Goal: Task Accomplishment & Management: Complete application form

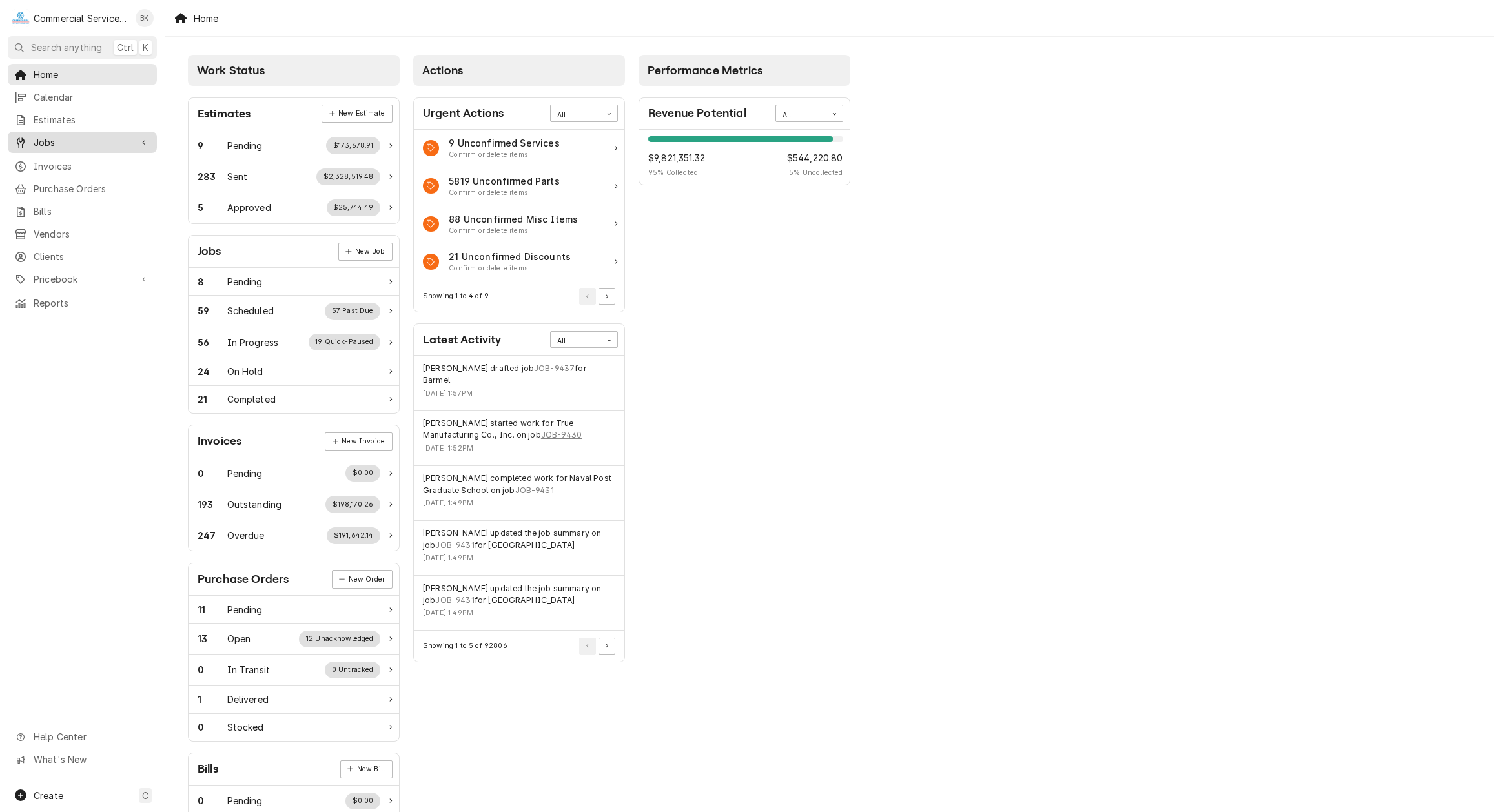
click at [54, 136] on span "Jobs" at bounding box center [82, 142] width 98 height 13
click at [69, 100] on div "Calendar" at bounding box center [82, 97] width 144 height 16
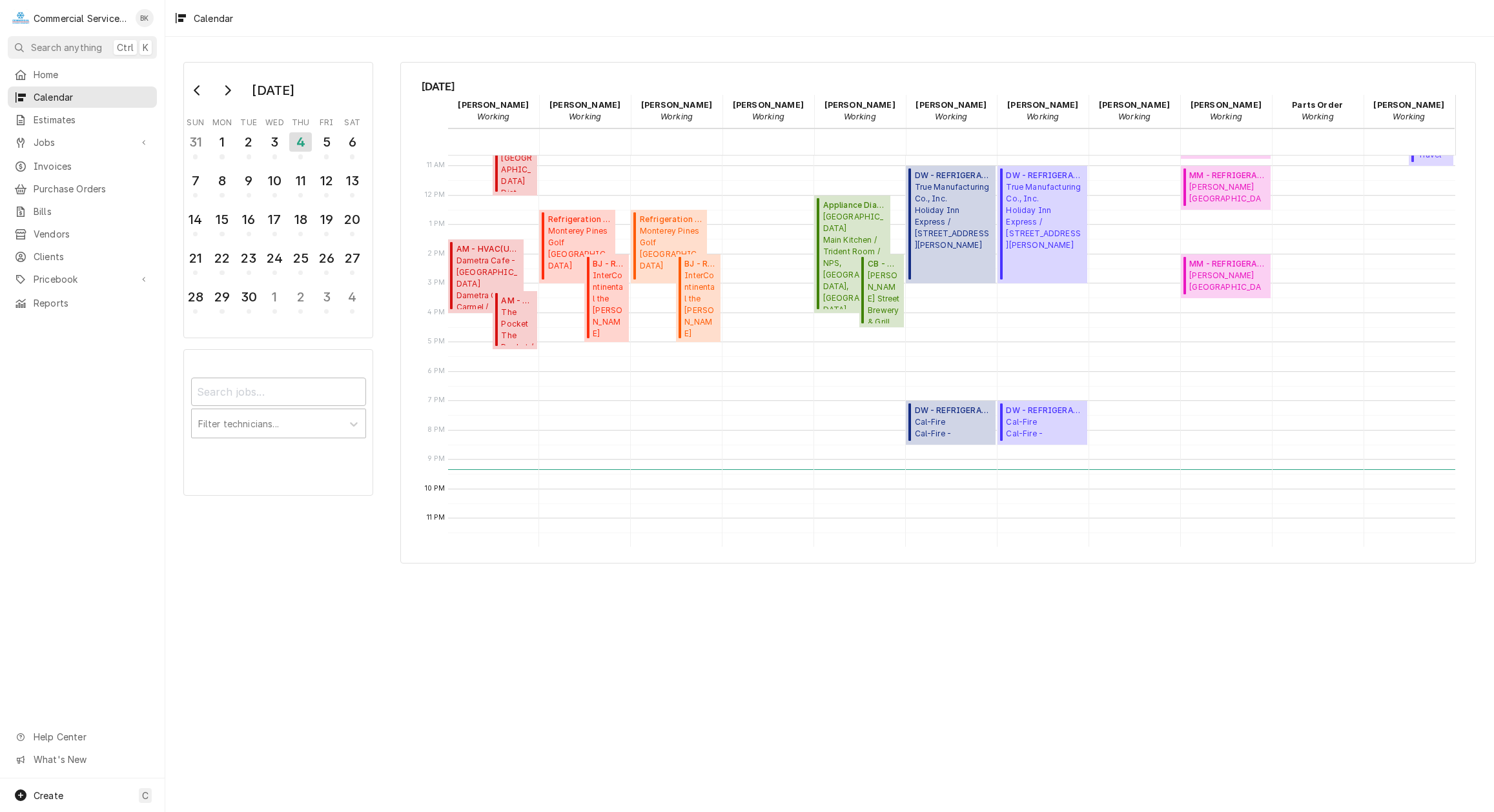
scroll to position [315, 0]
click at [72, 136] on span "Jobs" at bounding box center [82, 142] width 98 height 13
click at [85, 158] on span "Jobs" at bounding box center [91, 165] width 117 height 13
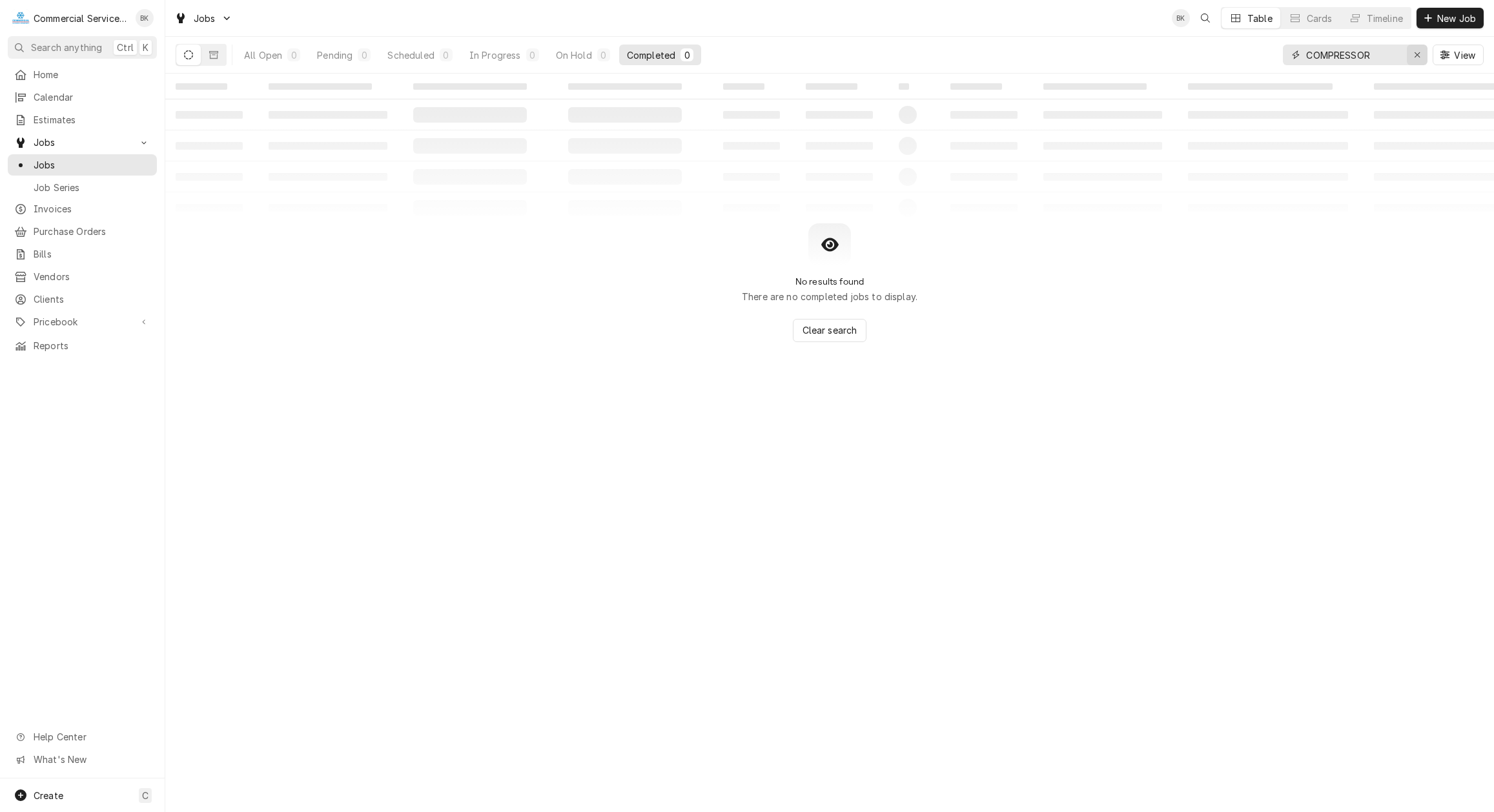
click at [1415, 60] on div "Erase input" at bounding box center [1417, 54] width 13 height 13
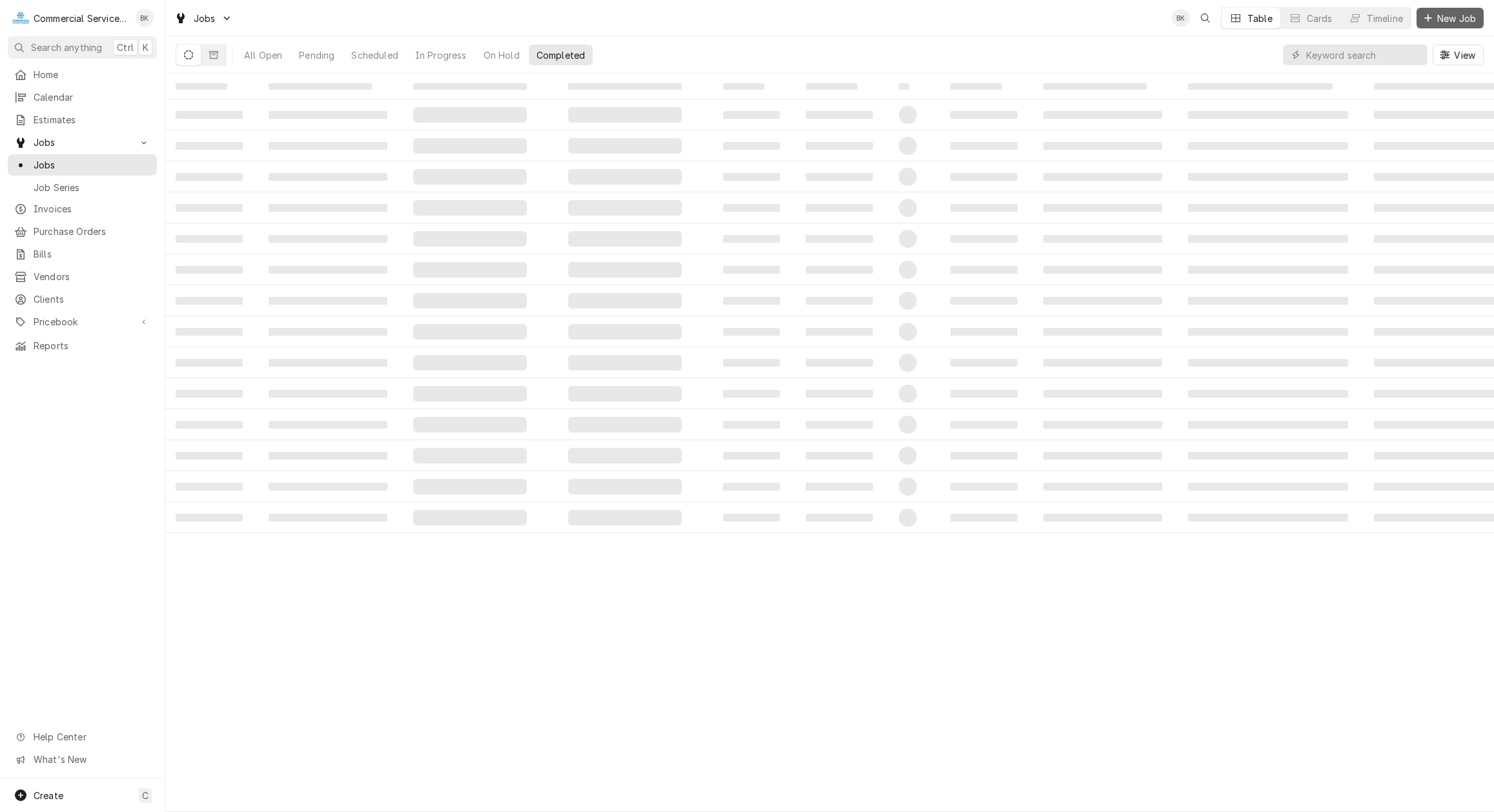
click at [1434, 15] on div "Dynamic Content Wrapper" at bounding box center [1428, 18] width 13 height 13
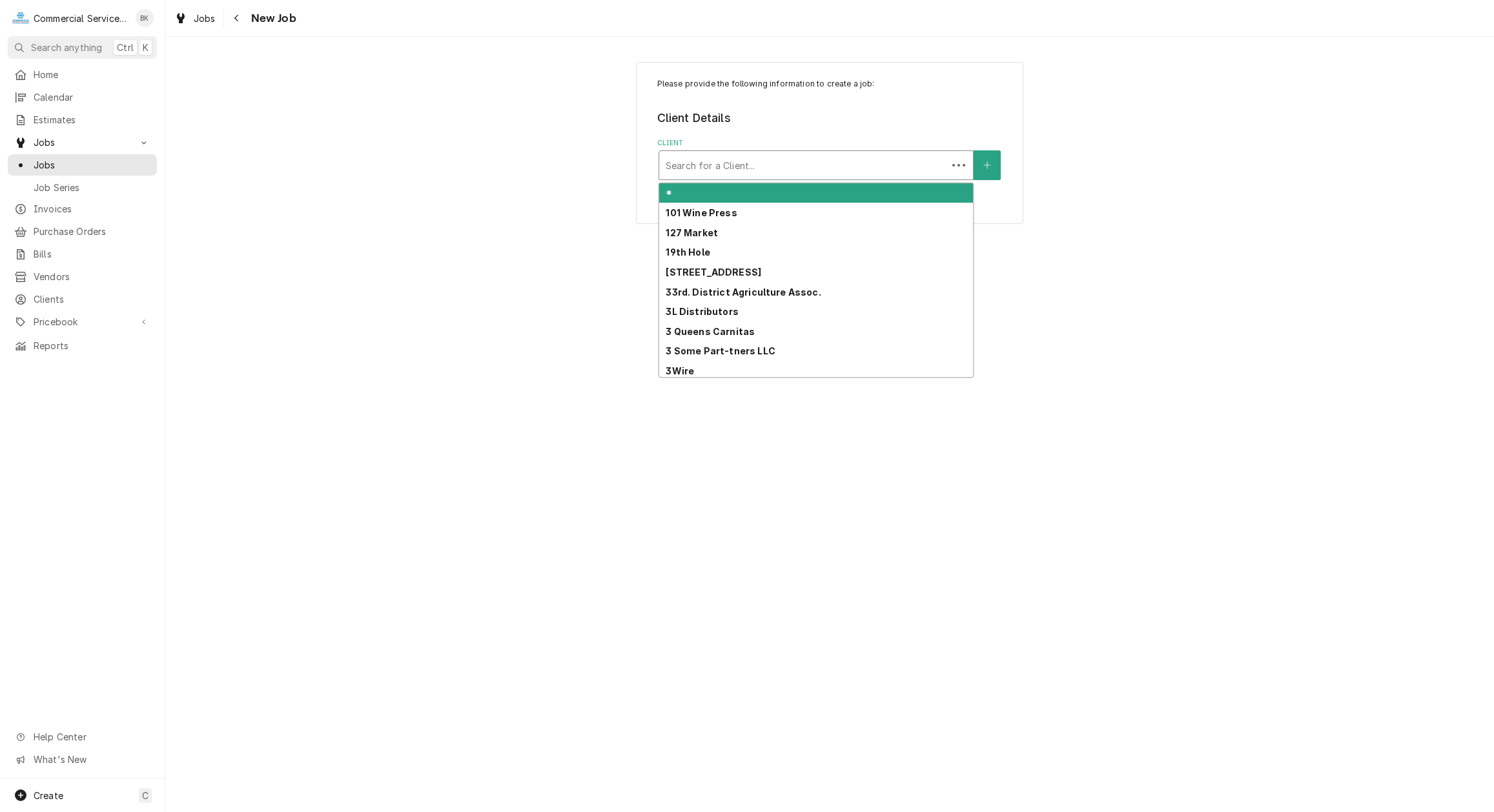
click at [718, 157] on div "Client" at bounding box center [803, 165] width 275 height 23
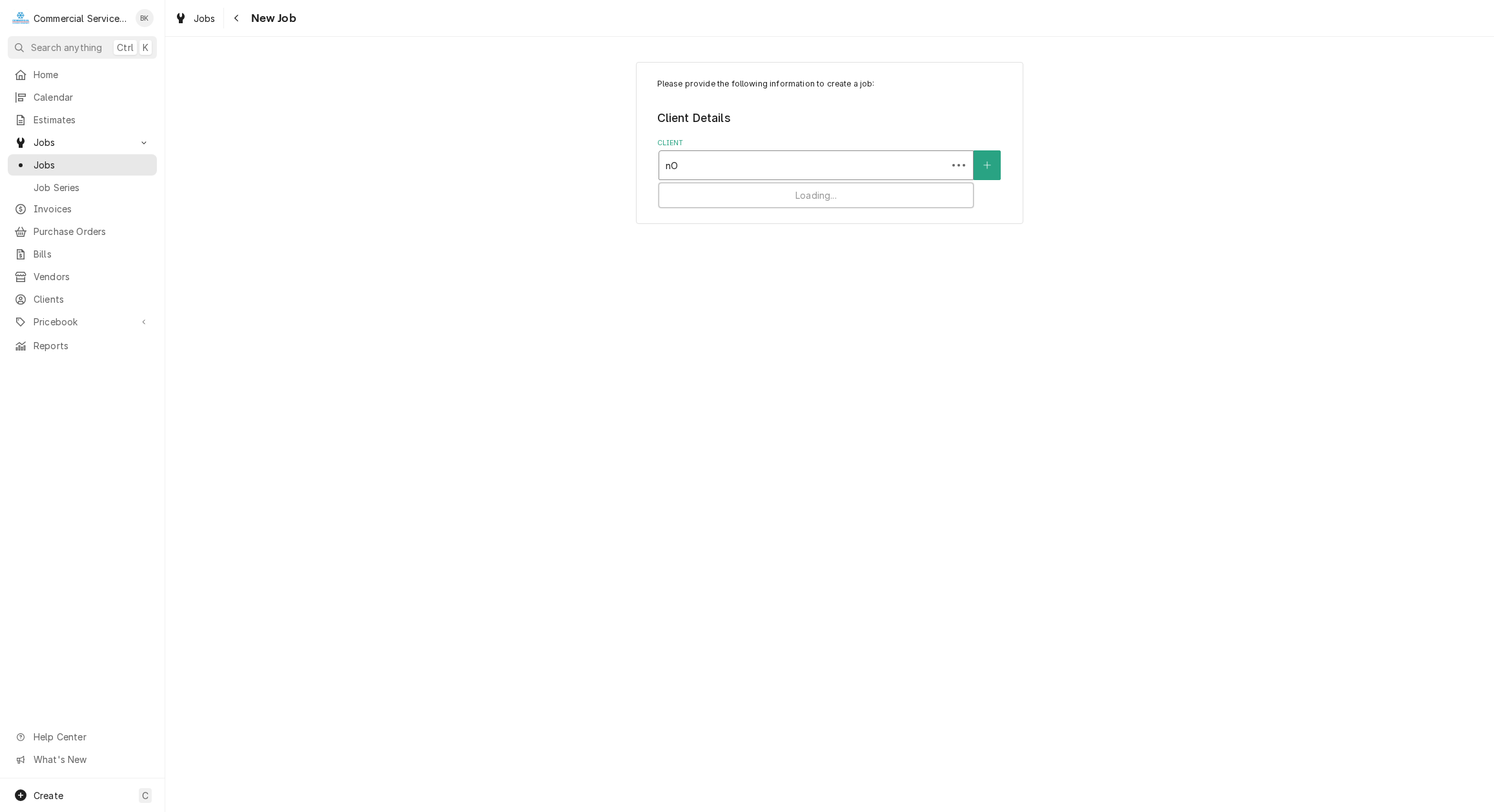
type input "n"
type input "mANIT"
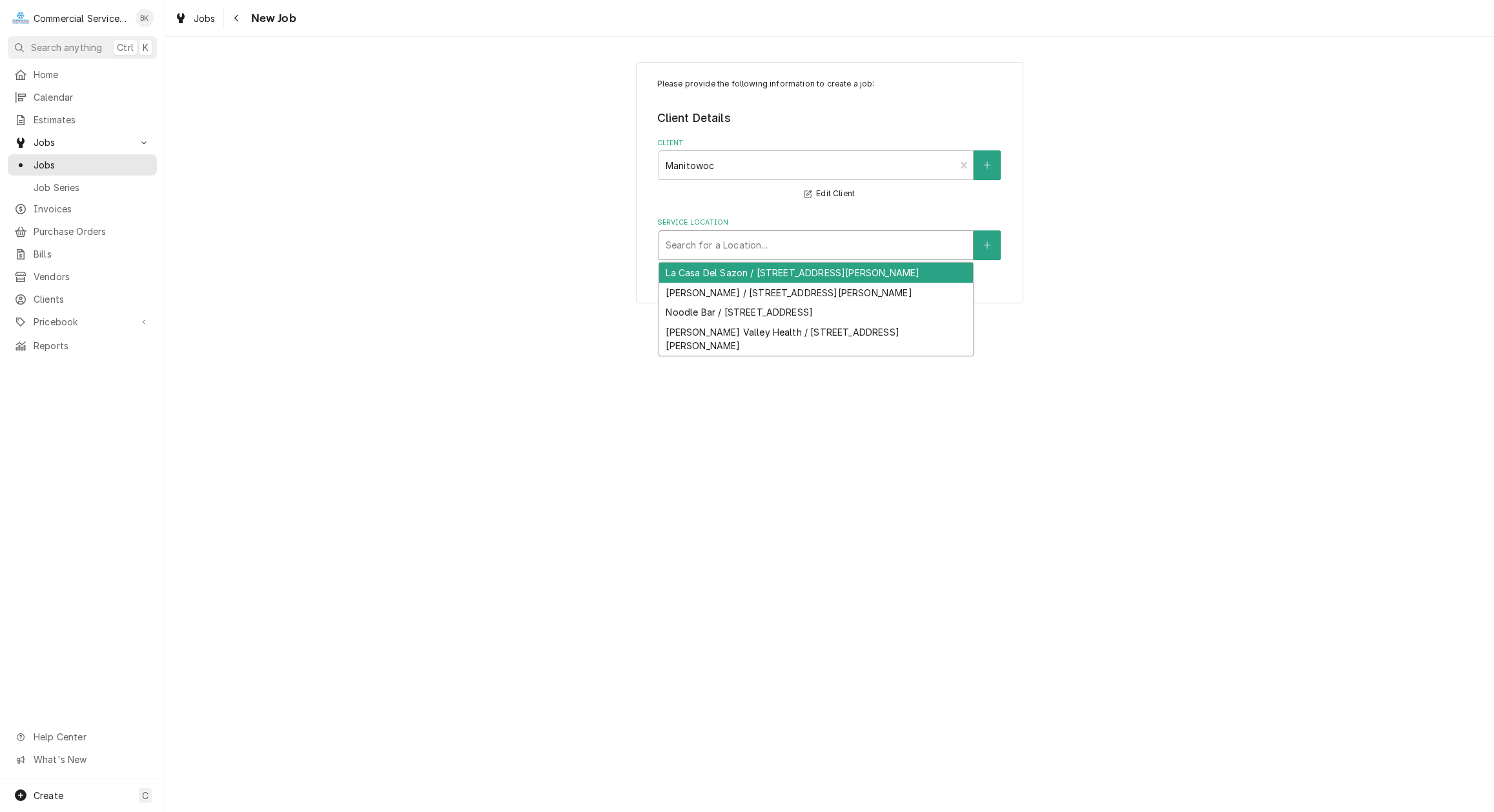
click at [712, 246] on div "Service Location" at bounding box center [816, 245] width 301 height 23
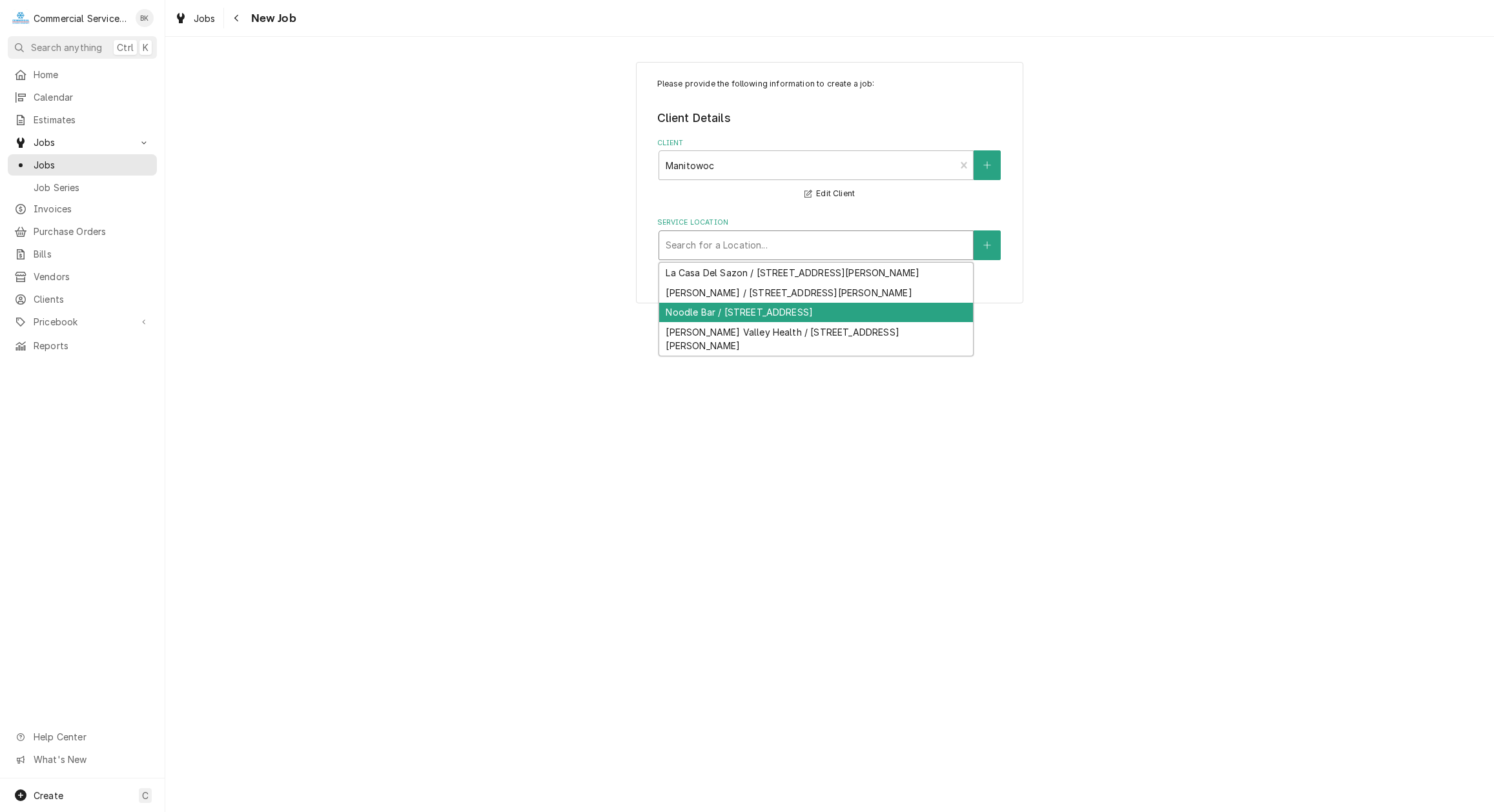
click at [718, 315] on div "Noodle Bar / 215 Reservation Rd Ste E, Marina, CA 93933" at bounding box center [815, 313] width 314 height 20
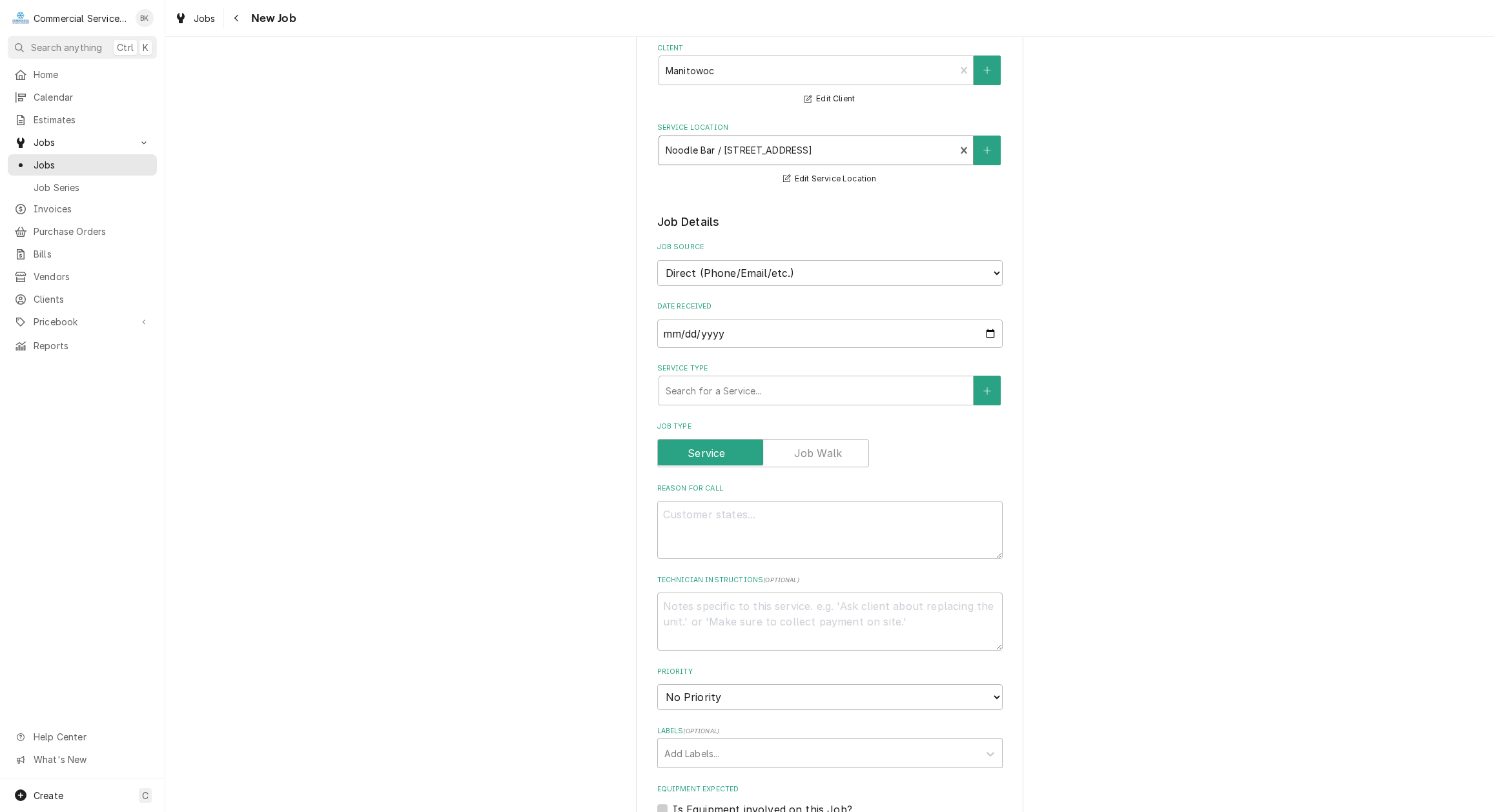
scroll to position [197, 0]
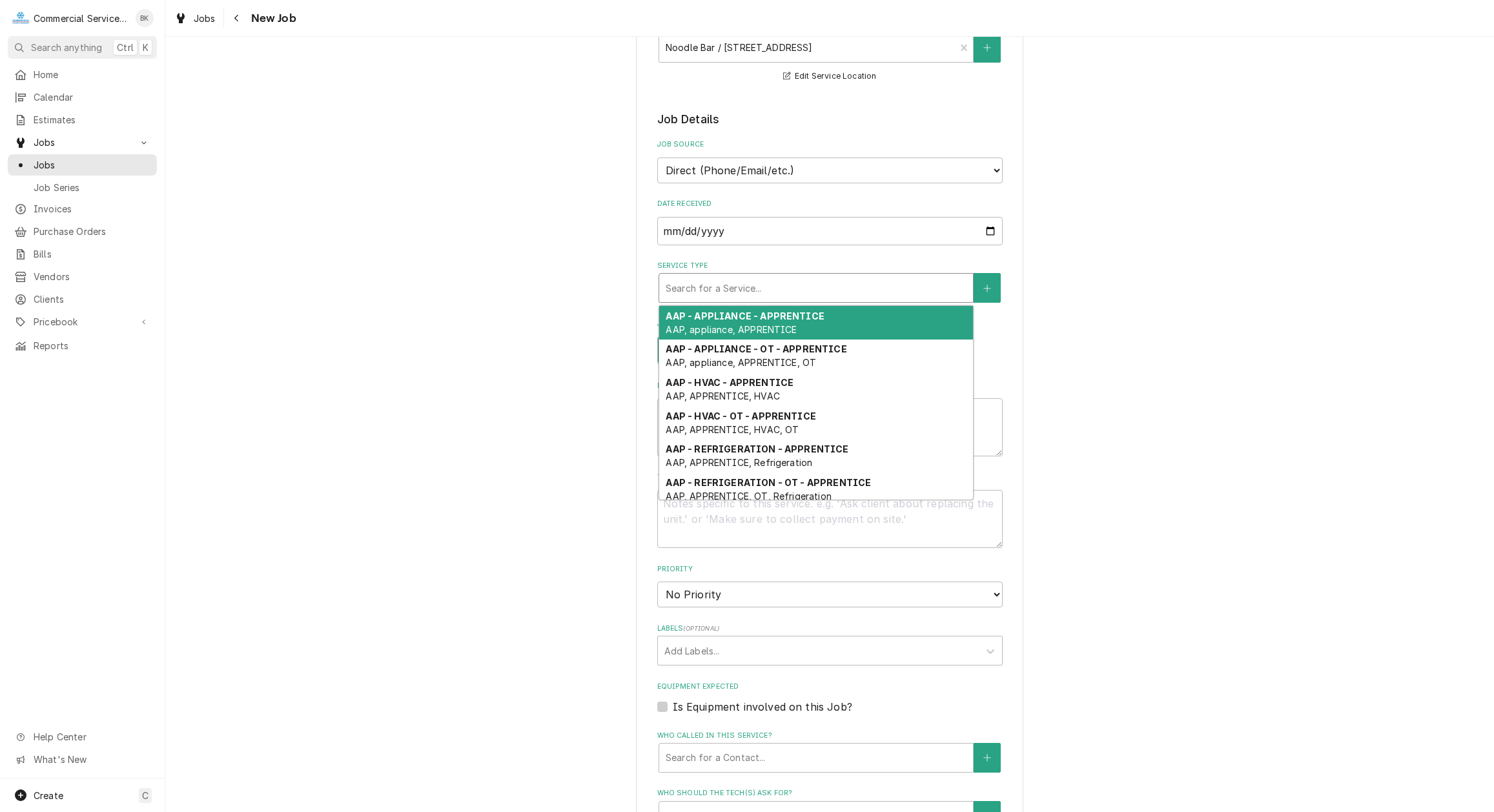
click at [722, 292] on div "Service Type" at bounding box center [816, 287] width 301 height 23
type textarea "x"
type input "B"
type textarea "x"
type input "BJ"
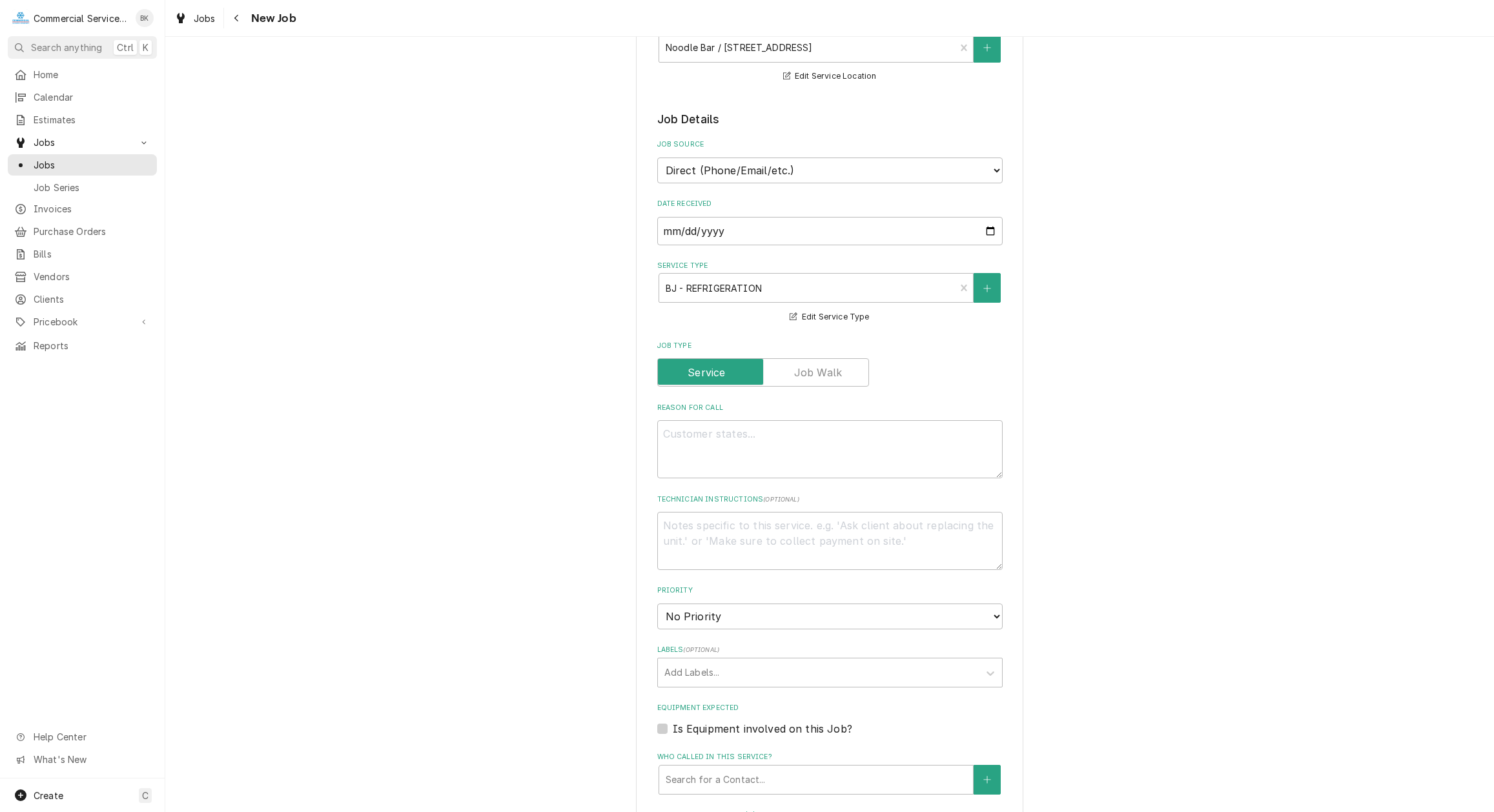
drag, startPoint x: 717, startPoint y: 418, endPoint x: 715, endPoint y: 428, distance: 10.2
click at [715, 428] on div "Reason For Call" at bounding box center [830, 440] width 345 height 76
click at [713, 430] on textarea "Reason For Call" at bounding box center [830, 449] width 345 height 58
type textarea "x"
type textarea "u"
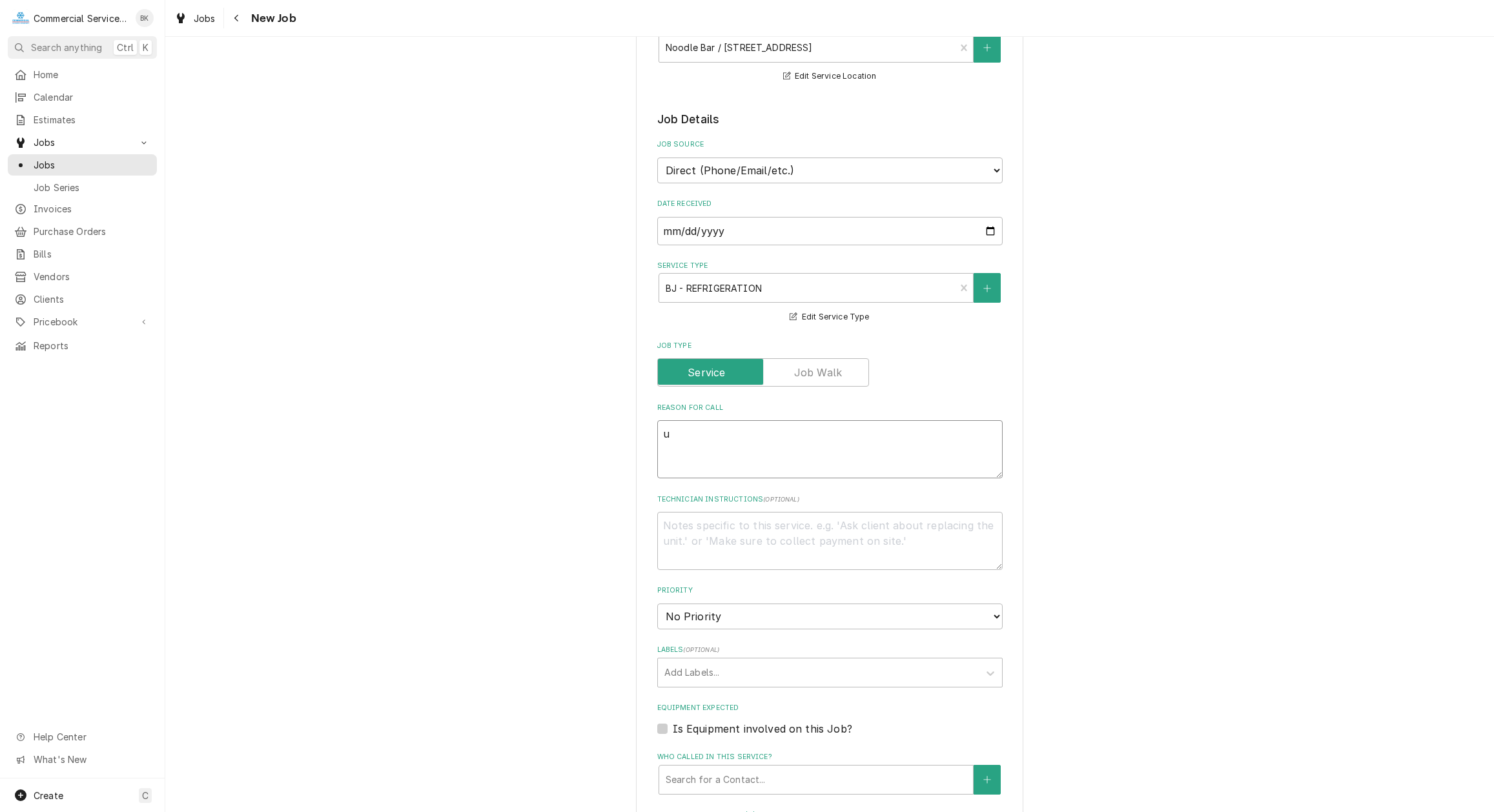
type textarea "x"
type textarea "uN"
type textarea "x"
type textarea "uNI"
type textarea "x"
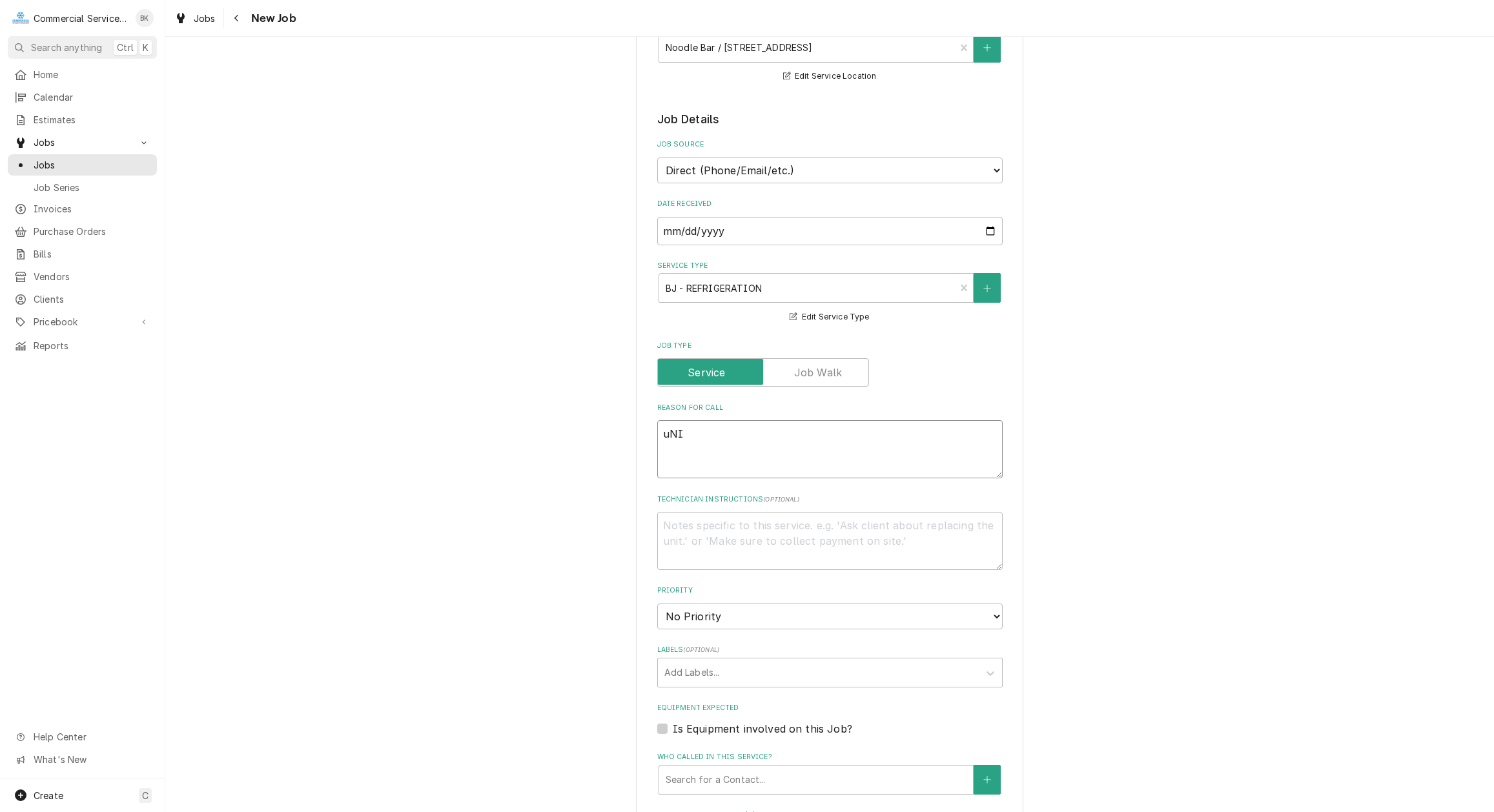
type textarea "uNIT"
type textarea "x"
type textarea "uNIT"
type textarea "x"
type textarea "uNIT"
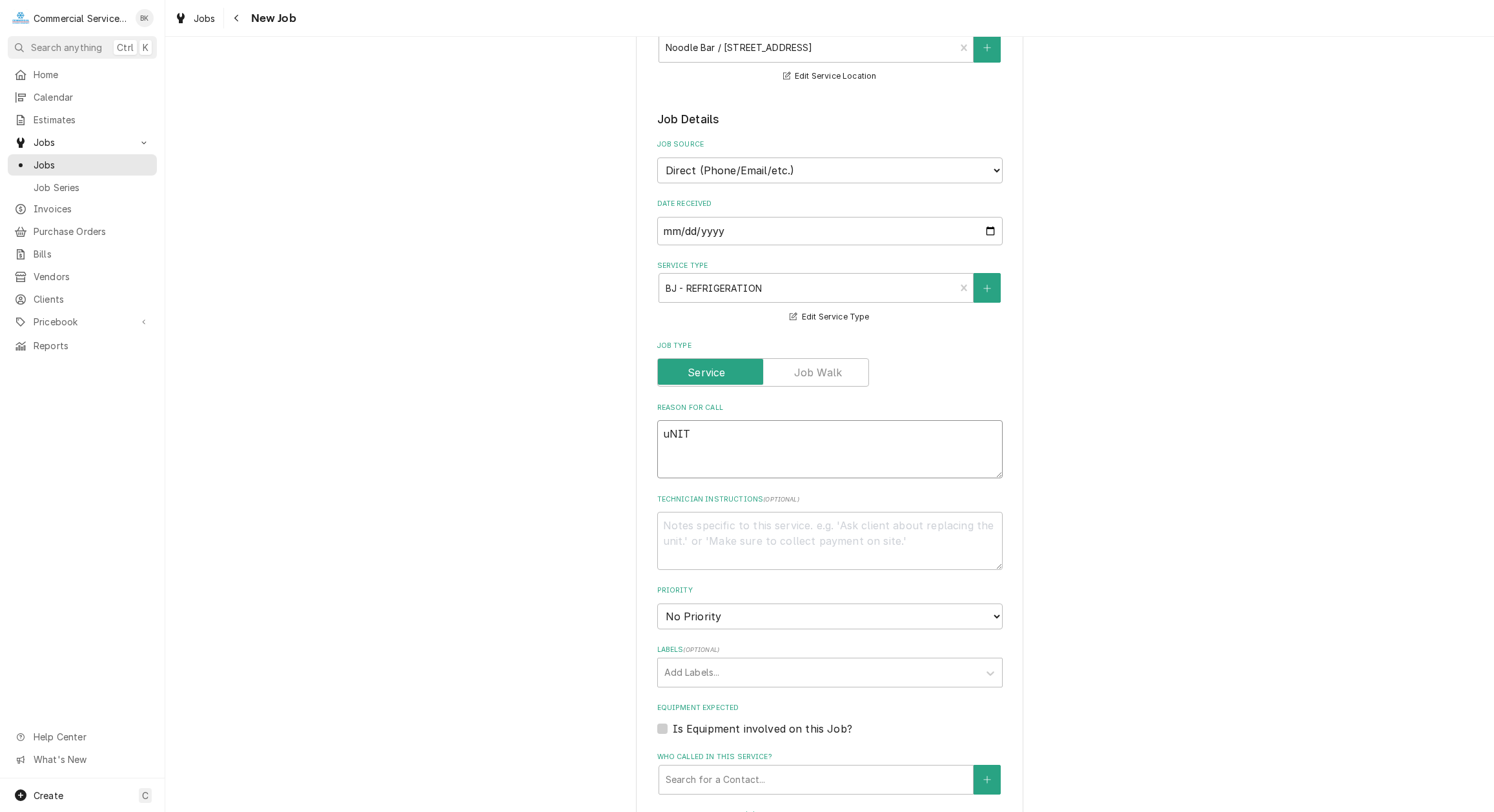
type textarea "x"
type textarea "uNI"
type textarea "x"
type textarea "uN"
type textarea "x"
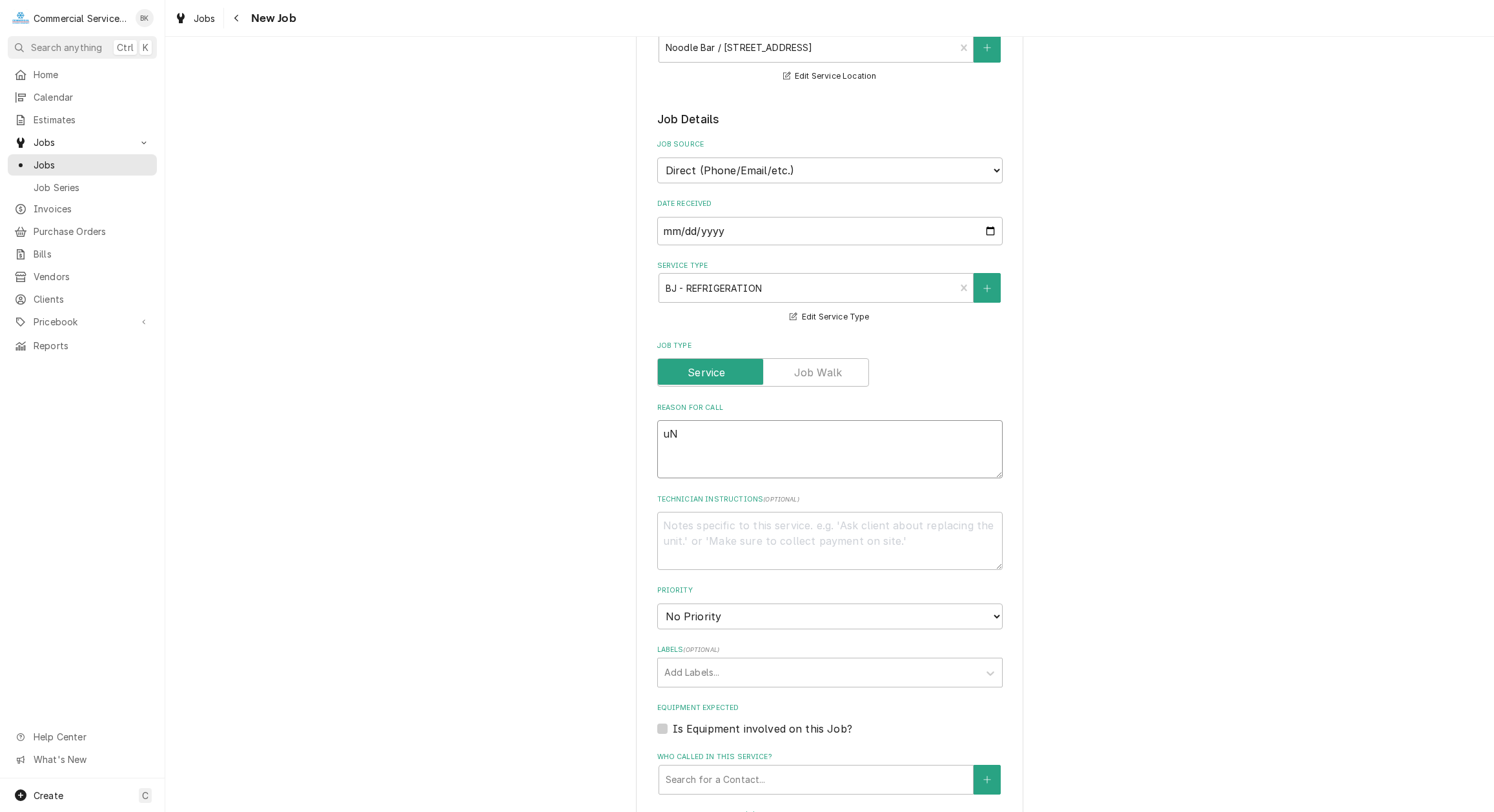
type textarea "u"
type textarea "x"
type textarea "U"
type textarea "x"
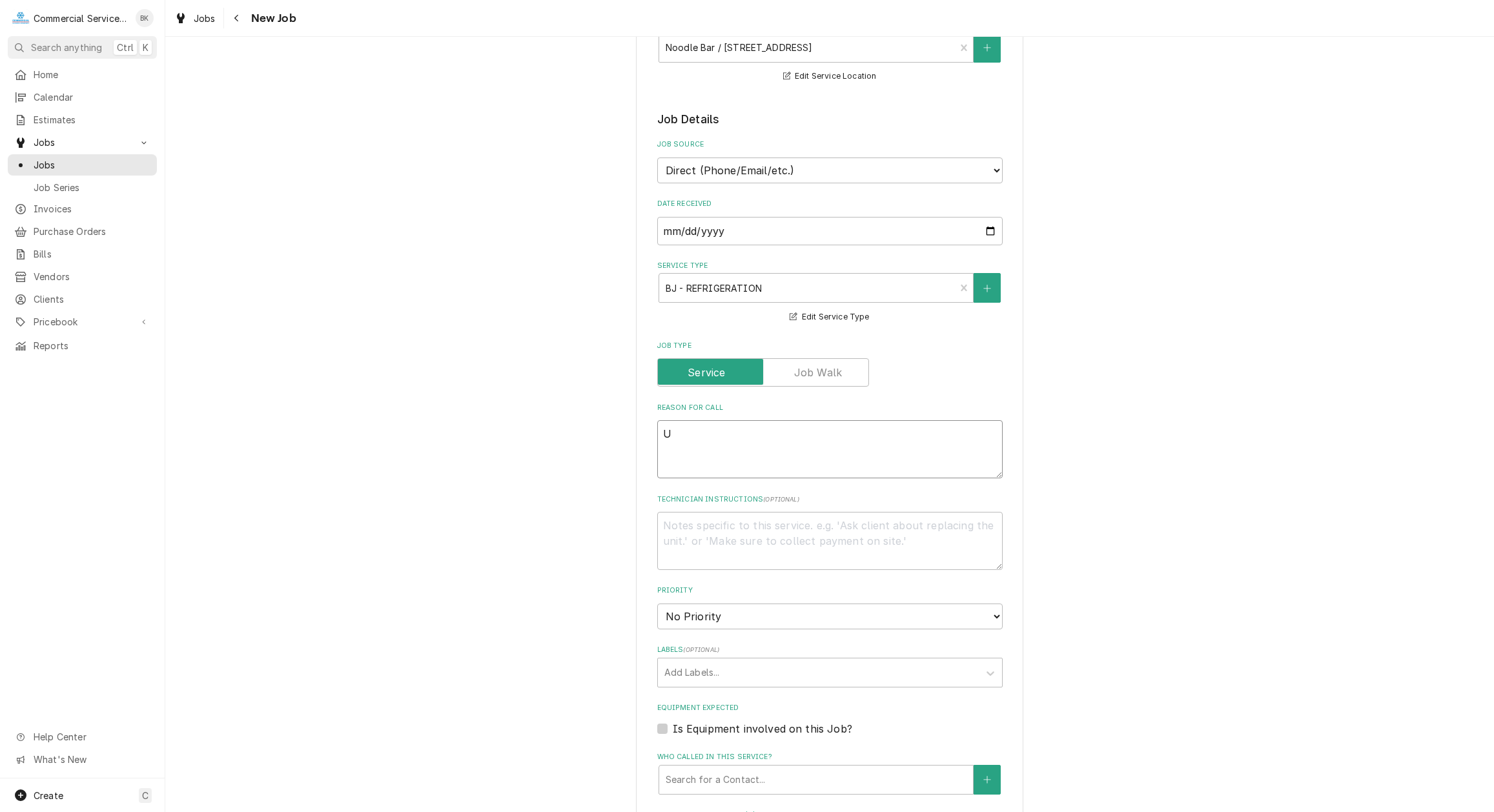
type textarea "Un"
type textarea "x"
type textarea "Uni"
type textarea "x"
type textarea "Unit"
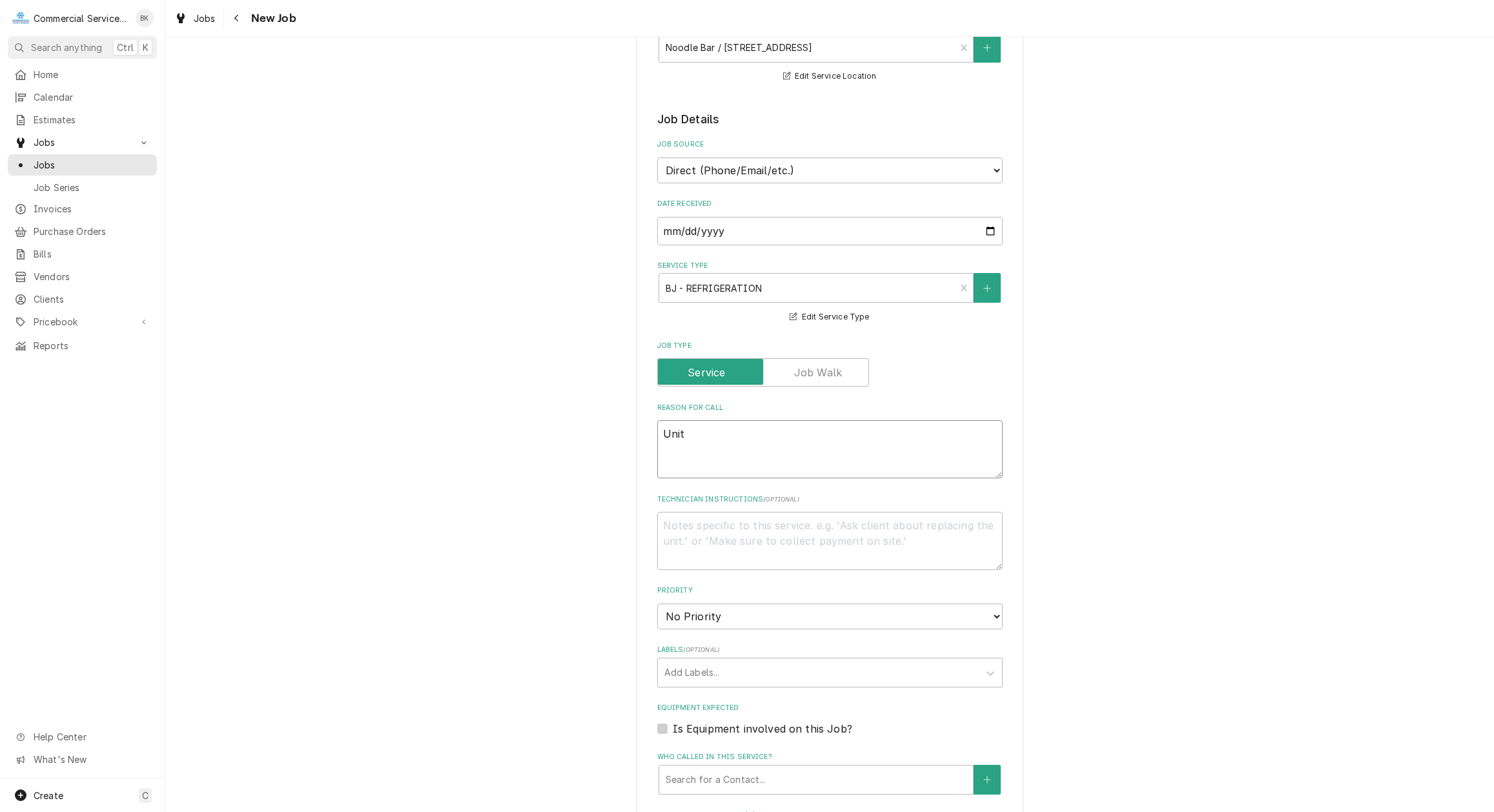
type textarea "x"
type textarea "Unit"
type textarea "x"
type textarea "Unit i"
type textarea "x"
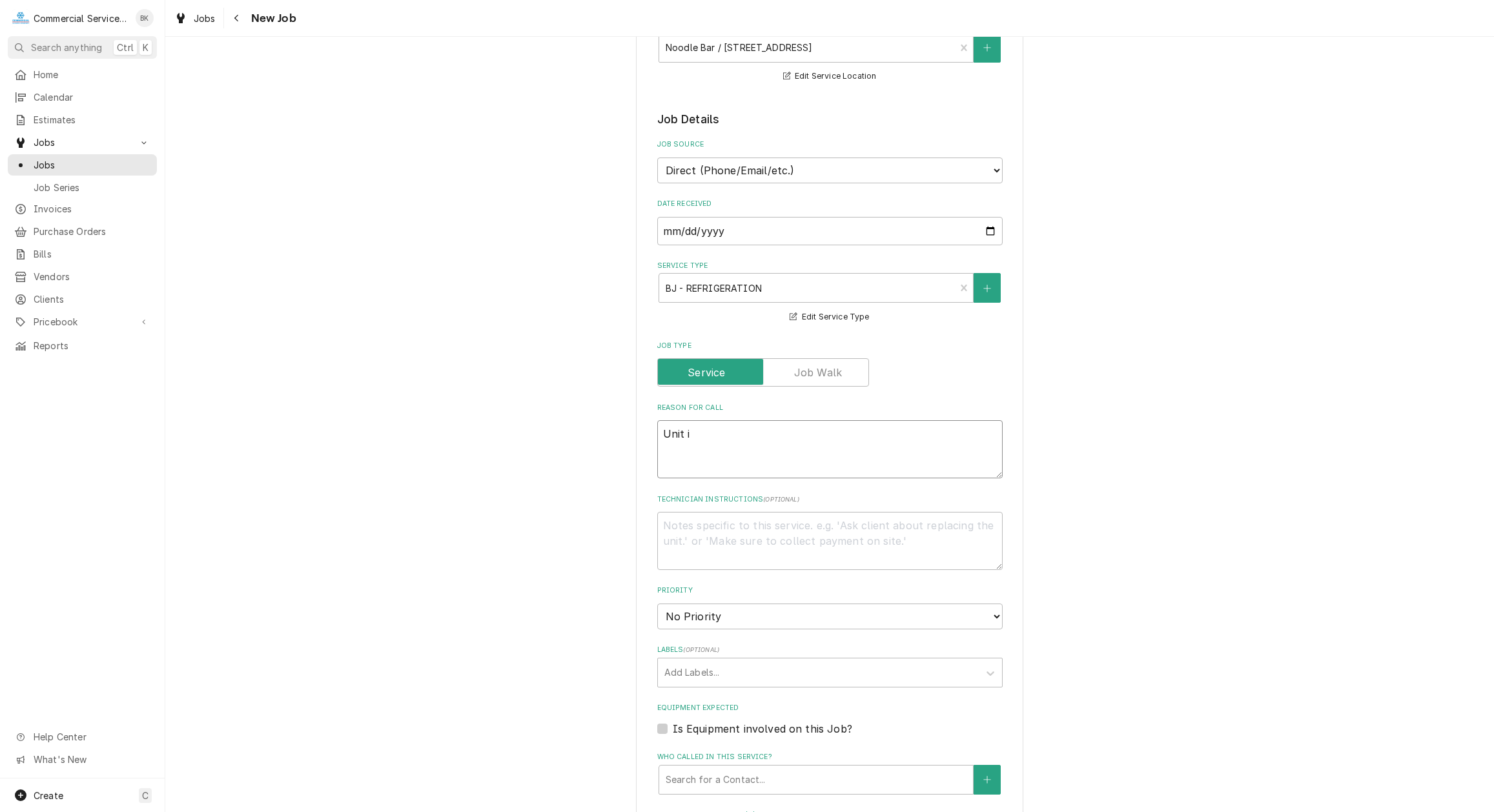
type textarea "Unit is"
type textarea "x"
type textarea "Unit is"
type textarea "x"
type textarea "Unit is i"
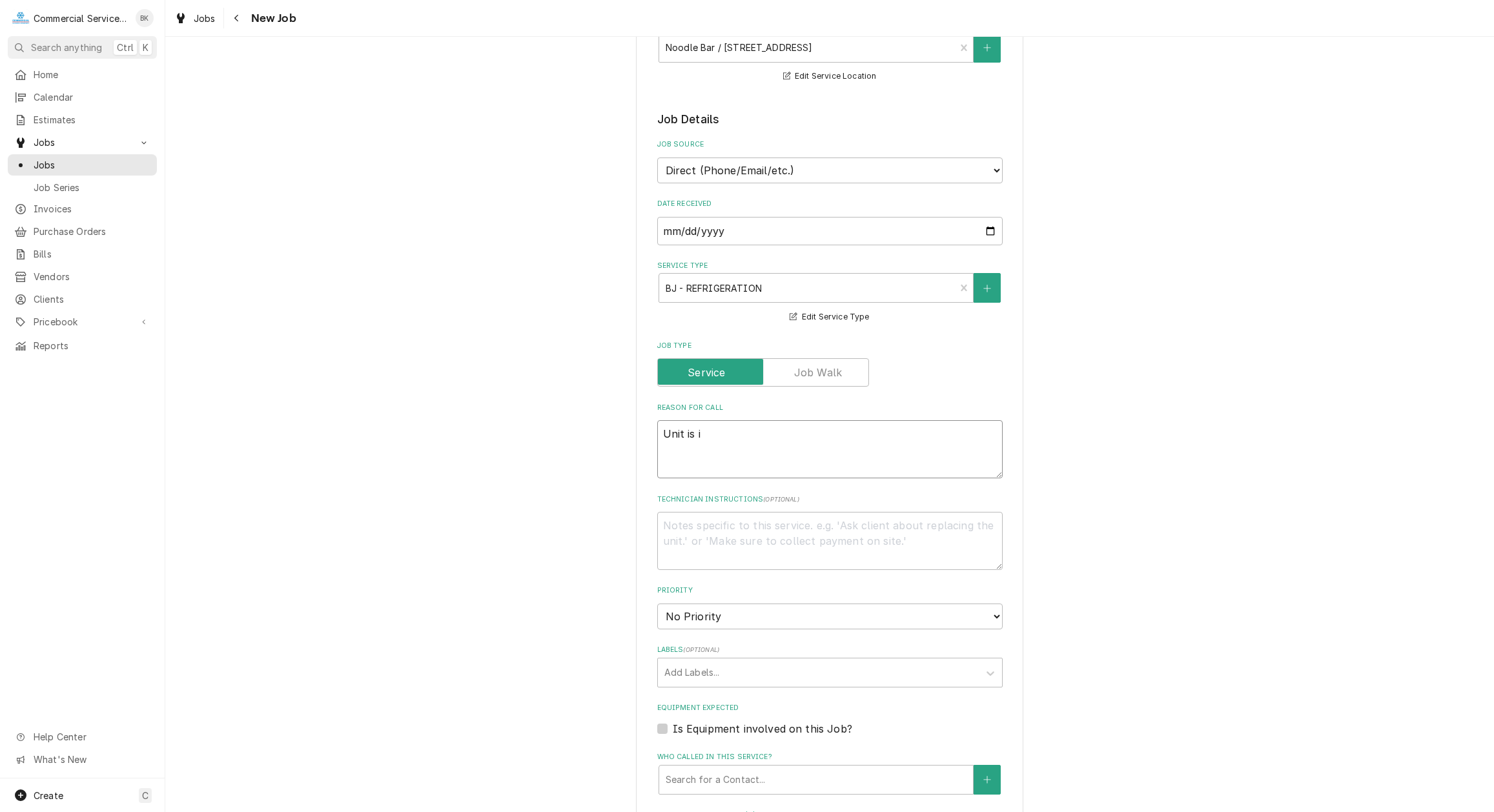
type textarea "x"
type textarea "Unit is ic"
type textarea "x"
type textarea "Unit is ice"
type textarea "x"
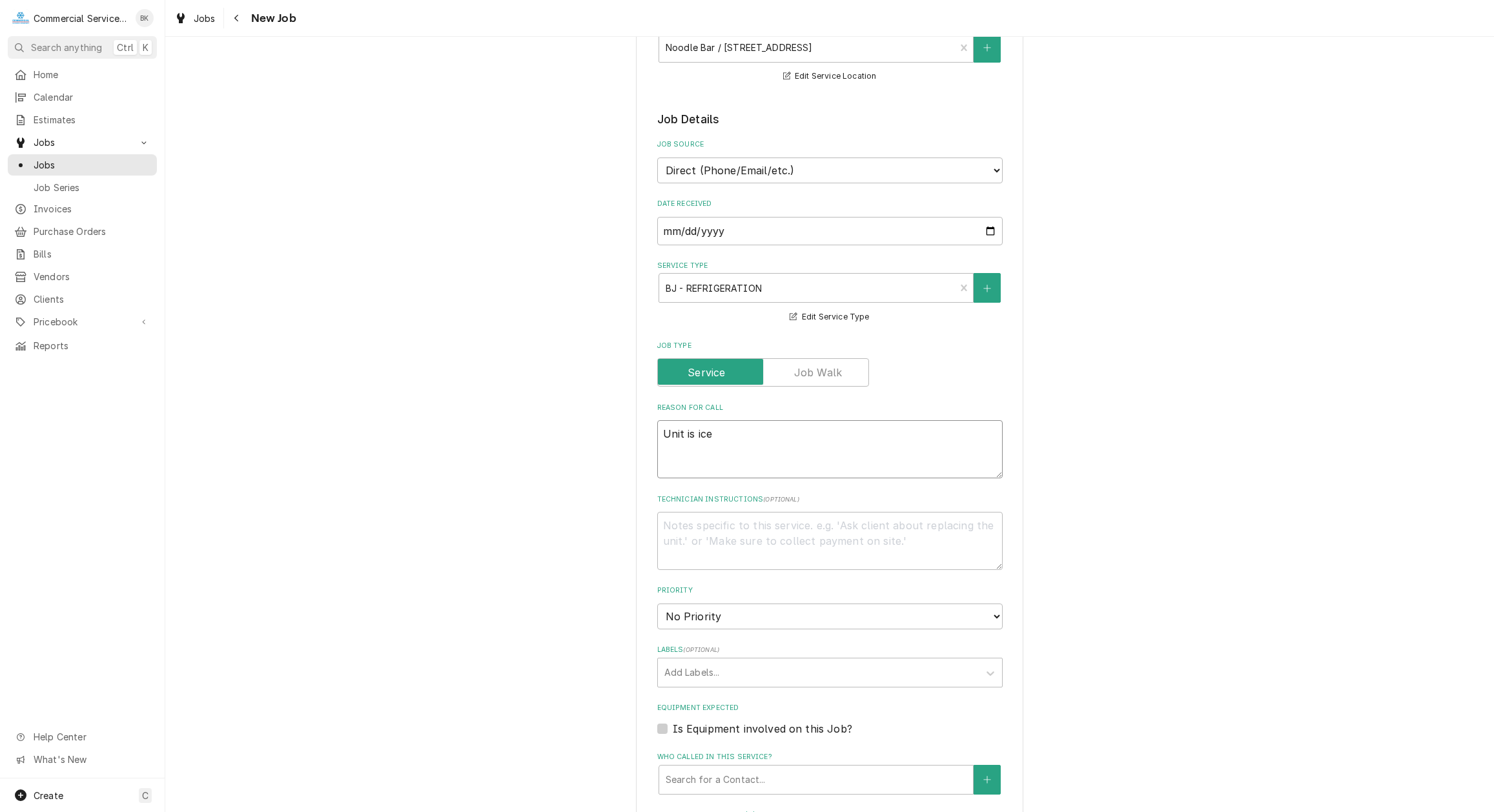
type textarea "Unit is iced"
type textarea "x"
type textarea "Unit is iced"
type textarea "x"
type textarea "Unit is iced u"
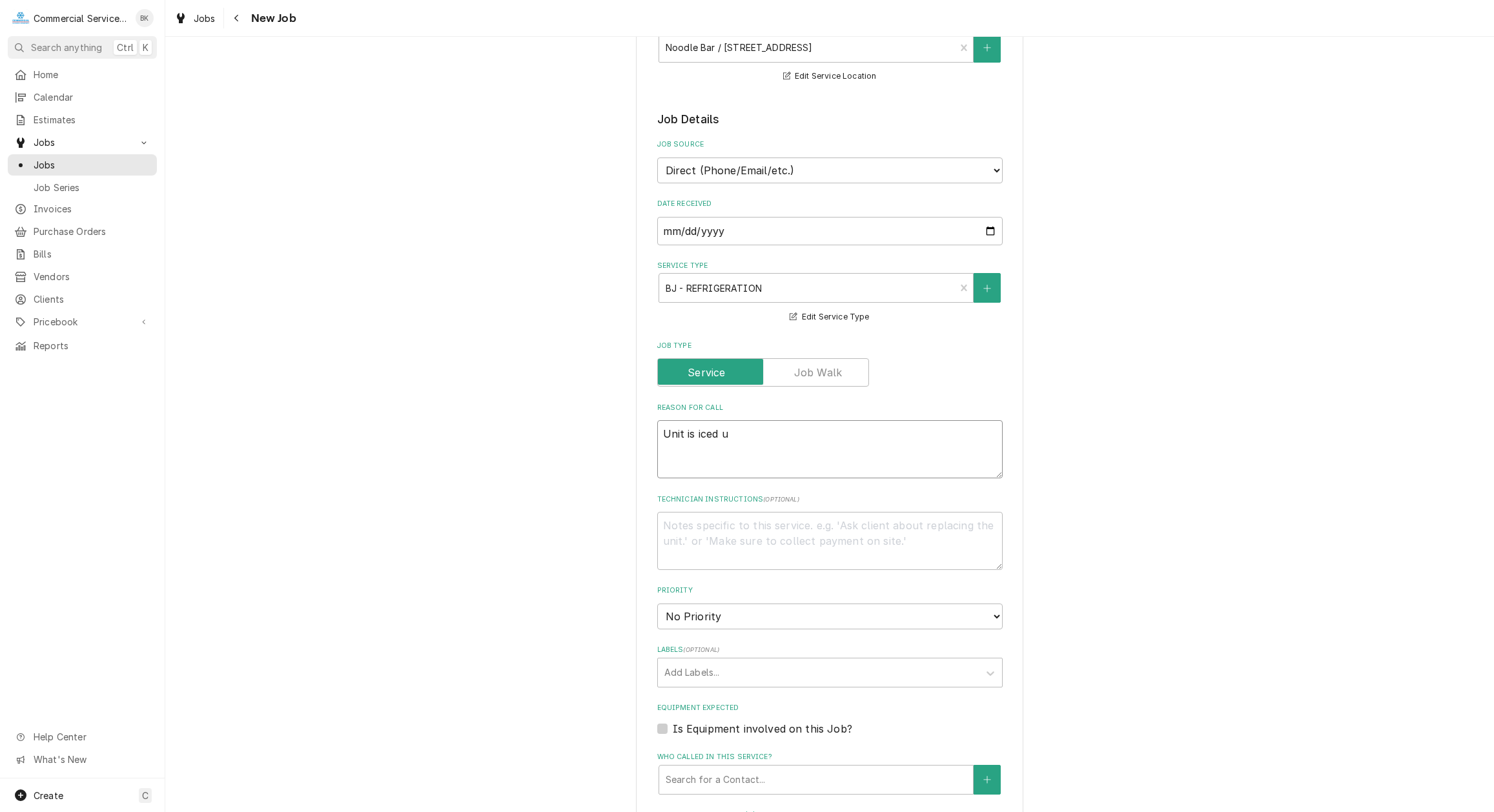
type textarea "x"
type textarea "Unit is iced up"
type textarea "x"
type textarea "Unit is iced up"
type textarea "x"
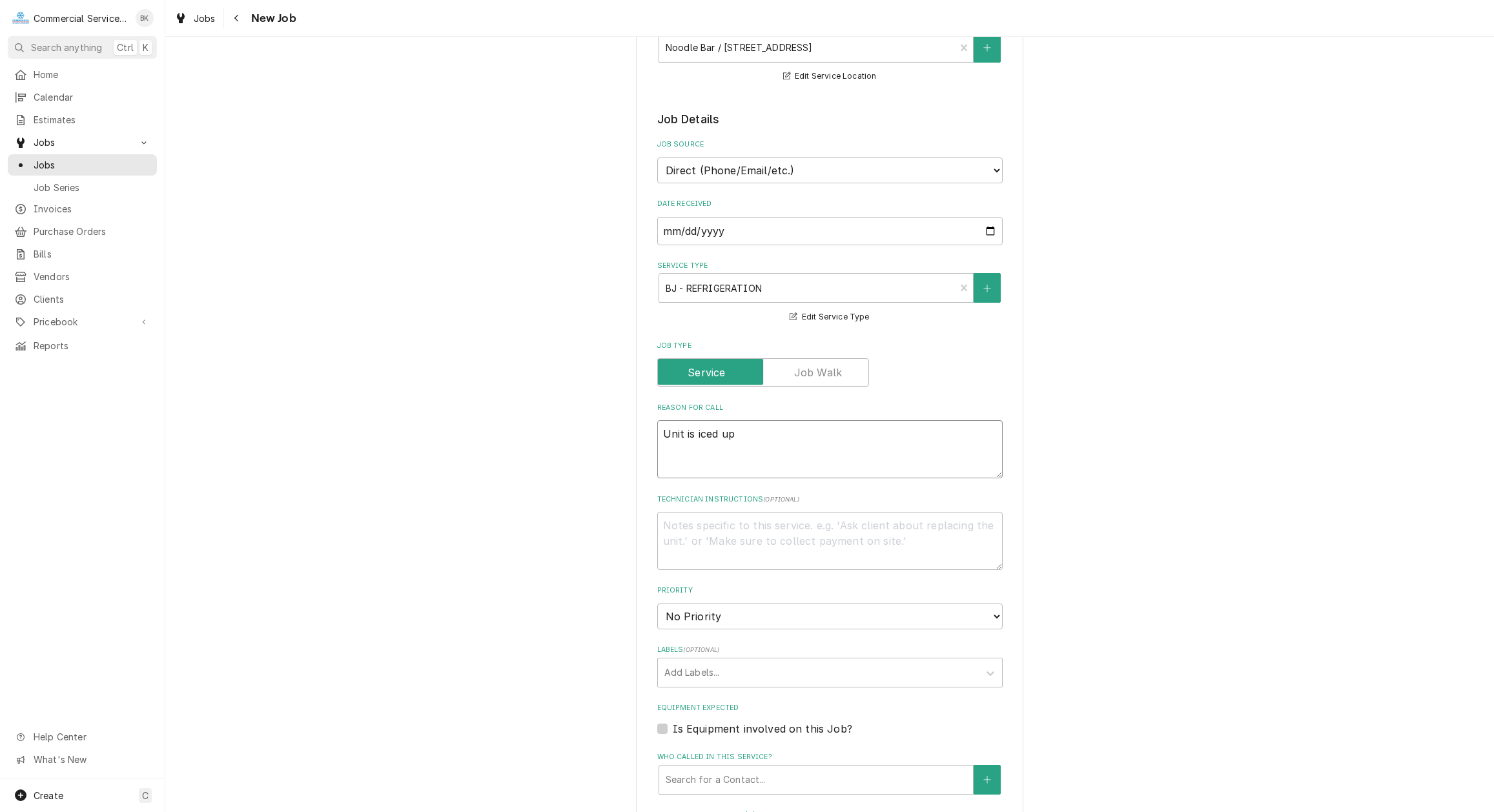
type textarea "Unit is iced up a"
type textarea "x"
type textarea "Unit is iced up ag"
type textarea "x"
type textarea "Unit is iced up aga"
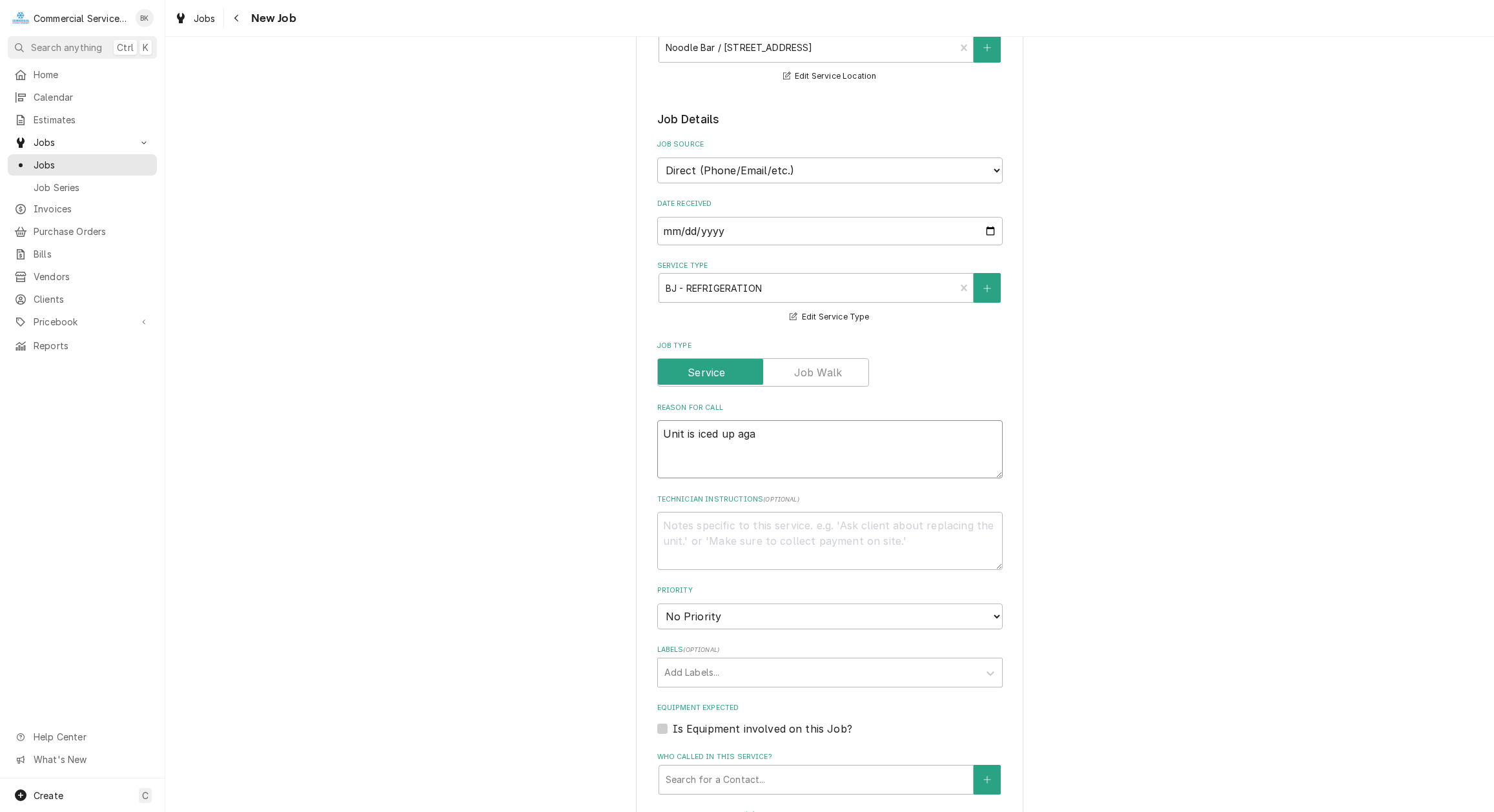
type textarea "x"
type textarea "Unit is iced up agai"
type textarea "x"
type textarea "Unit is iced up again"
type textarea "x"
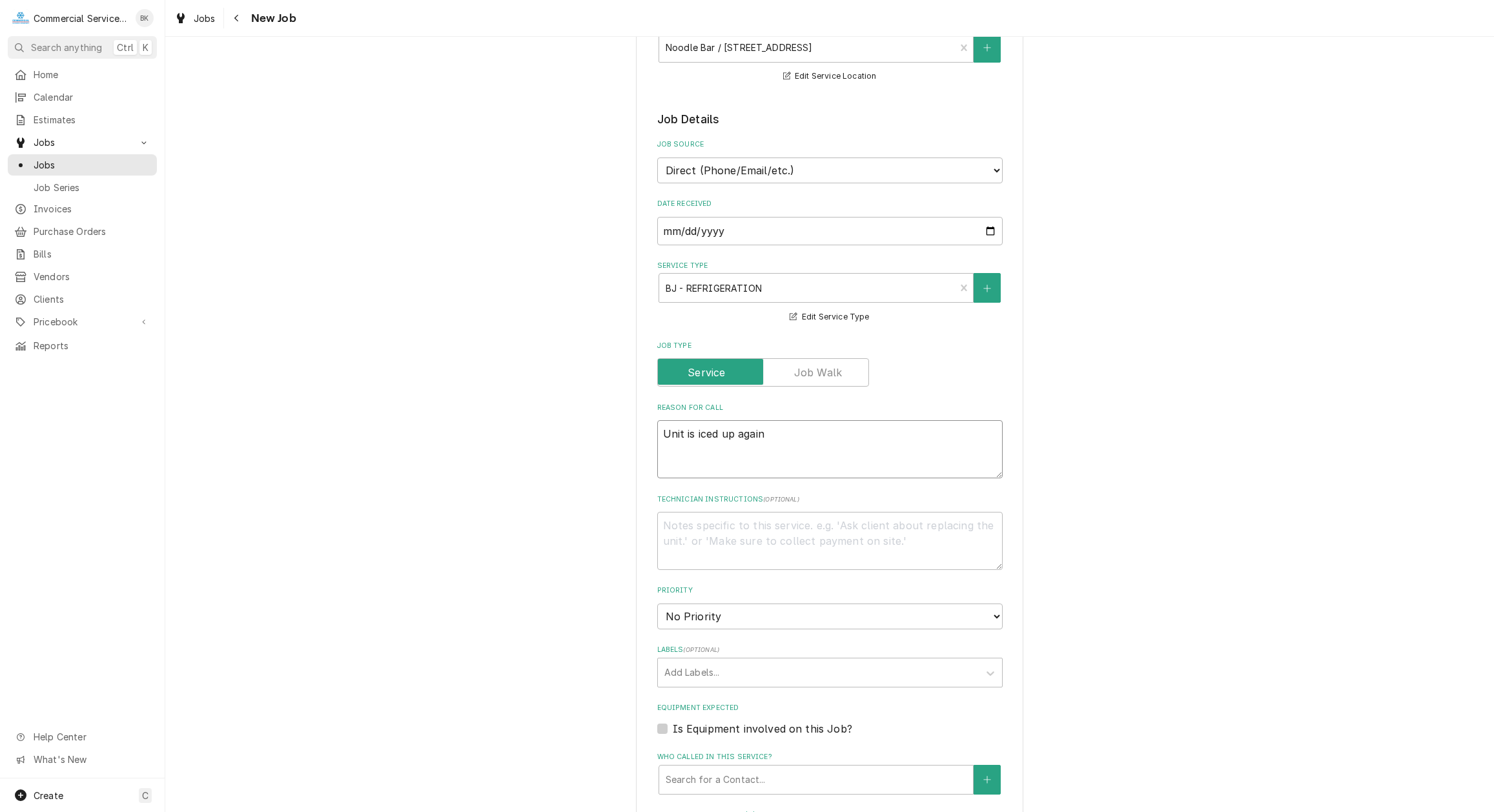
type textarea "Unit is iced up again"
type textarea "x"
type textarea "Unit is iced up again -"
type textarea "x"
type textarea "Unit is iced up again -"
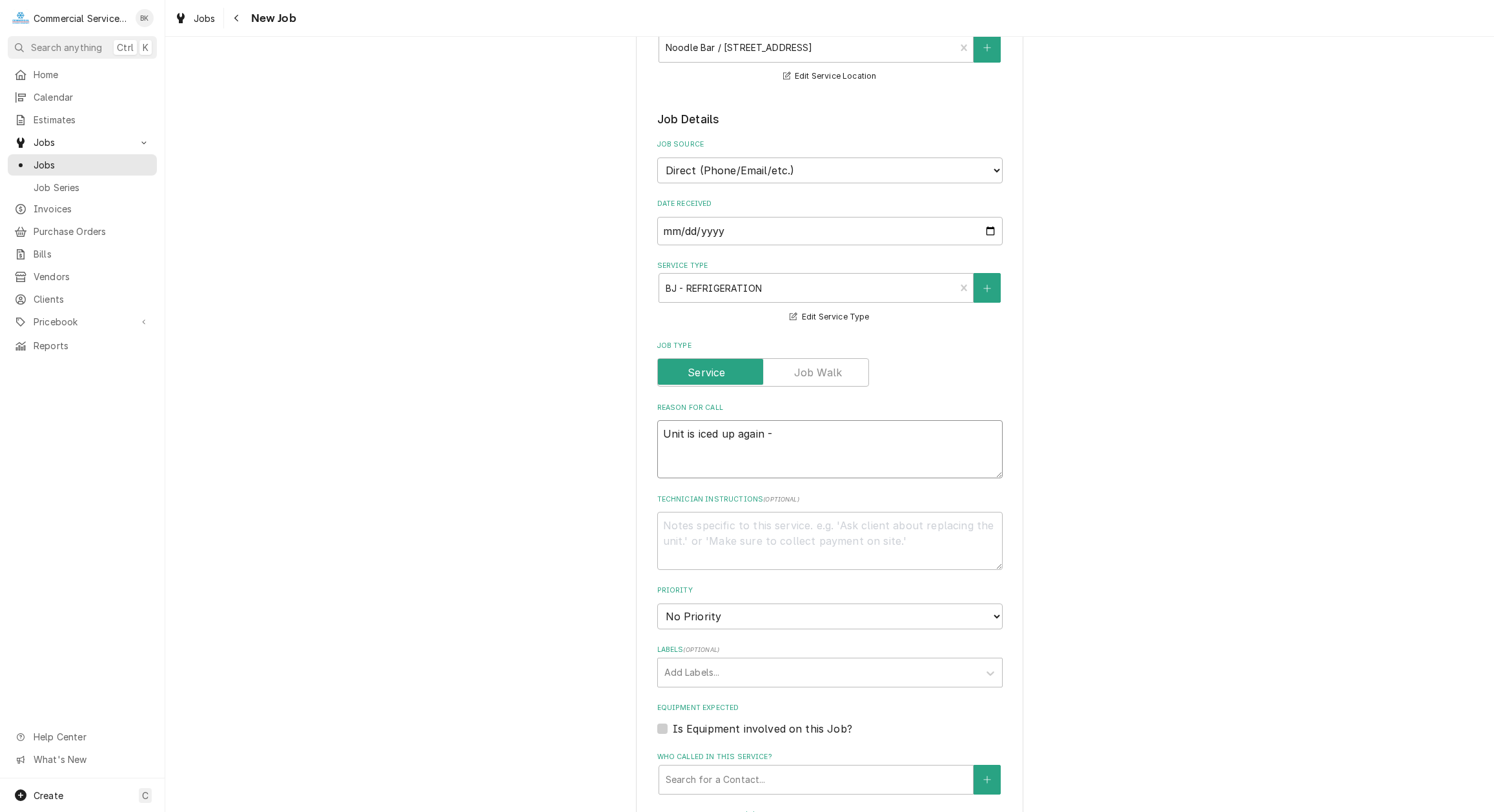
type textarea "x"
type textarea "Unit is iced up again - a"
type textarea "x"
type textarea "Unit is iced up again - ac"
type textarea "x"
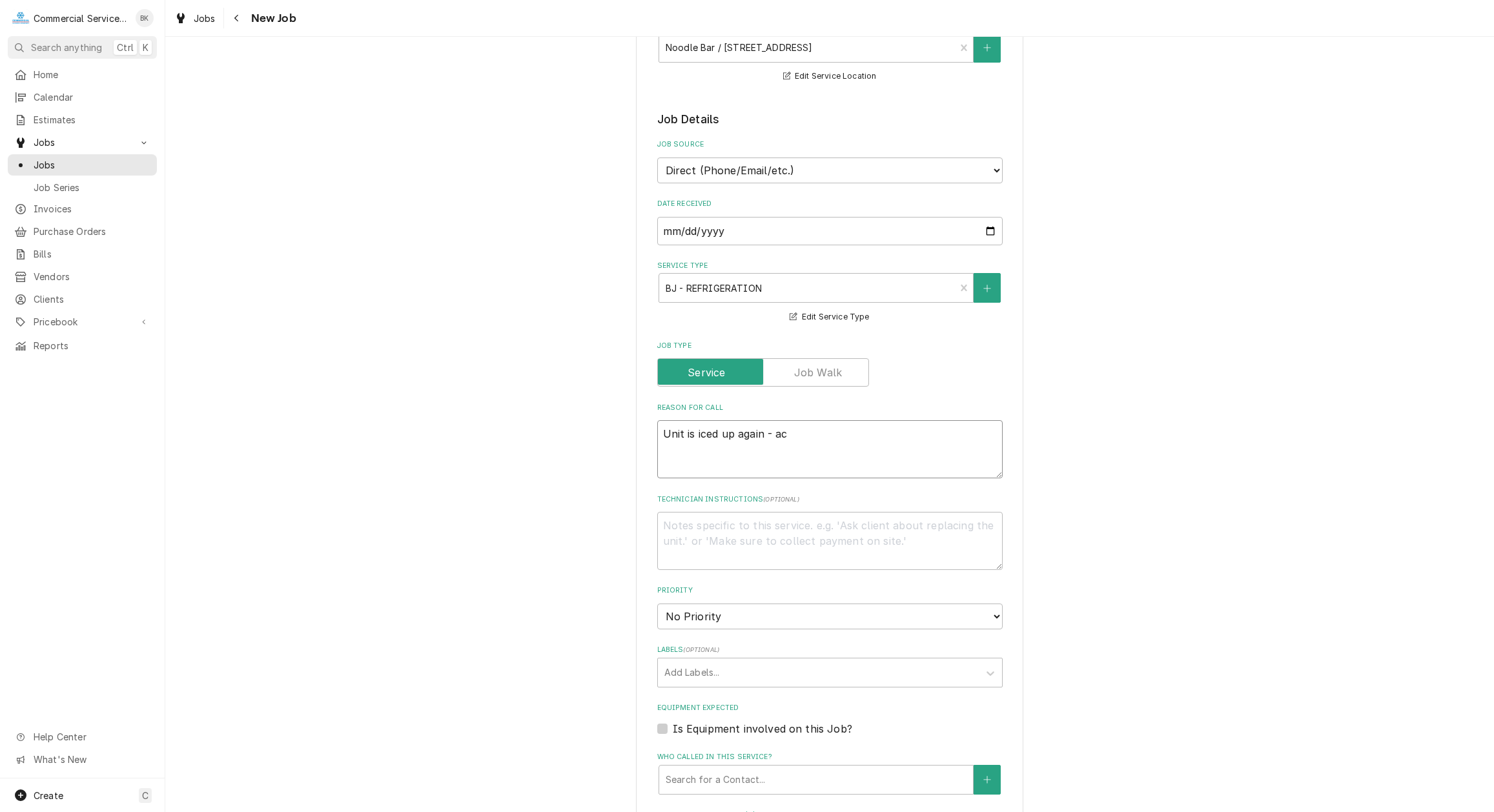
type textarea "Unit is iced up again - acc"
type textarea "x"
type textarea "Unit is iced up again - acco"
type textarea "x"
type textarea "Unit is iced up again - accor"
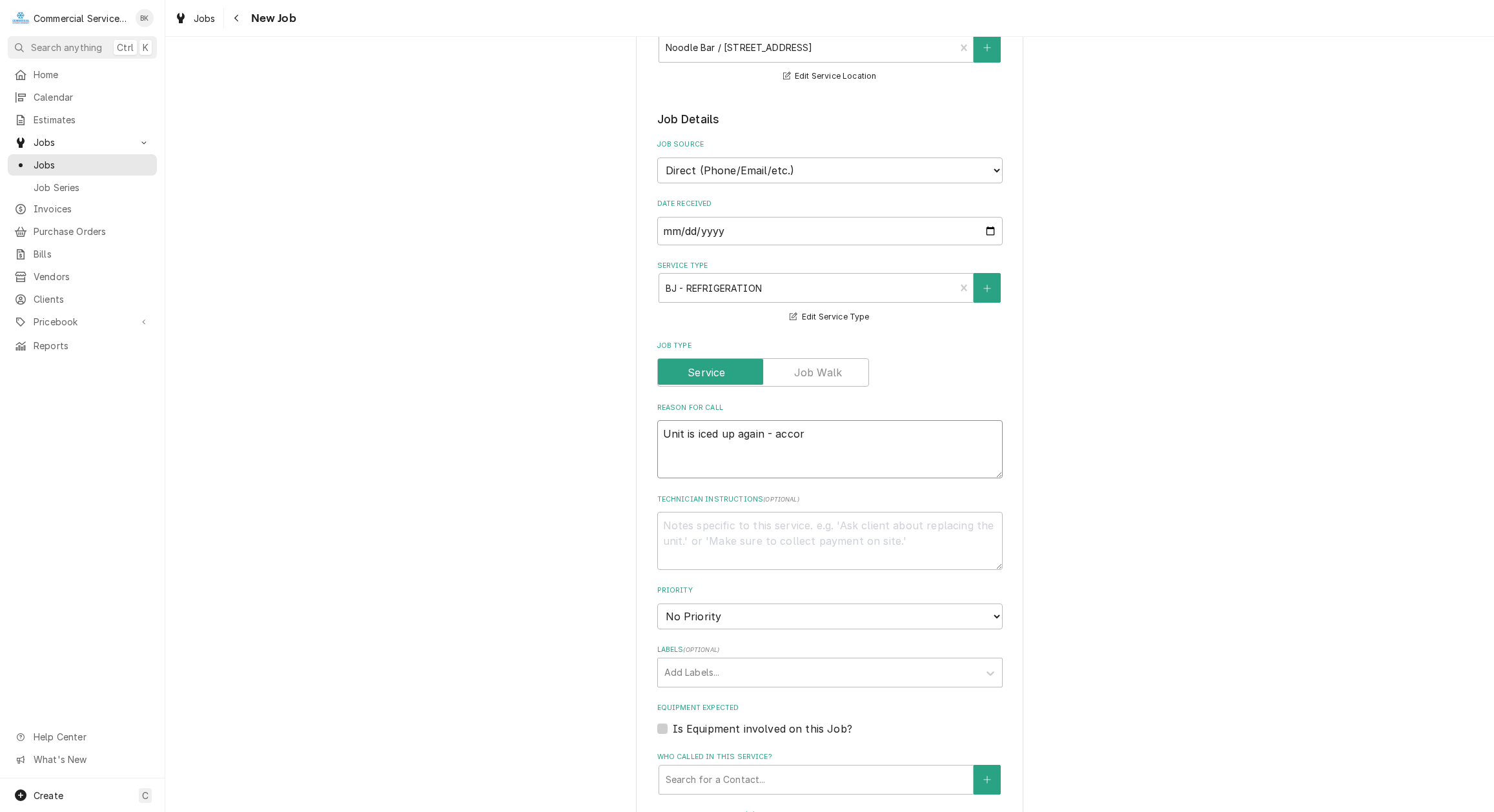
type textarea "x"
type textarea "Unit is iced up again - accord"
type textarea "x"
type textarea "Unit is iced up again - accordi"
type textarea "x"
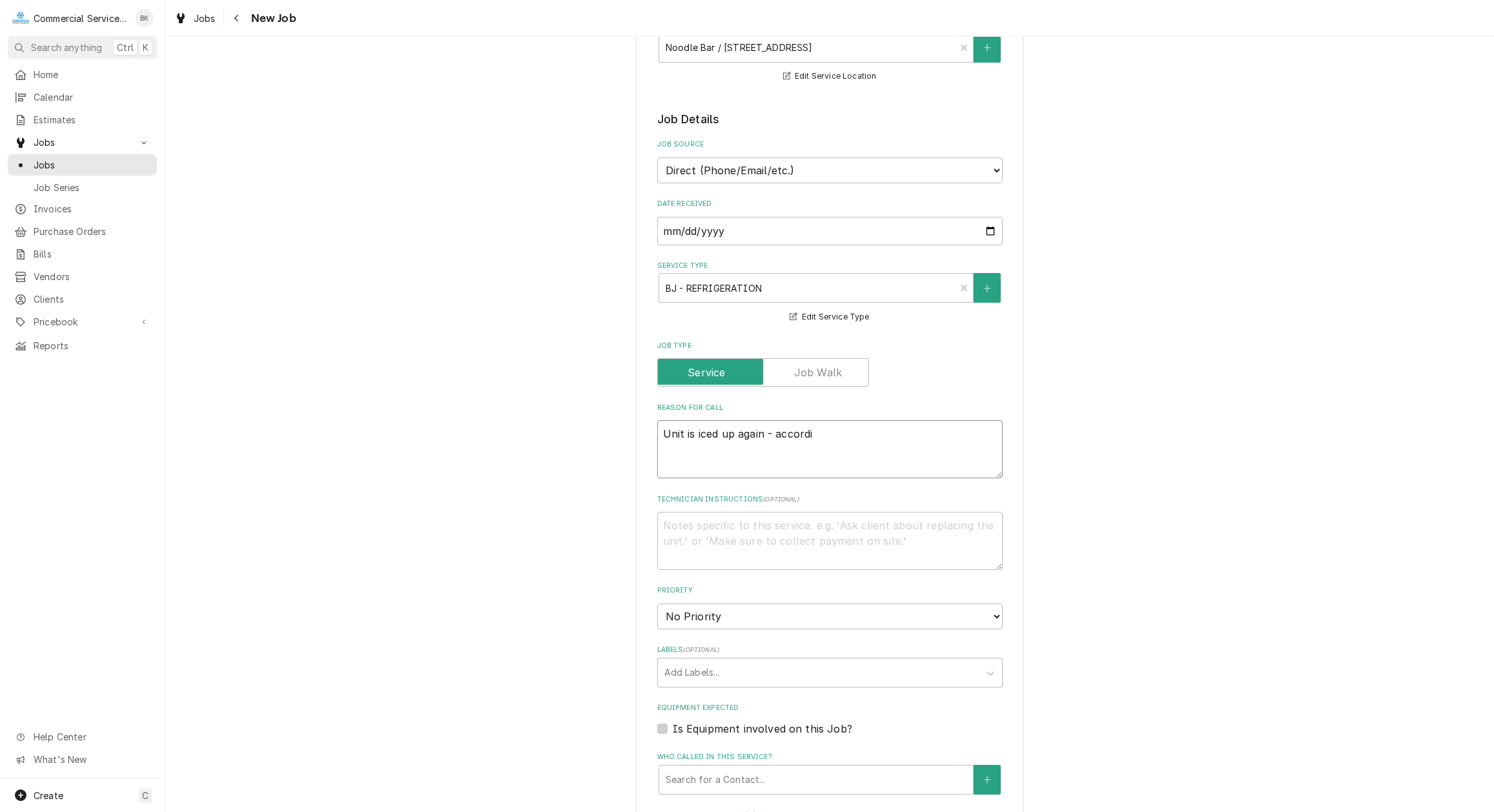
type textarea "Unit is iced up again - accordin"
type textarea "x"
type textarea "Unit is iced up again - according"
type textarea "x"
type textarea "Unit is iced up again - according"
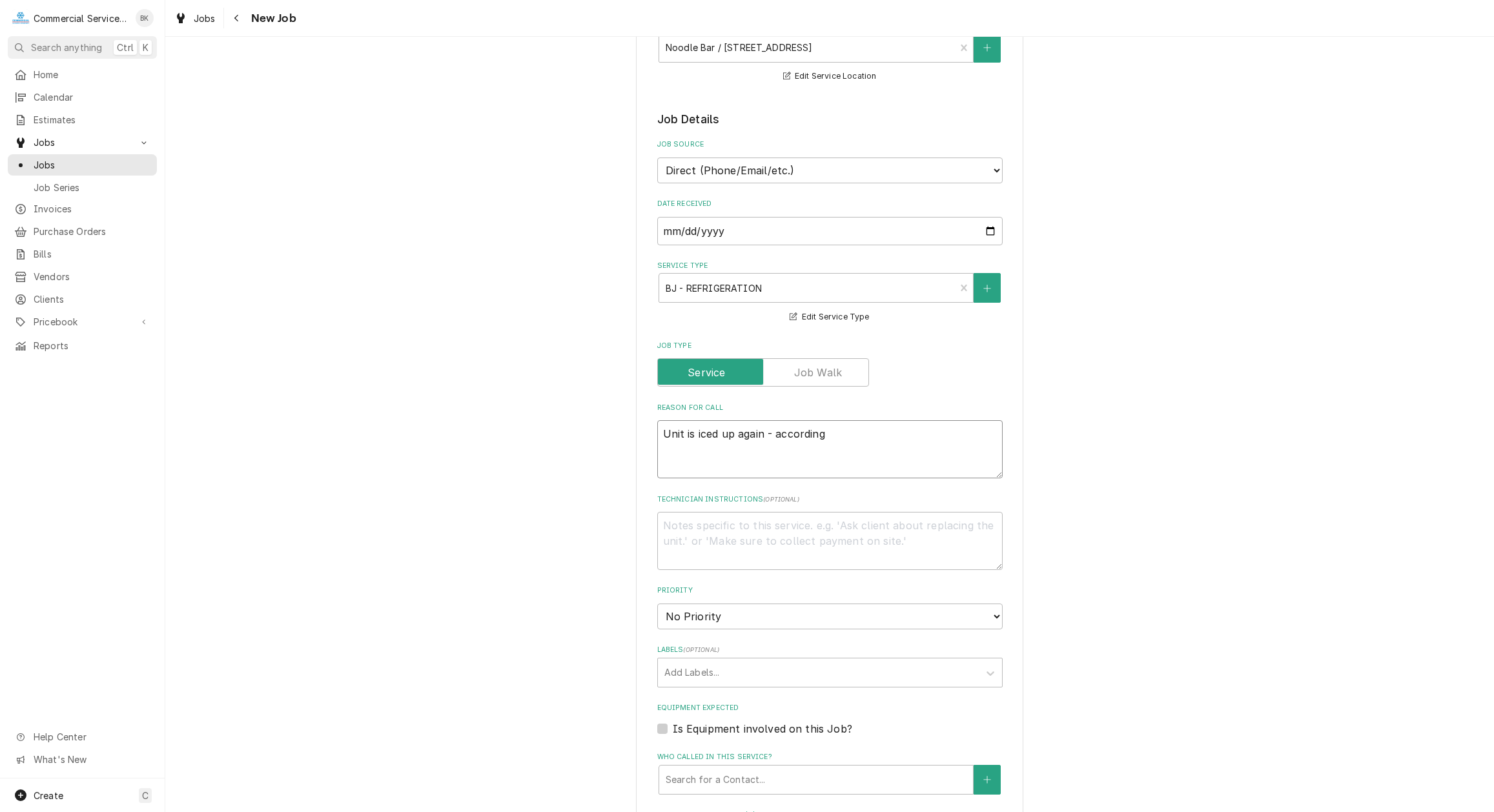
type textarea "x"
type textarea "Unit is iced up again - according t"
type textarea "x"
type textarea "Unit is iced up again - according to"
type textarea "x"
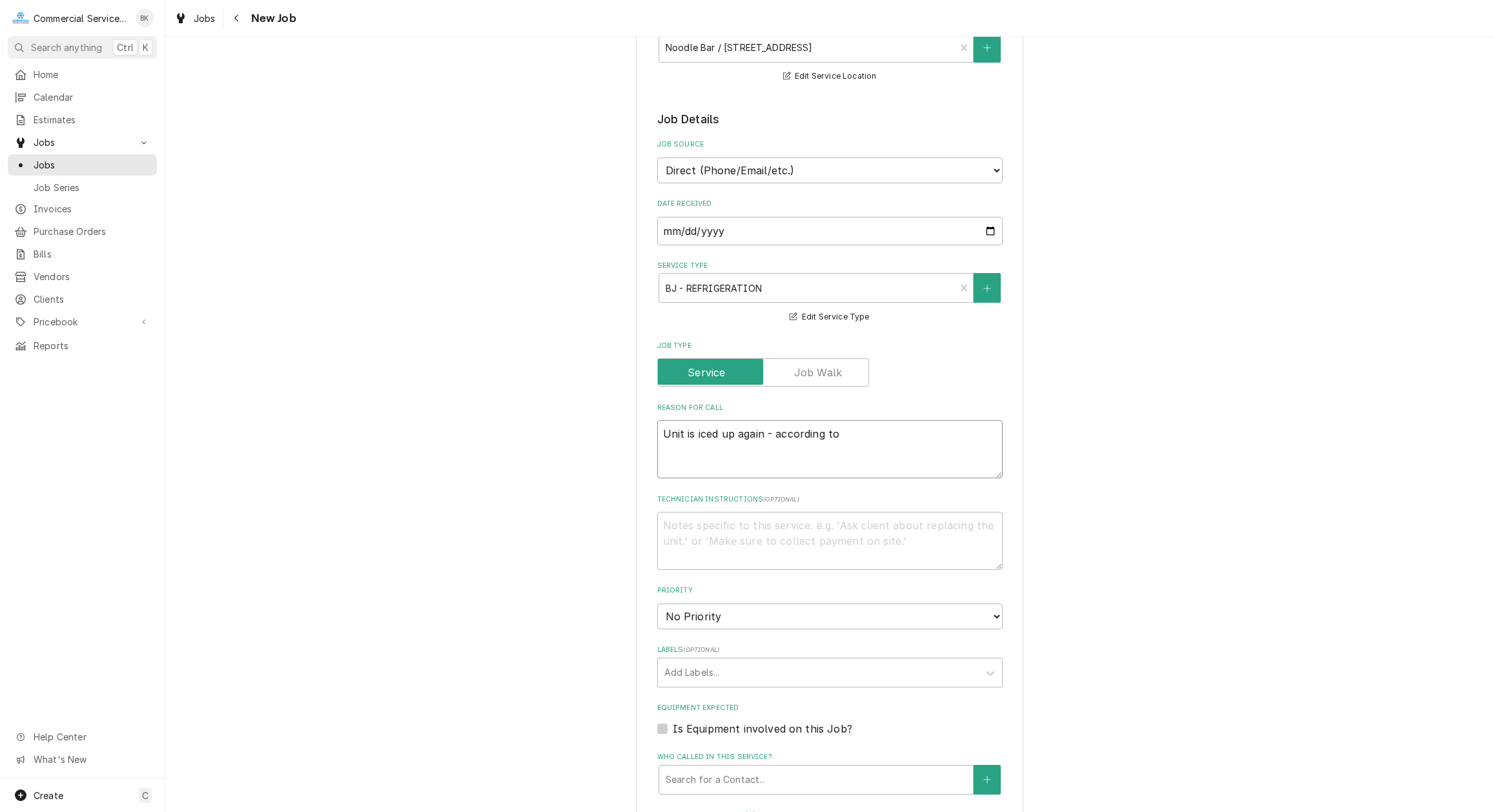
type textarea "Unit is iced up again - according to"
type textarea "x"
type textarea "Unit is iced up again - according to c"
type textarea "x"
type textarea "Unit is iced up again - according to cu"
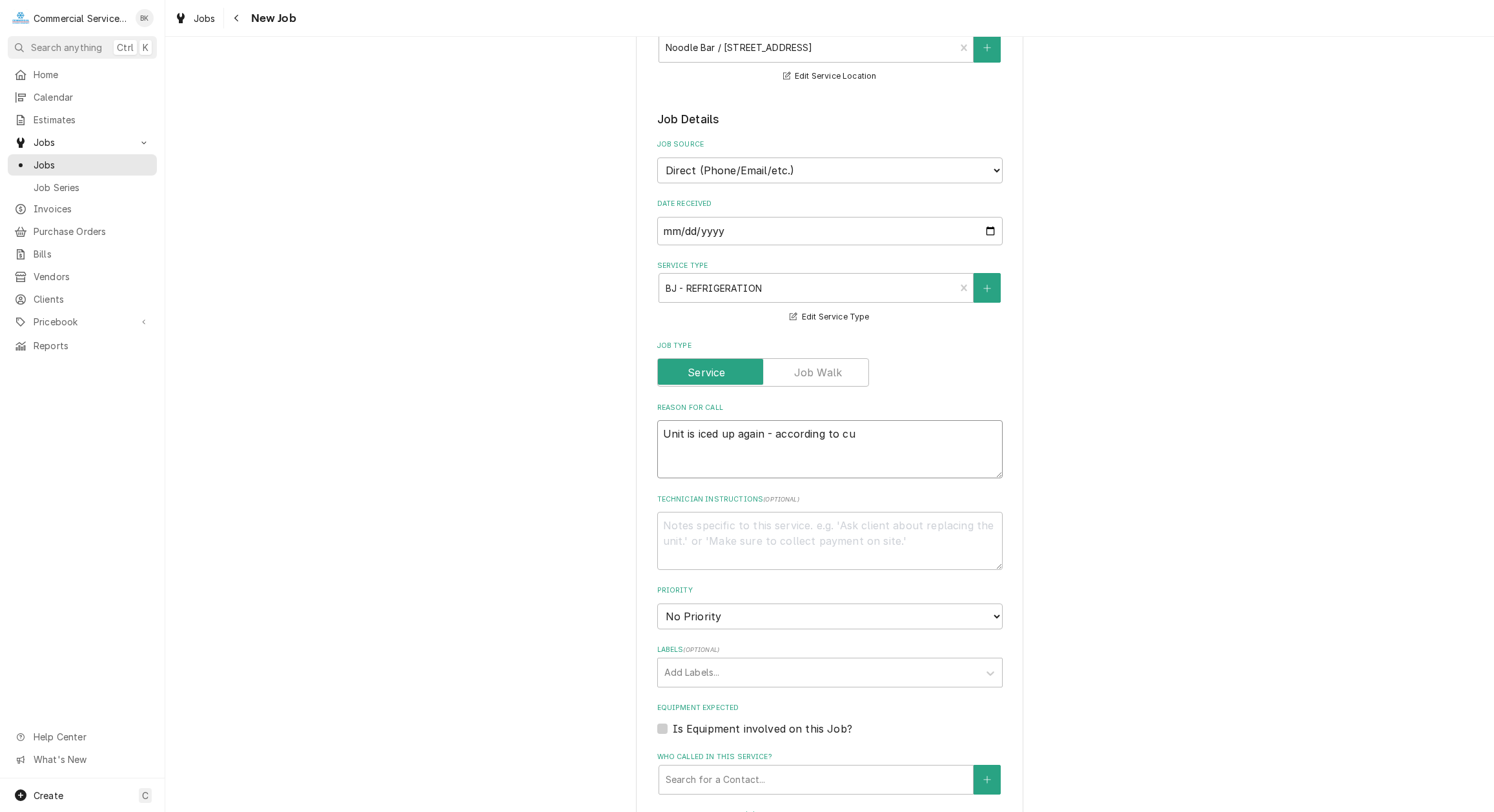
type textarea "x"
type textarea "Unit is iced up again - according to cus"
type textarea "x"
type textarea "Unit is iced up again - according to cust"
type textarea "x"
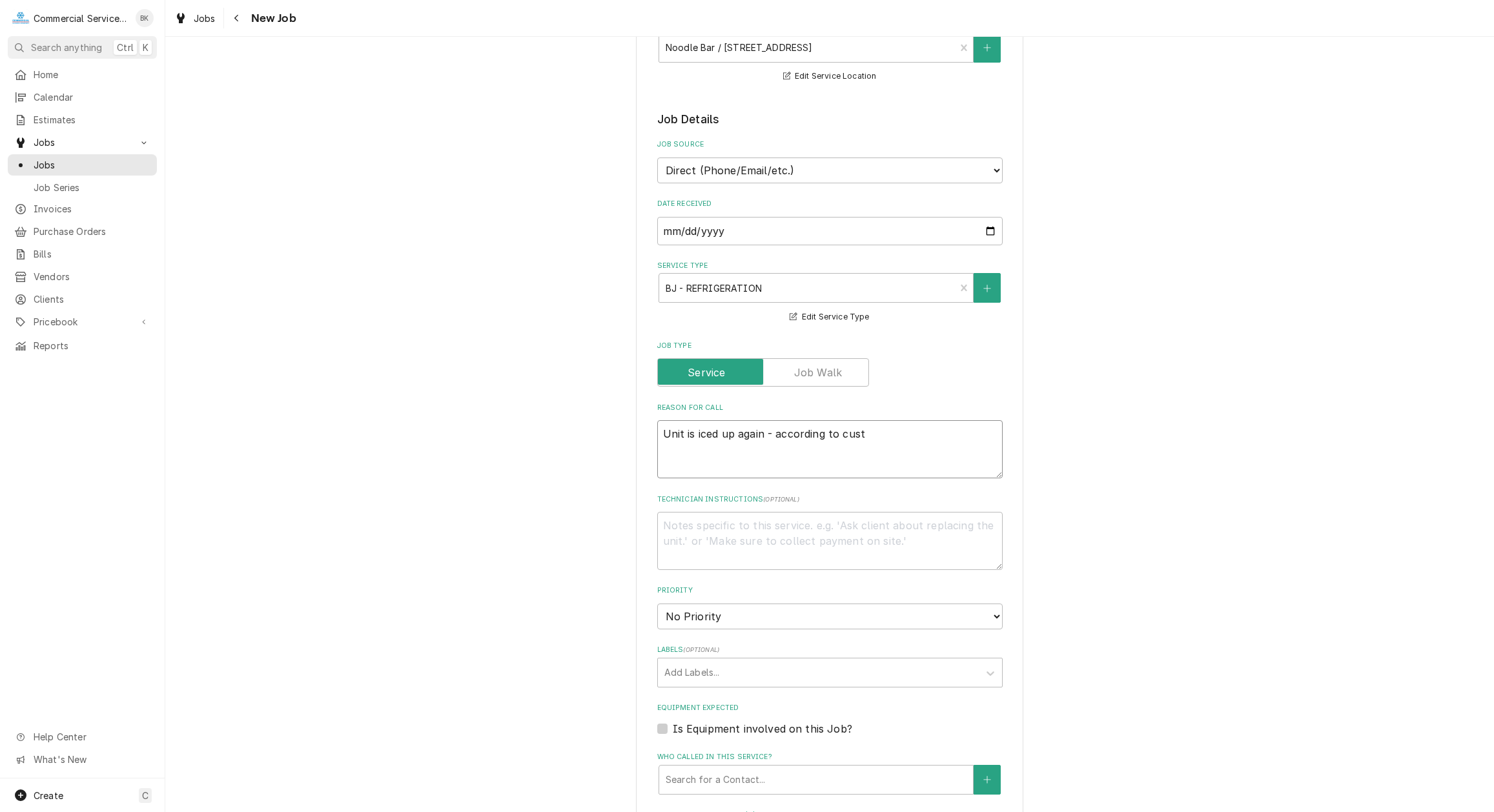
type textarea "Unit is iced up again - according to custo"
type textarea "x"
type textarea "Unit is iced up again - according to custom"
type textarea "x"
type textarea "Unit is iced up again - according to custome"
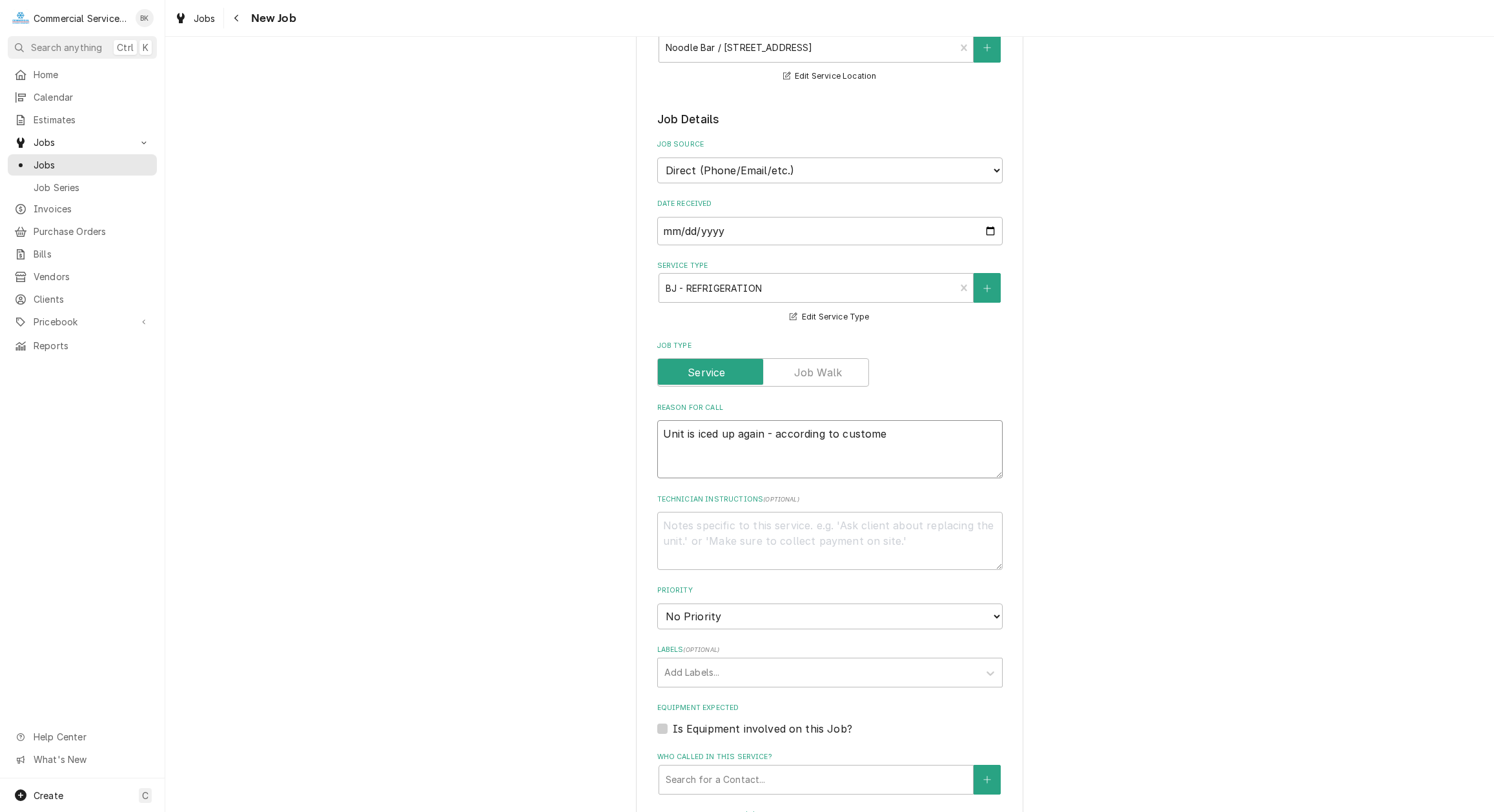
type textarea "x"
type textarea "Unit is iced up again - according to customer"
type textarea "x"
type textarea "Unit is iced up again - according to customer"
type textarea "x"
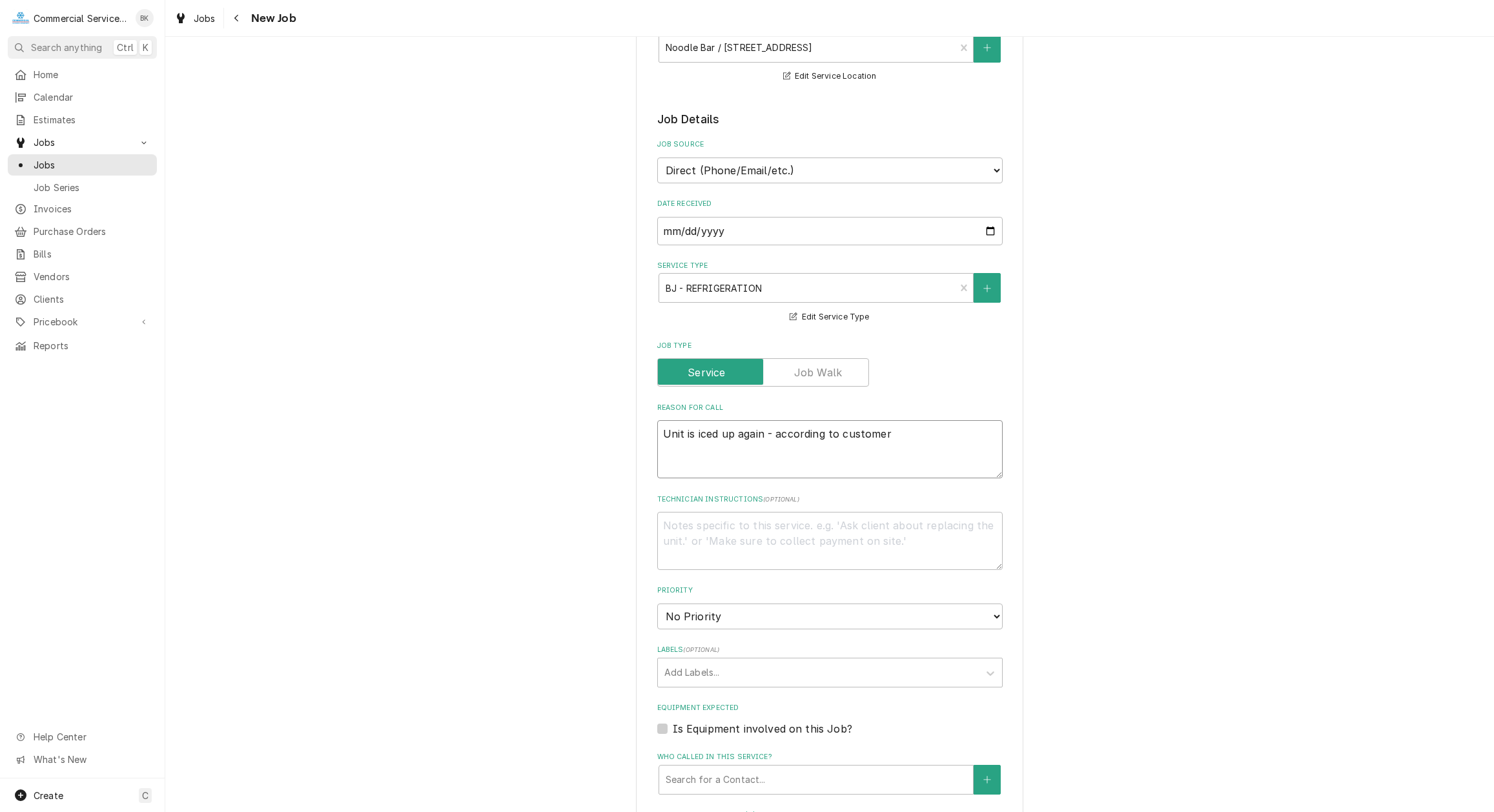
type textarea "Unit is iced up again - according to customer i"
type textarea "x"
type textarea "Unit is iced up again - according to customer is"
type textarea "x"
type textarea "Unit is iced up again - according to customer i"
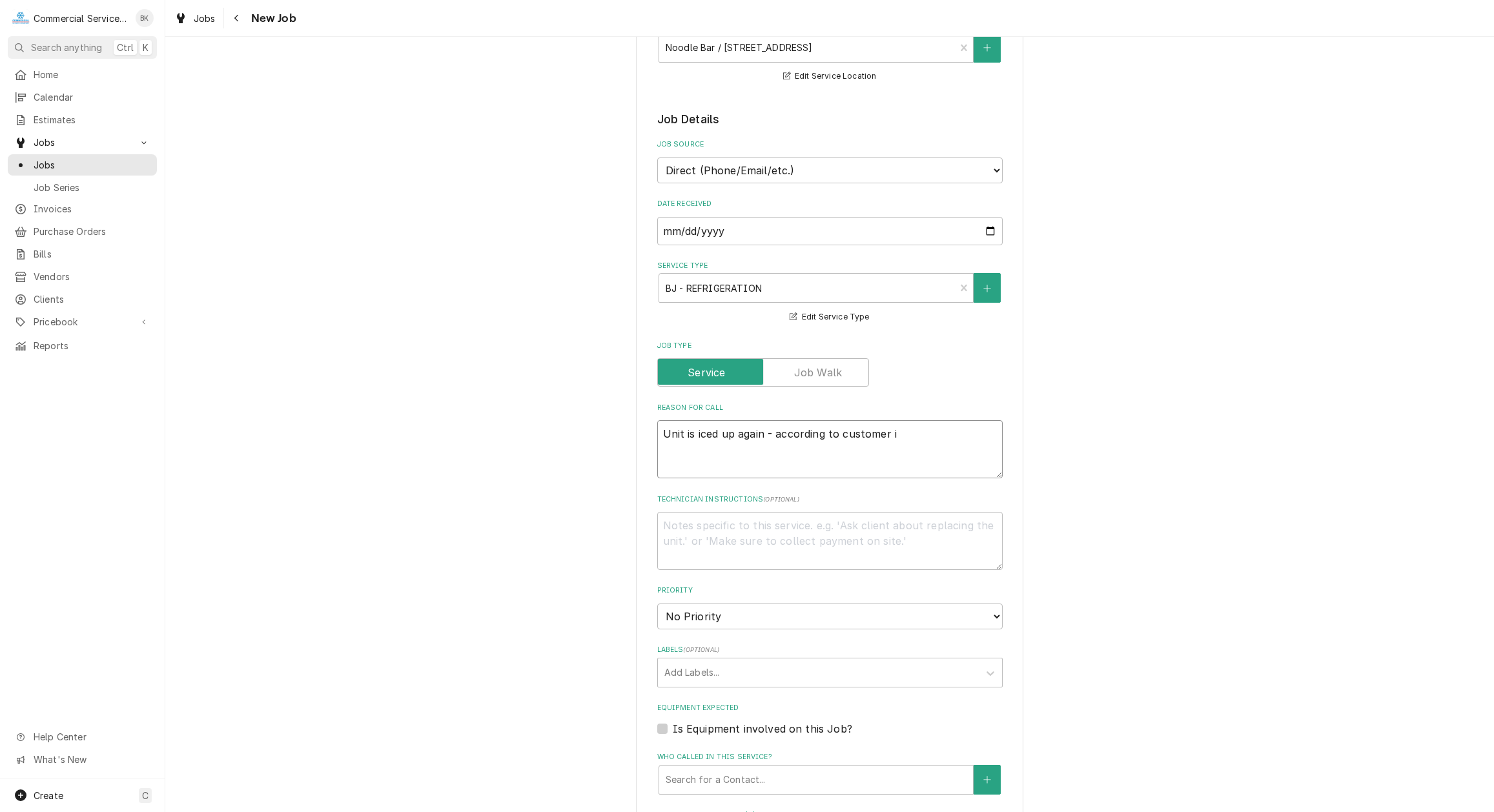
type textarea "x"
type textarea "Unit is iced up again - according to customer it"
type textarea "x"
type textarea "Unit is iced up again - according to customer it"
type textarea "x"
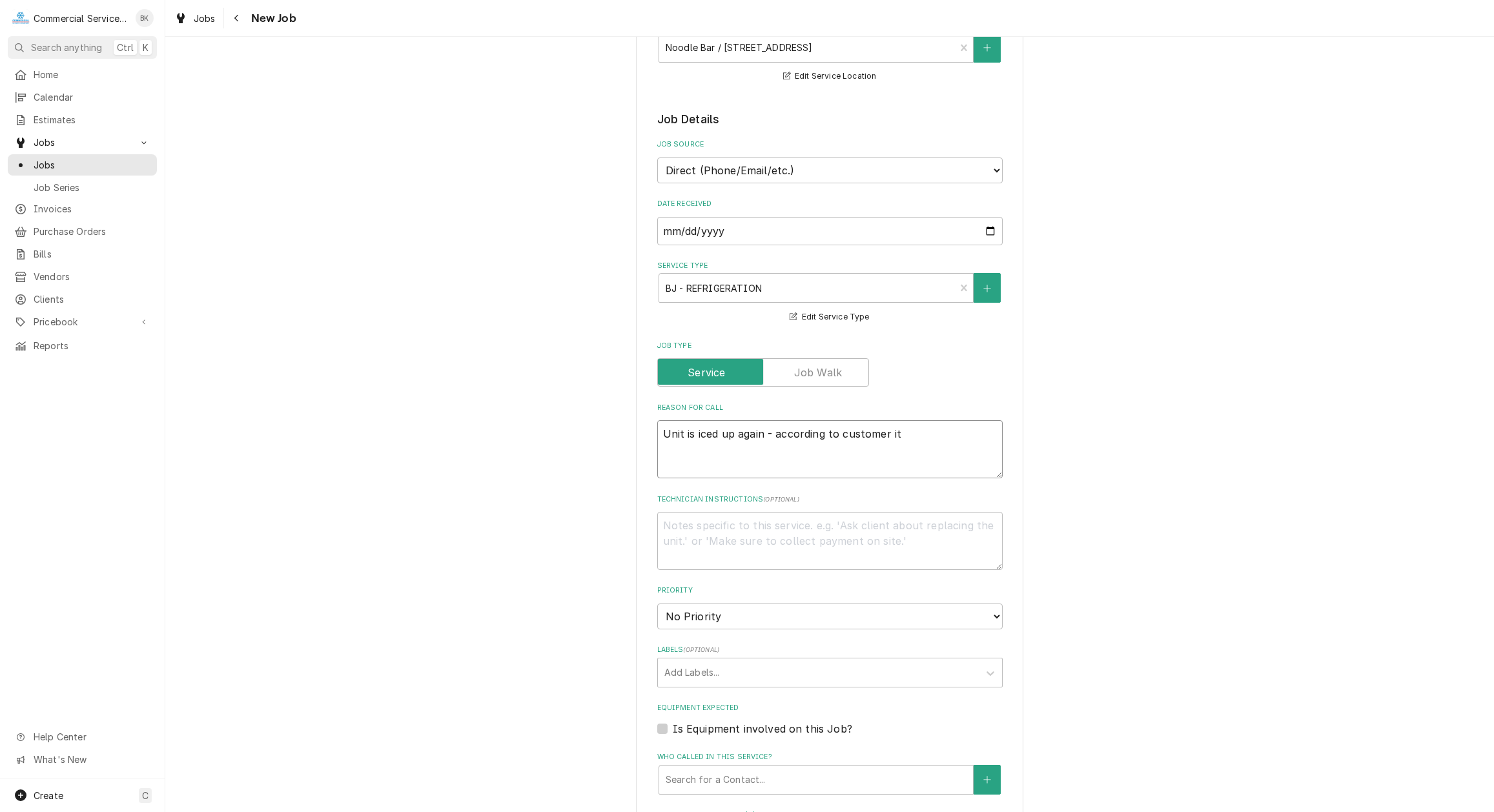
type textarea "Unit is iced up again - according to customer it i"
type textarea "x"
type textarea "Unit is iced up again - according to customer it is"
type textarea "x"
type textarea "Unit is iced up again - according to customer it is"
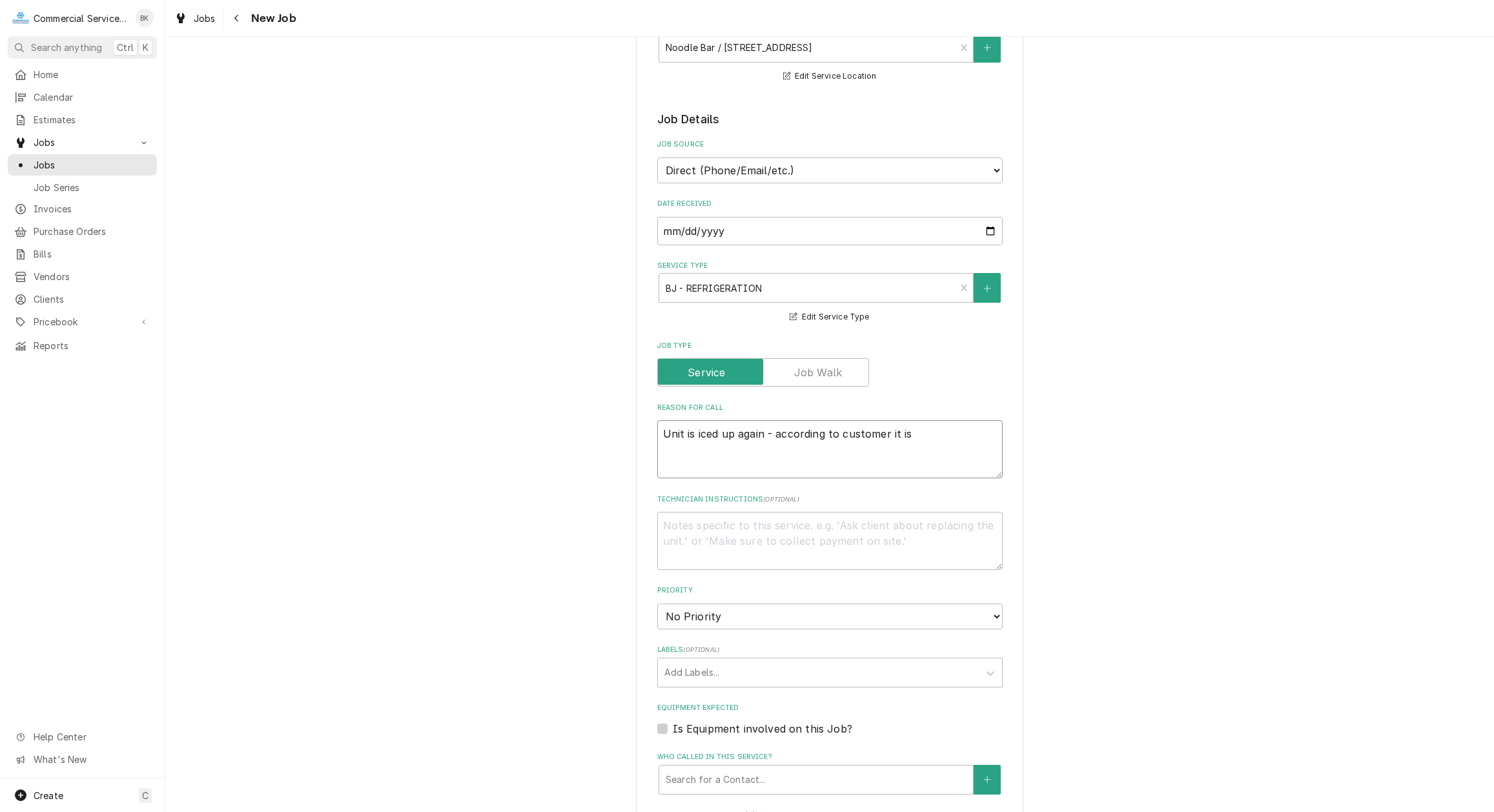
type textarea "x"
type textarea "Unit is iced up again - according to customer it is a"
type textarea "x"
type textarea "Unit is iced up again - according to customer it is an"
type textarea "x"
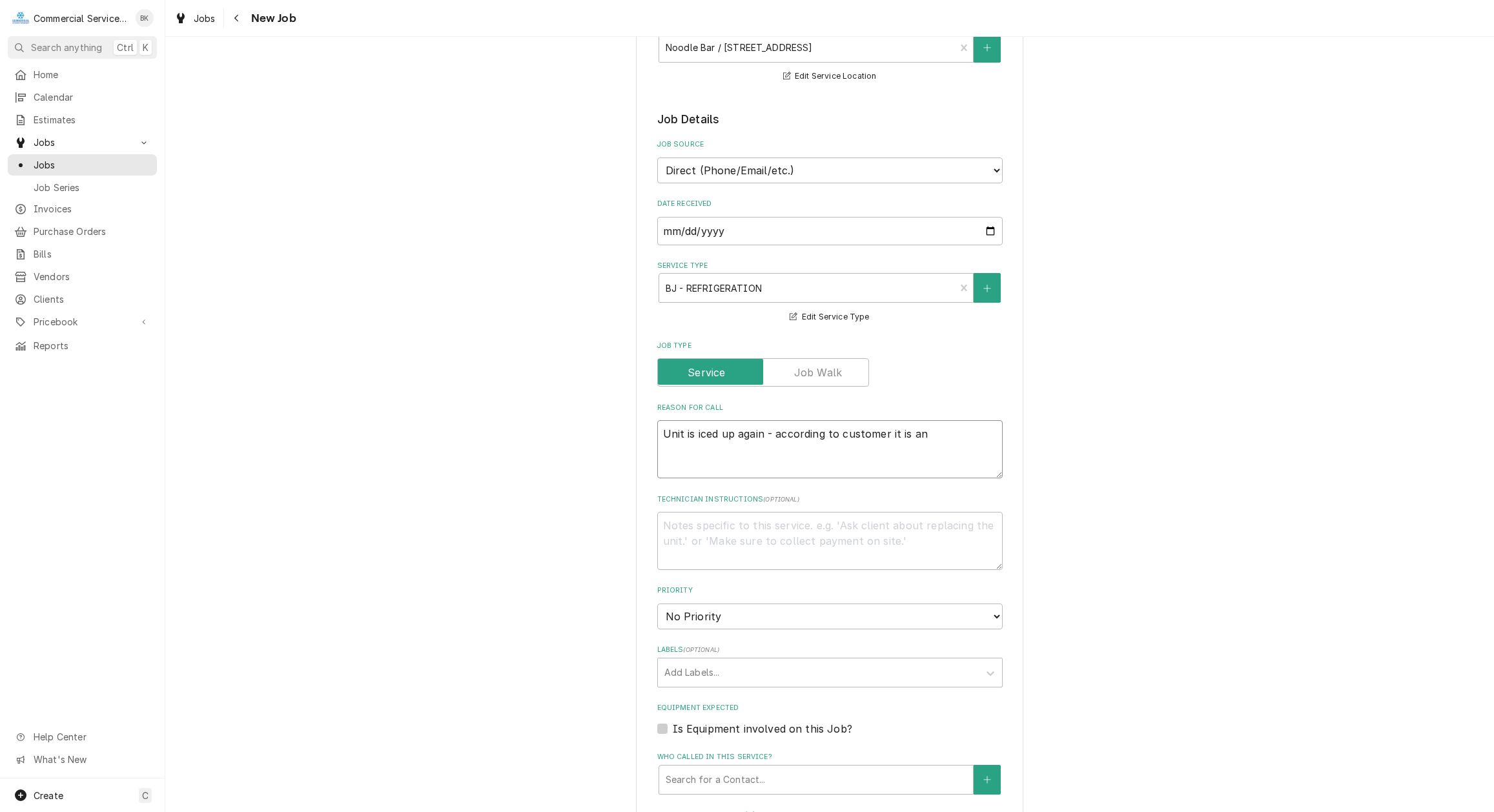
type textarea "Unit is iced up again - according to customer it is an"
type textarea "x"
type textarea "Unit is iced up again - according to customer it is an i"
type textarea "x"
type textarea "Unit is iced up again - according to customer it is an in"
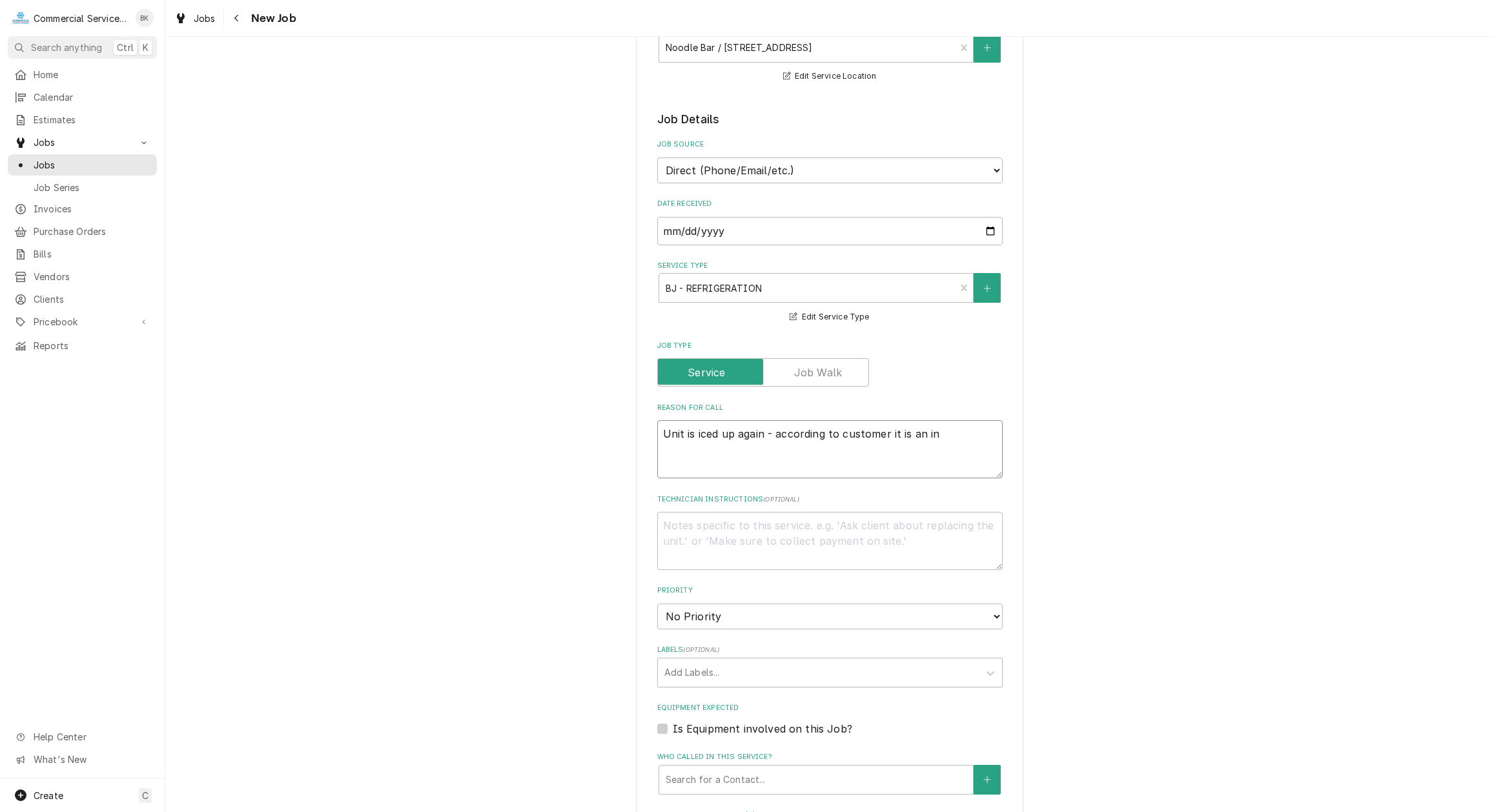
type textarea "x"
type textarea "Unit is iced up again - according to customer it is an int"
type textarea "x"
type textarea "Unit is iced up again - according to customer it is an inte"
type textarea "x"
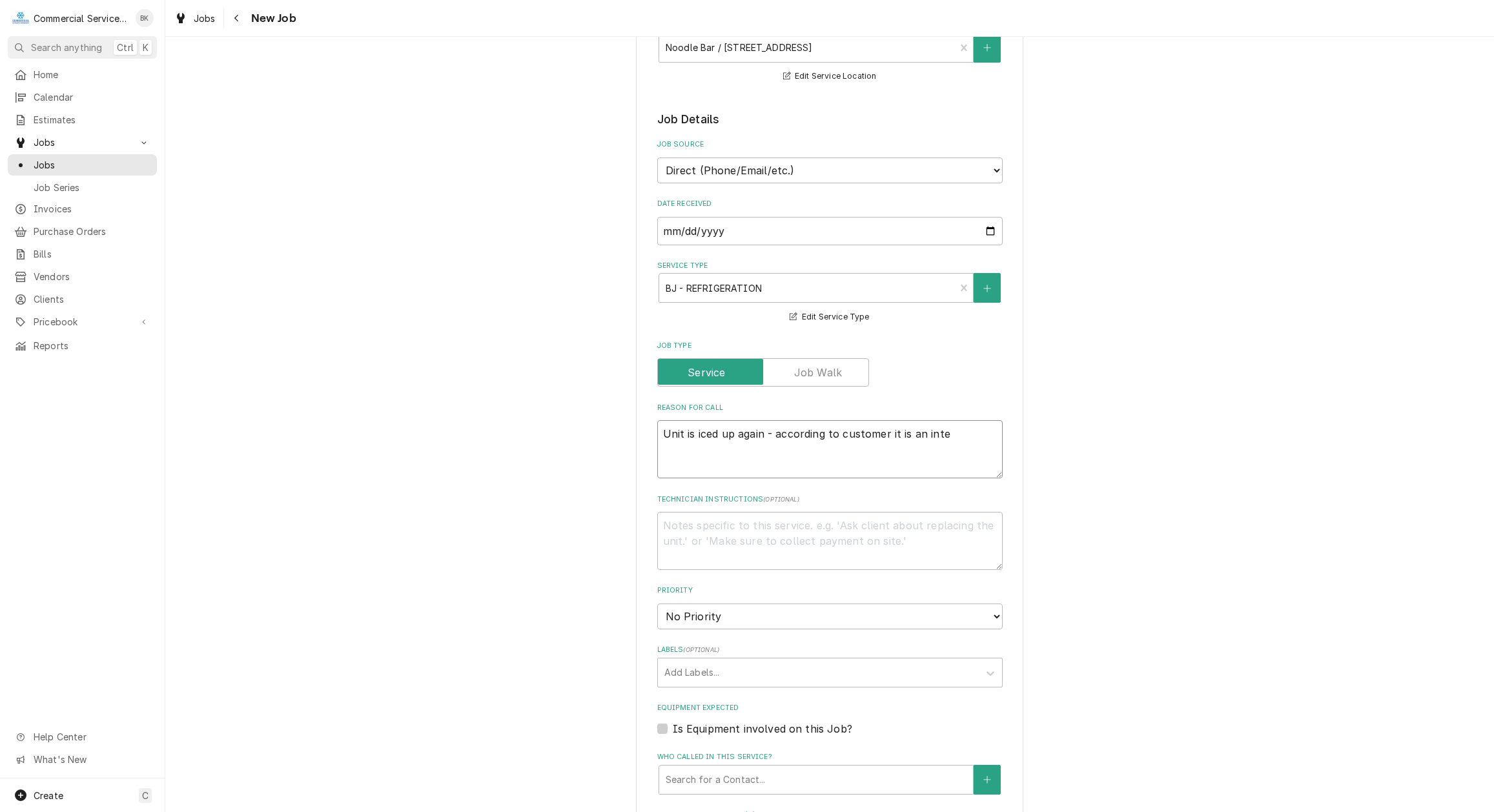
type textarea "Unit is iced up again - according to customer it is an inter"
type textarea "x"
type textarea "Unit is iced up again - according to customer it is an interm"
type textarea "x"
type textarea "Unit is iced up again - according to customer it is an intermi"
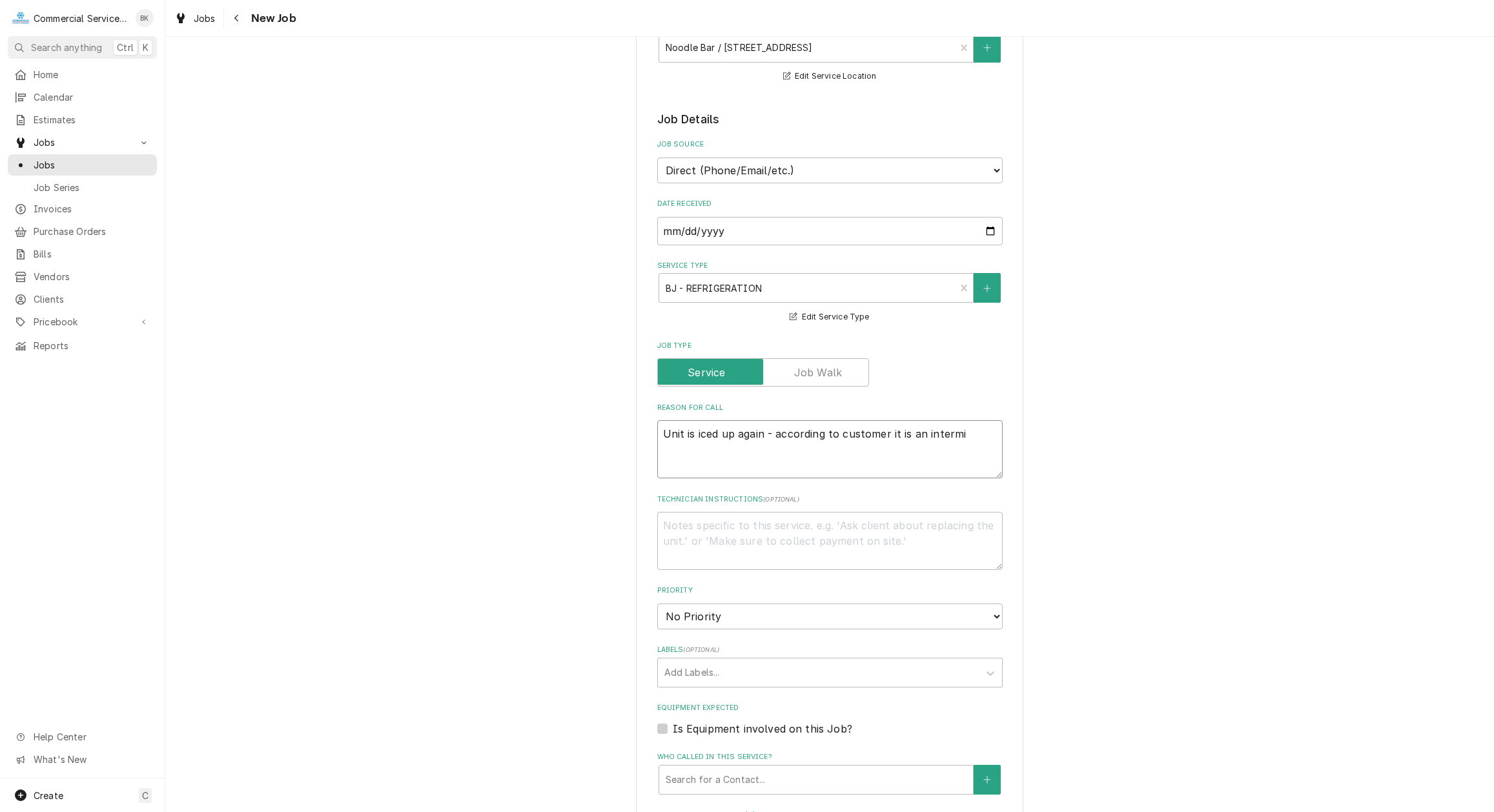
type textarea "x"
type textarea "Unit is iced up again - according to customer it is an intermit"
type textarea "x"
type textarea "Unit is iced up again - according to customer it is an intermitt"
type textarea "x"
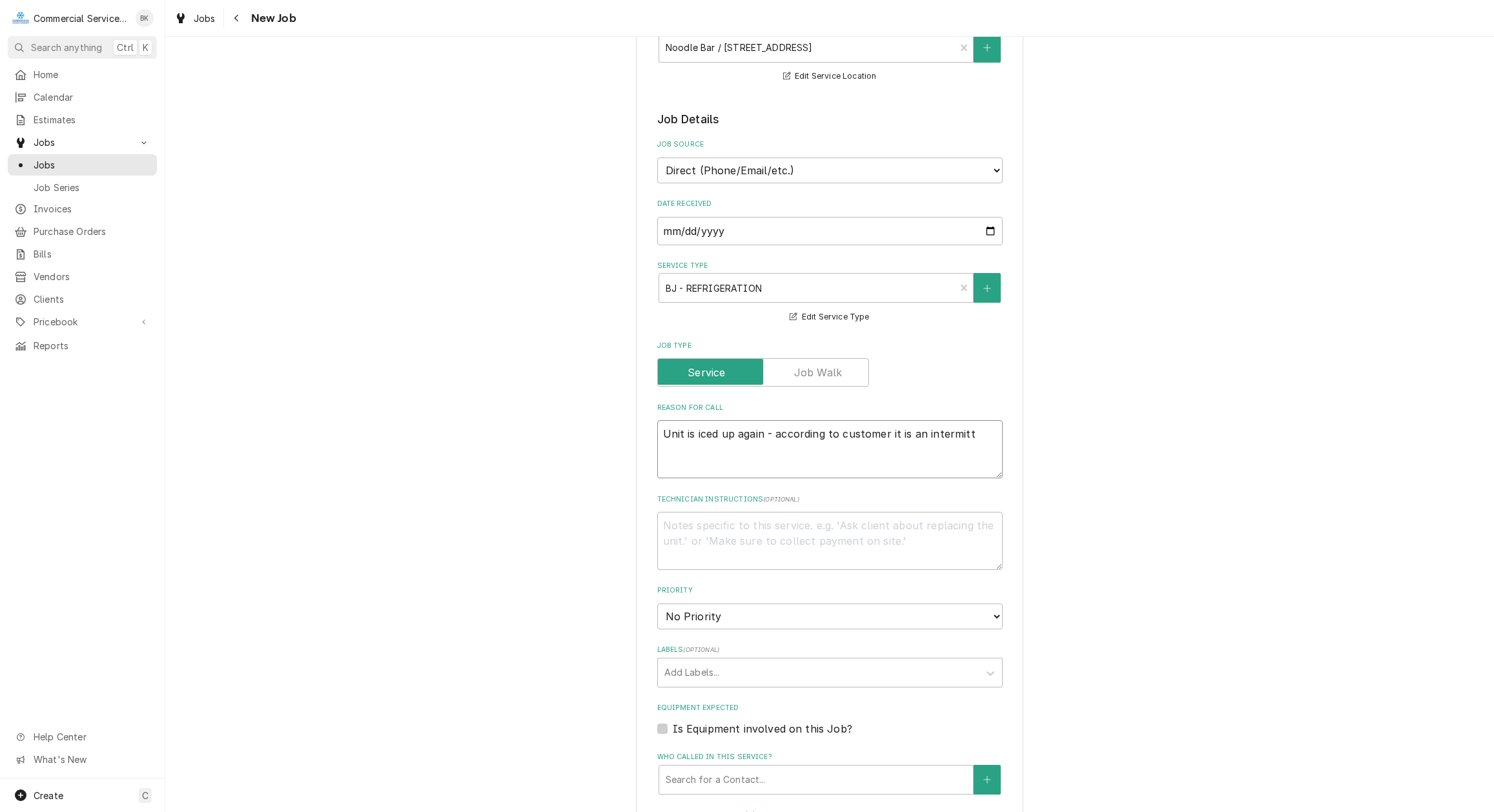
type textarea "Unit is iced up again - according to customer it is an intermitte"
type textarea "x"
type textarea "Unit is iced up again - according to customer it is an intermitten"
type textarea "x"
type textarea "Unit is iced up again - according to customer it is an intermittent"
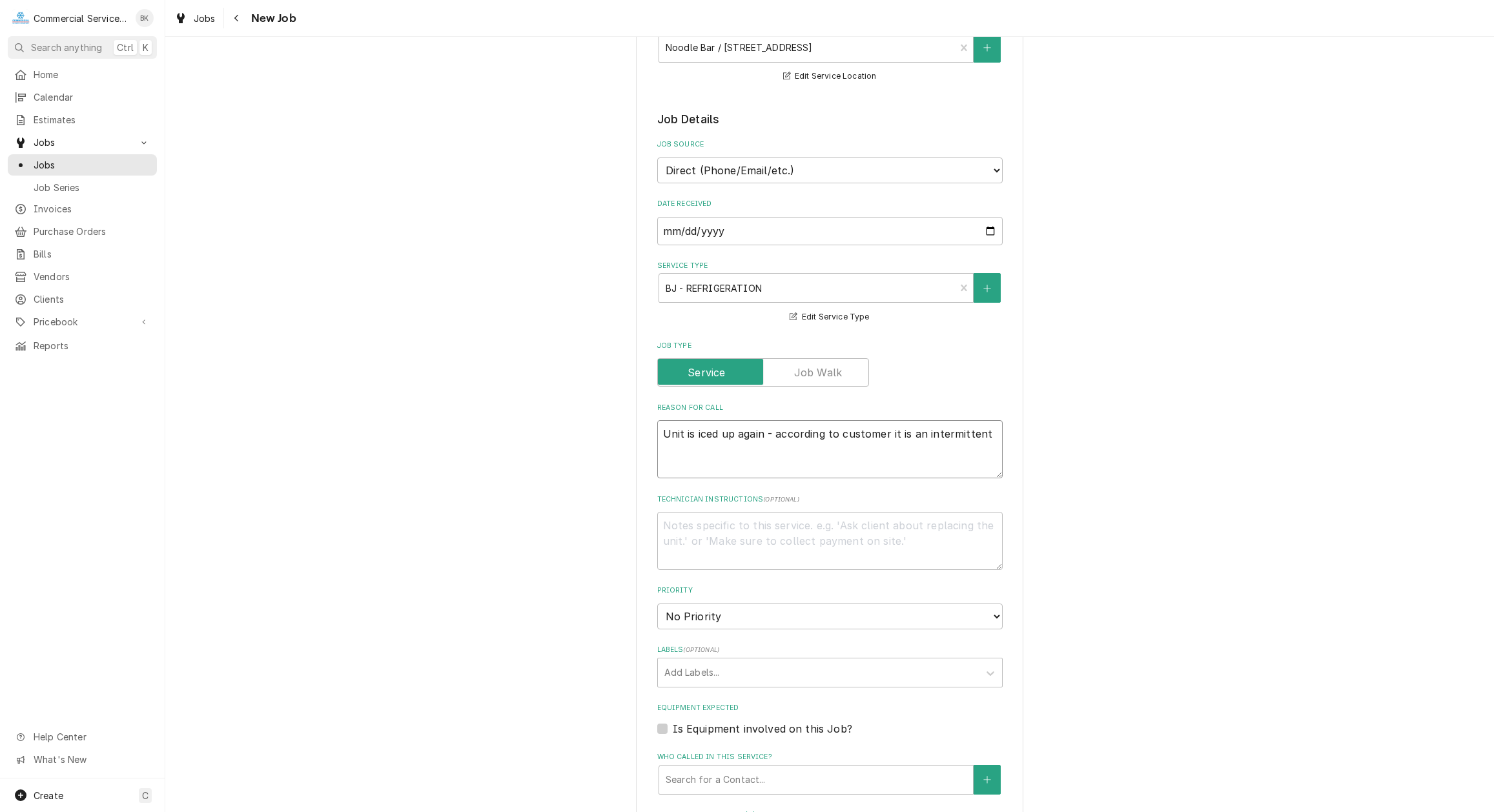
type textarea "x"
type textarea "Unit is iced up again - according to customer it is an intermittent"
type textarea "x"
type textarea "Unit is iced up again - according to customer it is an intermittent i"
type textarea "x"
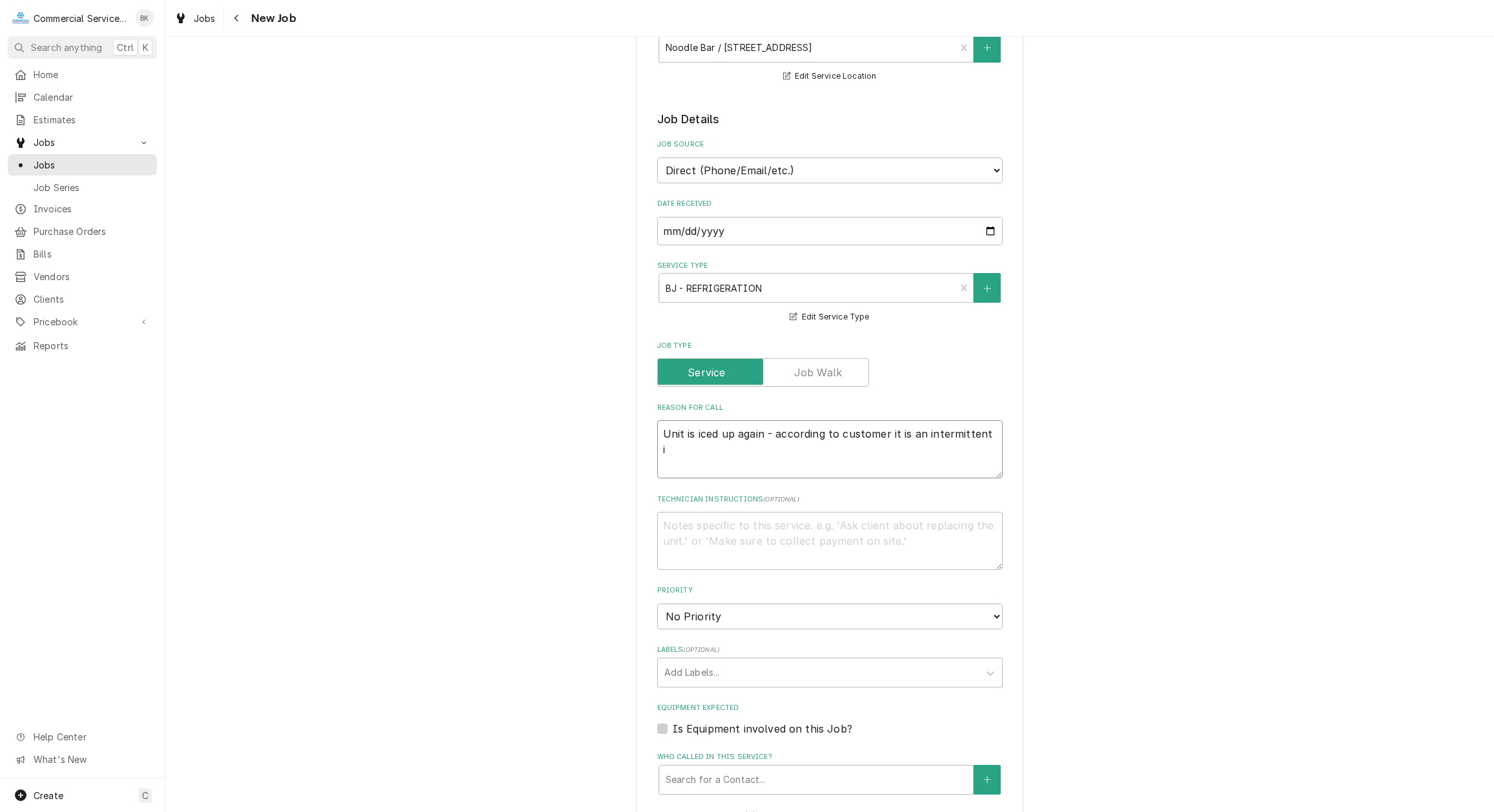
type textarea "Unit is iced up again - according to customer it is an intermittent is"
type textarea "x"
type textarea "Unit is iced up again - according to customer it is an intermittent iss"
type textarea "x"
type textarea "Unit is iced up again - according to customer it is an intermittent issu"
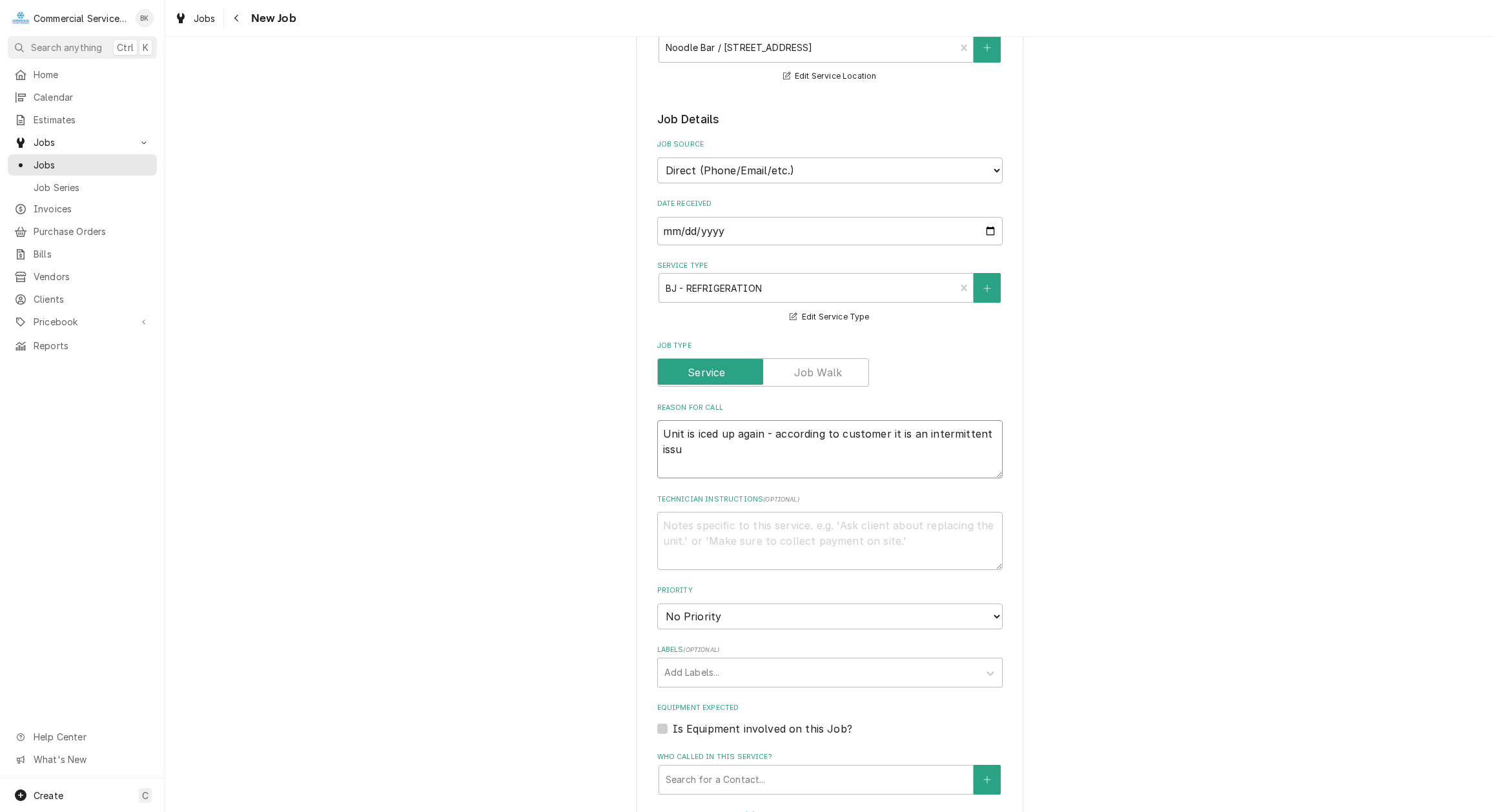
type textarea "x"
type textarea "Unit is iced up again - according to customer it is an intermittent issue"
type textarea "x"
type textarea "Unit is iced up again - according to customer it is an intermittent issue."
type textarea "x"
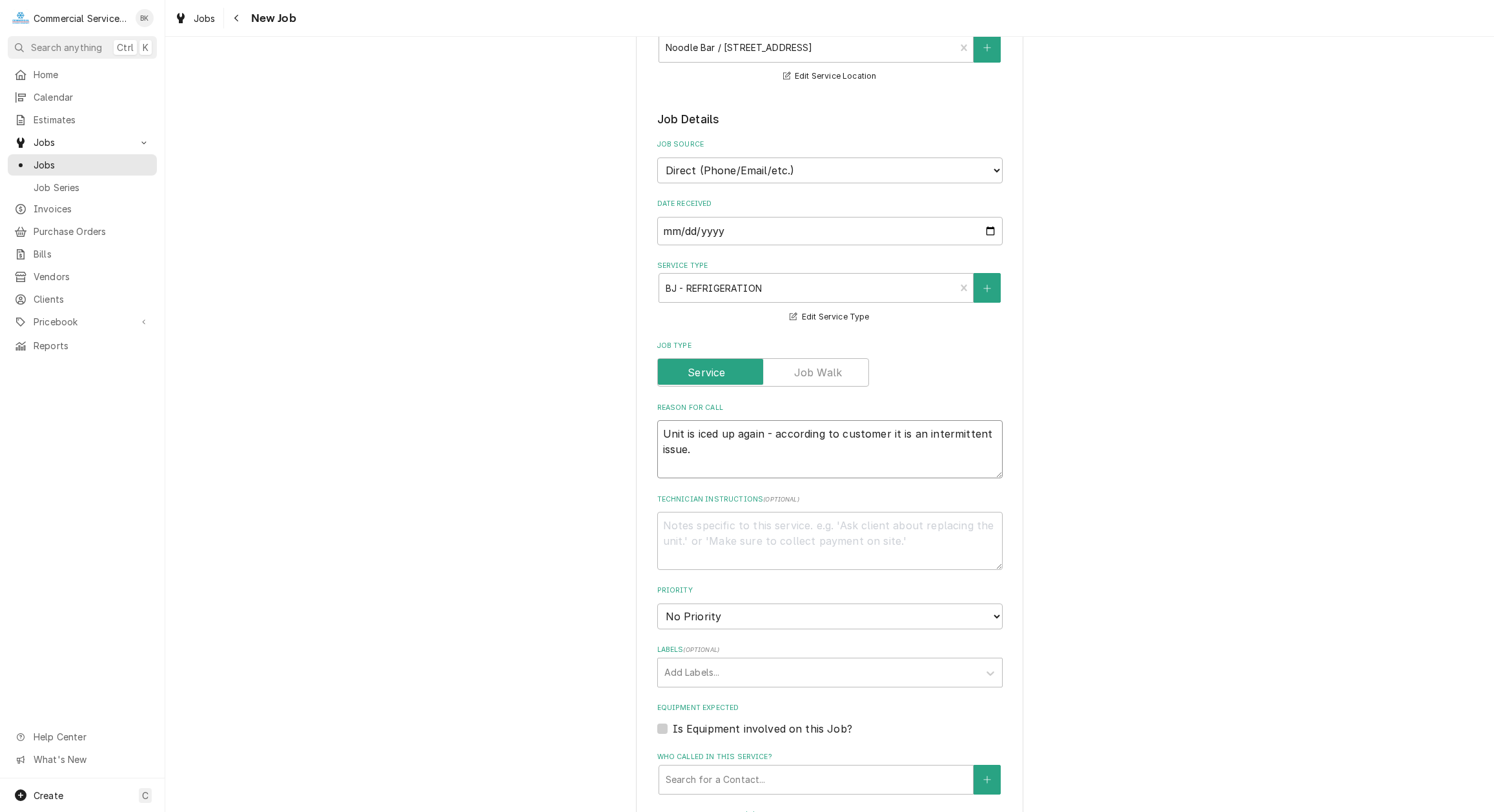
type textarea "Unit is iced up again - according to customer it is an intermittent issue."
type textarea "x"
type textarea "Unit is iced up again - according to customer it is an intermittent issue."
click at [657, 603] on select "No Priority Urgent High Medium Low" at bounding box center [830, 616] width 345 height 25
select select "2"
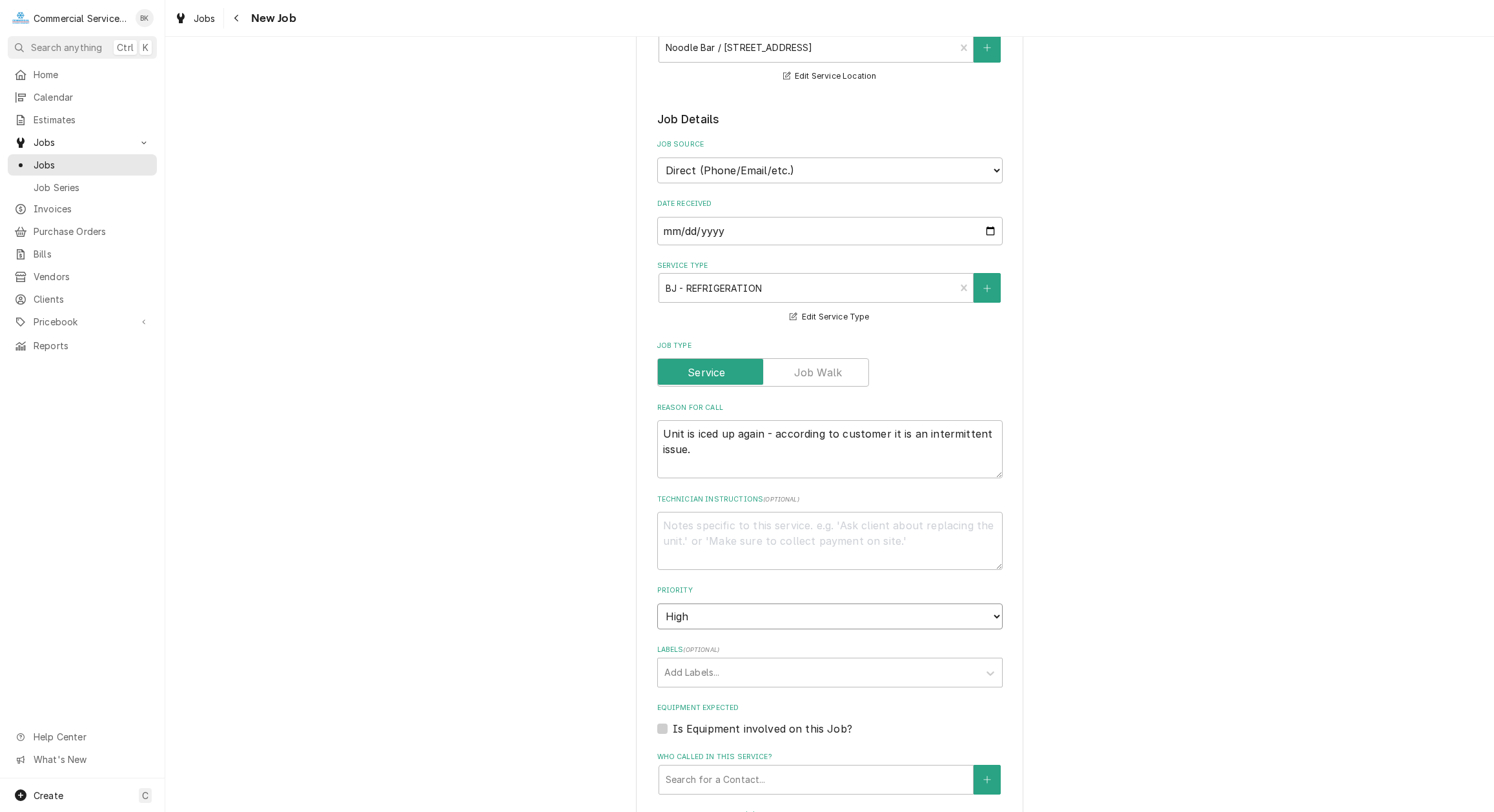
click option "High" at bounding box center [0, 0] width 0 height 0
type textarea "x"
click at [788, 671] on div "Labels" at bounding box center [818, 672] width 308 height 23
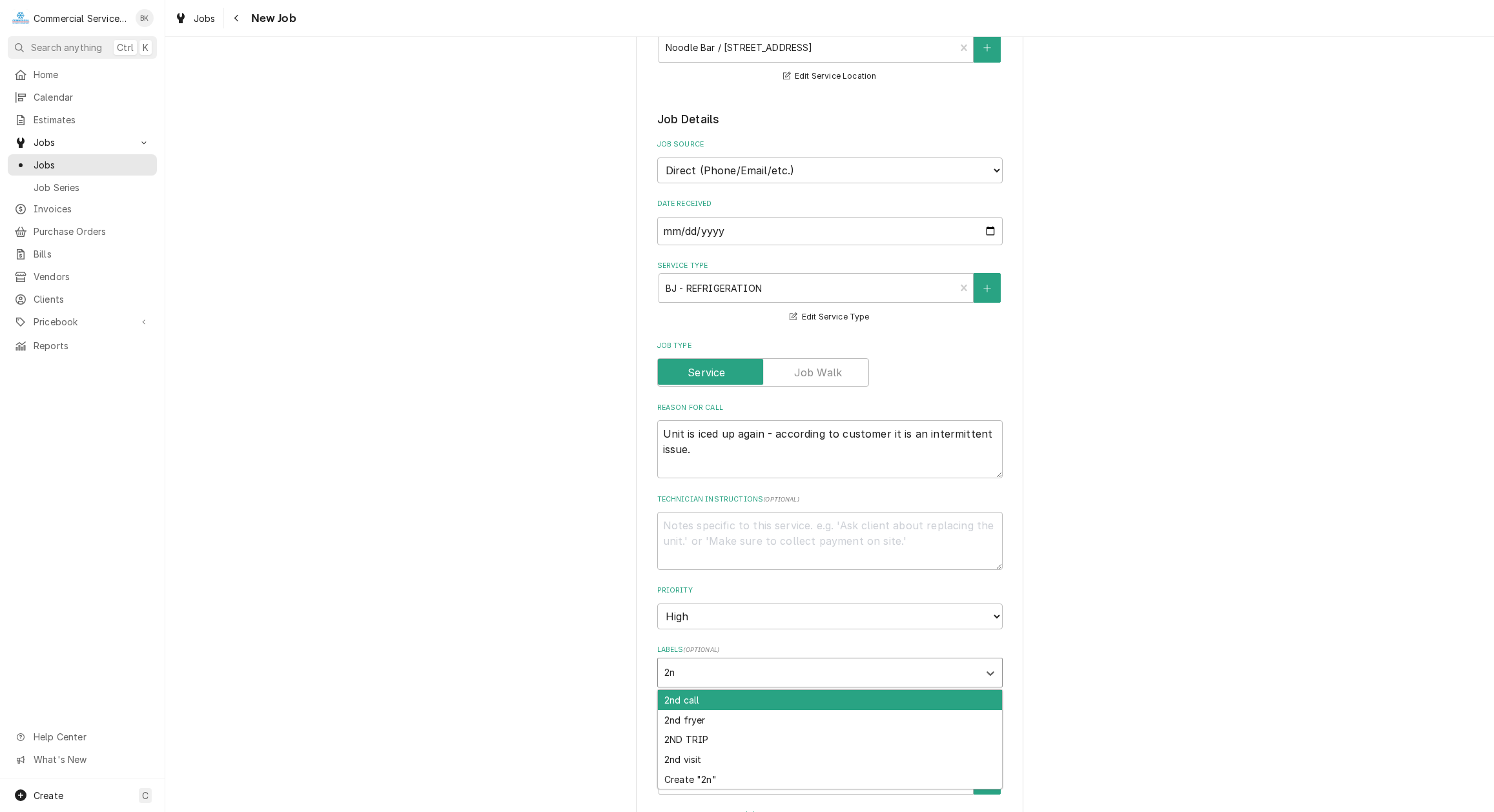
type input "2nd"
type textarea "x"
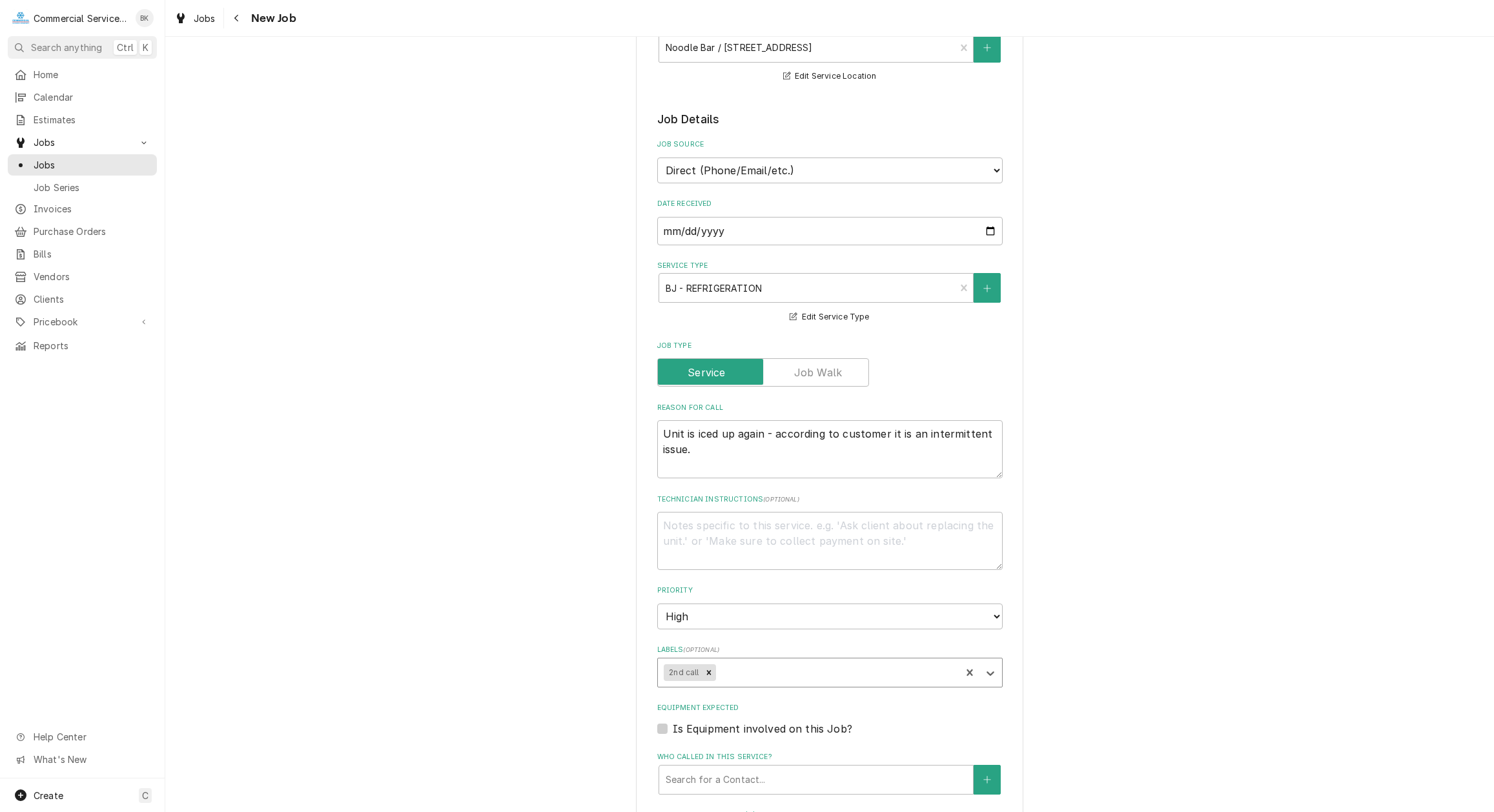
type textarea "x"
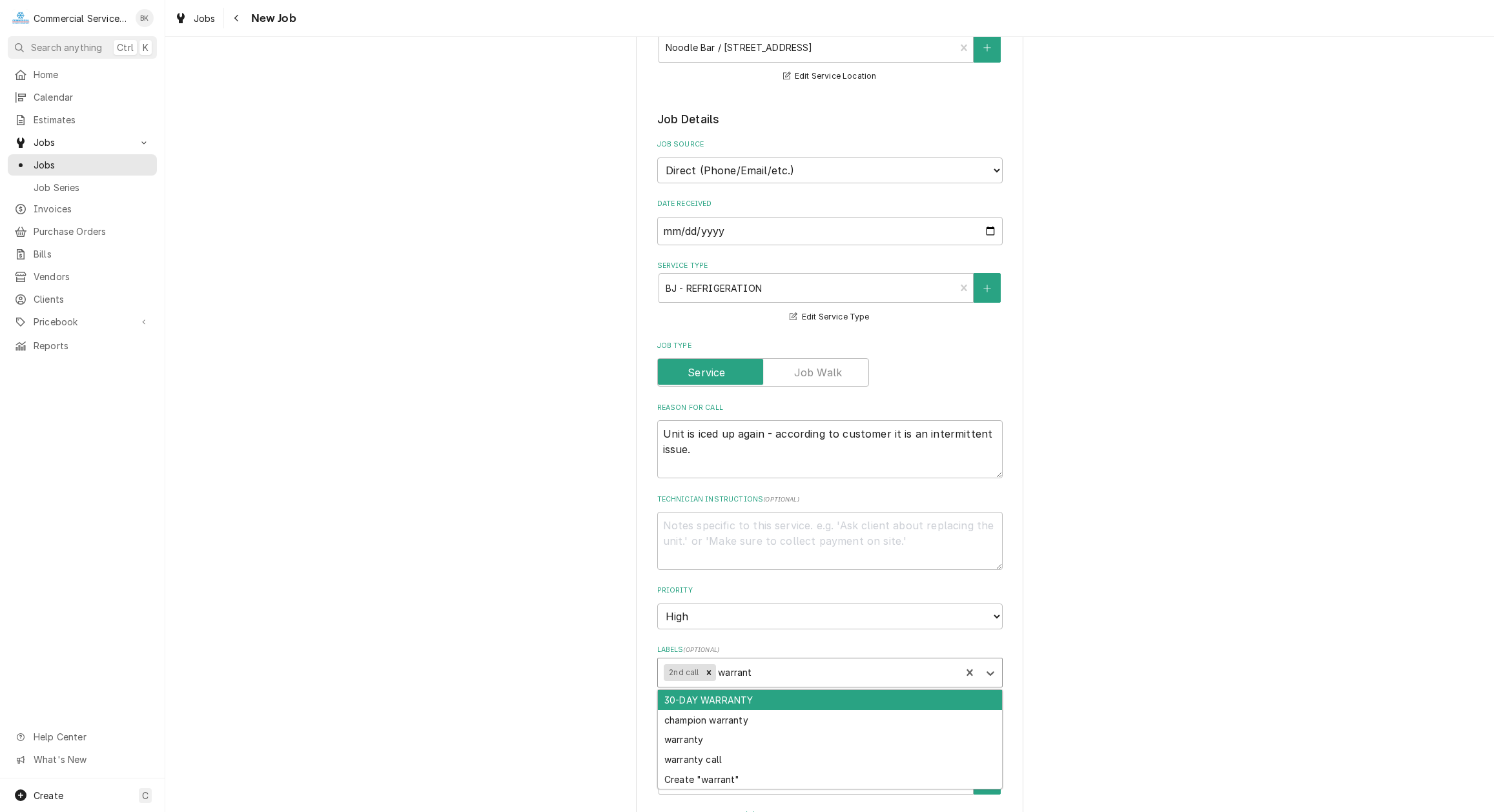
type input "warranty"
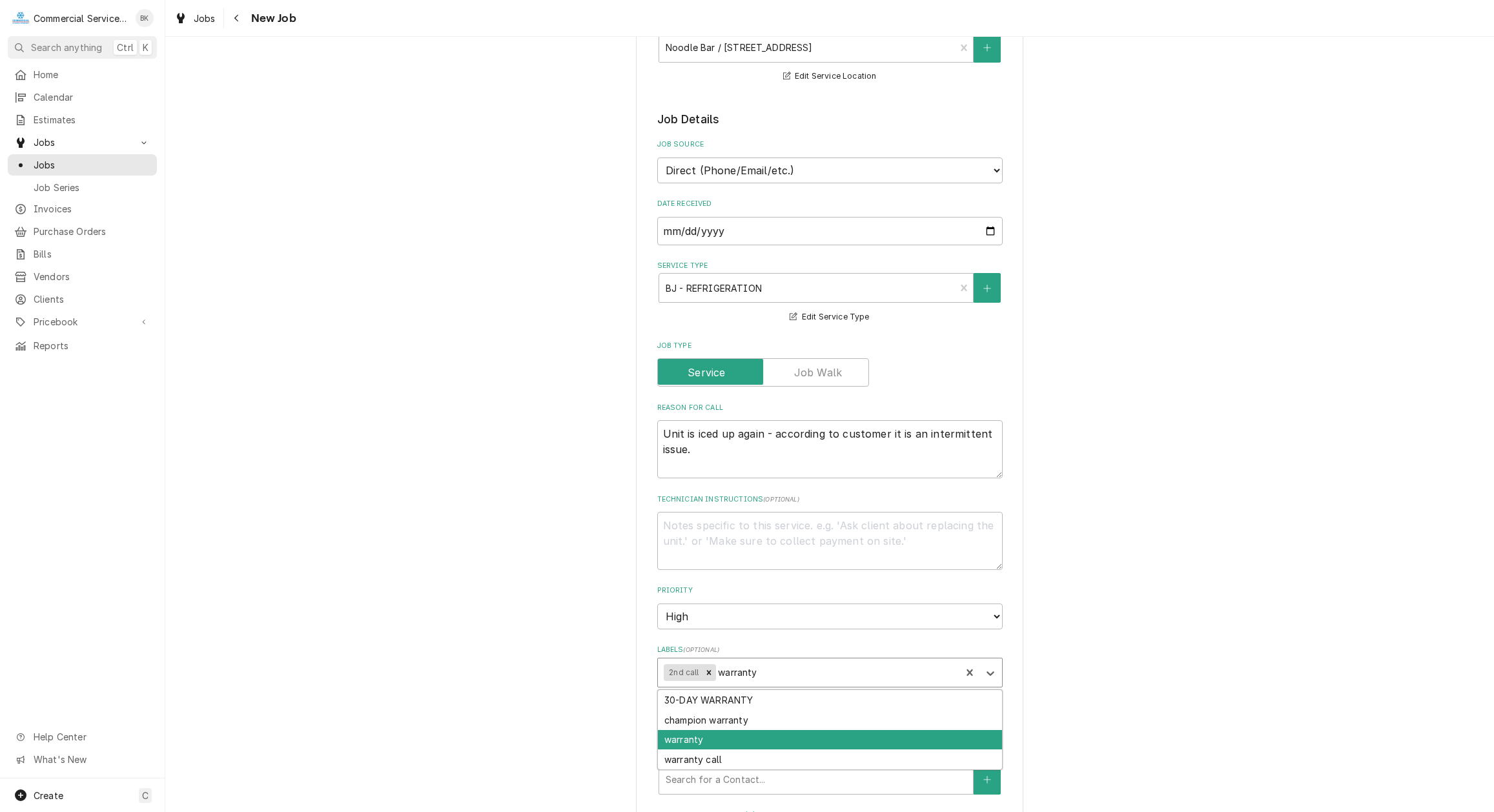
type textarea "x"
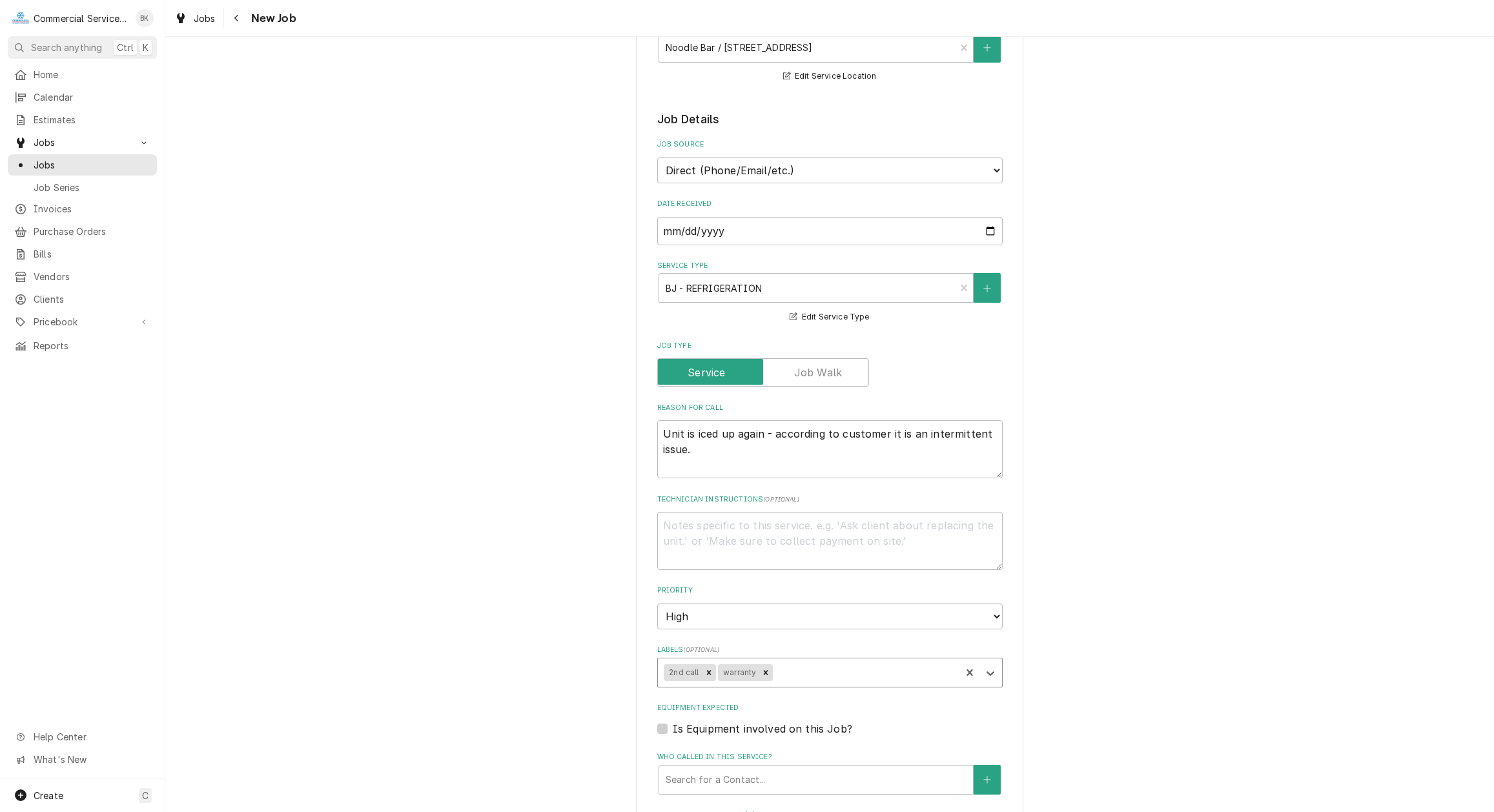
type textarea "x"
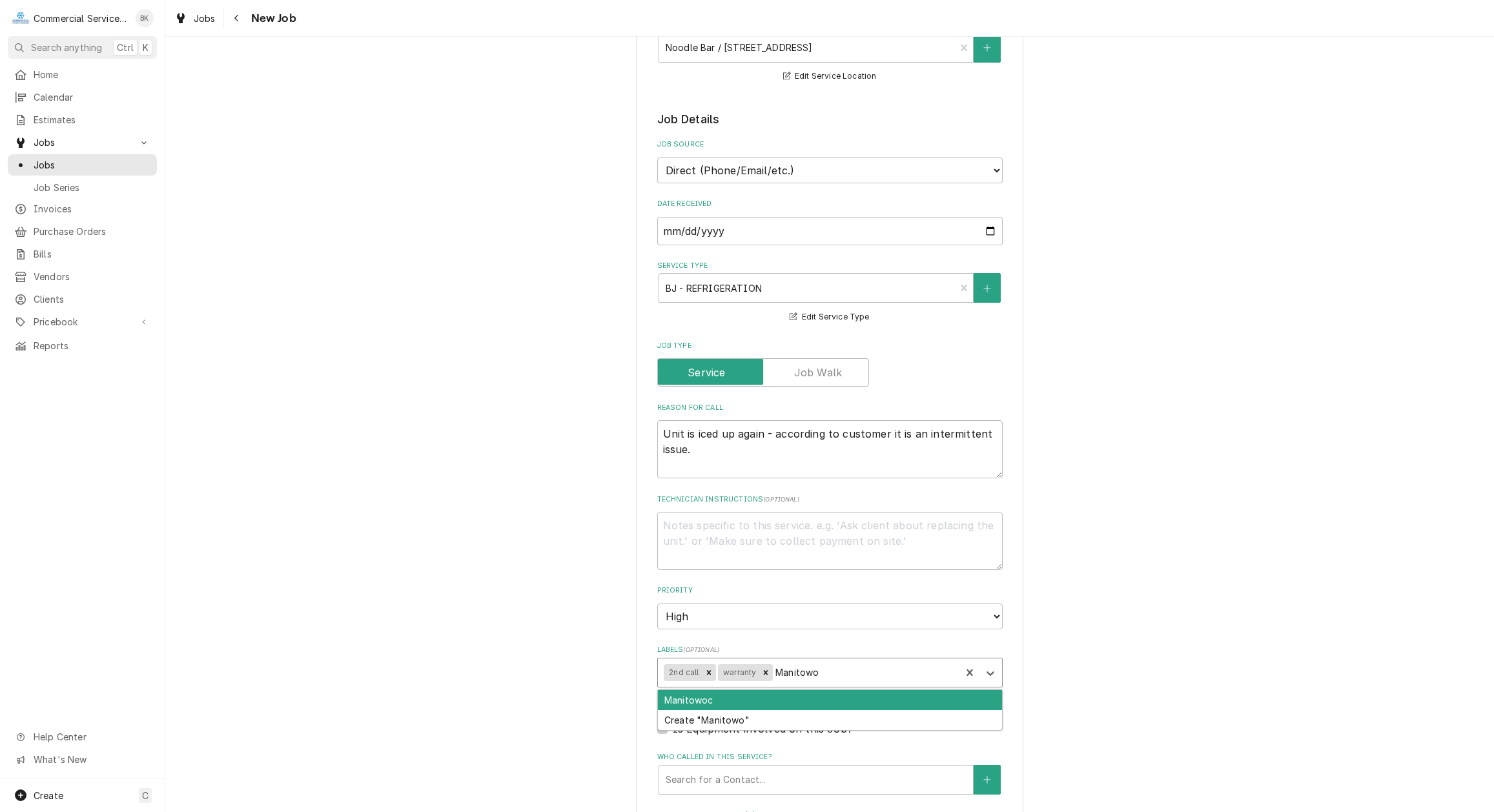
type input "Manitowoc"
type textarea "x"
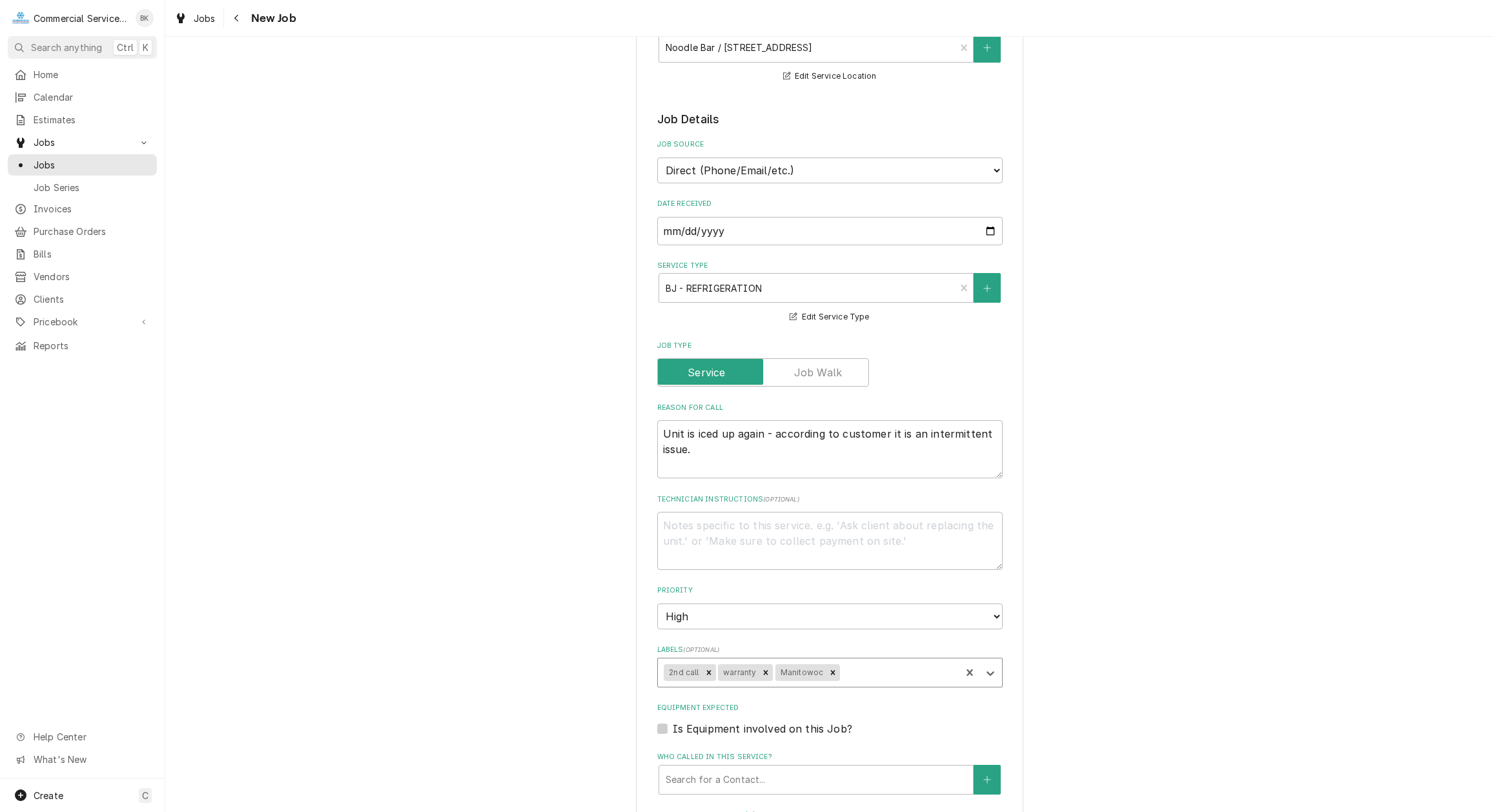
type textarea "x"
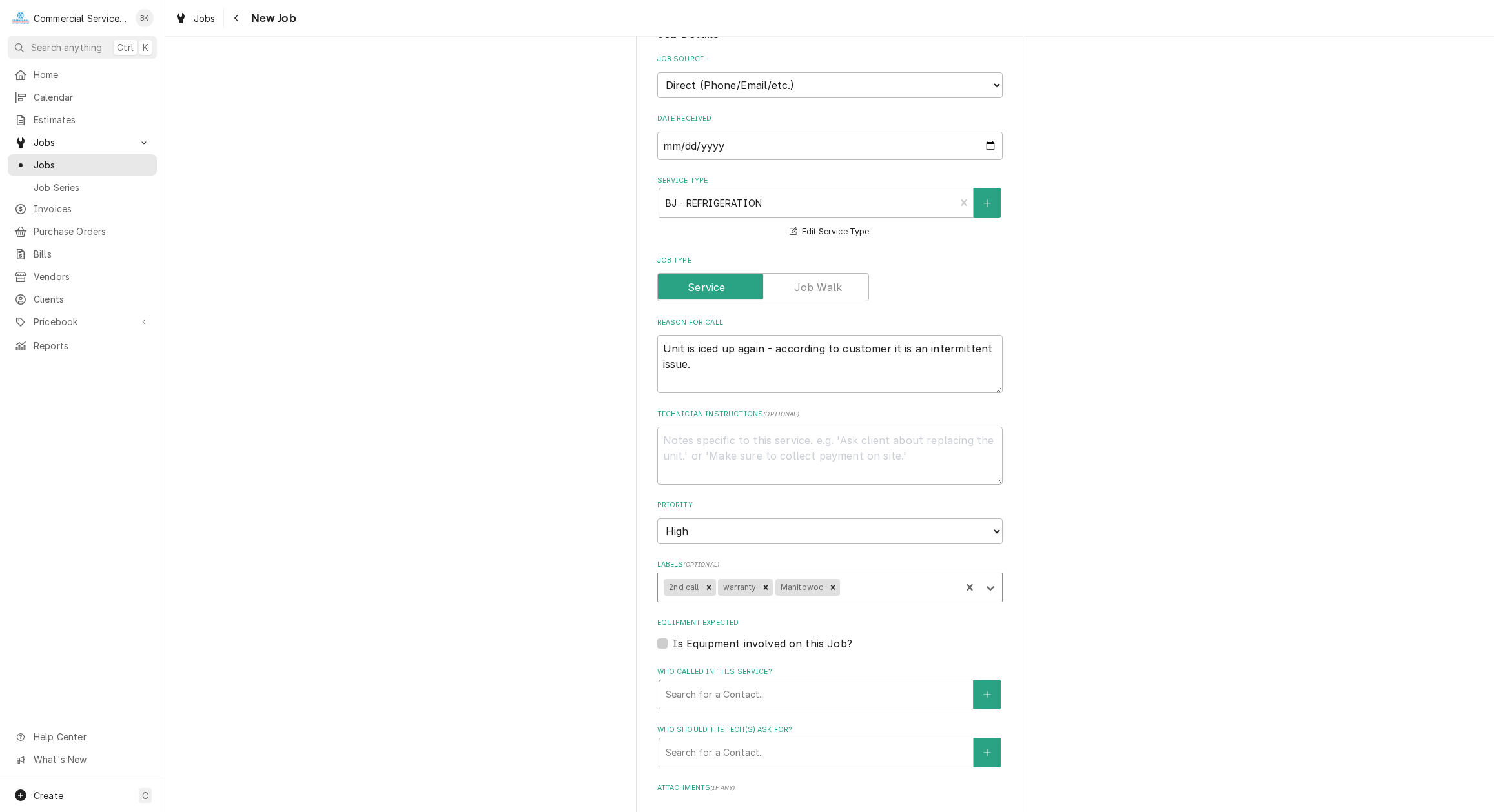
scroll to position [460, 0]
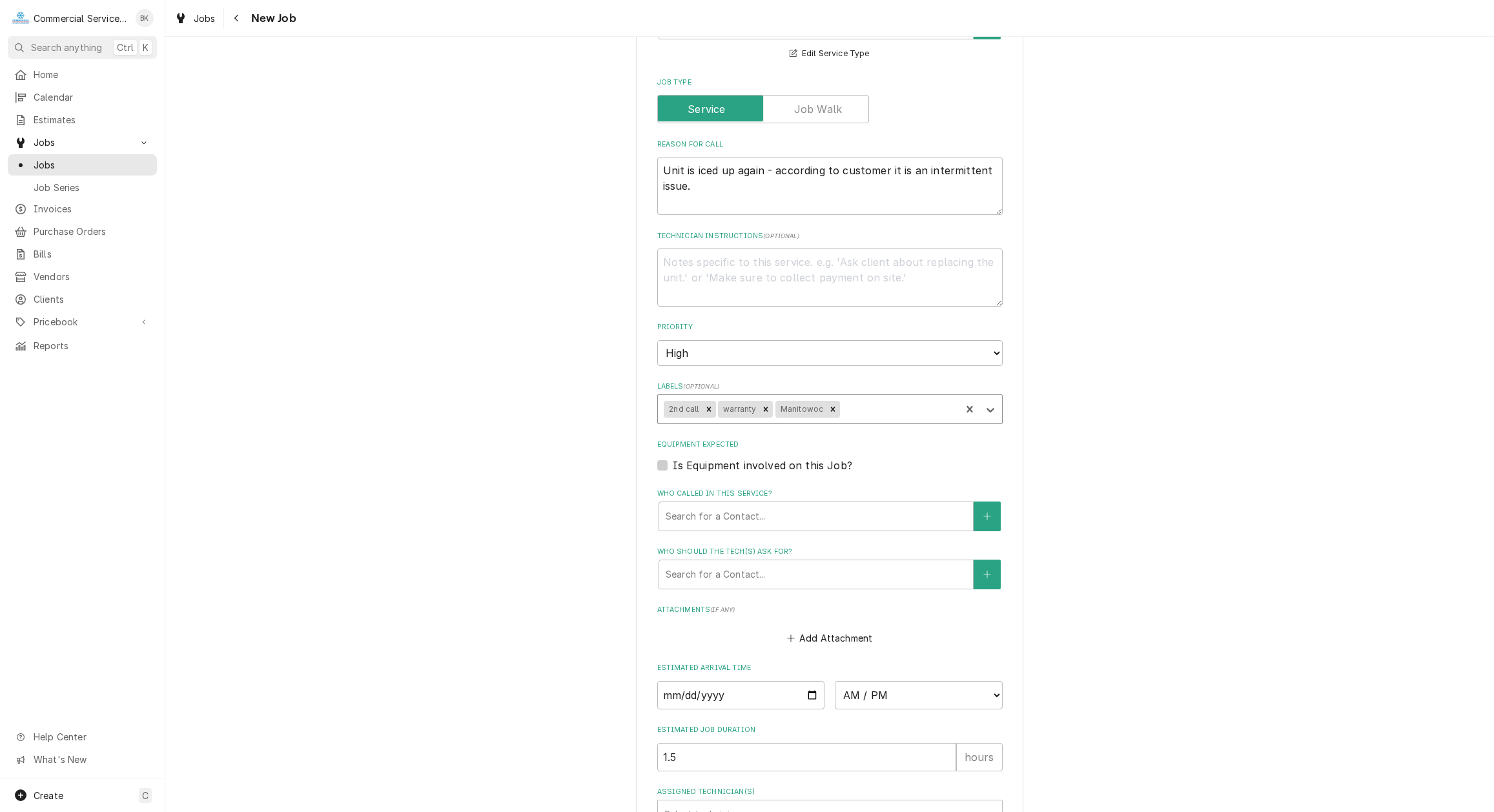
click at [719, 472] on fieldset "Job Details Job Source Direct (Phone/Email/etc.) Service Channel Corrigo Ecotra…" at bounding box center [830, 338] width 345 height 981
click at [721, 465] on label "Is Equipment involved on this Job?" at bounding box center [763, 465] width 180 height 16
click at [673, 464] on label "Is Equipment involved on this Job?" at bounding box center [763, 465] width 180 height 16
click at [673, 464] on input "Equipment Expected" at bounding box center [846, 472] width 345 height 28
checkbox input "true"
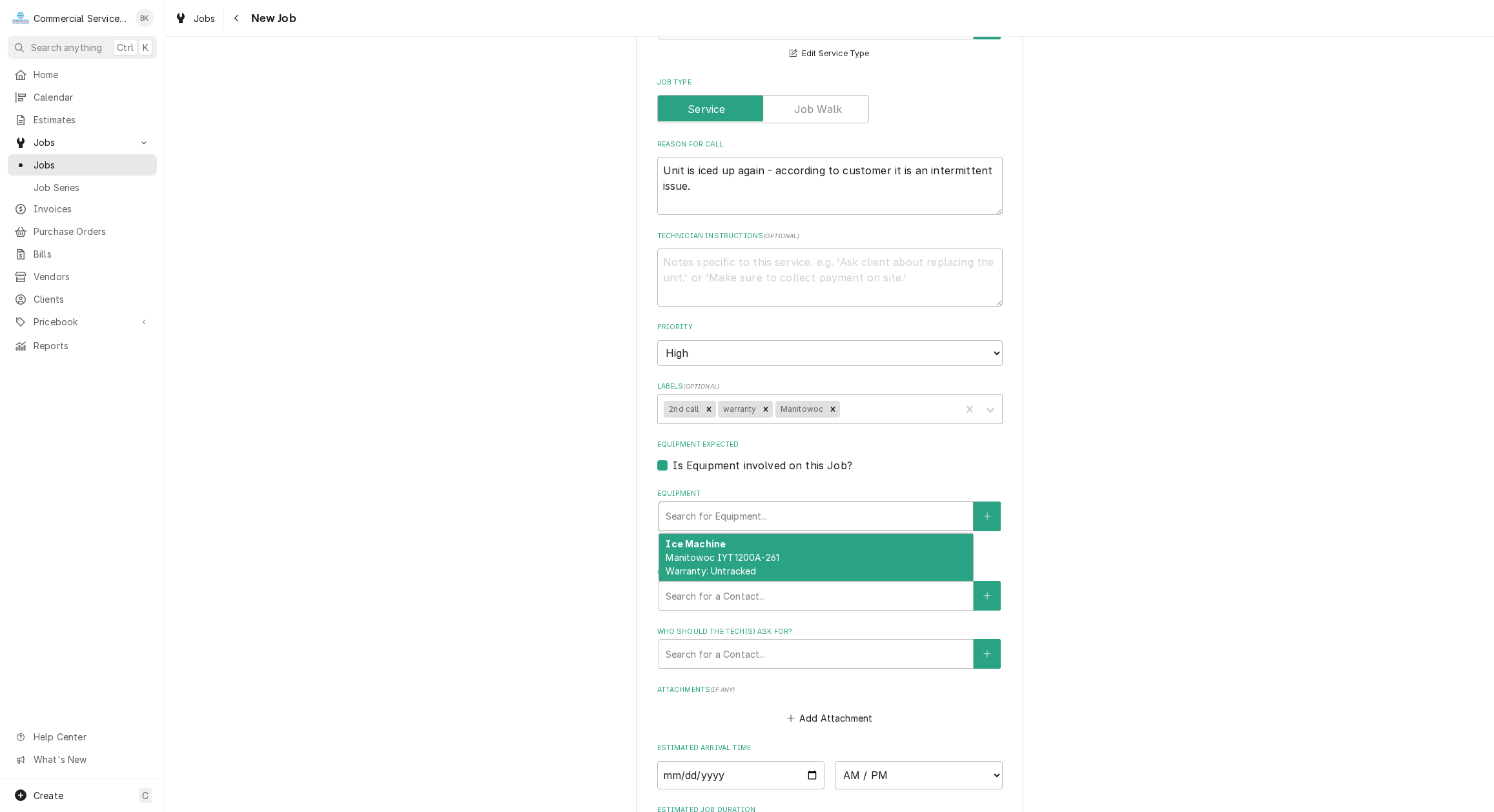
click at [691, 509] on div "Equipment" at bounding box center [816, 516] width 301 height 23
click at [711, 556] on span "Manitowoc IYT1200A-261 Warranty: Untracked" at bounding box center [723, 564] width 114 height 25
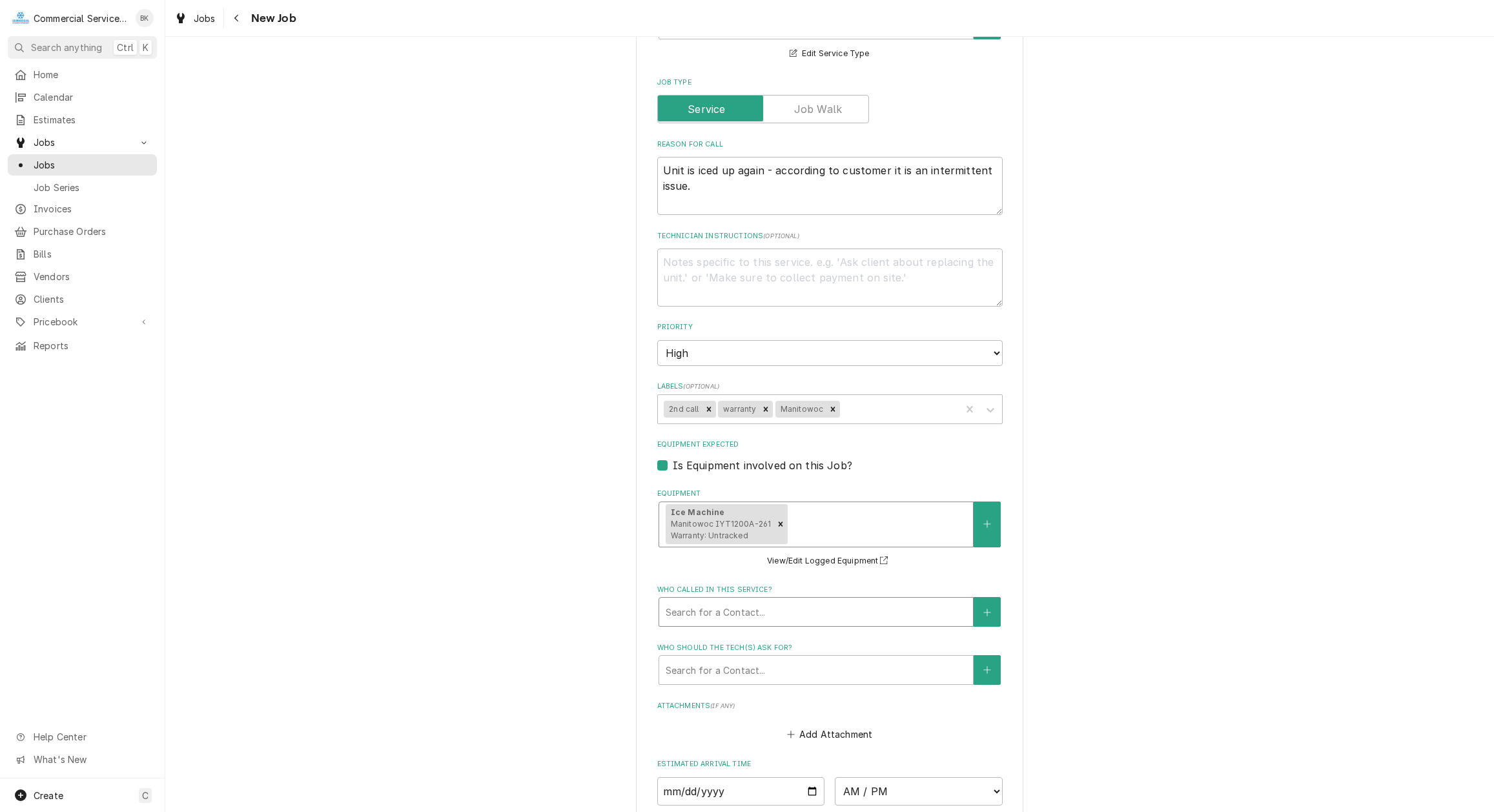
click at [814, 612] on div "Who called in this service?" at bounding box center [816, 611] width 301 height 23
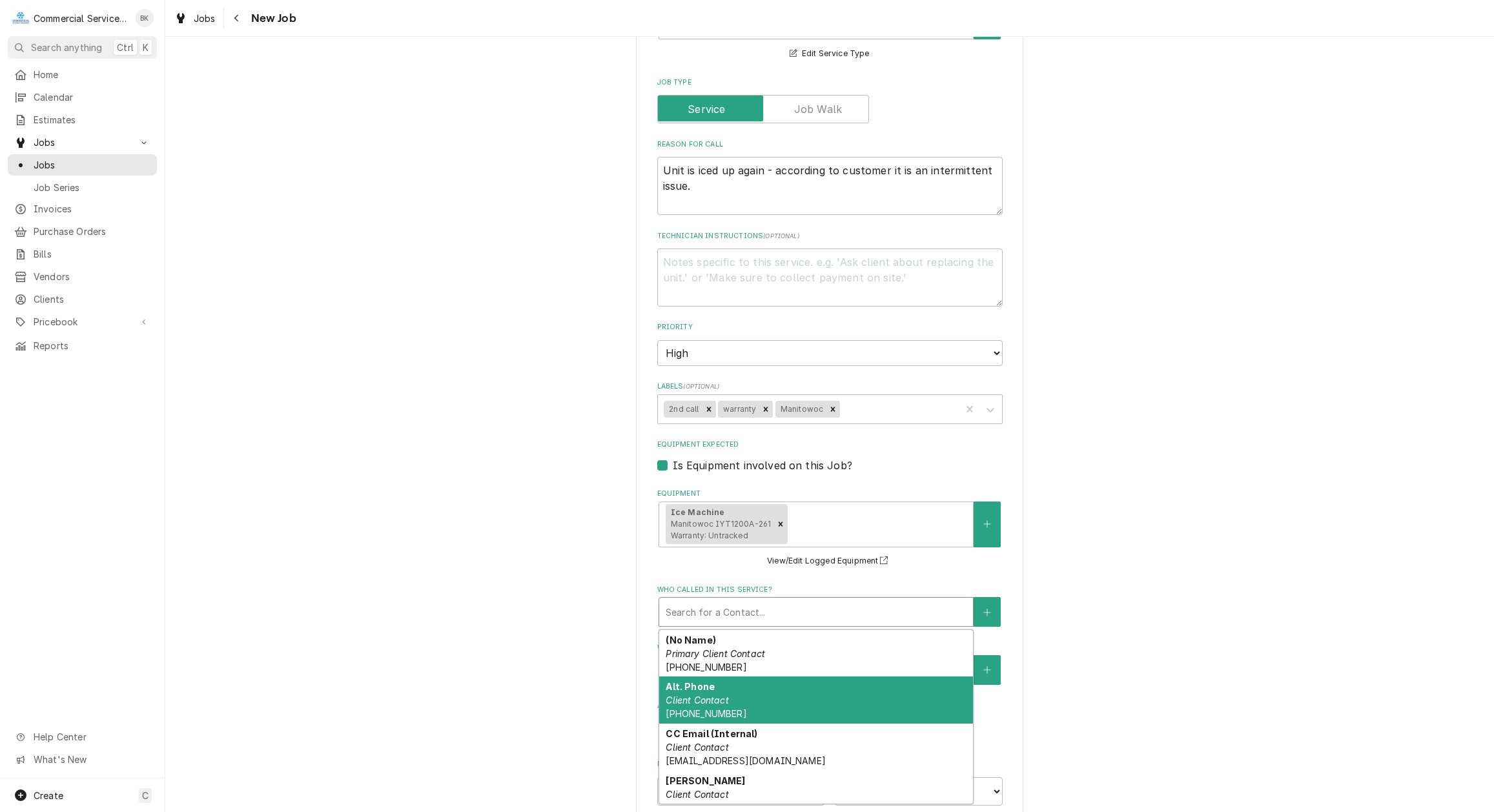
type textarea "x"
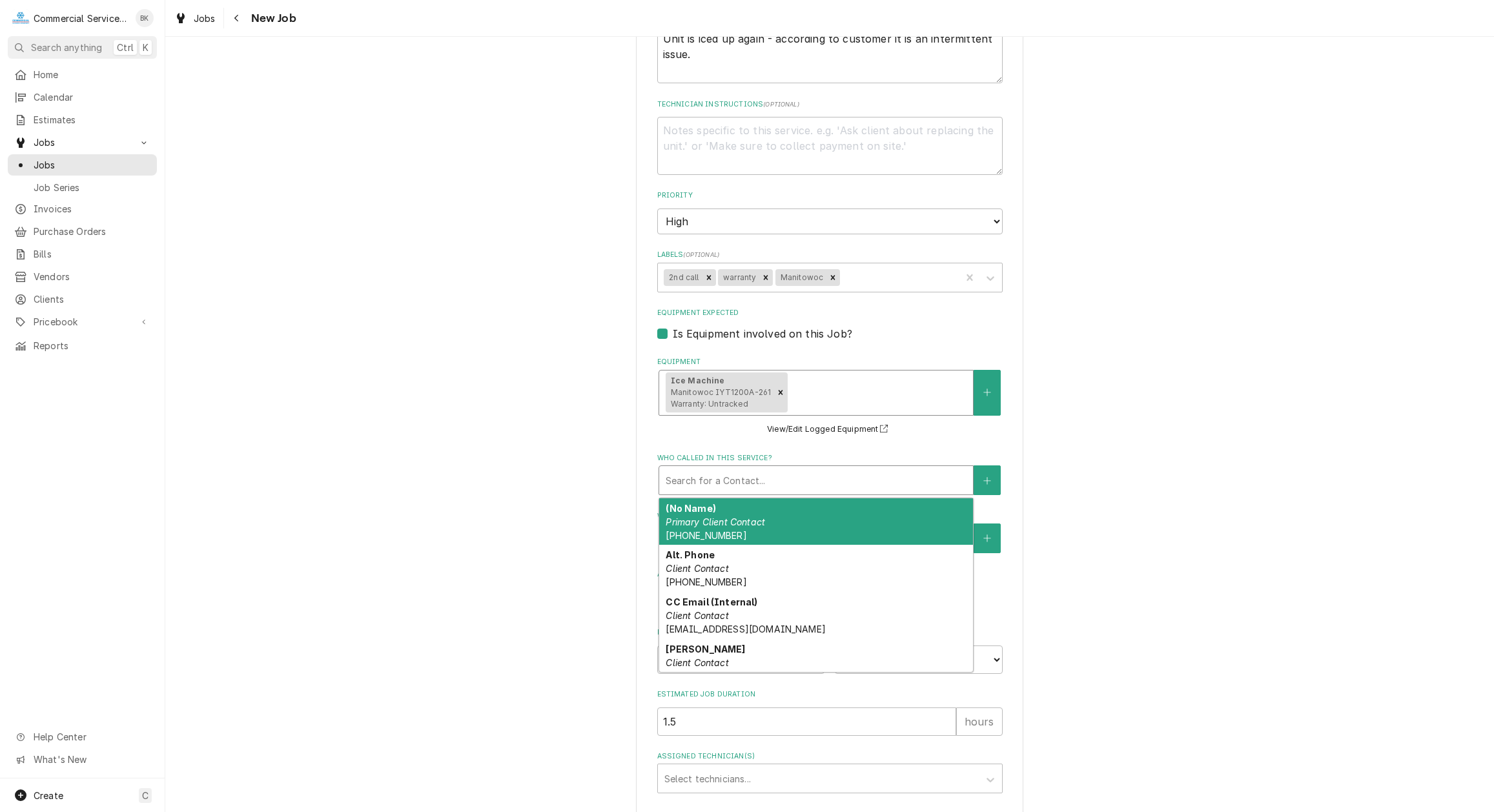
scroll to position [683, 0]
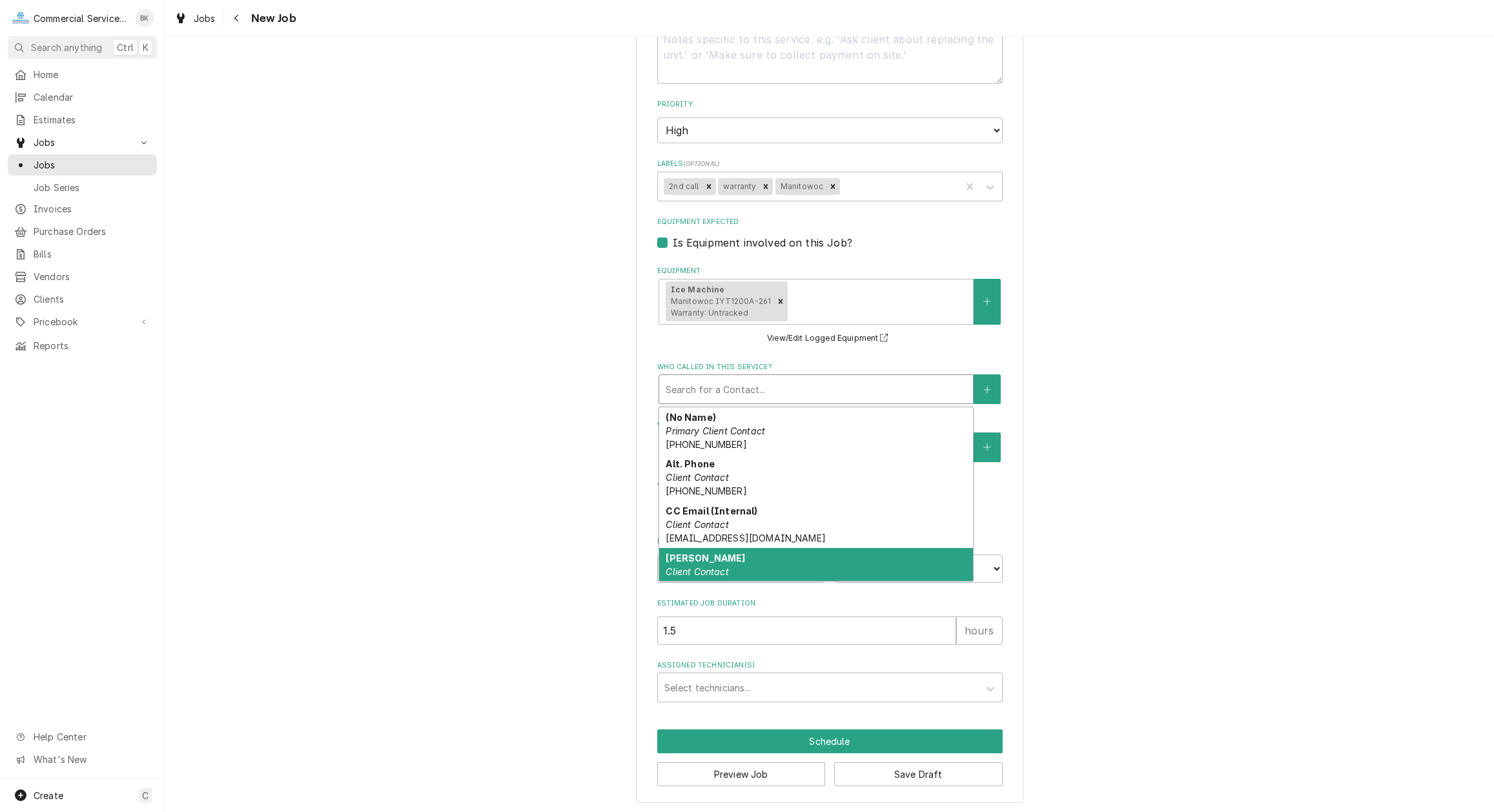
click at [1116, 565] on div "Please provide the following information to create a job: Client Details Client…" at bounding box center [830, 90] width 1329 height 1446
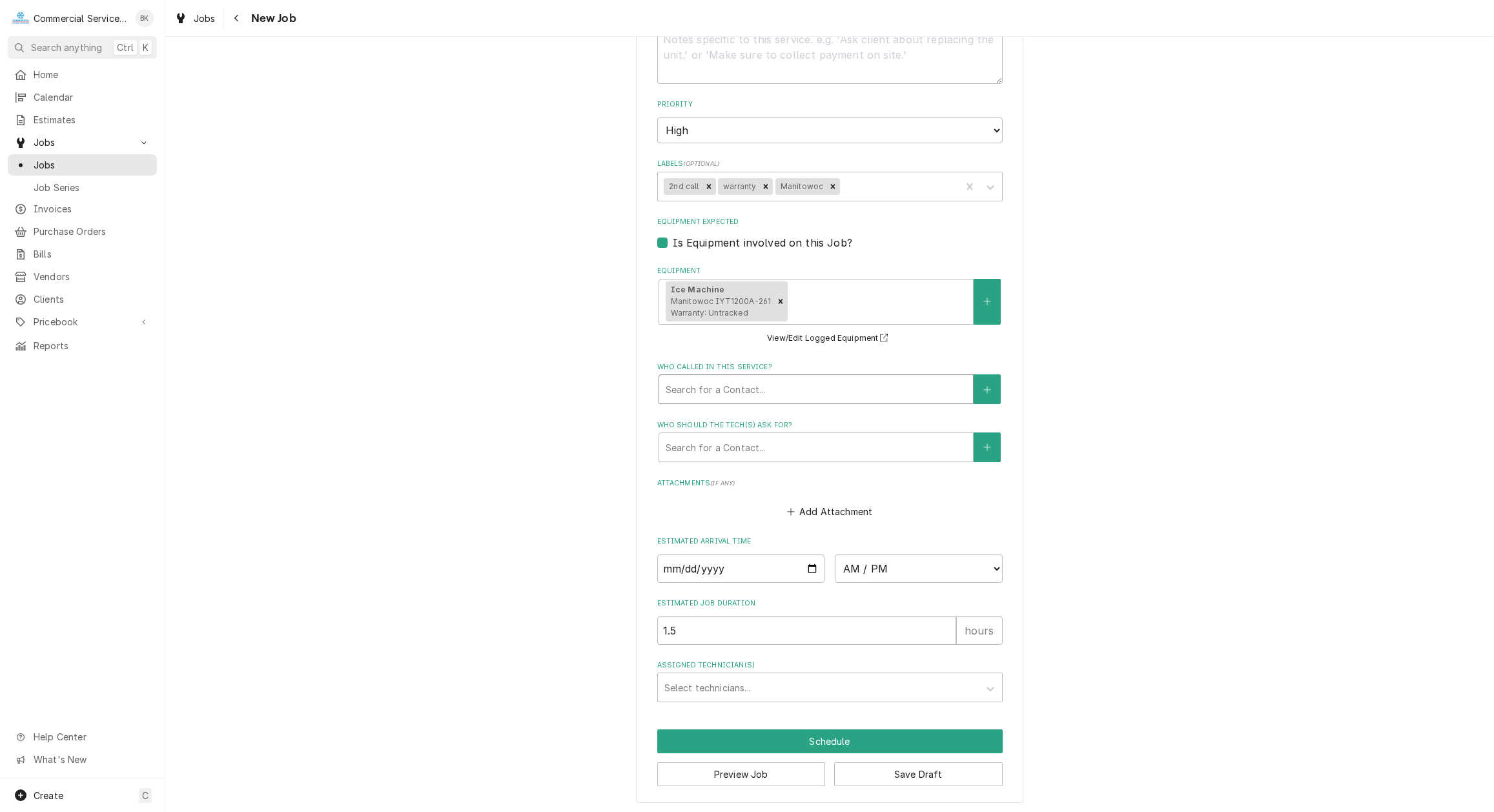
click at [764, 389] on div "Who called in this service?" at bounding box center [816, 389] width 301 height 23
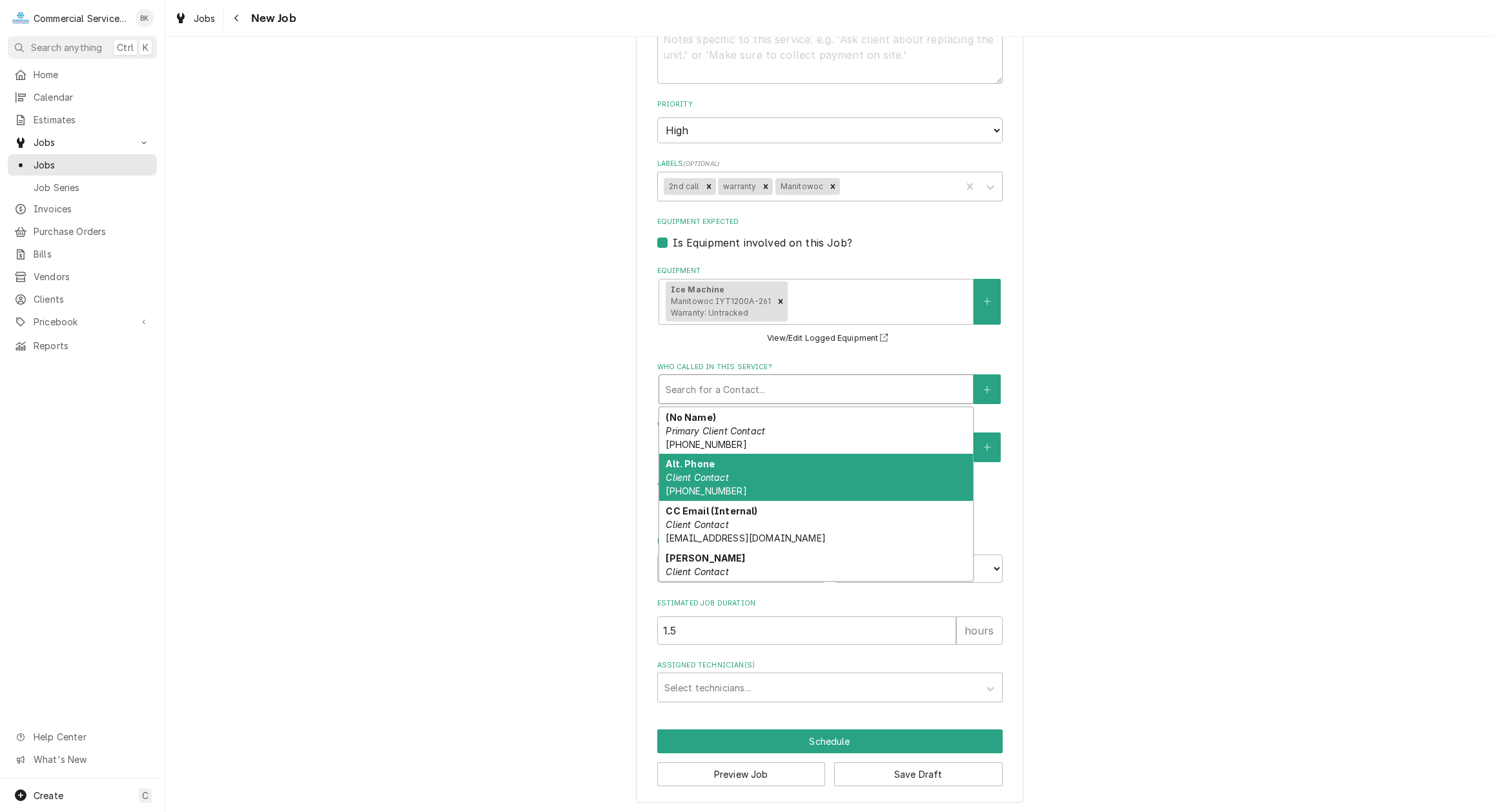
click at [742, 480] on div "Alt. Phone Client Contact (920) 652-2717" at bounding box center [815, 477] width 314 height 47
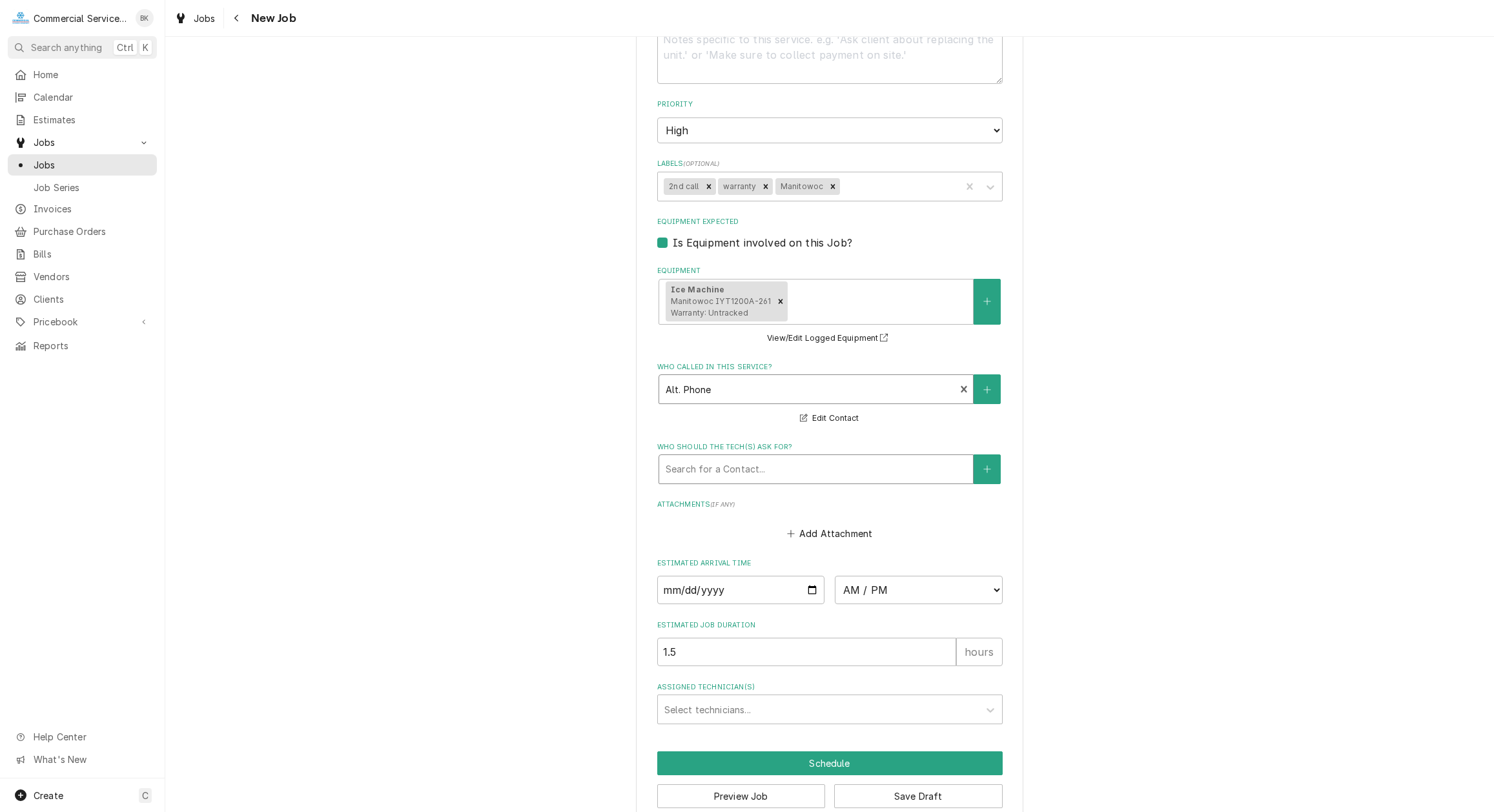
click at [725, 477] on div "Who should the tech(s) ask for?" at bounding box center [816, 469] width 301 height 23
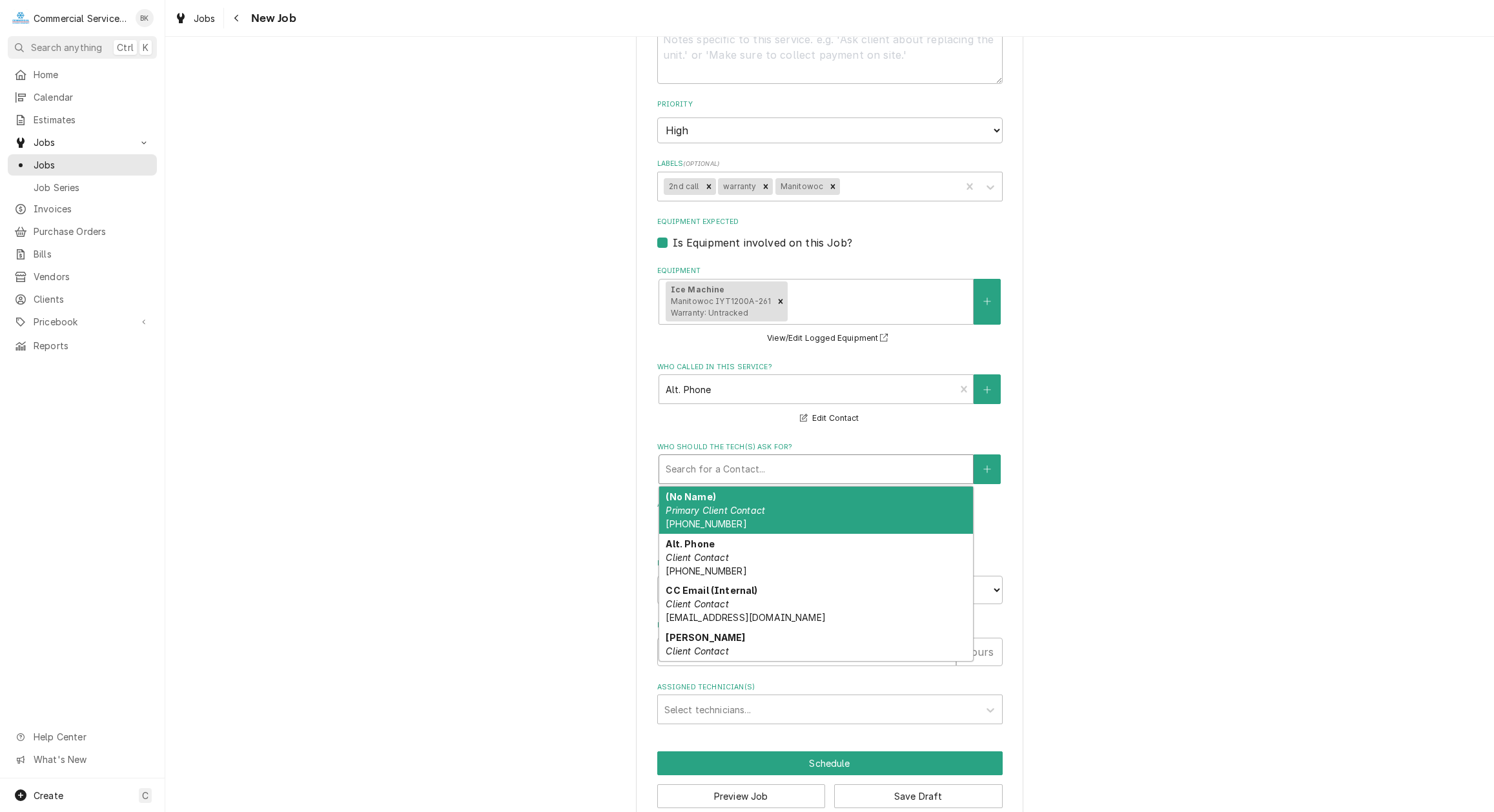
click at [720, 514] on div "(No Name) Primary Client Contact (414) 682-0161" at bounding box center [815, 510] width 314 height 47
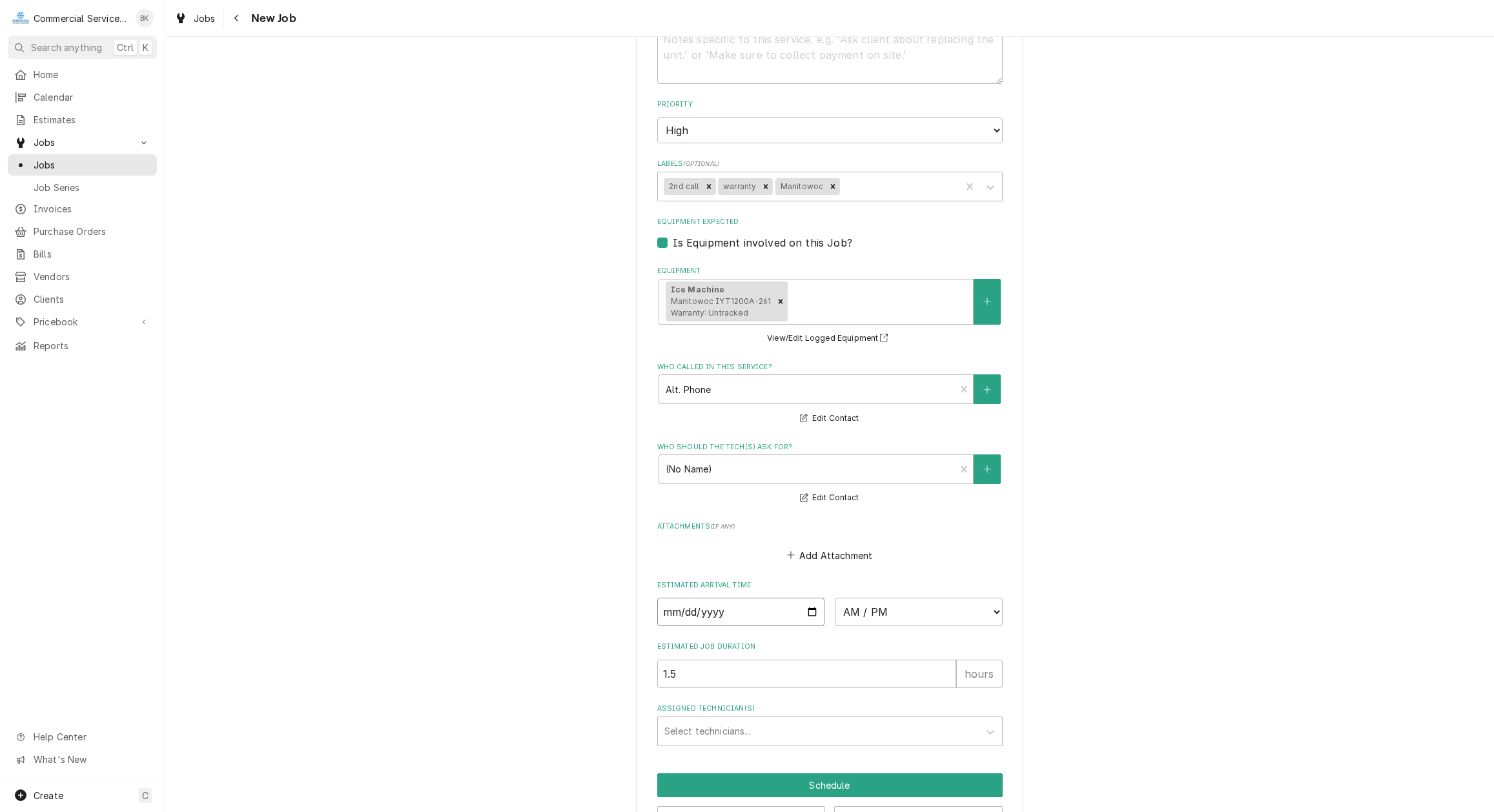
click at [811, 609] on input "Date" at bounding box center [741, 612] width 168 height 28
click option "8:00 AM" at bounding box center [0, 0] width 0 height 0
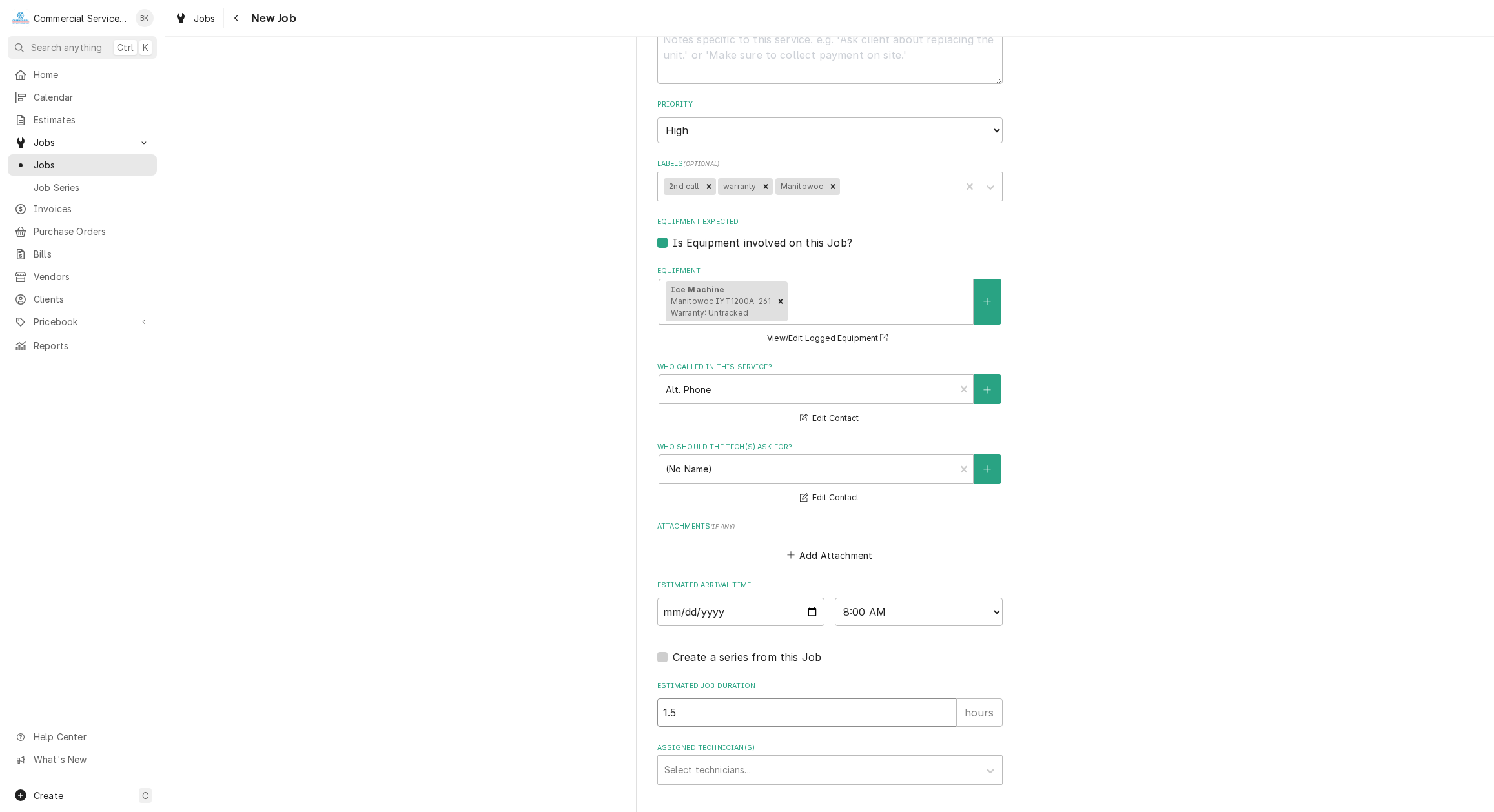
drag, startPoint x: 699, startPoint y: 697, endPoint x: 629, endPoint y: 704, distance: 70.3
click at [657, 704] on input "1.5" at bounding box center [807, 712] width 299 height 28
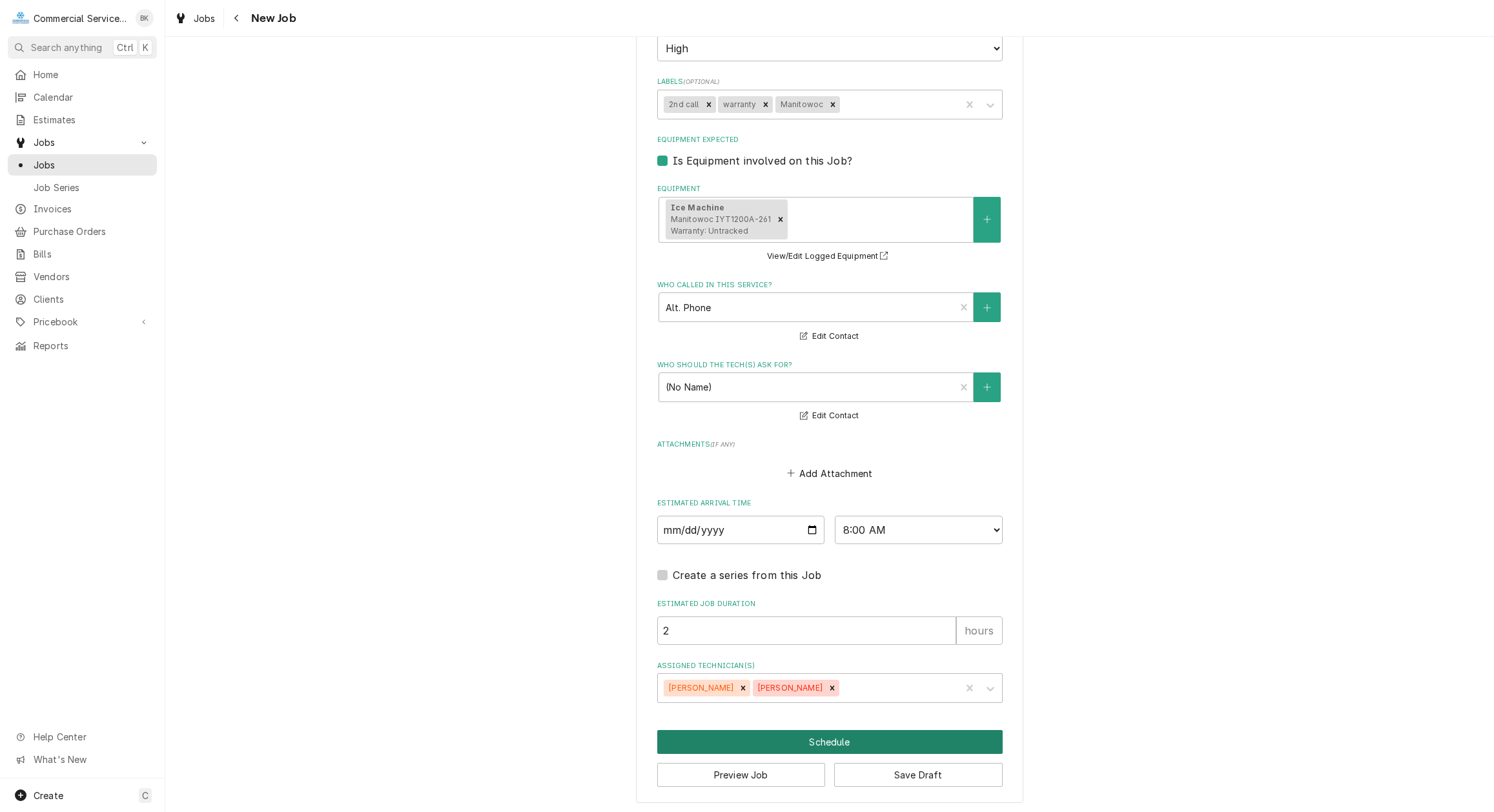
click at [843, 738] on button "Schedule" at bounding box center [830, 742] width 345 height 24
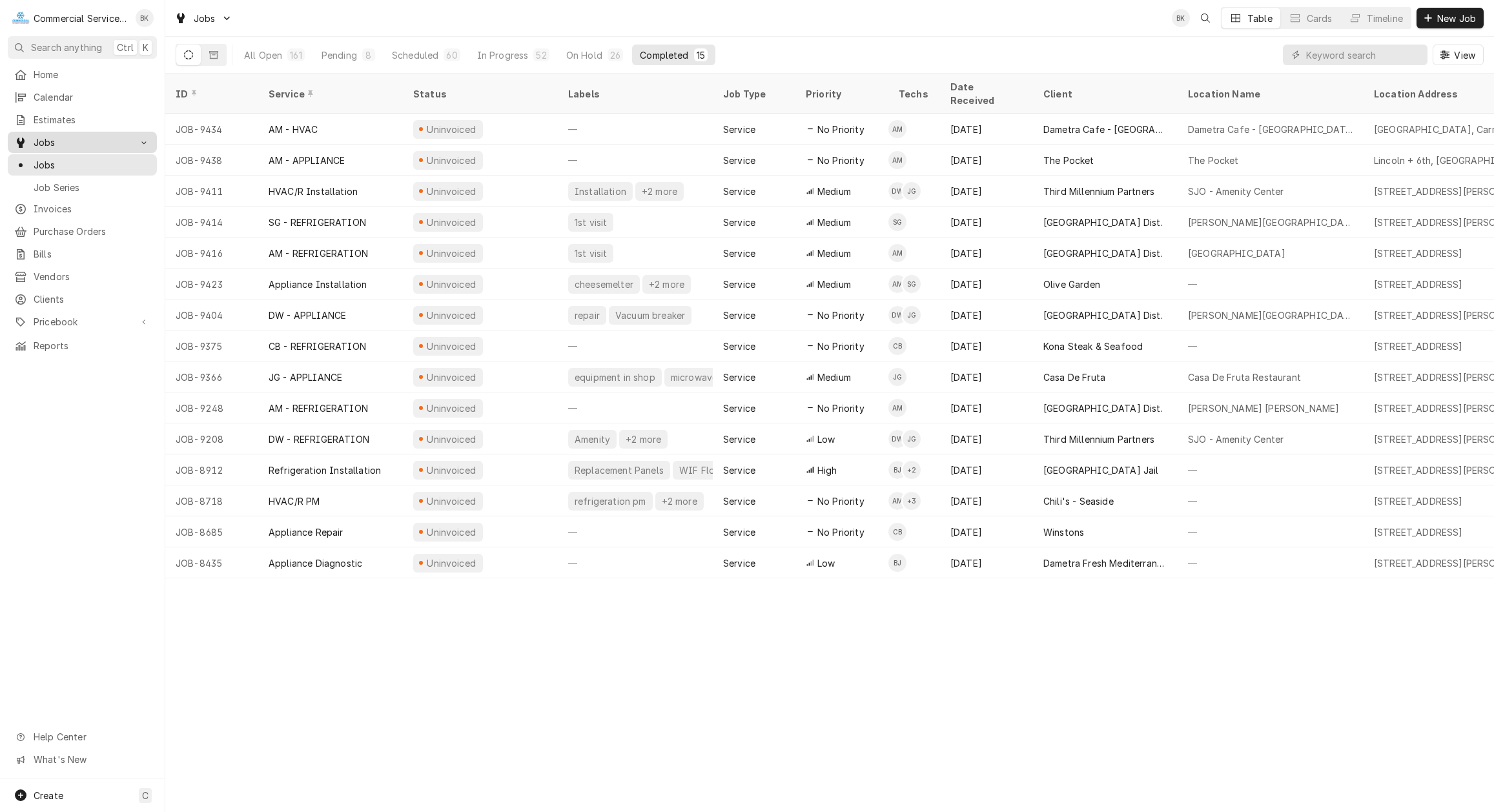
click at [52, 144] on span "Jobs" at bounding box center [82, 142] width 98 height 13
click at [1372, 65] on div "View" at bounding box center [1384, 54] width 201 height 36
click at [1370, 61] on input "Dynamic Content Wrapper" at bounding box center [1364, 54] width 115 height 21
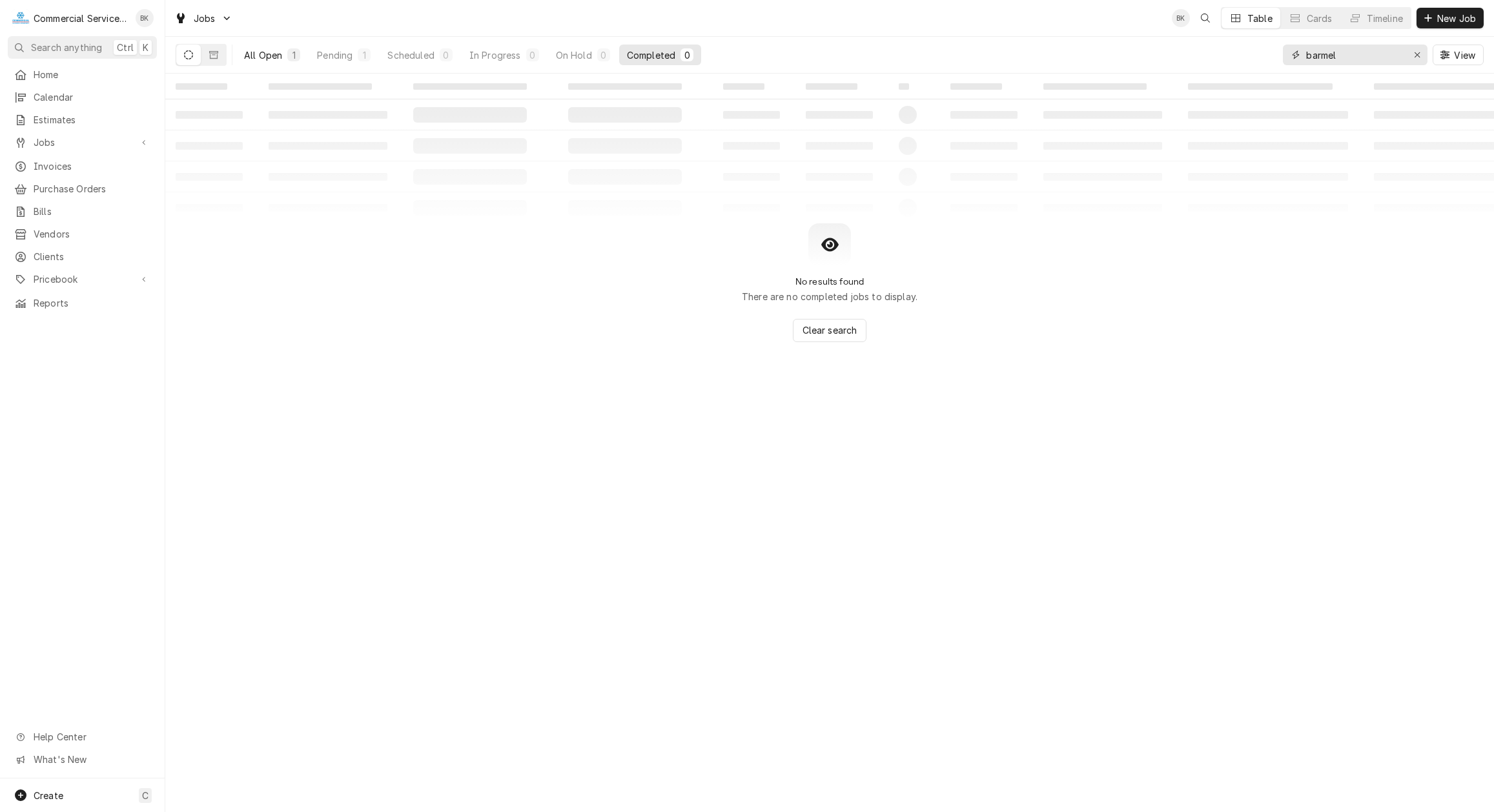
type input "barmel"
click at [255, 55] on div "All Open" at bounding box center [263, 54] width 38 height 13
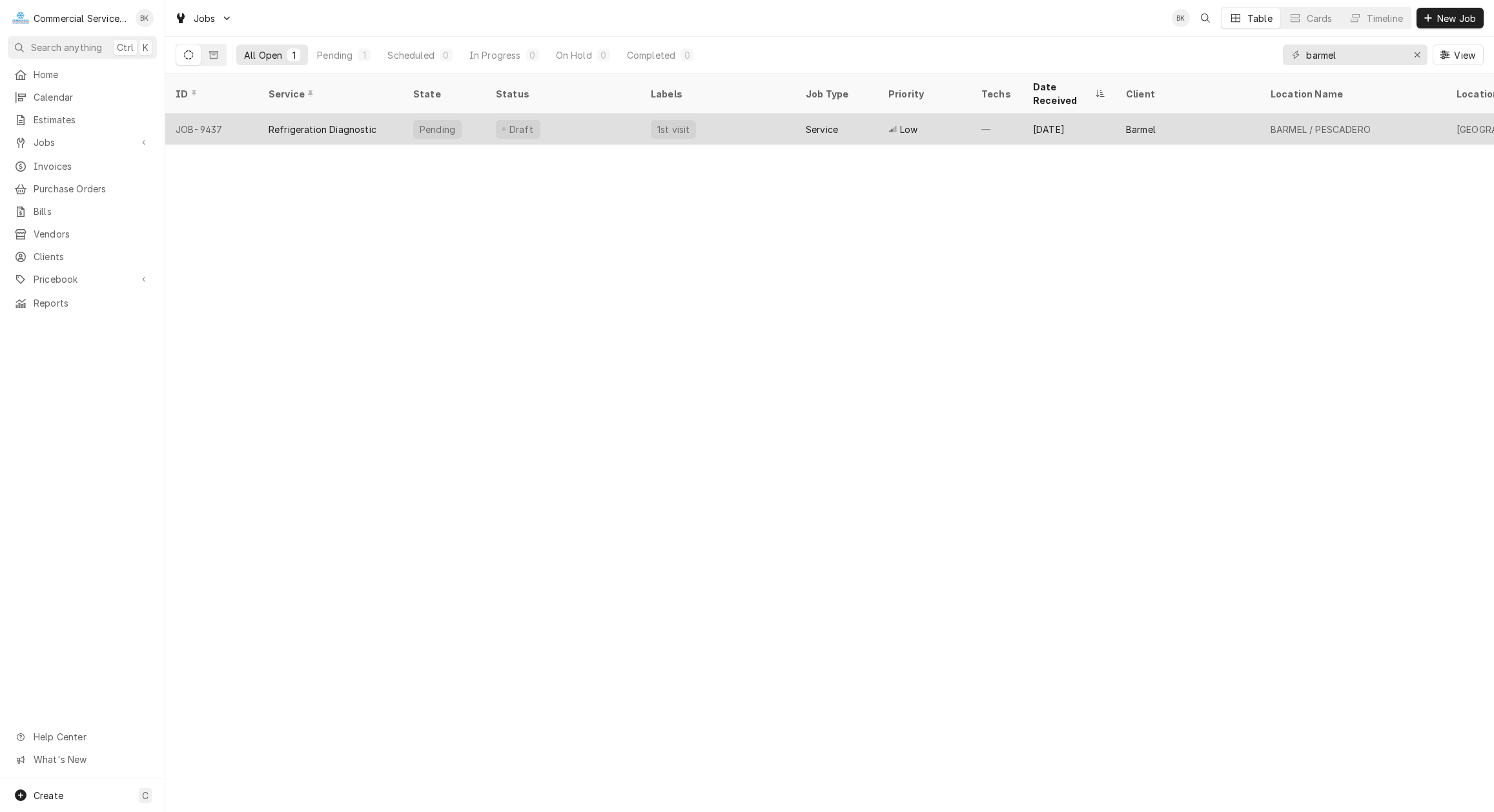
click at [900, 122] on span "Low" at bounding box center [909, 129] width 18 height 13
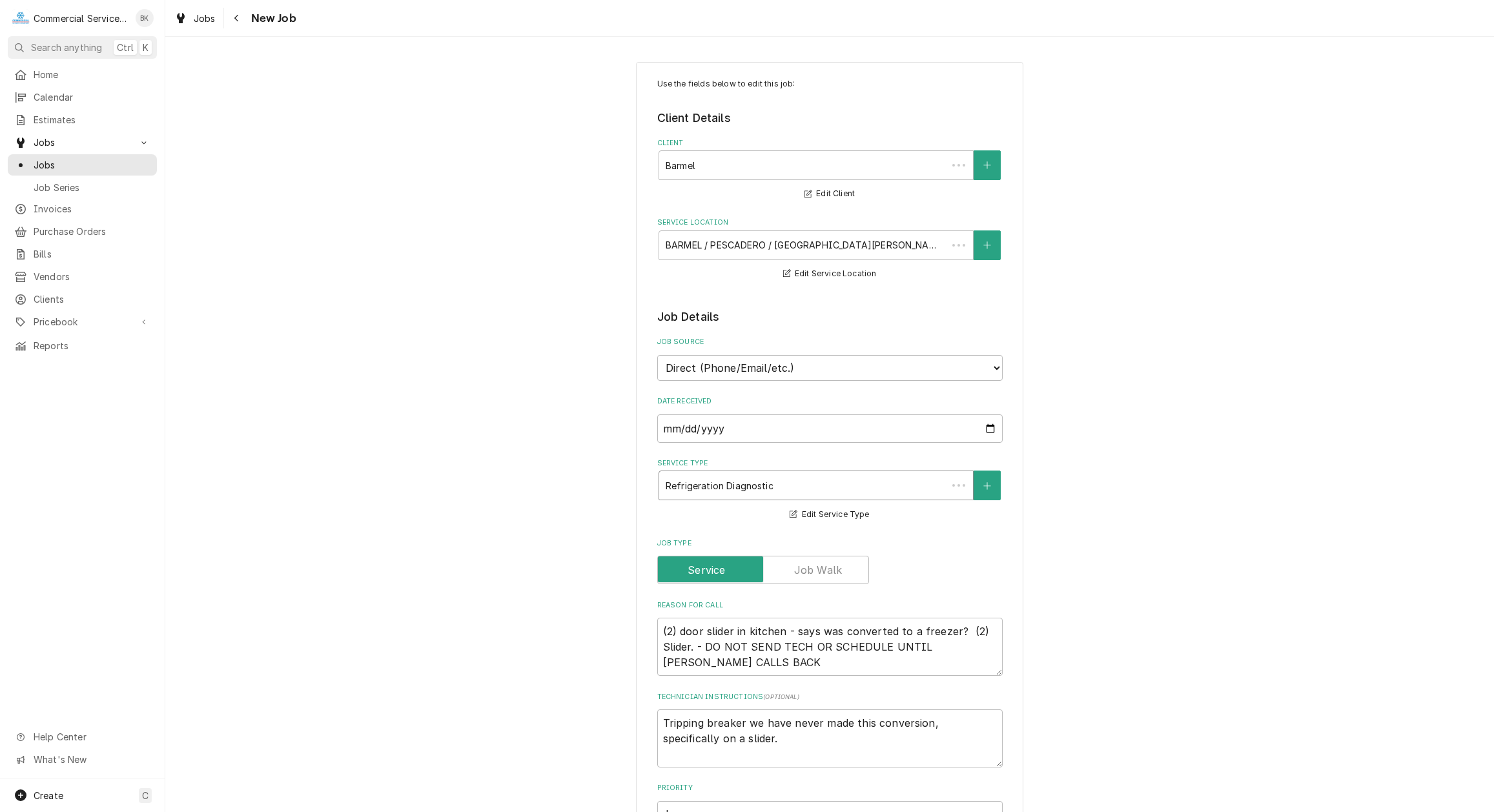
type textarea "x"
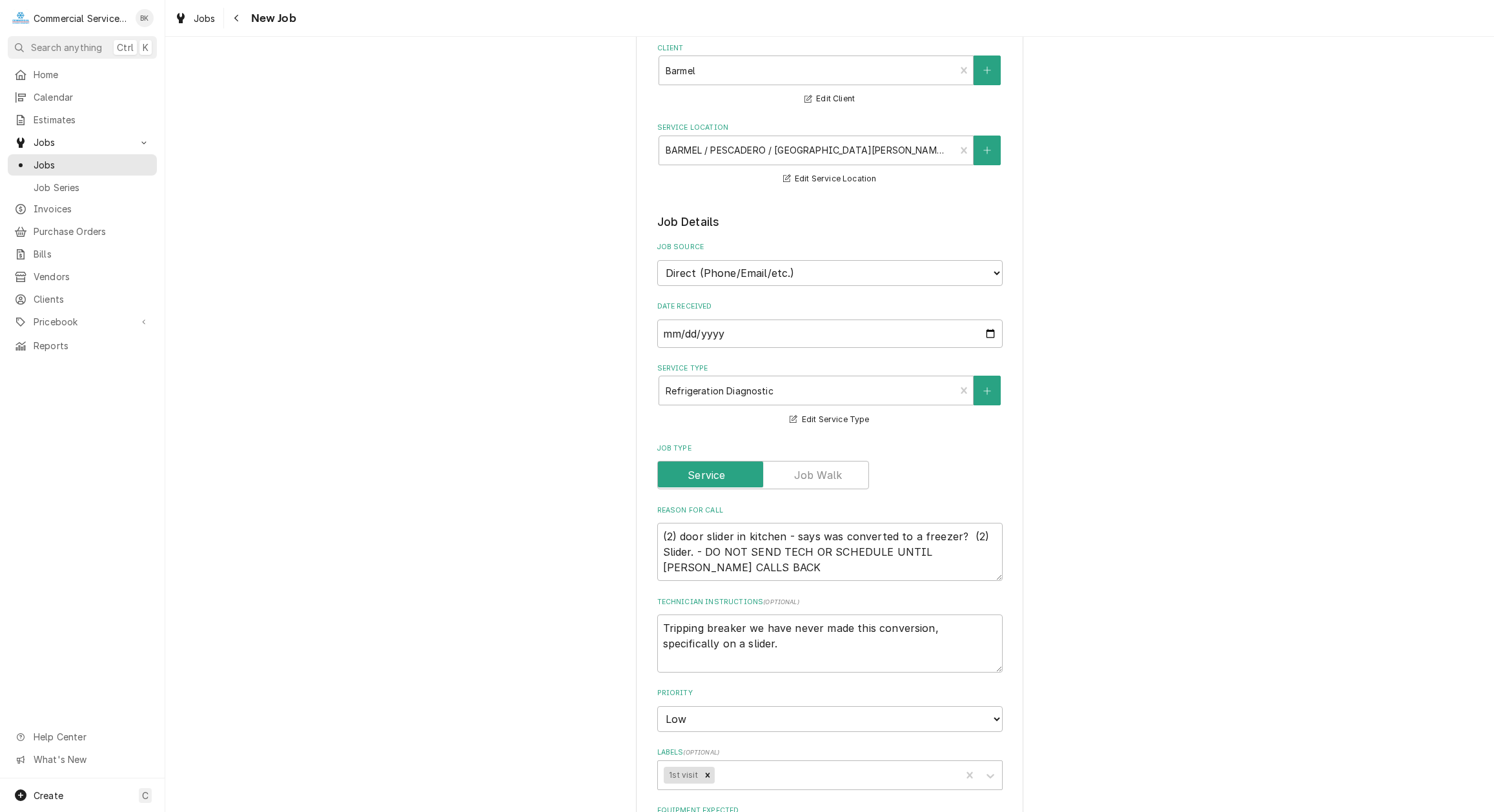
scroll to position [263, 0]
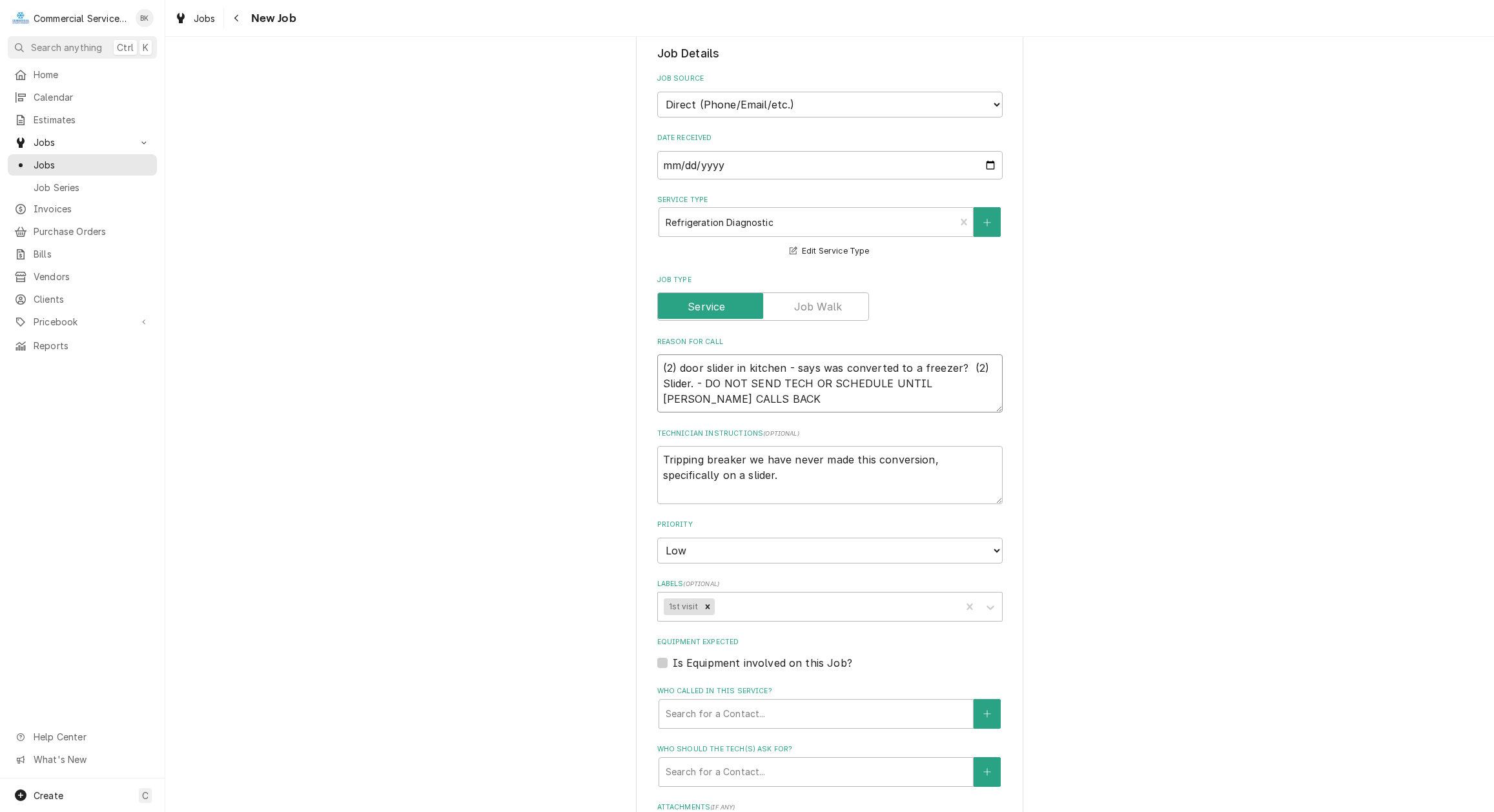
drag, startPoint x: 732, startPoint y: 399, endPoint x: 695, endPoint y: 386, distance: 39.2
click at [695, 386] on textarea "(2) door slider in kitchen - says was converted to a freezer? (2) Slider. - DO …" at bounding box center [830, 383] width 345 height 58
type textarea "(2) door slider in kitchen - says was converted to a freezer? (2) Slider."
type textarea "x"
type textarea "(2) door slider in kitchen - says was converted to a freezer? (2) Slider."
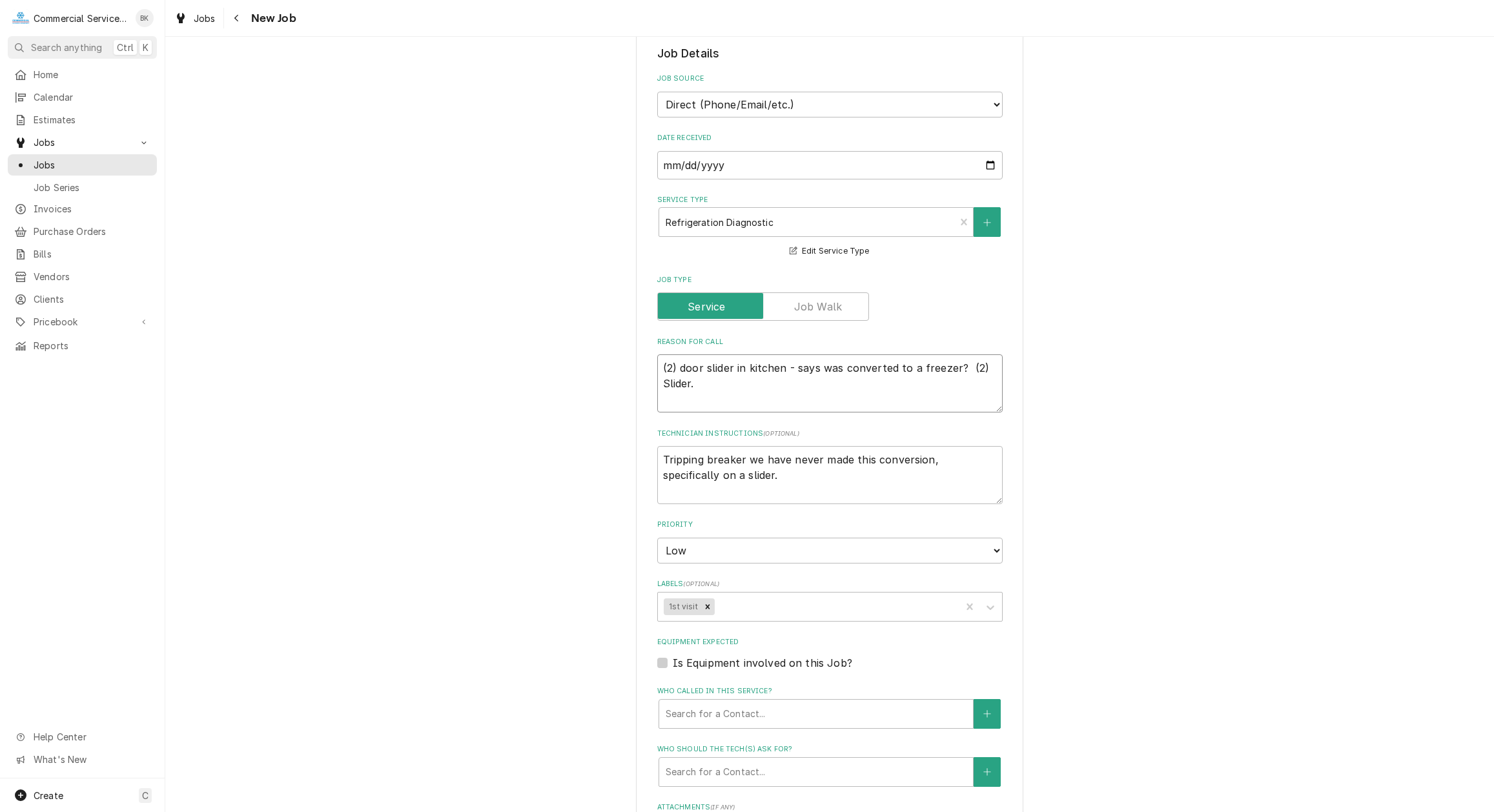
type textarea "x"
type textarea "(2) door slider in kitchen - says was converted to a freezer? (2) Slider."
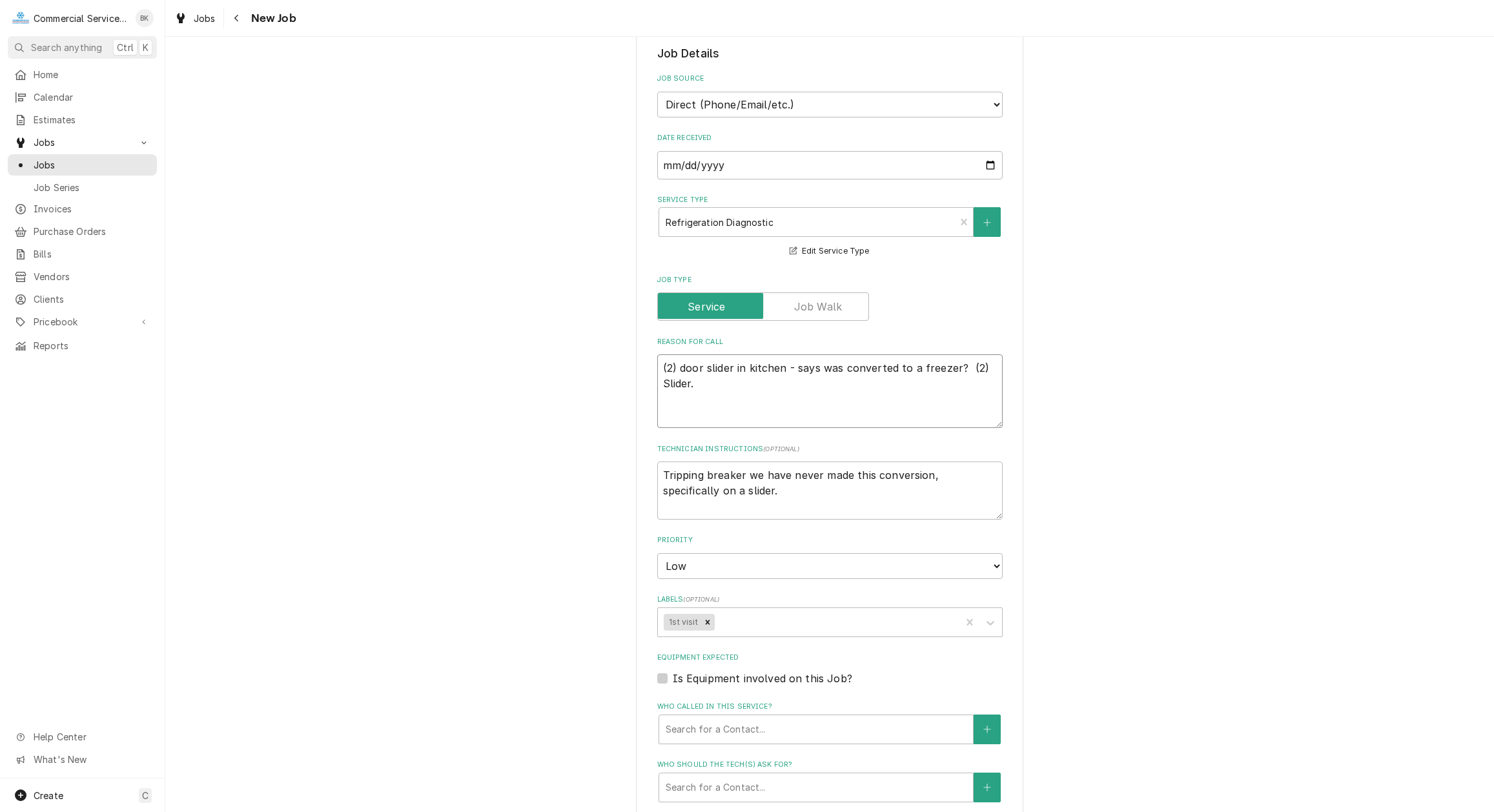
type textarea "x"
type textarea "(2) door slider in kitchen - says was converted to a freezer? (2) Slider. C"
type textarea "x"
type textarea "(2) door slider in kitchen - says was converted to a freezer? (2) Slider. Ca"
type textarea "x"
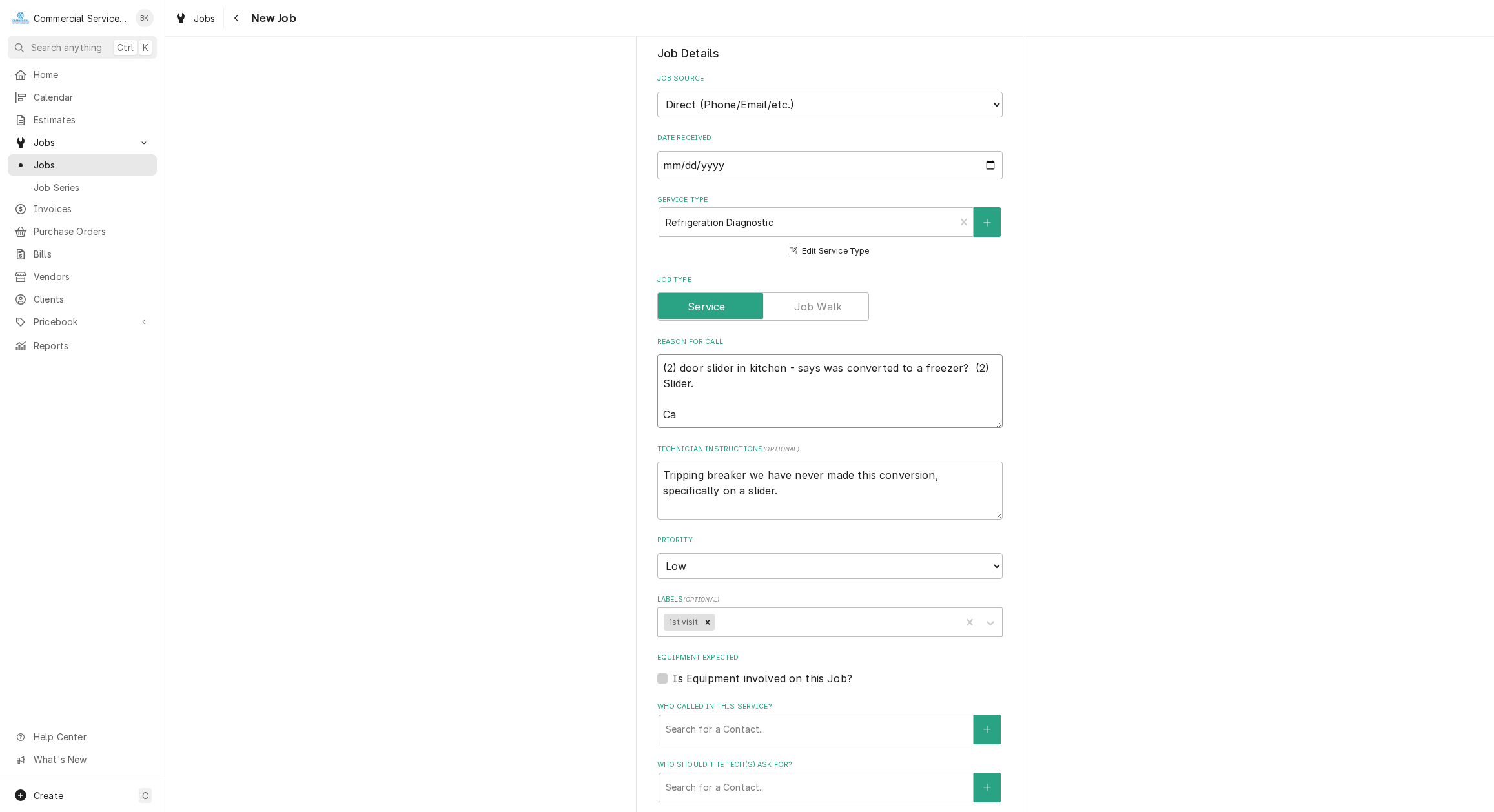
type textarea "(2) door slider in kitchen - says was converted to a freezer? (2) Slider. Car"
type textarea "x"
type textarea "(2) door slider in kitchen - says was converted to a freezer? (2) Slider. [PERS…"
type textarea "x"
type textarea "(2) door slider in kitchen - says was converted to a freezer? (2) Slider. [PERS…"
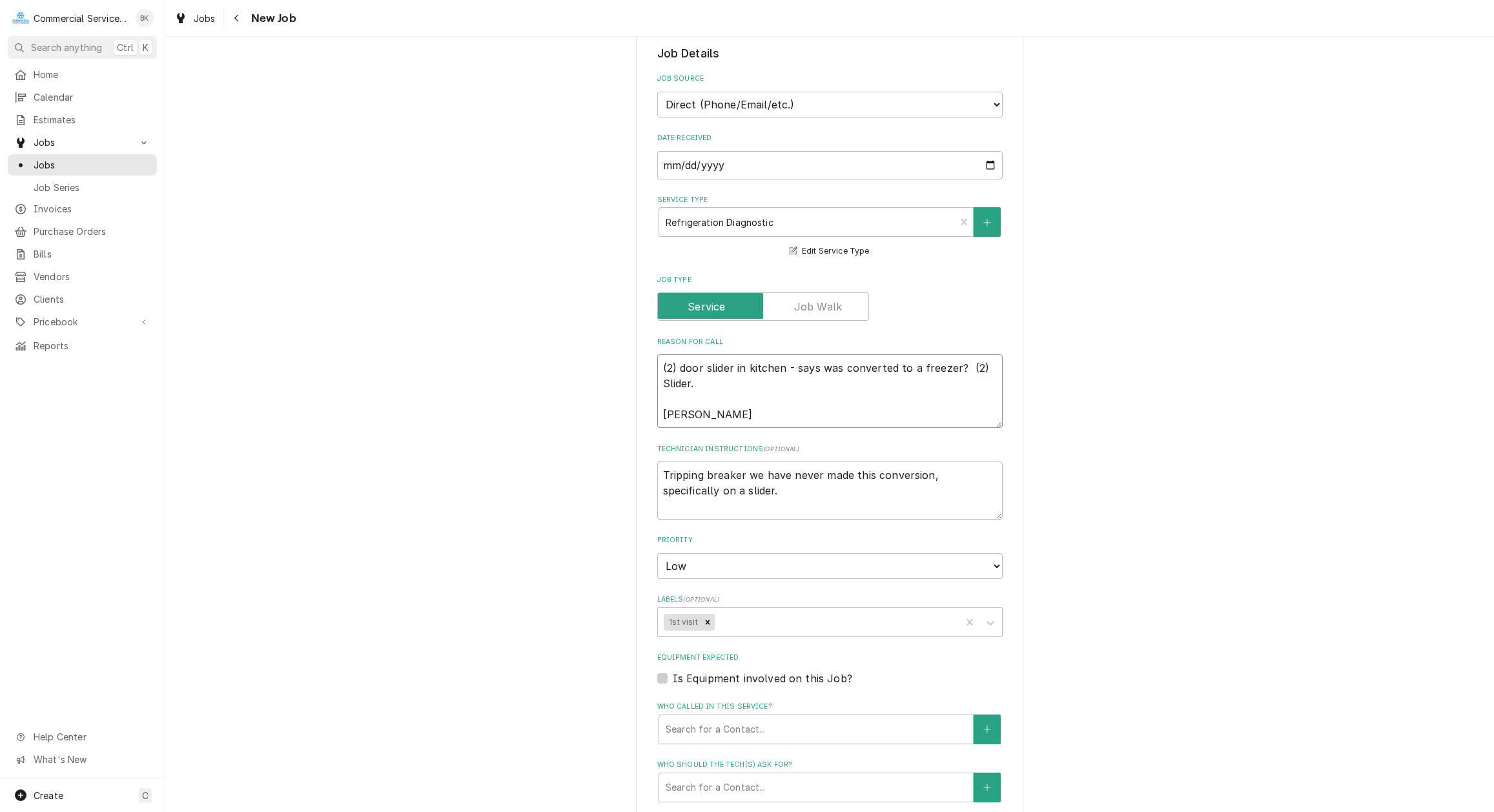
type textarea "x"
type textarea "(2) door slider in kitchen - says was converted to a freezer? (2) Slider. [PERS…"
type textarea "x"
type textarea "(2) door slider in kitchen - says was converted to a freezer? (2) Slider. [PERS…"
type textarea "x"
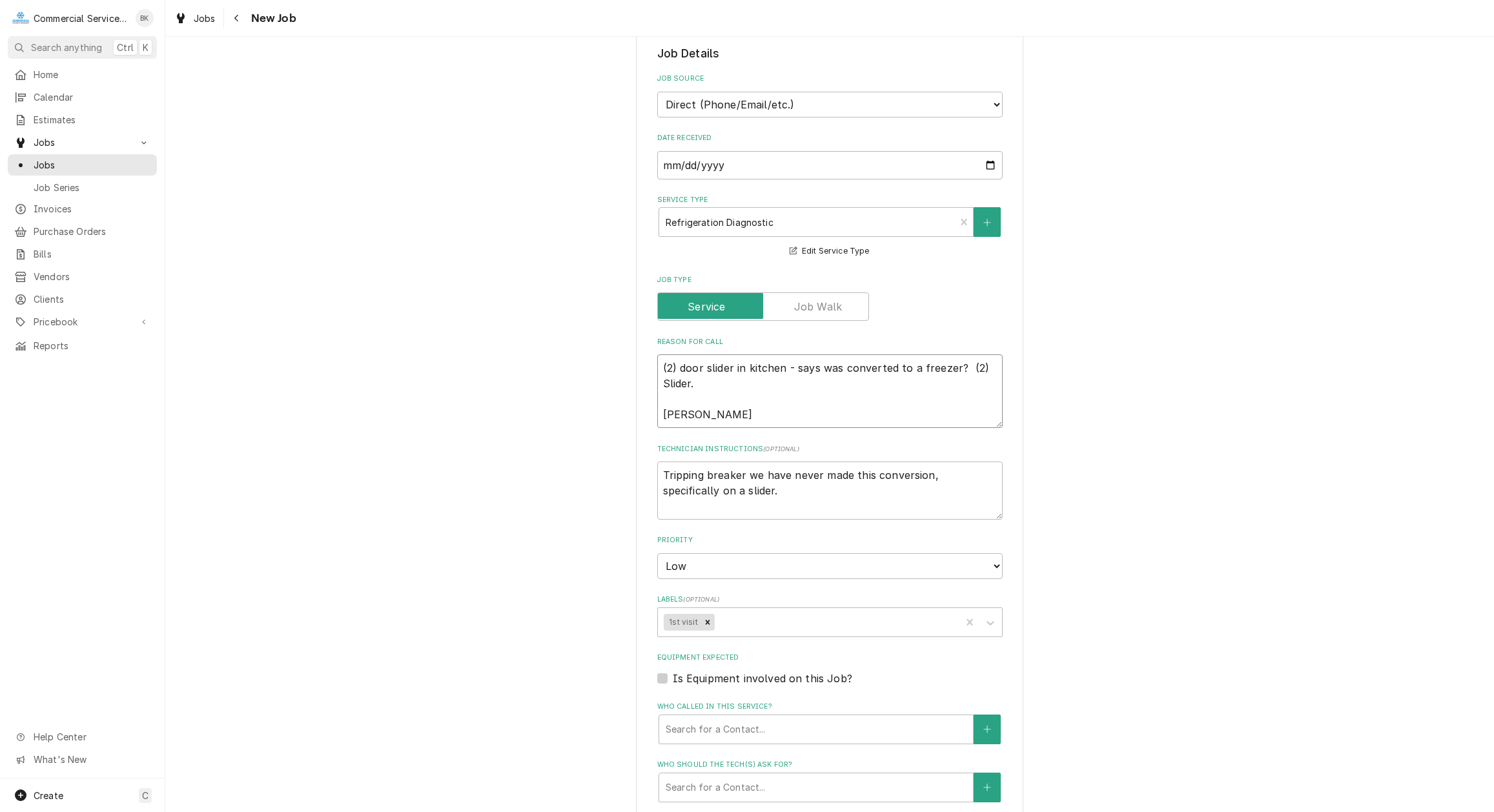
type textarea "(2) door slider in kitchen - says was converted to a freezer? (2) Slider. [PERS…"
type textarea "x"
type textarea "(2) door slider in kitchen - says was converted to a freezer? (2) Slider. [PERS…"
type textarea "x"
type textarea "(2) door slider in kitchen - says was converted to a freezer? (2) Slider. [PERS…"
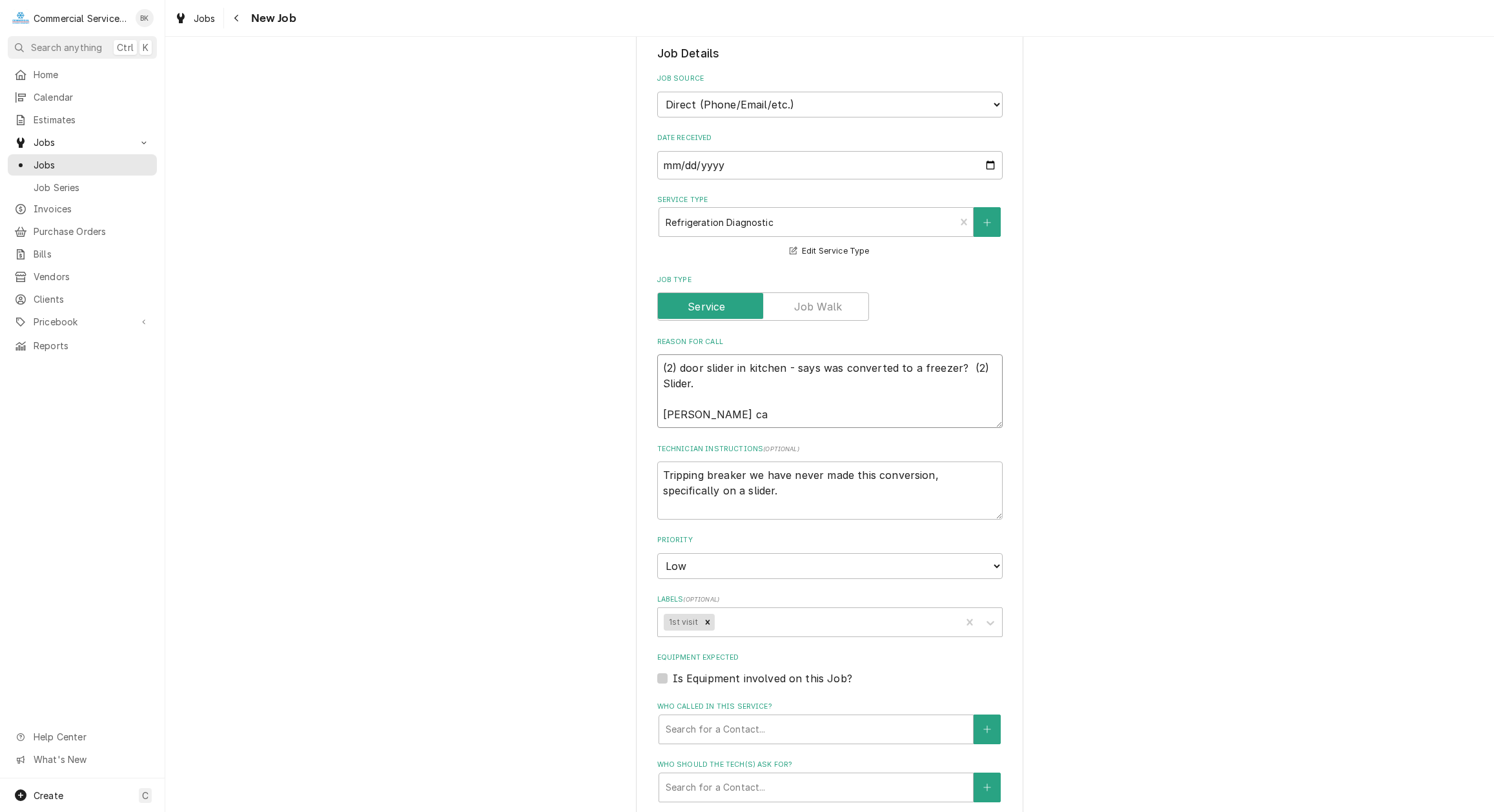
type textarea "x"
type textarea "(2) door slider in kitchen - says was converted to a freezer? (2) Slider. [PERS…"
type textarea "x"
type textarea "(2) door slider in kitchen - says was converted to a freezer? (2) Slider. [PERS…"
type textarea "x"
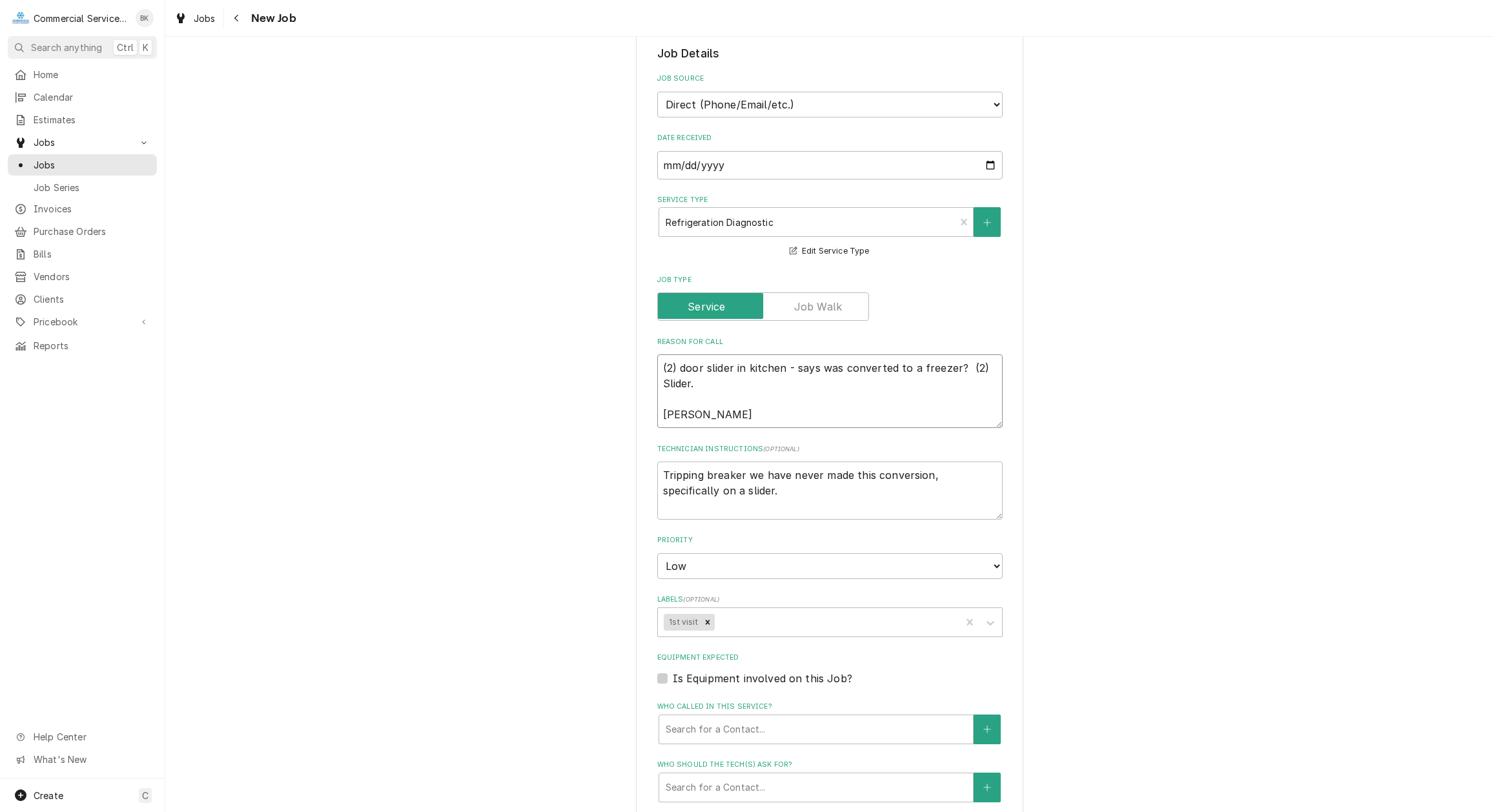
type textarea "(2) door slider in kitchen - says was converted to a freezer? (2) Slider. [PERS…"
type textarea "x"
type textarea "(2) door slider in kitchen - says was converted to a freezer? (2) Slider. [PERS…"
type textarea "x"
type textarea "(2) door slider in kitchen - says was converted to a freezer? (2) Slider. [PERS…"
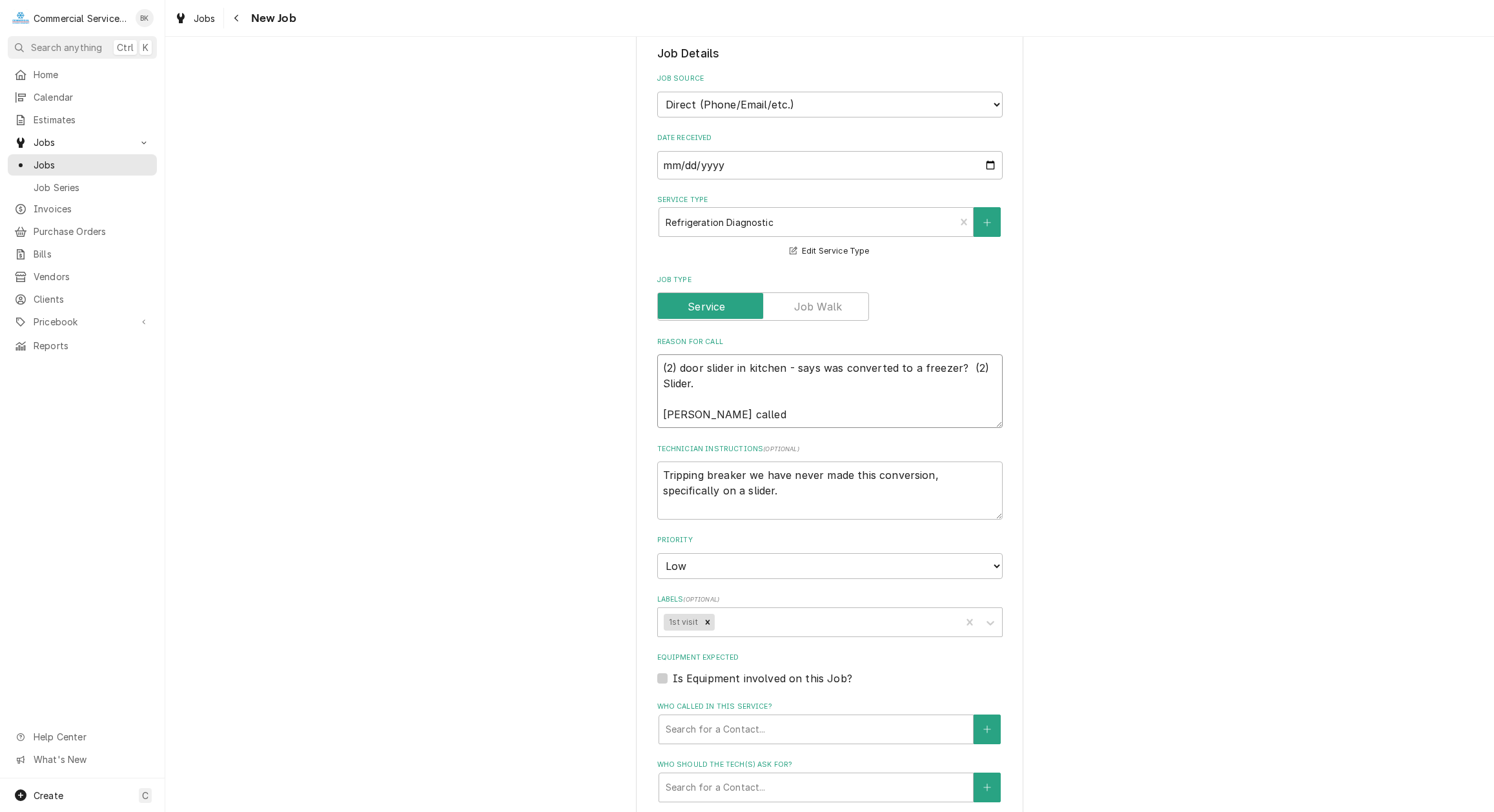
type textarea "x"
type textarea "(2) door slider in kitchen - says was converted to a freezer? (2) Slider. [PERS…"
type textarea "x"
type textarea "(2) door slider in kitchen - says was converted to a freezer? (2) Slider. [PERS…"
type textarea "x"
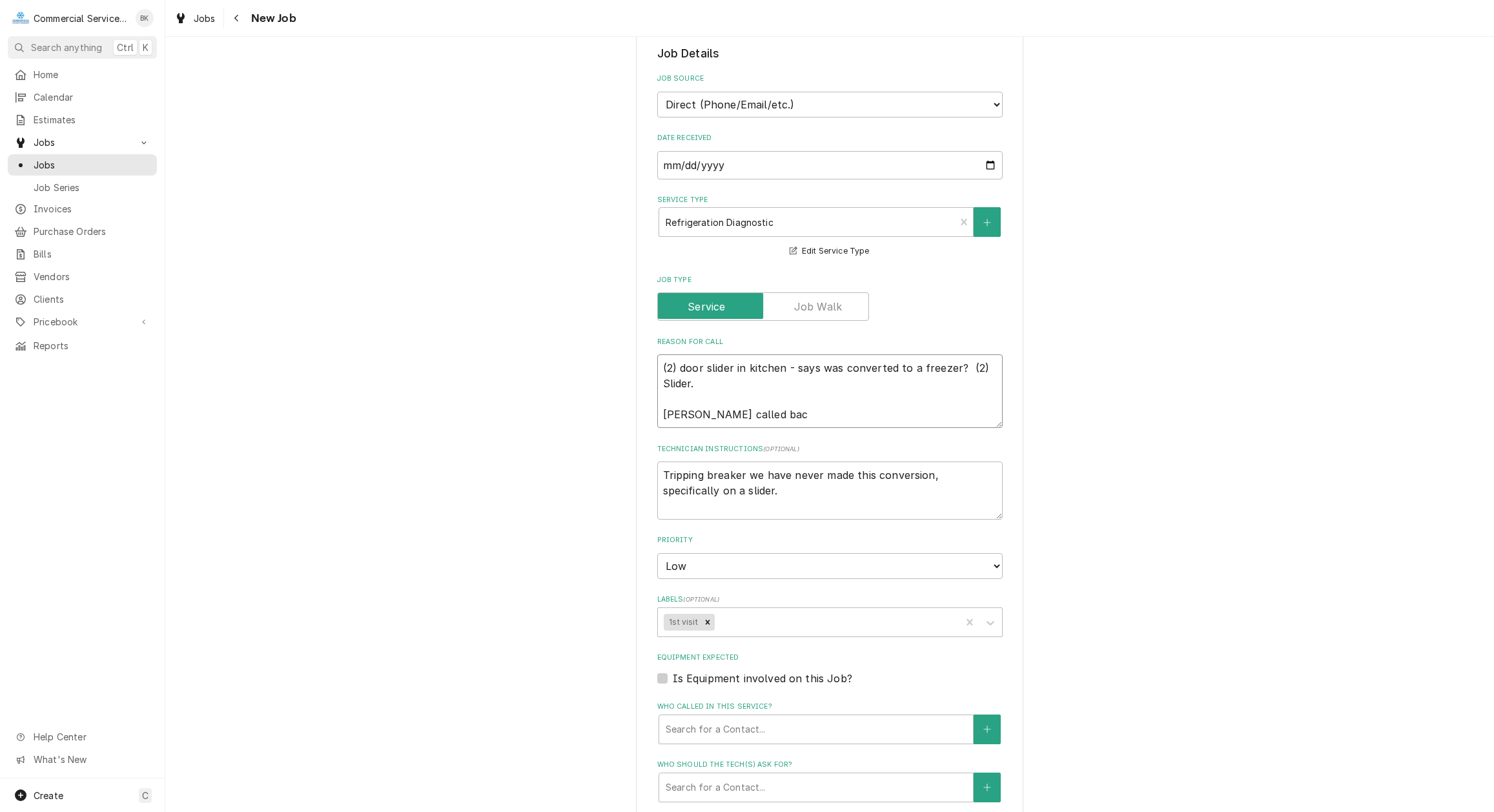
type textarea "(2) door slider in kitchen - says was converted to a freezer? (2) Slider. Carlo…"
type textarea "x"
type textarea "(2) door slider in kitchen - says was converted to a freezer? (2) Slider. Carlo…"
click at [752, 493] on textarea "Tripping breaker we have never made this conversion, specifically on a slider." at bounding box center [830, 490] width 345 height 58
type textarea "Tripping breaker we have never made this conversion, specifically on a slider."
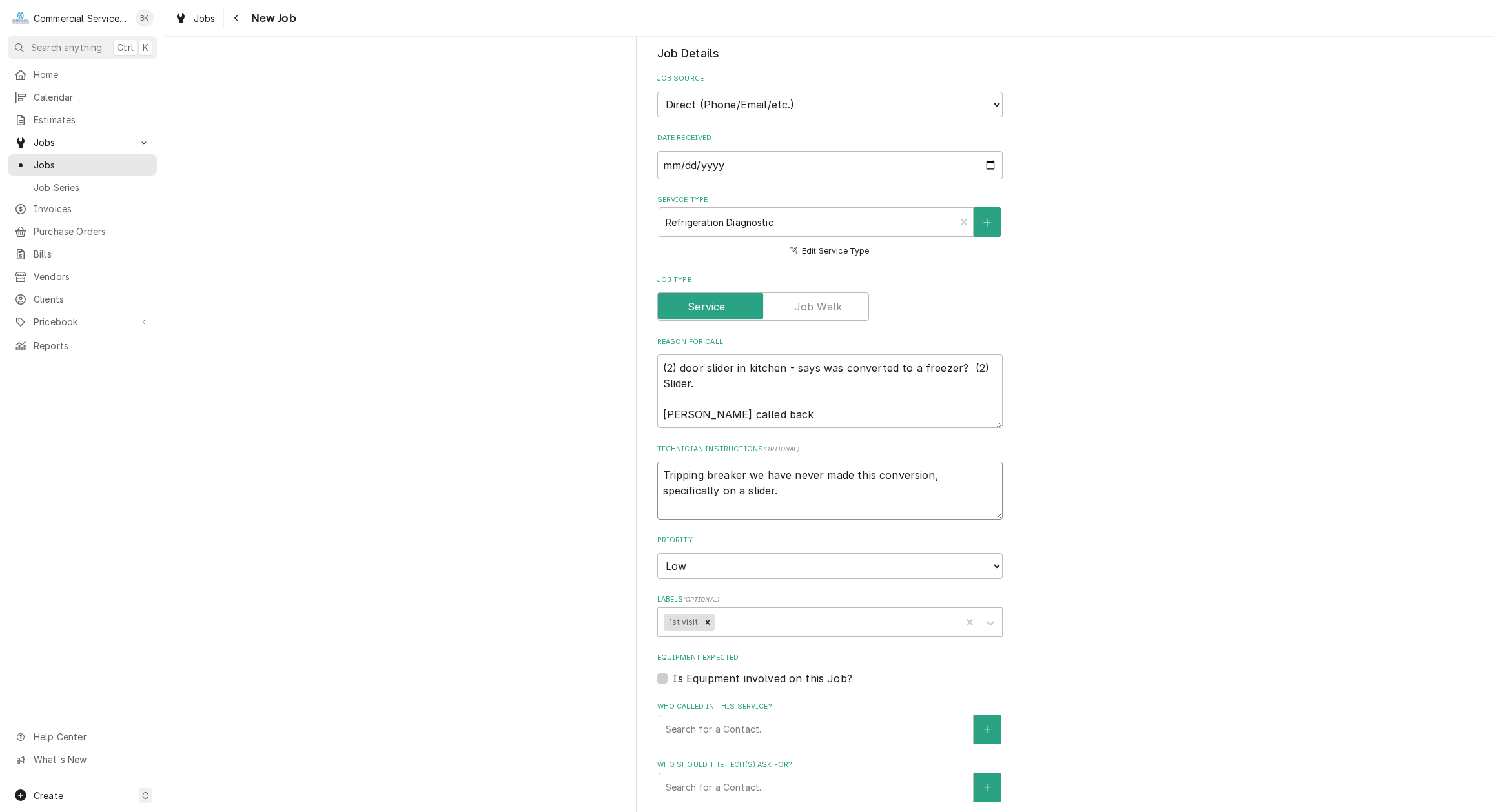
type textarea "x"
type textarea "Tripping breaker we have never made this conversion, specifically on a slider. i"
type textarea "x"
type textarea "Tripping breaker we have never made this conversion, specifically on a slider. …"
type textarea "x"
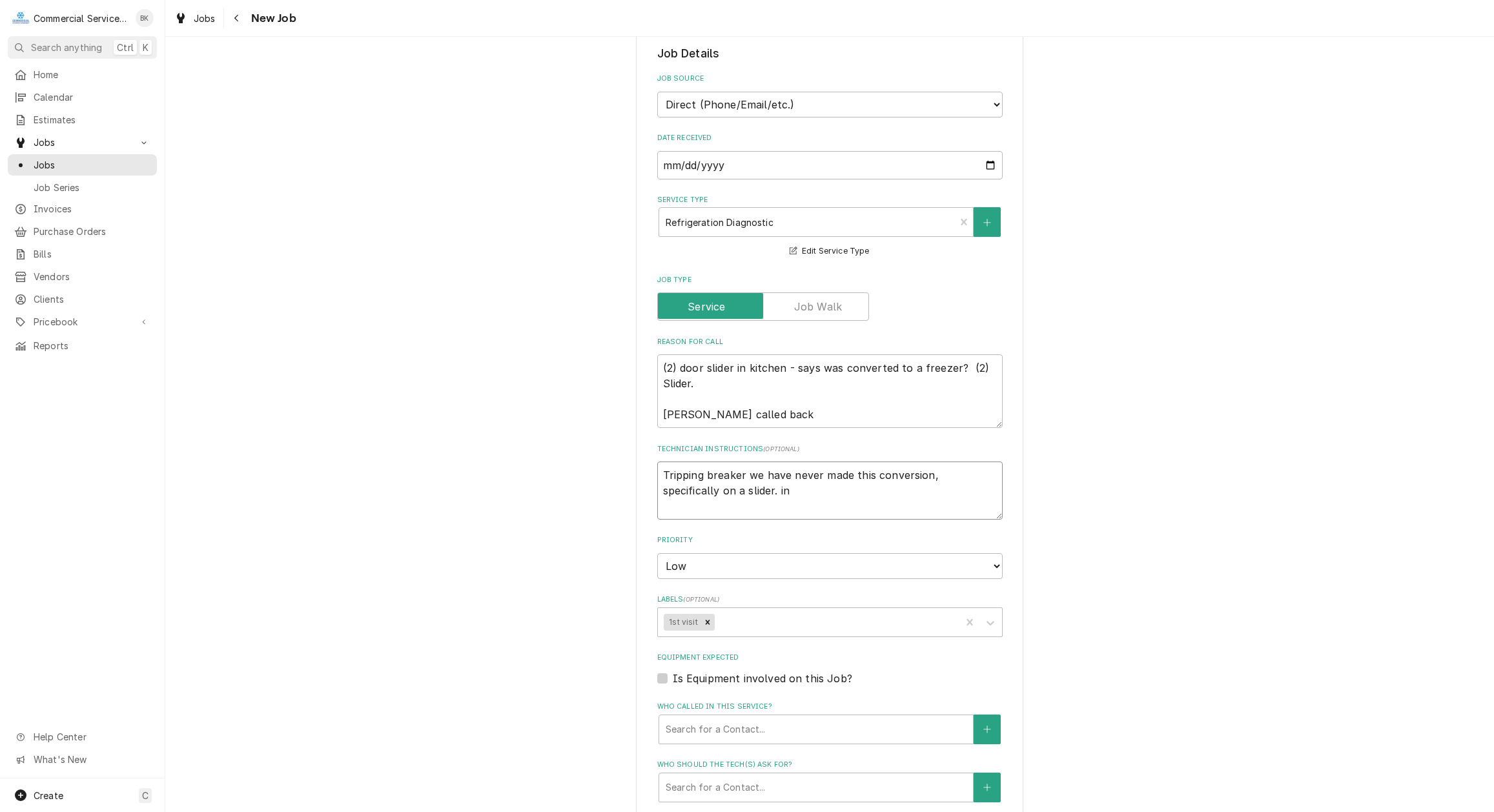
type textarea "Tripping breaker we have never made this conversion, specifically on a slider. …"
type textarea "x"
type textarea "Tripping breaker we have never made this conversion, specifically on a slider. …"
type textarea "x"
type textarea "Tripping breaker we have never made this conversion, specifically on a slider. …"
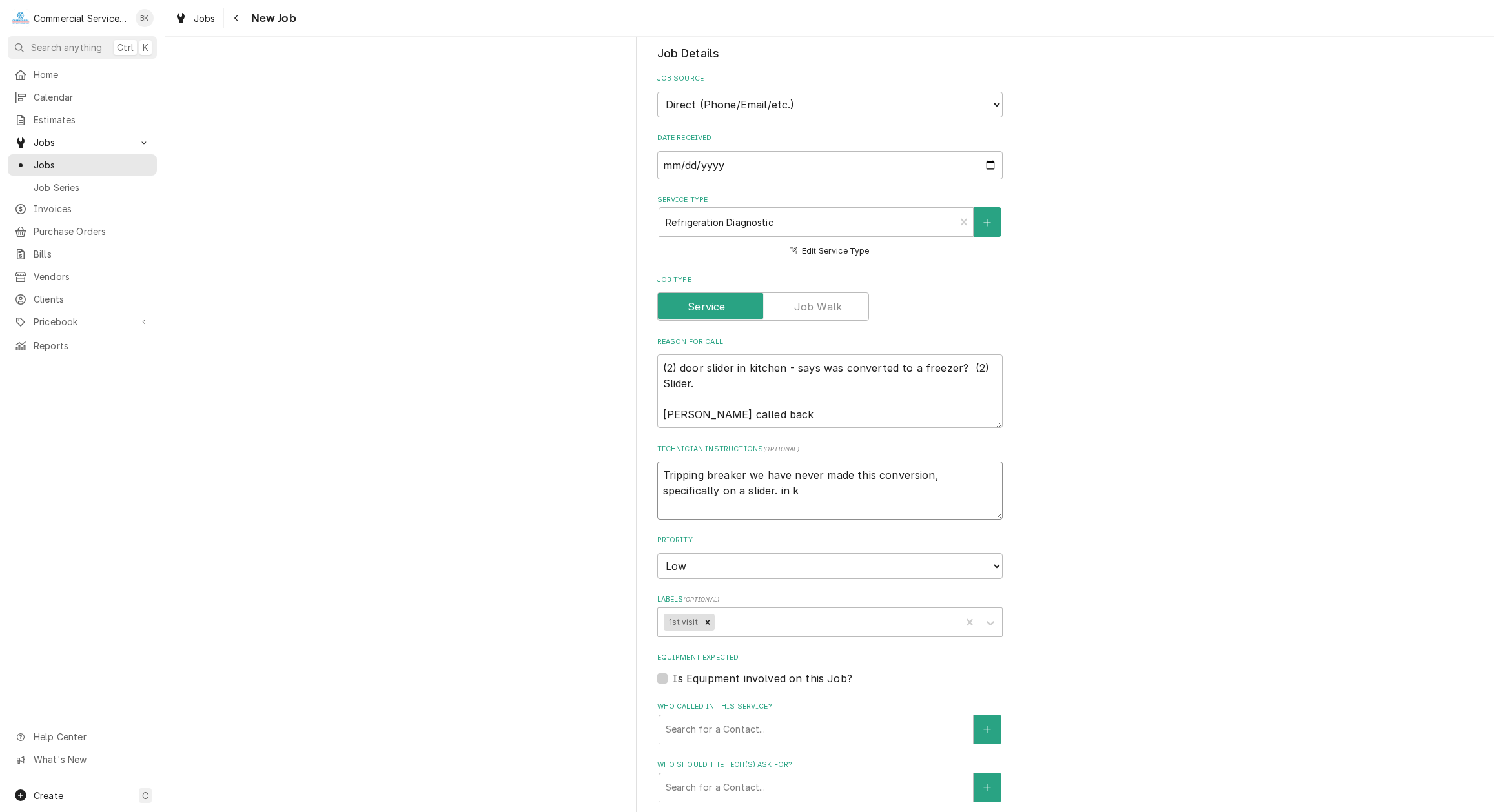
type textarea "x"
type textarea "Tripping breaker we have never made this conversion, specifically on a slider. …"
type textarea "x"
type textarea "Tripping breaker we have never made this conversion, specifically on a slider. …"
type textarea "x"
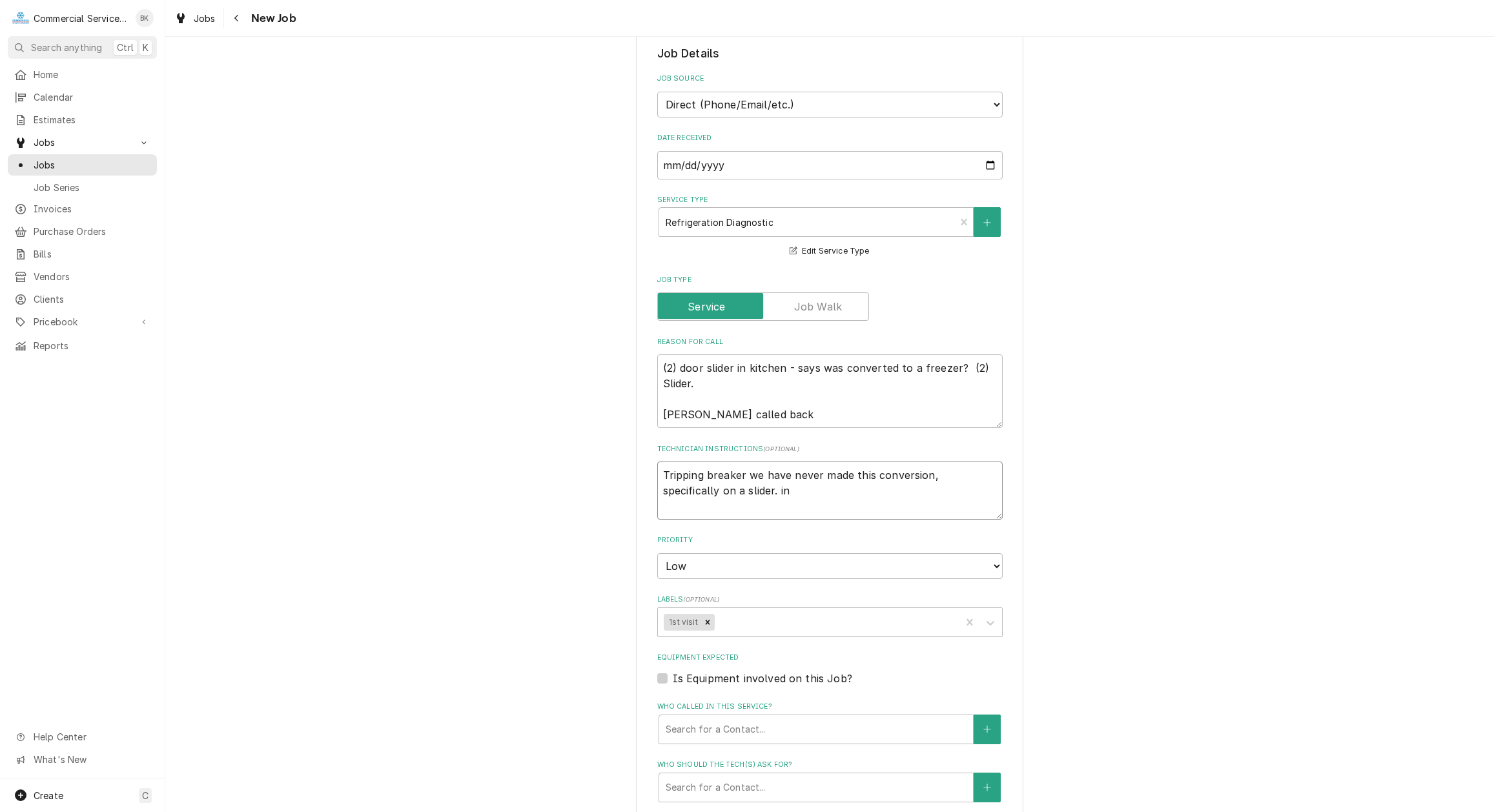
type textarea "Tripping breaker we have never made this conversion, specifically on a slider. …"
type textarea "x"
type textarea "Tripping breaker we have never made this conversion, specifically on a slider. i"
type textarea "x"
type textarea "Tripping breaker we have never made this conversion, specifically on a slider."
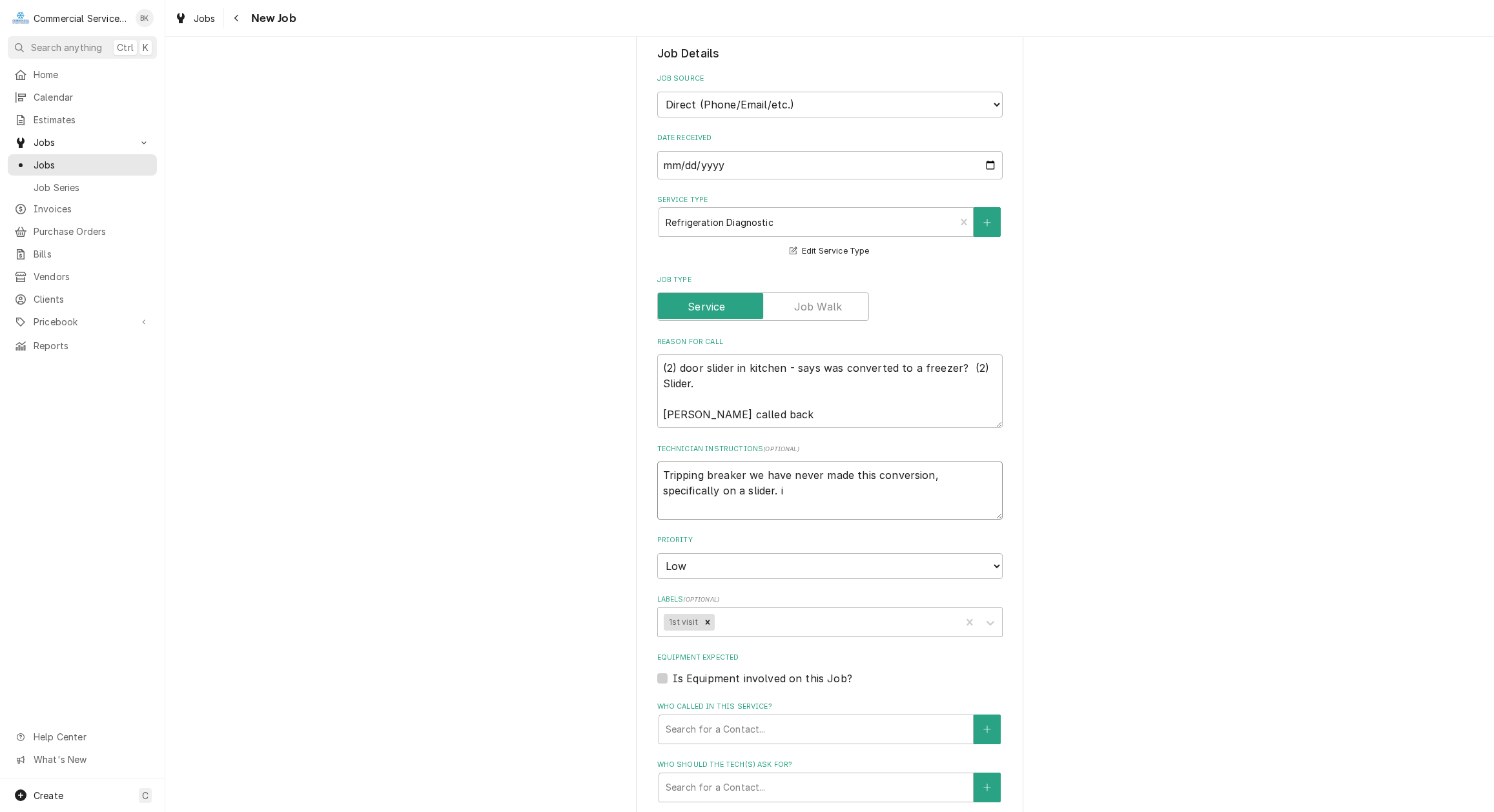
type textarea "x"
type textarea "Tripping breaker we have never made this conversion, specifically on a slider. I"
type textarea "x"
type textarea "Tripping breaker we have never made this conversion, specifically on a slider. …"
type textarea "x"
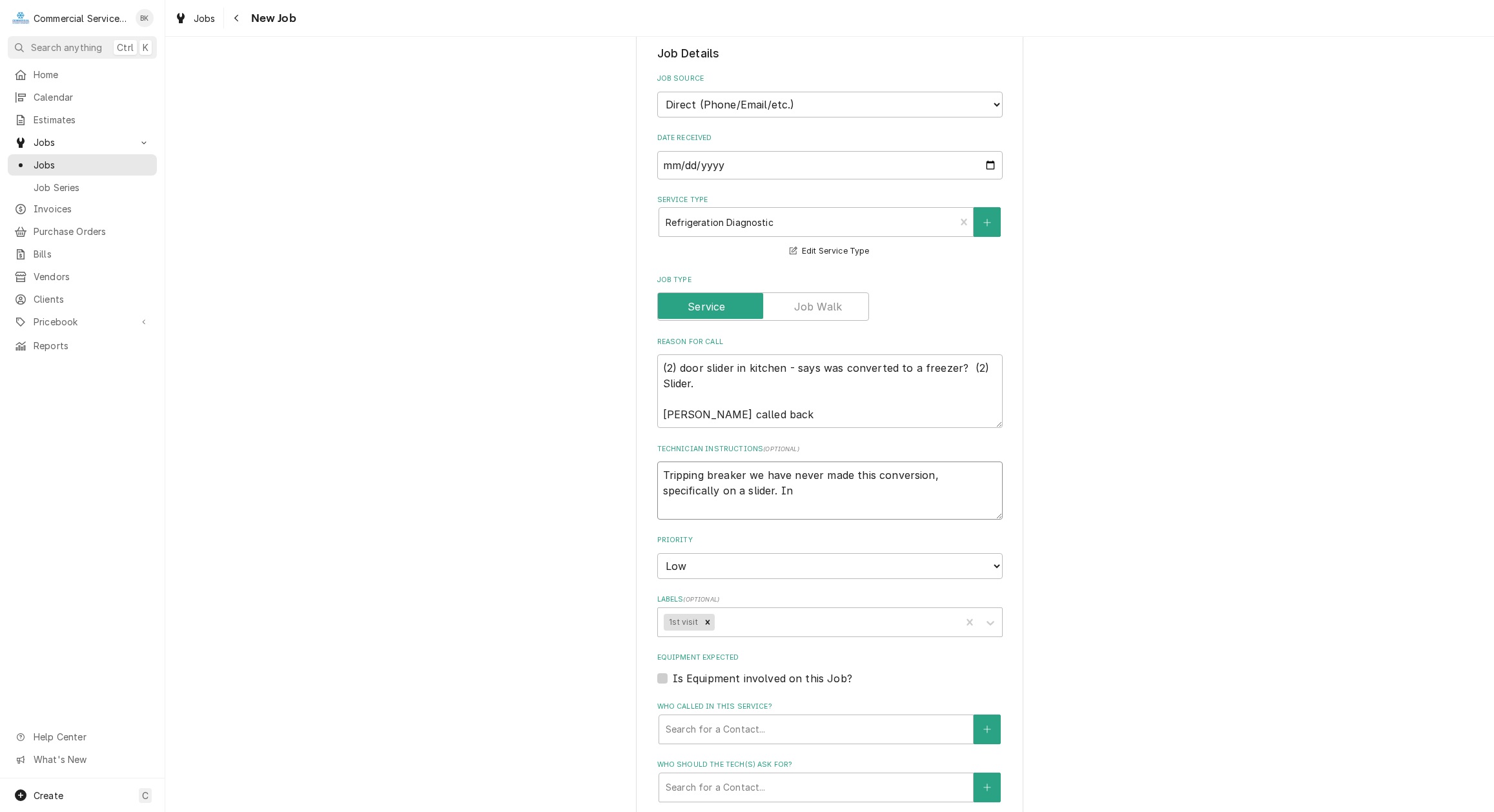
type textarea "Tripping breaker we have never made this conversion, specifically on a slider. …"
type textarea "x"
type textarea "Tripping breaker we have never made this conversion, specifically on a slider. …"
type textarea "x"
type textarea "Tripping breaker we have never made this conversion, specifically on a slider. …"
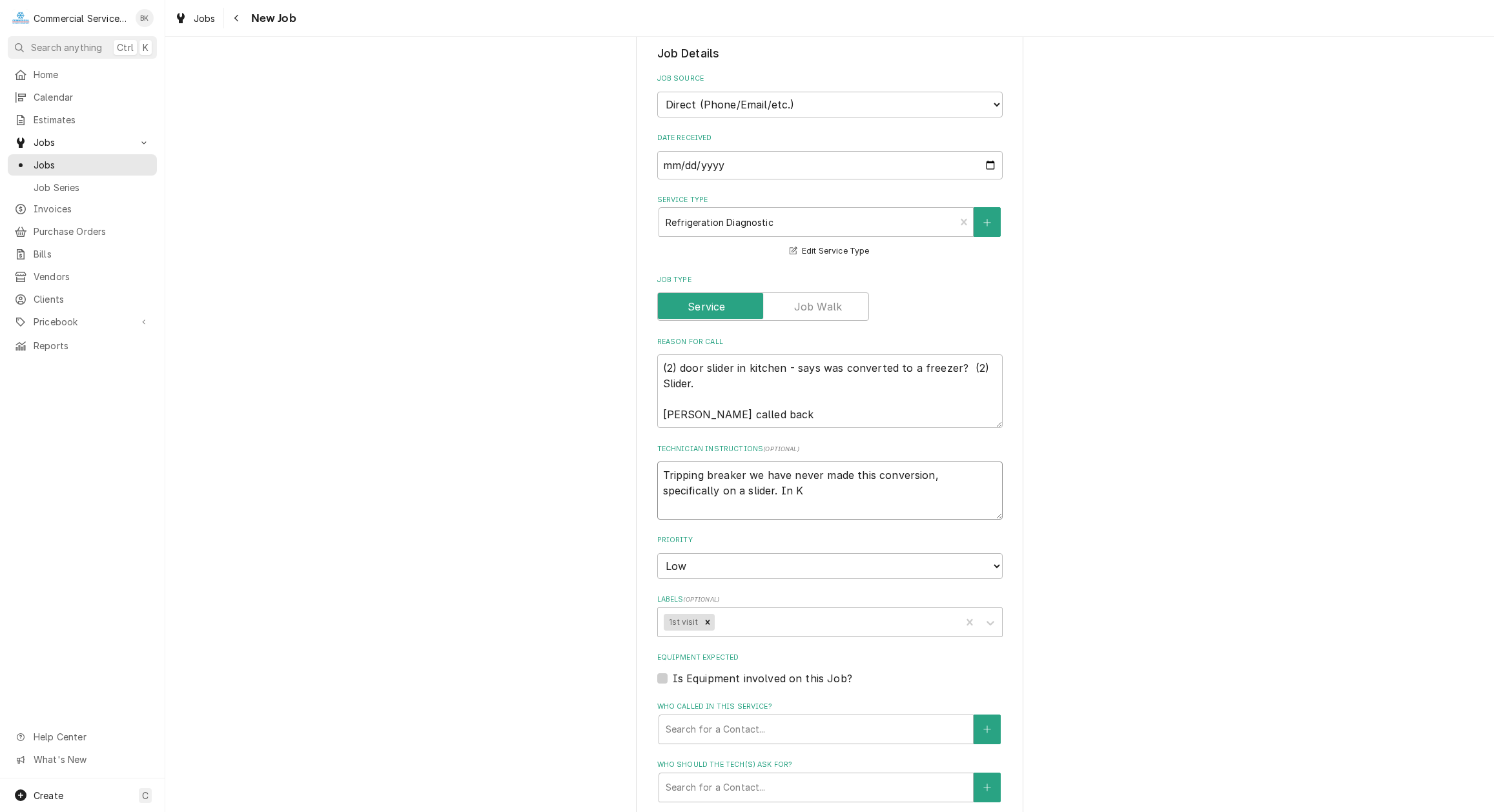
type textarea "x"
type textarea "Tripping breaker we have never made this conversion, specifically on a slider. …"
type textarea "x"
type textarea "Tripping breaker we have never made this conversion, specifically on a slider. …"
type textarea "x"
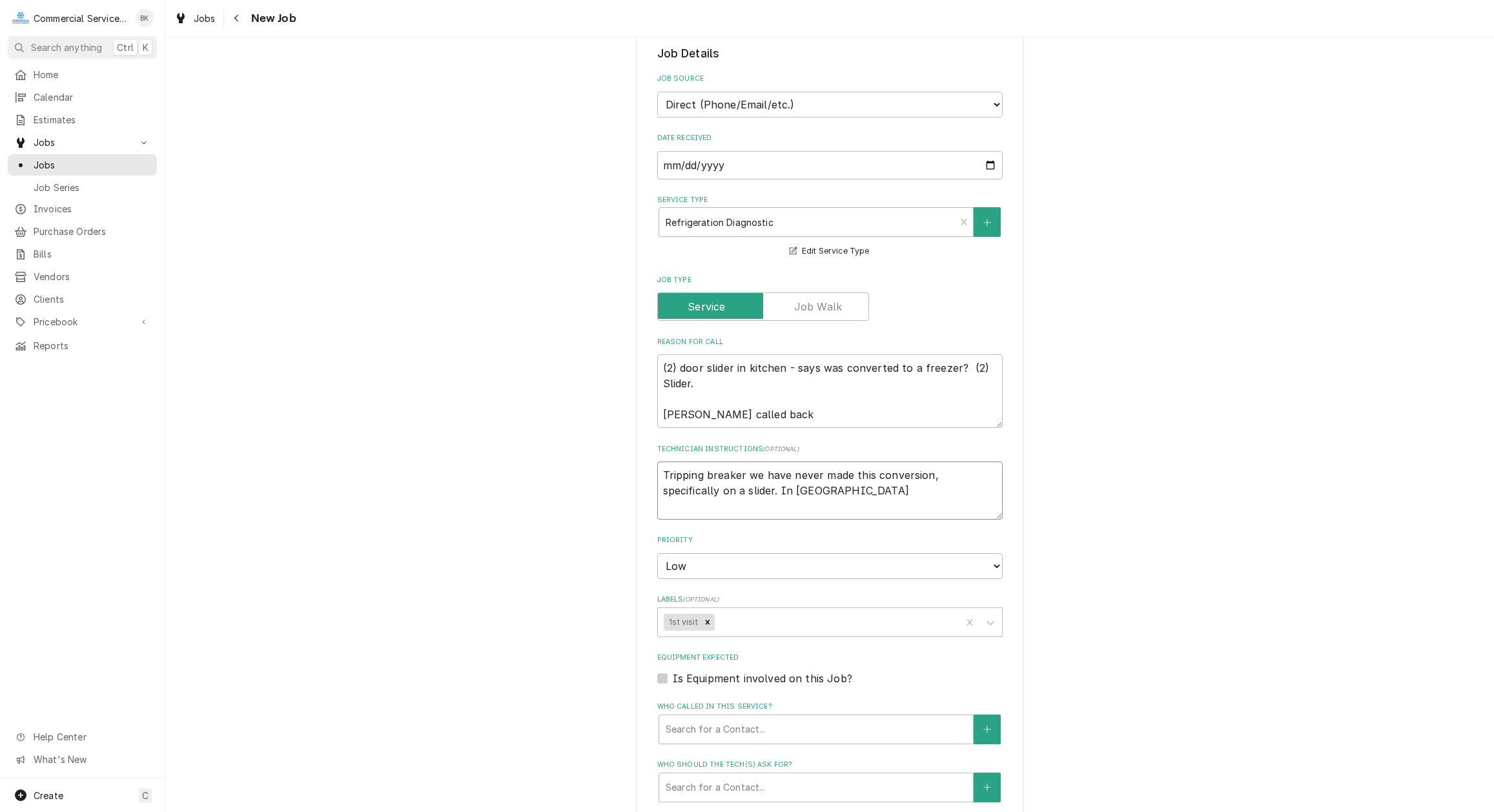
type textarea "Tripping breaker we have never made this conversion, specifically on a slider. …"
type textarea "x"
type textarea "Tripping breaker we have never made this conversion, specifically on a slider. …"
type textarea "x"
type textarea "Tripping breaker we have never made this conversion, specifically on a slider. …"
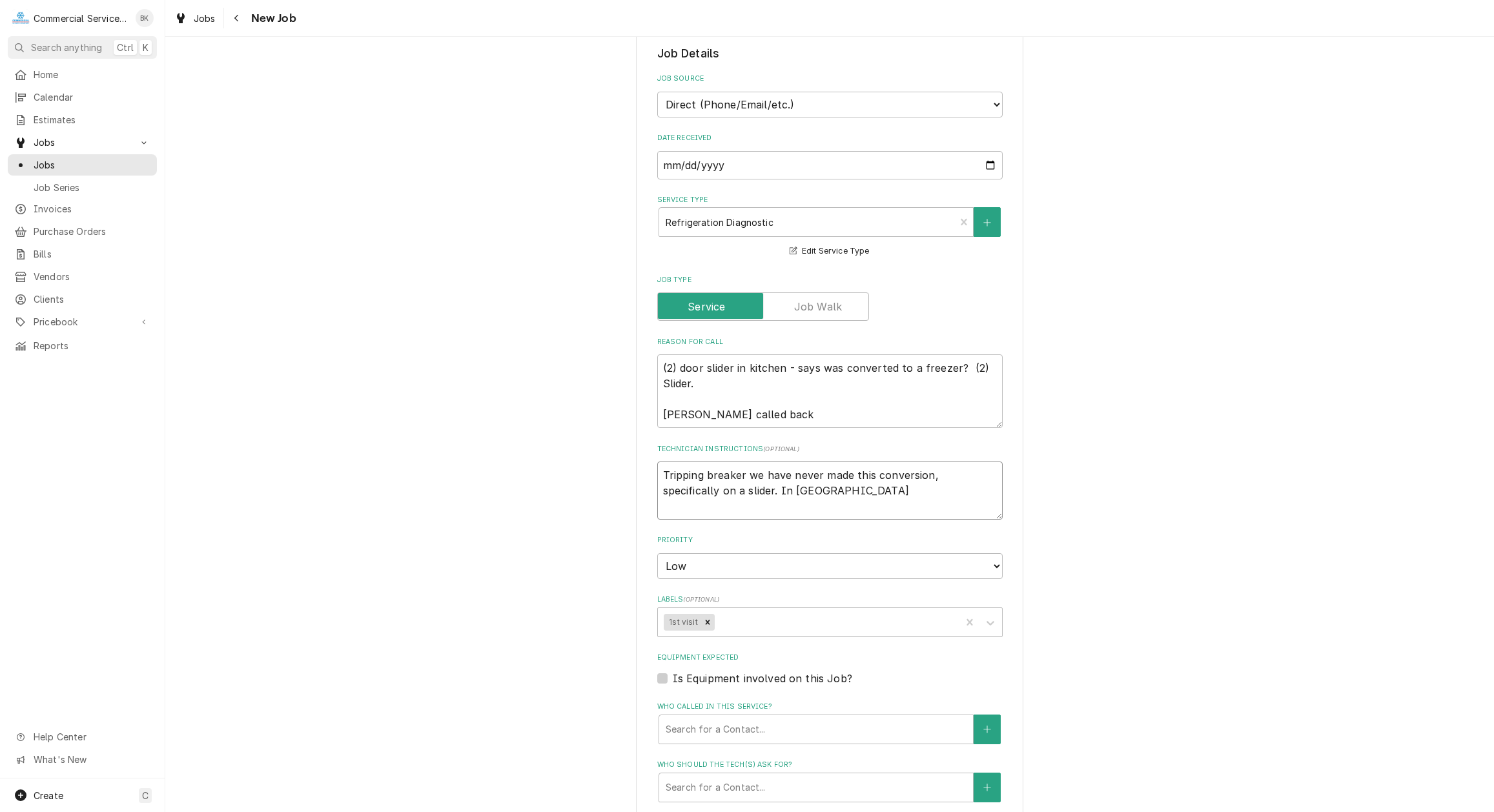
type textarea "x"
type textarea "Tripping breaker we have never made this conversion, specifically on a slider. …"
type textarea "x"
type textarea "Tripping breaker we have never made this conversion, specifically on a slider. …"
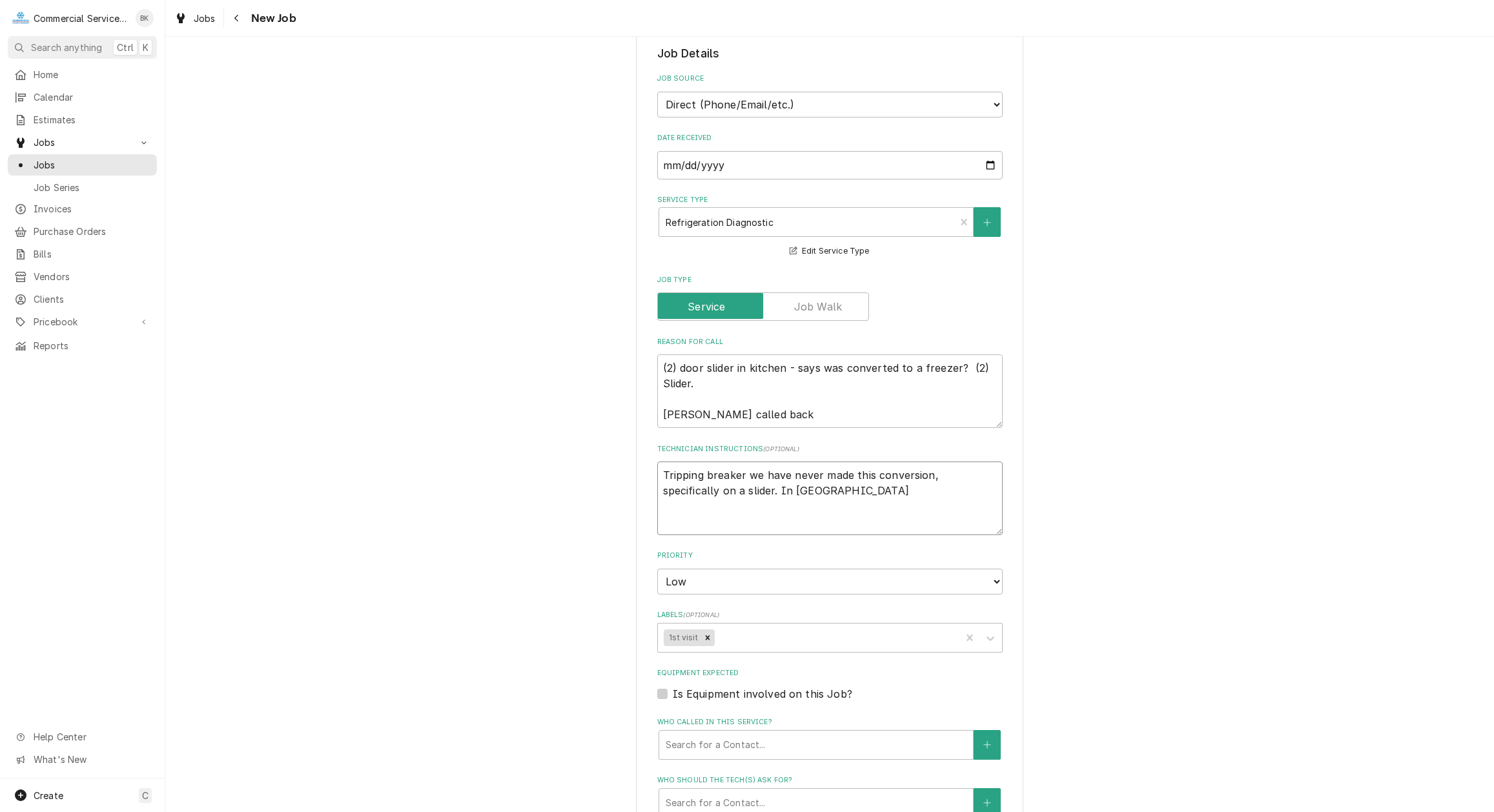
type textarea "x"
type textarea "Tripping breaker we have never made this conversion, specifically on a slider. …"
type textarea "x"
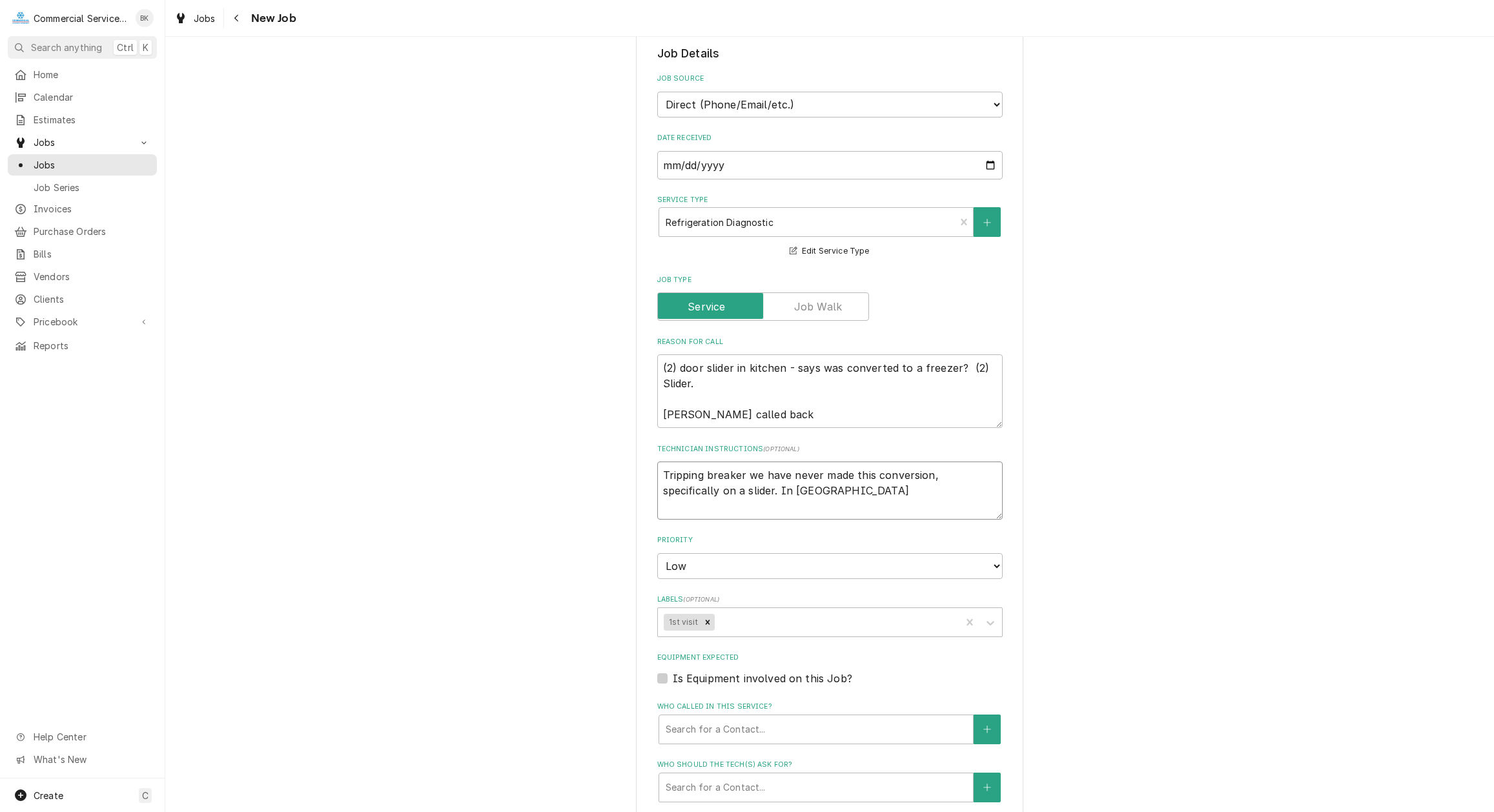
type textarea "Tripping breaker we have never made this conversion, specifically on a slider. …"
type textarea "x"
type textarea "Tripping breaker we have never made this conversion, specifically on a slider. …"
type textarea "x"
type textarea "Tripping breaker we have never made this conversion, specifically on a slider. …"
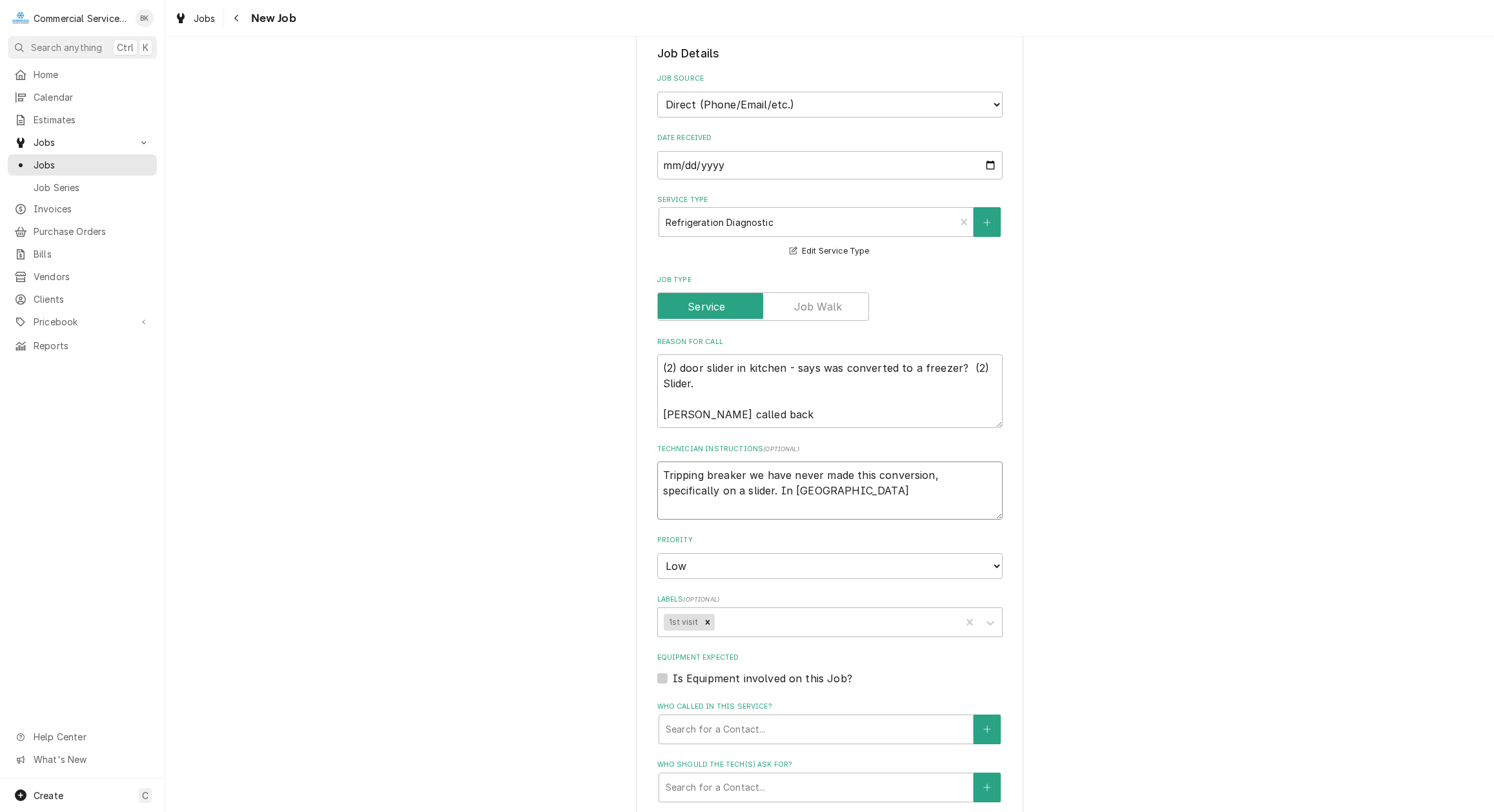
type textarea "x"
type textarea "Tripping breaker we have never made this conversion, specifically on a slider. …"
type textarea "x"
type textarea "Tripping breaker we have never made this conversion, specifically on a slider. …"
type textarea "x"
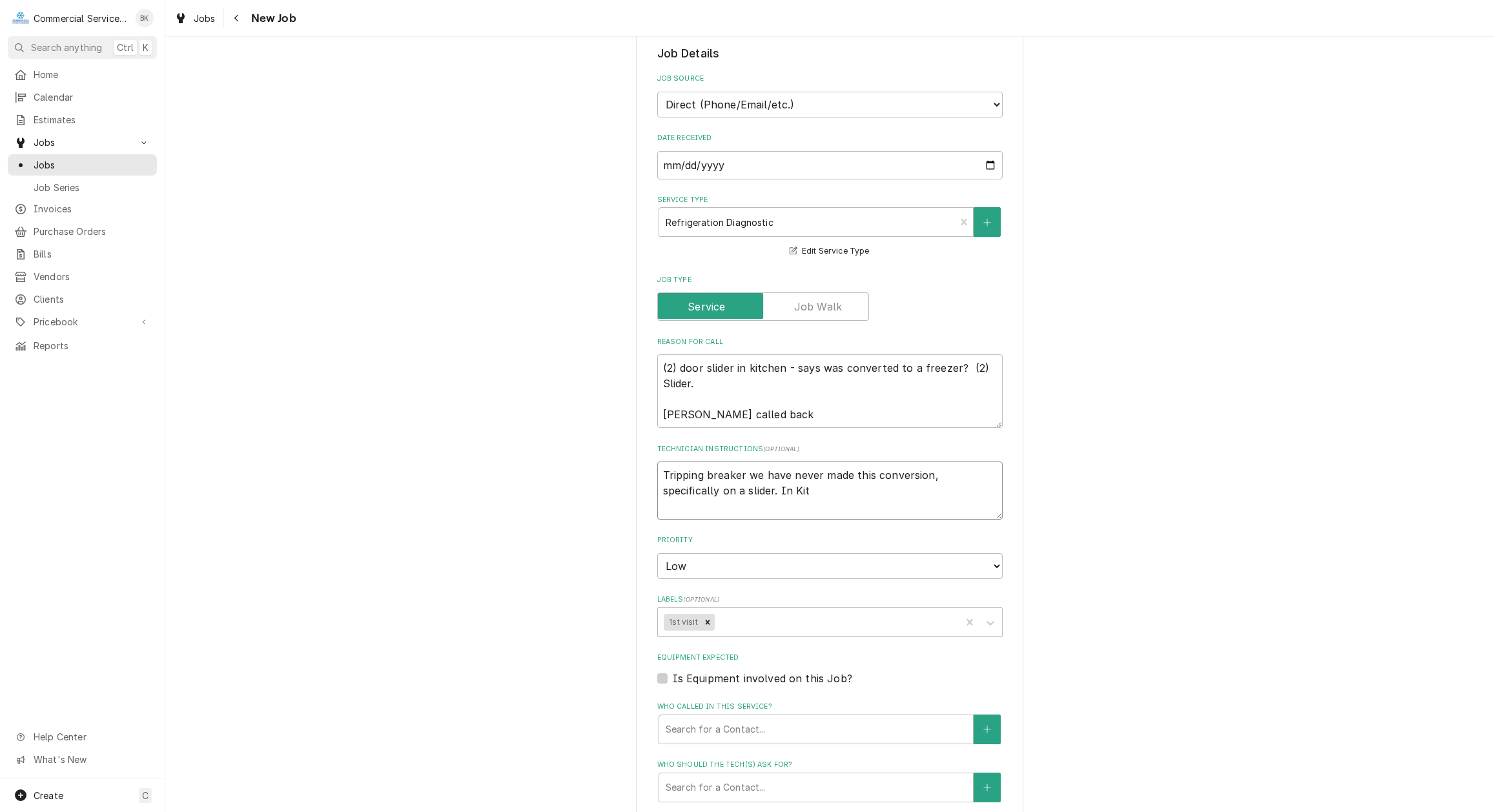
type textarea "Tripping breaker we have never made this conversion, specifically on a slider. …"
type textarea "x"
type textarea "Tripping breaker we have never made this conversion, specifically on a slider. …"
type textarea "x"
type textarea "Tripping breaker we have never made this conversion, specifically on a slider. …"
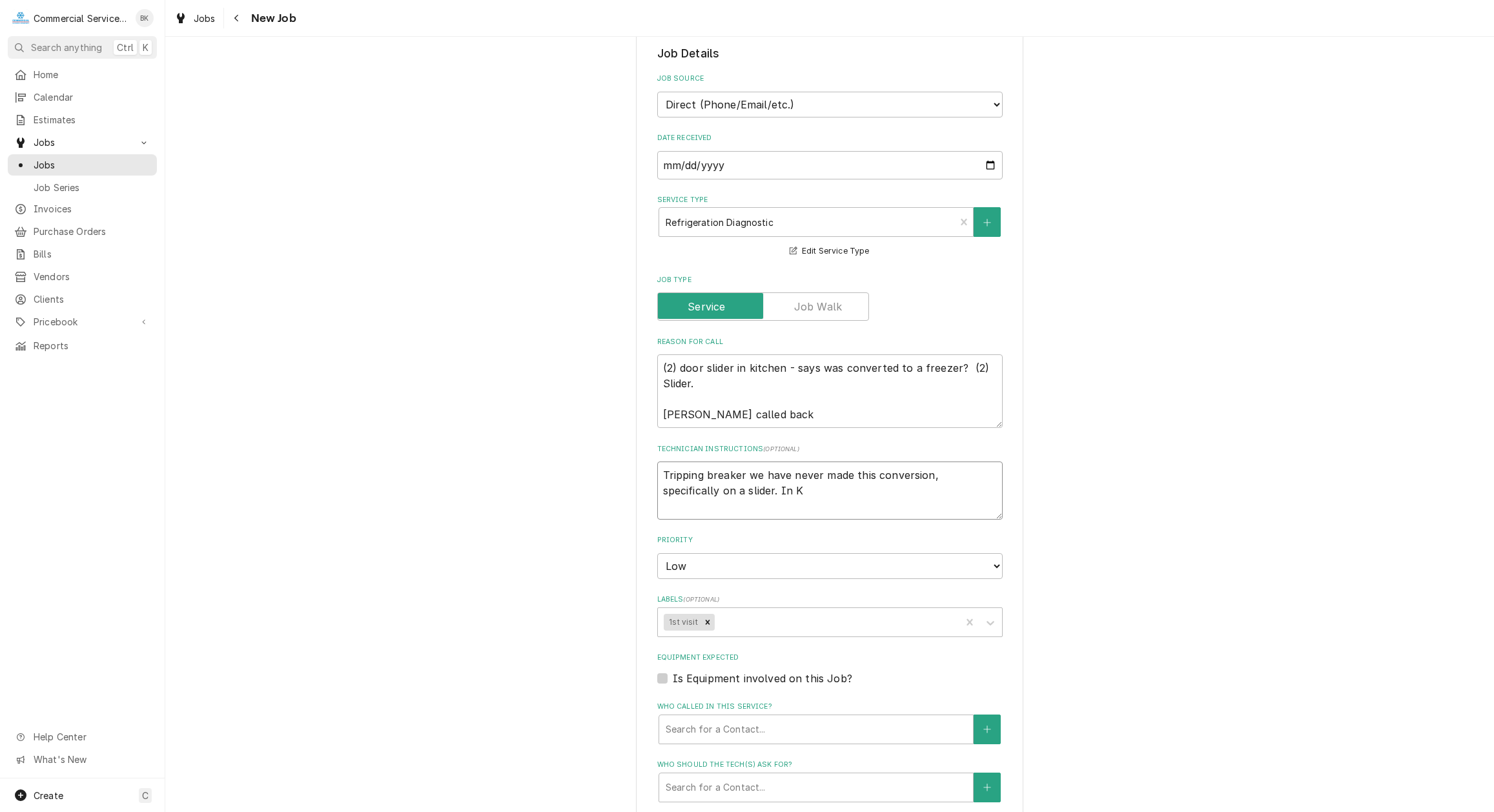
type textarea "x"
type textarea "Tripping breaker we have never made this conversion, specifically on a slider. …"
type textarea "x"
type textarea "Tripping breaker we have never made this conversion, specifically on a slider. I"
type textarea "x"
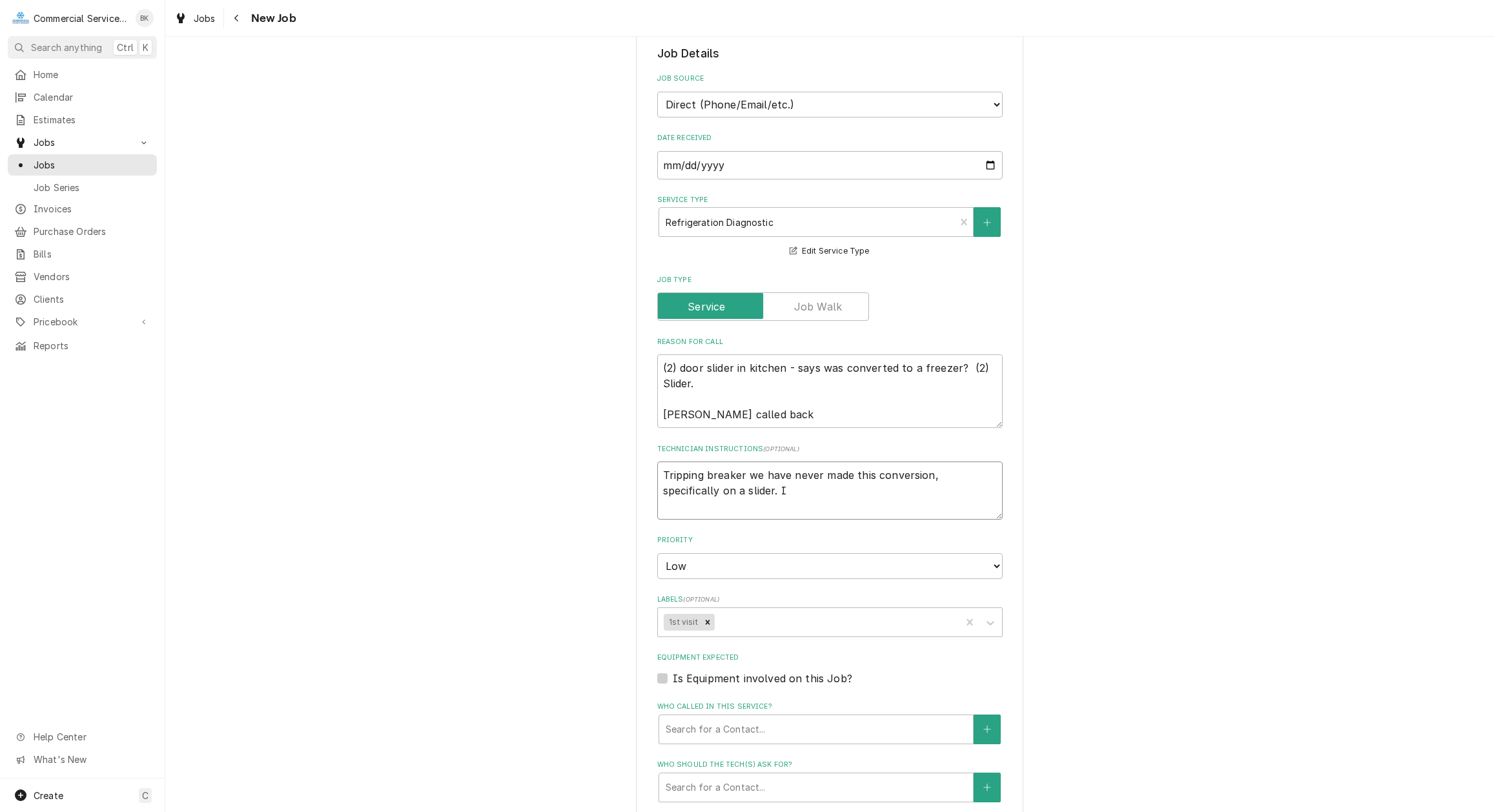
type textarea "Tripping breaker we have never made this conversion, specifically on a slider."
type textarea "x"
type textarea "Tripping breaker we have never made this conversion, specifically on a slider."
type textarea "x"
type textarea "Tripping breaker we have never made this conversion, specifically on a slider"
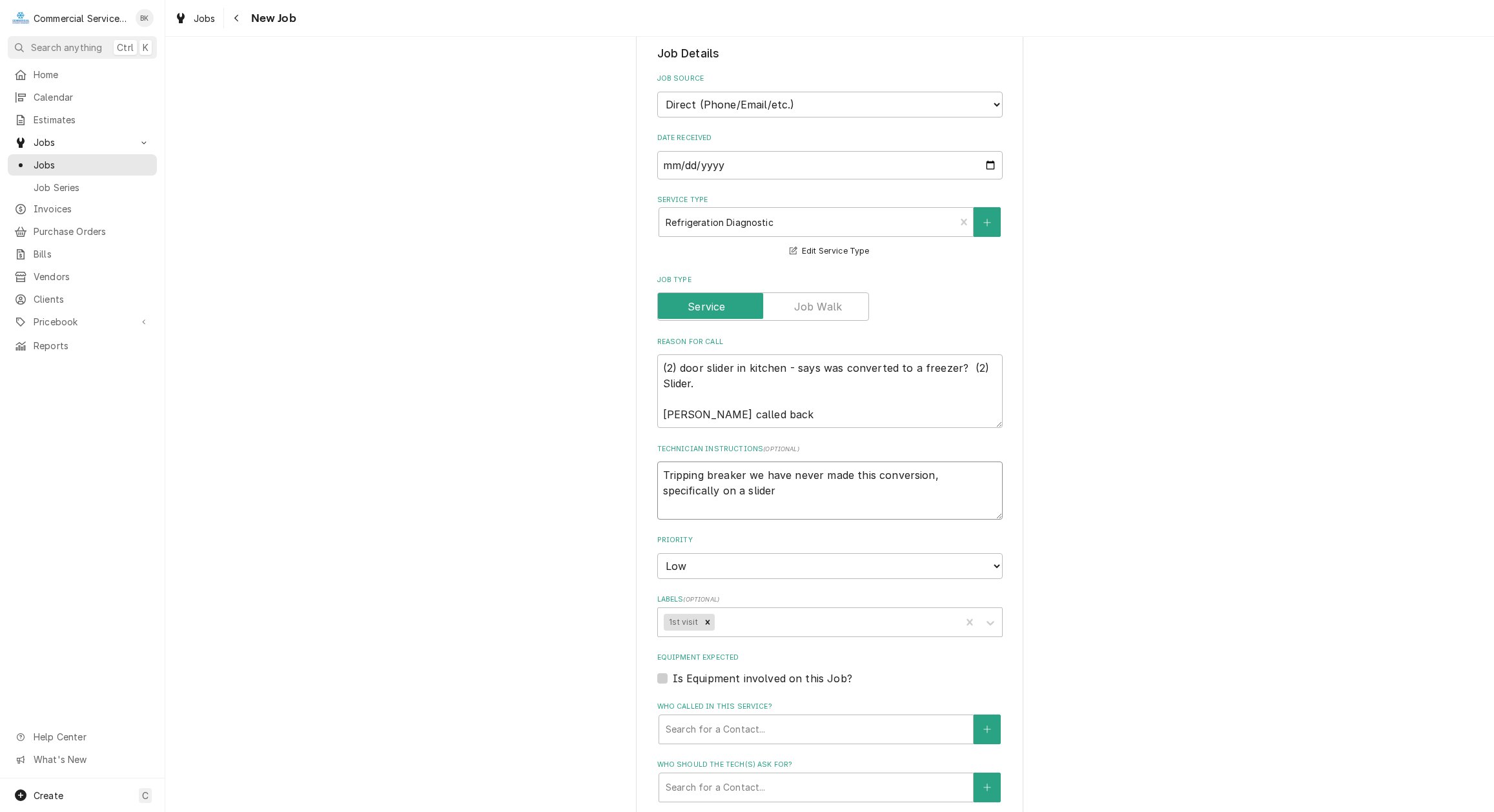
type textarea "x"
type textarea "Tripping breaker we have never made this conversion, specifically on a slider"
type textarea "x"
type textarea "Tripping breaker we have never made this conversion, specifically on a slider i"
type textarea "x"
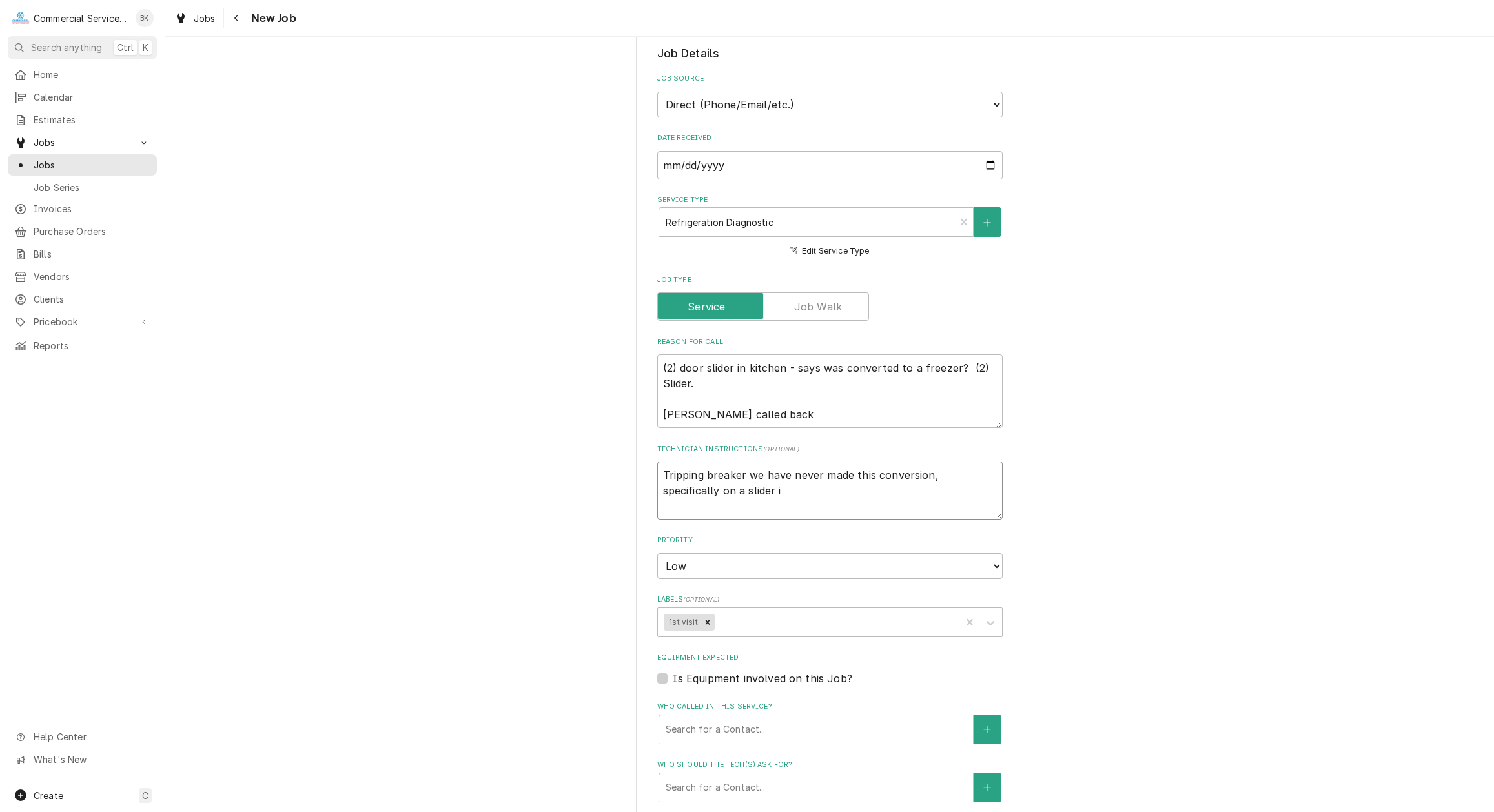
type textarea "Tripping breaker we have never made this conversion, specifically on a slider in"
type textarea "x"
type textarea "Tripping breaker we have never made this conversion, specifically on a slider in"
type textarea "x"
type textarea "Tripping breaker we have never made this conversion, specifically on a slider i…"
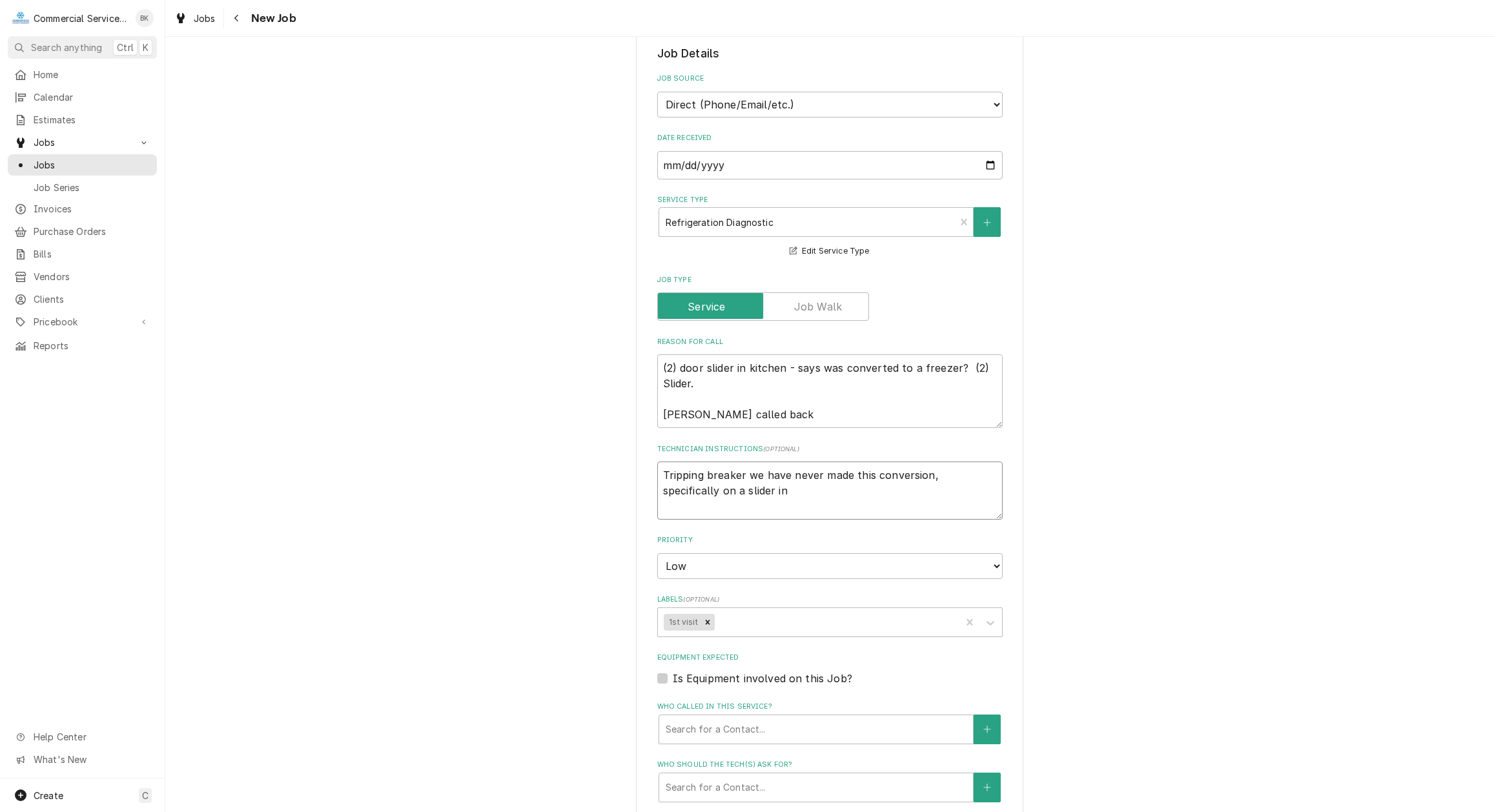
type textarea "x"
type textarea "Tripping breaker we have never made this conversion, specifically on a slider i…"
type textarea "x"
type textarea "Tripping breaker we have never made this conversion, specifically on a slider i…"
type textarea "x"
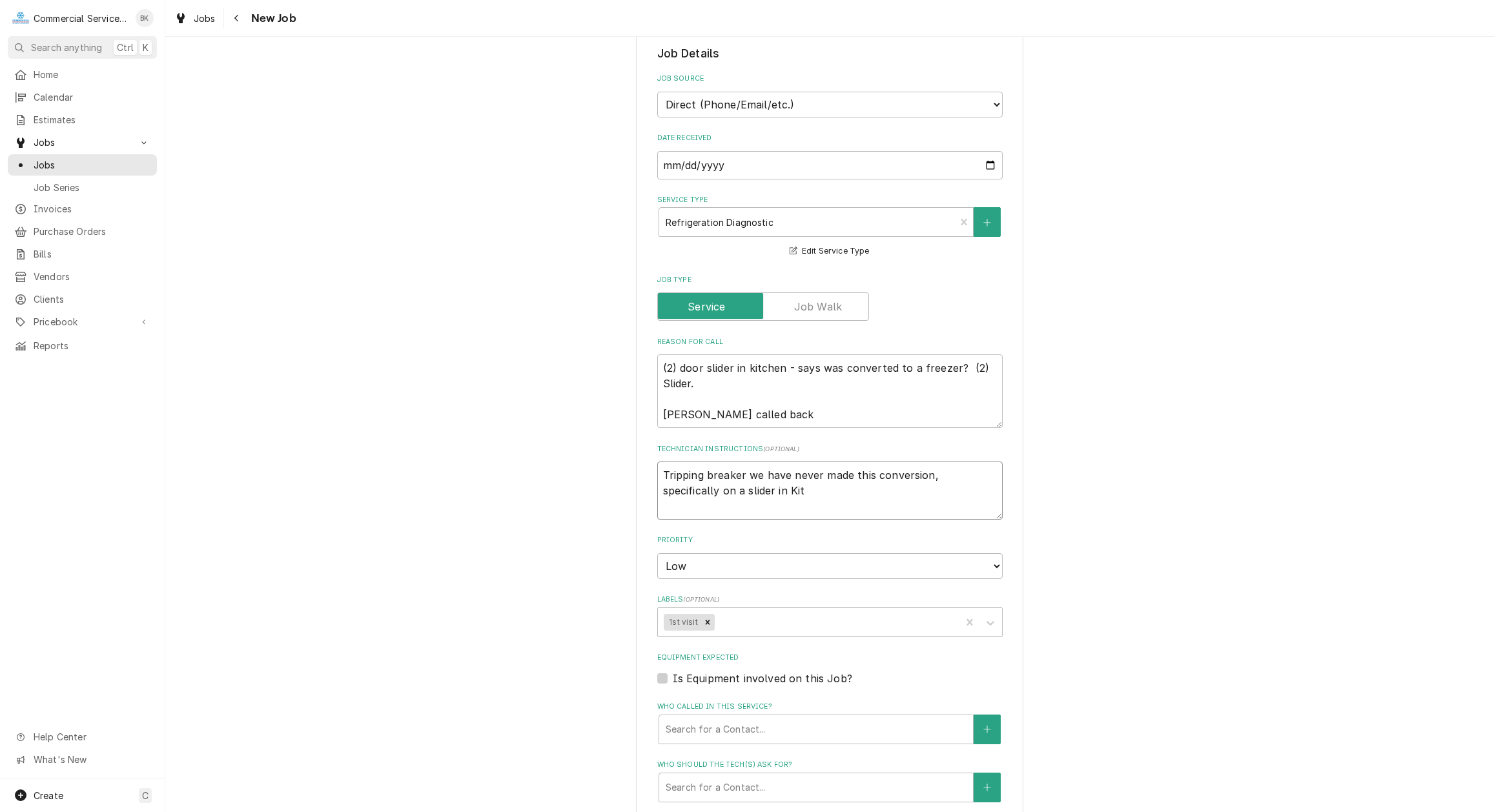
type textarea "Tripping breaker we have never made this conversion, specifically on a slider i…"
type textarea "x"
type textarea "Tripping breaker we have never made this conversion, specifically on a slider i…"
type textarea "x"
type textarea "Tripping breaker we have never made this conversion, specifically on a slider i…"
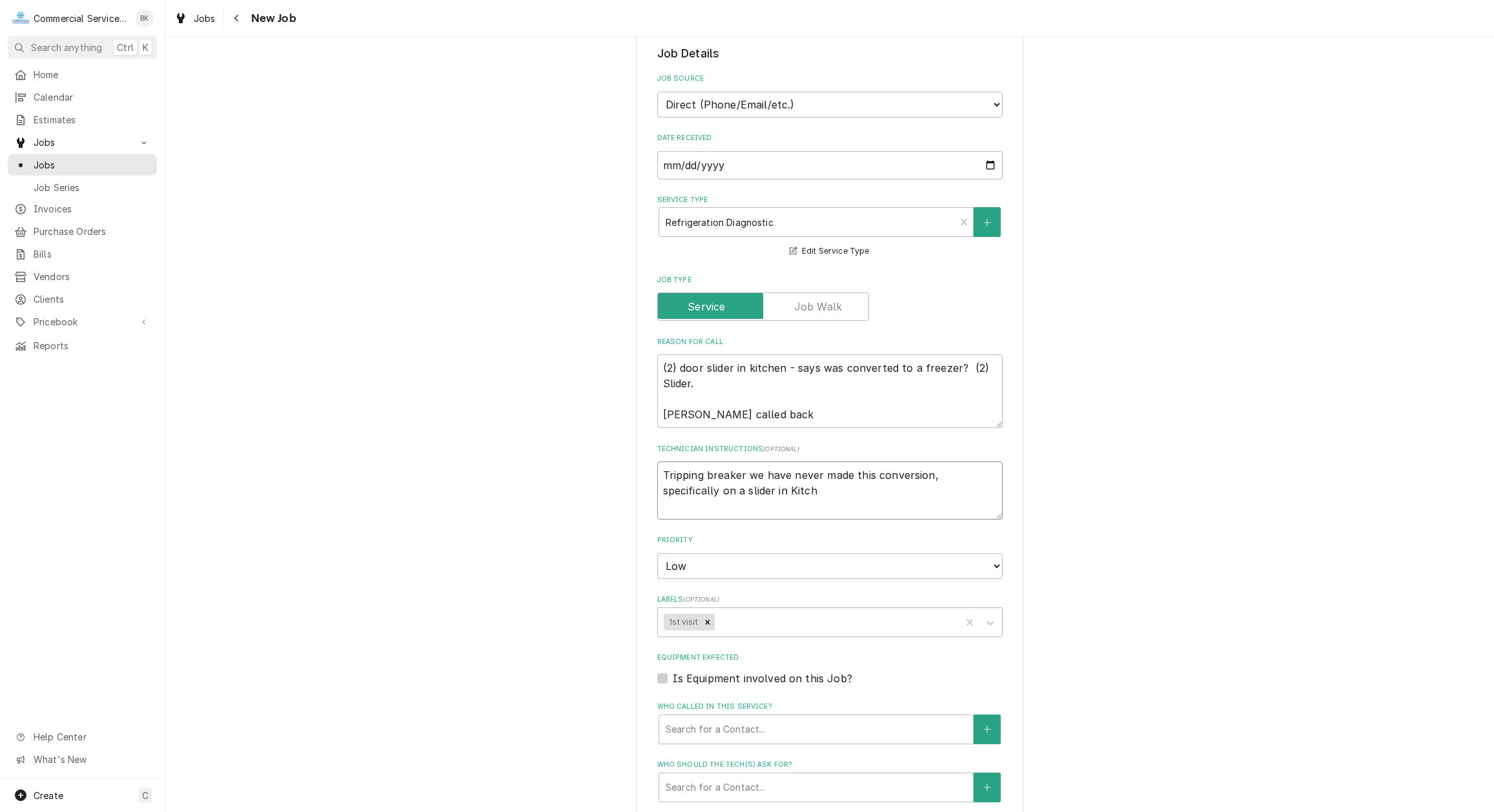
type textarea "x"
type textarea "Tripping breaker we have never made this conversion, specifically on a slider i…"
type textarea "x"
type textarea "Tripping breaker we have never made this conversion, specifically on a slider i…"
type textarea "x"
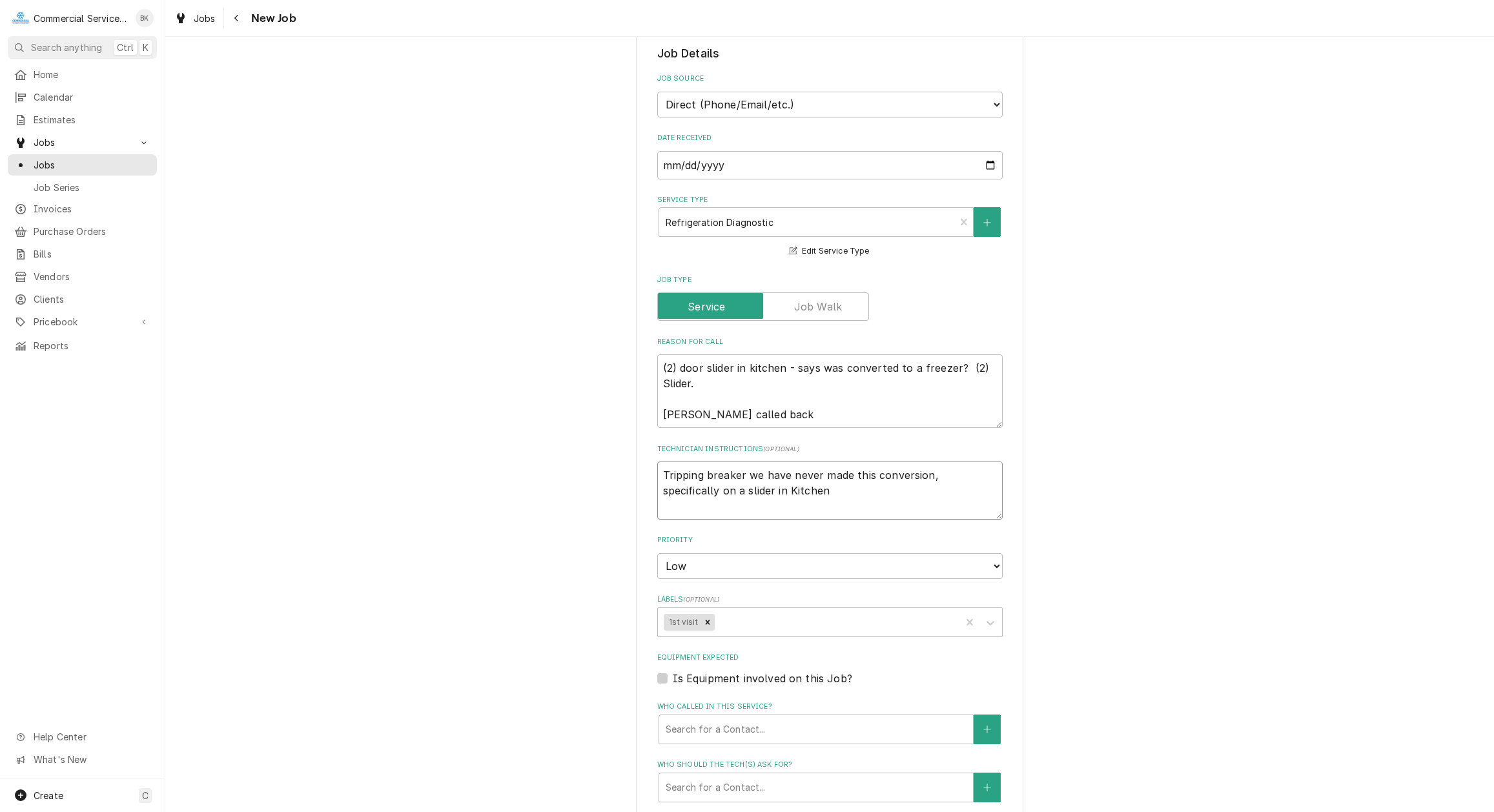
type textarea "Tripping breaker we have never made this conversion, specifically on a slider i…"
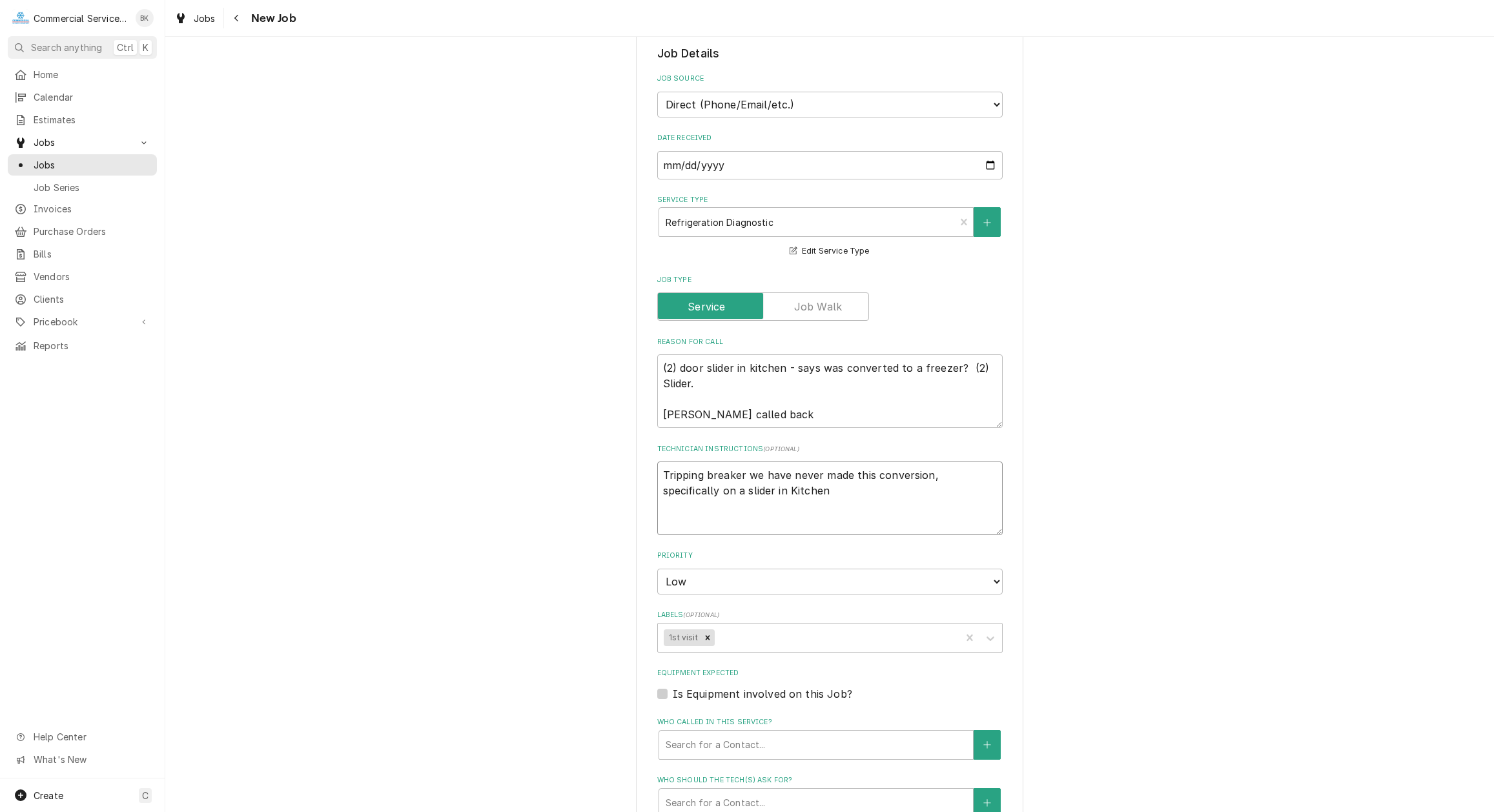
type textarea "x"
type textarea "Tripping breaker we have never made this conversion, specifically on a slider i…"
type textarea "x"
type textarea "Tripping breaker we have never made this conversion, specifically on a slider i…"
type textarea "x"
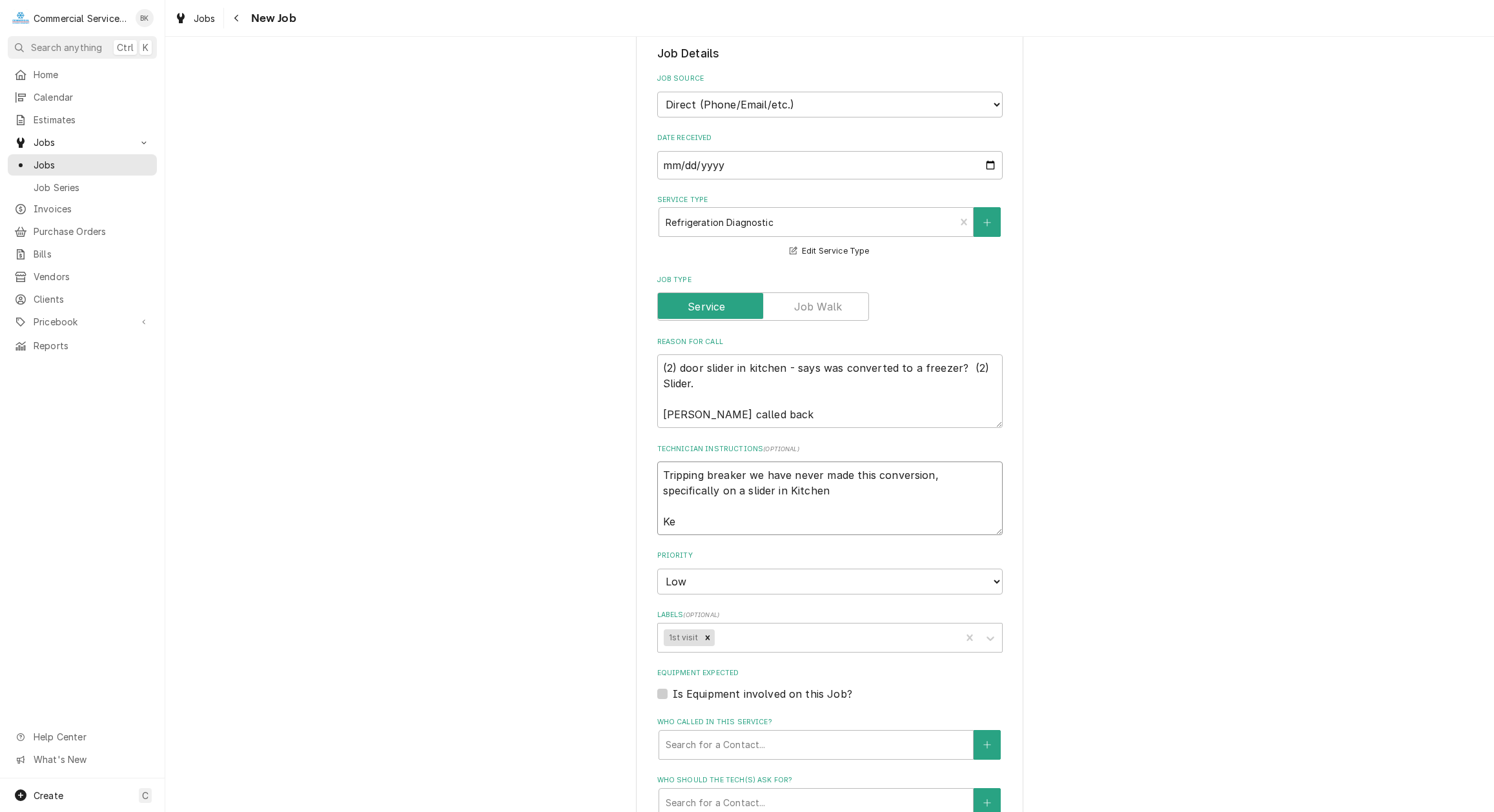
type textarea "Tripping breaker we have never made this conversion, specifically on a slider i…"
type textarea "x"
type textarea "Tripping breaker we have never made this conversion, specifically on a slider i…"
type textarea "x"
type textarea "Tripping breaker we have never made this conversion, specifically on a slider i…"
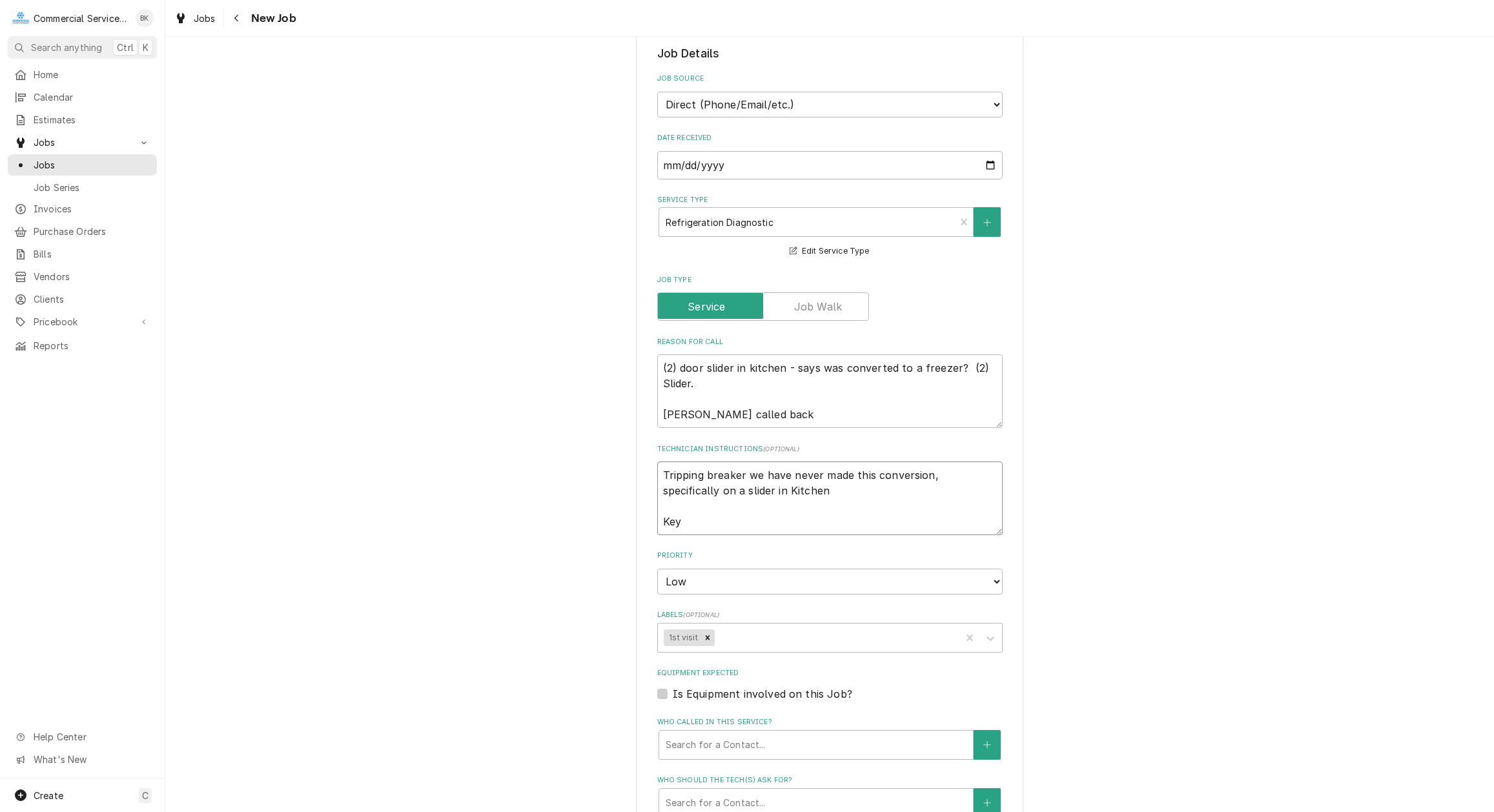
type textarea "x"
type textarea "Tripping breaker we have never made this conversion, specifically on a slider i…"
type textarea "x"
type textarea "Tripping breaker we have never made this conversion, specifically on a slider i…"
type textarea "x"
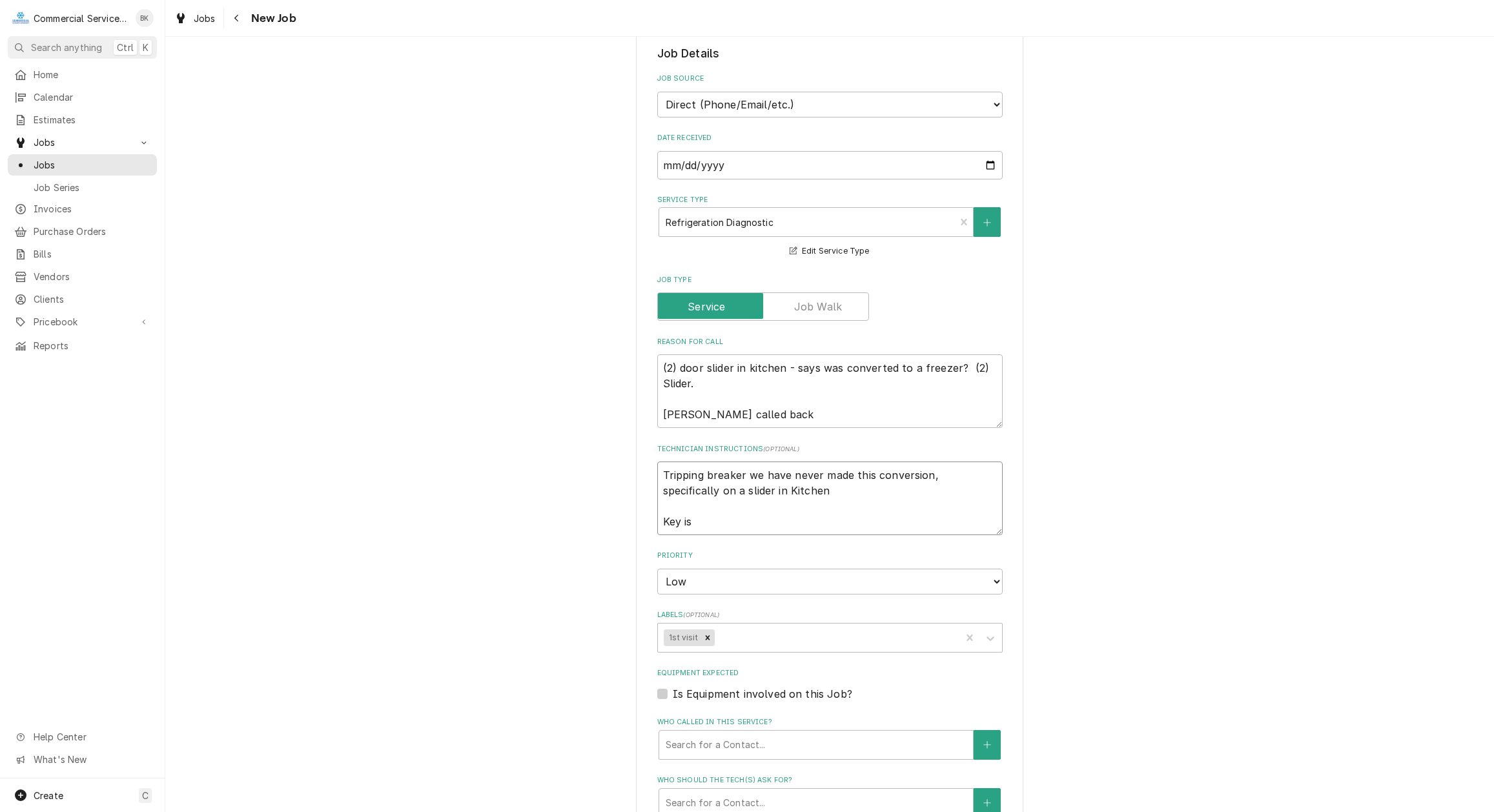
type textarea "Tripping breaker we have never made this conversion, specifically on a slider i…"
type textarea "x"
type textarea "Tripping breaker we have never made this conversion, specifically on a slider i…"
type textarea "x"
type textarea "Tripping breaker we have never made this conversion, specifically on a slider i…"
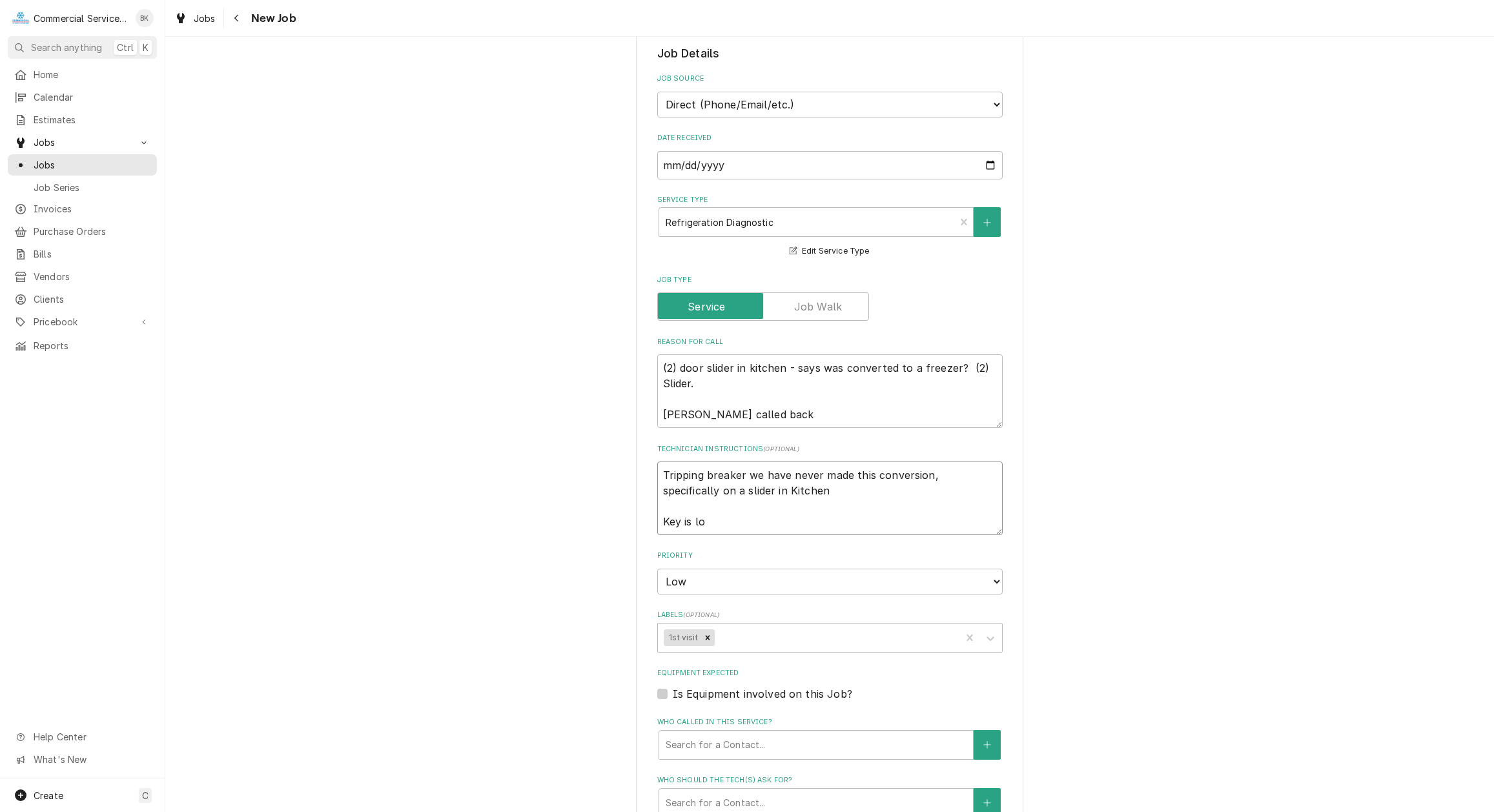
type textarea "x"
type textarea "Tripping breaker we have never made this conversion, specifically on a slider i…"
type textarea "x"
type textarea "Tripping breaker we have never made this conversion, specifically on a slider i…"
type textarea "x"
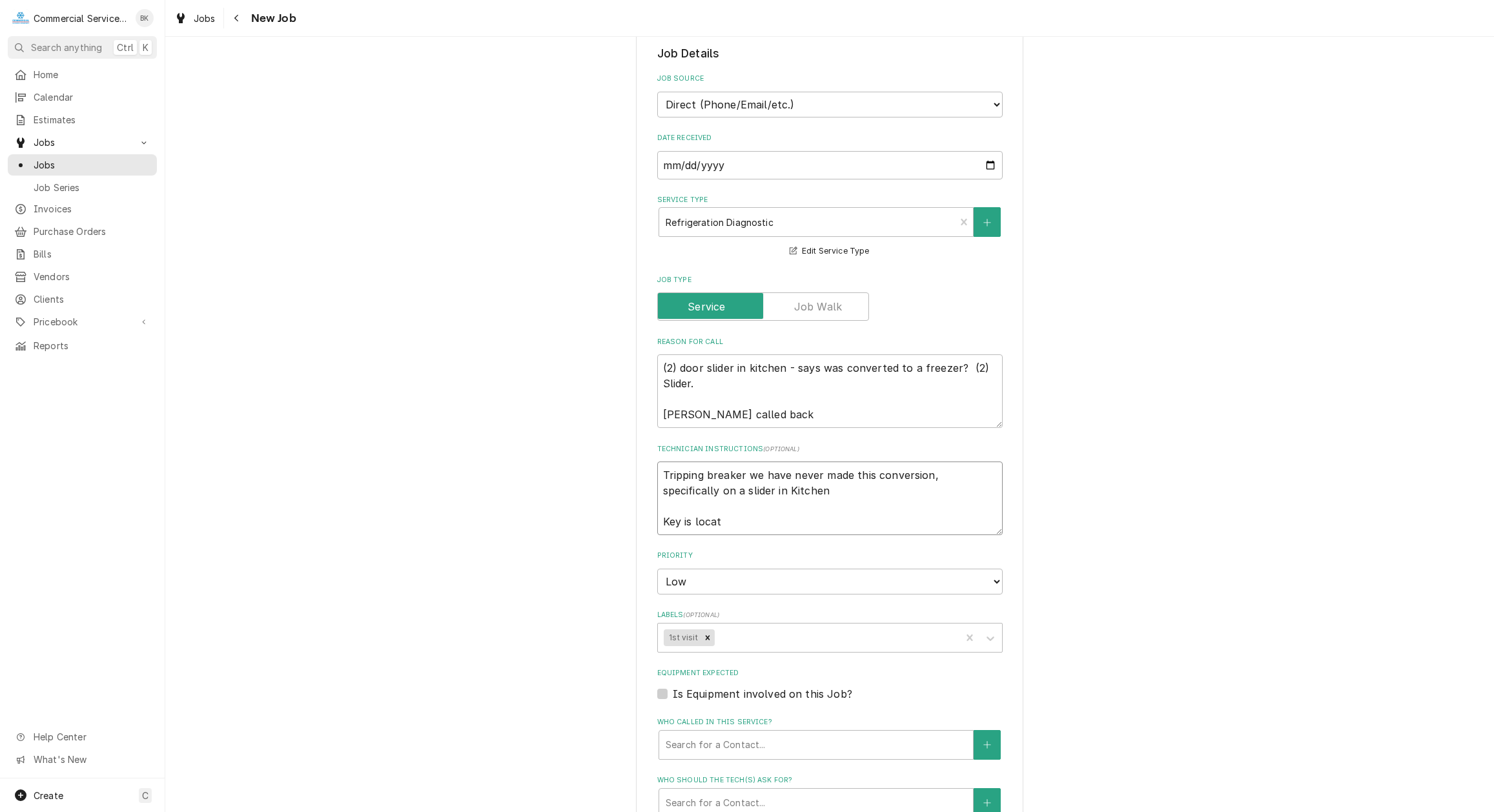
type textarea "Tripping breaker we have never made this conversion, specifically on a slider i…"
type textarea "x"
type textarea "Tripping breaker we have never made this conversion, specifically on a slider i…"
type textarea "x"
type textarea "Tripping breaker we have never made this conversion, specifically on a slider i…"
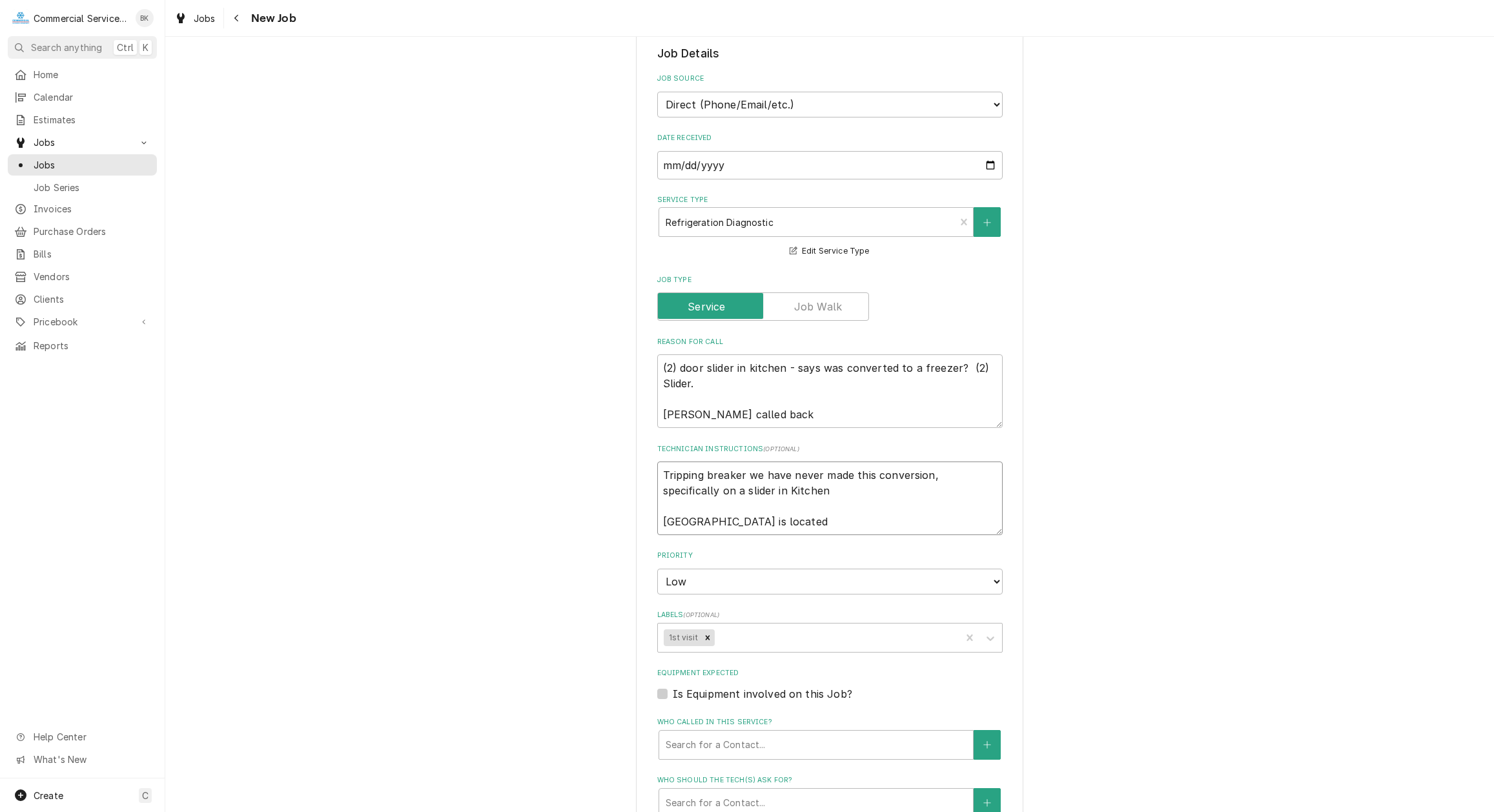
type textarea "x"
type textarea "Tripping breaker we have never made this conversion, specifically on a slider i…"
type textarea "x"
type textarea "Tripping breaker we have never made this conversion, specifically on a slider i…"
type textarea "x"
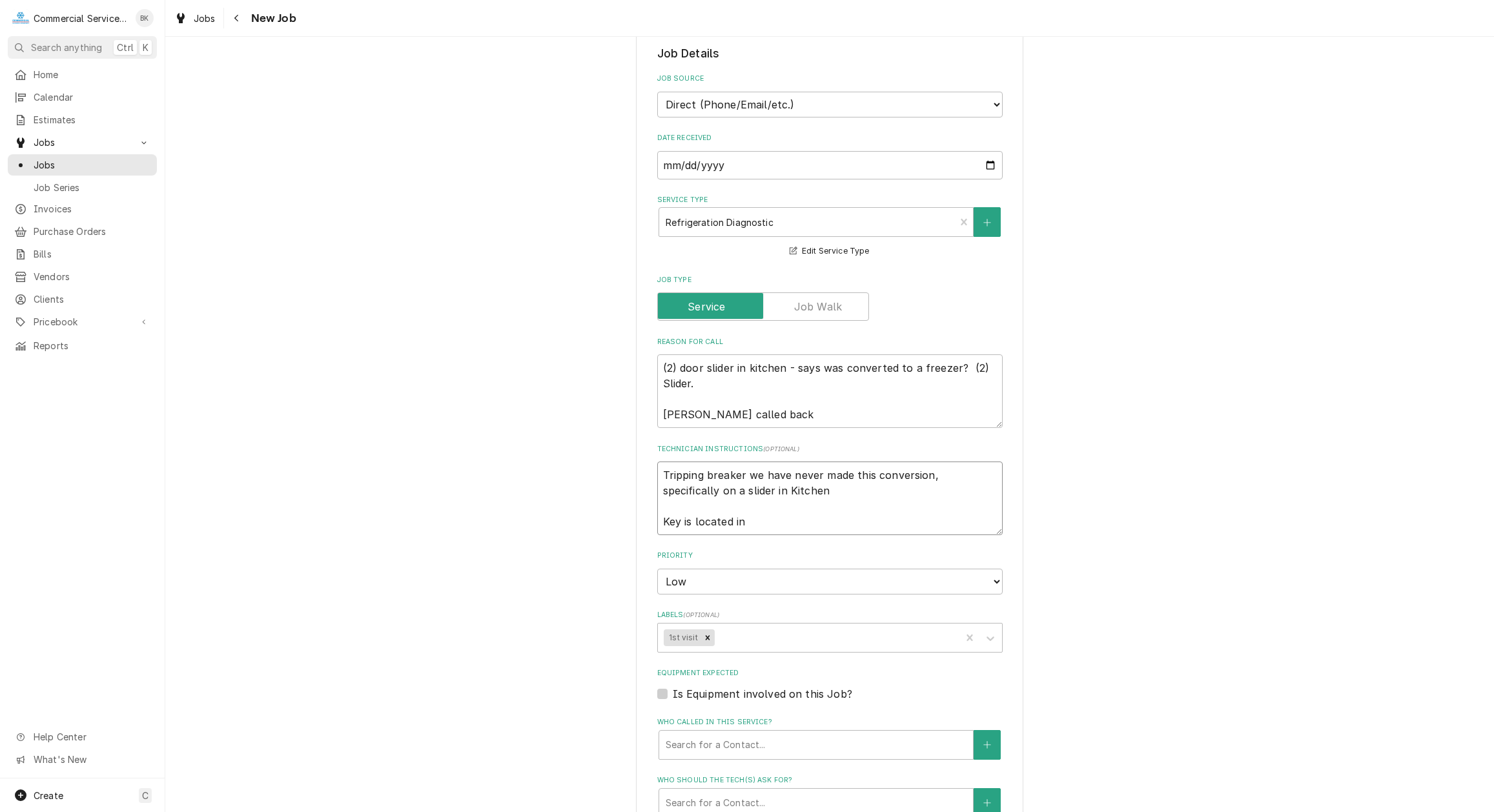
type textarea "Tripping breaker we have never made this conversion, specifically on a slider i…"
type textarea "x"
type textarea "Tripping breaker we have never made this conversion, specifically on a slider i…"
type textarea "x"
type textarea "Tripping breaker we have never made this conversion, specifically on a slider i…"
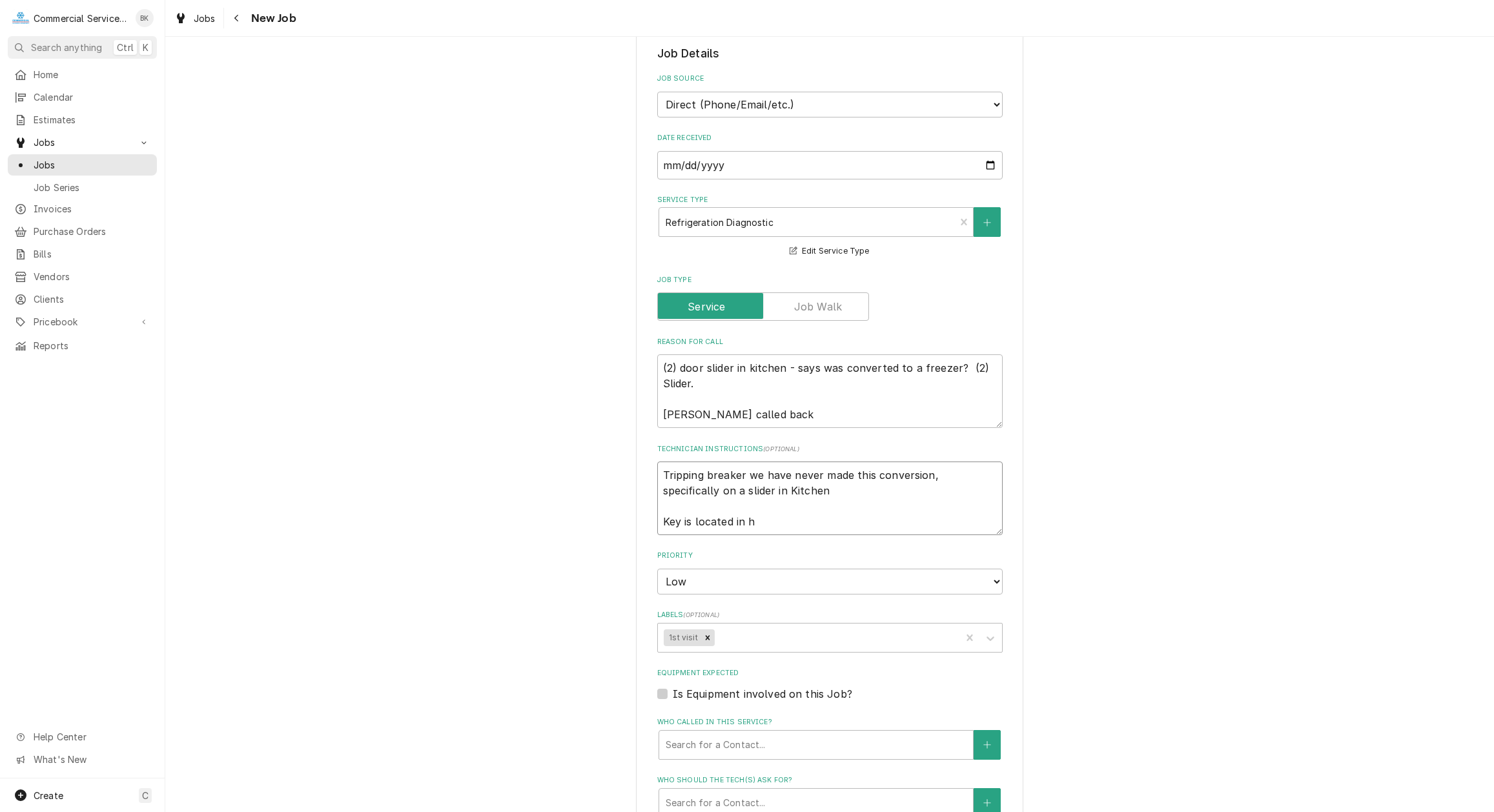
type textarea "x"
type textarea "Tripping breaker we have never made this conversion, specifically on a slider i…"
type textarea "x"
type textarea "Tripping breaker we have never made this conversion, specifically on a slider i…"
type textarea "x"
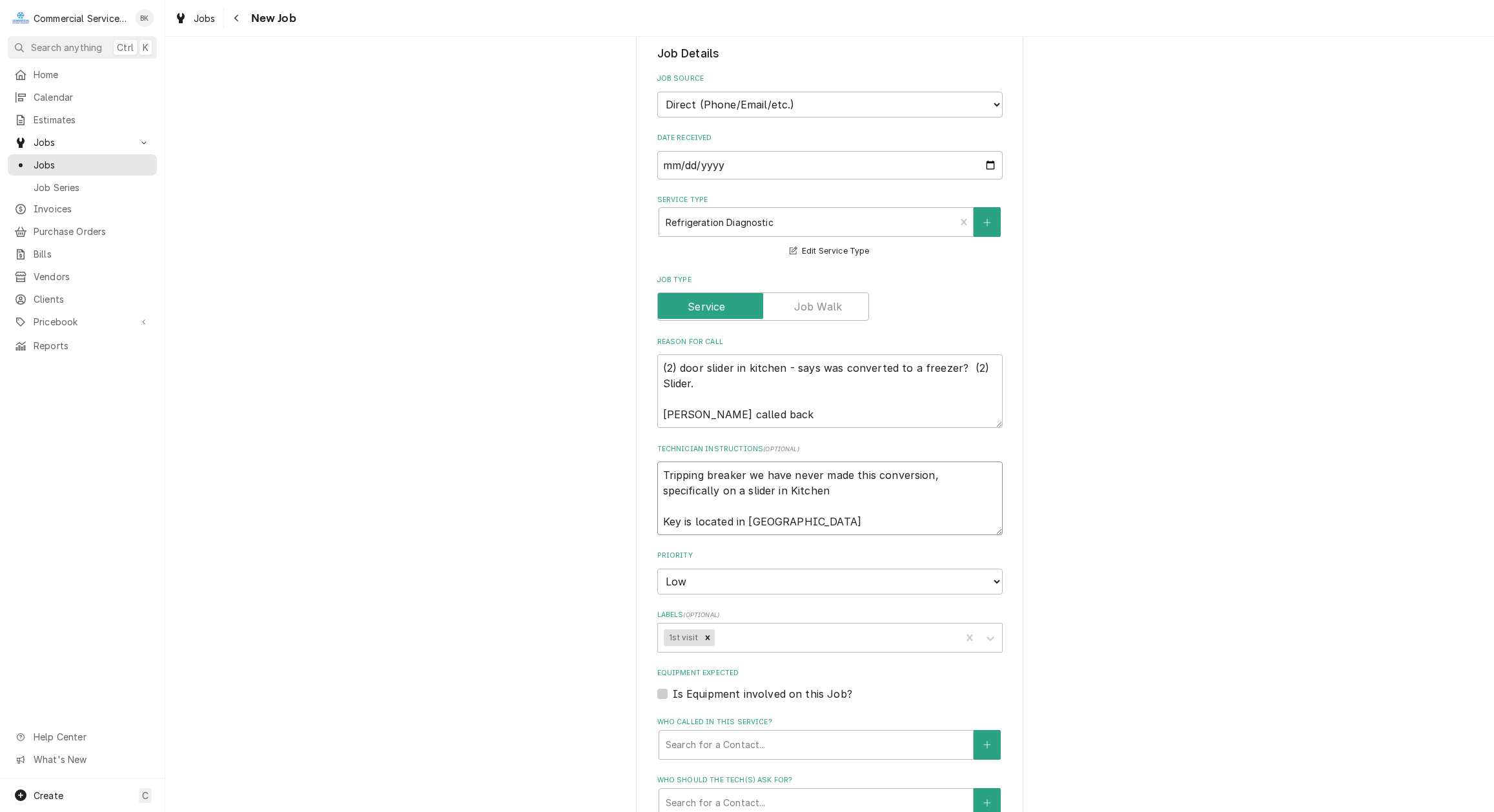
type textarea "Tripping breaker we have never made this conversion, specifically on a slider i…"
type textarea "x"
type textarea "Tripping breaker we have never made this conversion, specifically on a slider i…"
type textarea "x"
type textarea "Tripping breaker we have never made this conversion, specifically on a slider i…"
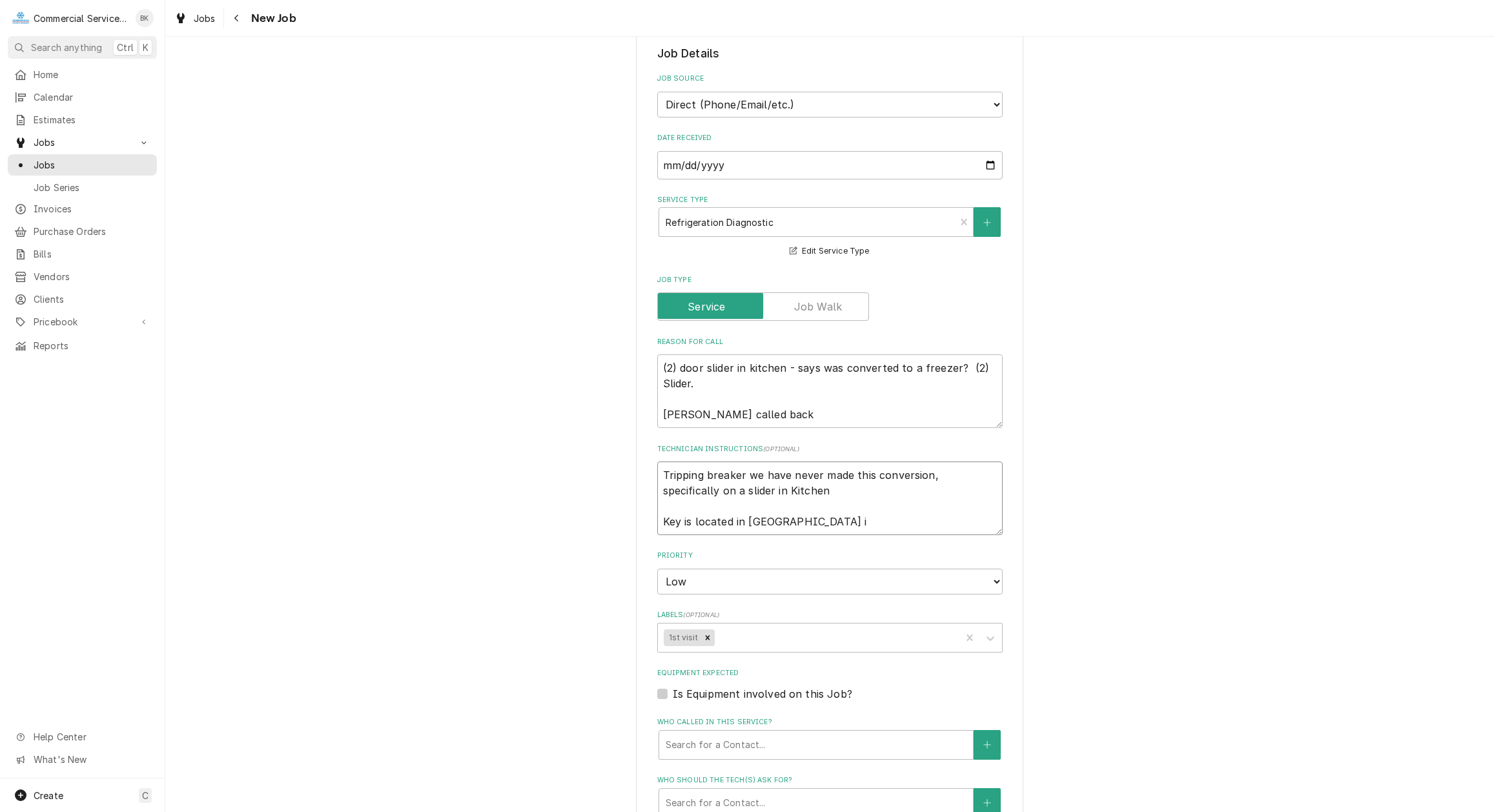
type textarea "x"
type textarea "Tripping breaker we have never made this conversion, specifically on a slider i…"
type textarea "x"
type textarea "Tripping breaker we have never made this conversion, specifically on a slider i…"
type textarea "x"
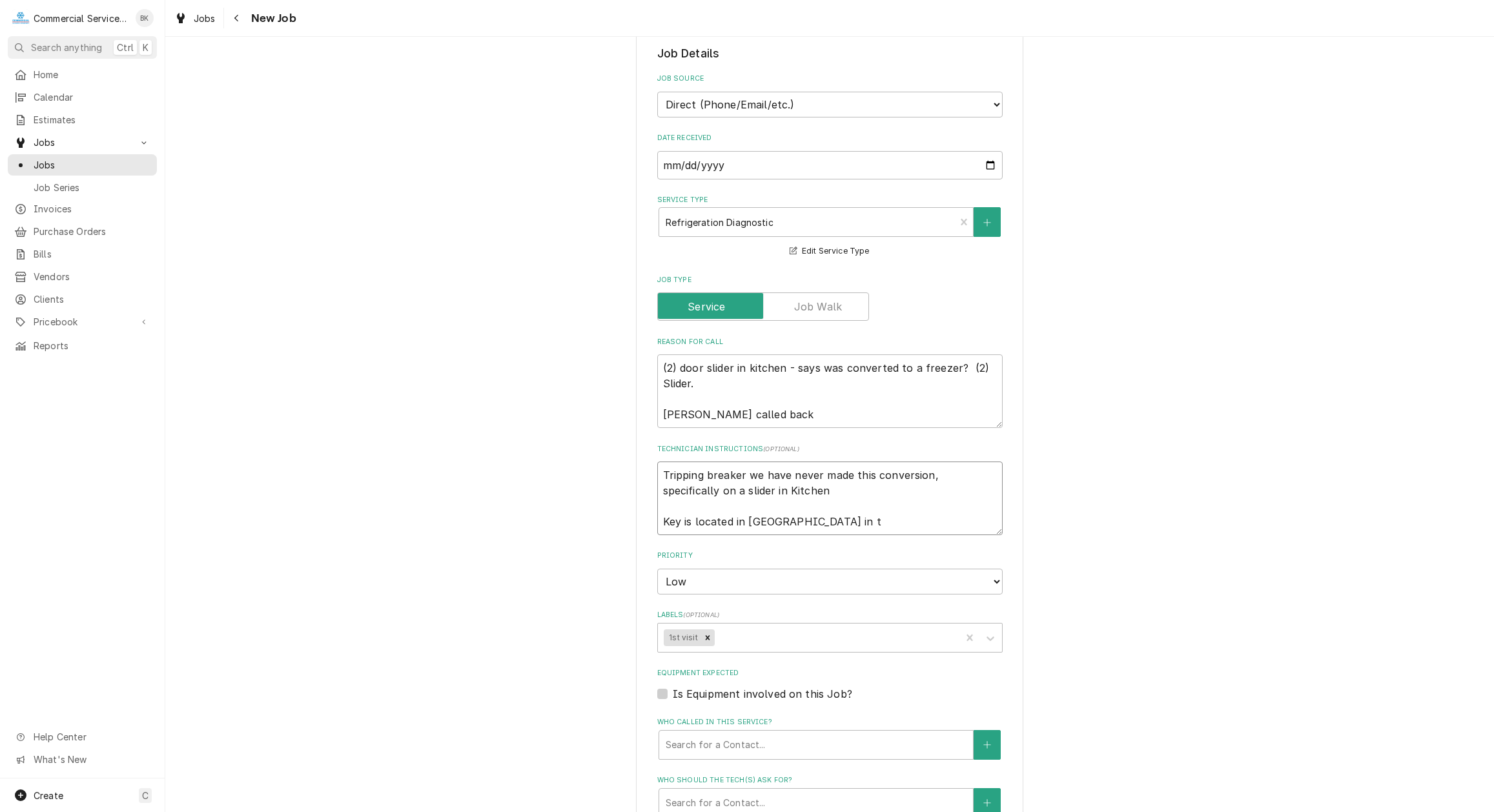
type textarea "Tripping breaker we have never made this conversion, specifically on a slider i…"
type textarea "x"
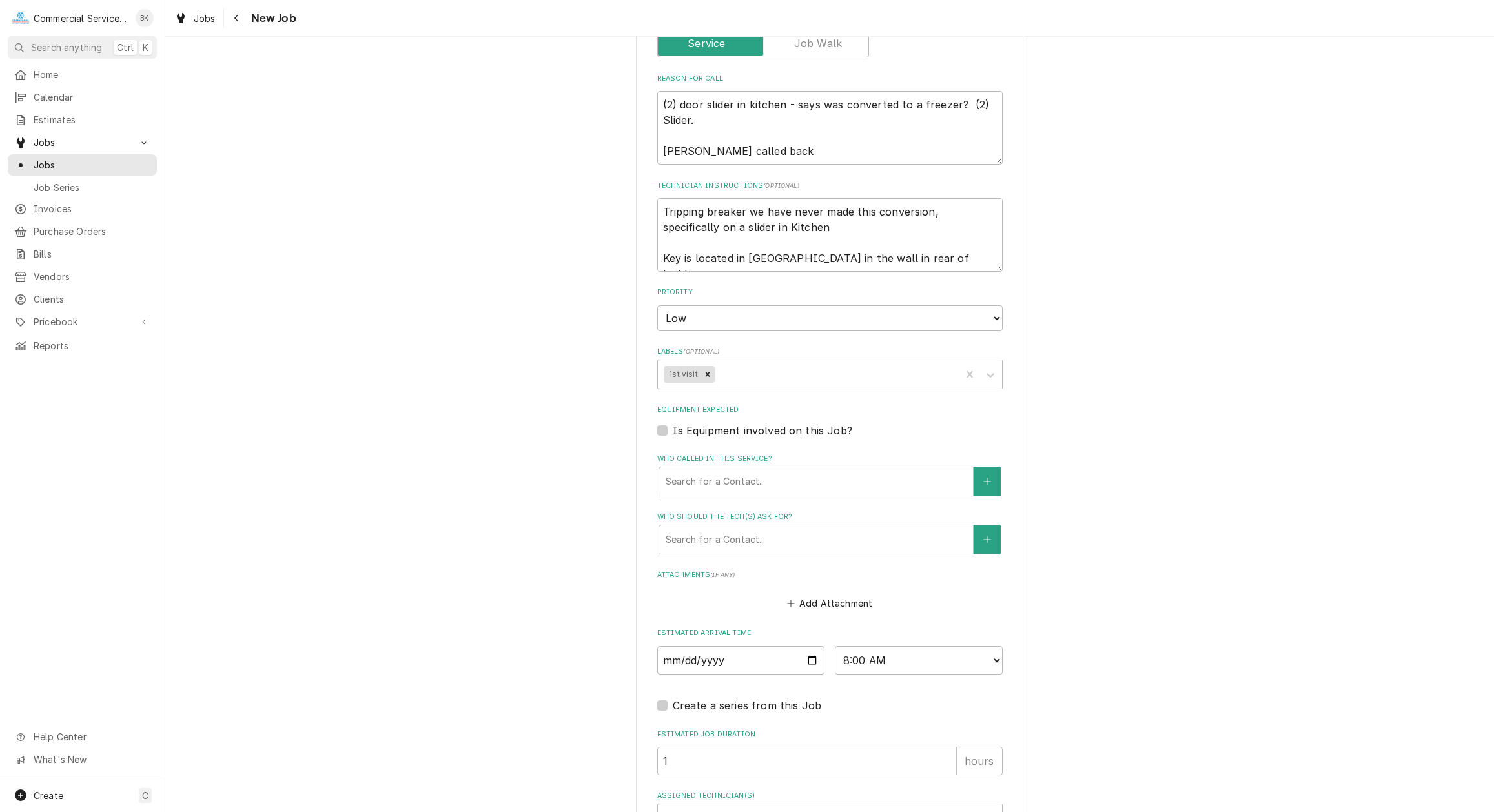
click at [673, 430] on label "Is Equipment involved on this Job?" at bounding box center [763, 431] width 180 height 16
click at [673, 430] on input "Equipment Expected" at bounding box center [846, 437] width 345 height 28
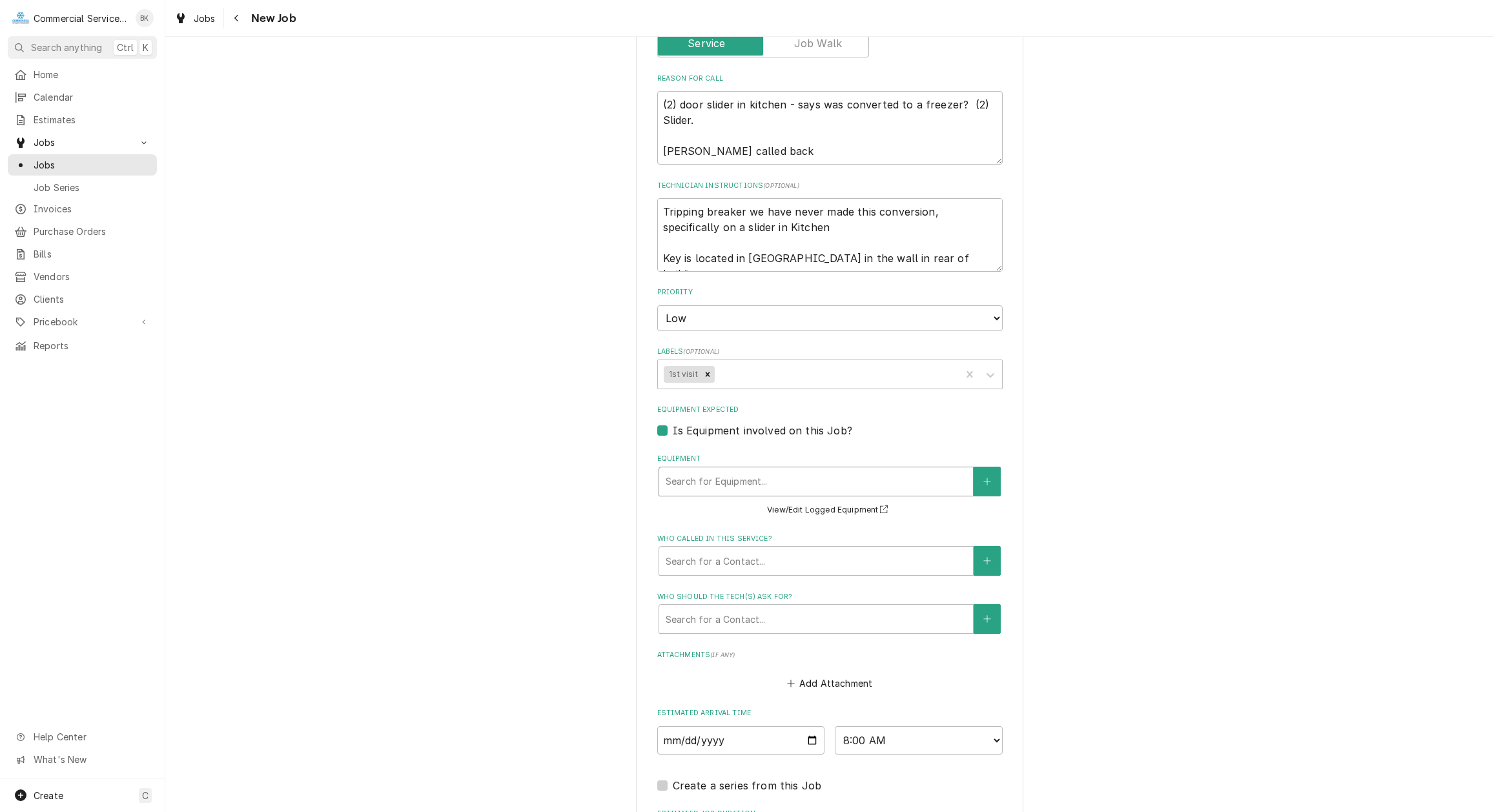
click at [682, 476] on div "Equipment" at bounding box center [816, 481] width 301 height 23
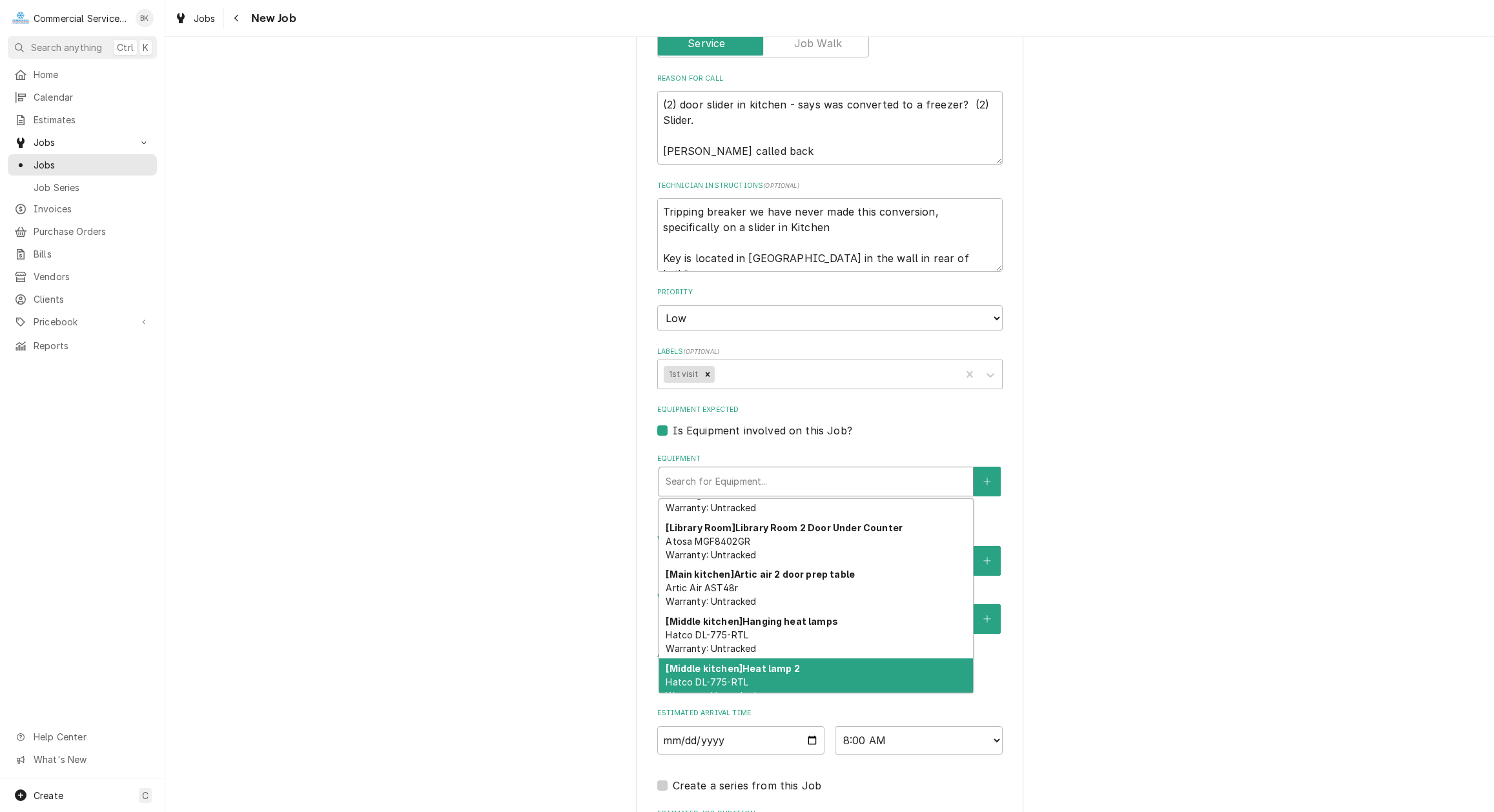
scroll to position [66, 0]
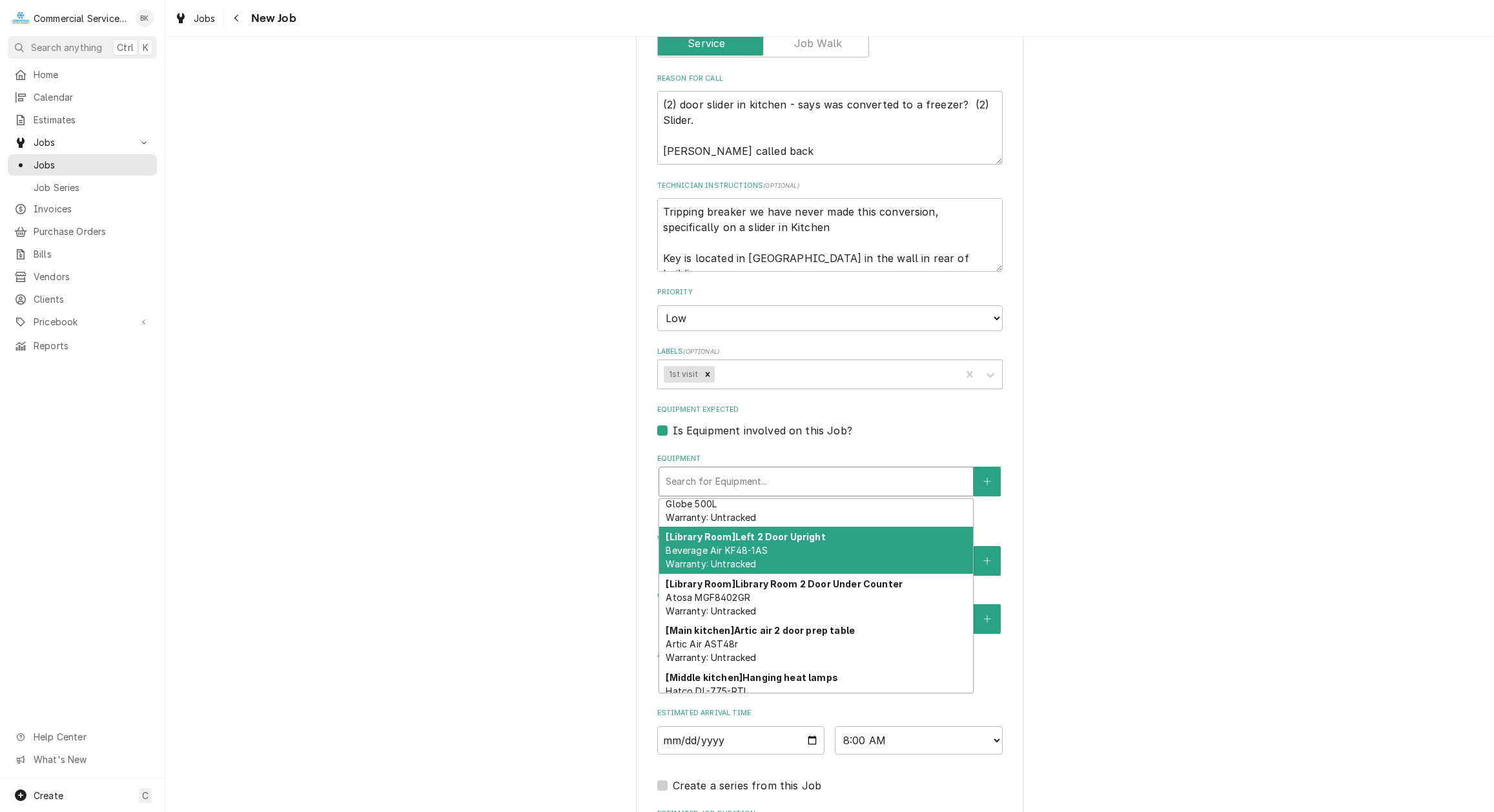
click at [771, 561] on div "[Library Room] Left 2 Door Upright Beverage Air KF48-1AS Warranty: Untracked" at bounding box center [815, 550] width 314 height 47
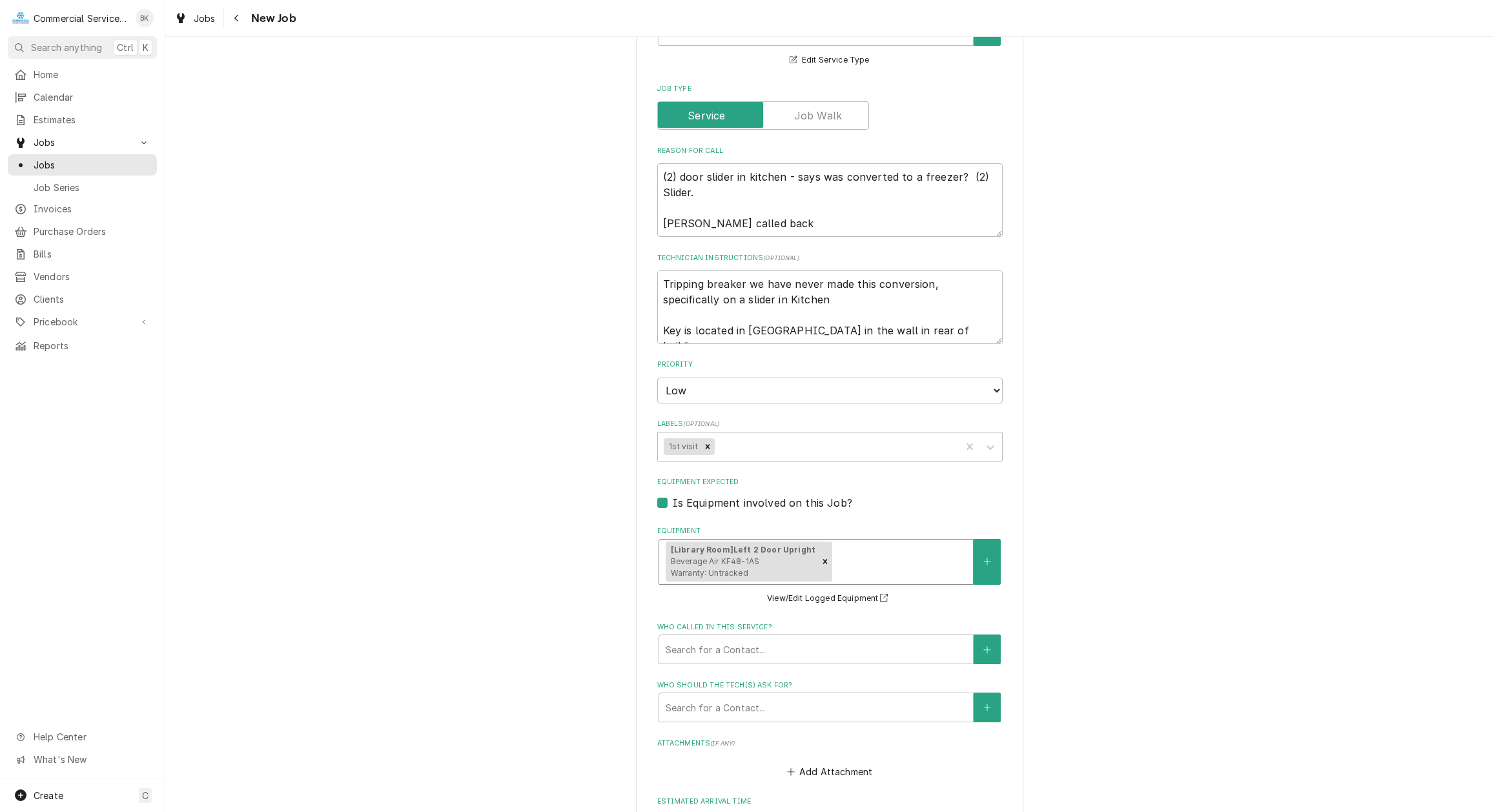
scroll to position [395, 0]
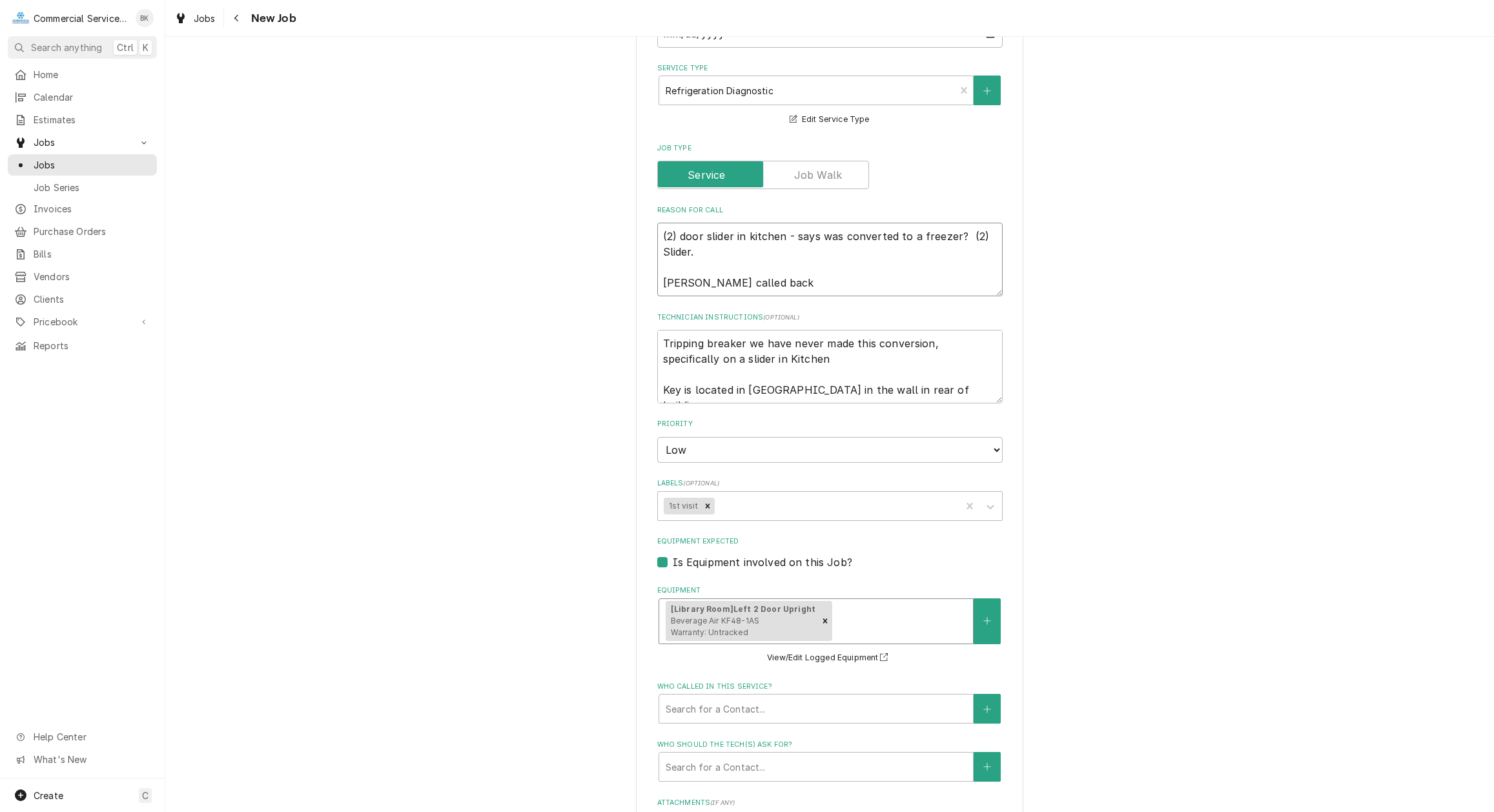
click at [781, 284] on textarea "(2) door slider in kitchen - says was converted to a freezer? (2) Slider. Carlo…" at bounding box center [830, 260] width 345 height 74
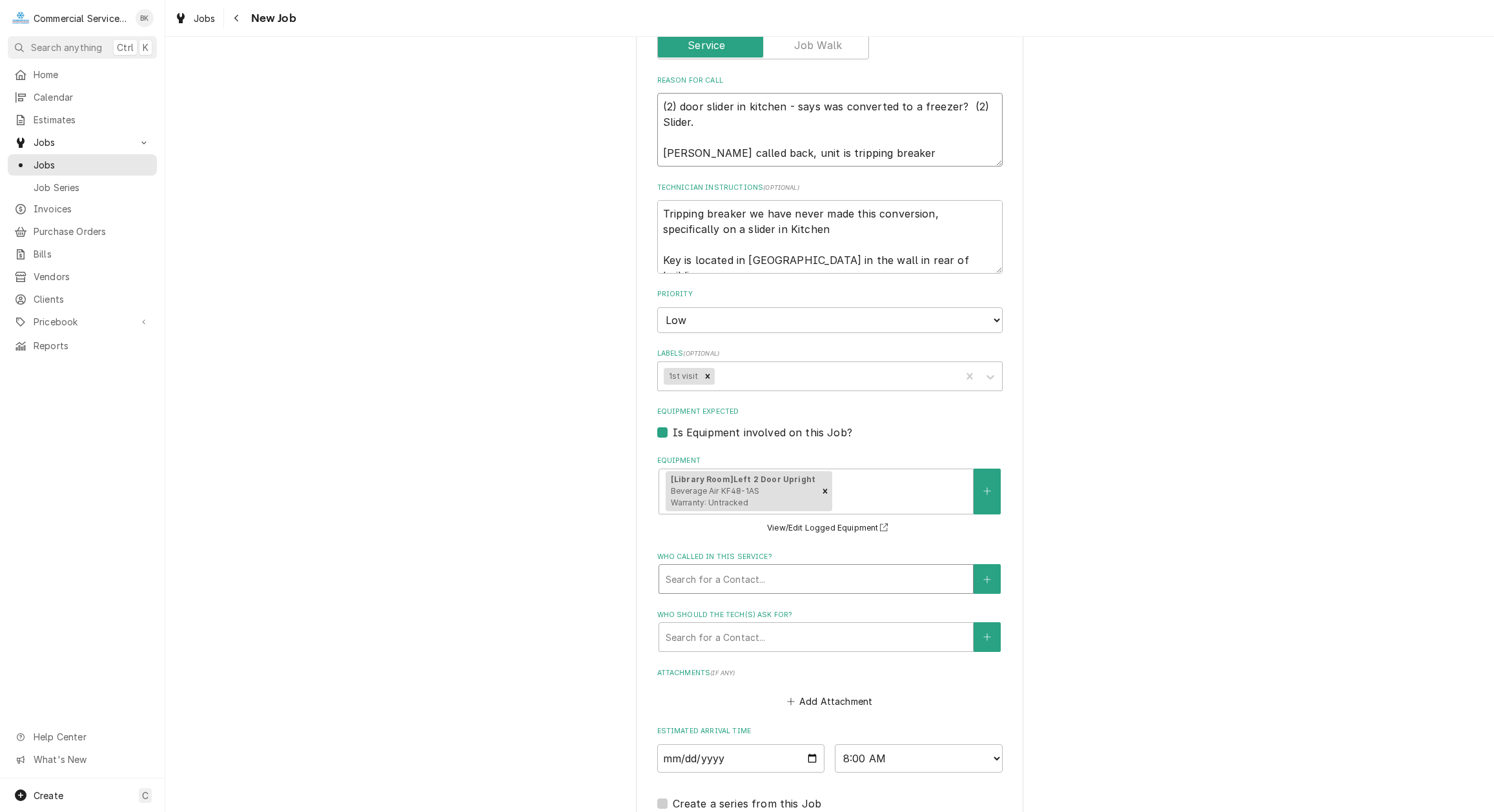
scroll to position [659, 0]
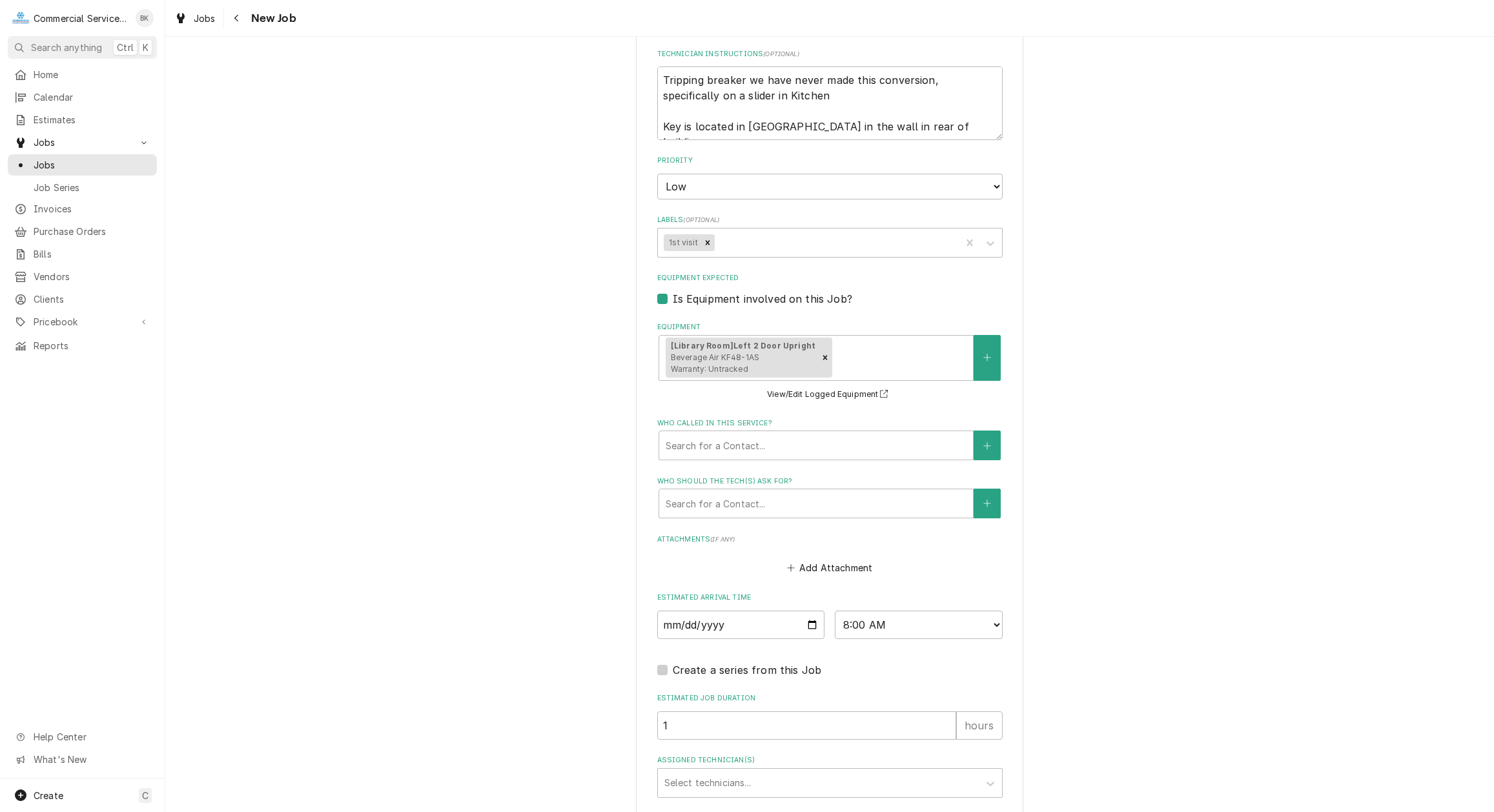
click at [759, 426] on div "Who called in this service? Search for a Contact..." at bounding box center [830, 439] width 345 height 42
click at [759, 443] on div "Who called in this service?" at bounding box center [816, 445] width 301 height 23
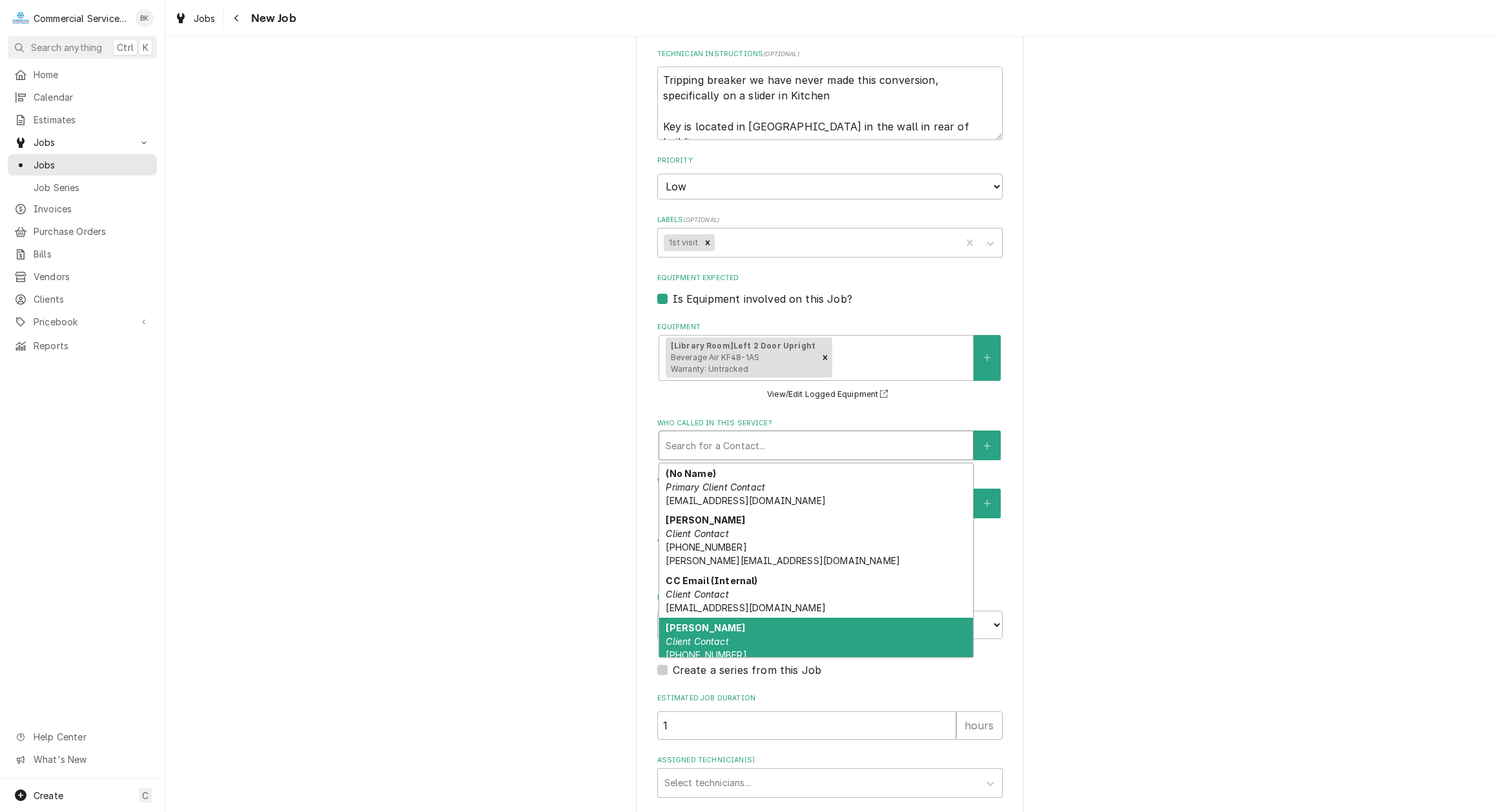
click at [772, 645] on div "Carlos Client Contact (831) 293-4397" at bounding box center [815, 641] width 314 height 47
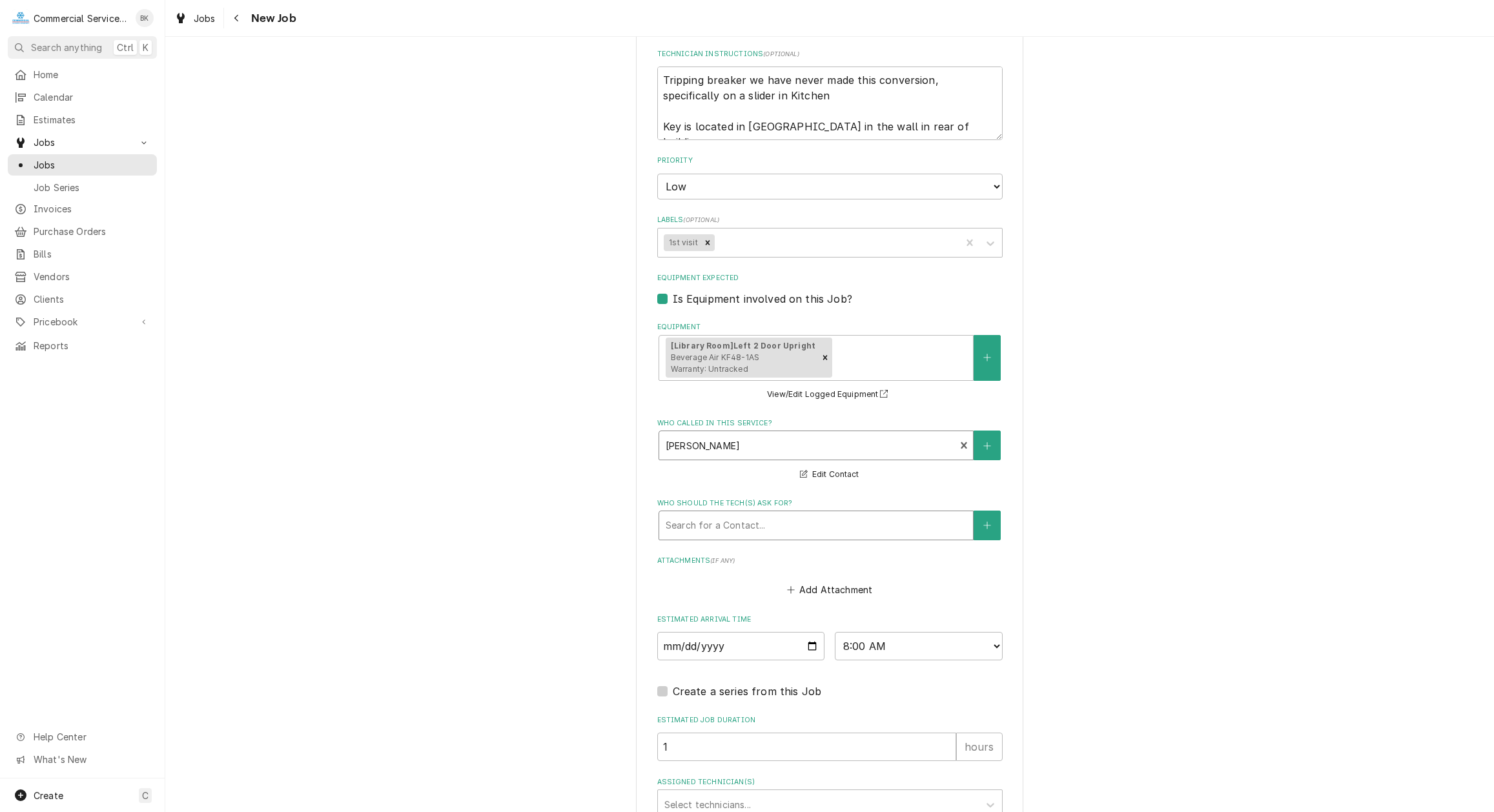
click at [757, 526] on div "Who should the tech(s) ask for?" at bounding box center [816, 525] width 301 height 23
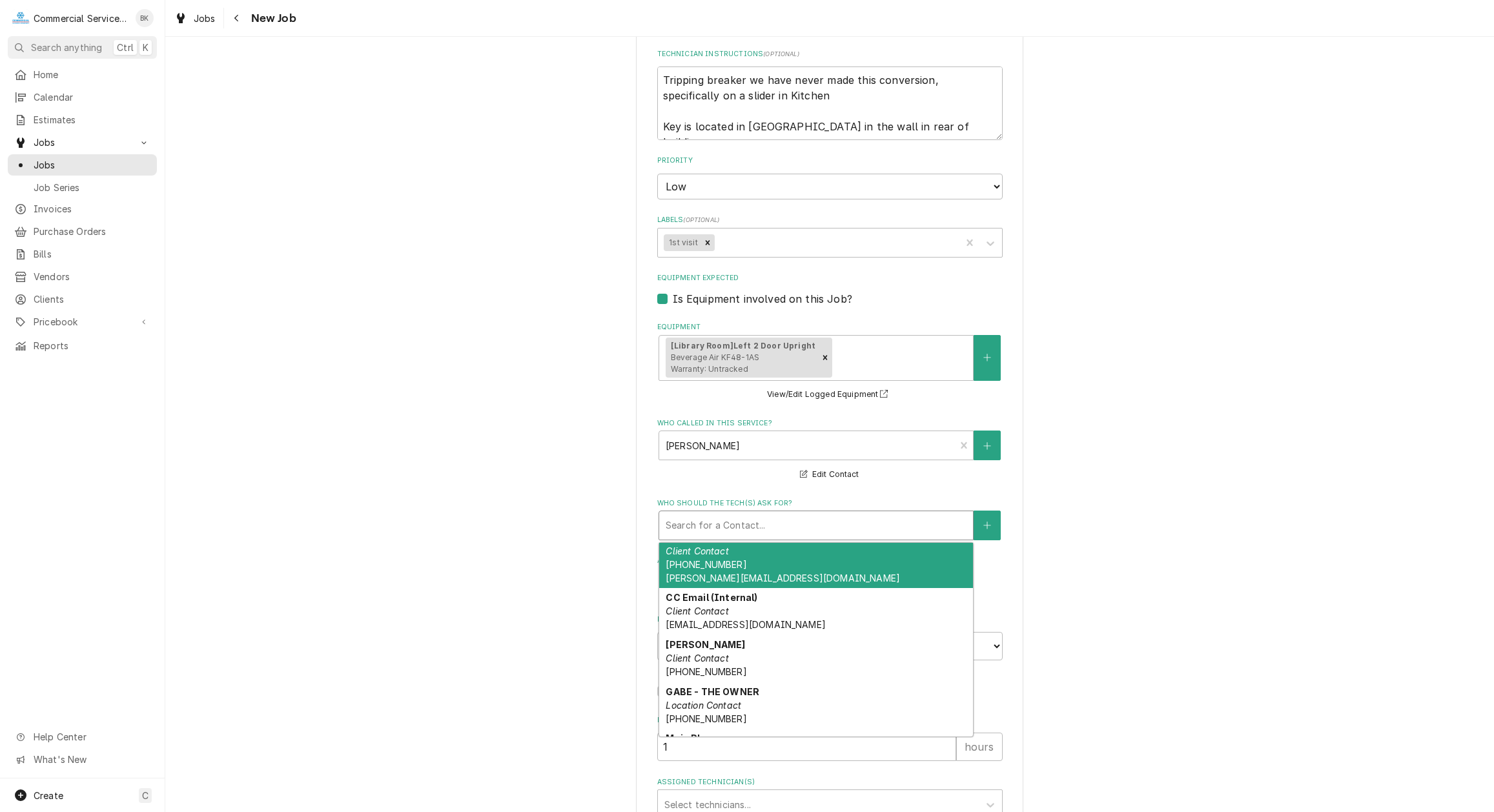
scroll to position [100, 0]
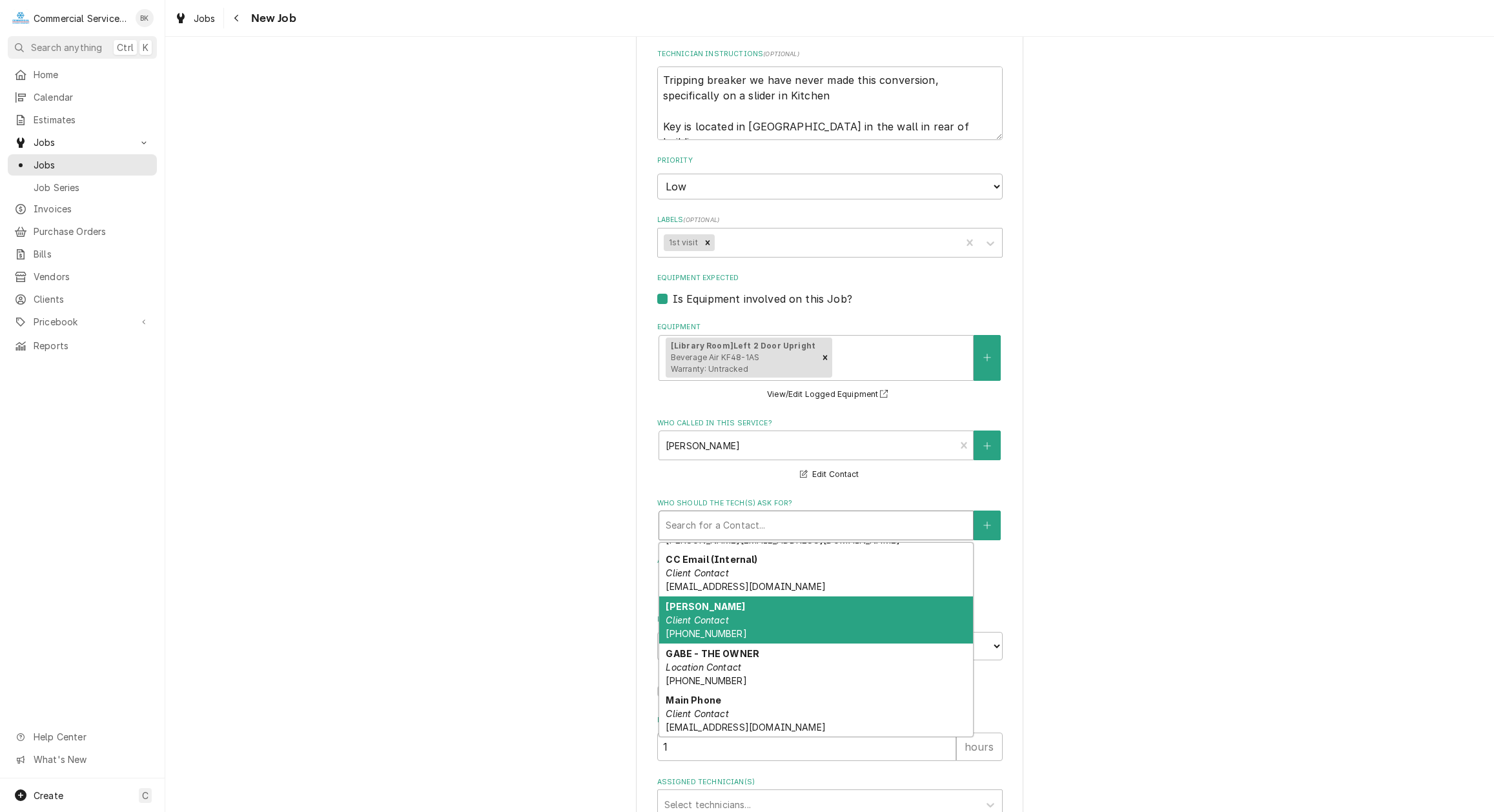
click at [763, 615] on div "Carlos Client Contact (831) 293-4397" at bounding box center [815, 620] width 314 height 47
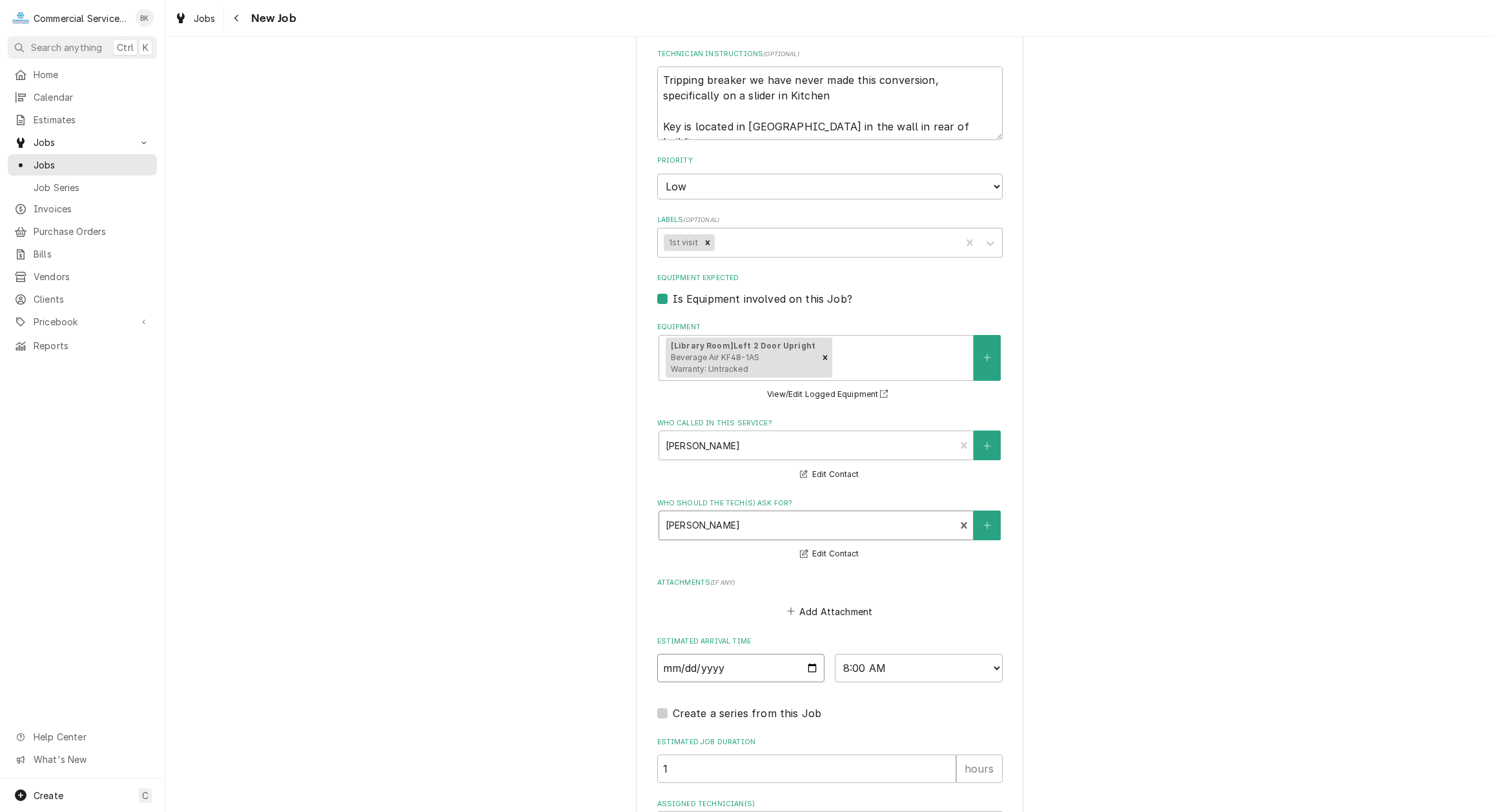
click at [807, 666] on input "2025-09-05" at bounding box center [741, 668] width 168 height 28
click option "8:00 AM" at bounding box center [0, 0] width 0 height 0
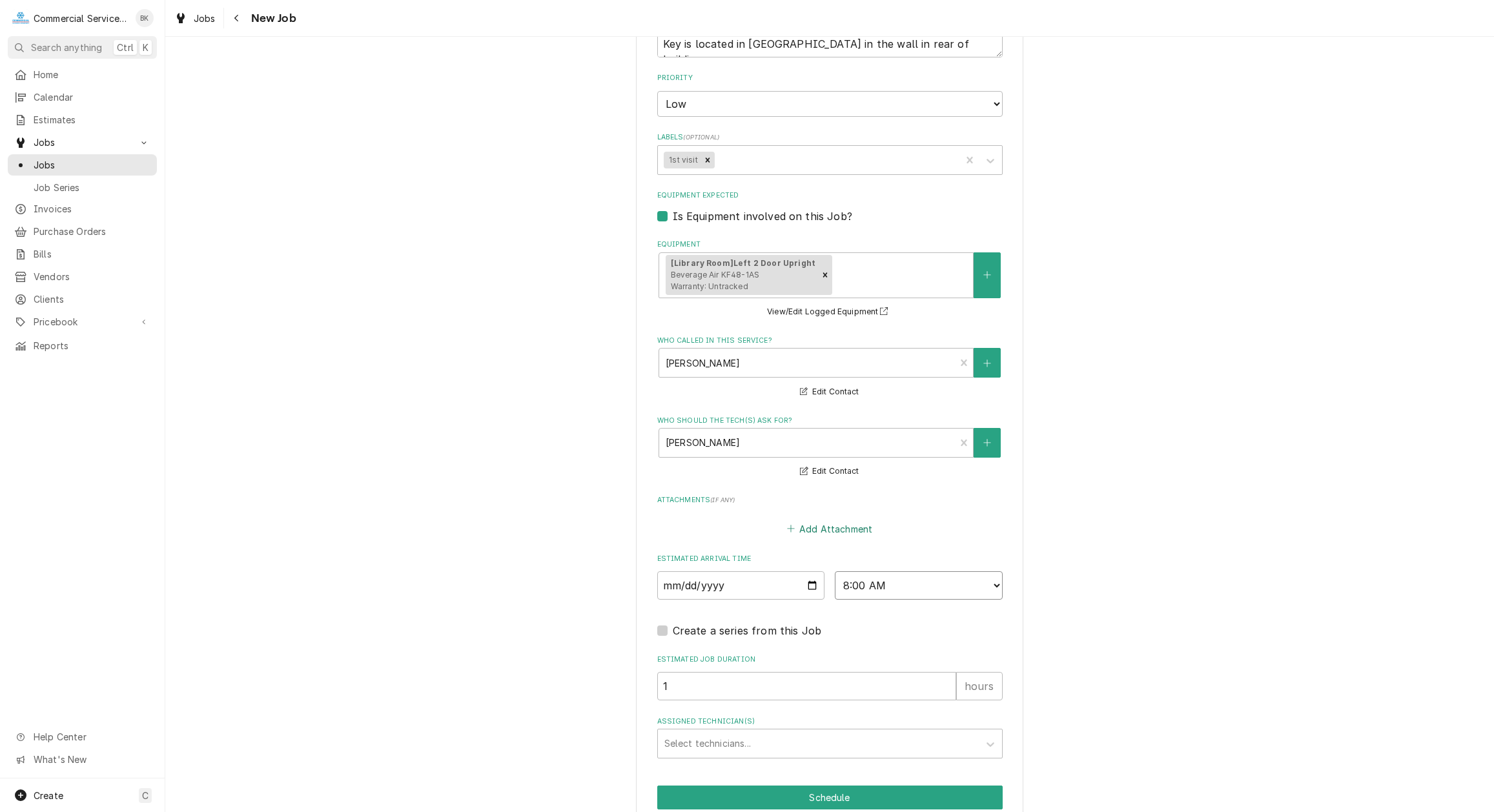
scroll to position [829, 0]
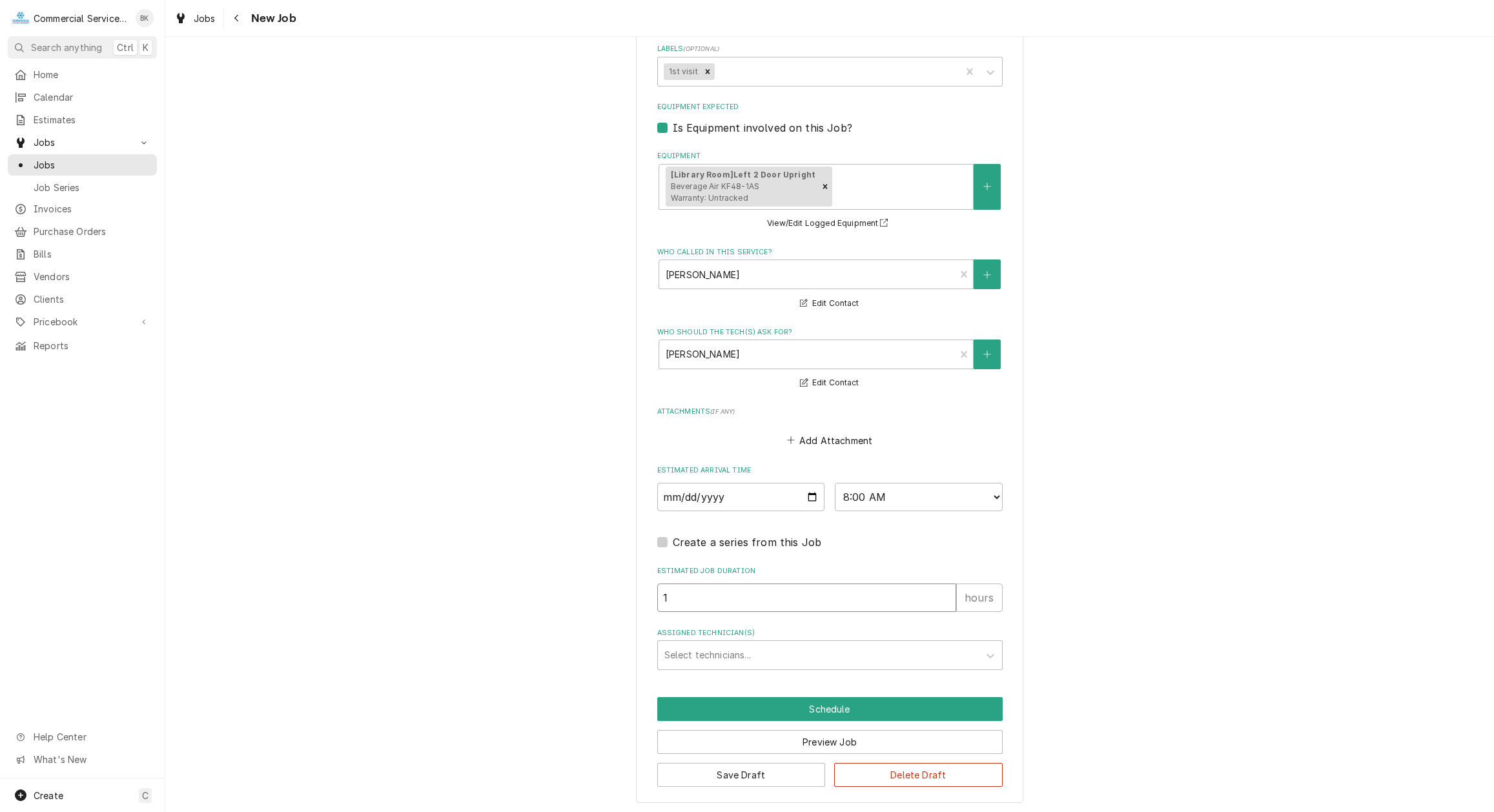
drag, startPoint x: 718, startPoint y: 601, endPoint x: 630, endPoint y: 608, distance: 88.3
click at [657, 608] on input "1" at bounding box center [807, 598] width 299 height 28
click at [793, 709] on button "Schedule" at bounding box center [830, 709] width 345 height 24
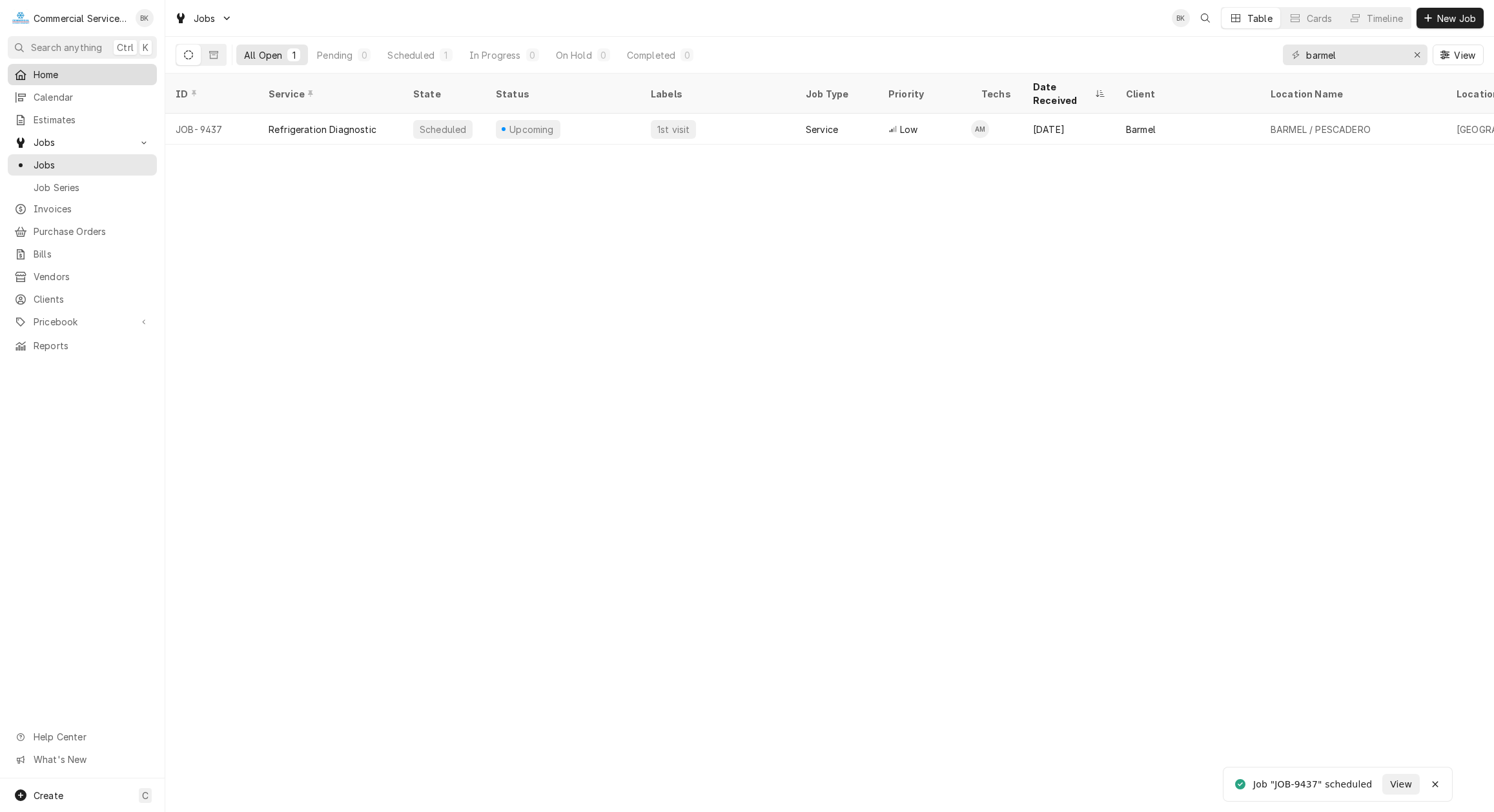
click at [70, 71] on span "Home" at bounding box center [91, 74] width 117 height 13
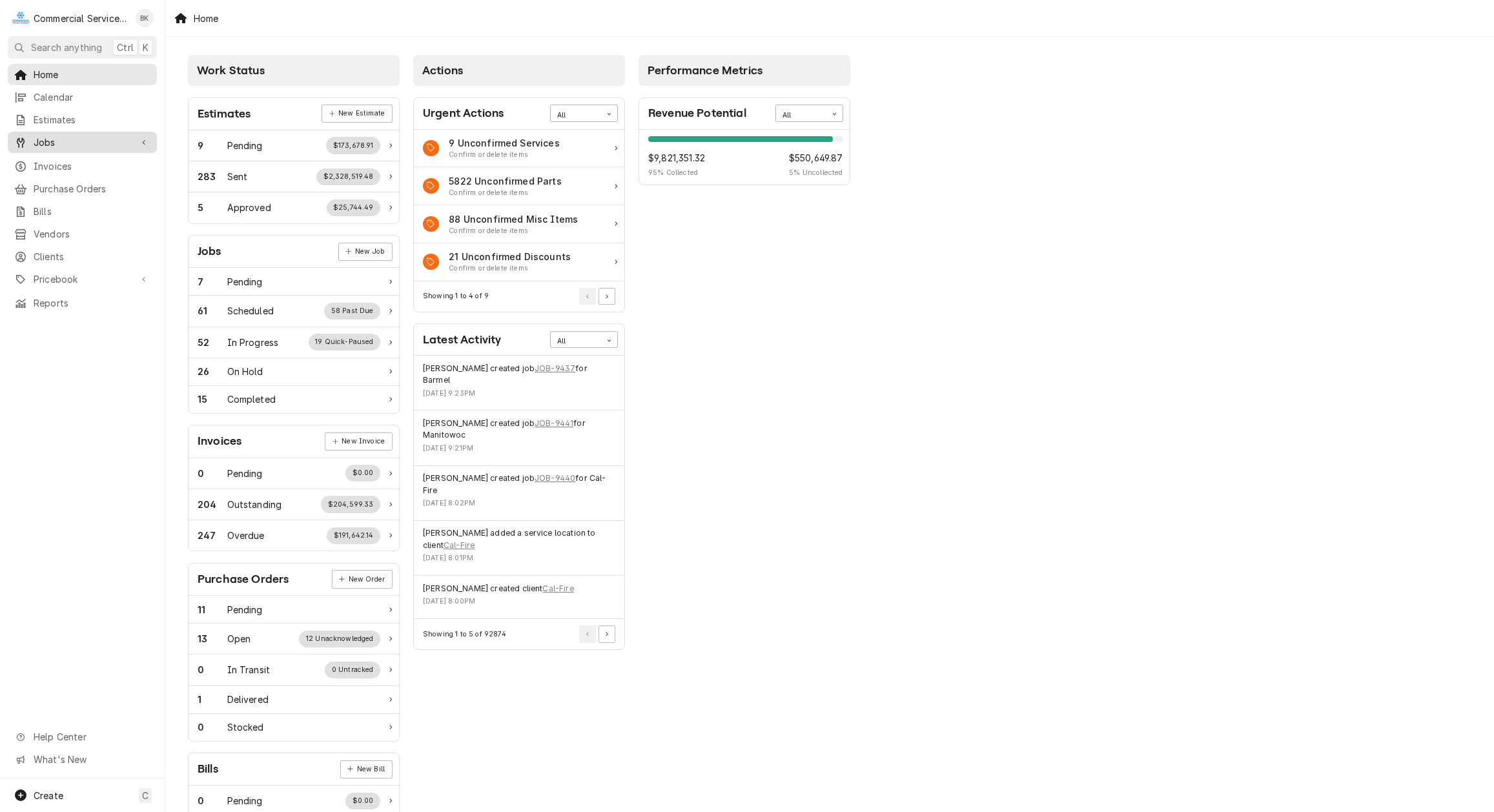
click at [68, 139] on span "Jobs" at bounding box center [82, 142] width 98 height 13
click at [67, 158] on span "Jobs" at bounding box center [91, 165] width 117 height 13
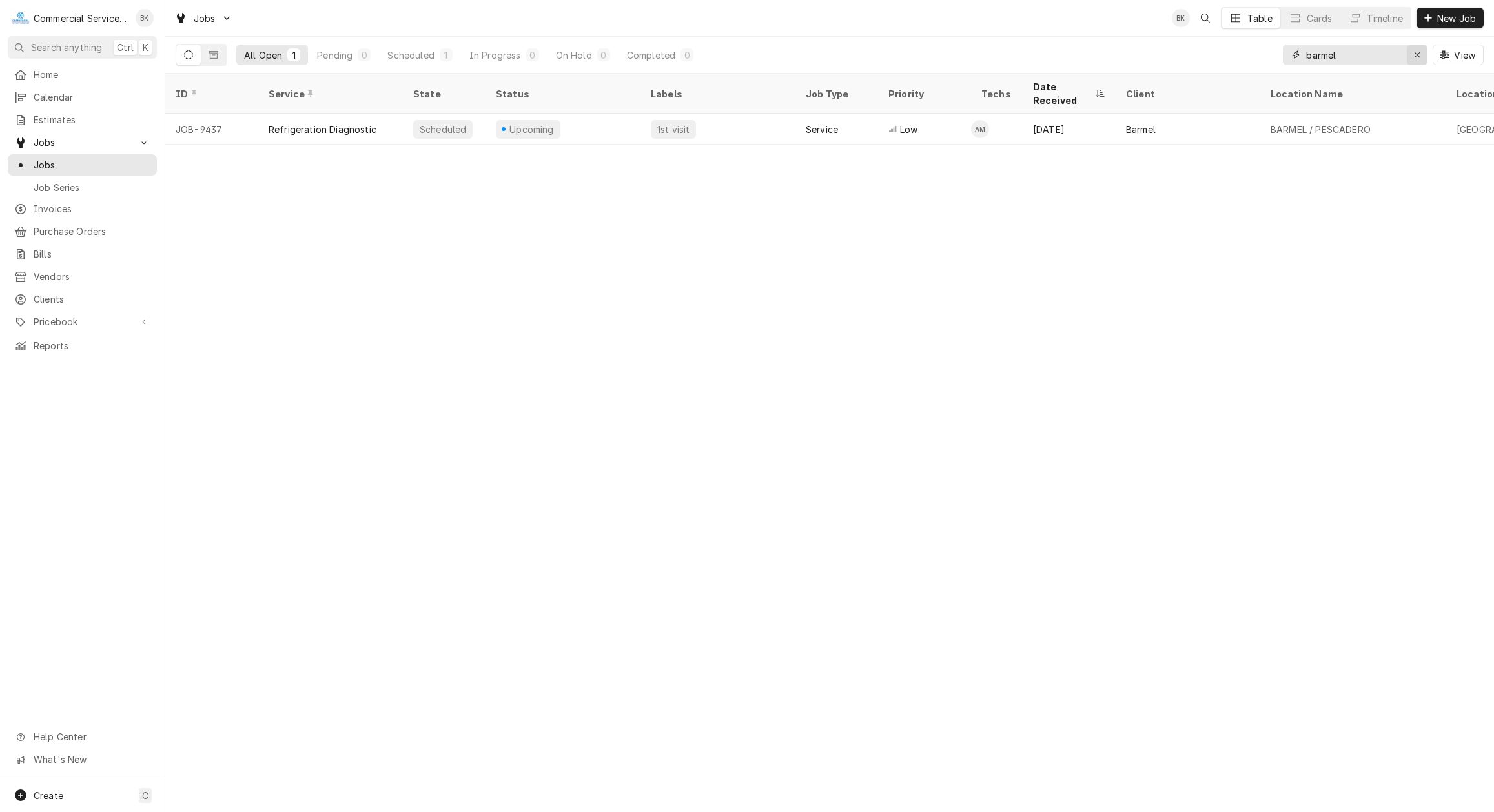
click at [1413, 56] on div "Erase input" at bounding box center [1417, 54] width 13 height 13
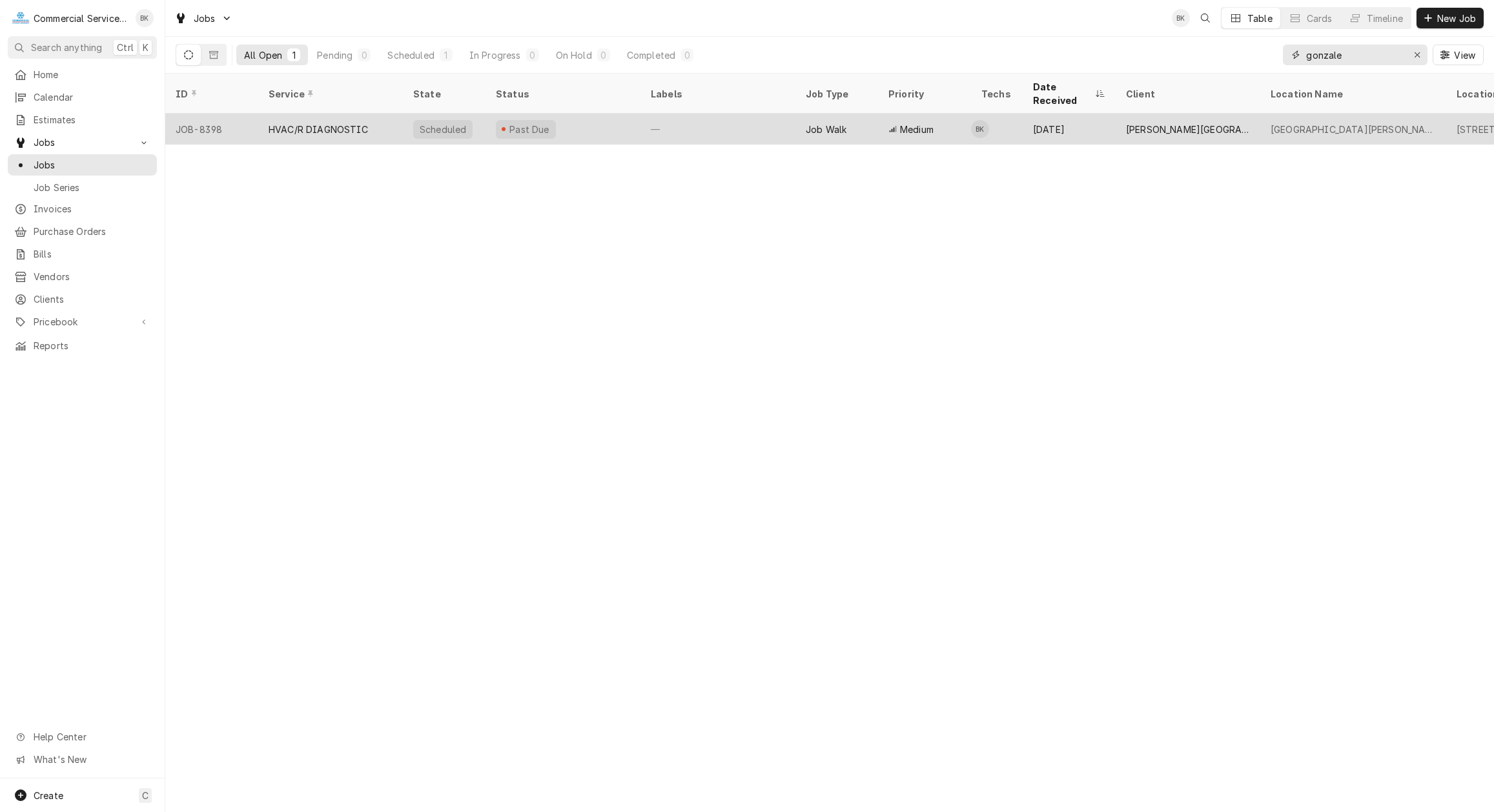
type input "gonzale"
click at [1033, 114] on div "[DATE]" at bounding box center [1069, 129] width 93 height 31
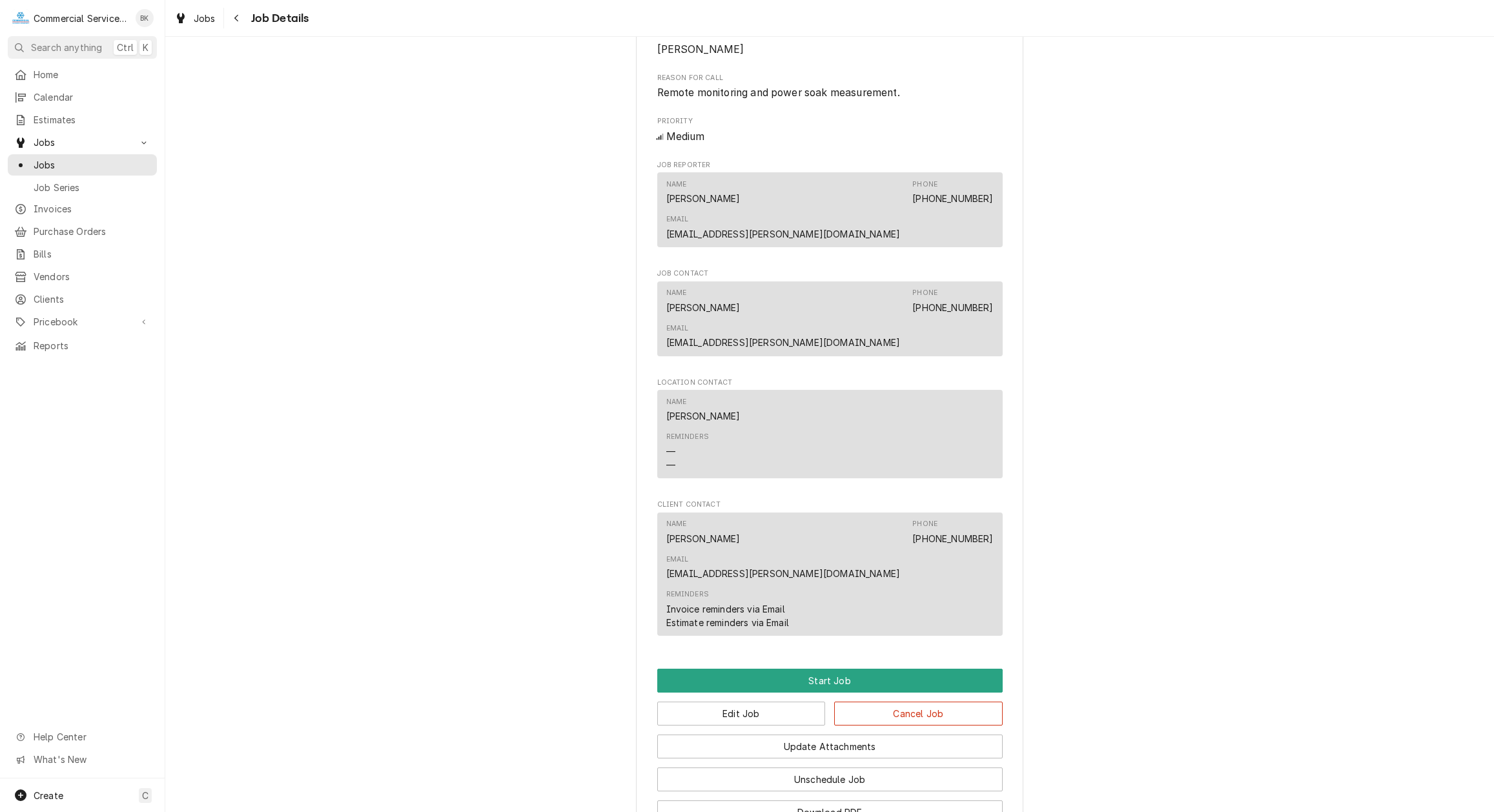
scroll to position [667, 0]
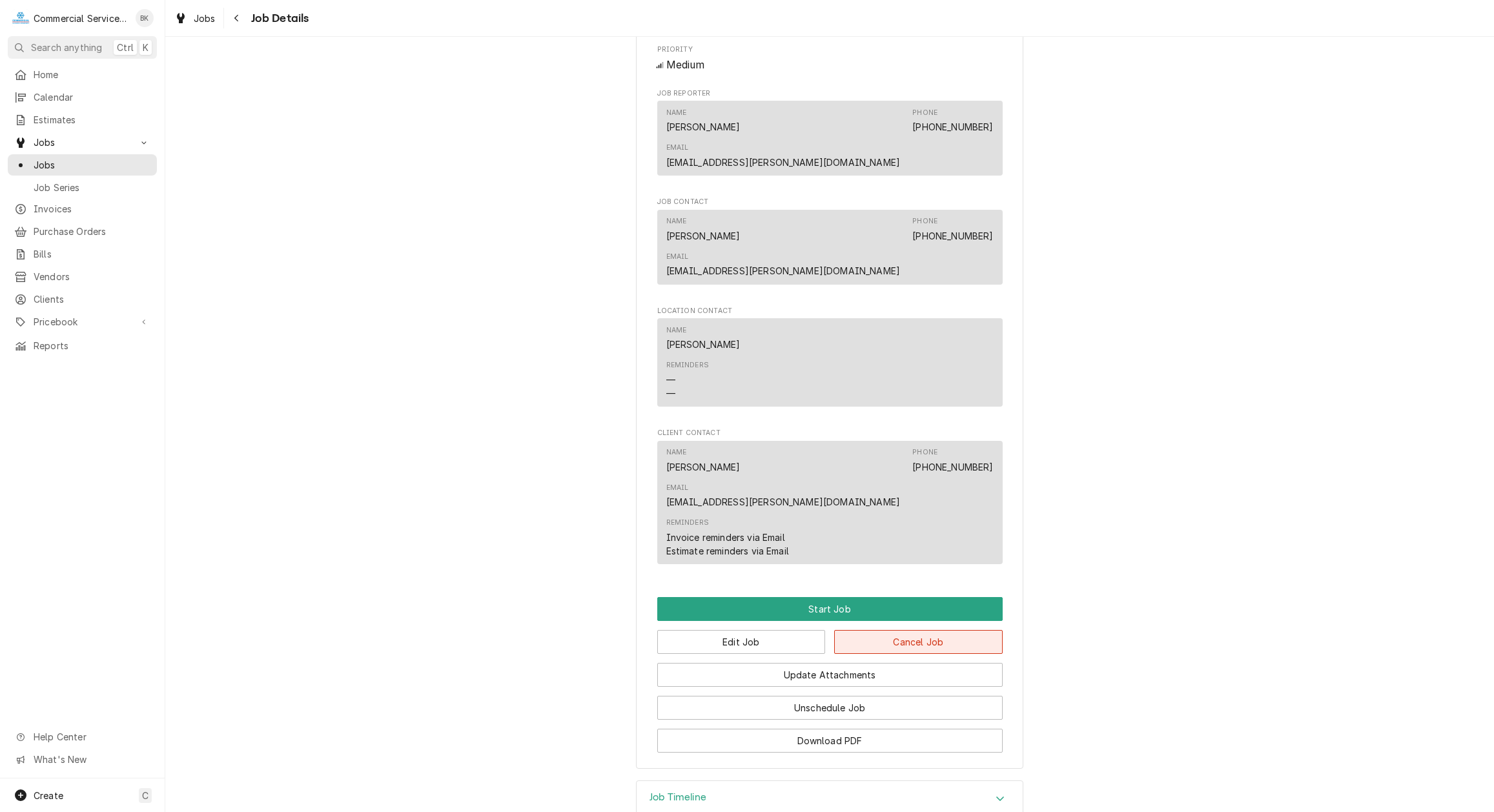
click at [983, 630] on button "Cancel Job" at bounding box center [919, 642] width 168 height 24
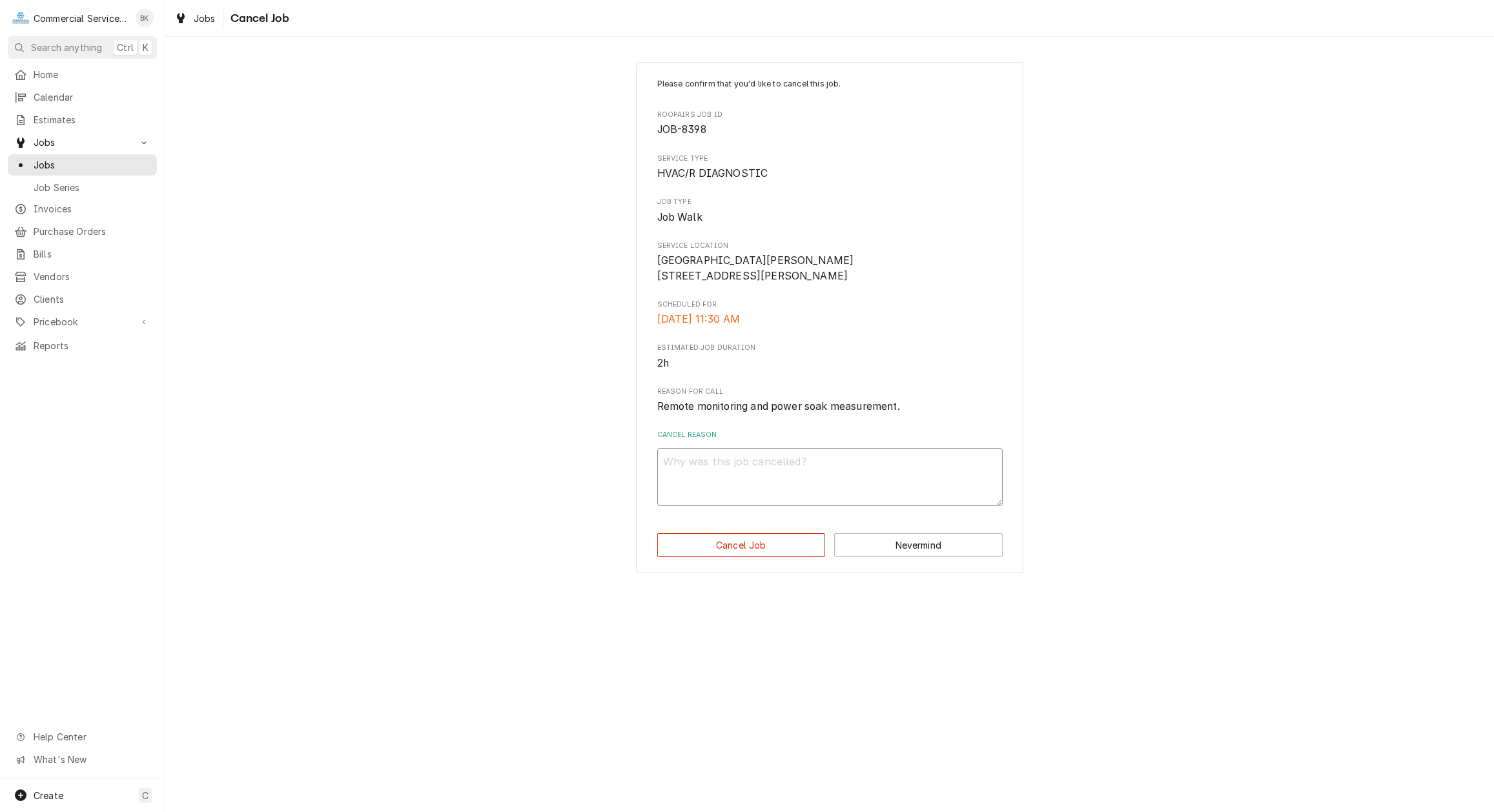
click at [851, 478] on textarea "Cancel Reason" at bounding box center [830, 477] width 345 height 58
type textarea "x"
type textarea "U"
type textarea "x"
type textarea "Un"
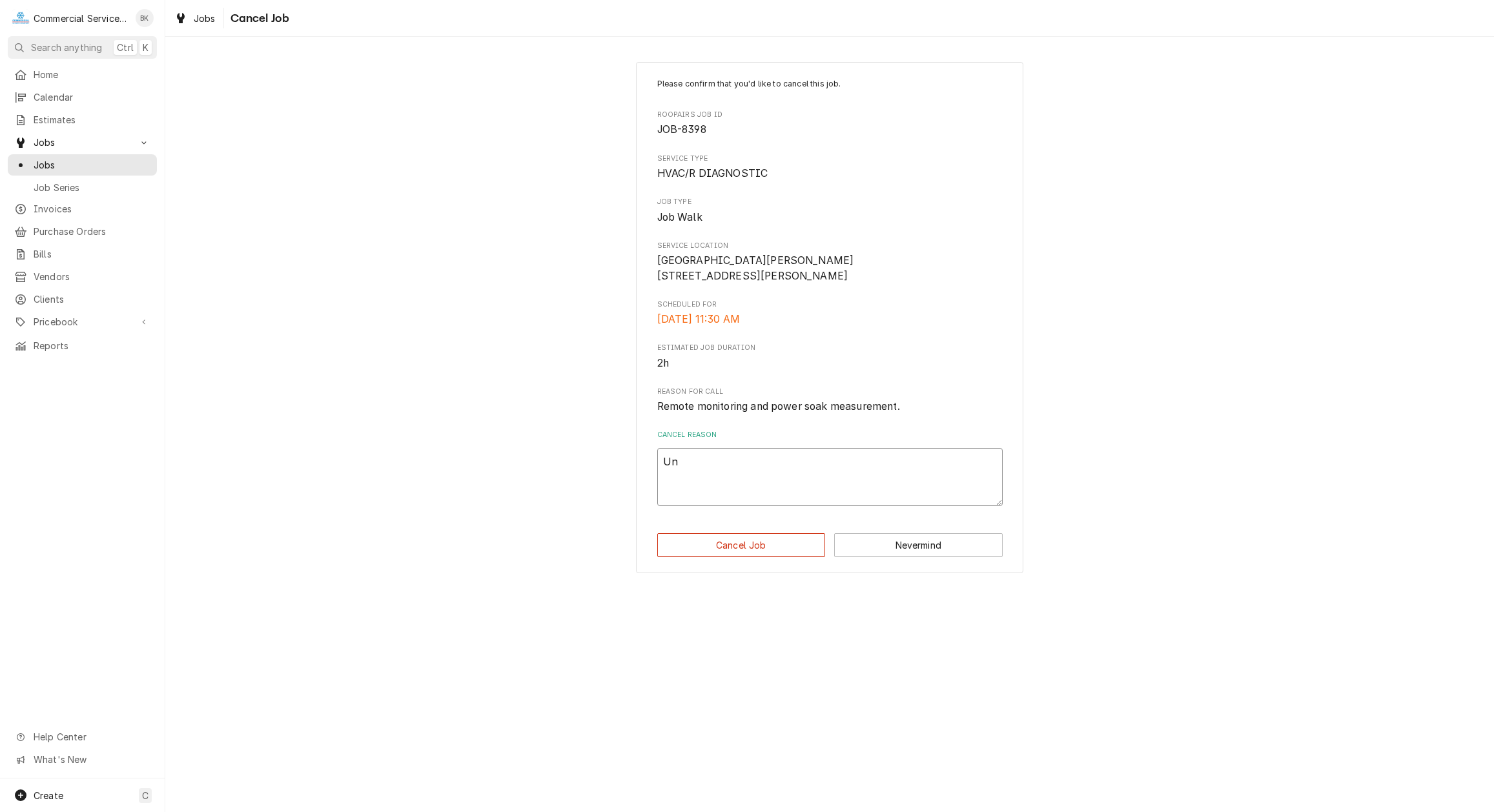
type textarea "x"
type textarea "Uni"
type textarea "x"
type textarea "Unit"
type textarea "x"
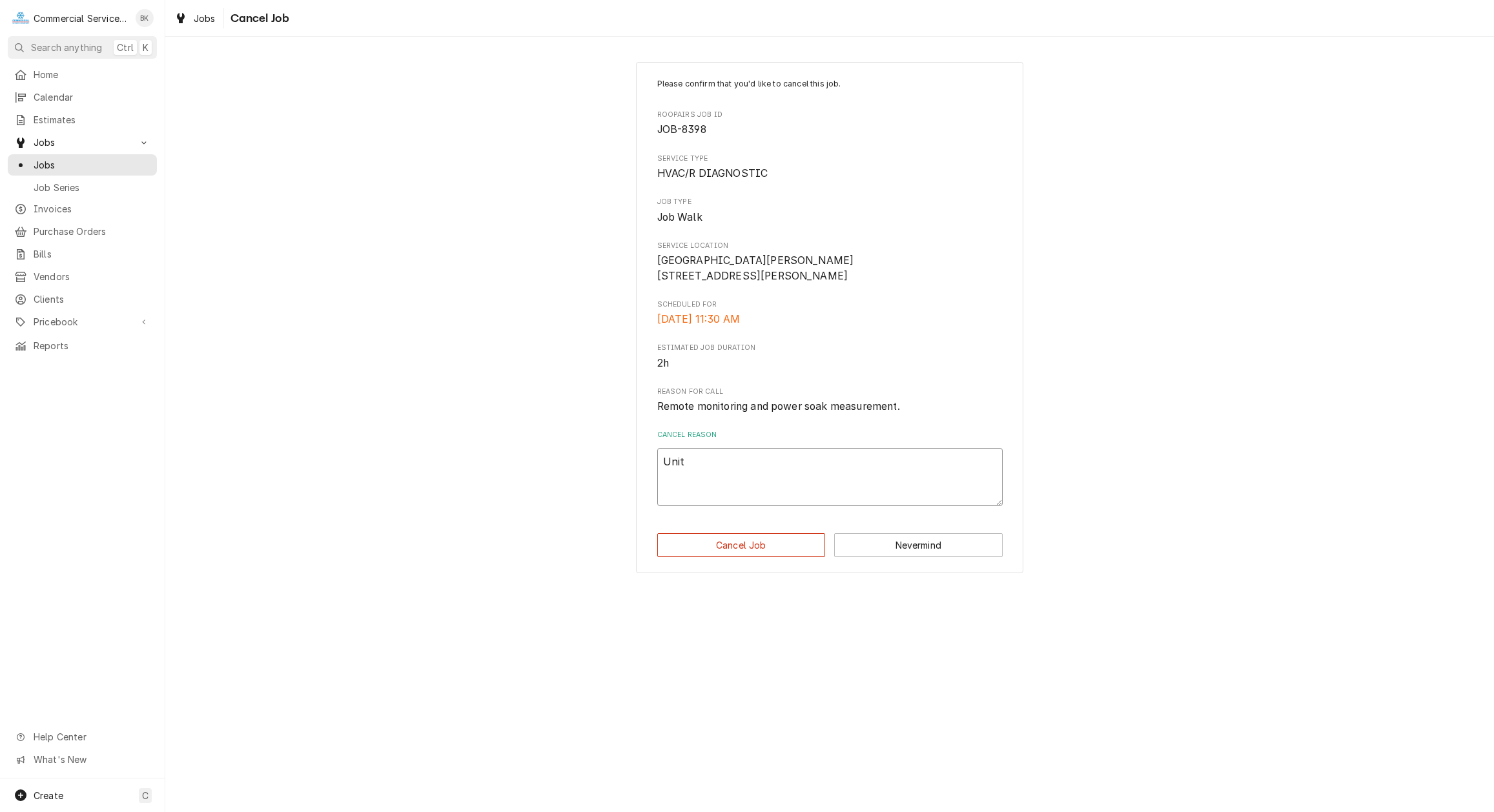
type textarea "Unit"
type textarea "x"
type textarea "Unit p"
type textarea "x"
type textarea "Unit pu"
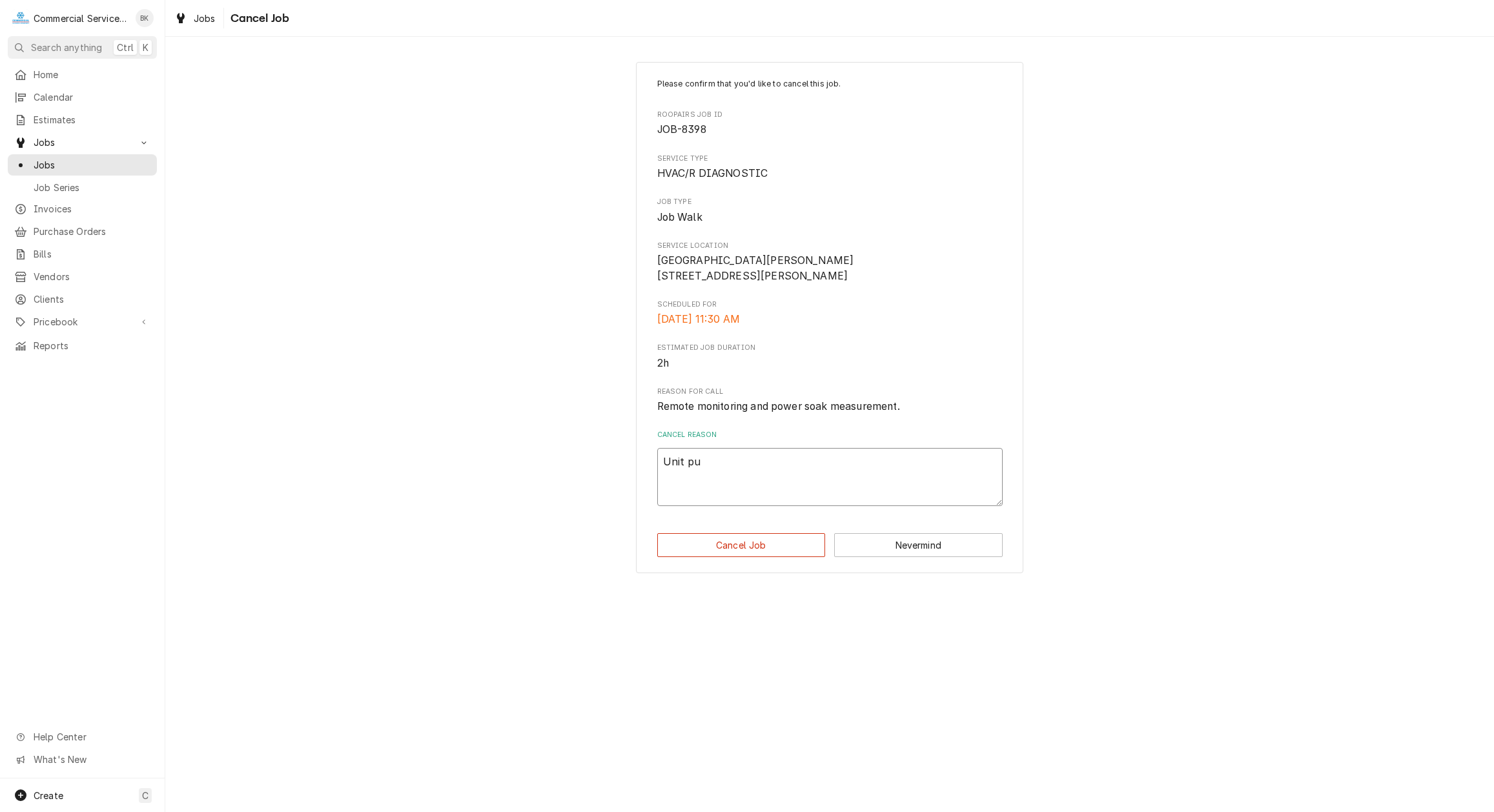
type textarea "x"
type textarea "Unit pur"
type textarea "x"
type textarea "Unit purc"
type textarea "x"
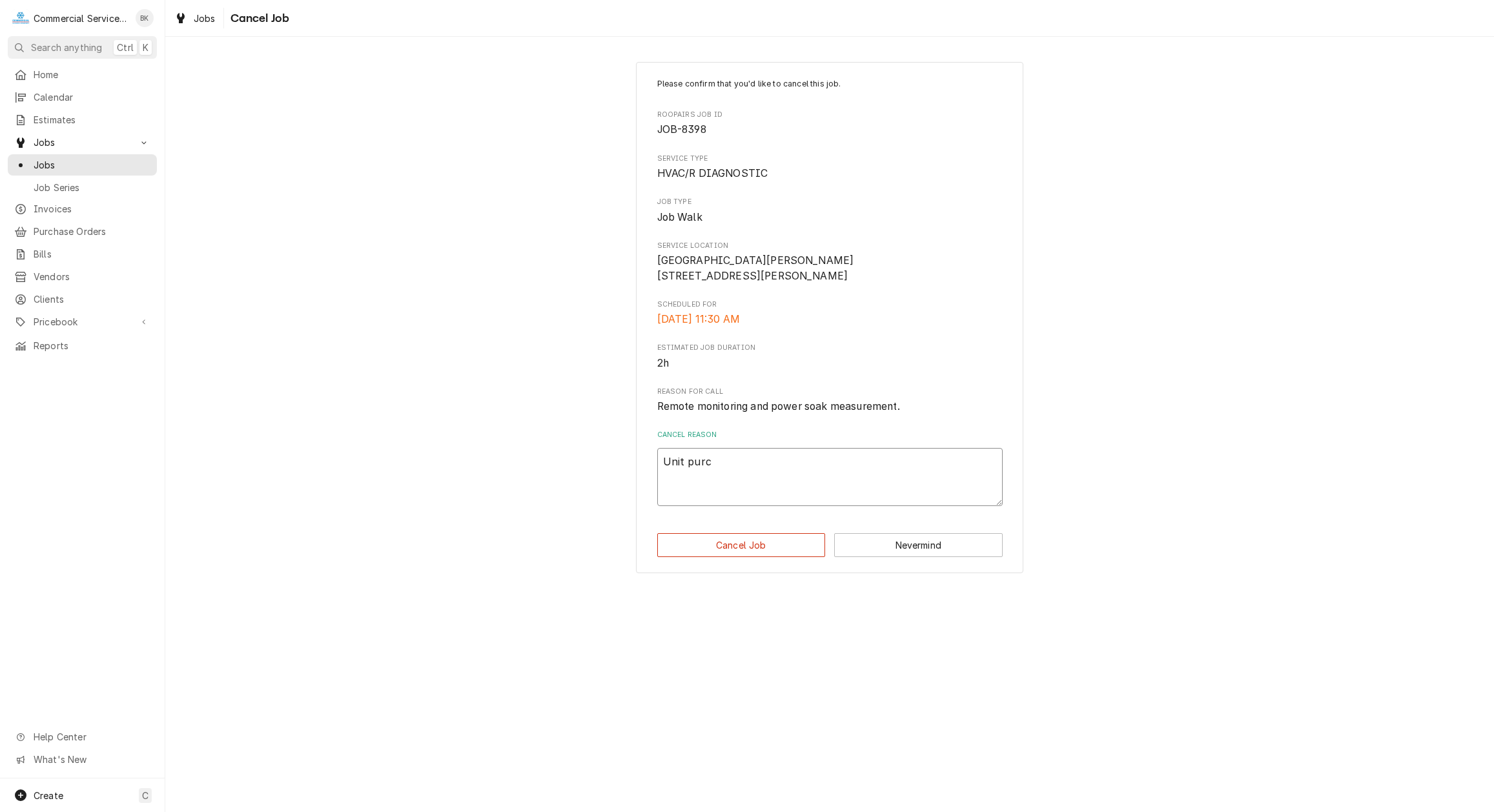
type textarea "Unit purch"
type textarea "x"
type textarea "Unit purcha"
type textarea "x"
type textarea "Unit purchas"
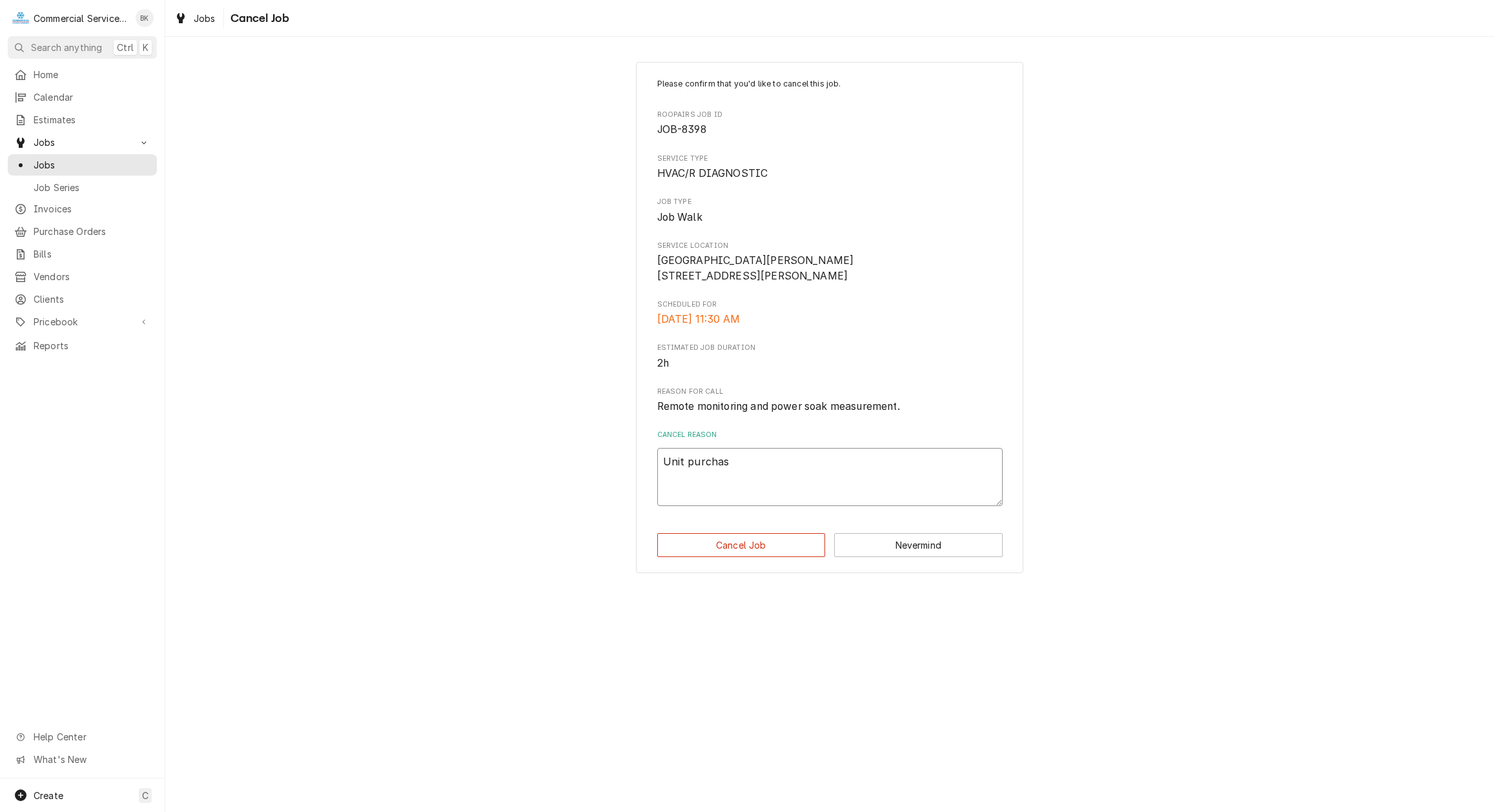
type textarea "x"
type textarea "Unit purchase"
type textarea "x"
type textarea "Unit purchased"
type textarea "x"
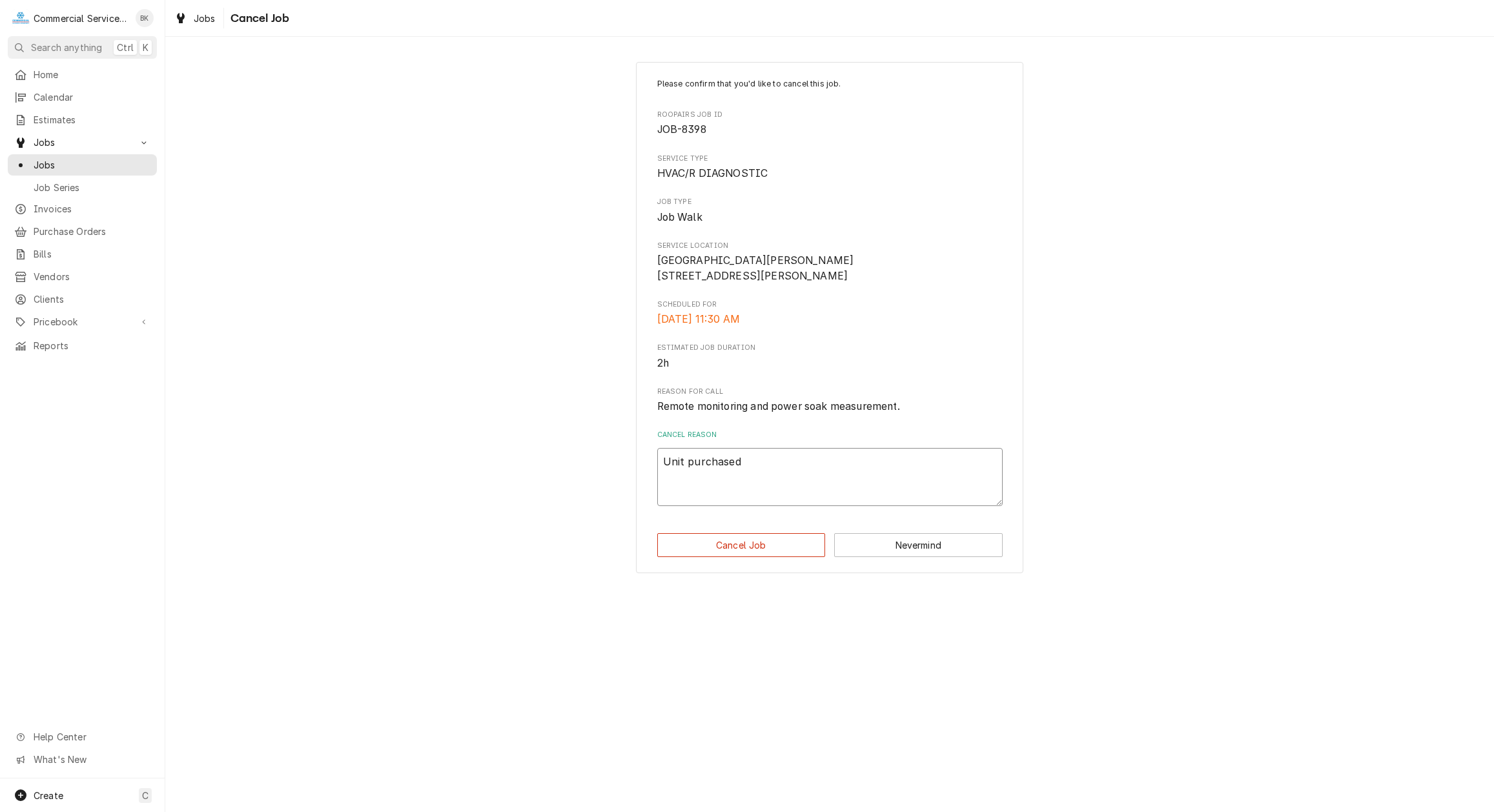
type textarea "Unit purchased"
type textarea "x"
type textarea "Unit purchased f"
type textarea "x"
type textarea "Unit purchased fr"
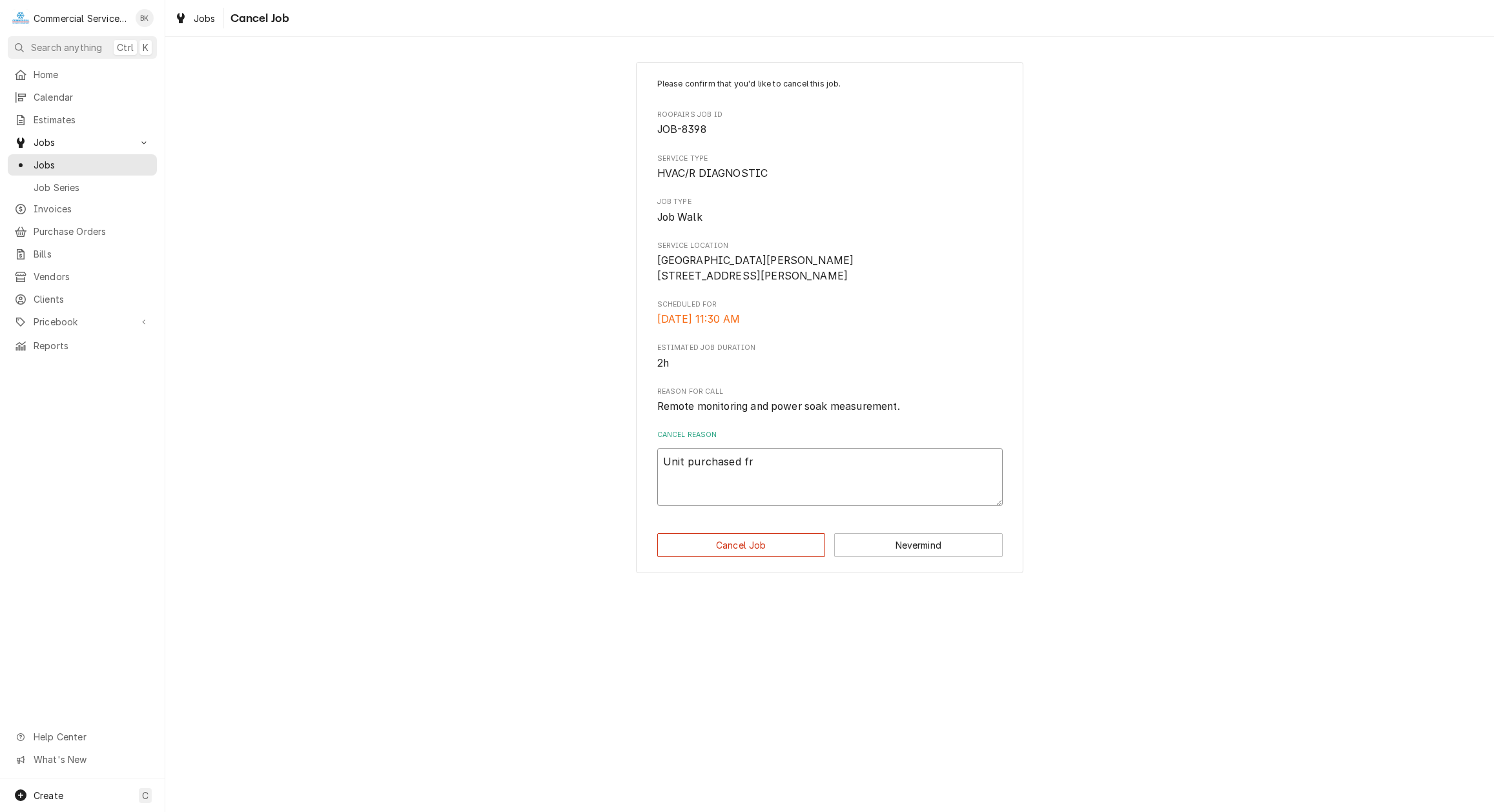
type textarea "x"
type textarea "Unit purchased fro"
type textarea "x"
type textarea "Unit purchased from"
type textarea "x"
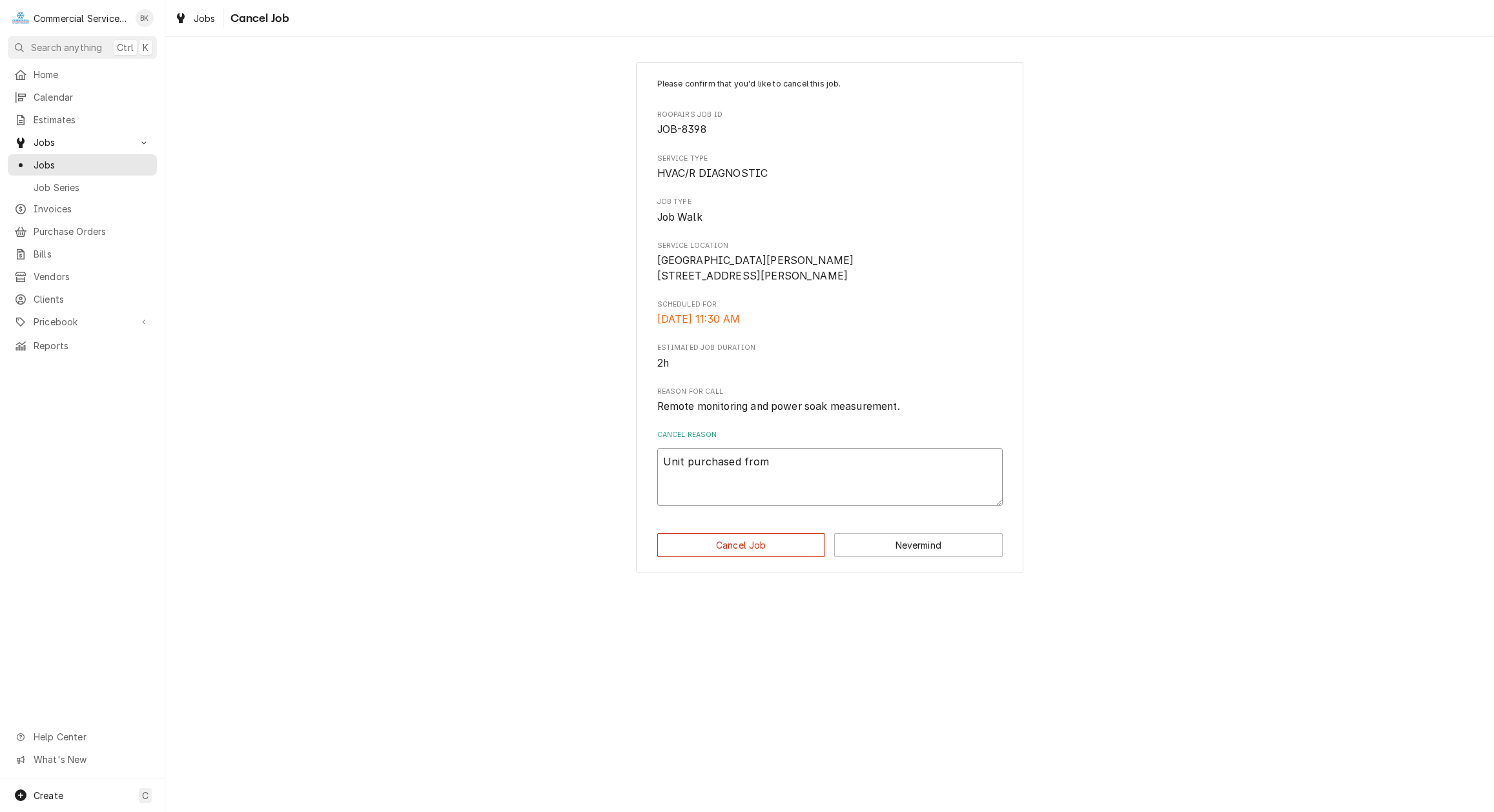
type textarea "Unit purchased from"
type textarea "x"
type textarea "Unit purchased from o"
type textarea "x"
type textarea "Unit purchased from on"
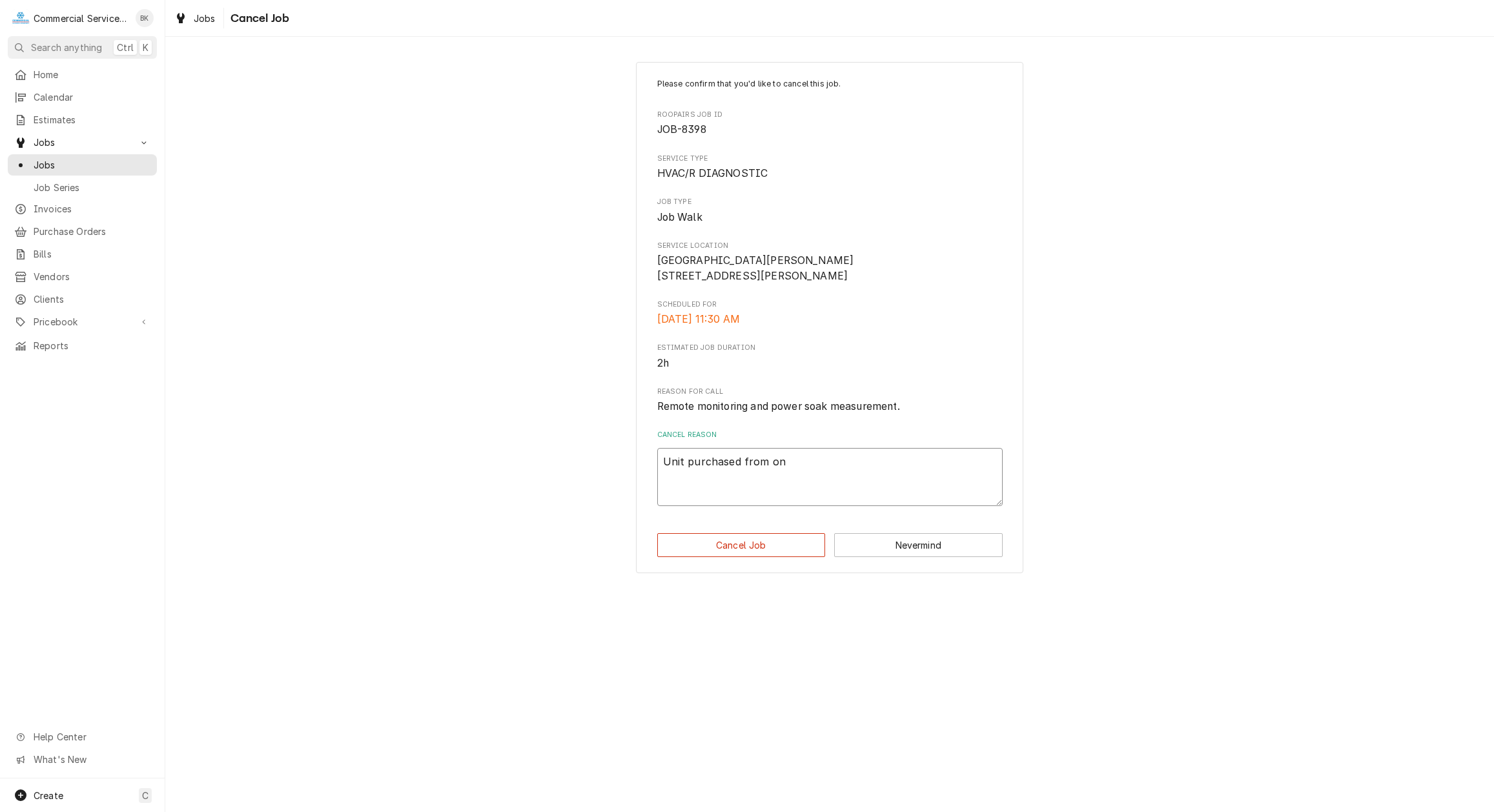
type textarea "x"
type textarea "Unit purchased from onl"
type textarea "x"
type textarea "Unit purchased from onli"
type textarea "x"
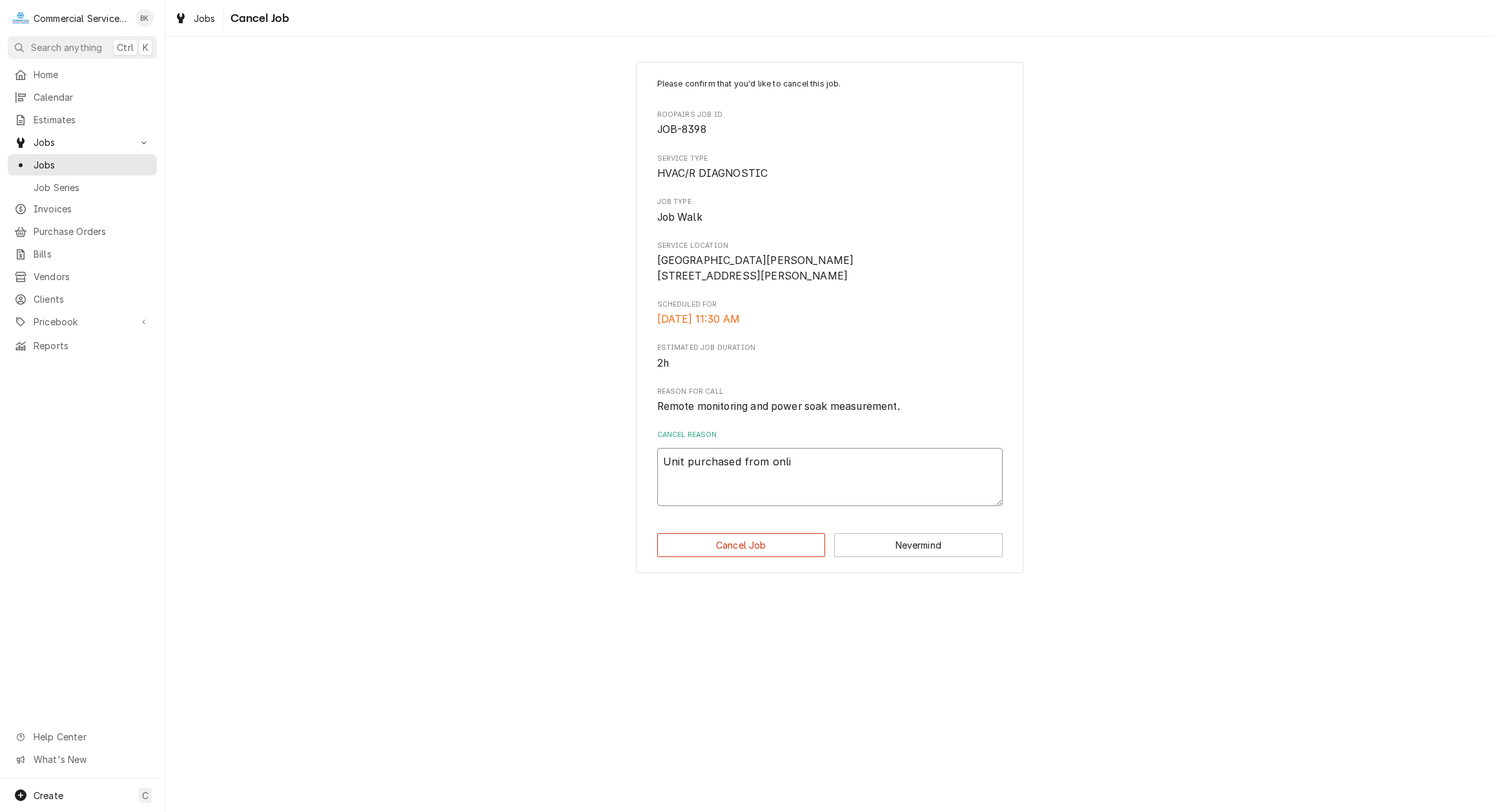
type textarea "Unit purchased from onlin"
type textarea "x"
type textarea "Unit purchased from online"
type textarea "x"
type textarea "Unit purchased from online"
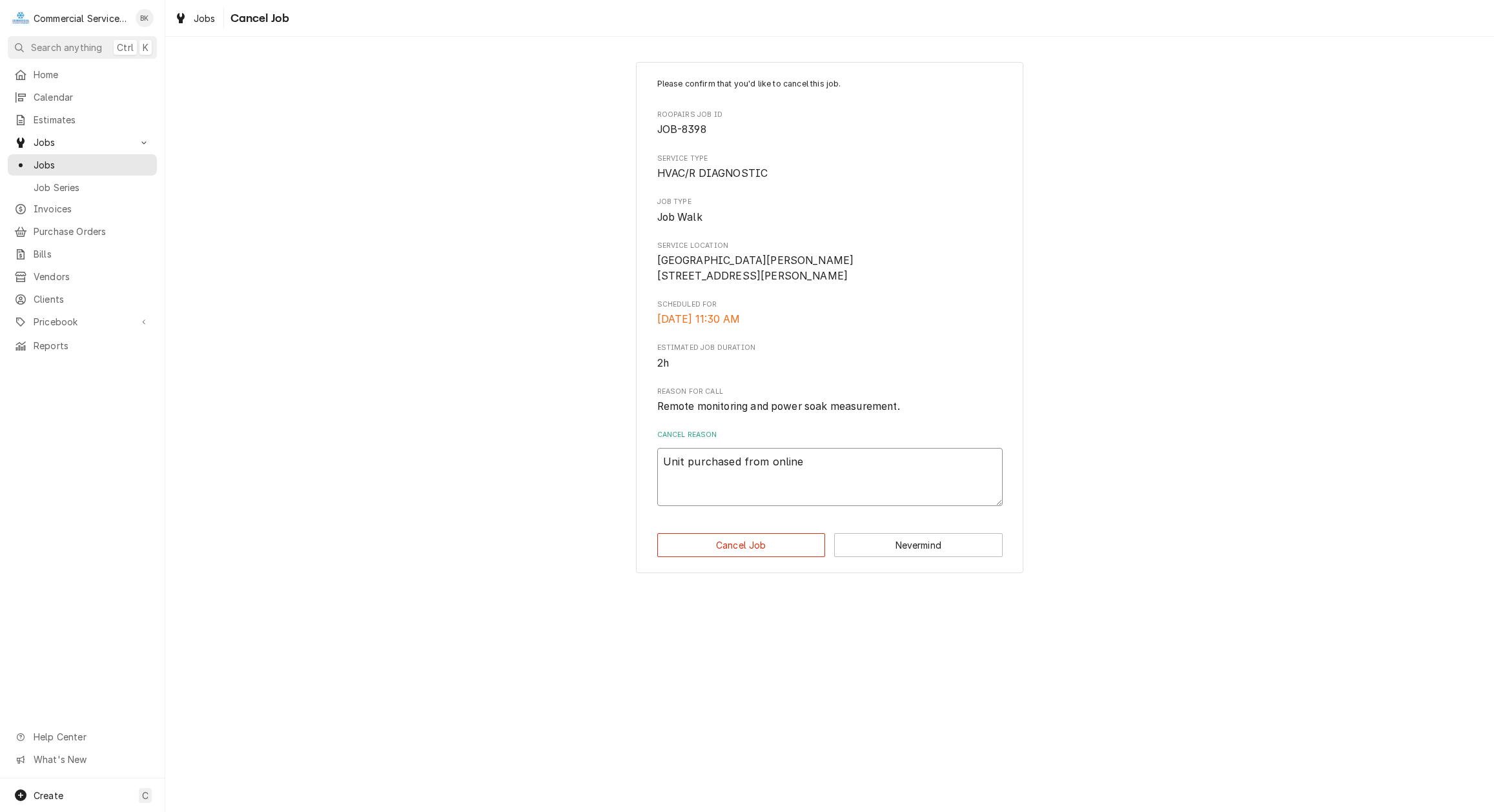
type textarea "x"
type textarea "Unit purchased from online d"
type textarea "x"
type textarea "Unit purchased from online di"
type textarea "x"
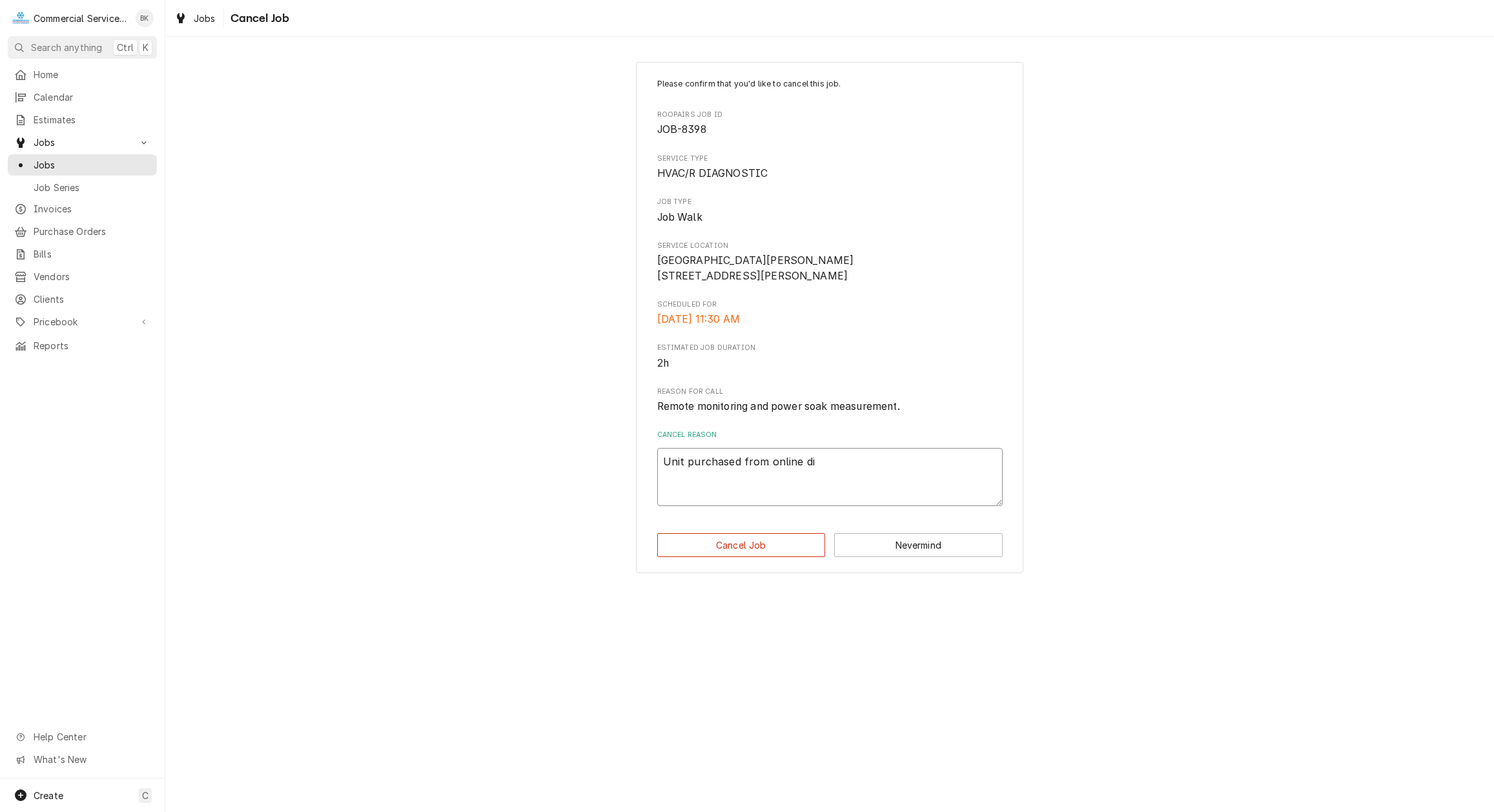
type textarea "Unit purchased from online dir"
type textarea "x"
type textarea "Unit purchased from online dire"
type textarea "x"
type textarea "Unit purchased from online direc"
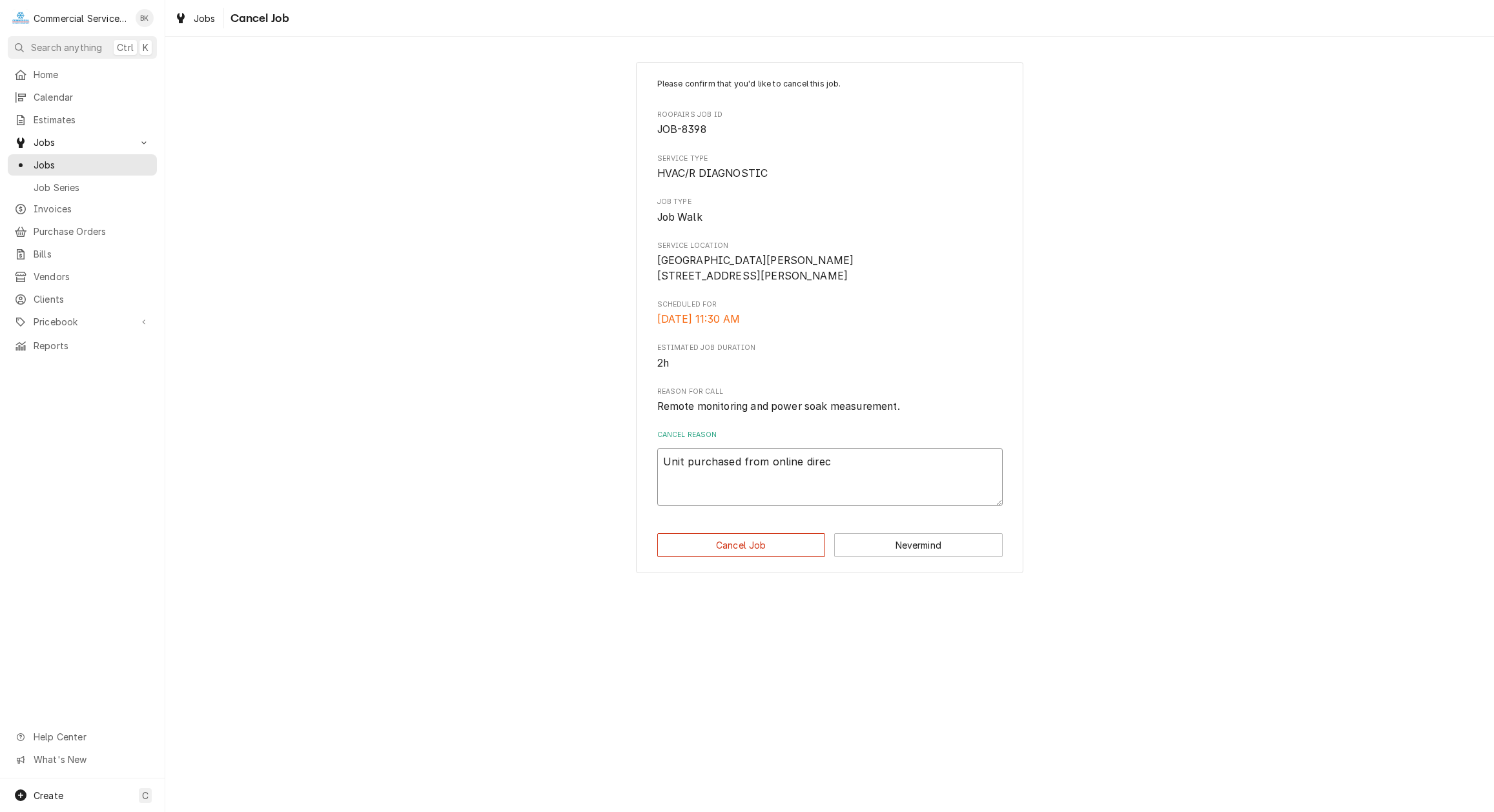
type textarea "x"
type textarea "Unit purchased from online direct"
click at [774, 555] on button "Cancel Job" at bounding box center [742, 545] width 168 height 24
type textarea "x"
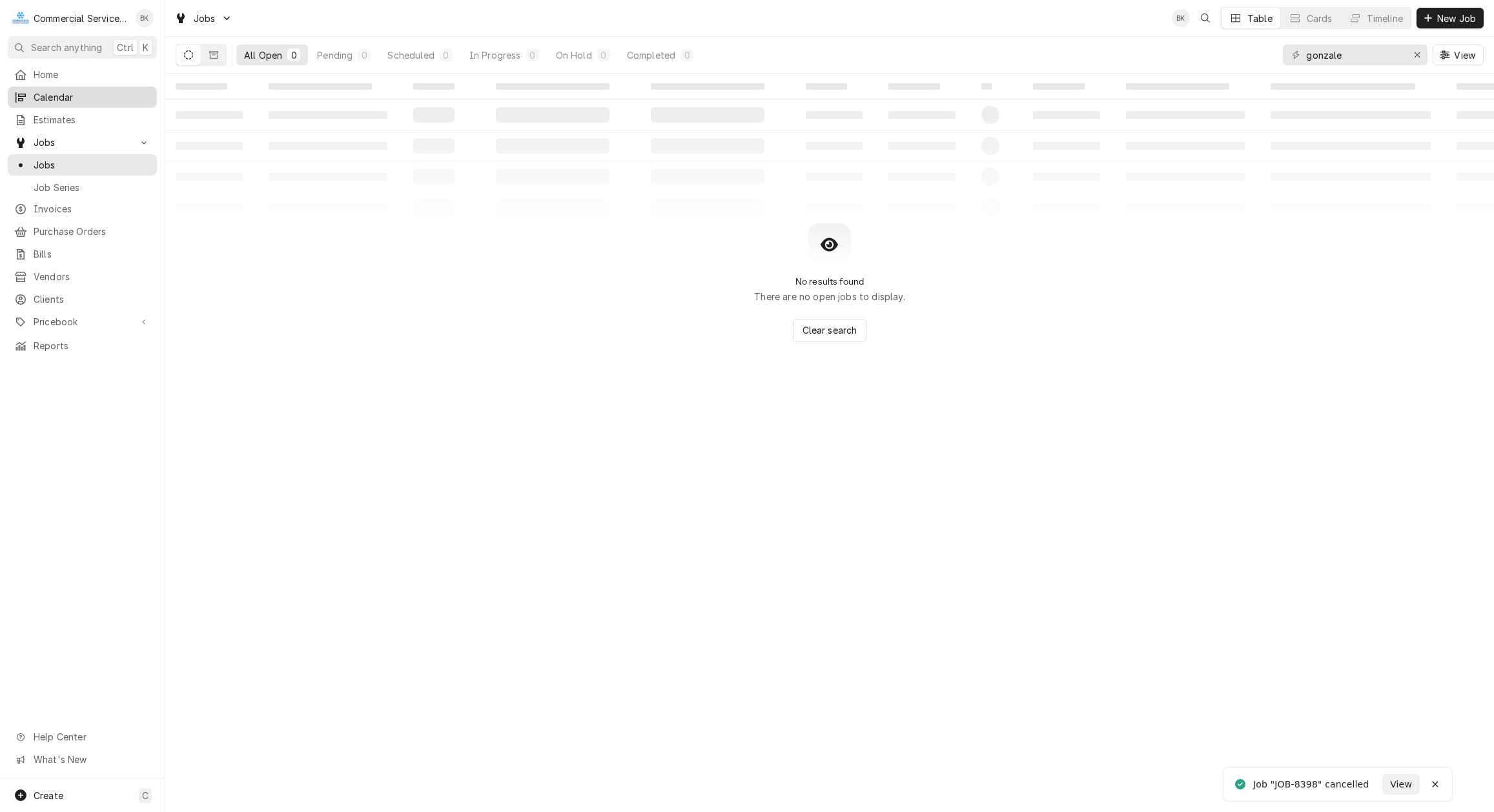
click at [77, 99] on span "Calendar" at bounding box center [91, 97] width 117 height 13
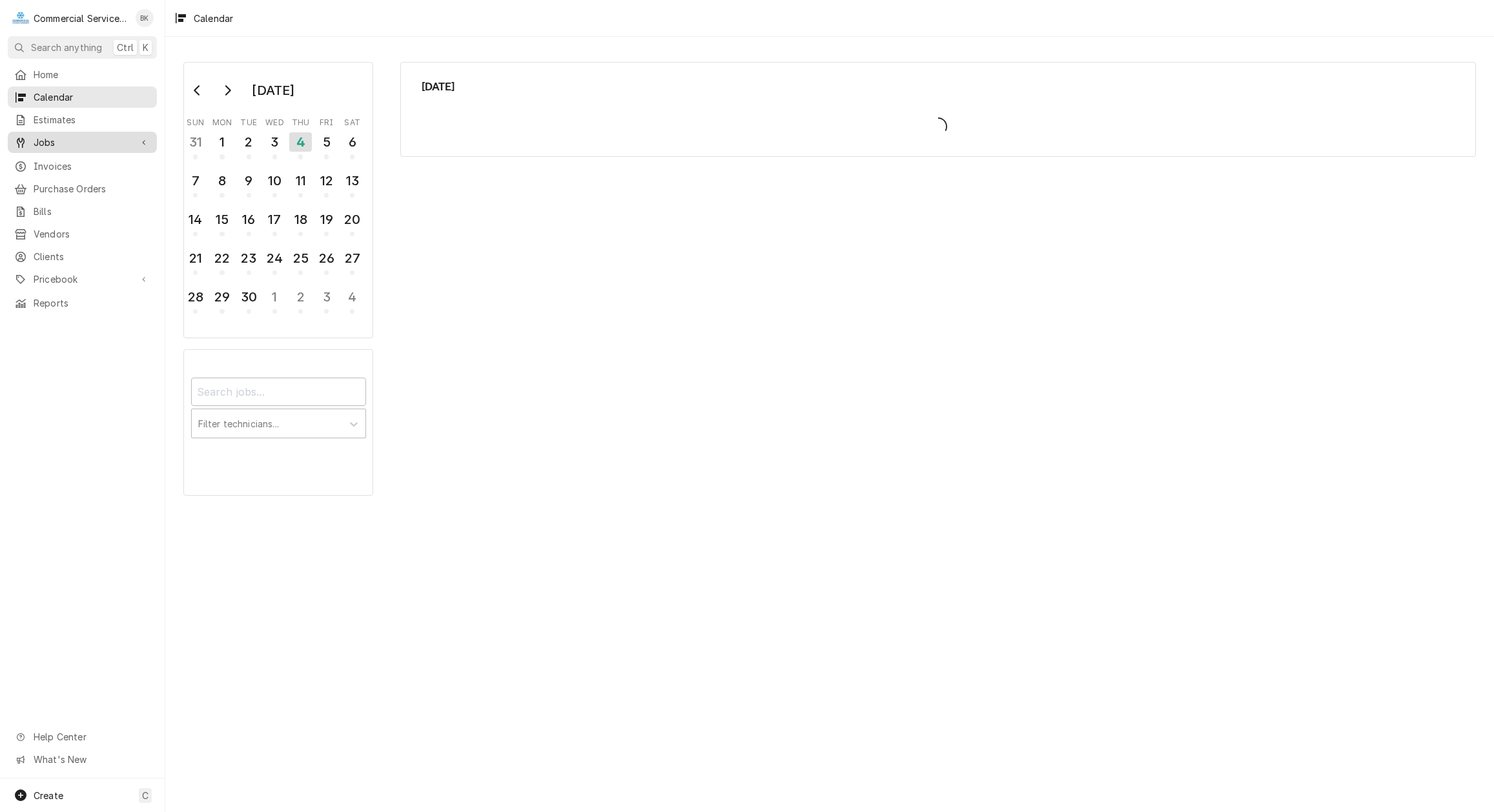
click at [68, 141] on span "Jobs" at bounding box center [82, 142] width 98 height 13
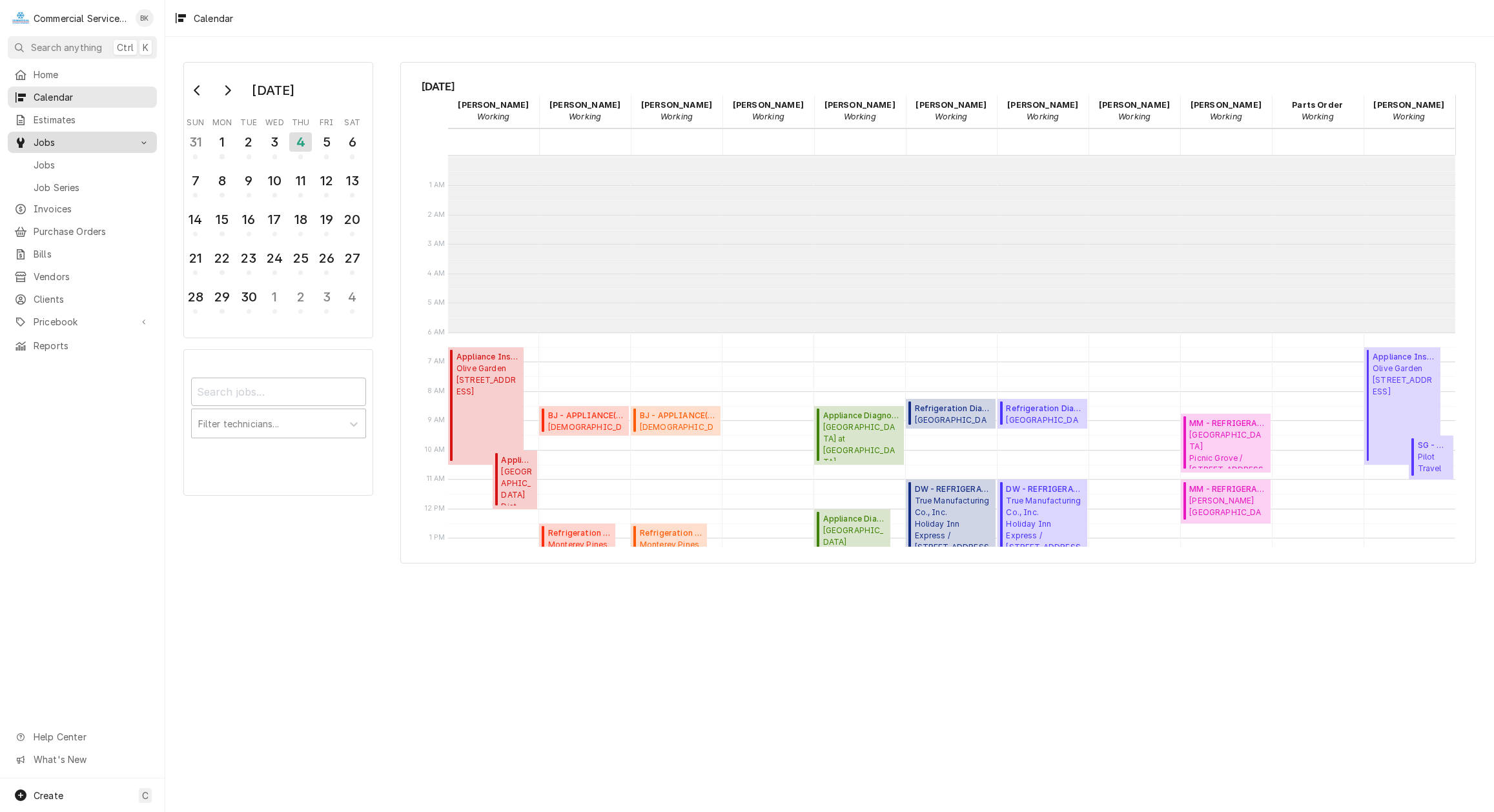
scroll to position [177, 0]
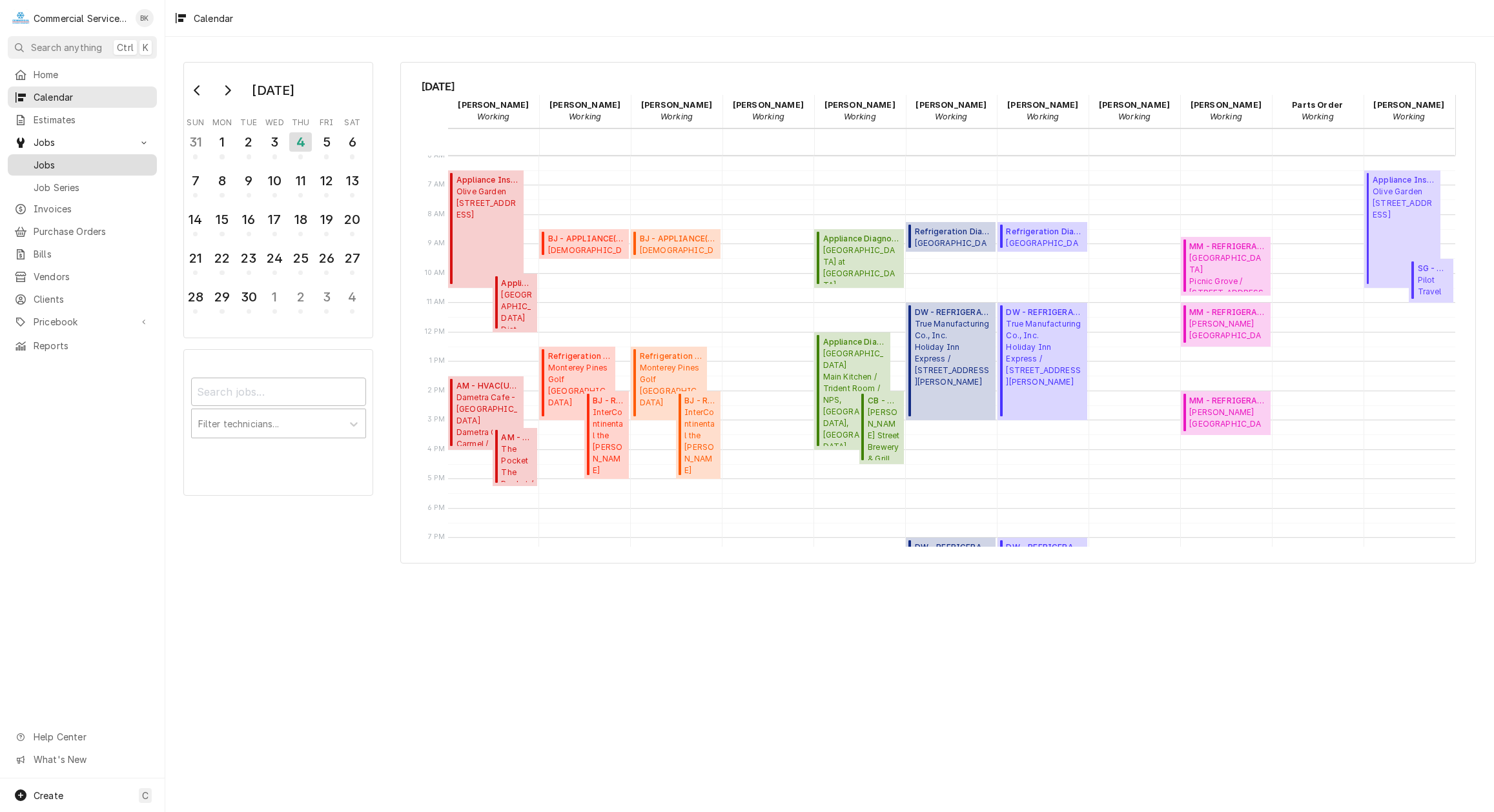
click at [46, 160] on span "Jobs" at bounding box center [91, 165] width 117 height 13
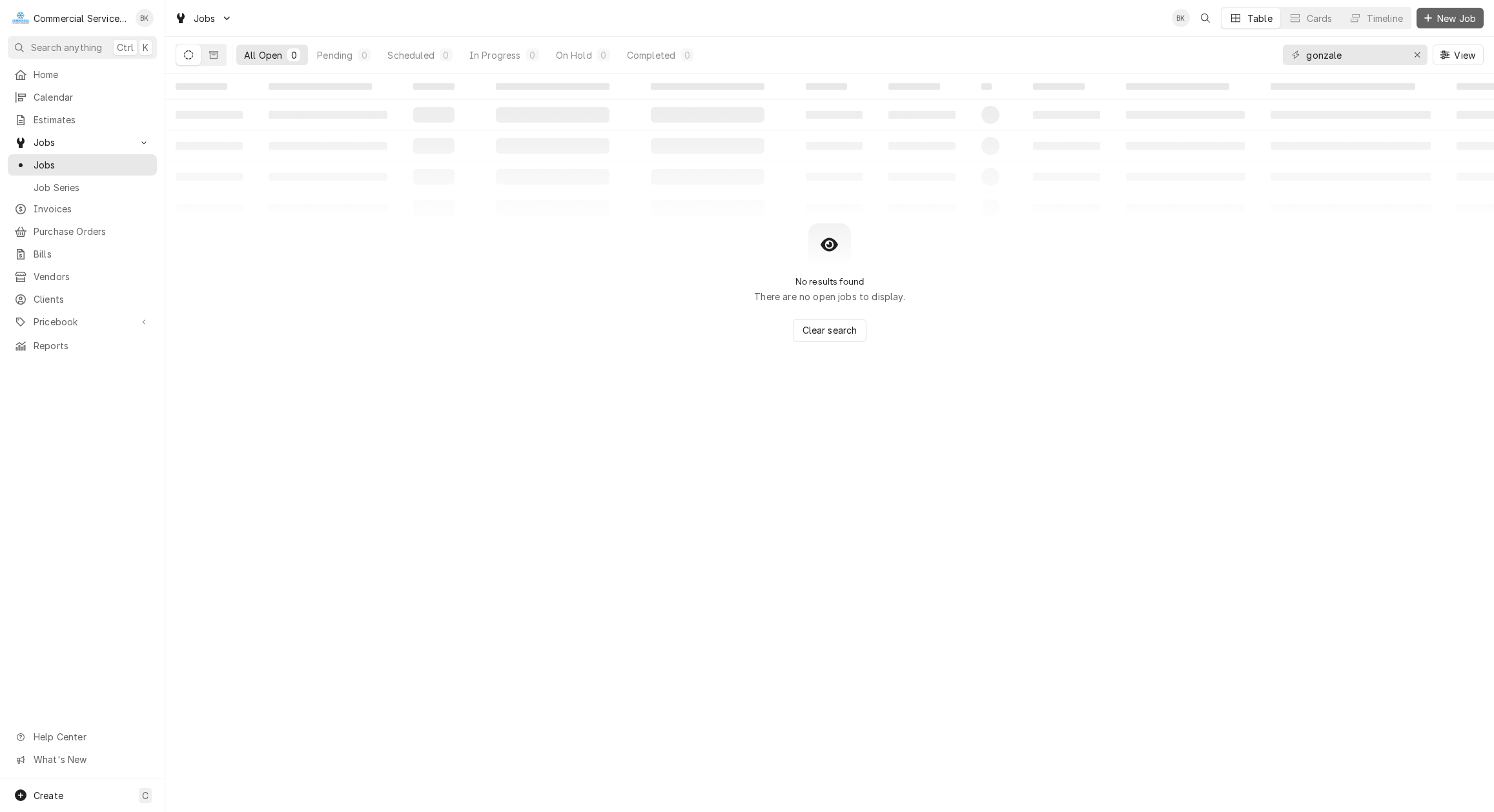
click at [1447, 17] on span "New Job" at bounding box center [1456, 18] width 44 height 13
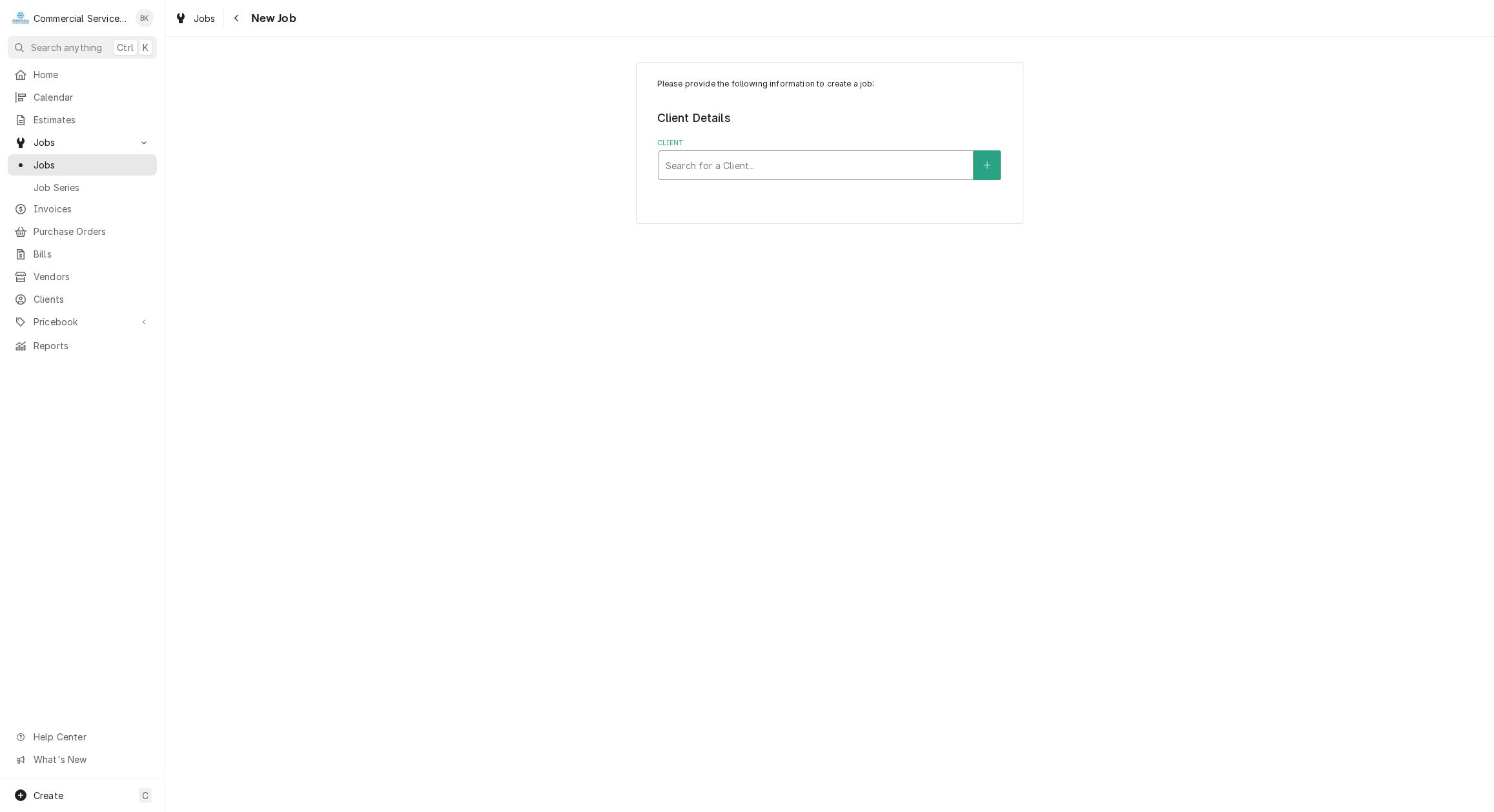
click at [735, 157] on div "Client" at bounding box center [816, 165] width 301 height 23
type input "gonzale"
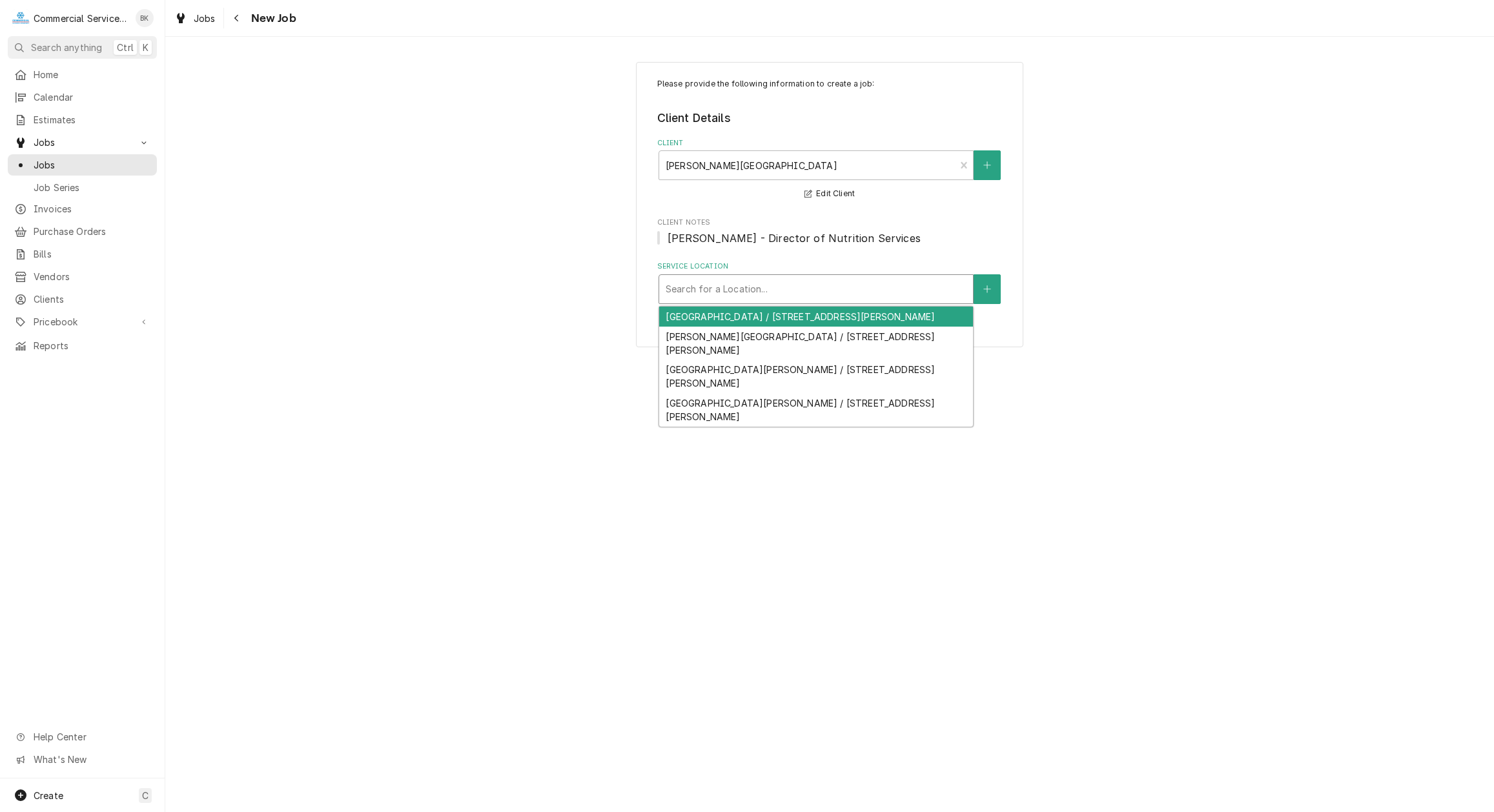
click at [777, 278] on div "Service Location" at bounding box center [816, 289] width 301 height 23
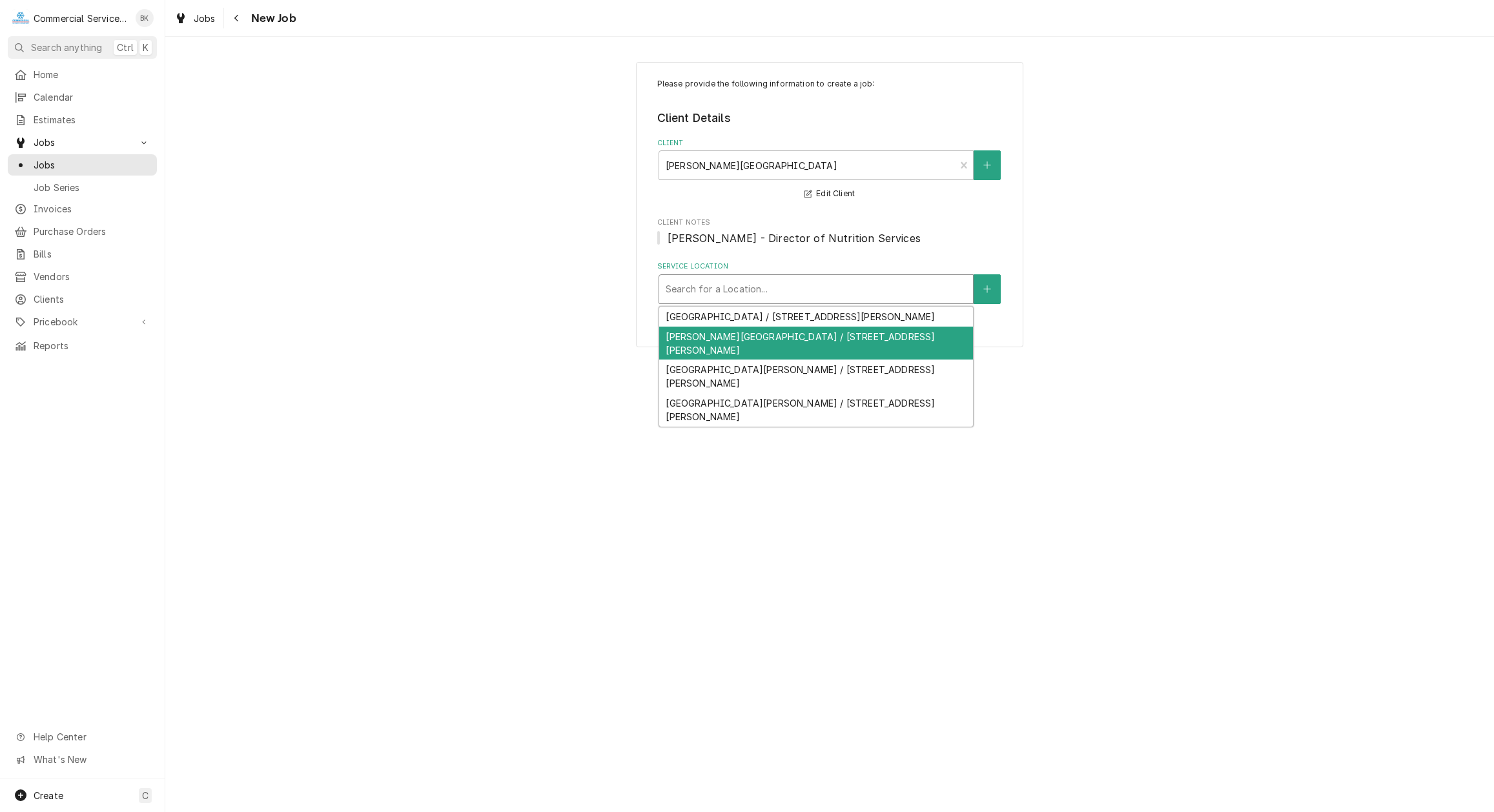
click at [799, 342] on div "[PERSON_NAME][GEOGRAPHIC_DATA] / [STREET_ADDRESS][PERSON_NAME]" at bounding box center [815, 343] width 314 height 33
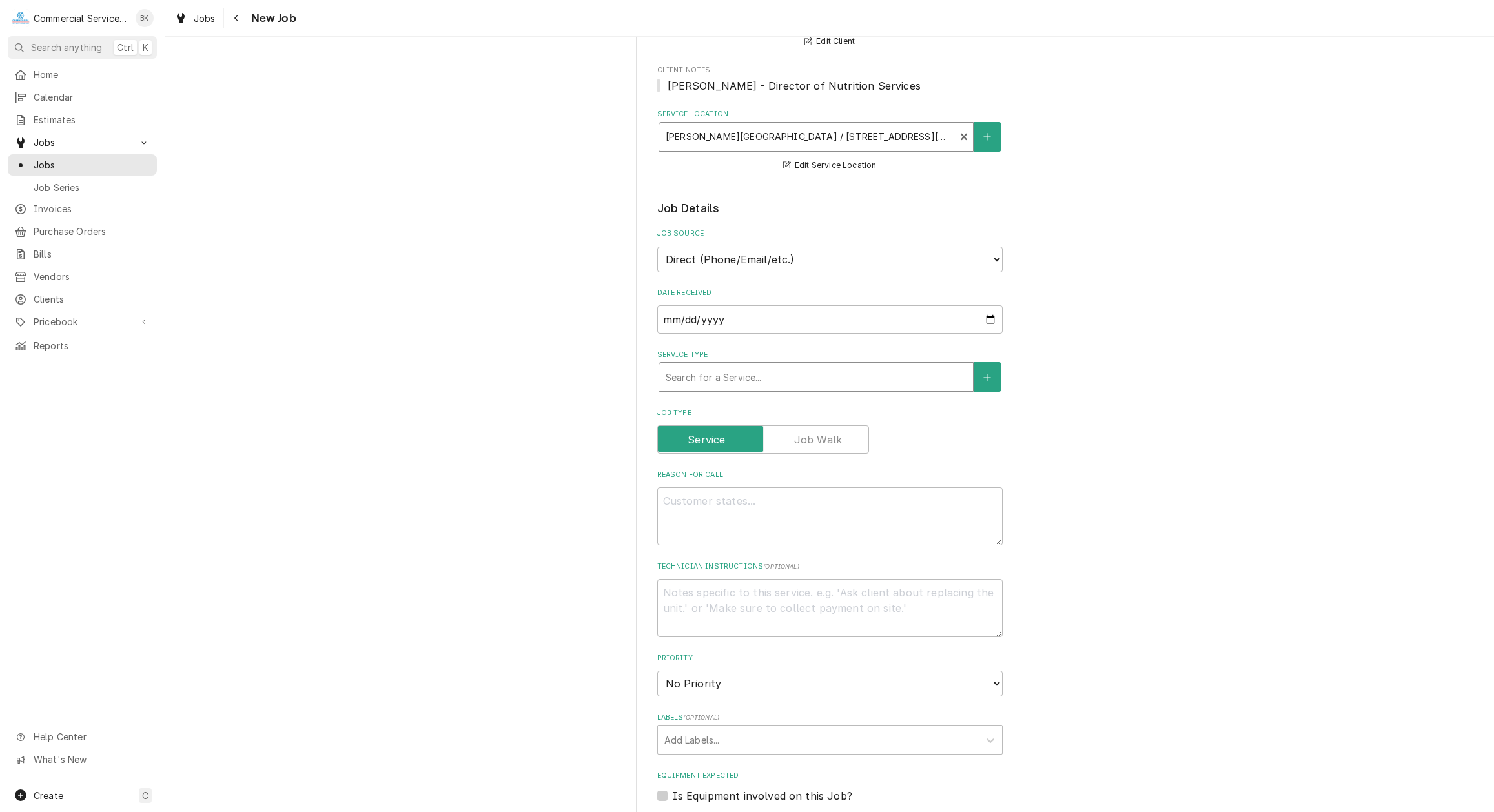
scroll to position [132, 0]
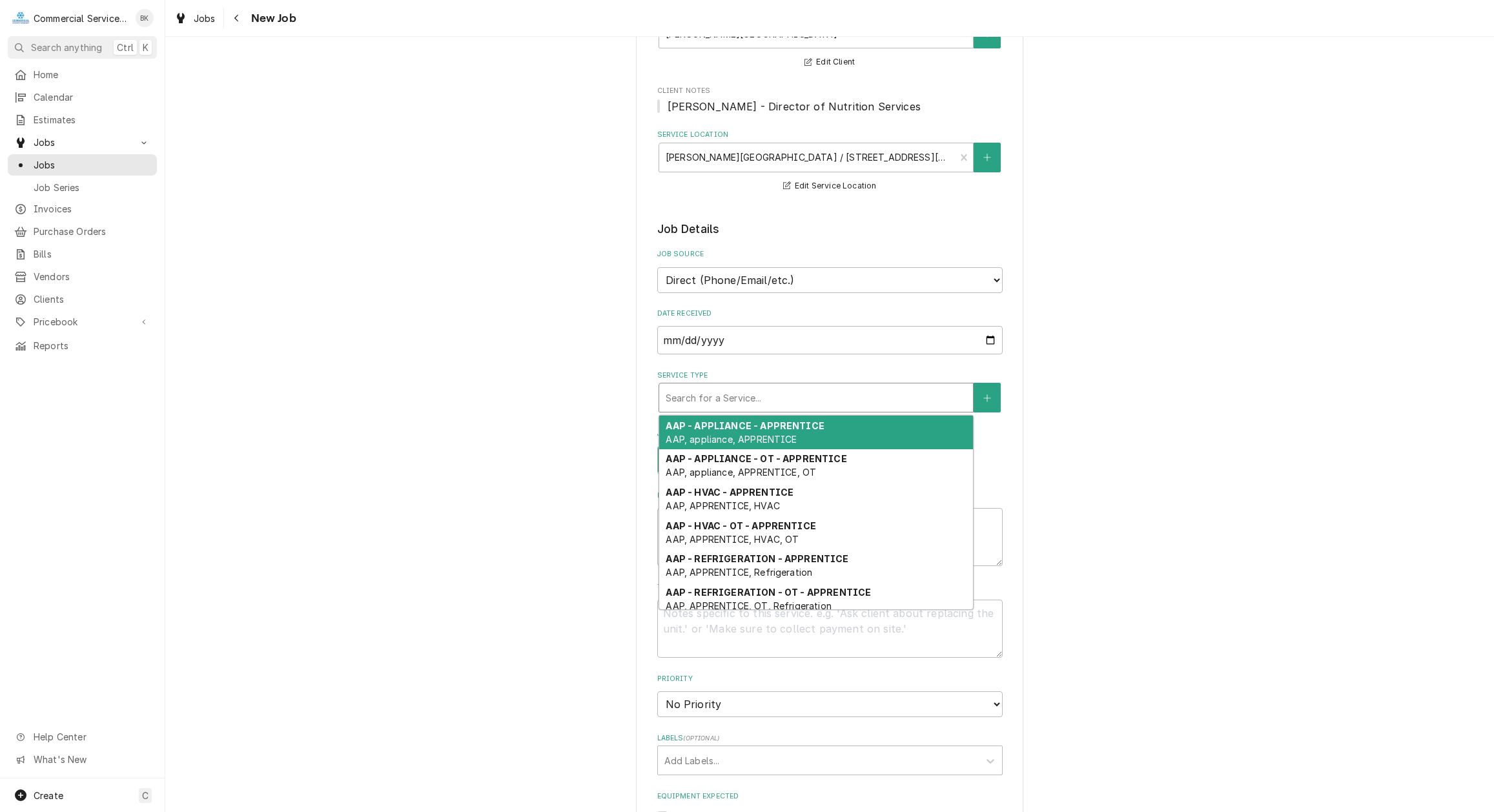
click at [751, 396] on div "Service Type" at bounding box center [816, 398] width 301 height 23
type textarea "x"
type input "r"
type textarea "x"
type input "re"
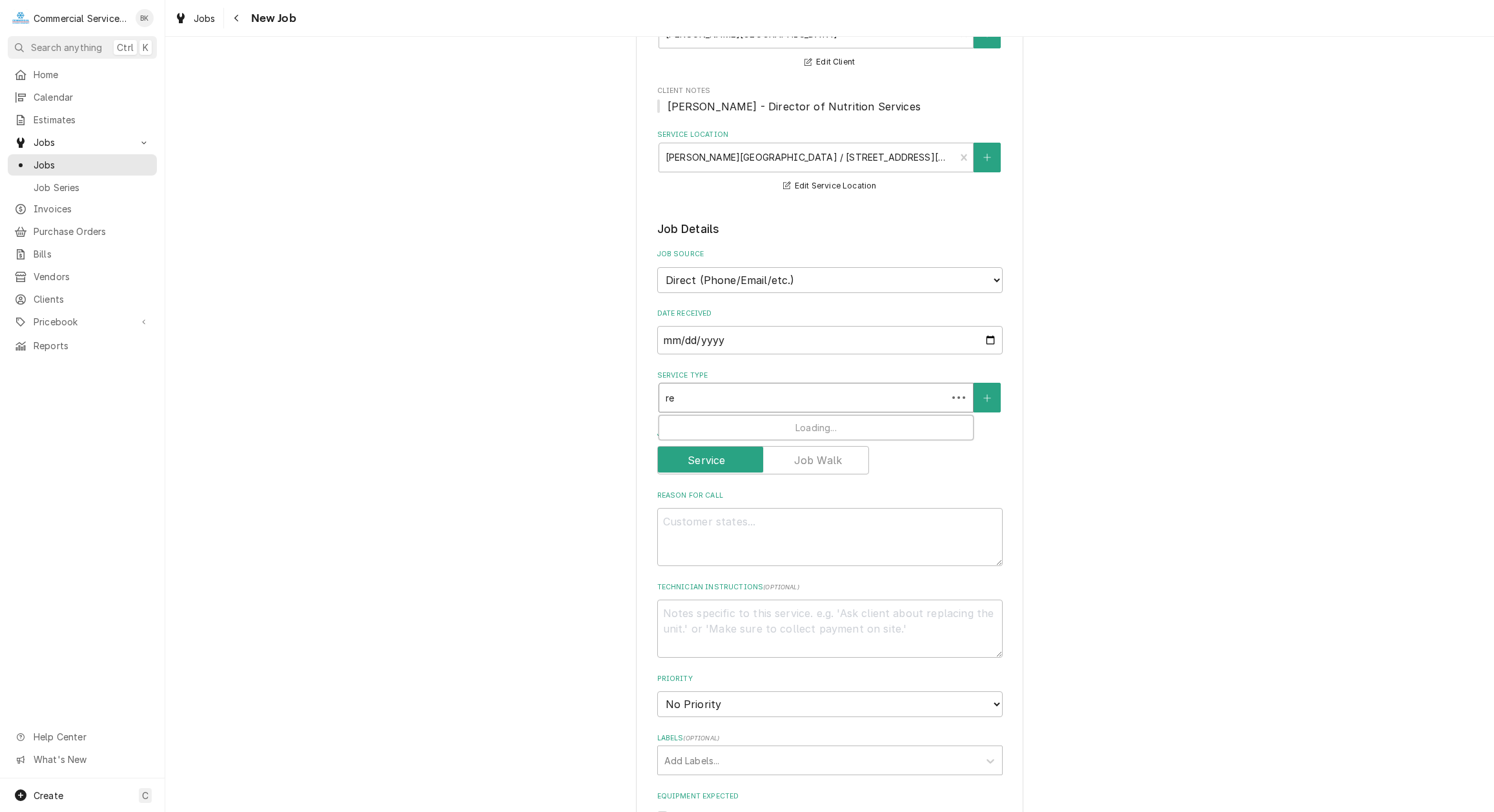
type textarea "x"
type input "ref"
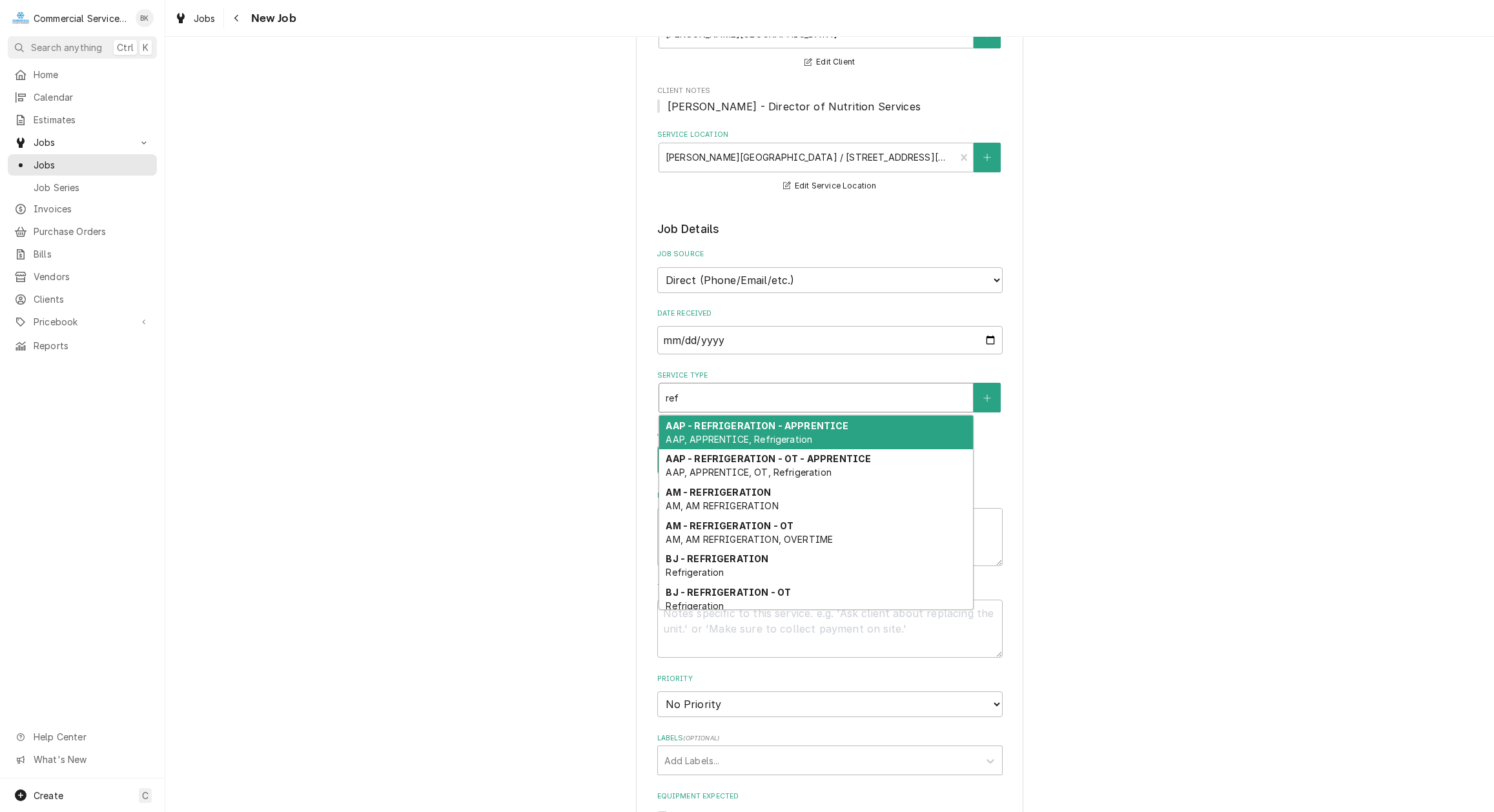
type textarea "x"
type input "refr"
type textarea "x"
type input "refri"
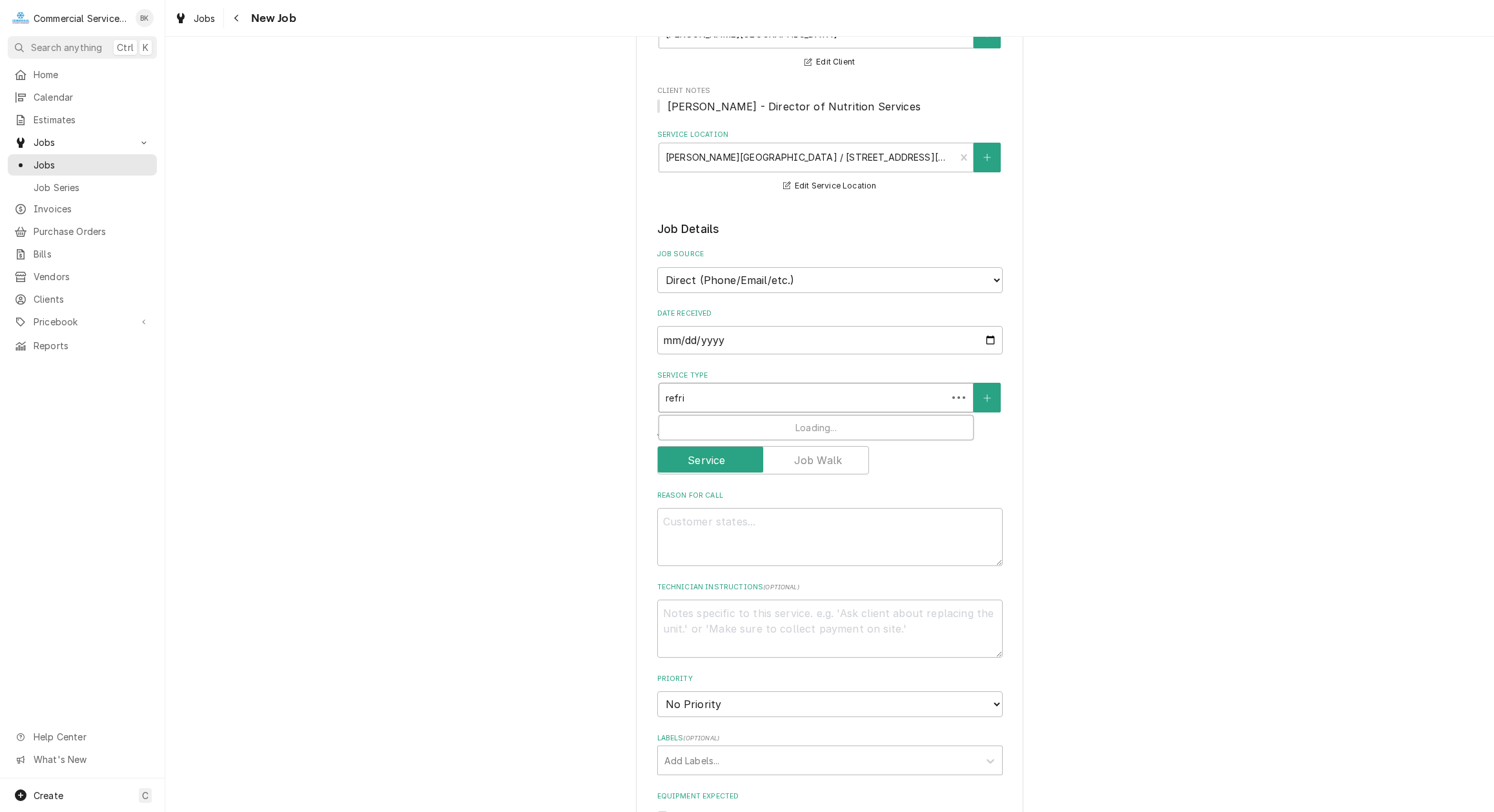
type textarea "x"
type input "refrig"
type textarea "x"
type input "refrige"
type textarea "x"
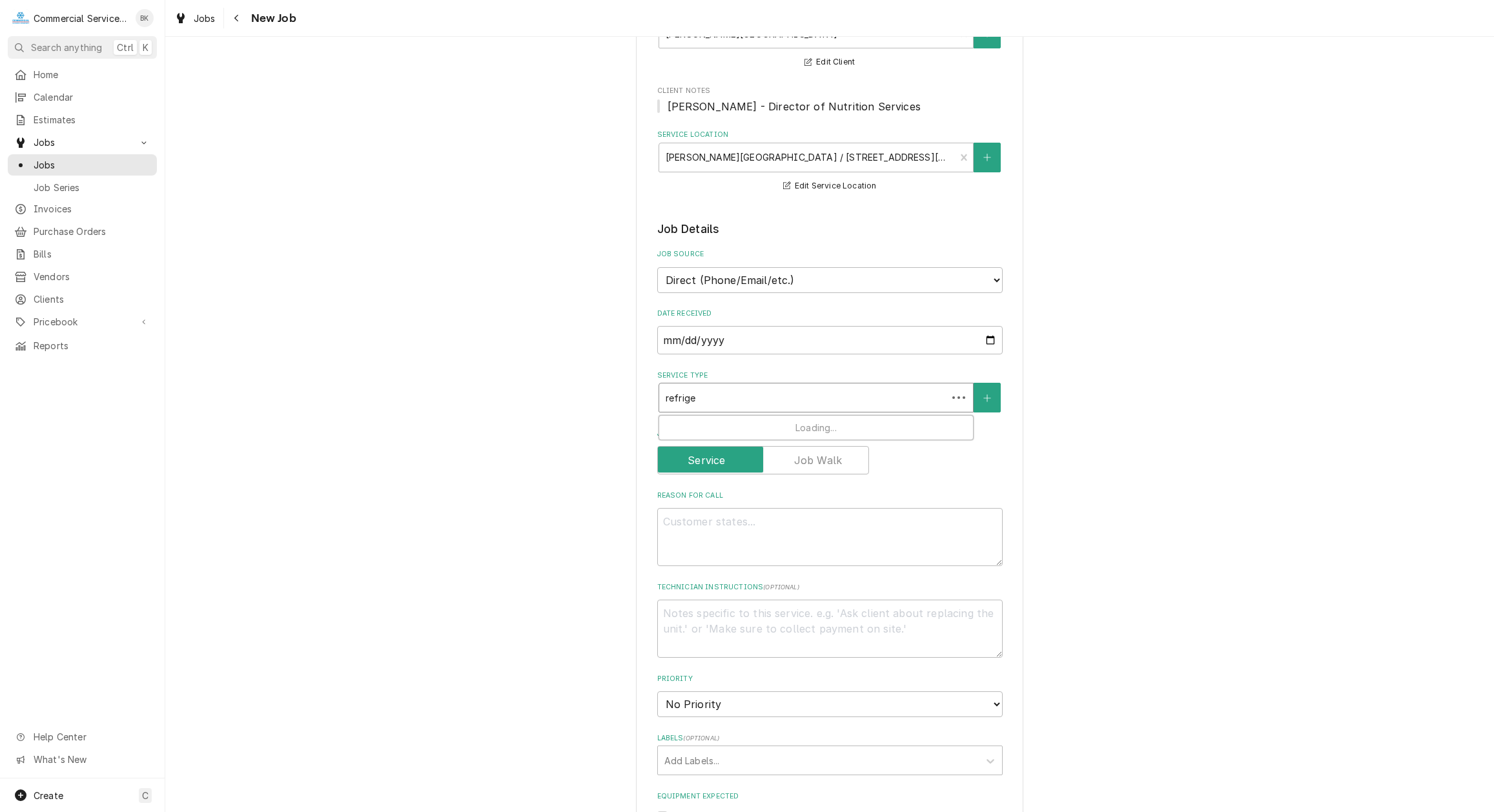
type input "refriger"
type textarea "x"
type input "refrigera"
type textarea "x"
type input "refrigerati"
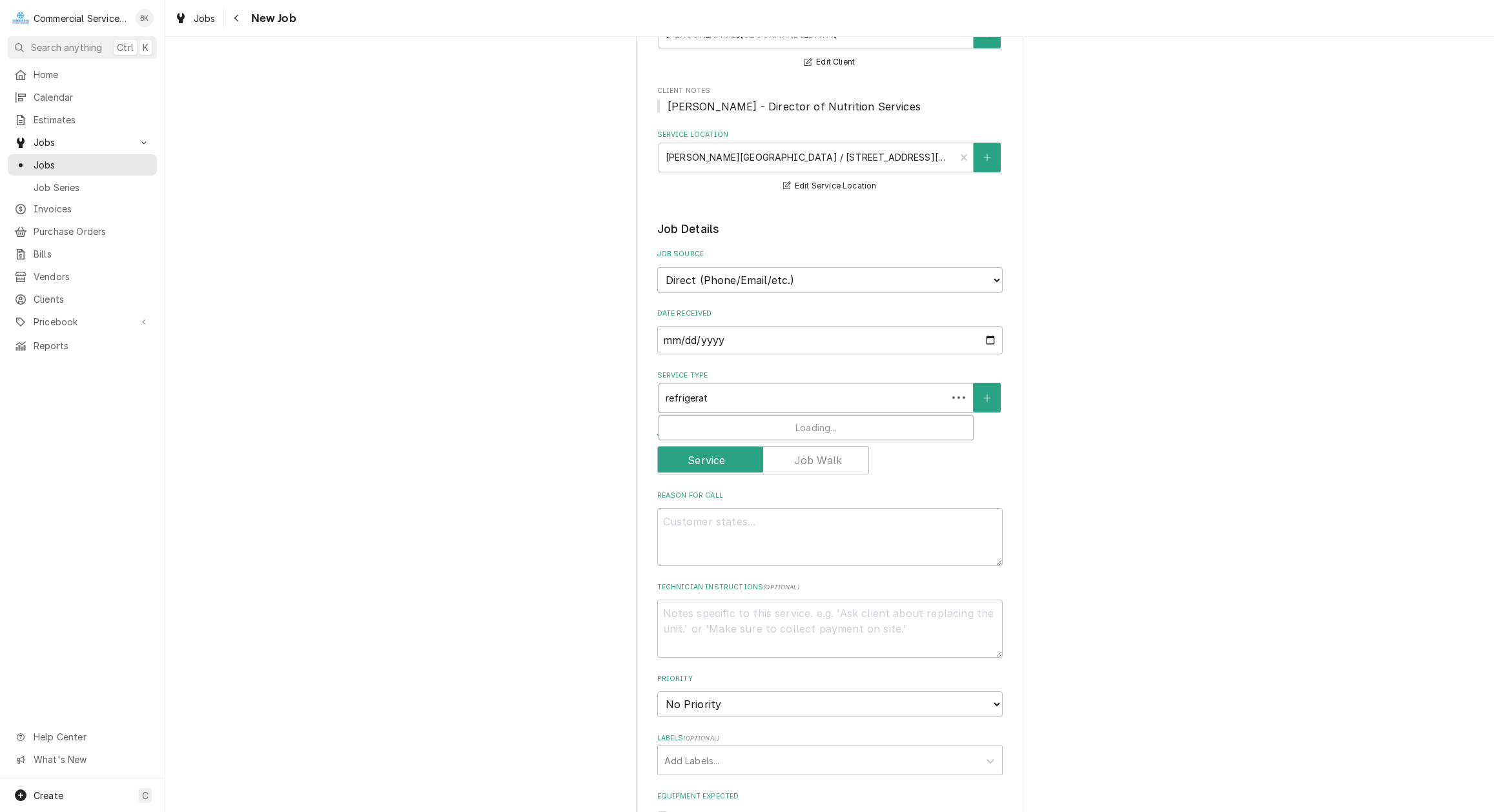
type textarea "x"
type input "refrigeratio"
type textarea "x"
type input "refrigeration"
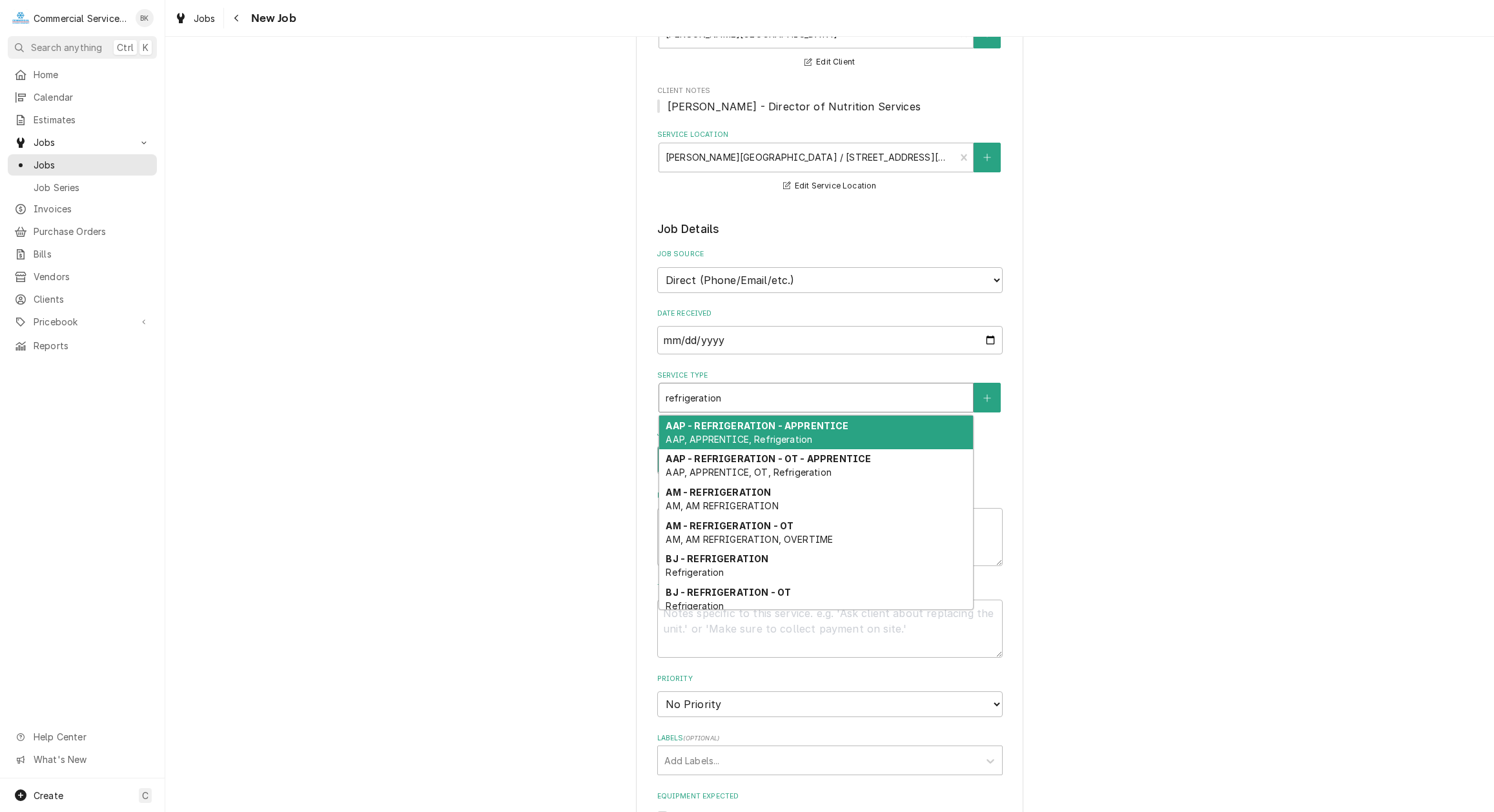
type textarea "x"
type input "refrigeratio"
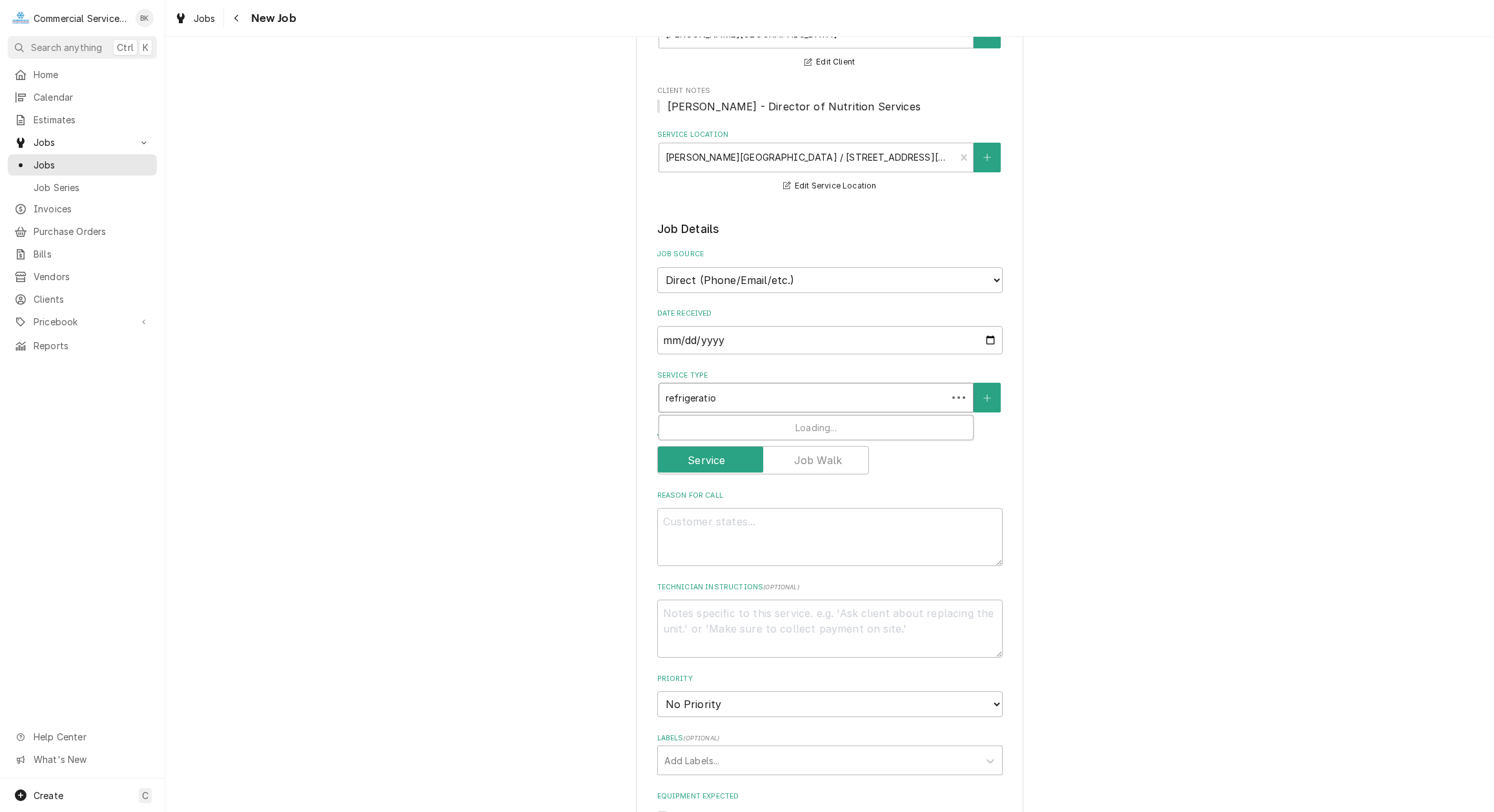
type textarea "x"
type input "refrigerati"
type textarea "x"
type input "refrigerat"
type textarea "x"
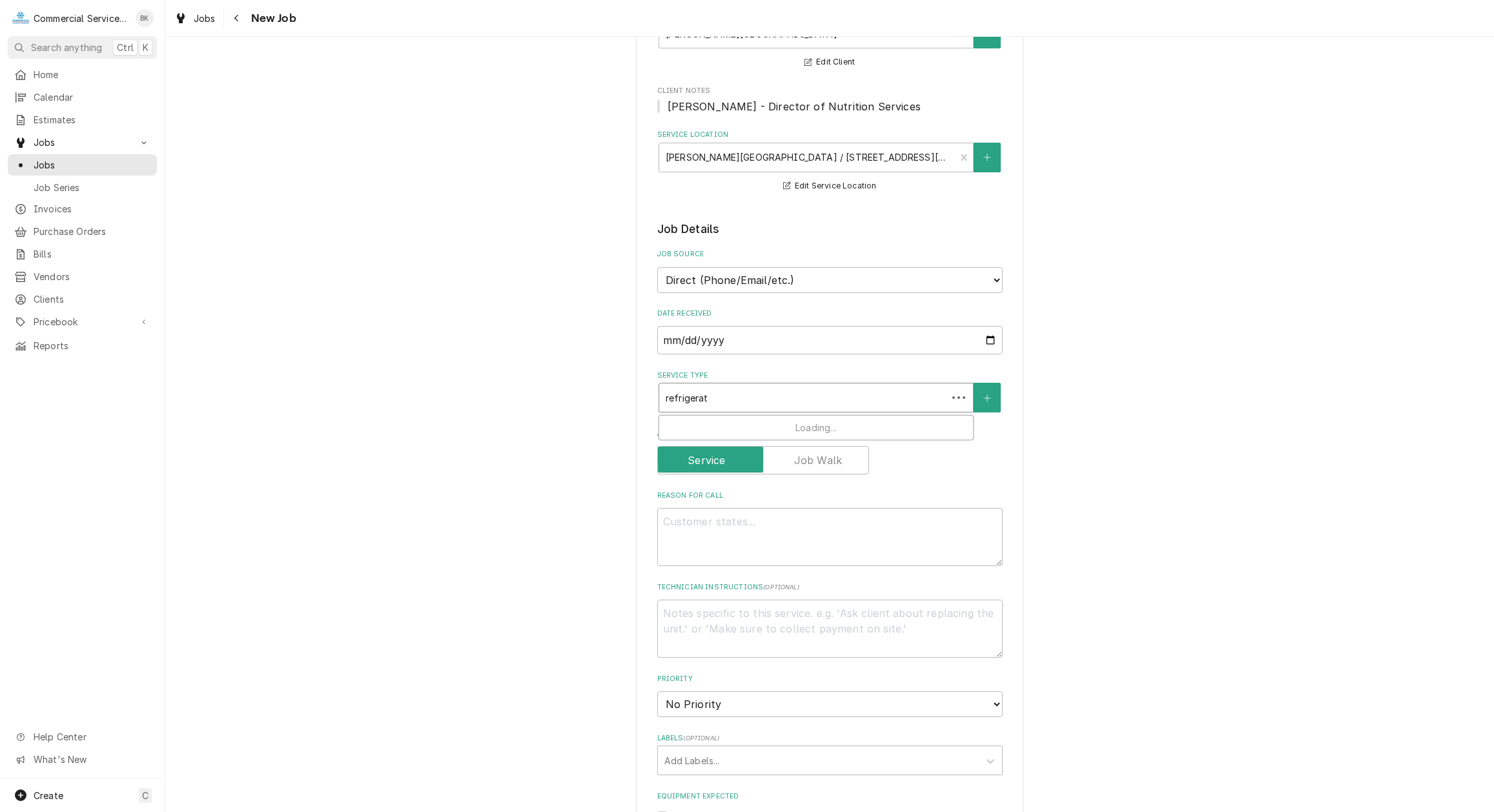
type input "refrigera"
type textarea "x"
type input "refriger"
type textarea "x"
type input "refrige"
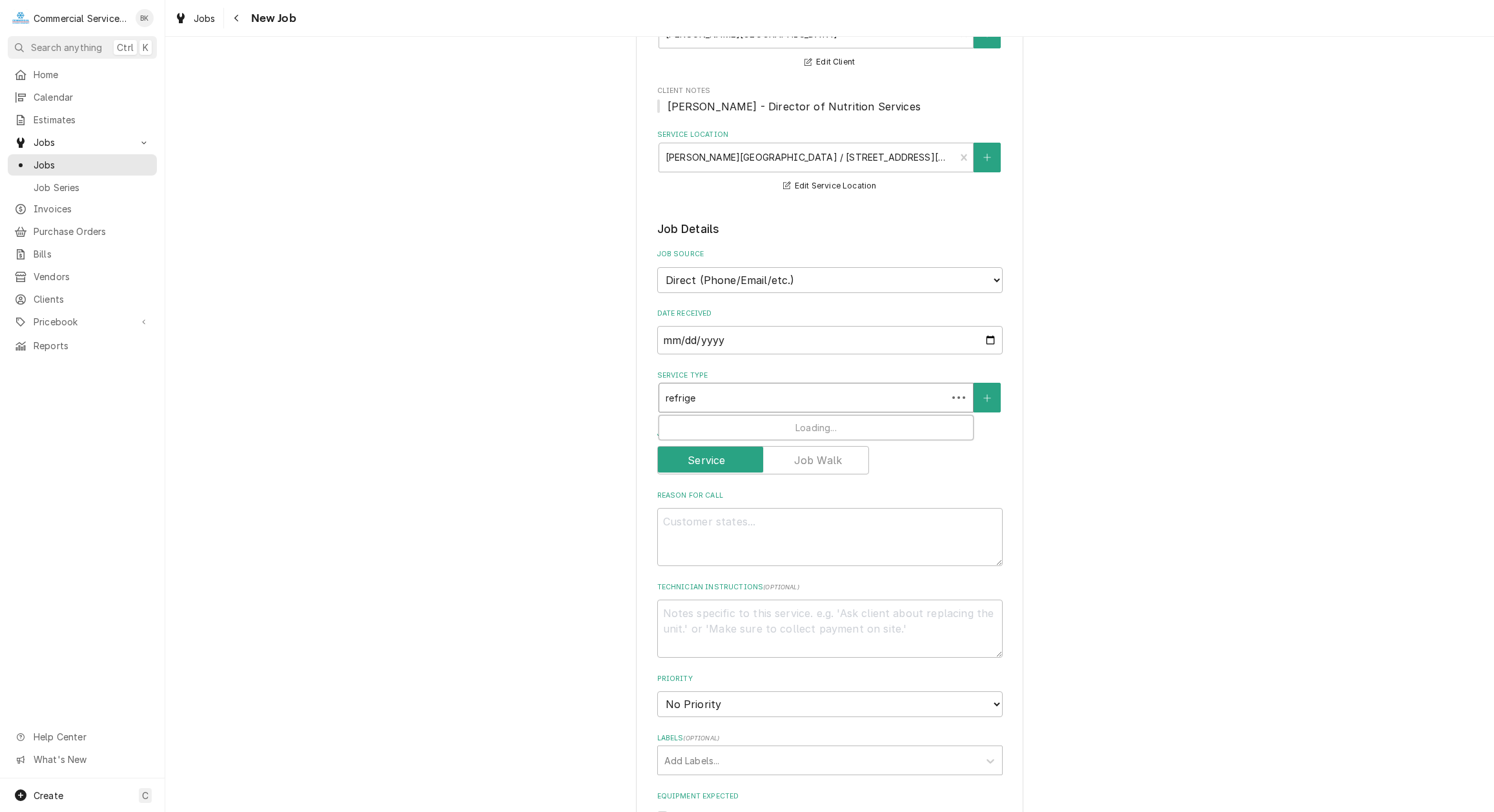
type textarea "x"
type input "refrig"
type textarea "x"
type input "refri"
type textarea "x"
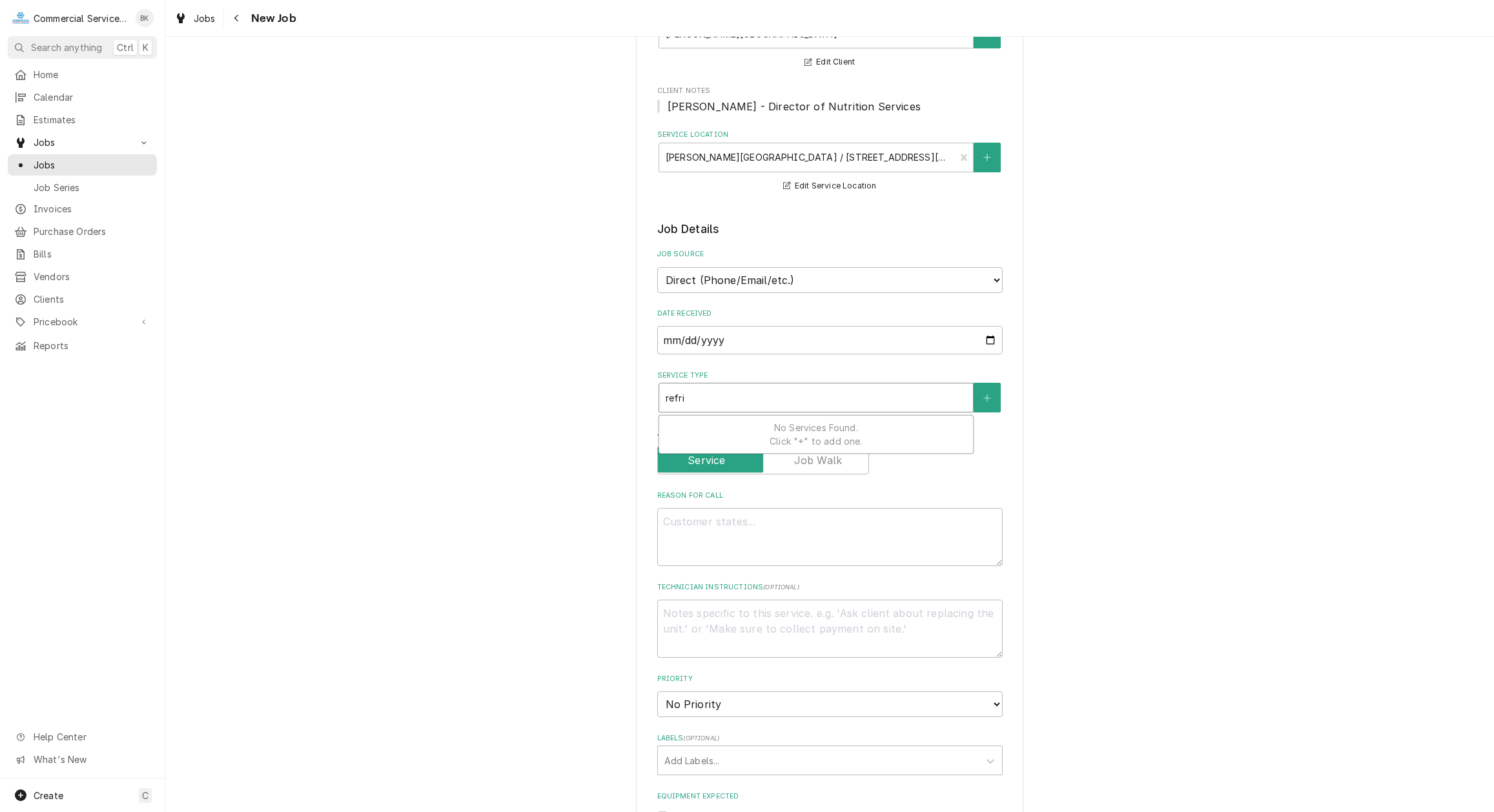
type input "refr"
type textarea "x"
type input "ref"
type textarea "x"
type input "re"
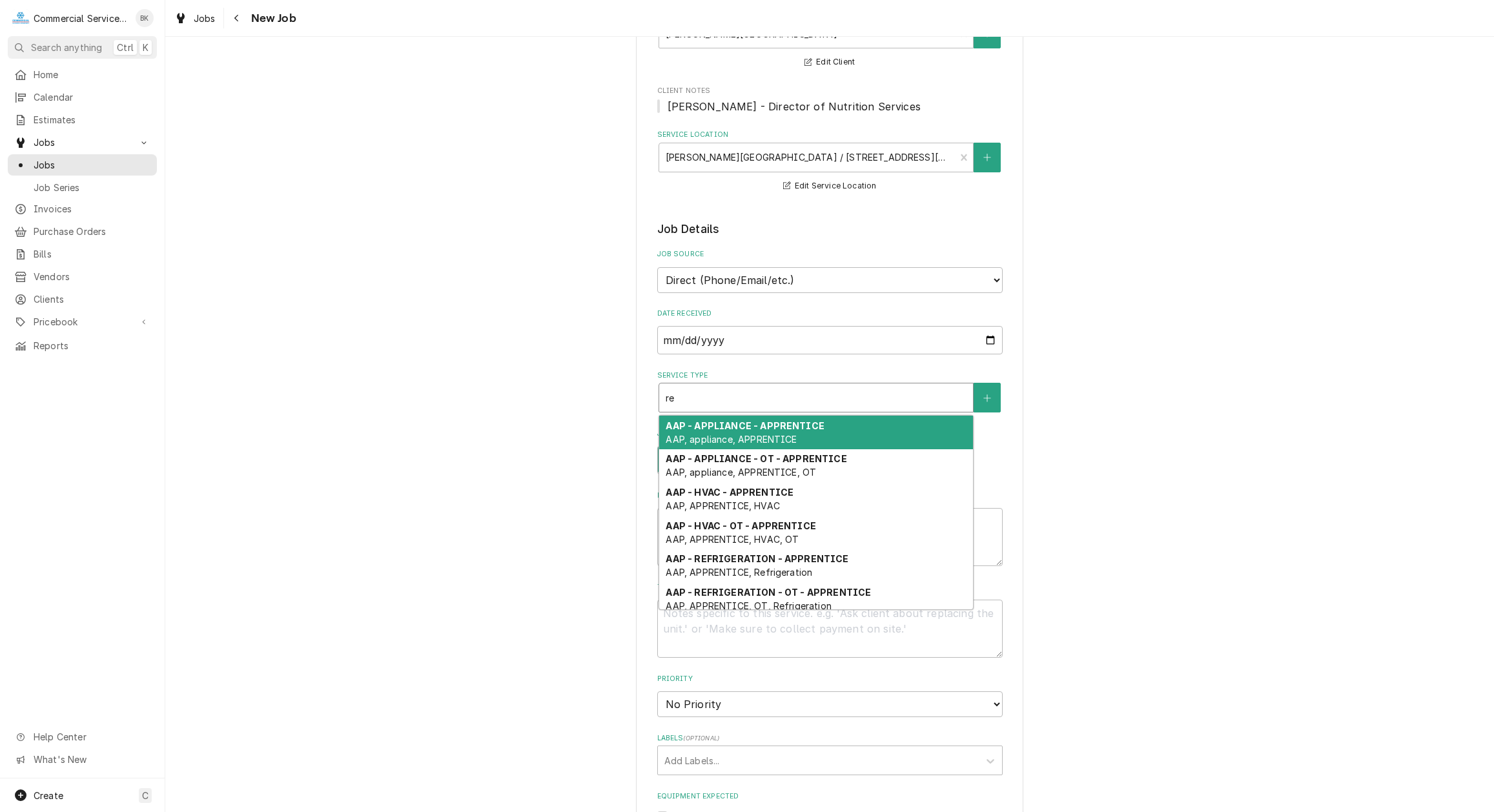
type textarea "x"
type input "r"
type textarea "x"
type input "c"
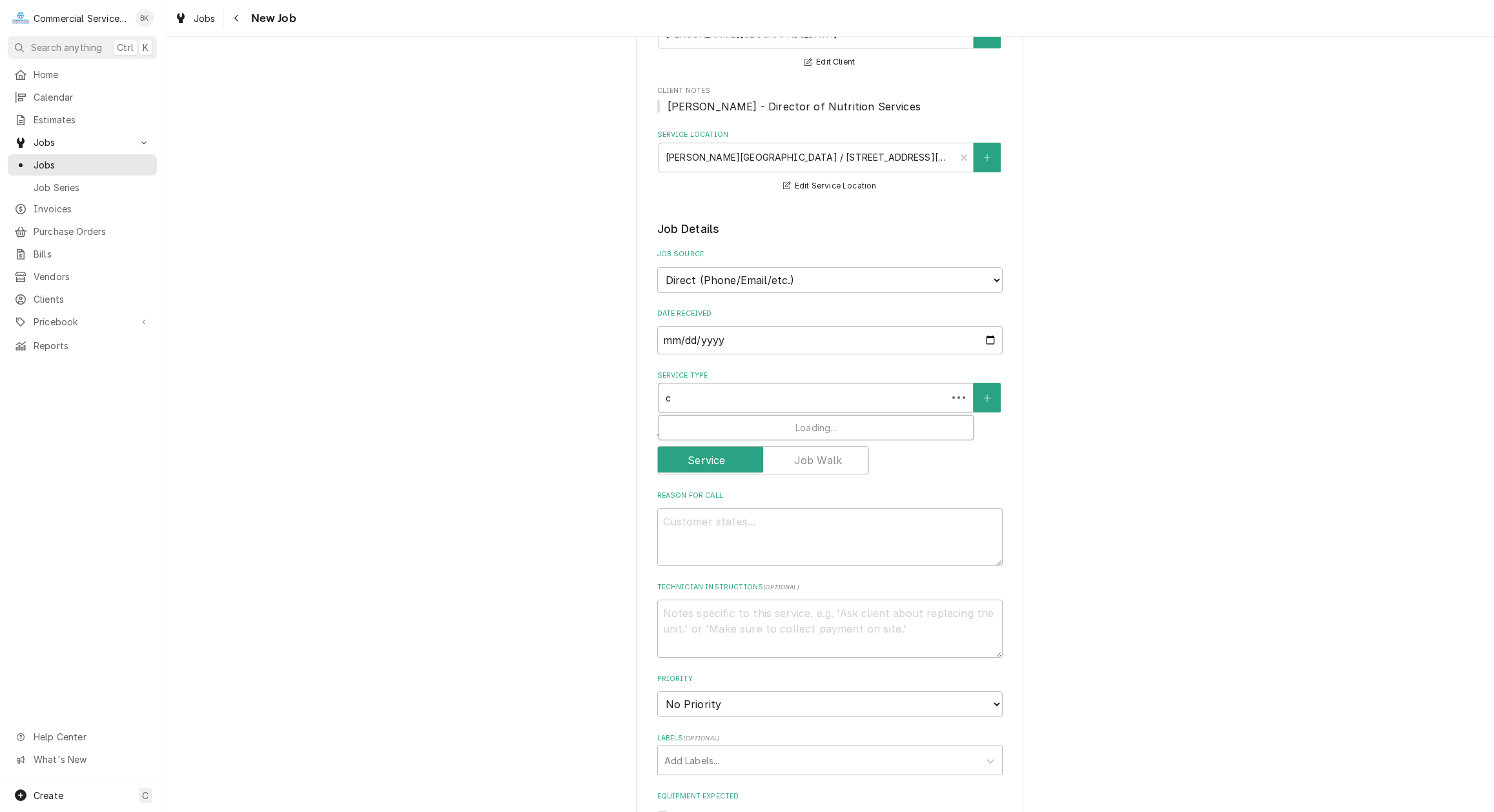
type textarea "x"
type input "ca"
type textarea "x"
type input "cab"
type textarea "x"
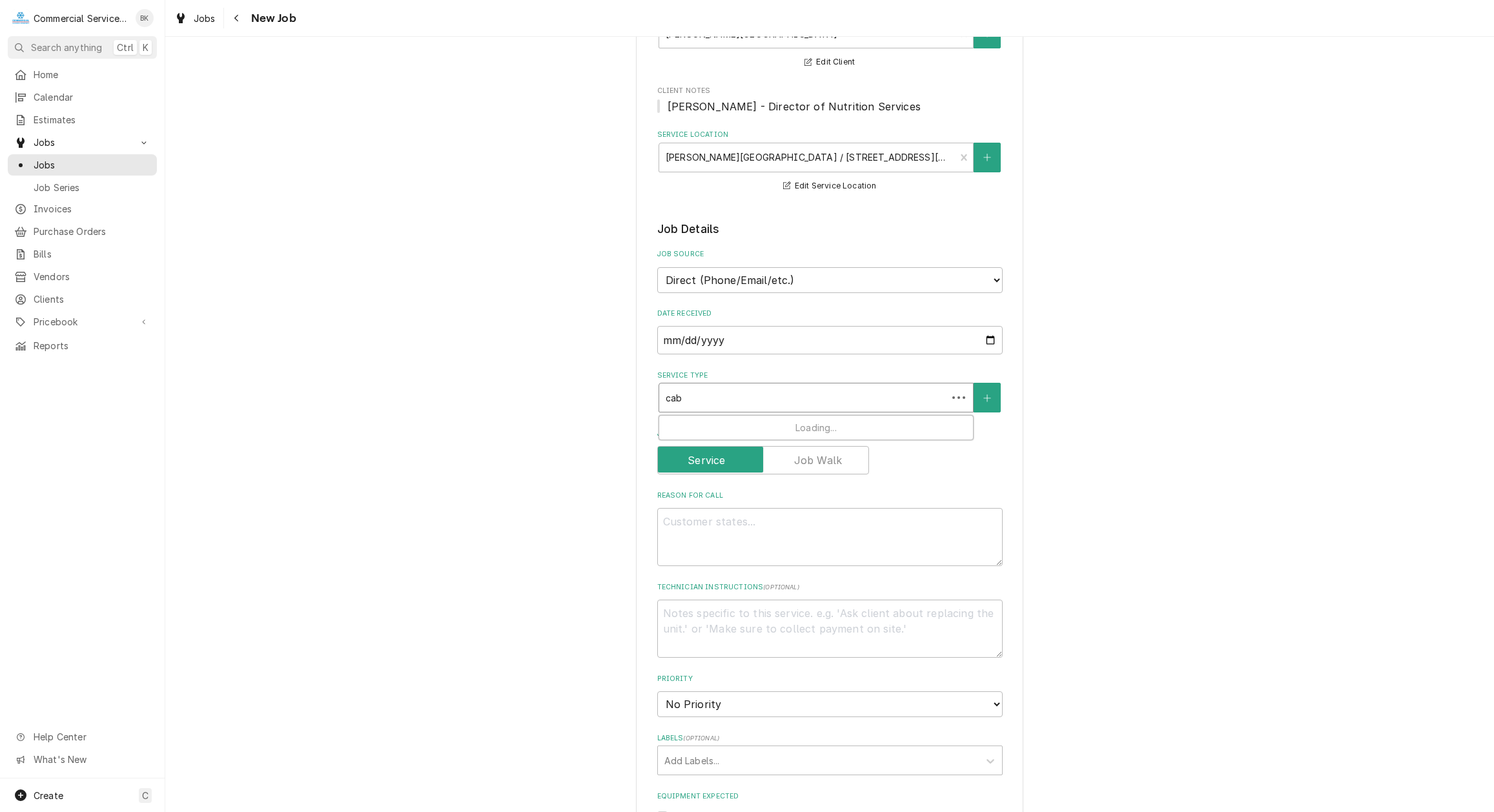
type input "ca"
type textarea "x"
type input "c"
type textarea "x"
type input "cb"
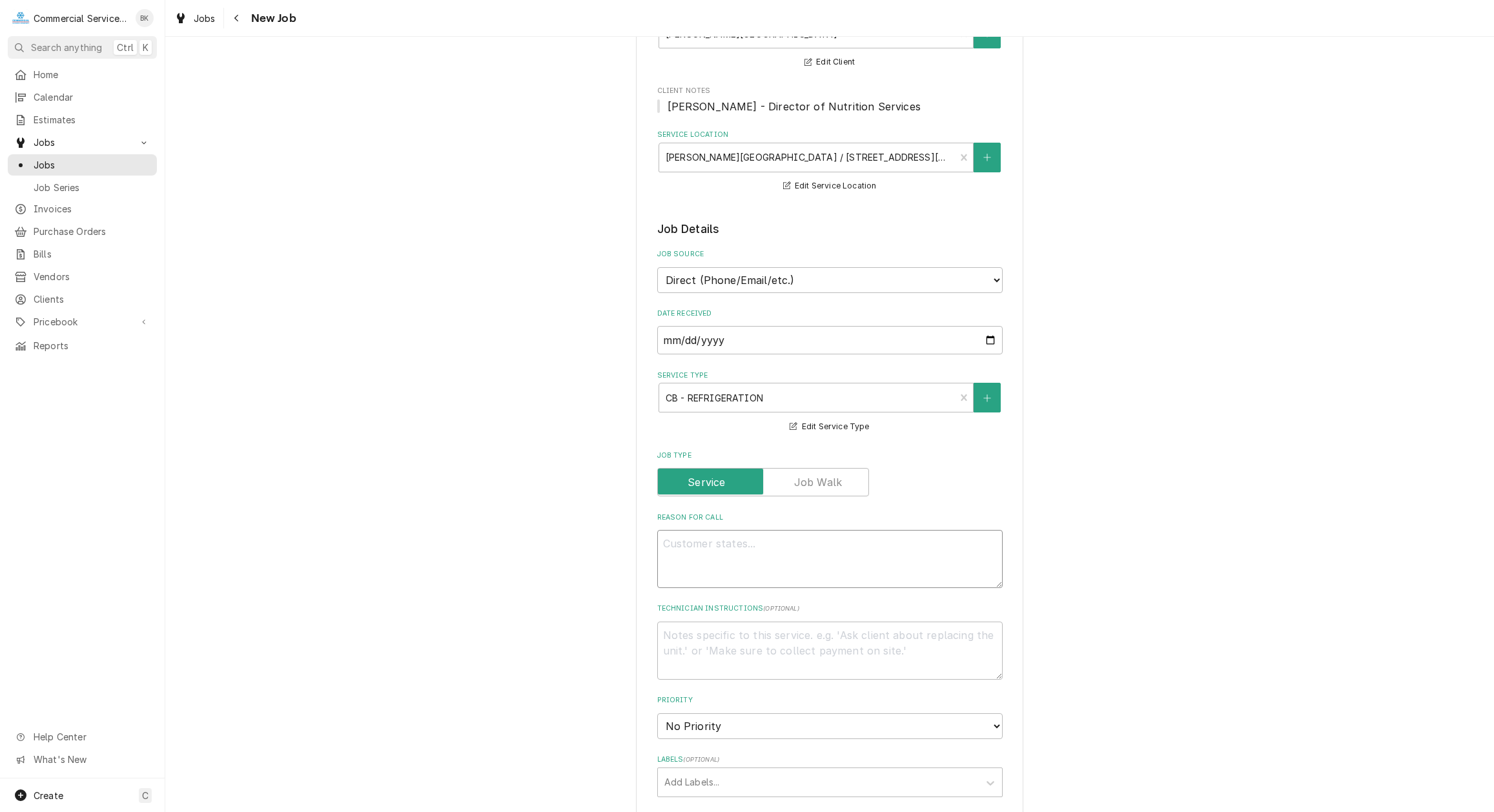
click at [764, 541] on textarea "Reason For Call" at bounding box center [830, 559] width 345 height 58
type textarea "x"
type textarea "F"
type textarea "x"
type textarea "Fr"
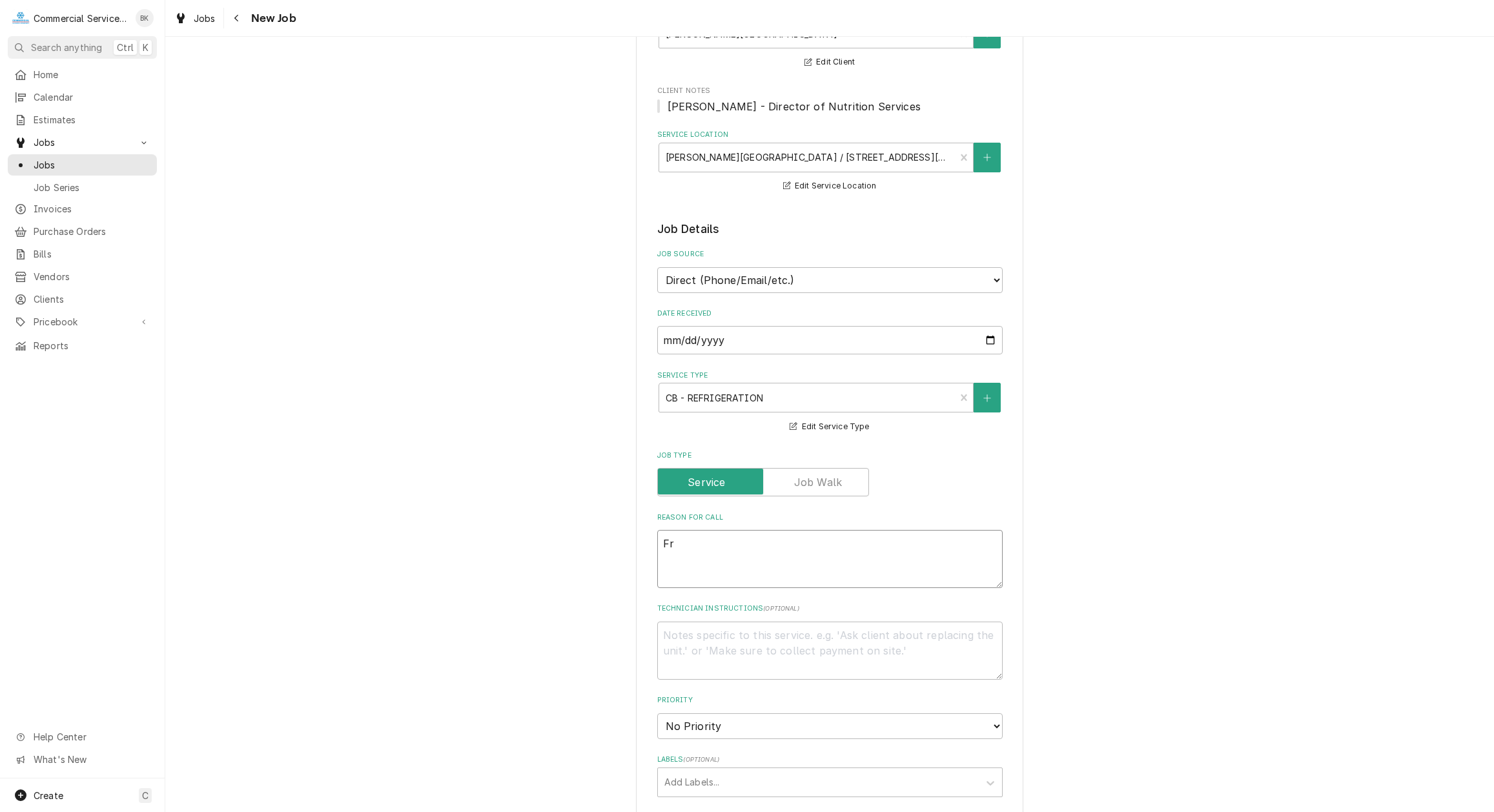
type textarea "x"
type textarea "Fre"
type textarea "x"
type textarea "Free"
type textarea "x"
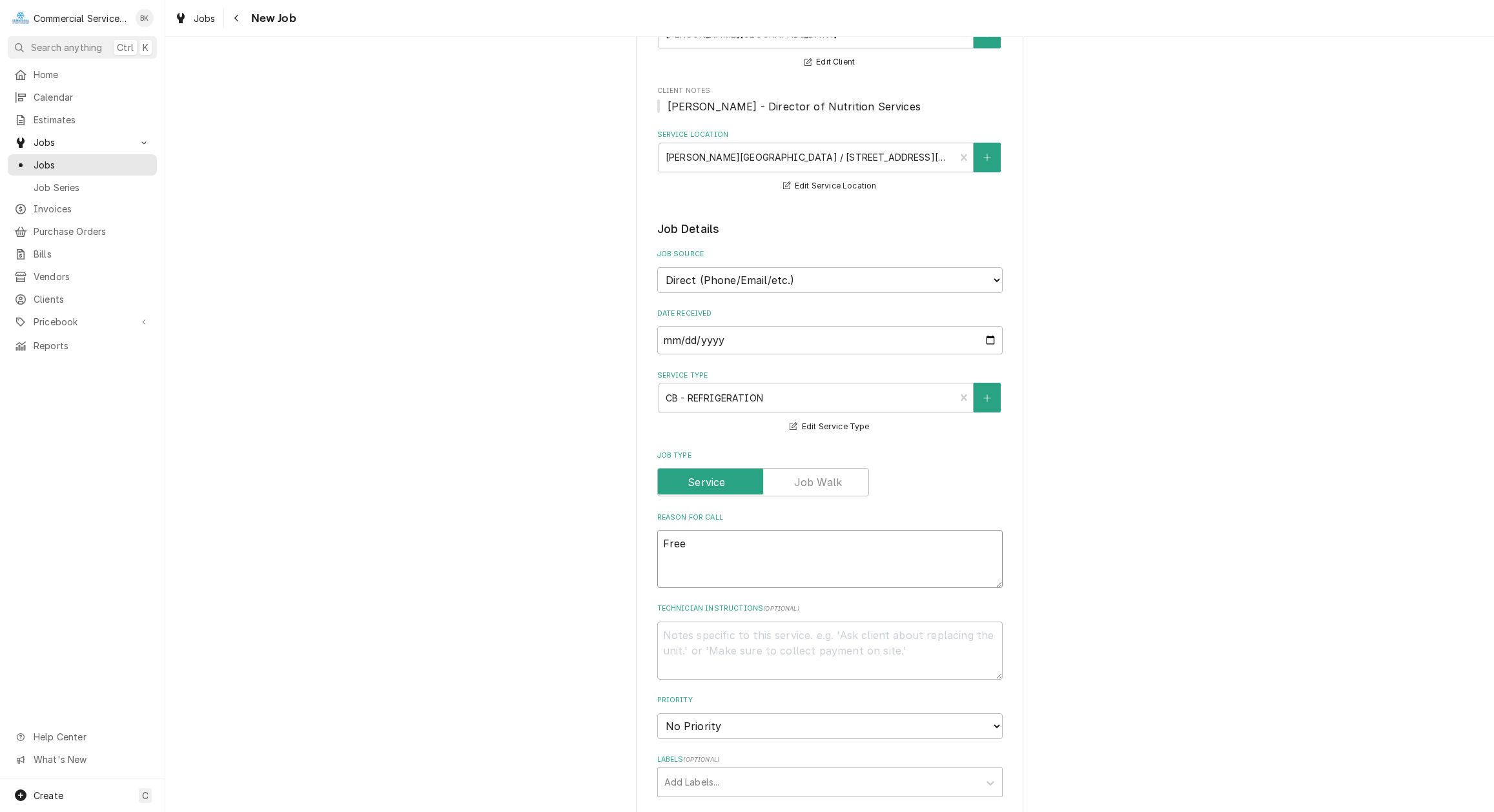
type textarea "Freez"
type textarea "x"
type textarea "Freeze"
type textarea "x"
type textarea "Freezer"
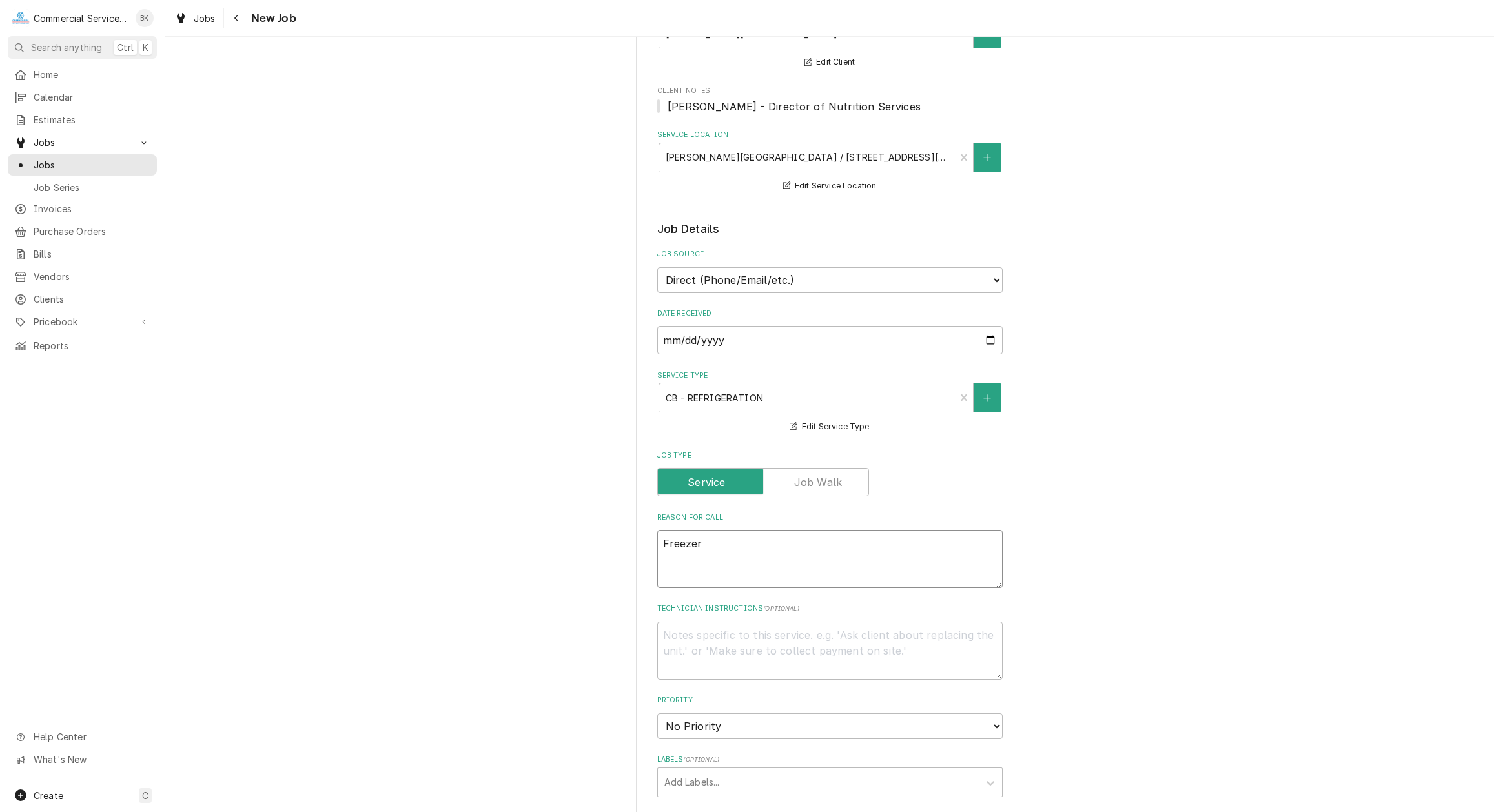
type textarea "x"
type textarea "Freezer"
type textarea "x"
type textarea "Freezer n"
type textarea "x"
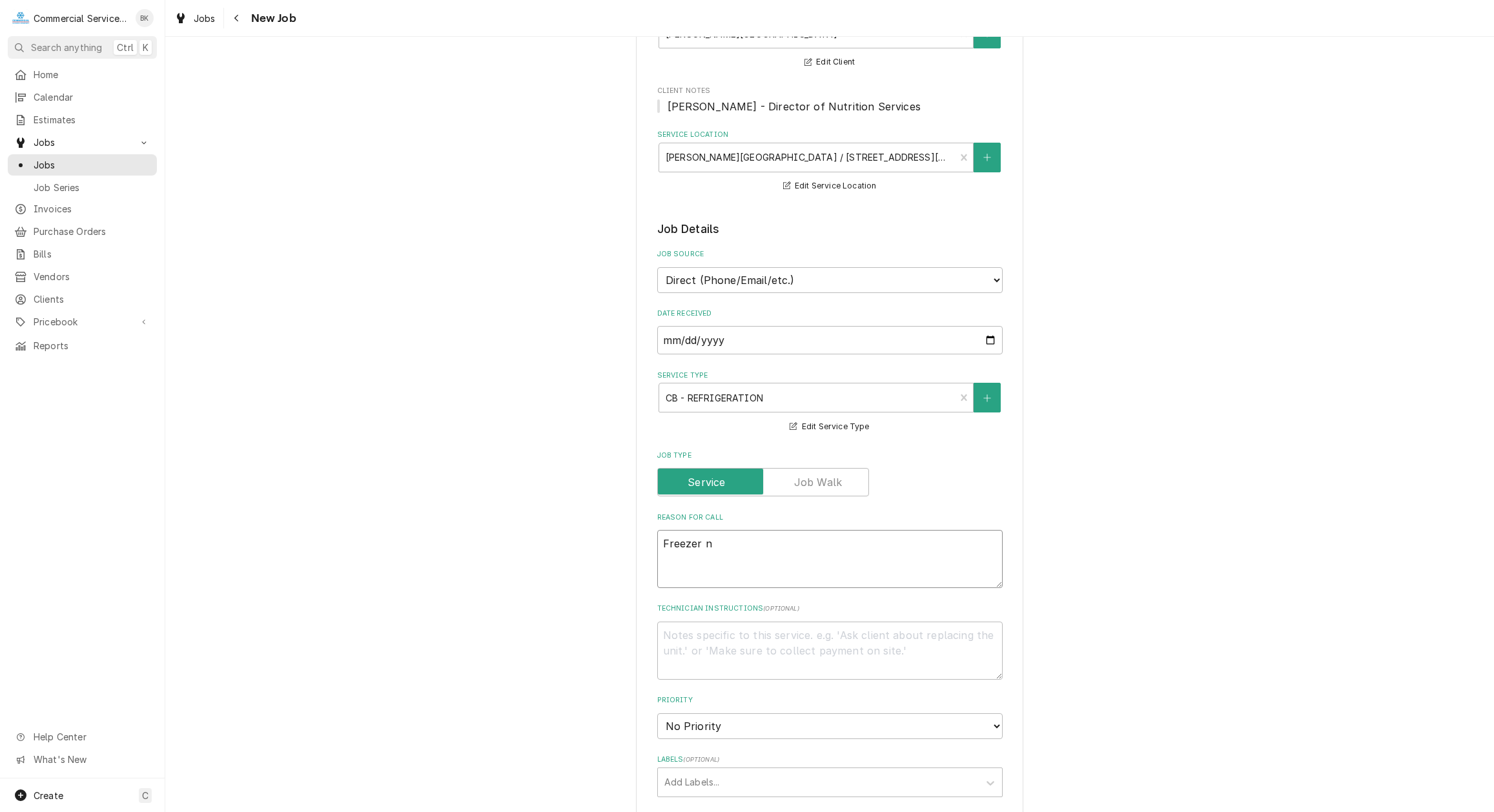
type textarea "Freezer no"
type textarea "x"
type textarea "Freezer not"
type textarea "x"
type textarea "Freezer not"
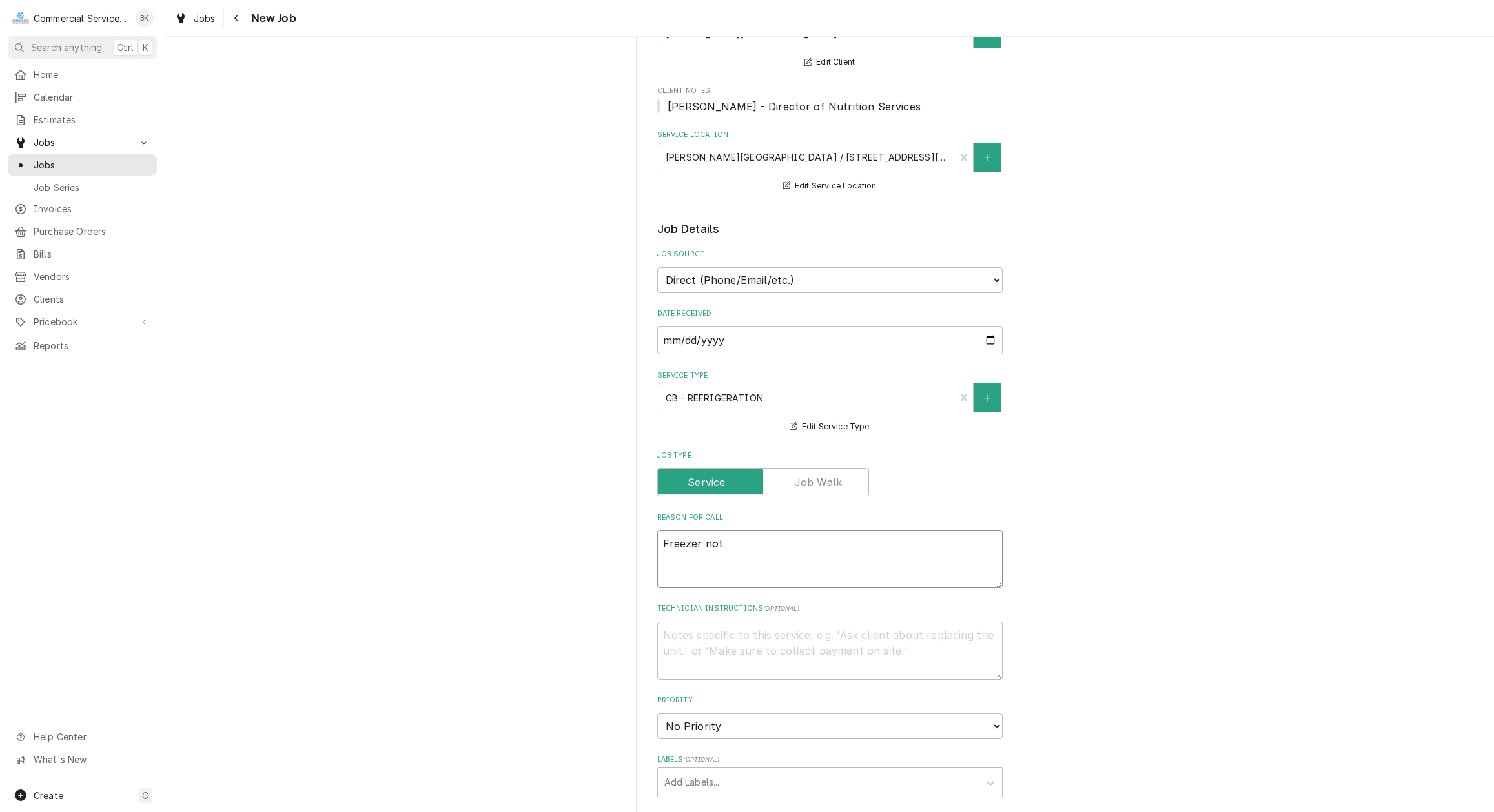
type textarea "x"
type textarea "Freezer not t"
type textarea "x"
type textarea "Freezer not te"
type textarea "x"
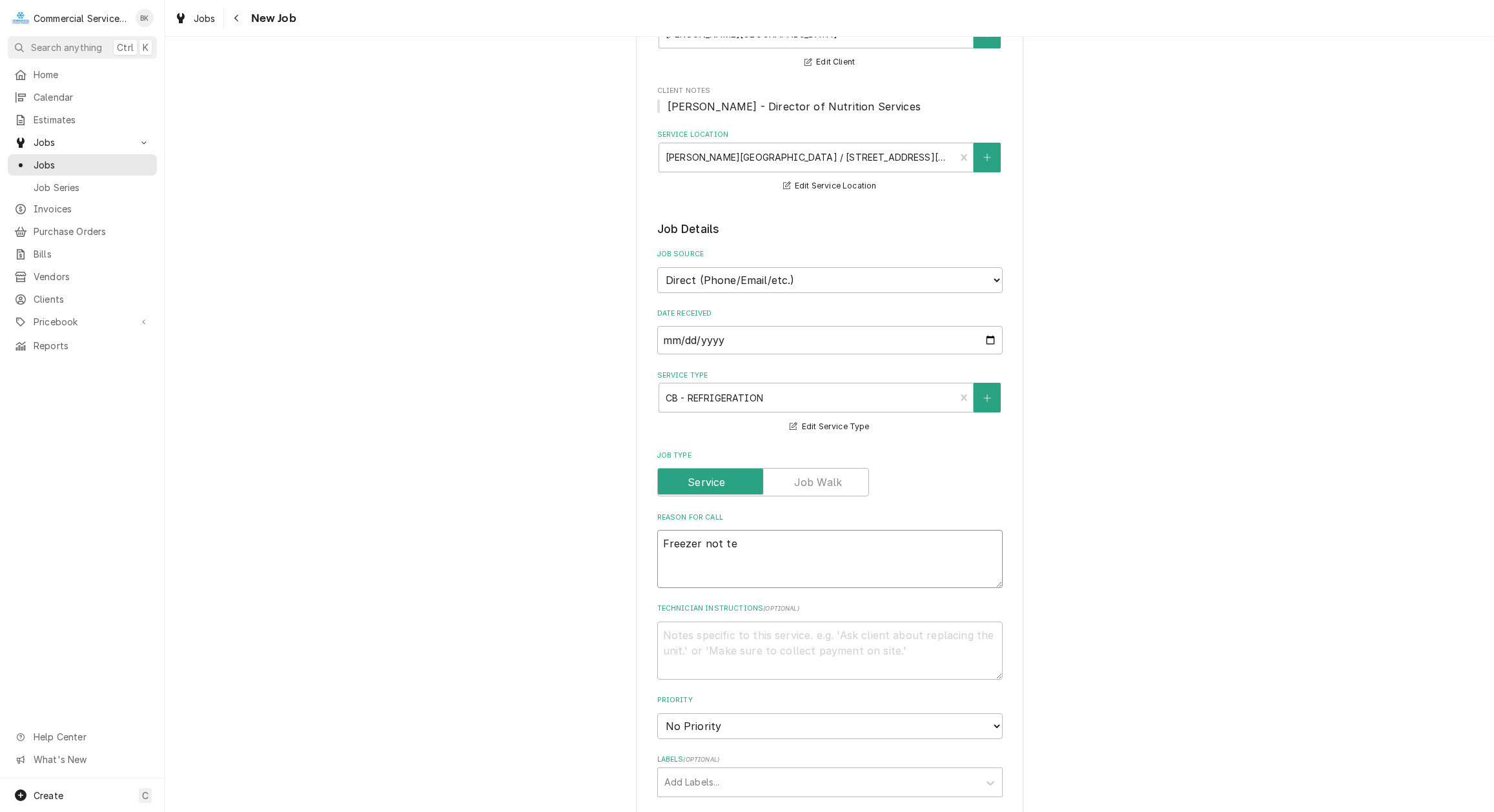
type textarea "Freezer not tem"
type textarea "x"
type textarea "Freezer not temp"
type textarea "x"
type textarea "Freezer not tempin"
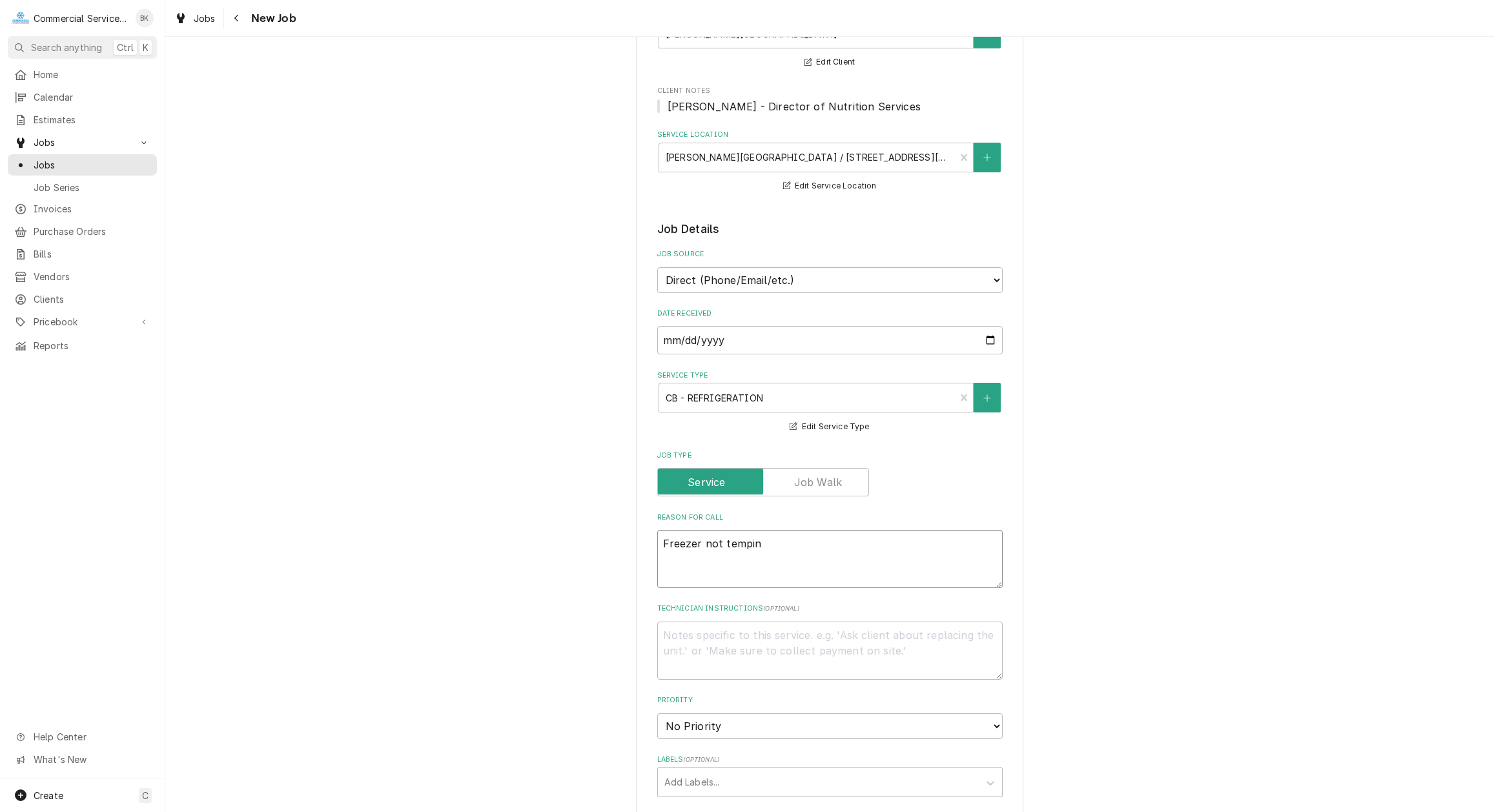
type textarea "x"
type textarea "Freezer not temping"
type textarea "x"
type textarea "Freezer not temping,"
type textarea "x"
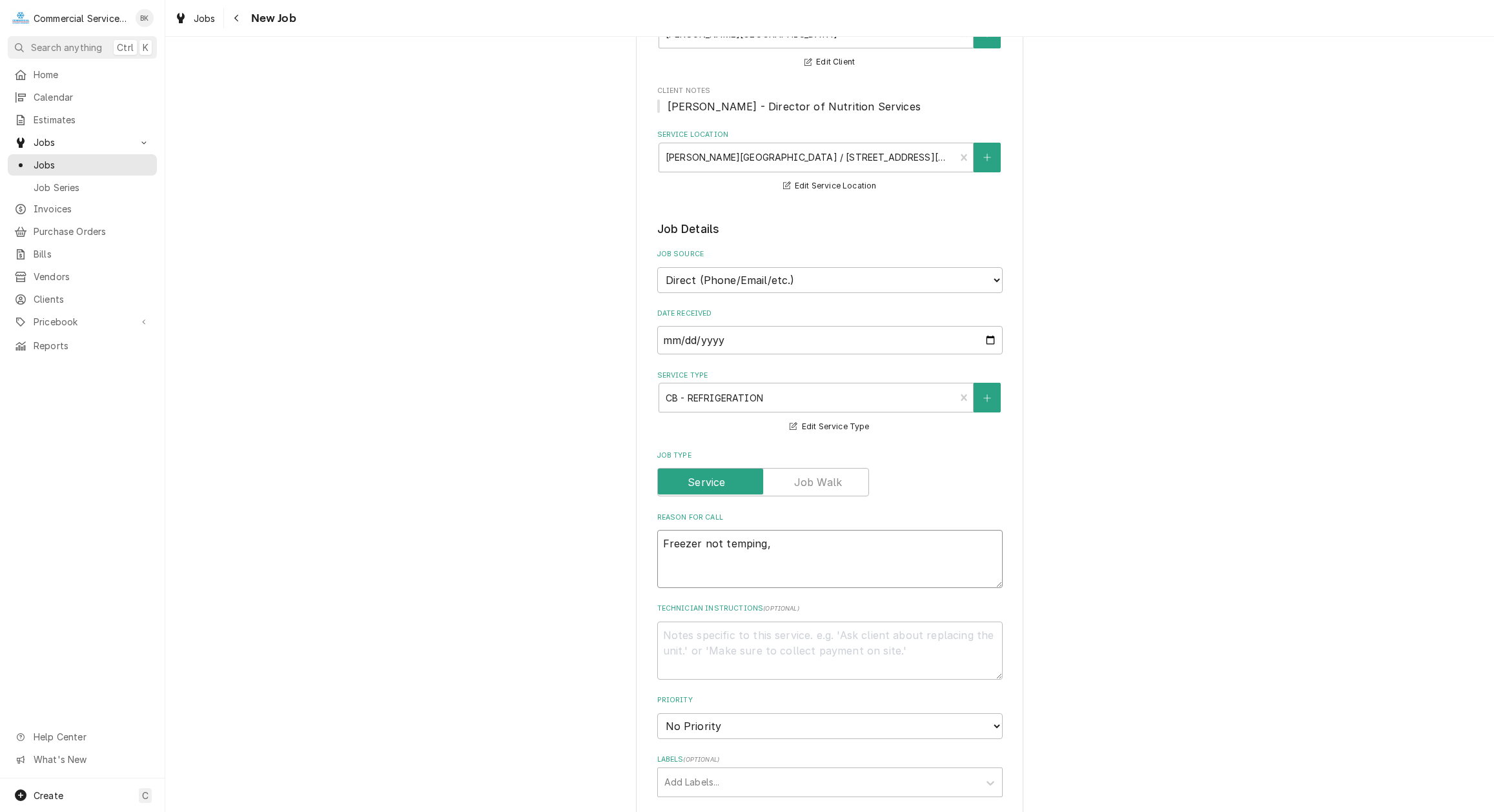
type textarea "Freezer not temping,"
type textarea "x"
type textarea "Freezer not temping, w"
type textarea "x"
type textarea "Freezer not temping, wa"
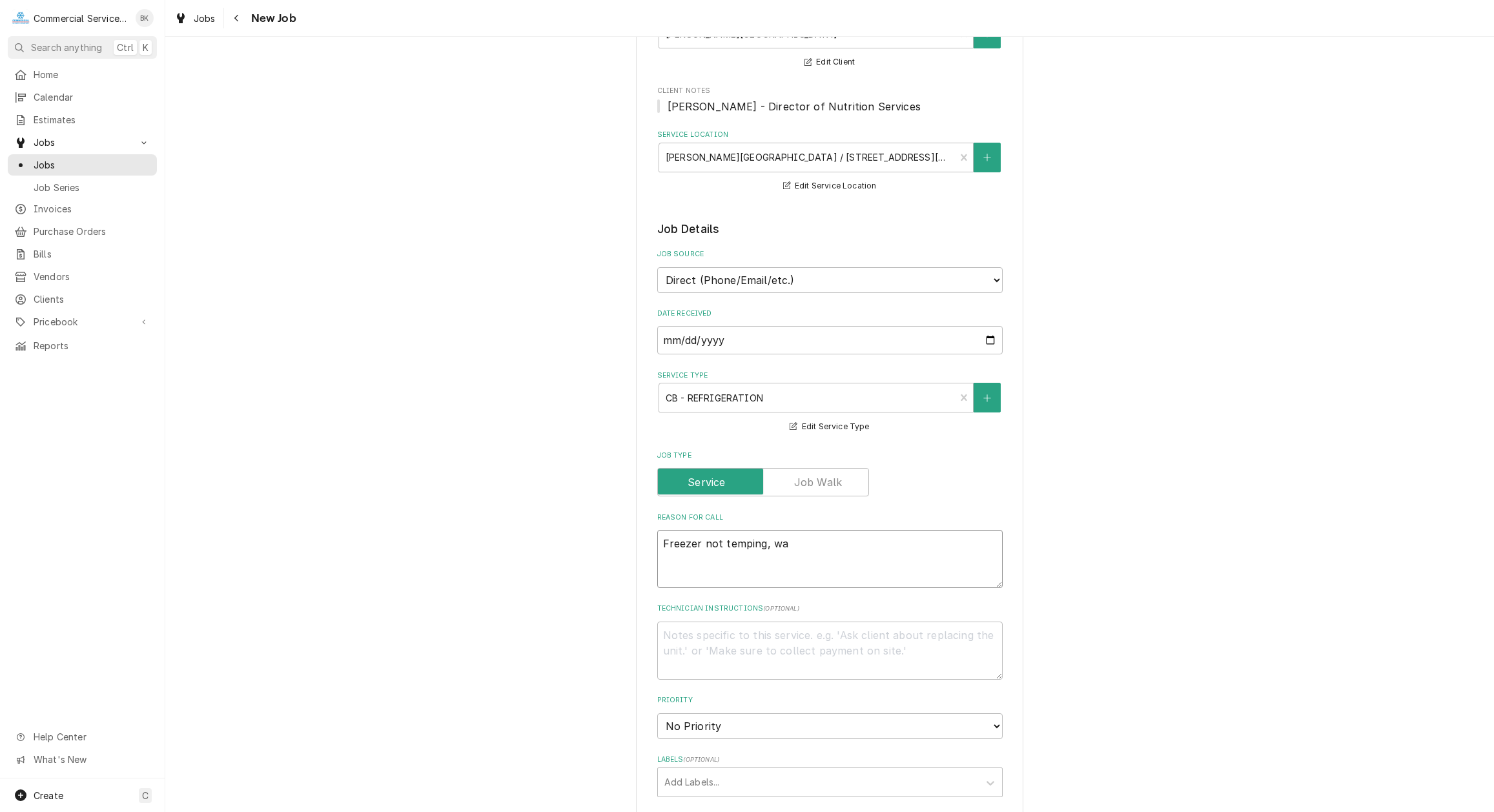
type textarea "x"
type textarea "Freezer not temping, wat"
type textarea "x"
type textarea "Freezer not temping, wate"
type textarea "x"
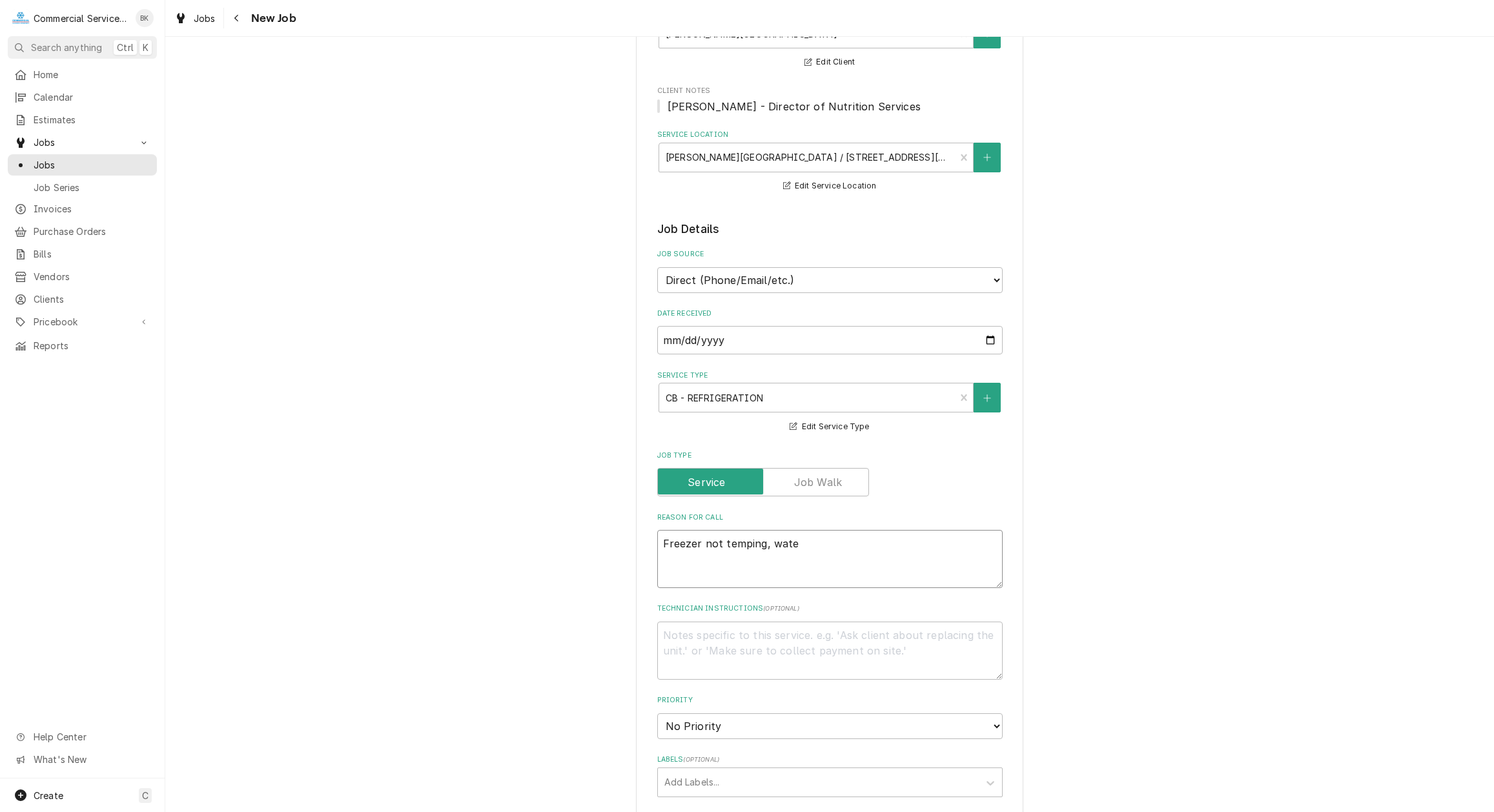
type textarea "Freezer not temping, water"
type textarea "x"
type textarea "Freezer not temping, water"
type textarea "x"
type textarea "Freezer not temping, water i"
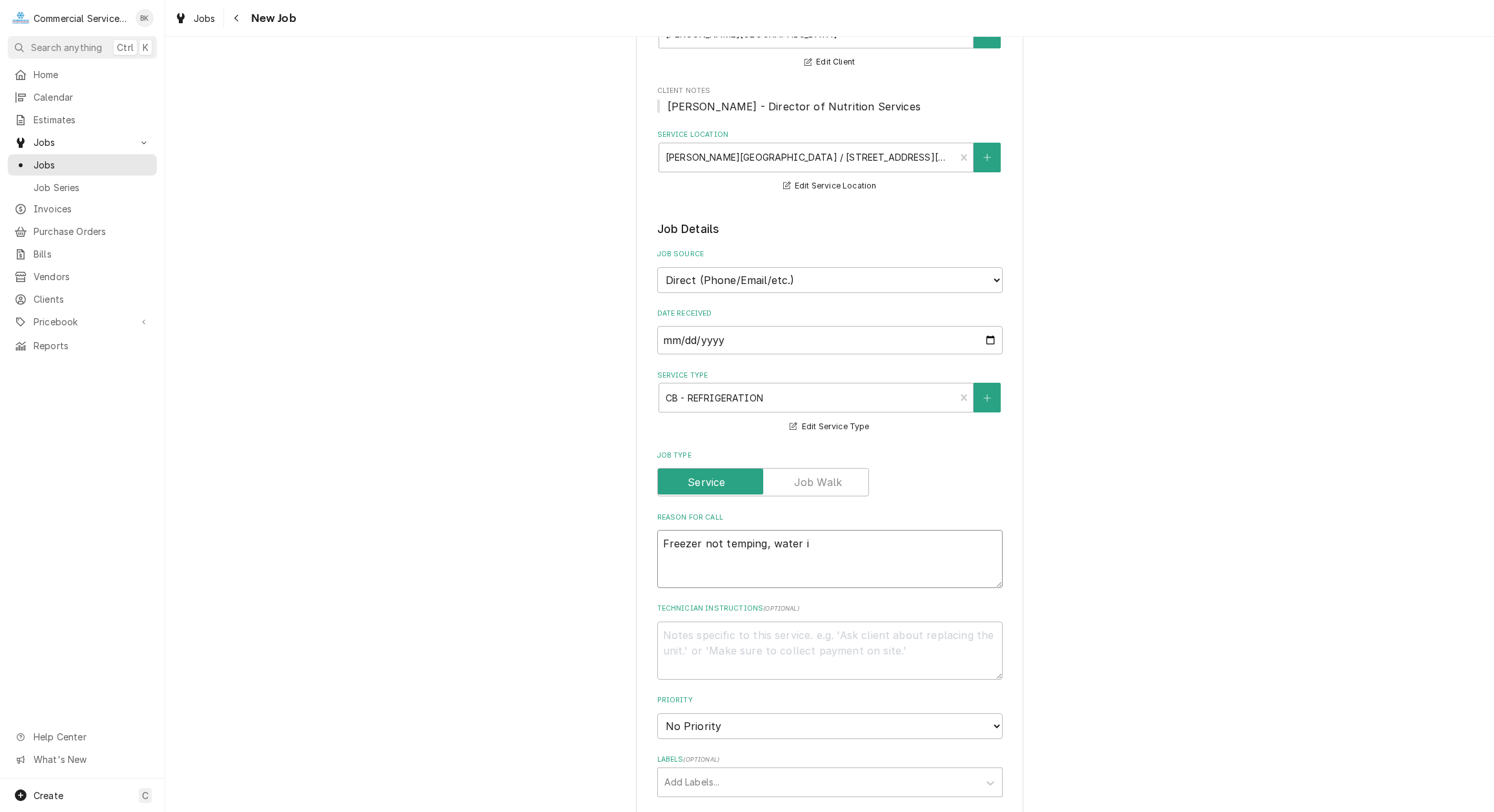
type textarea "x"
type textarea "Freezer not temping, water in"
type textarea "x"
type textarea "Freezer not temping, water in"
type textarea "x"
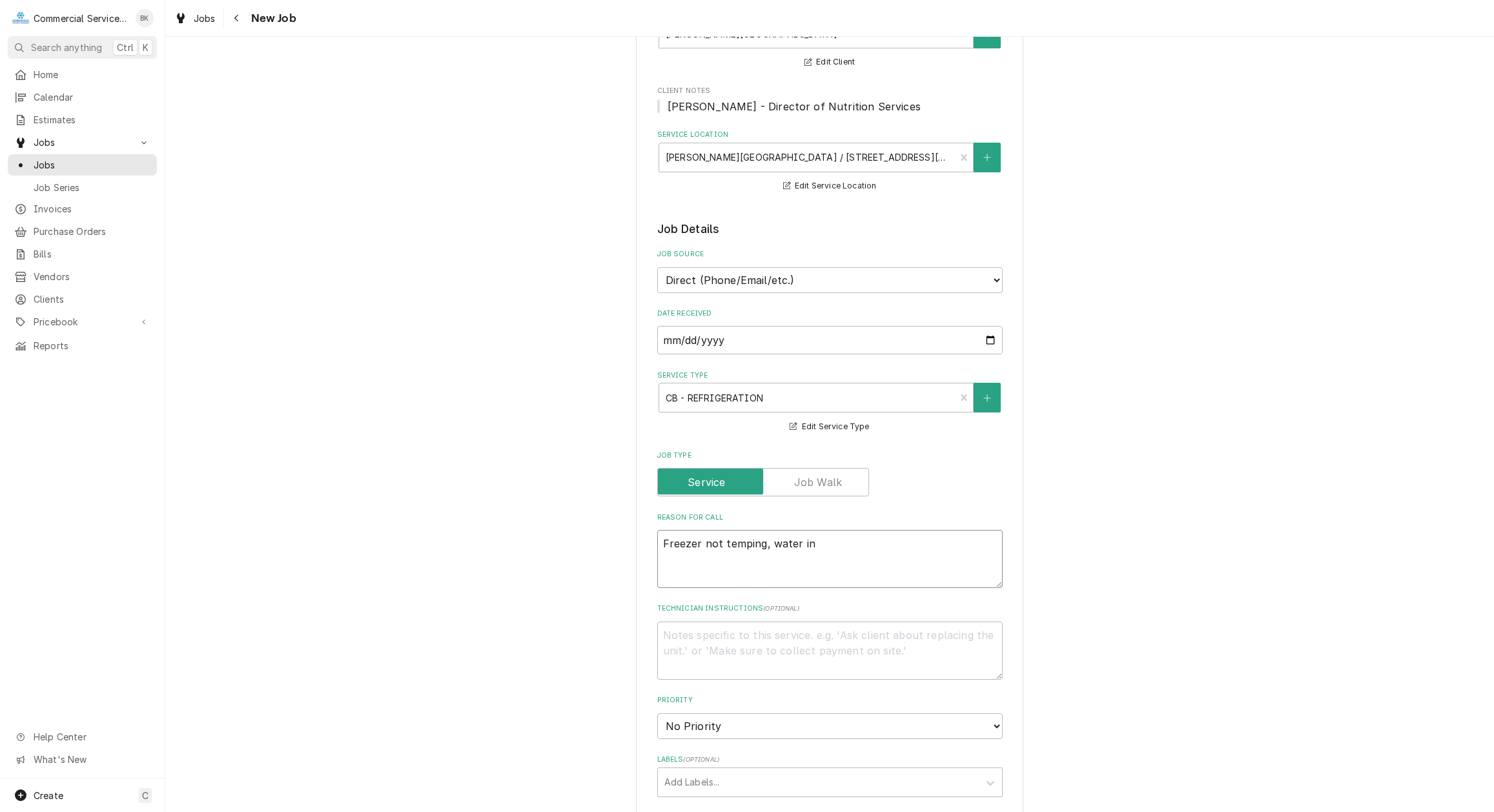
type textarea "Freezer not temping, water in c"
type textarea "x"
type textarea "Freezer not temping, water in ca"
type textarea "x"
type textarea "Freezer not temping, water in cab"
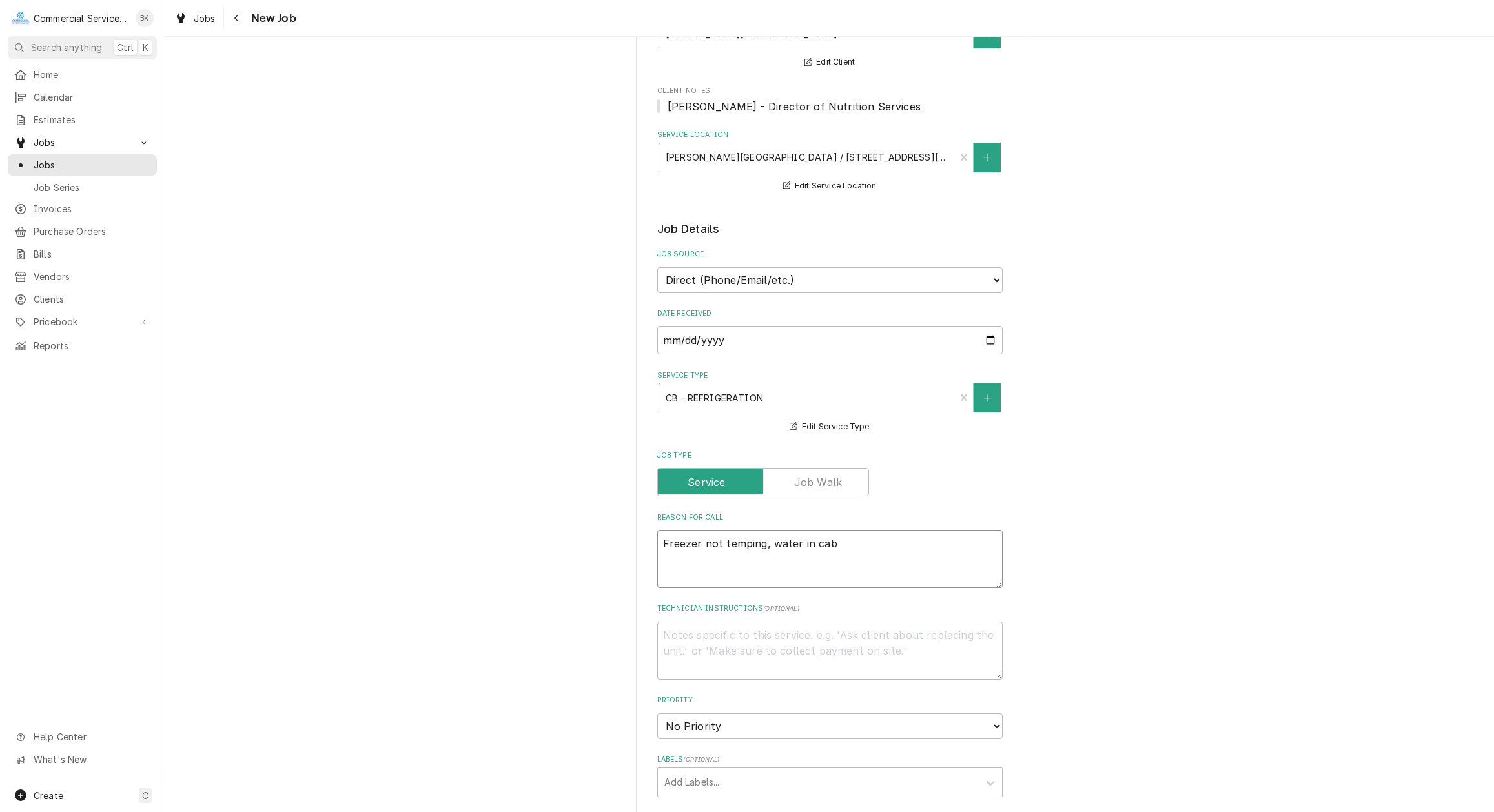
type textarea "x"
type textarea "Freezer not temping, water in cabi"
type textarea "x"
type textarea "Freezer not temping, water in cabin"
type textarea "x"
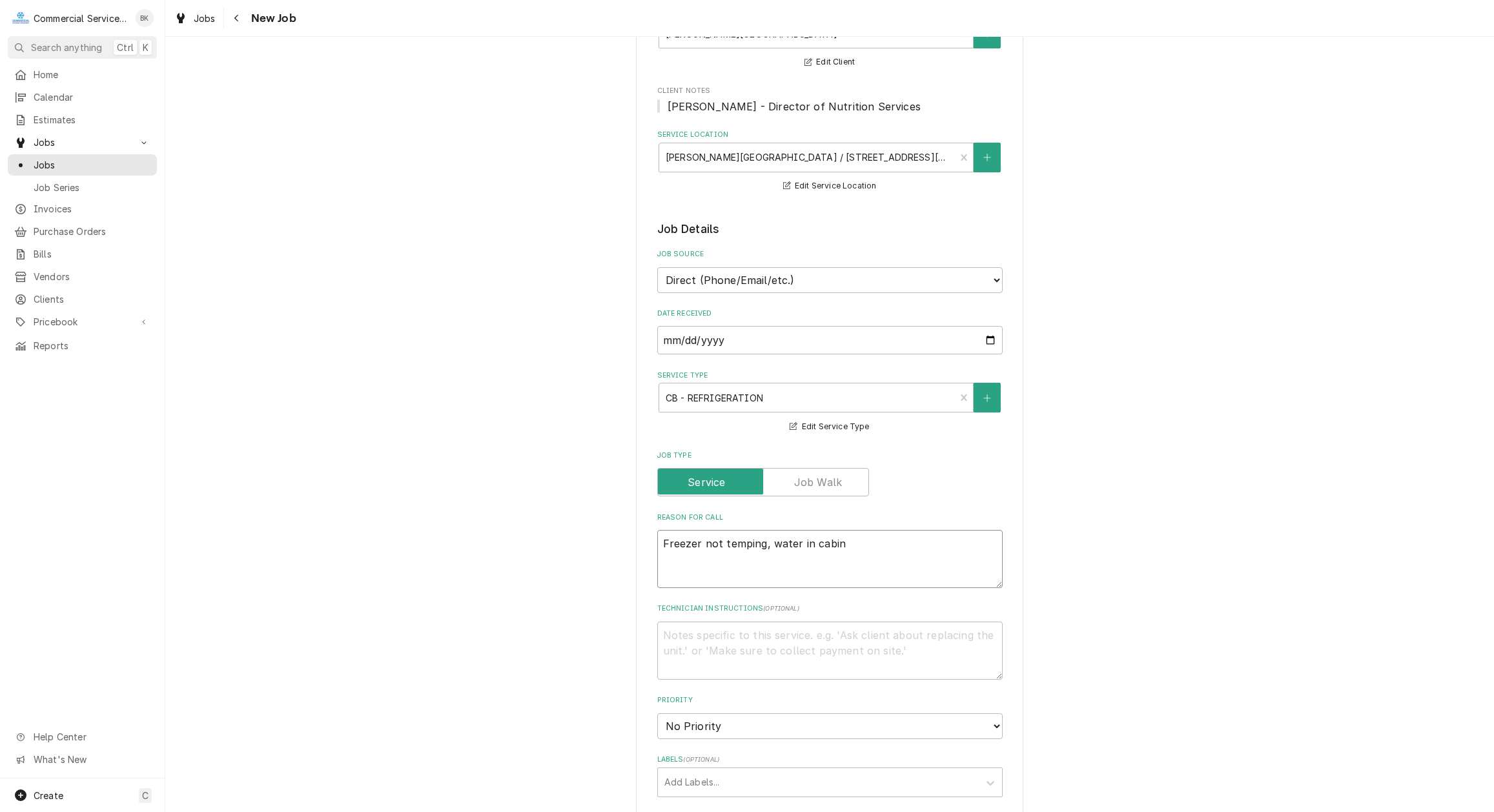
type textarea "Freezer not temping, water in cabine"
type textarea "x"
type textarea "Freezer not temping, water in cabinet"
type textarea "x"
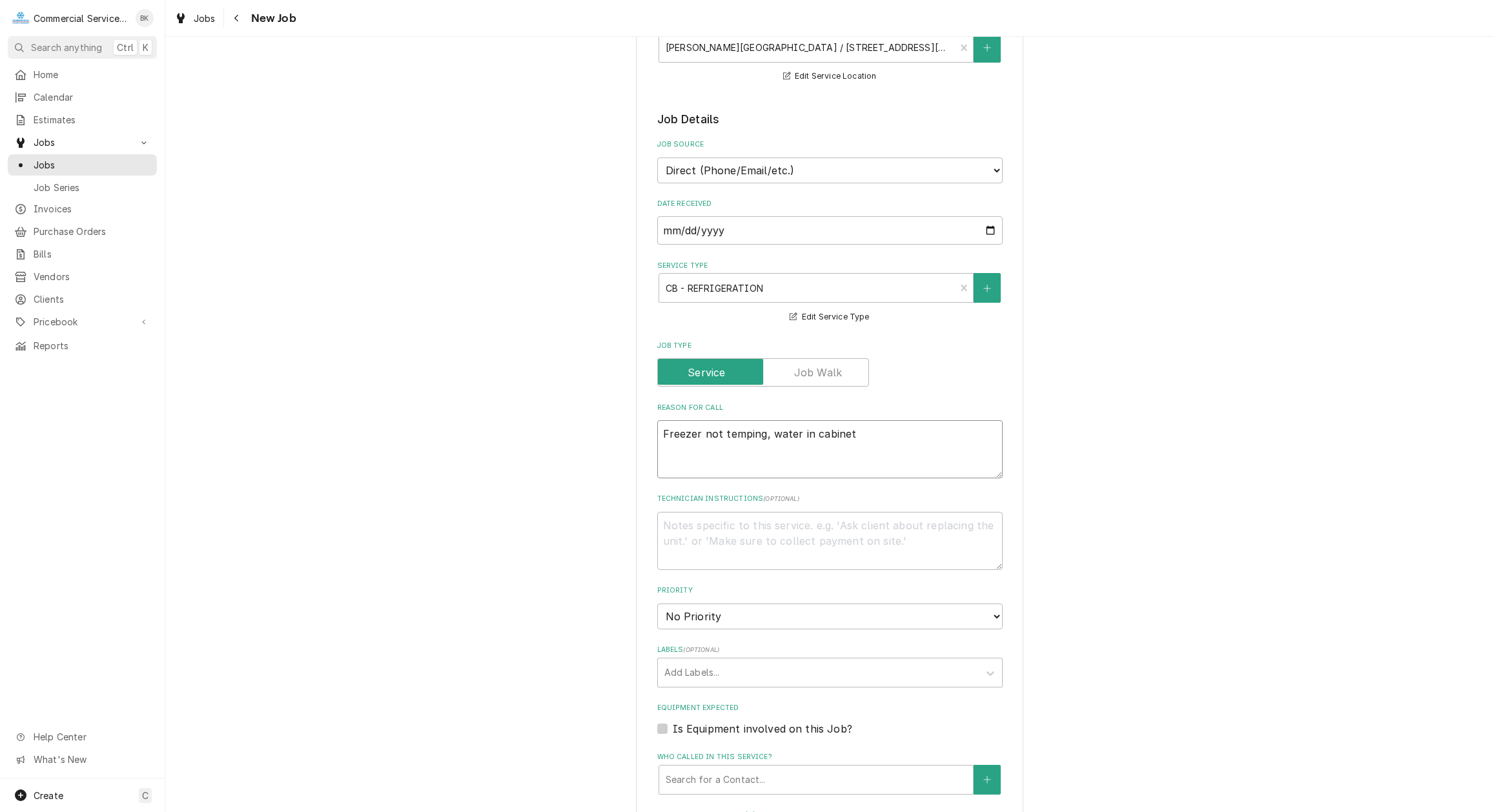
scroll to position [395, 0]
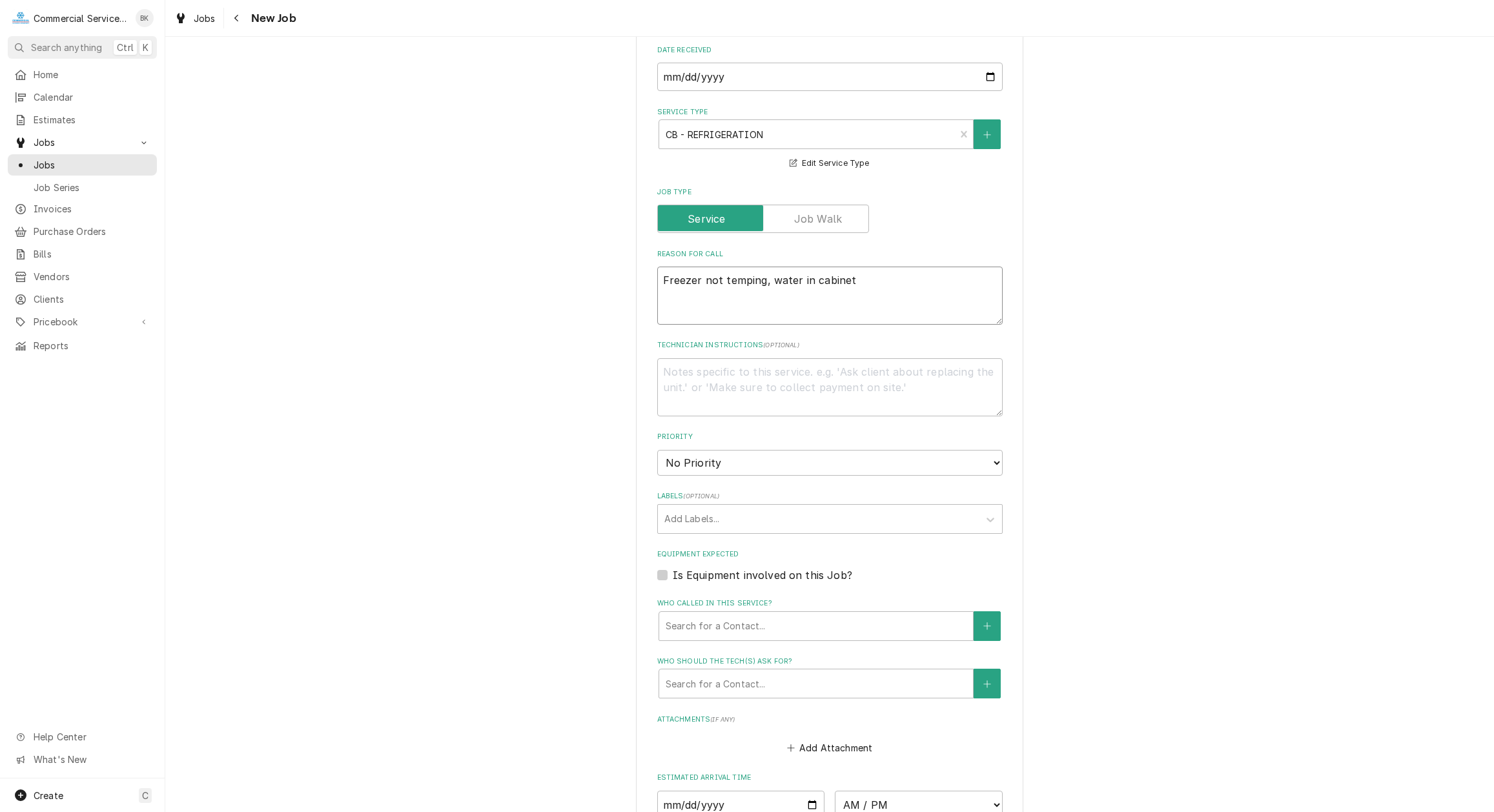
type textarea "Freezer not temping, water in cabinet"
click at [657, 450] on select "No Priority Urgent High Medium Low" at bounding box center [830, 463] width 345 height 25
select select "2"
click option "High" at bounding box center [0, 0] width 0 height 0
click at [726, 516] on div "Labels" at bounding box center [818, 518] width 308 height 23
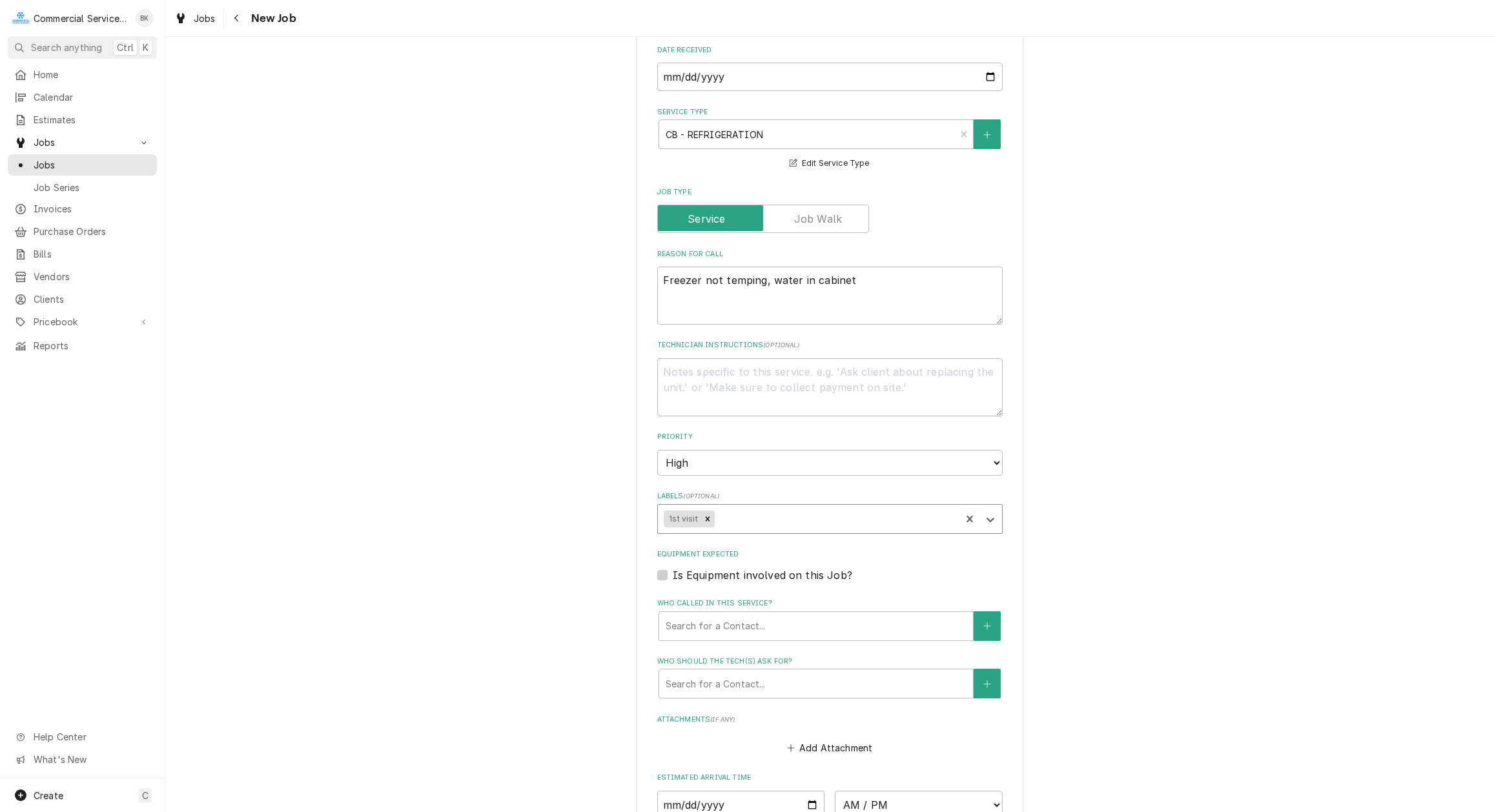
type textarea "x"
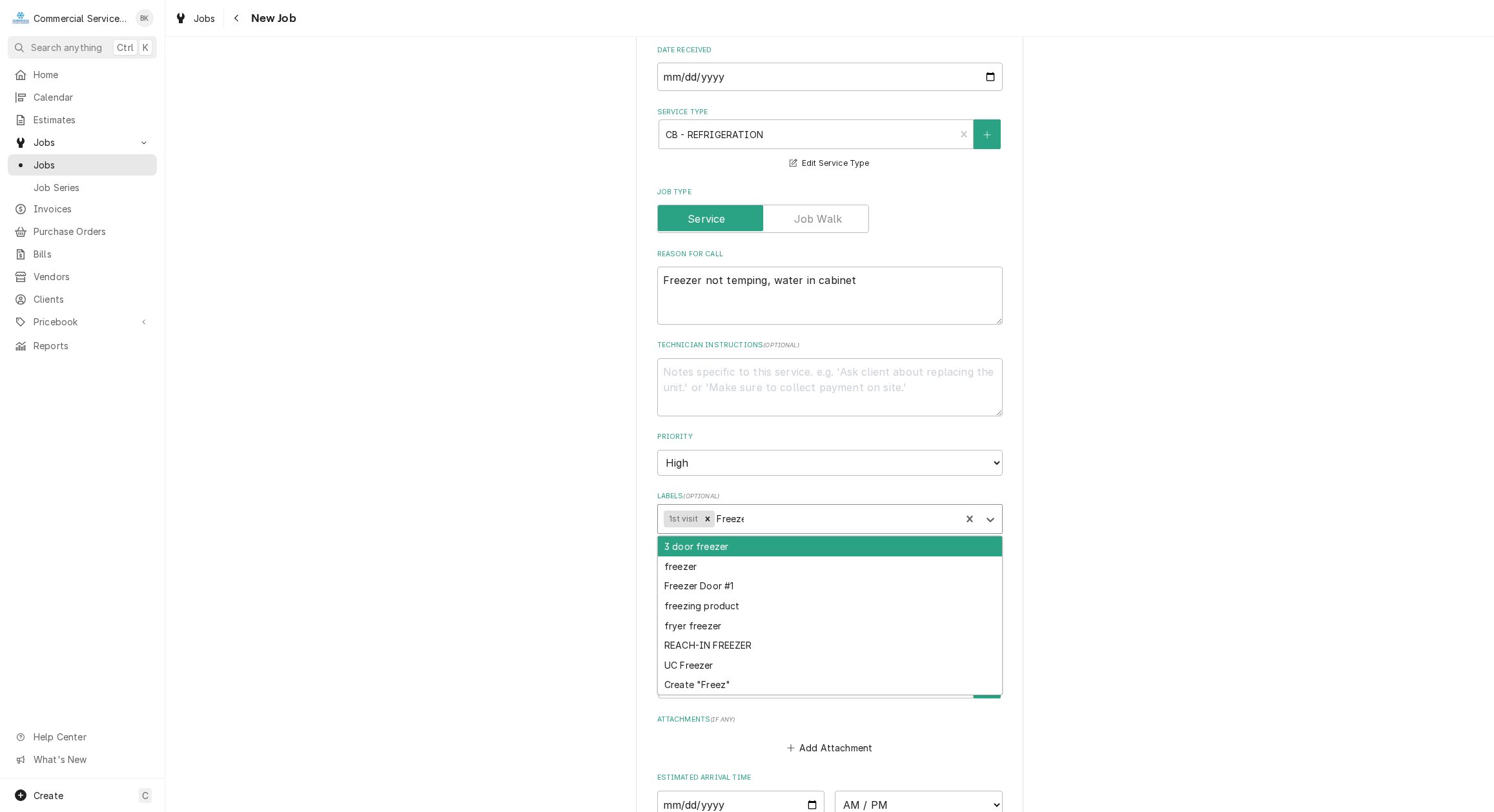
type input "Freezer"
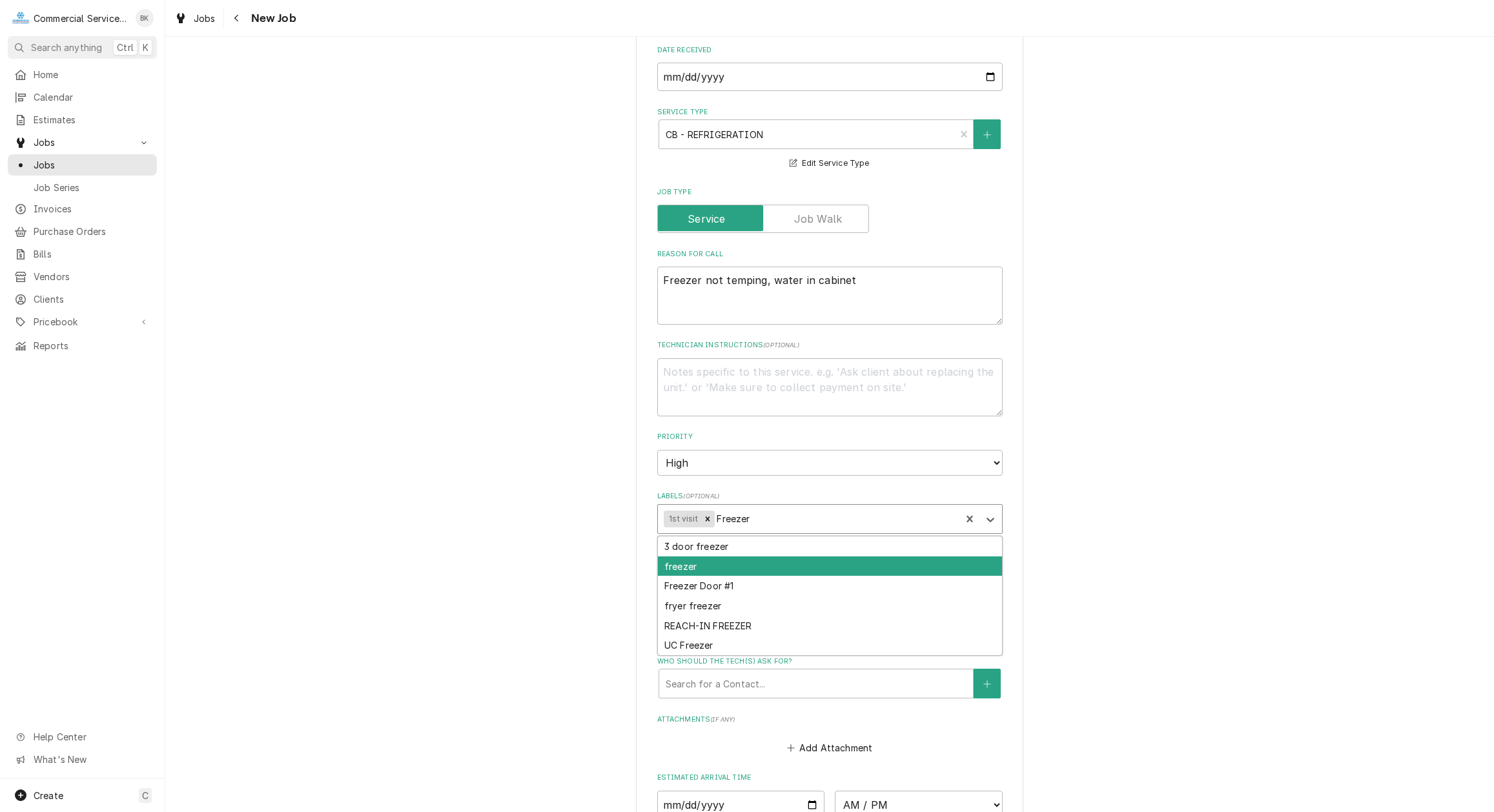
type textarea "x"
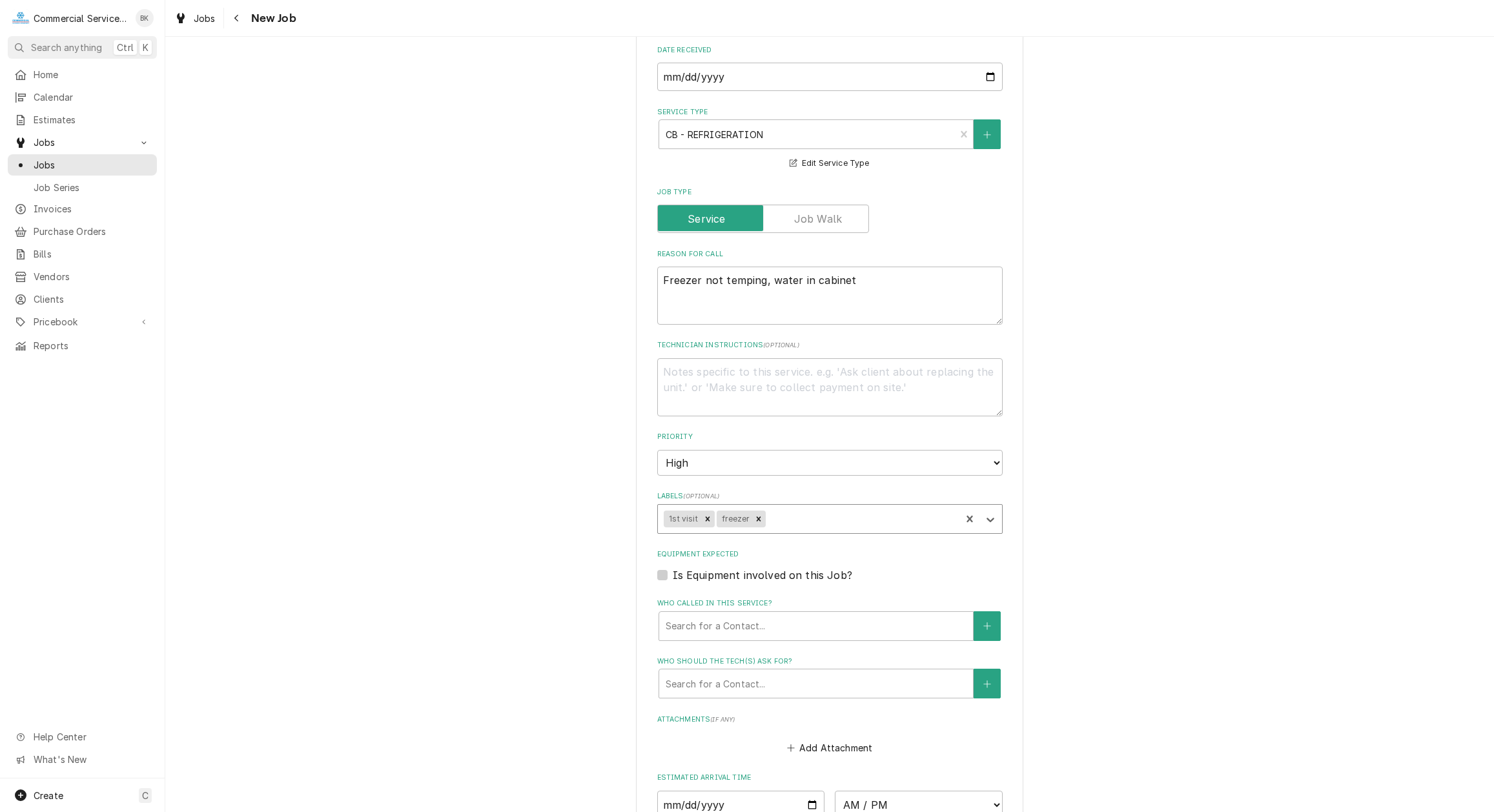
type textarea "x"
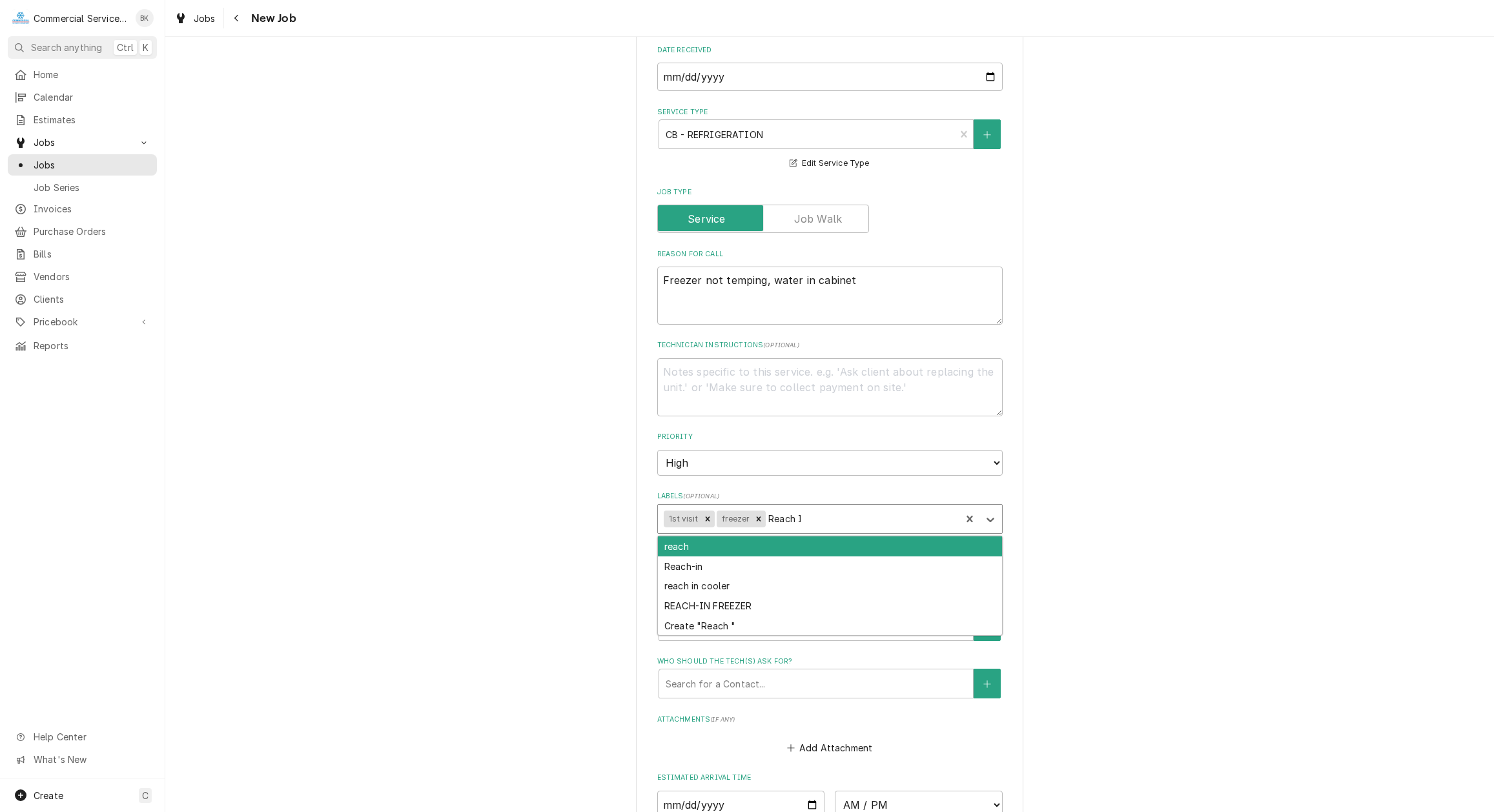
type input "Reach In"
type textarea "x"
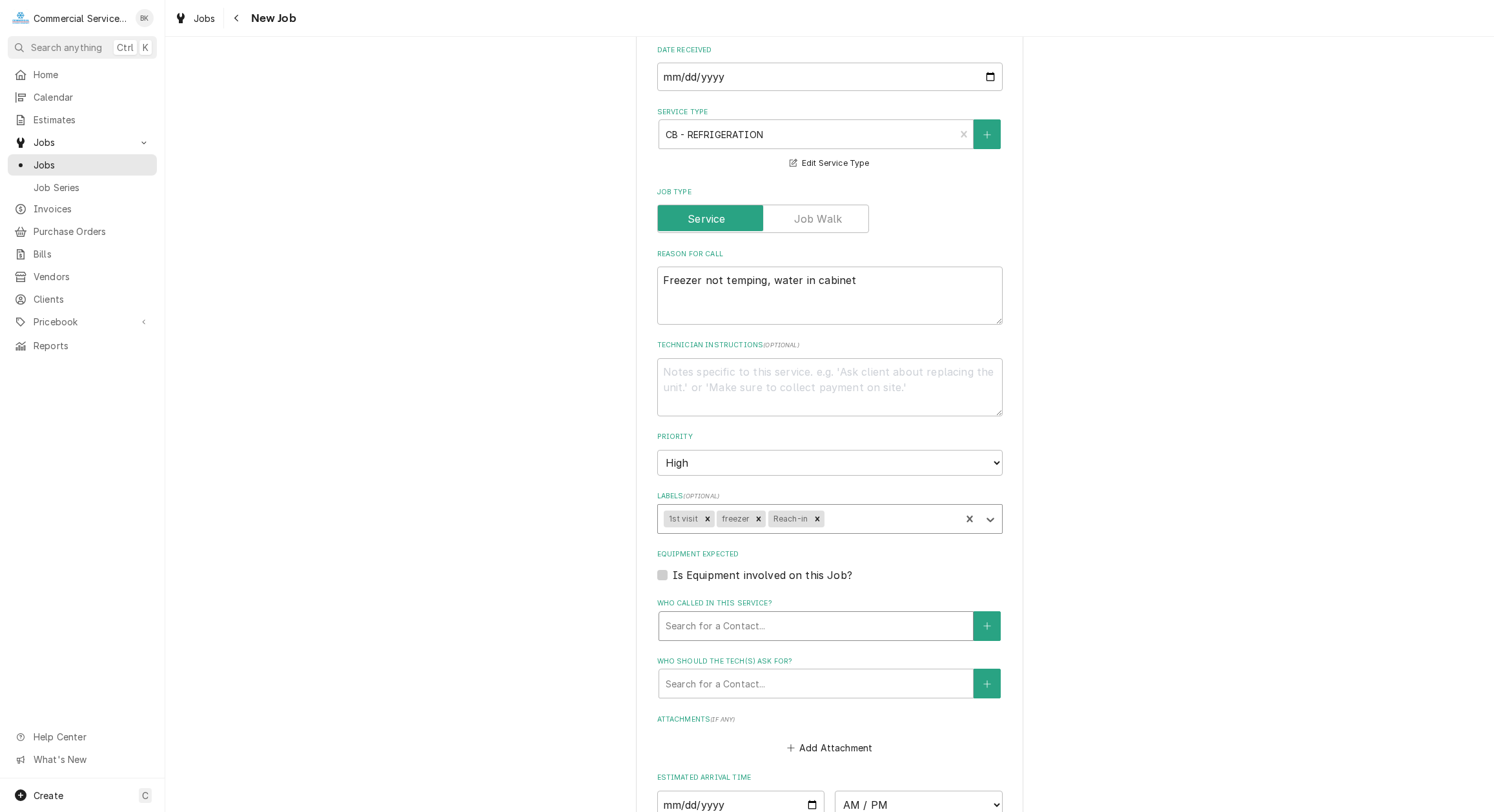
click at [711, 632] on div "Who called in this service?" at bounding box center [816, 626] width 301 height 23
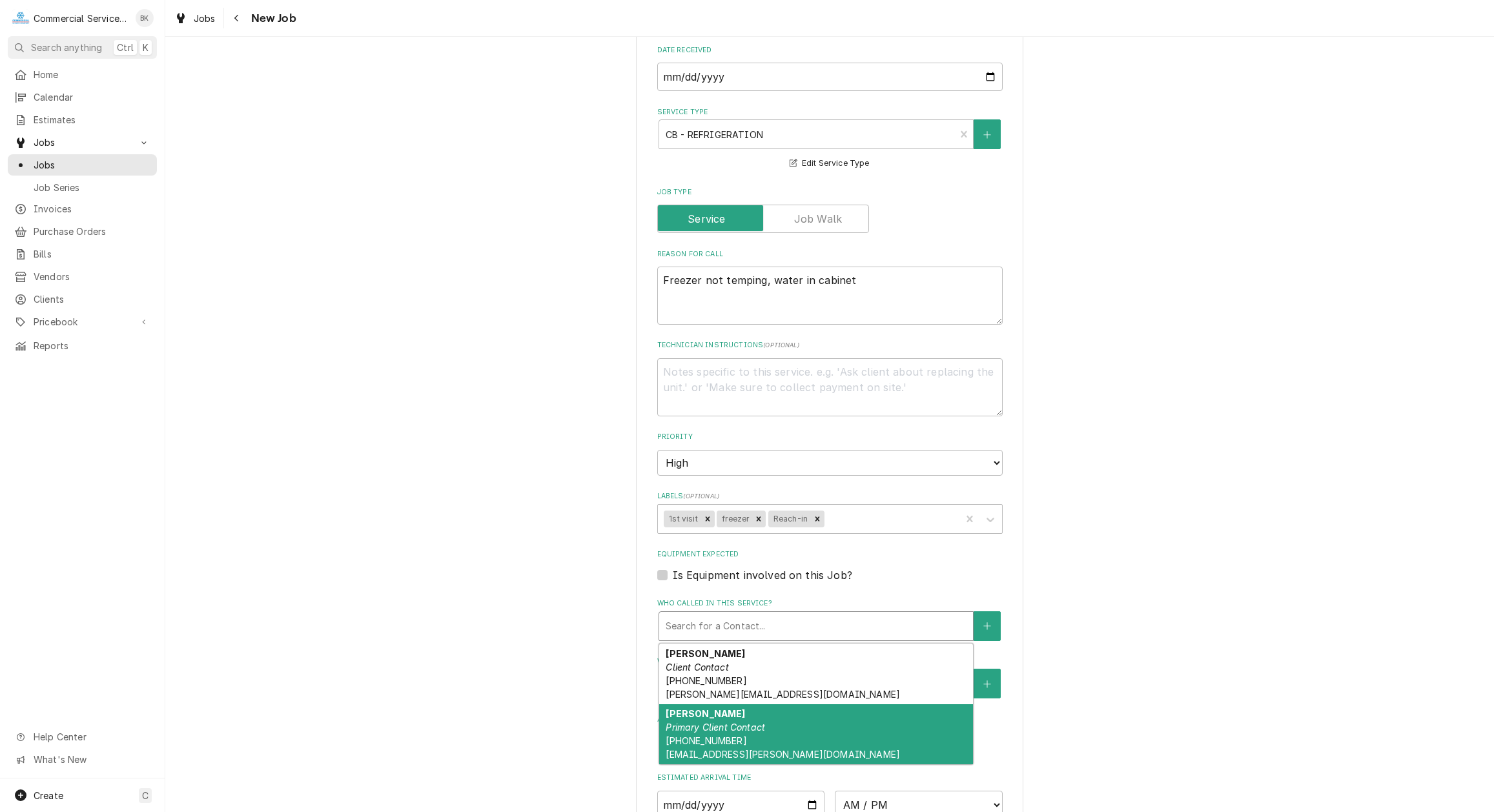
click at [742, 721] on em "Primary Client Contact" at bounding box center [716, 727] width 99 height 11
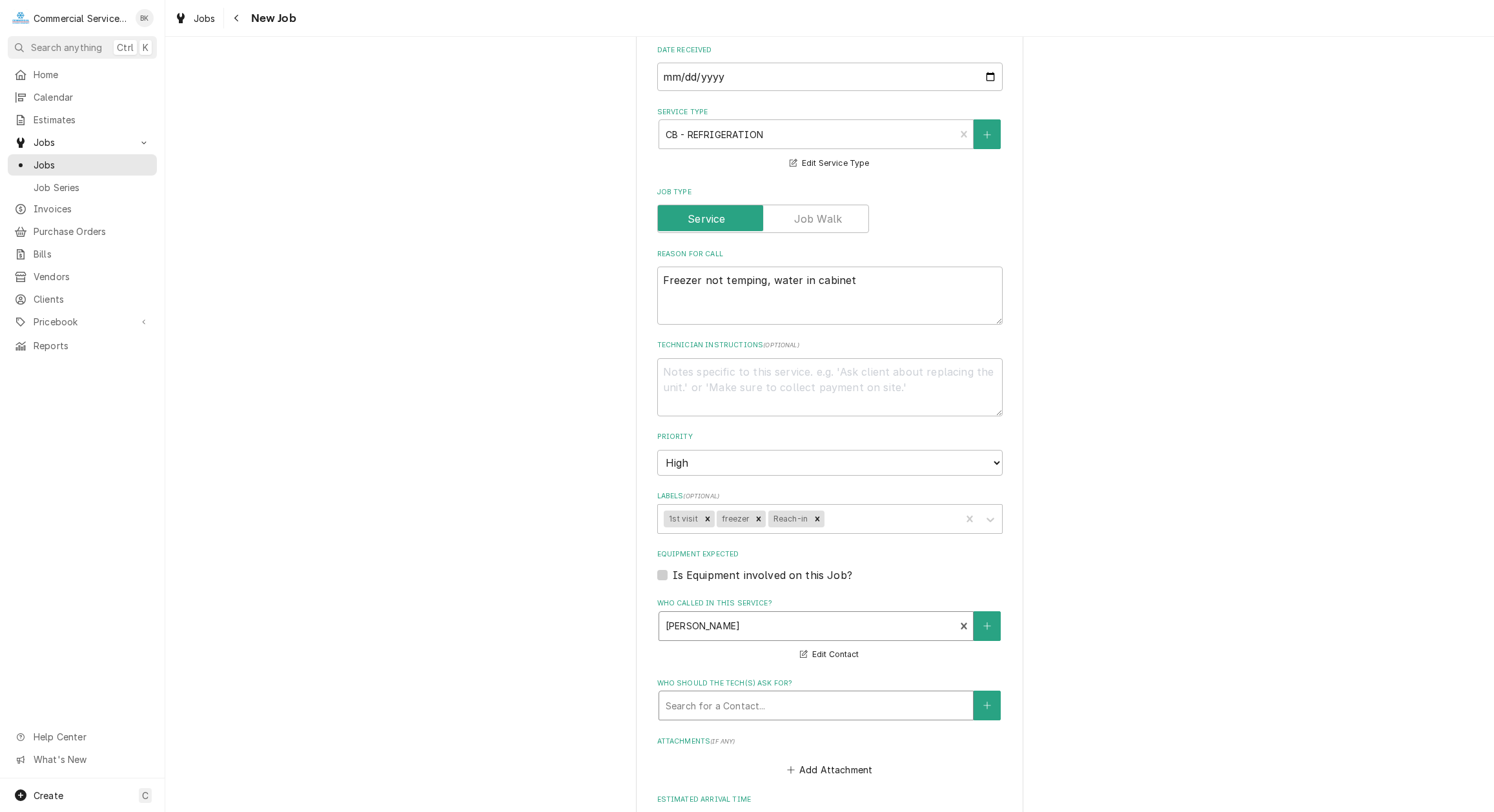
click at [747, 703] on div "Who should the tech(s) ask for?" at bounding box center [816, 705] width 301 height 23
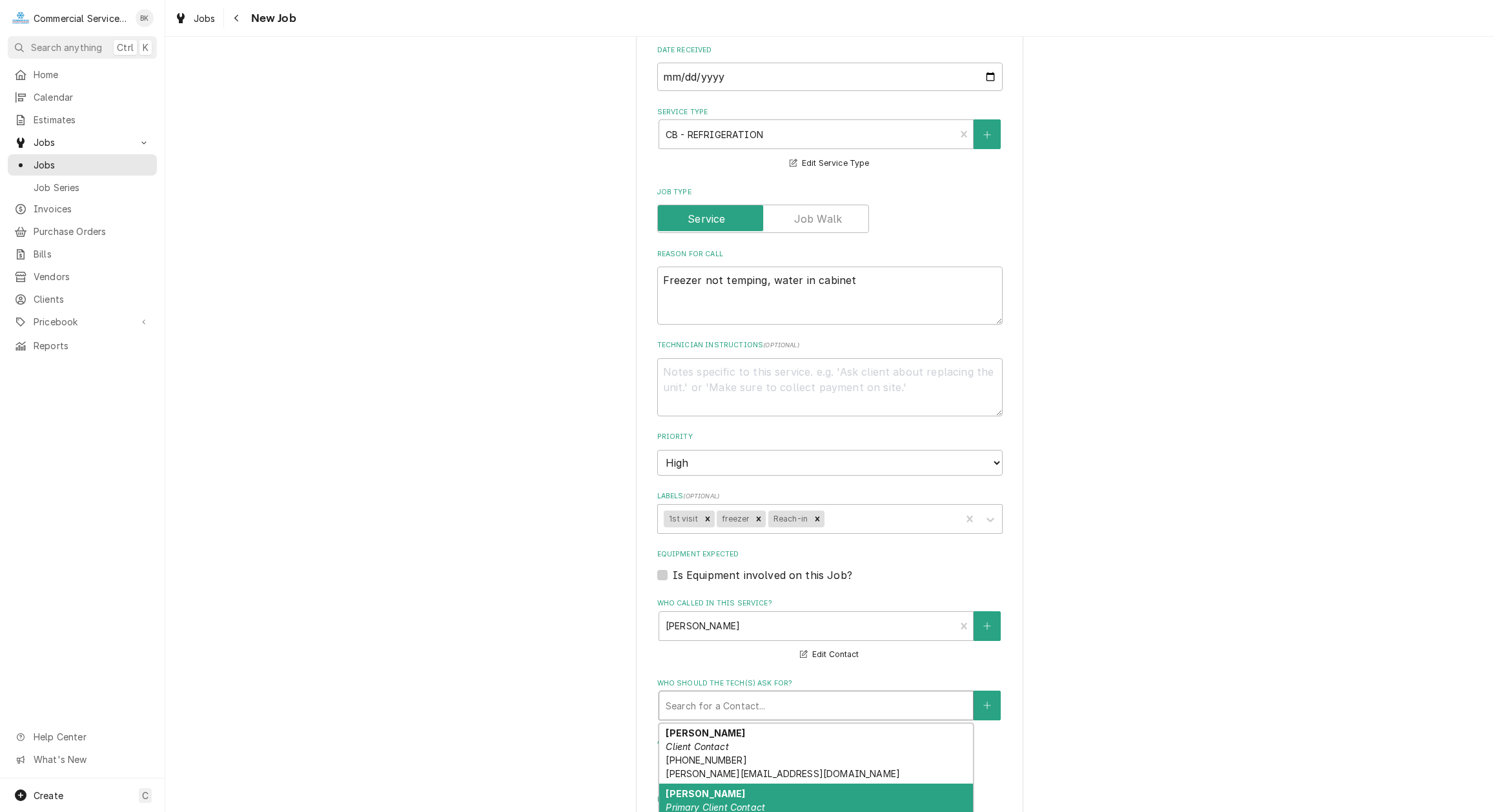
click at [743, 799] on div "Justin Johnson Primary Client Contact (831) 675-2495 johnsonj@gonzales.k12.ca.us" at bounding box center [815, 814] width 314 height 61
type textarea "x"
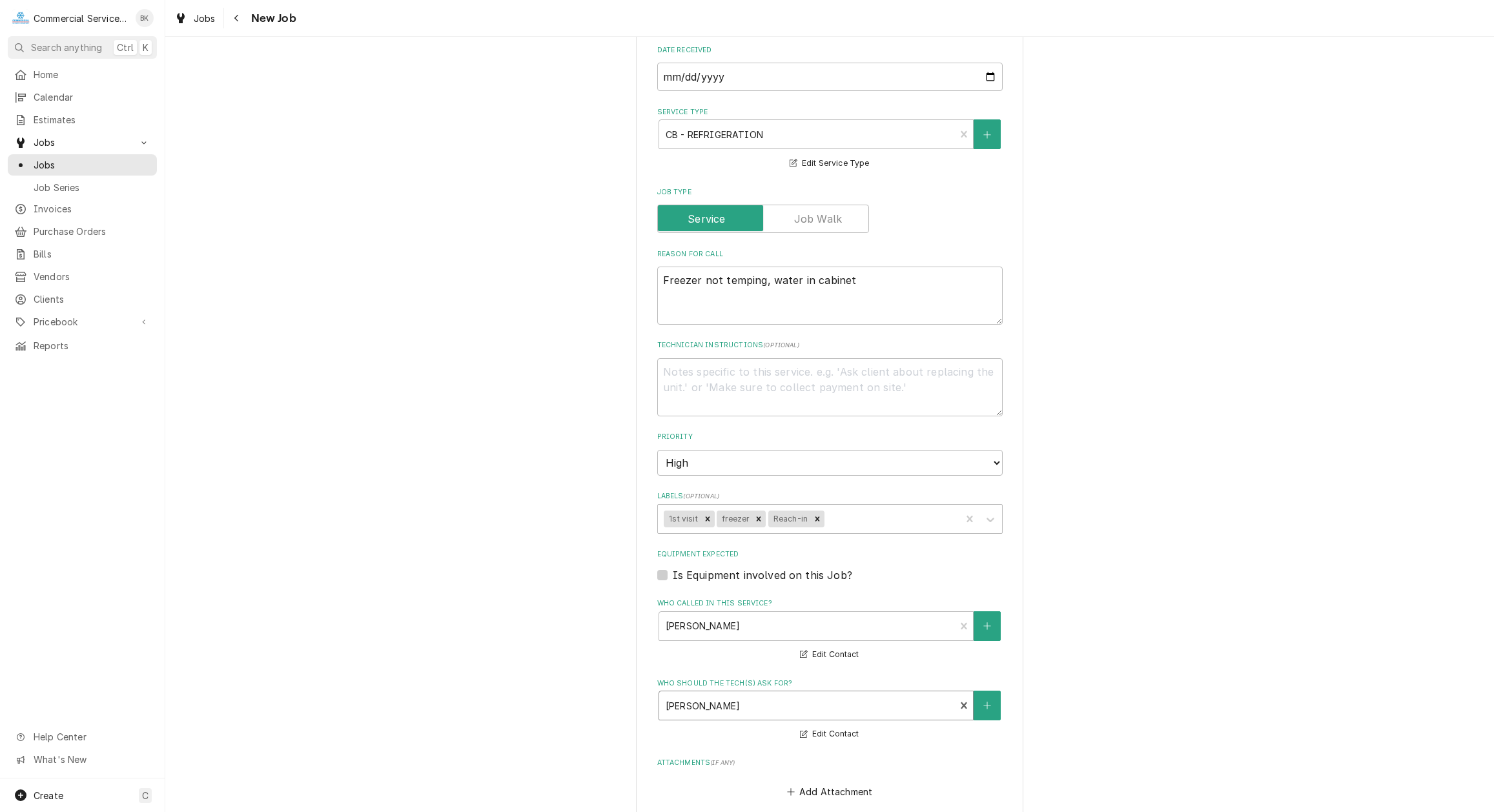
click at [671, 578] on div "Is Equipment involved on this Job?" at bounding box center [830, 575] width 345 height 16
click at [673, 572] on label "Is Equipment involved on this Job?" at bounding box center [763, 575] width 180 height 16
click at [673, 572] on input "Equipment Expected" at bounding box center [846, 581] width 345 height 28
checkbox input "true"
type textarea "x"
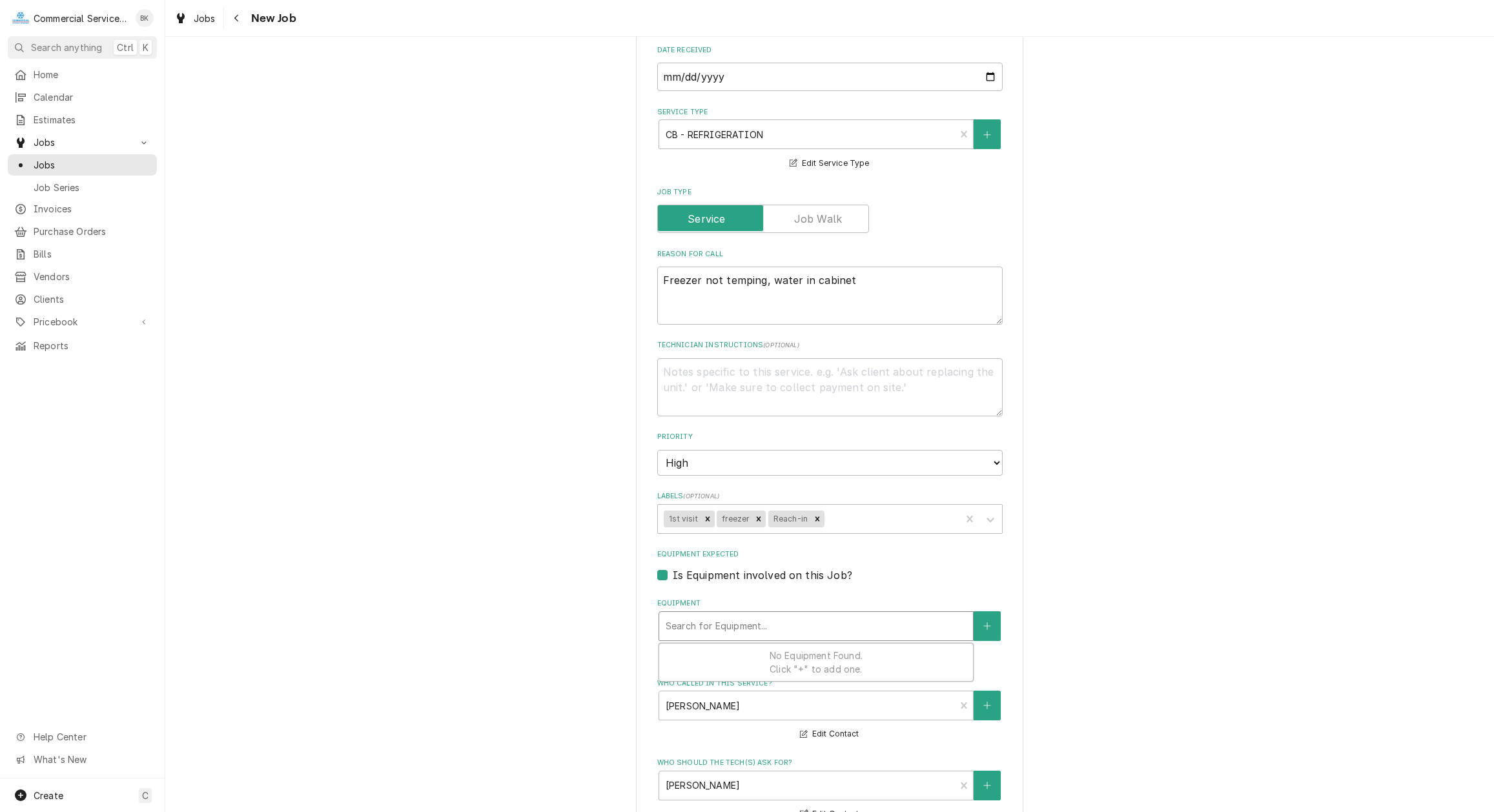
click at [702, 620] on div "Equipment" at bounding box center [816, 626] width 301 height 23
click at [979, 622] on button "Equipment" at bounding box center [987, 626] width 27 height 30
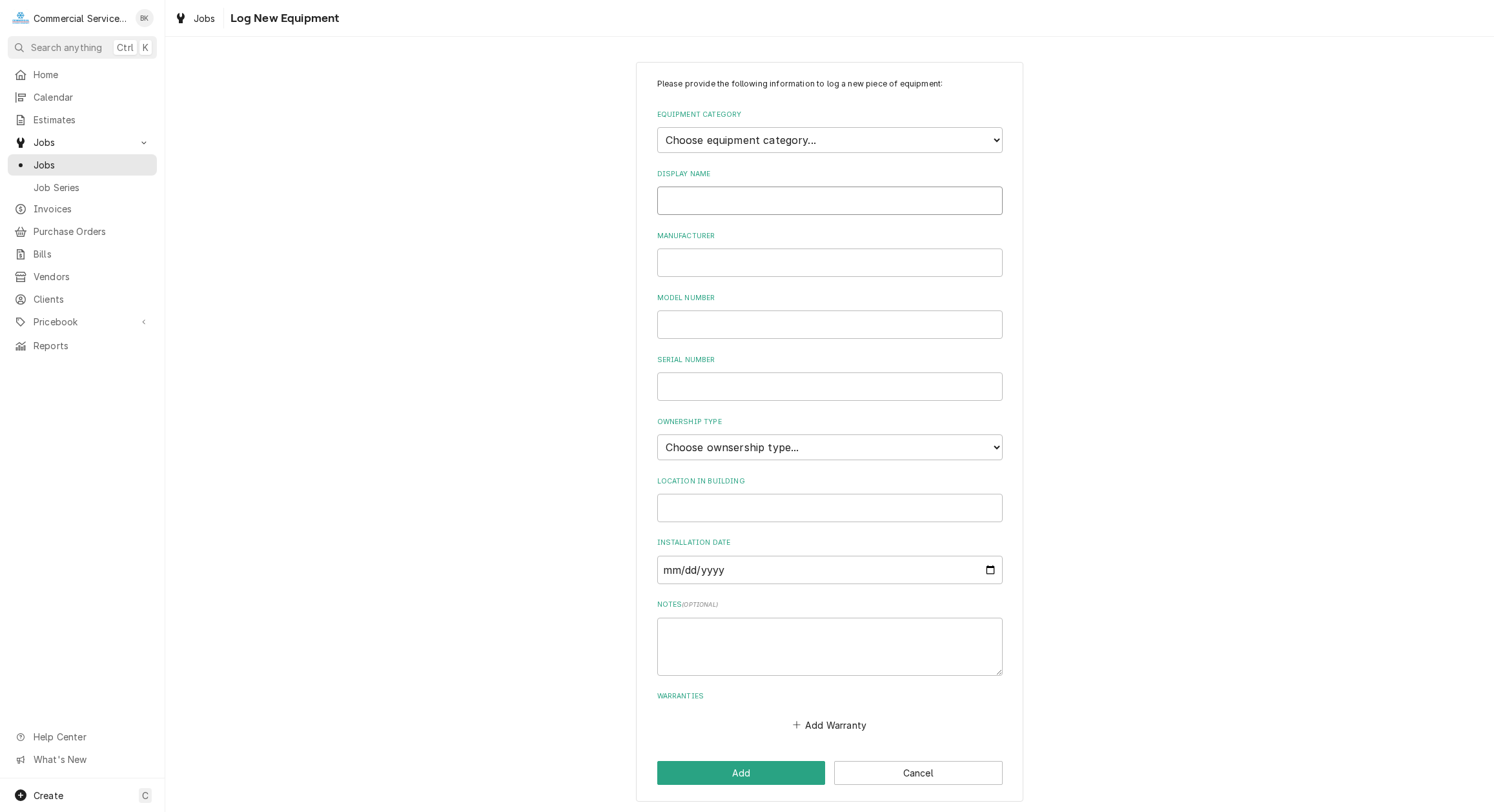
click at [741, 204] on input "Display Name" at bounding box center [830, 201] width 345 height 28
type input "Reach-In Freezer"
type input "Traulsen"
type input "x"
type input "G20010"
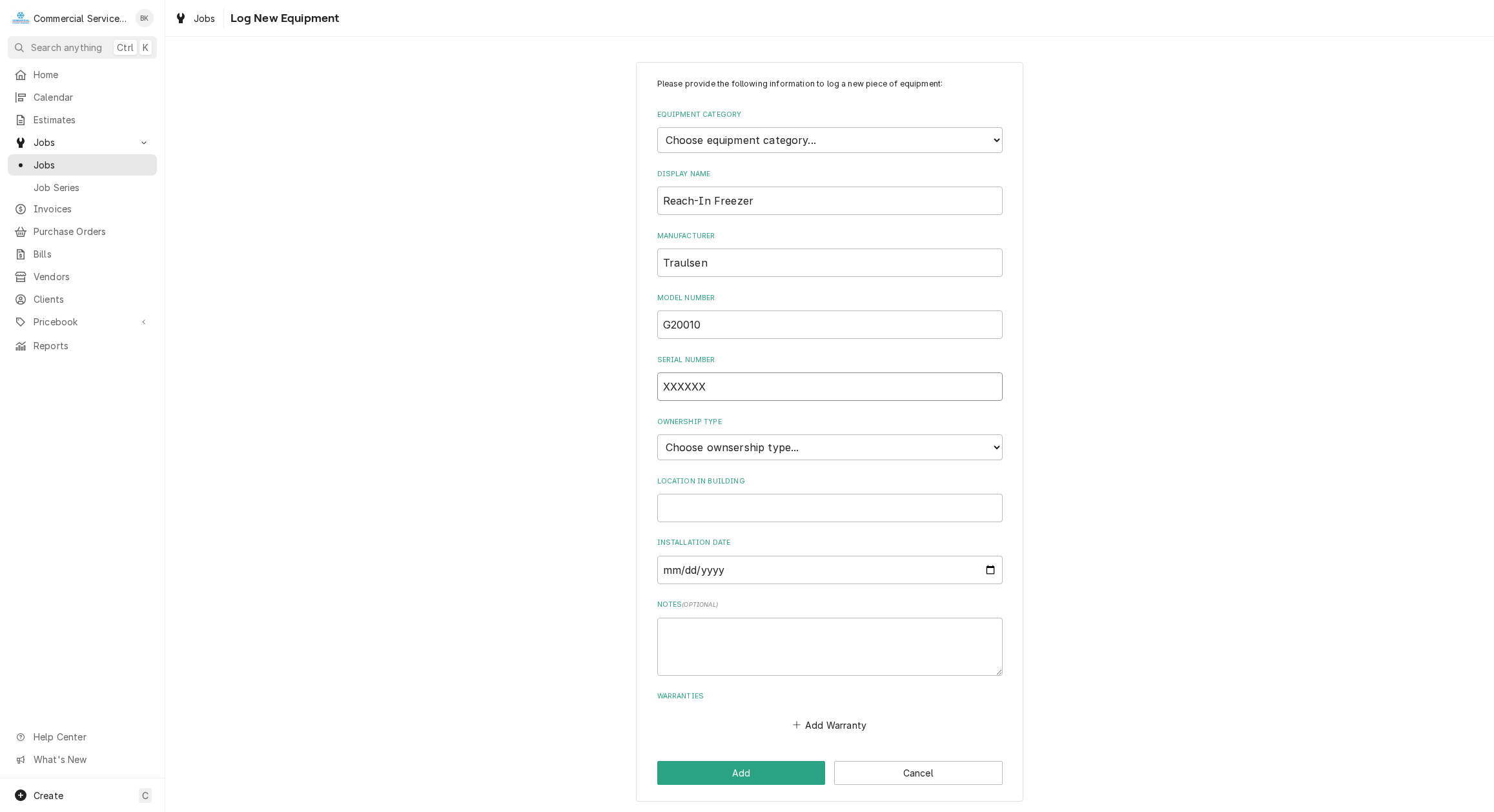
type input "XXXXXX"
click at [657, 434] on select "Choose ownsership type... Unknown Owned Leased Rented" at bounding box center [830, 447] width 345 height 25
select select "1"
click option "Owned" at bounding box center [0, 0] width 0 height 0
click at [757, 501] on input "Location in Building" at bounding box center [830, 508] width 345 height 28
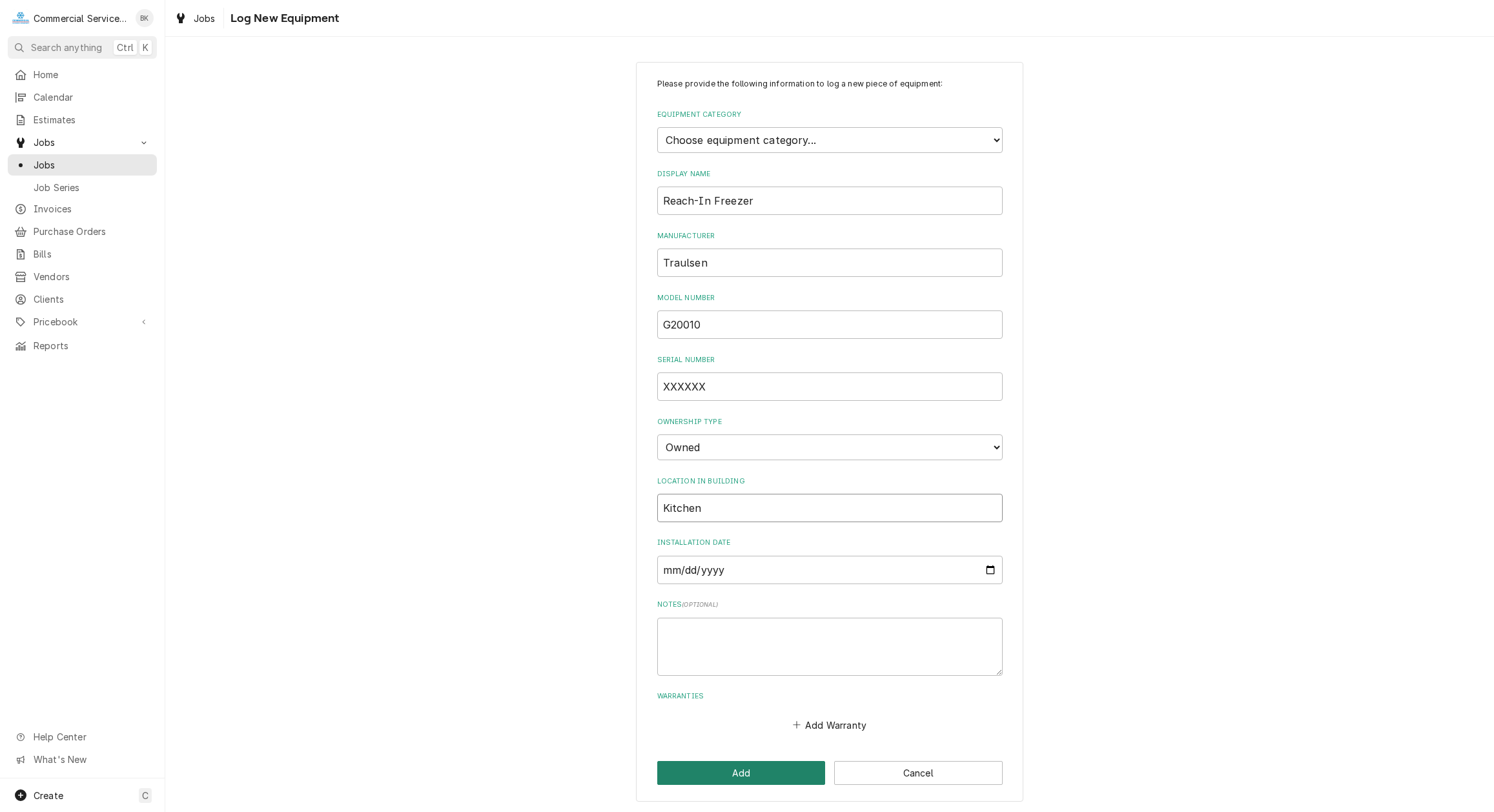
type input "Kitchen"
click at [786, 765] on button "Add" at bounding box center [742, 773] width 168 height 24
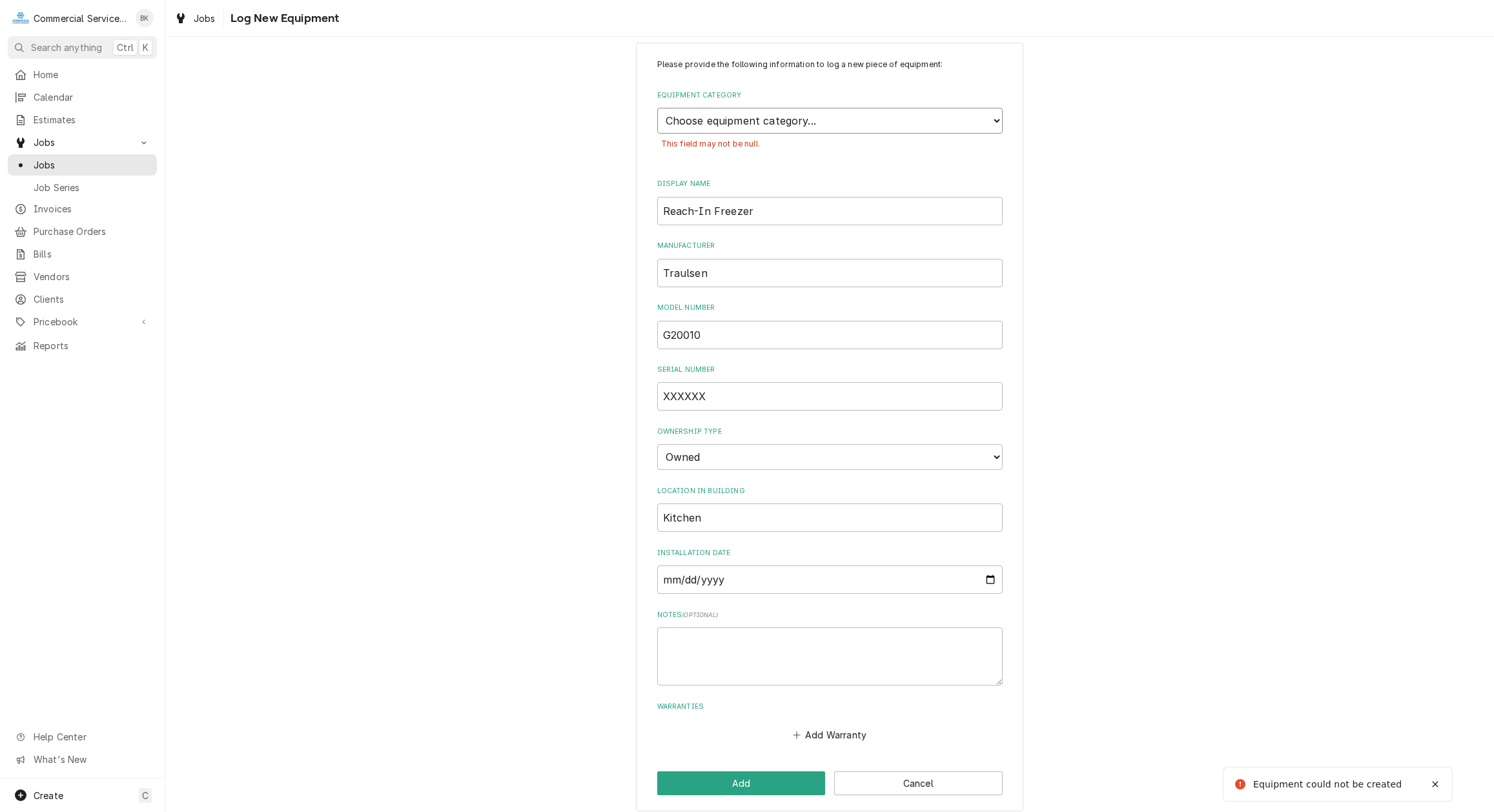
click at [657, 108] on select "Choose equipment category... Cooking Equipment Fryers Ice Machines Ovens and Ra…" at bounding box center [830, 120] width 345 height 25
select select "8"
click option "Refrigeration" at bounding box center [0, 0] width 0 height 0
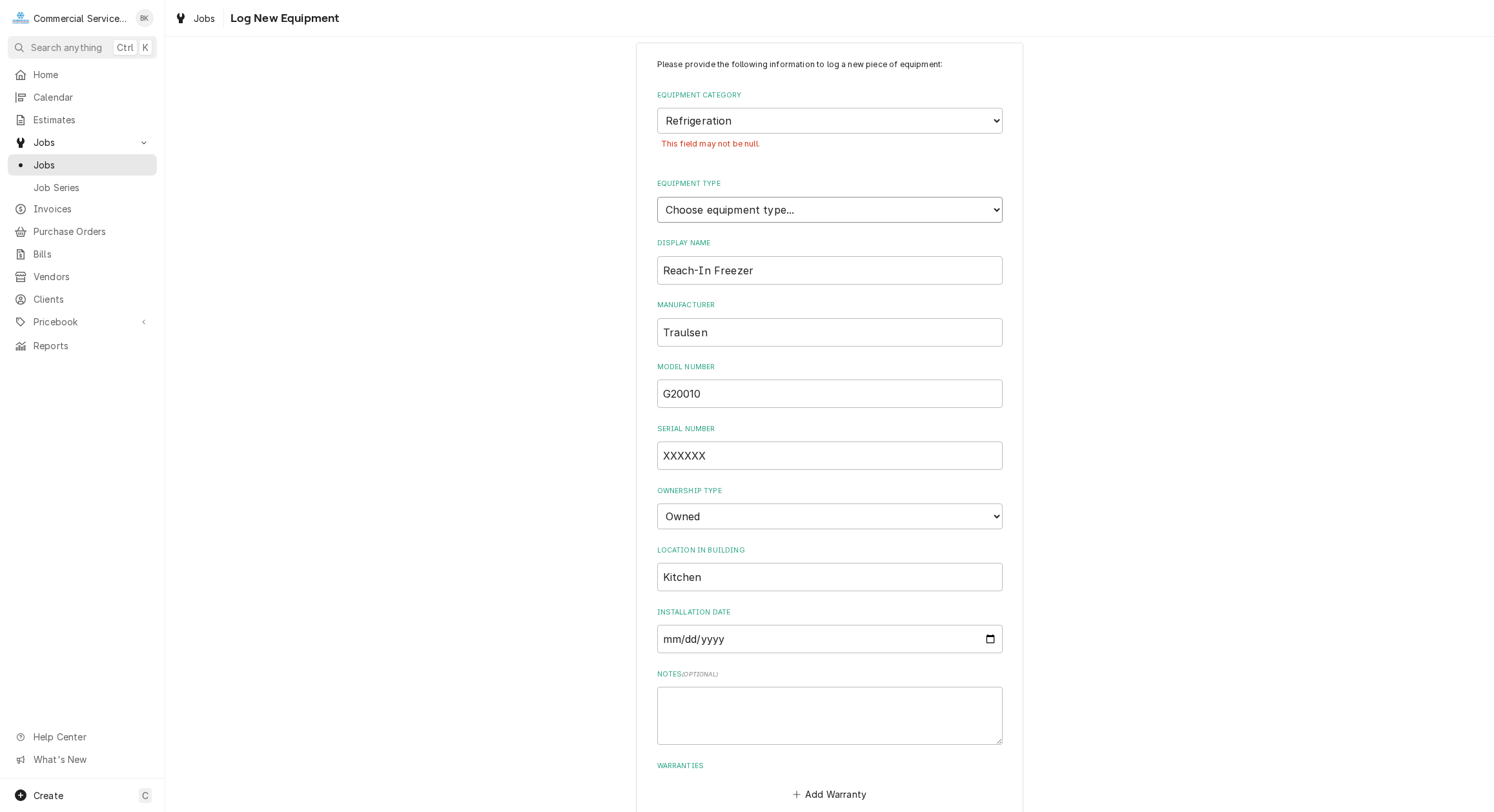
click at [657, 197] on select "Choose equipment type... Bar Refrigeration Blast Chiller Chef Base Freezer Chef…" at bounding box center [830, 209] width 345 height 25
select select "70"
click option "Reach-In Freezer" at bounding box center [0, 0] width 0 height 0
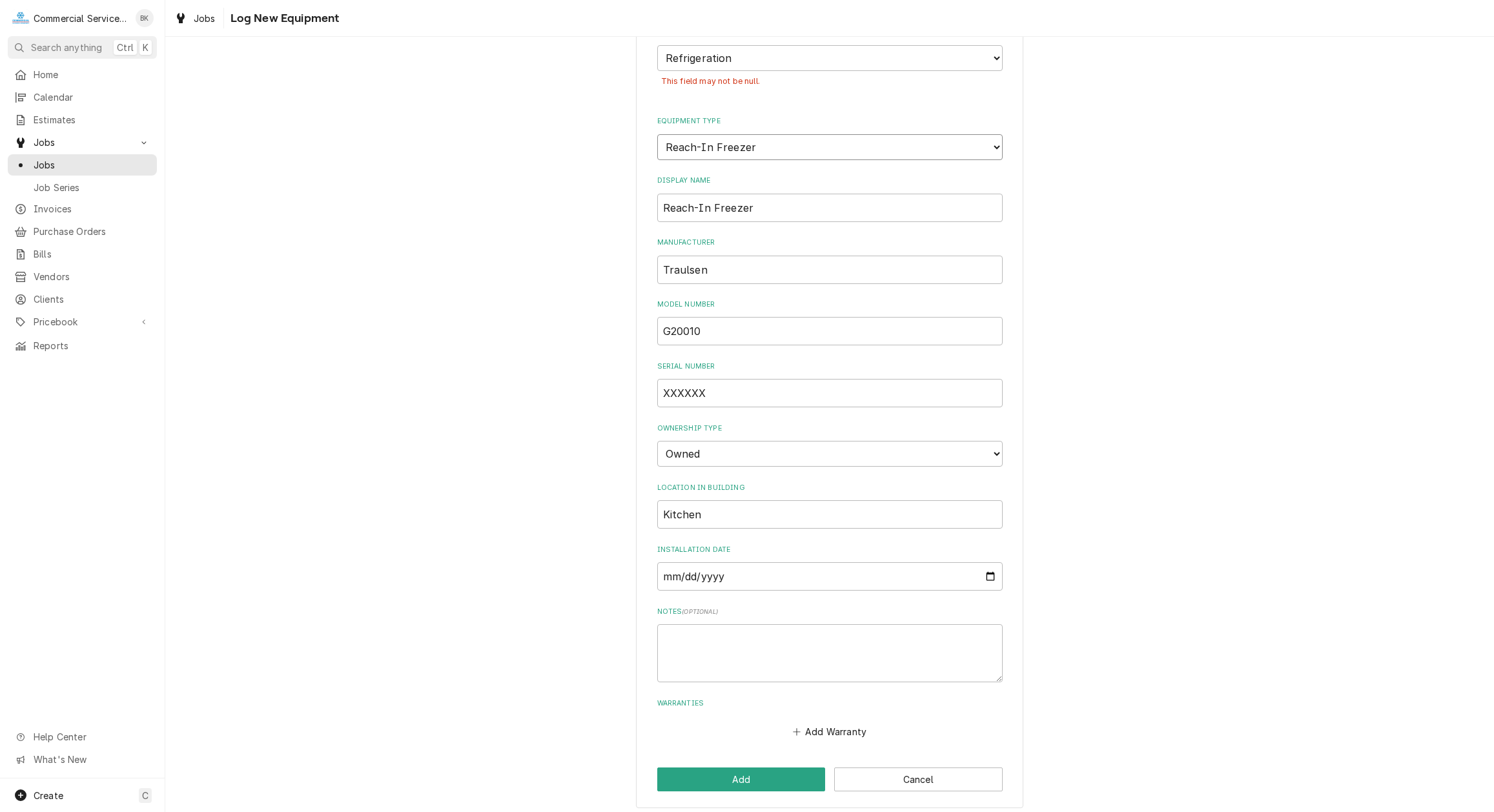
scroll to position [86, 0]
click at [760, 201] on input "Reach-In Freezer" at bounding box center [830, 204] width 345 height 28
type input "Reach-In Freezer - Traulsen"
click at [765, 773] on button "Add" at bounding box center [742, 775] width 168 height 24
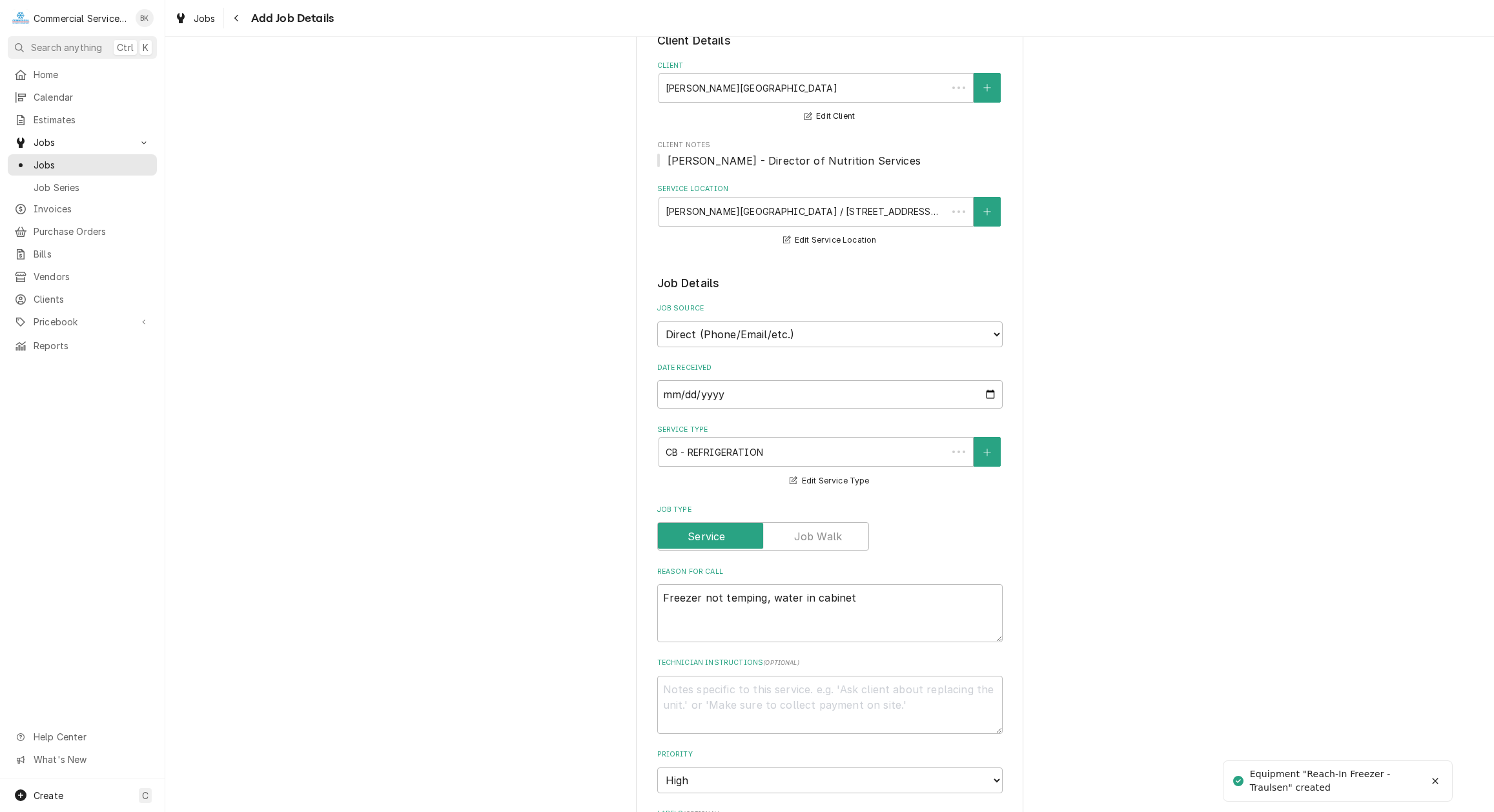
scroll to position [395, 0]
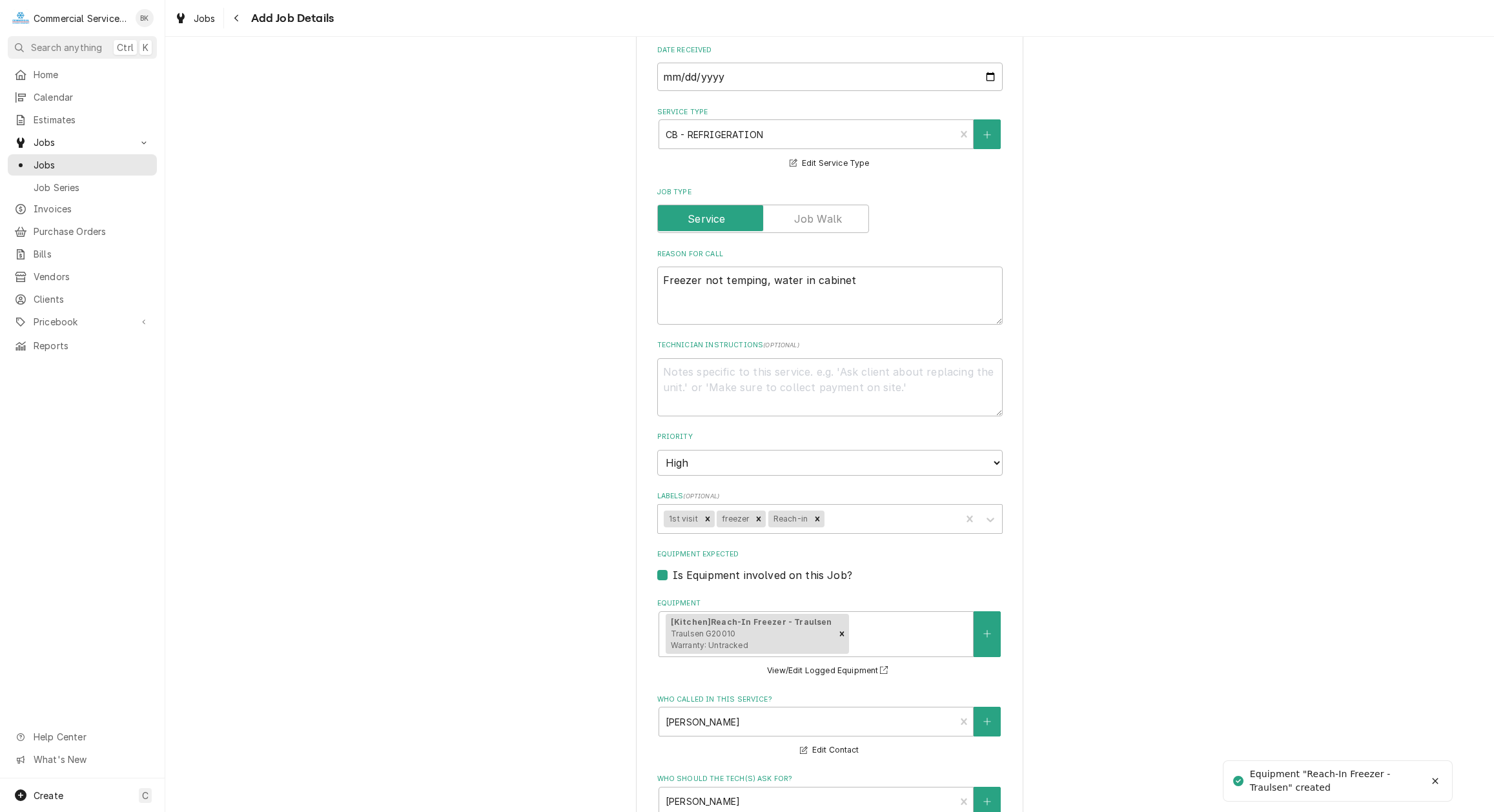
type textarea "x"
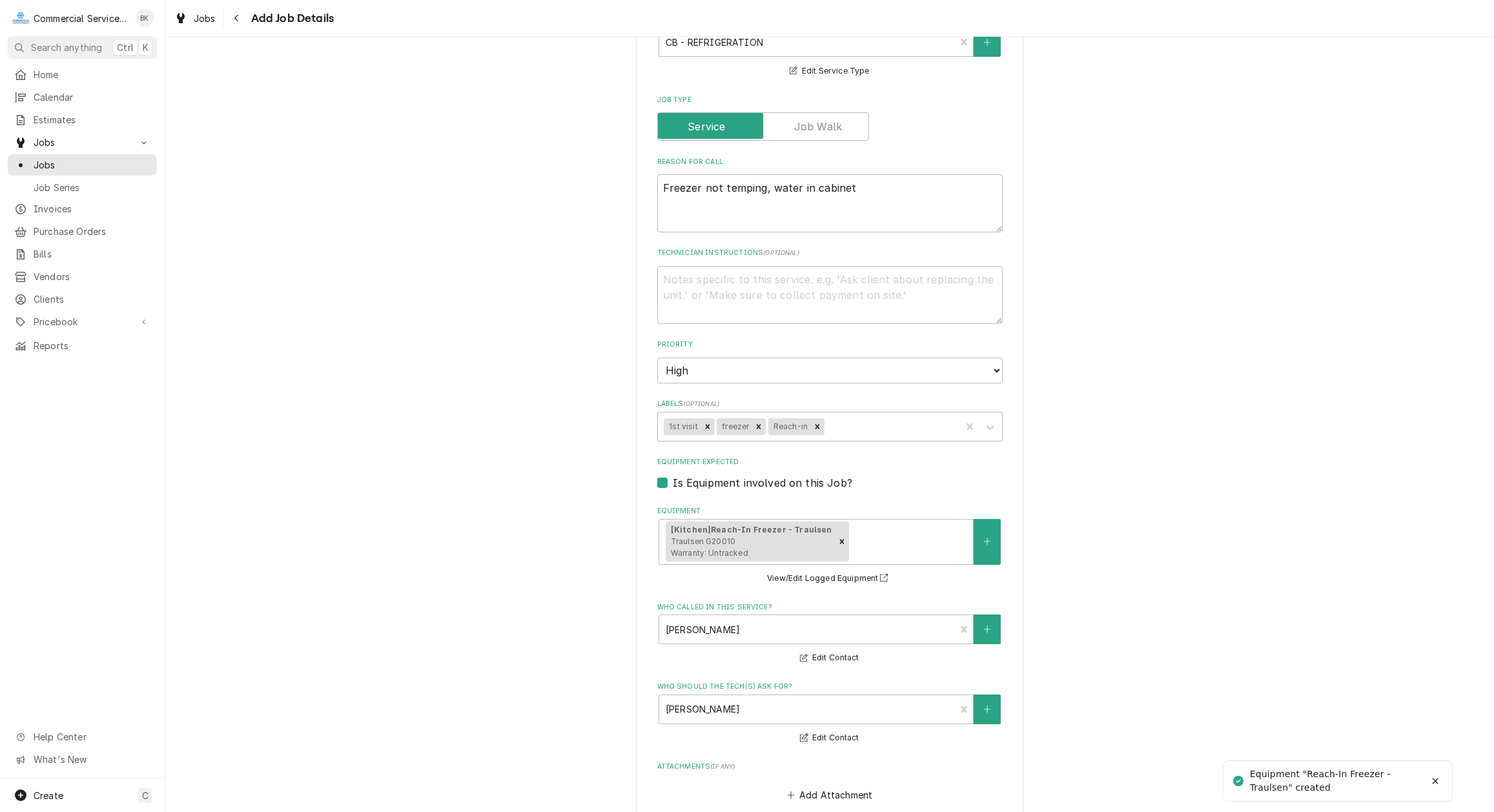
scroll to position [770, 0]
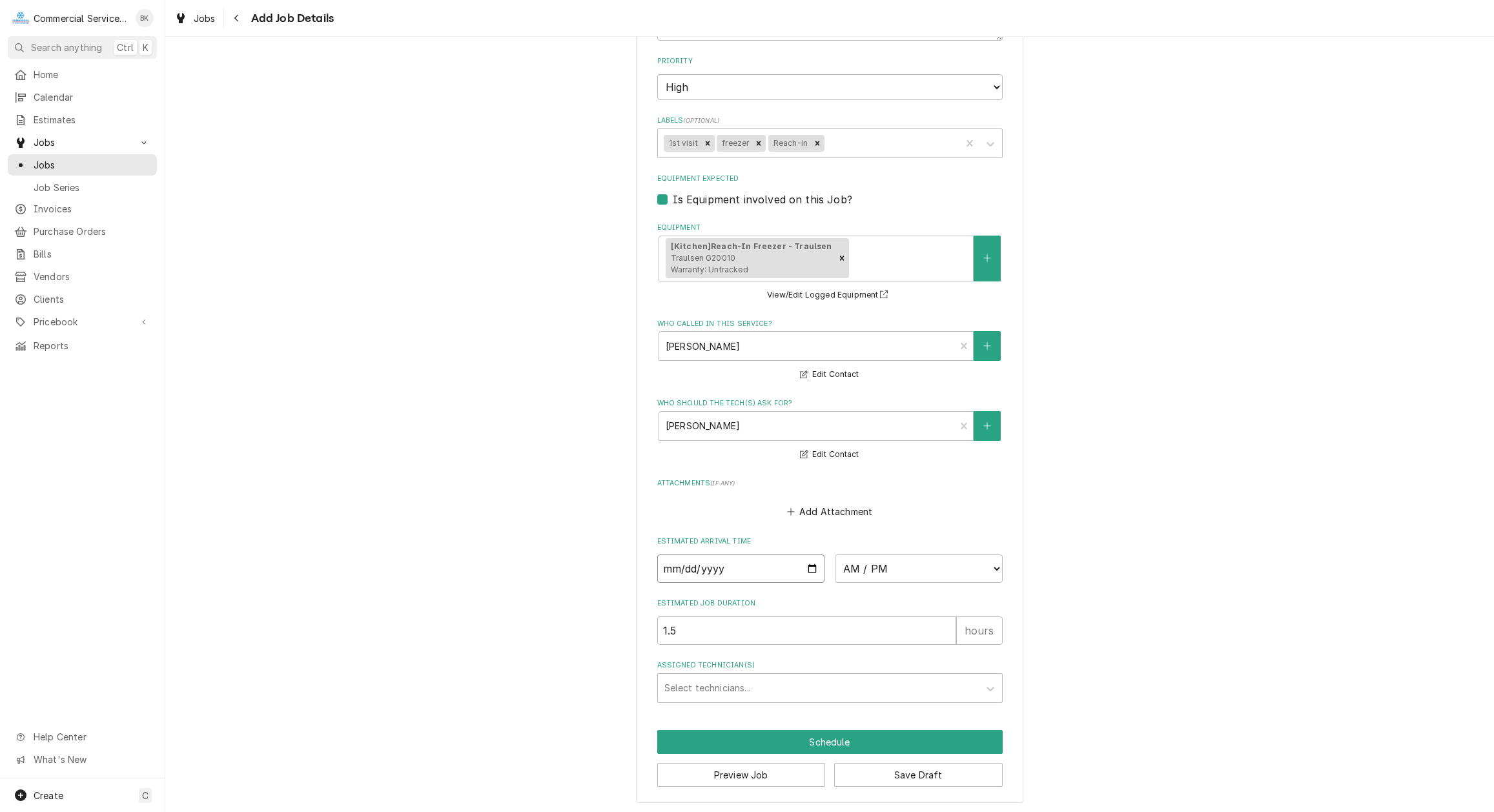
click at [814, 565] on input "Date" at bounding box center [741, 569] width 168 height 28
type input "2025-09-05"
type textarea "x"
click at [835, 555] on select "AM / PM 6:00 AM 6:15 AM 6:30 AM 6:45 AM 7:00 AM 7:15 AM 7:30 AM 7:45 AM 8:00 AM…" at bounding box center [919, 569] width 168 height 28
select select "08:00:00"
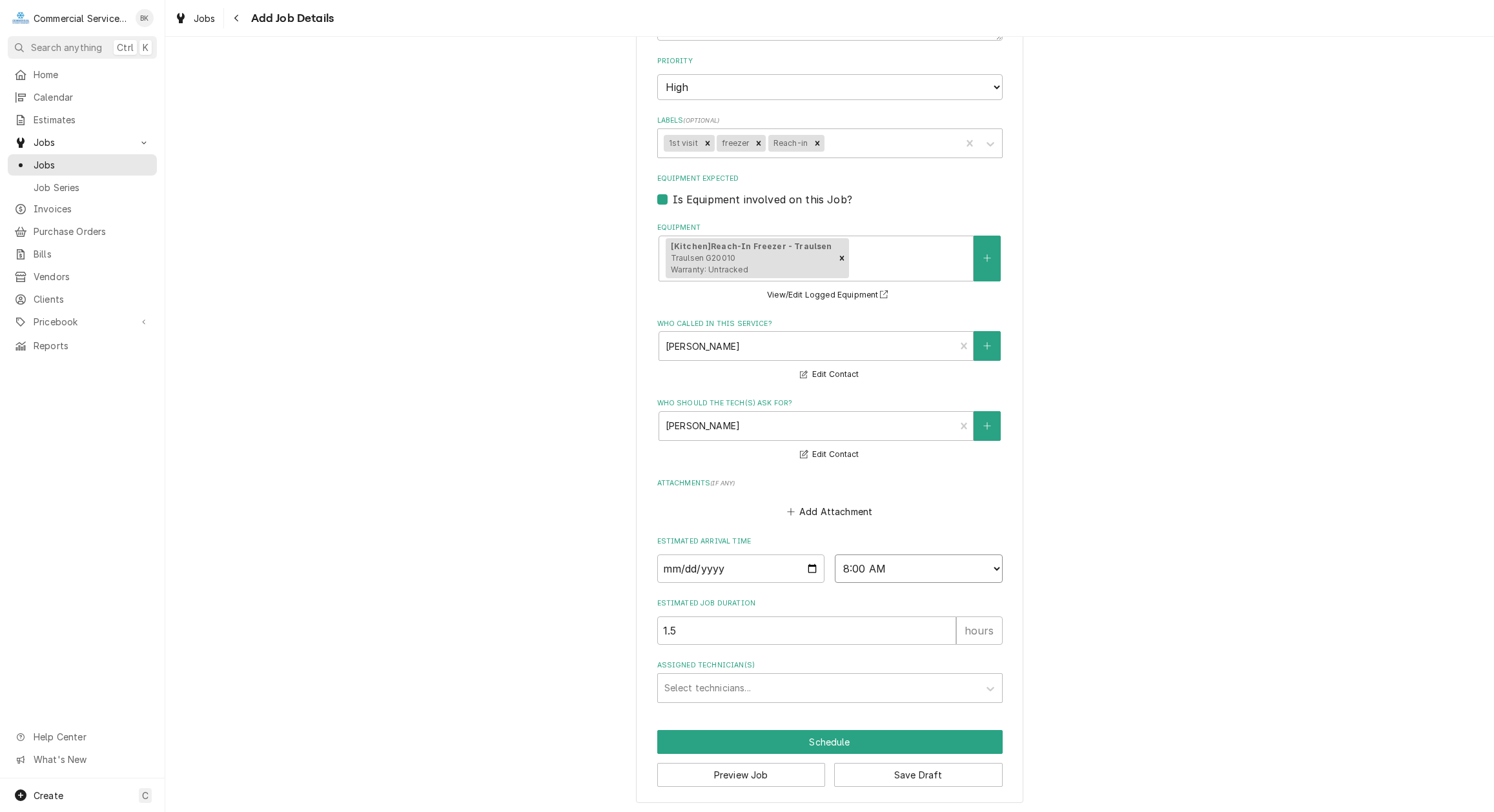
click option "8:00 AM" at bounding box center [0, 0] width 0 height 0
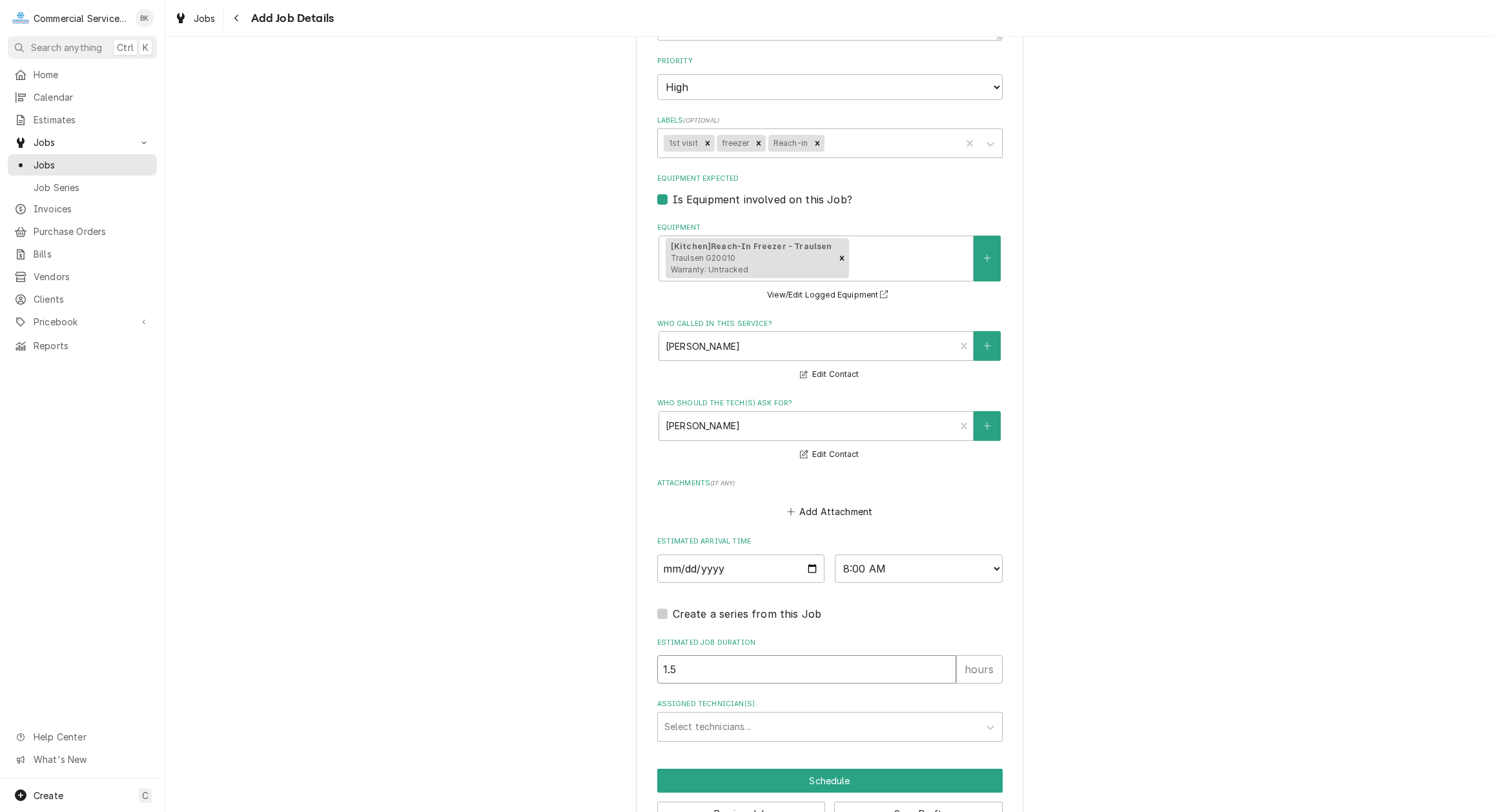
click at [796, 666] on input "1.5" at bounding box center [807, 669] width 299 height 28
type textarea "x"
type input "3"
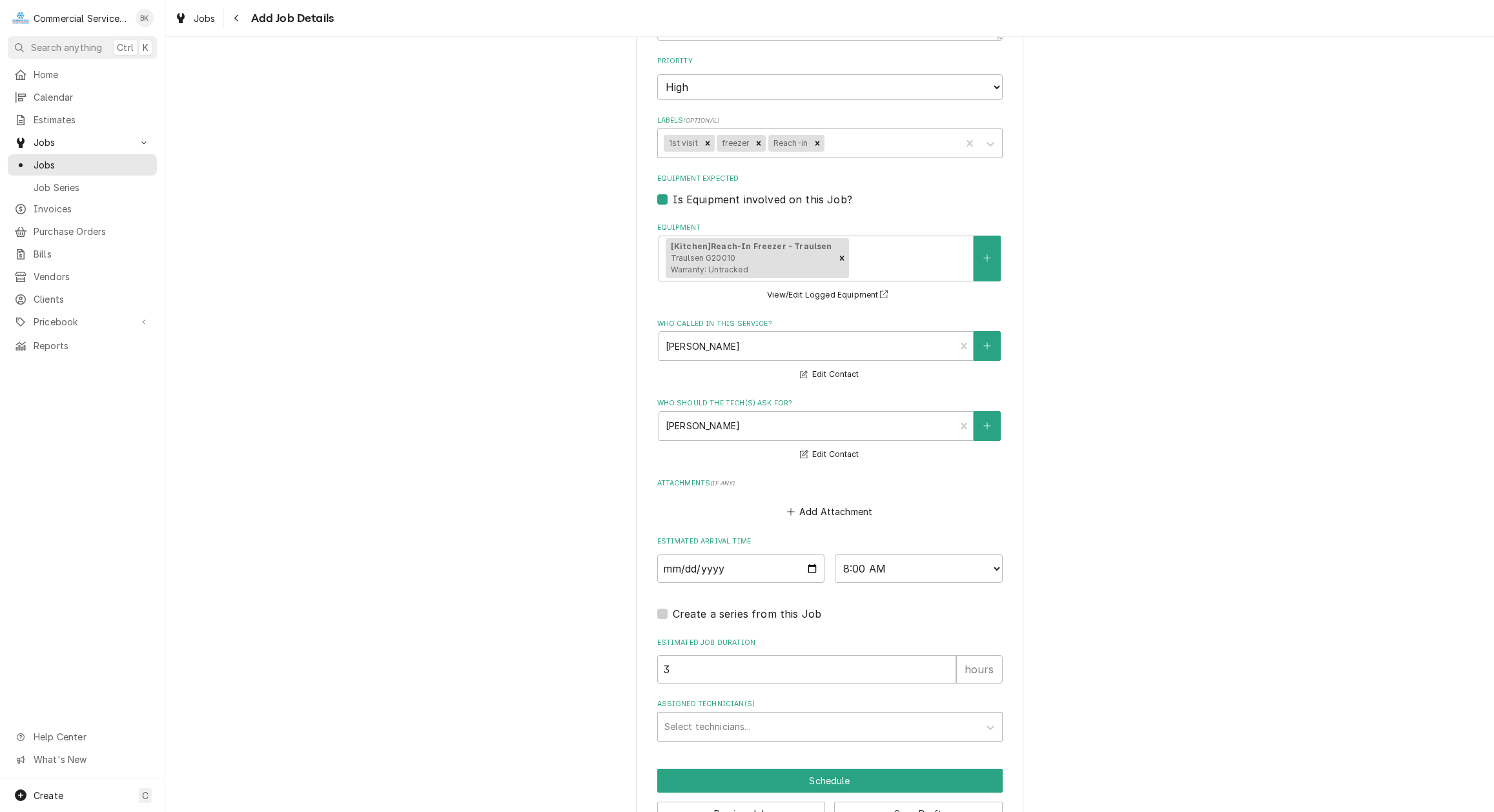
type textarea "x"
type input "Carson"
type textarea "x"
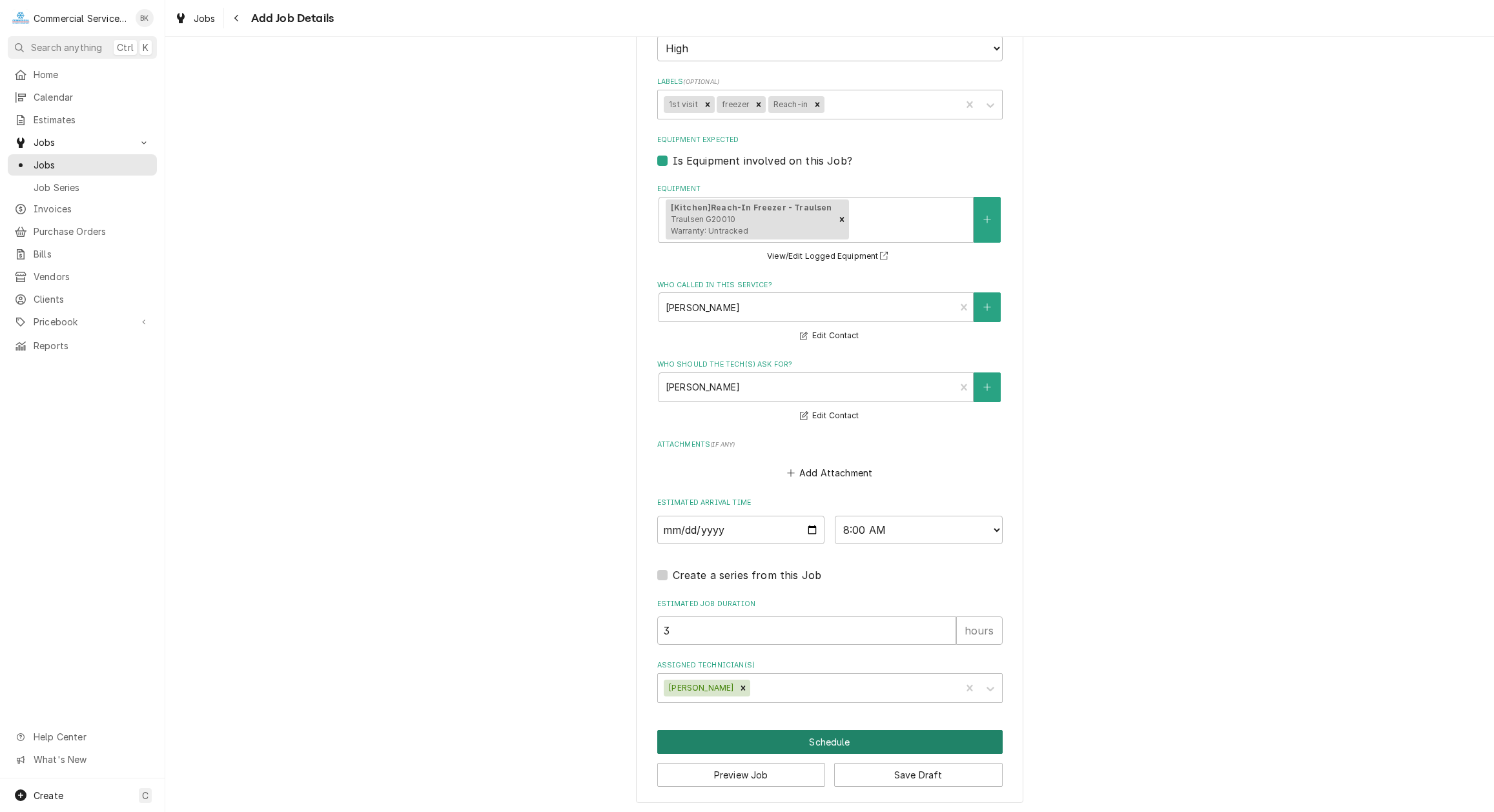
click at [836, 733] on button "Schedule" at bounding box center [830, 742] width 345 height 24
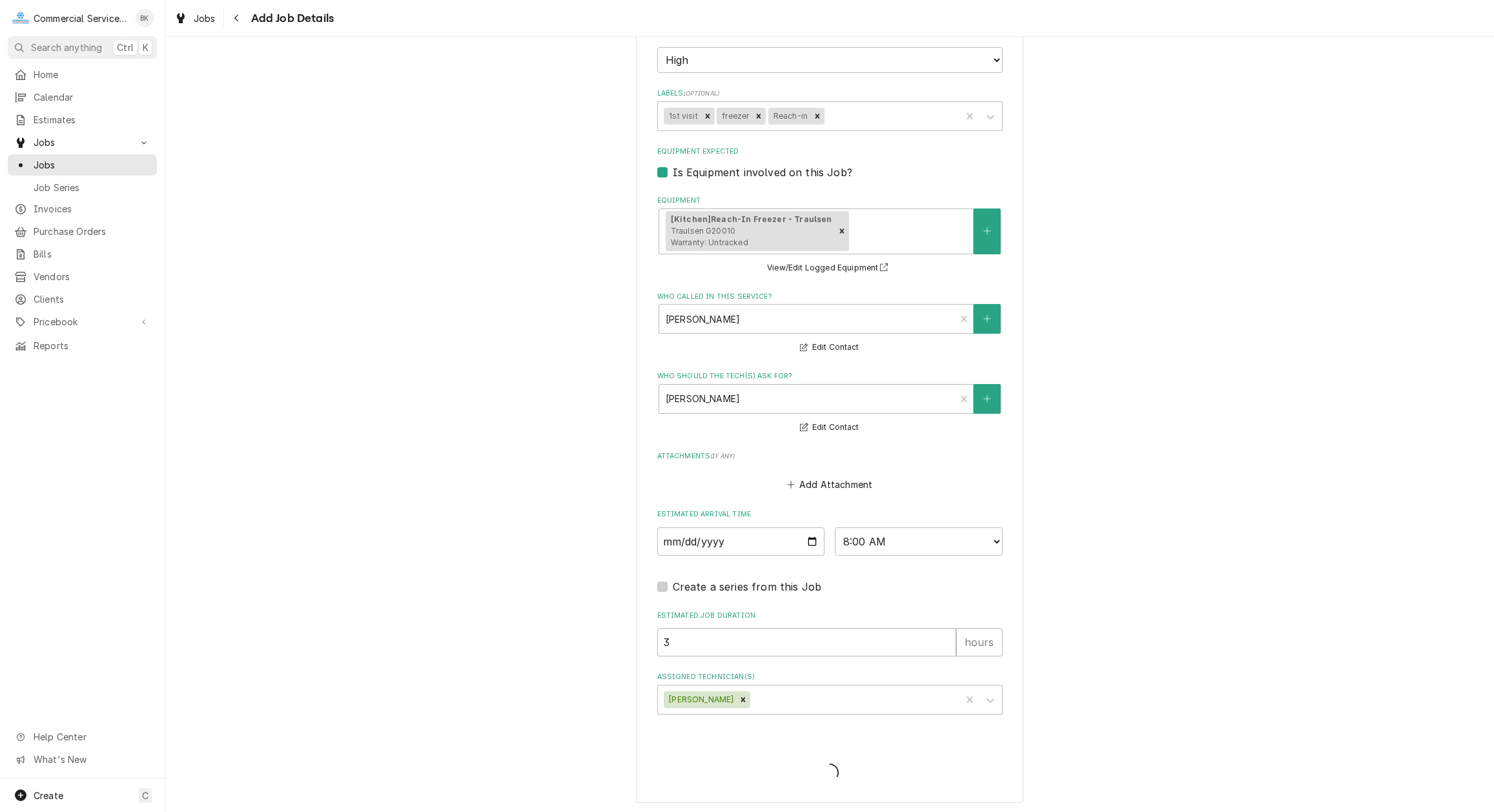
type textarea "x"
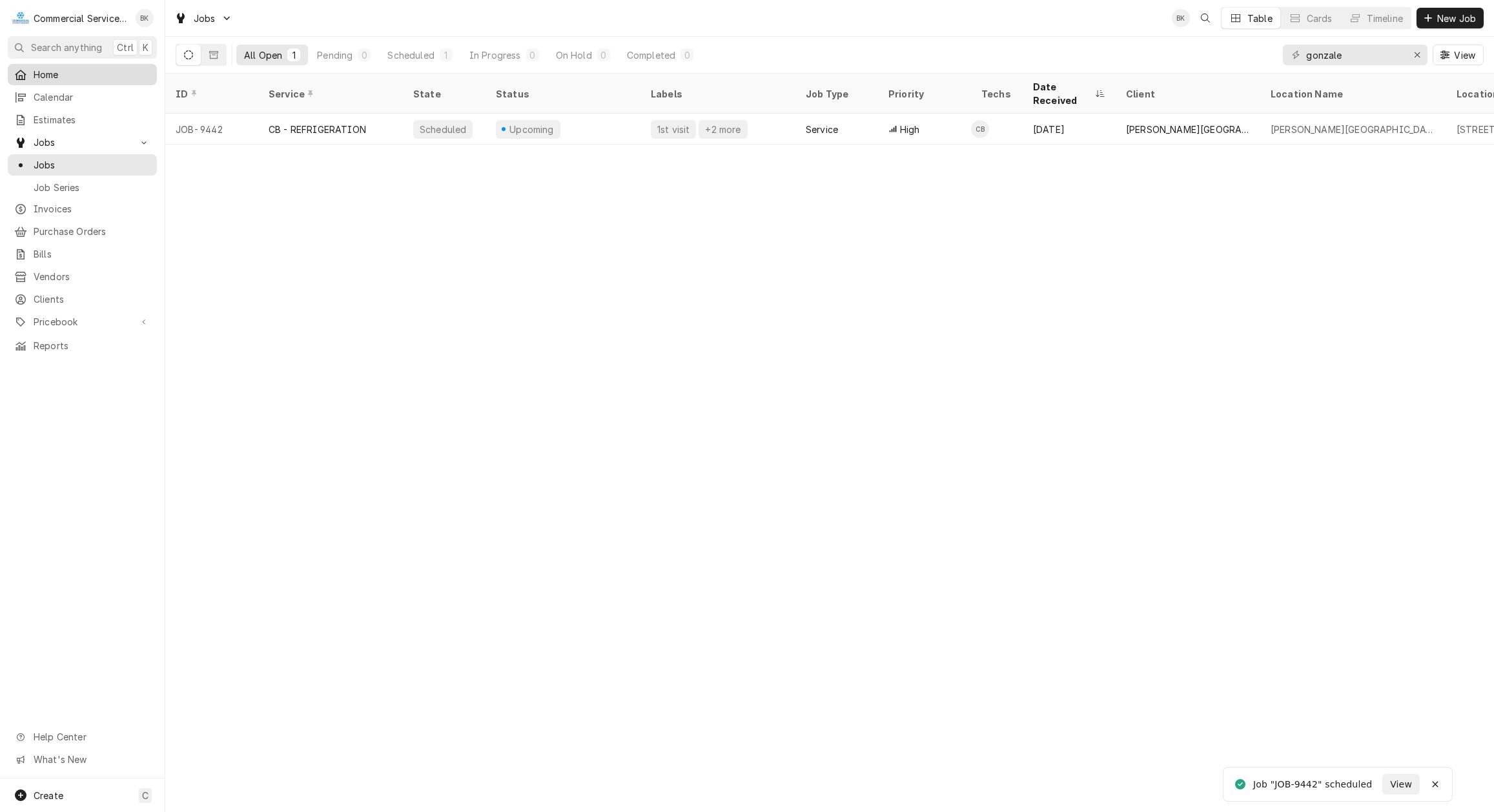
click at [71, 76] on span "Home" at bounding box center [91, 74] width 117 height 13
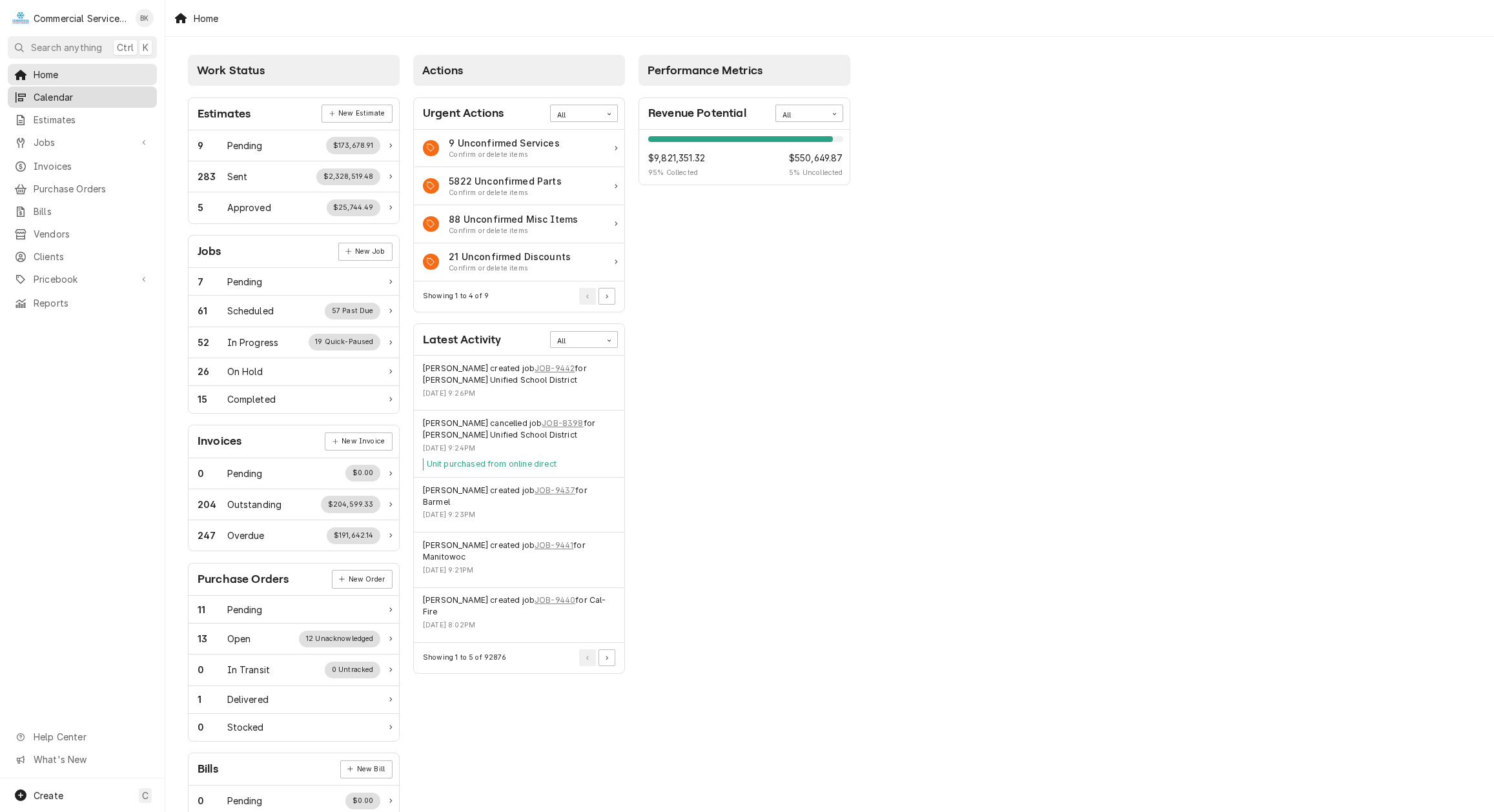
click at [70, 98] on span "Calendar" at bounding box center [91, 97] width 117 height 13
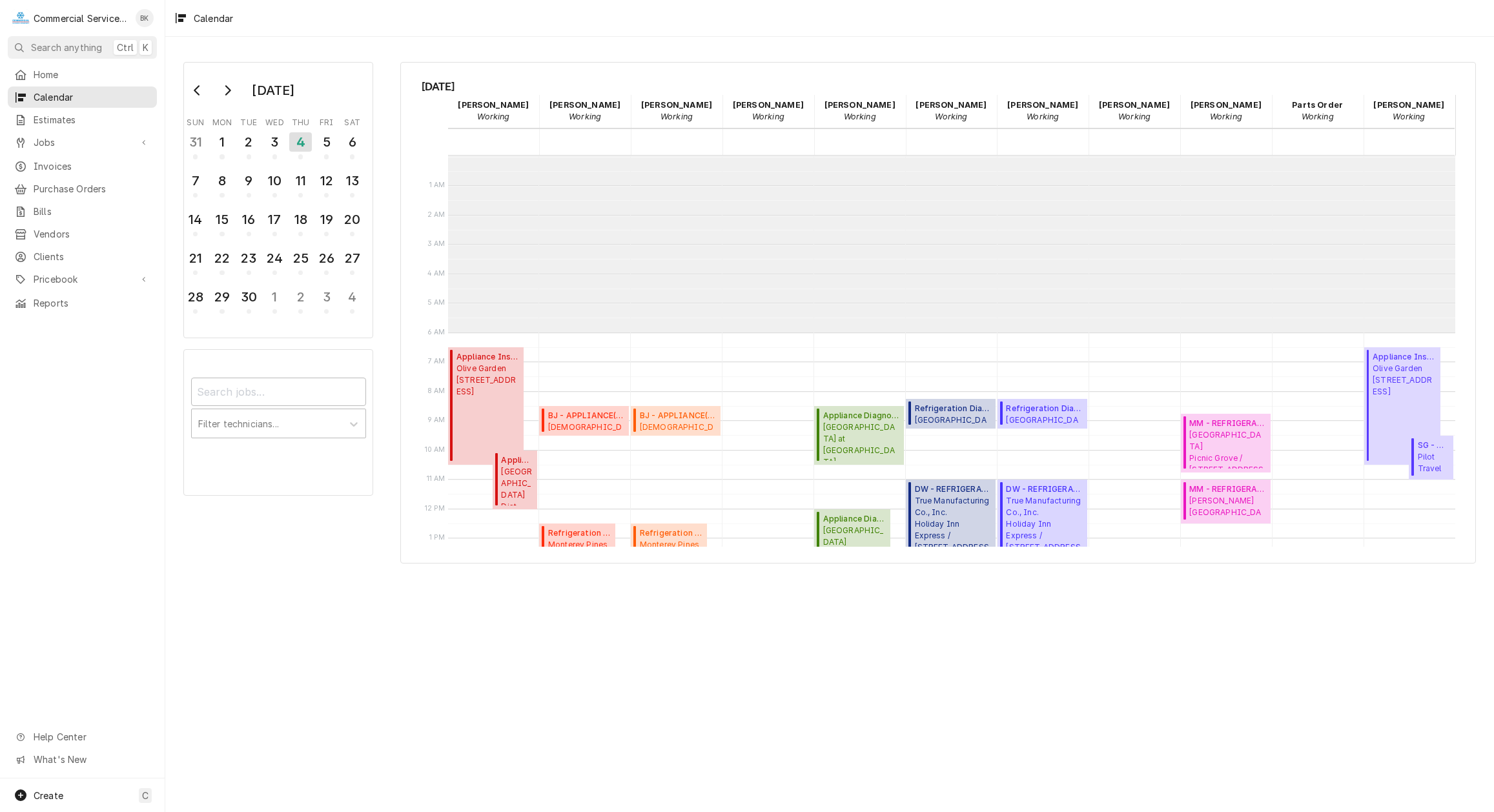
scroll to position [177, 0]
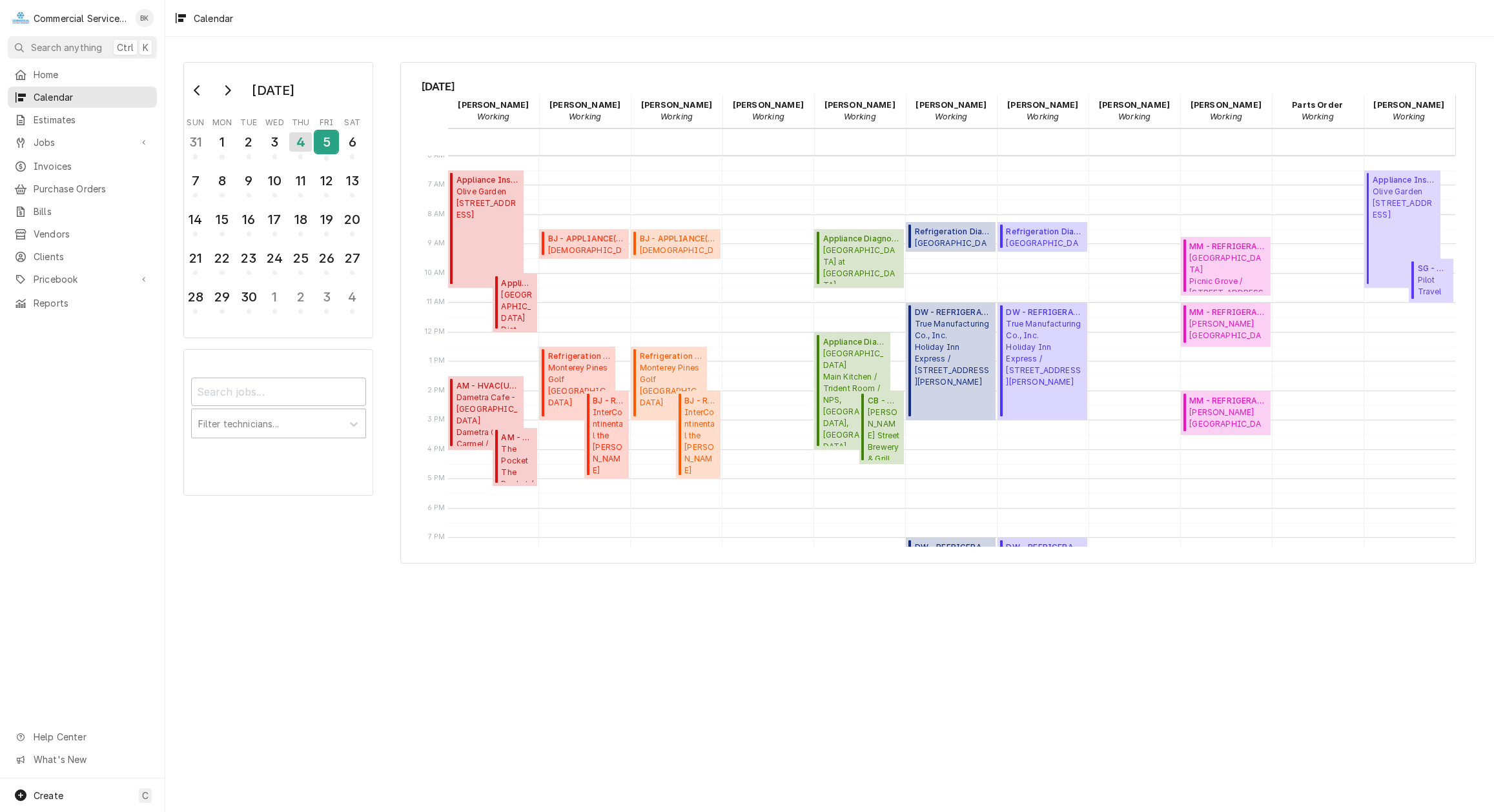
click at [327, 139] on div "5" at bounding box center [326, 141] width 23 height 22
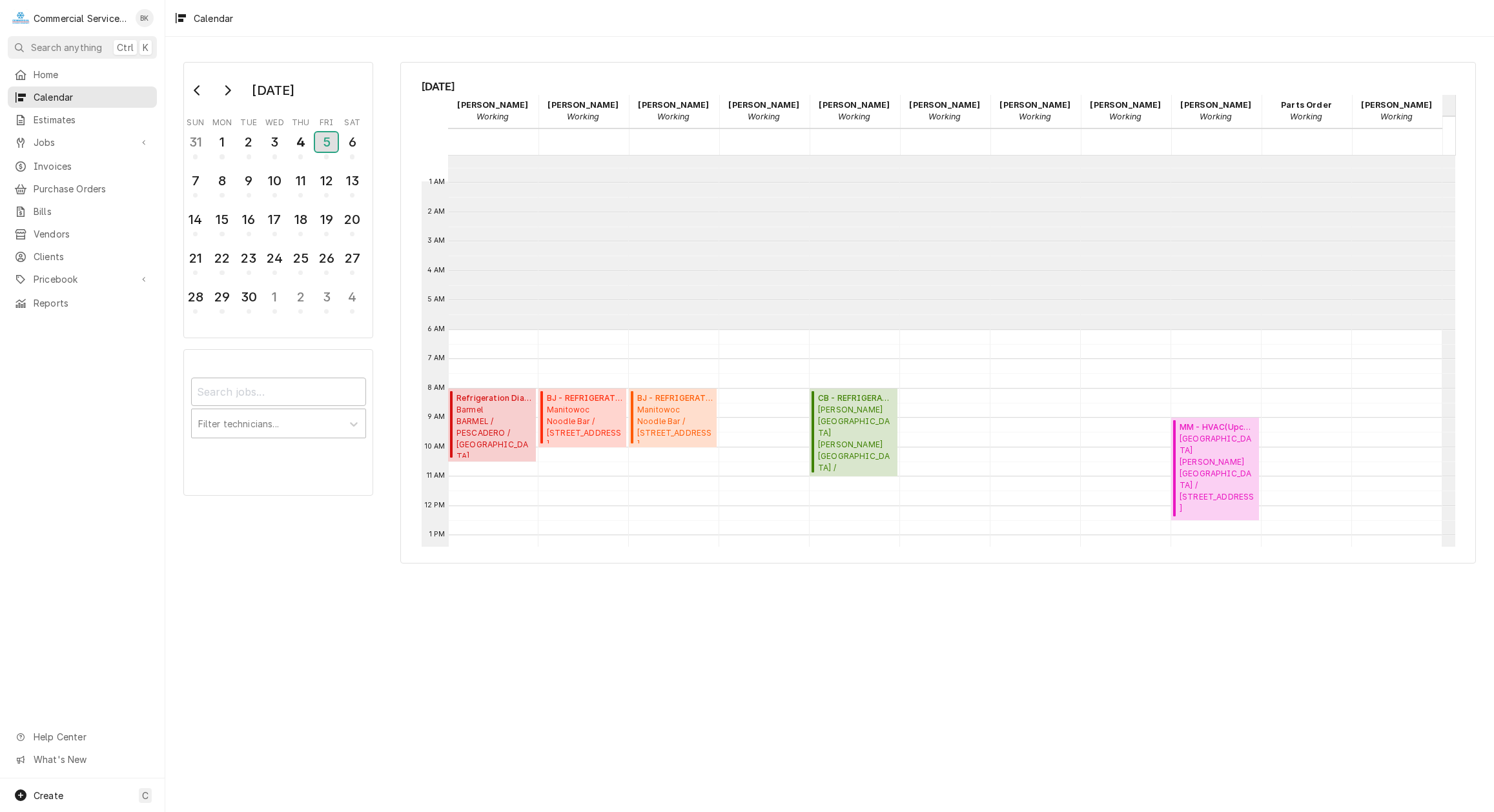
scroll to position [0, 0]
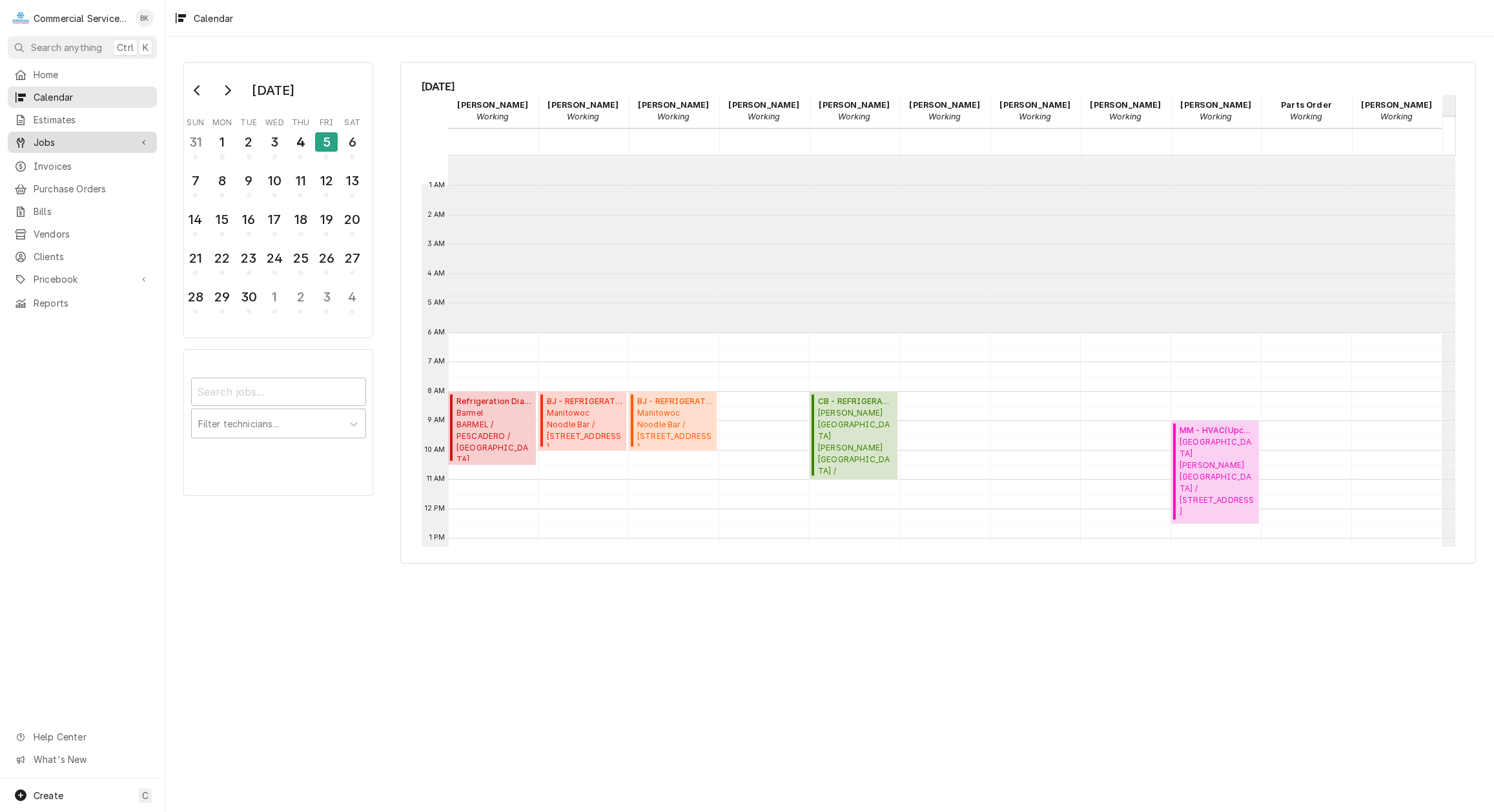
click at [54, 144] on span "Jobs" at bounding box center [82, 142] width 98 height 13
click at [56, 159] on span "Jobs" at bounding box center [91, 165] width 117 height 13
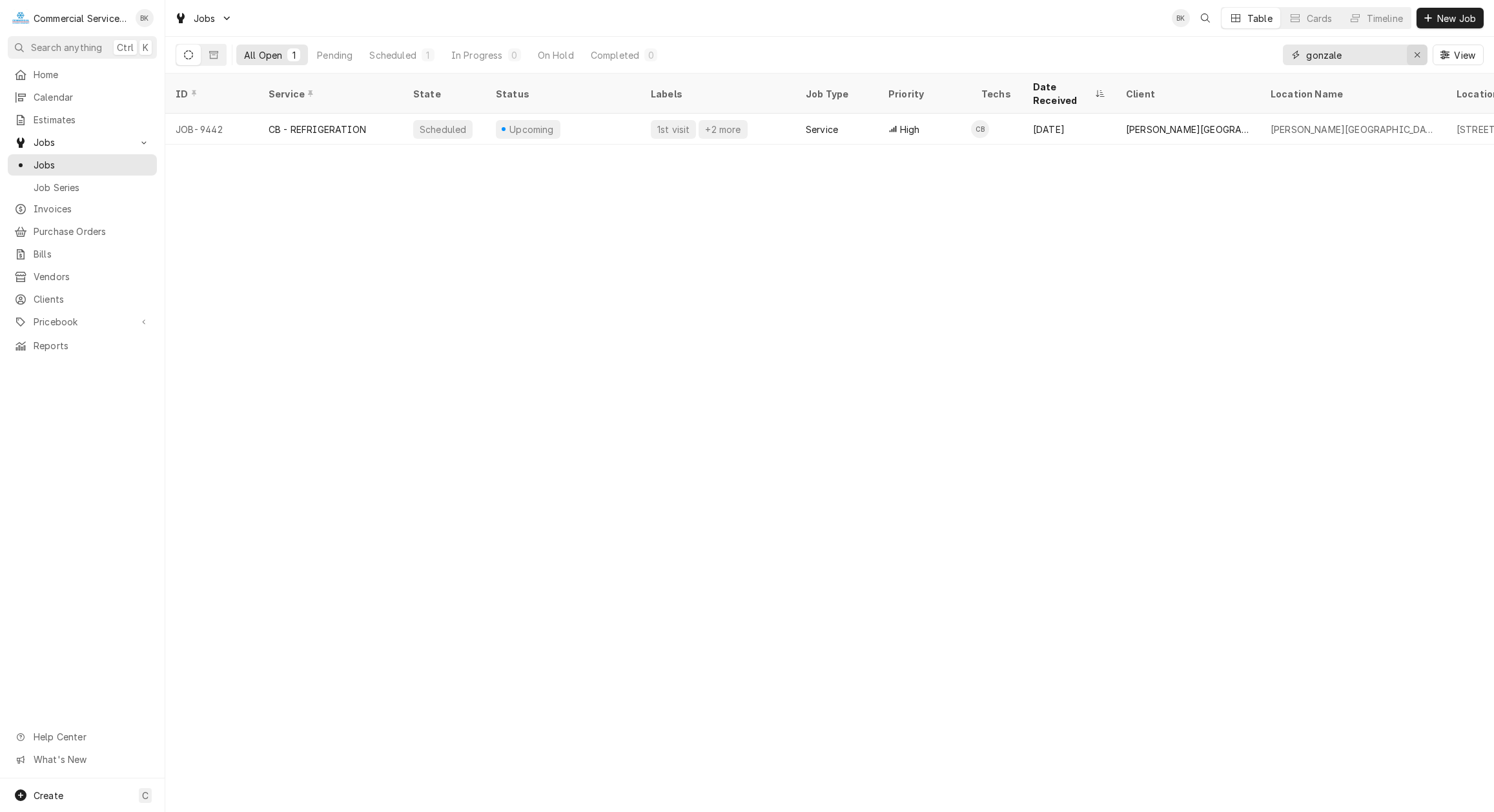
click at [1409, 56] on button "Erase input" at bounding box center [1417, 54] width 21 height 21
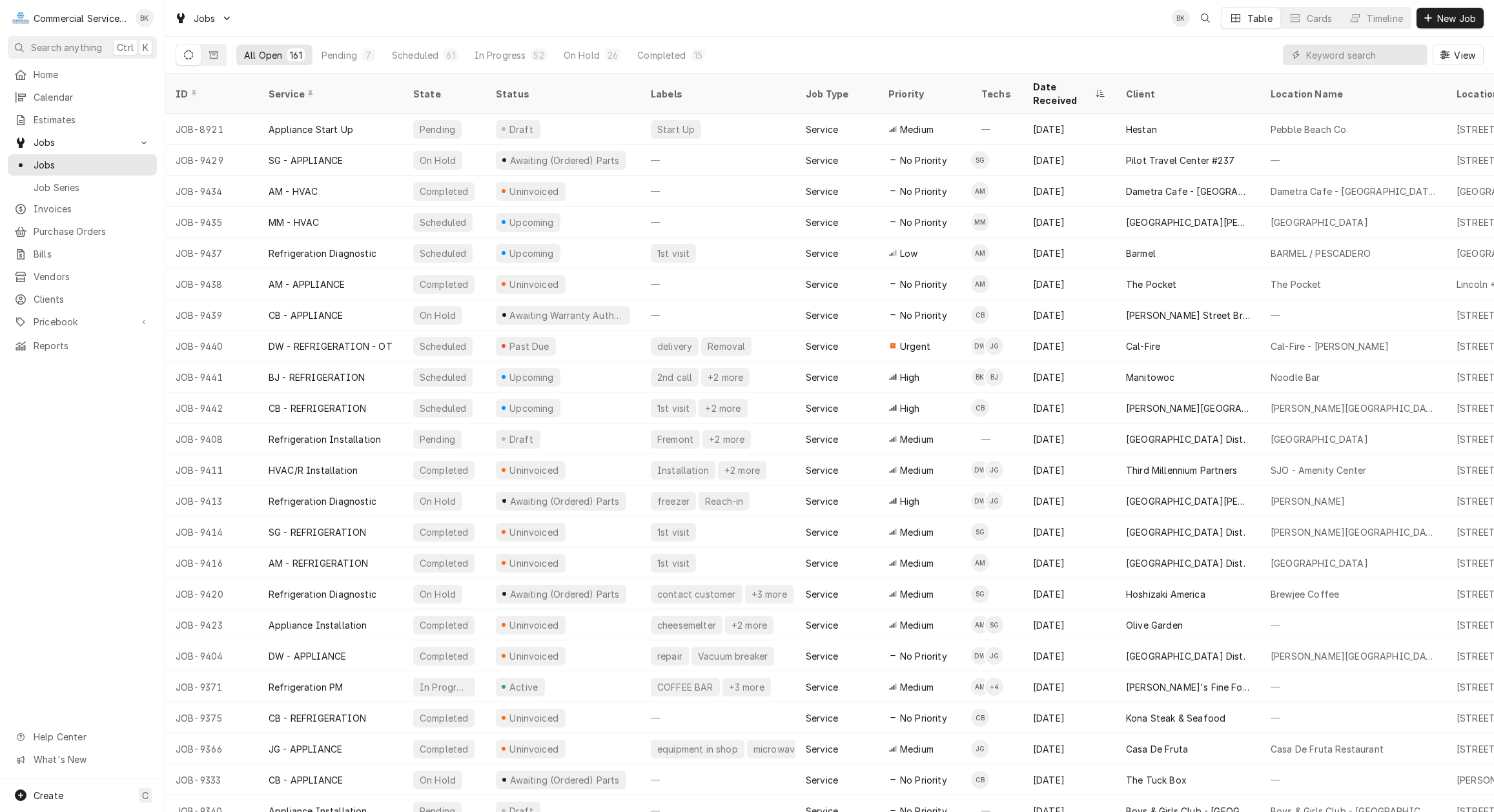
click at [189, 52] on icon "Dynamic Content Wrapper" at bounding box center [188, 54] width 9 height 9
click at [352, 53] on div "Pending" at bounding box center [339, 54] width 35 height 13
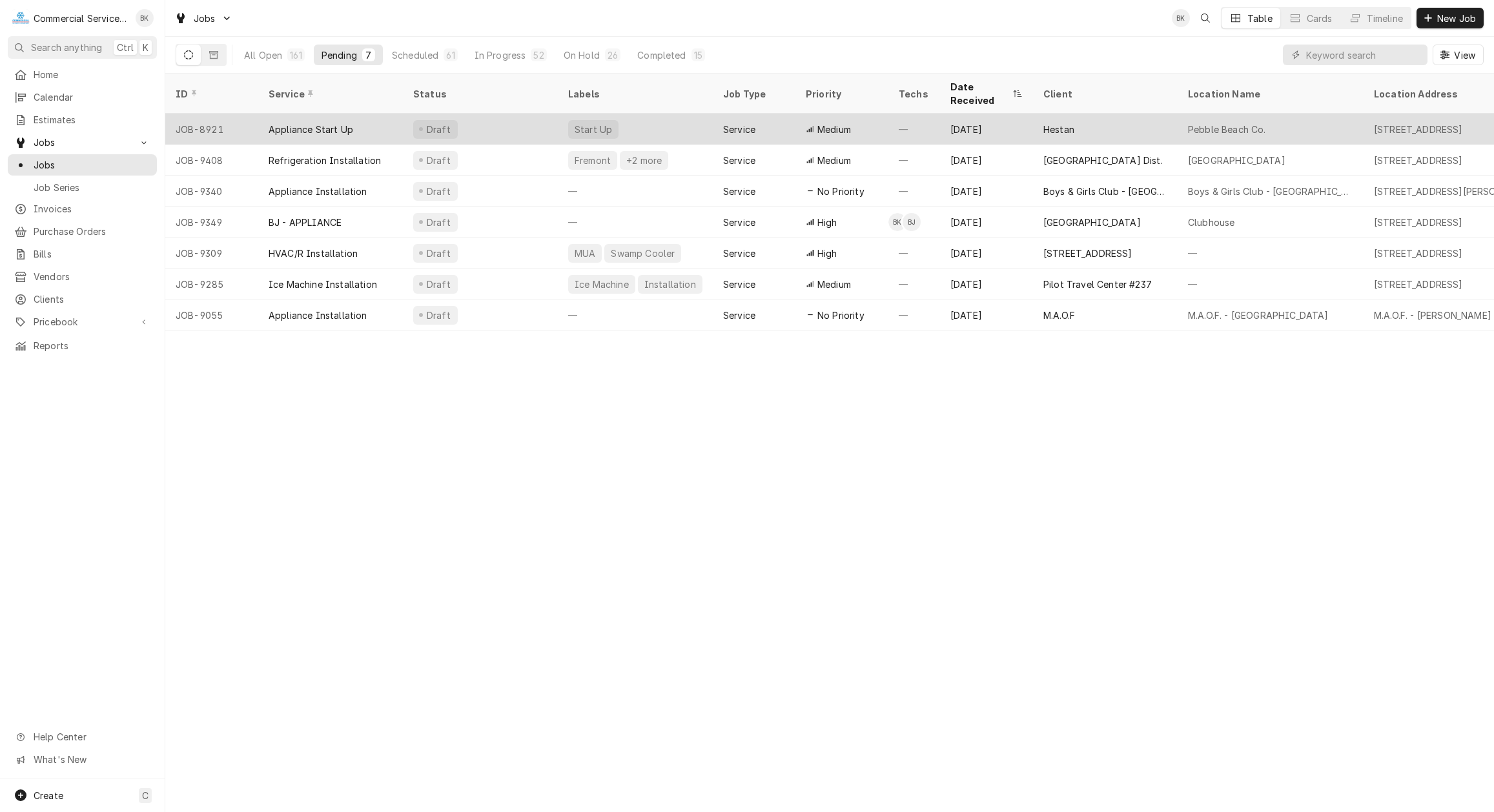
click at [774, 114] on div "Service" at bounding box center [754, 129] width 83 height 31
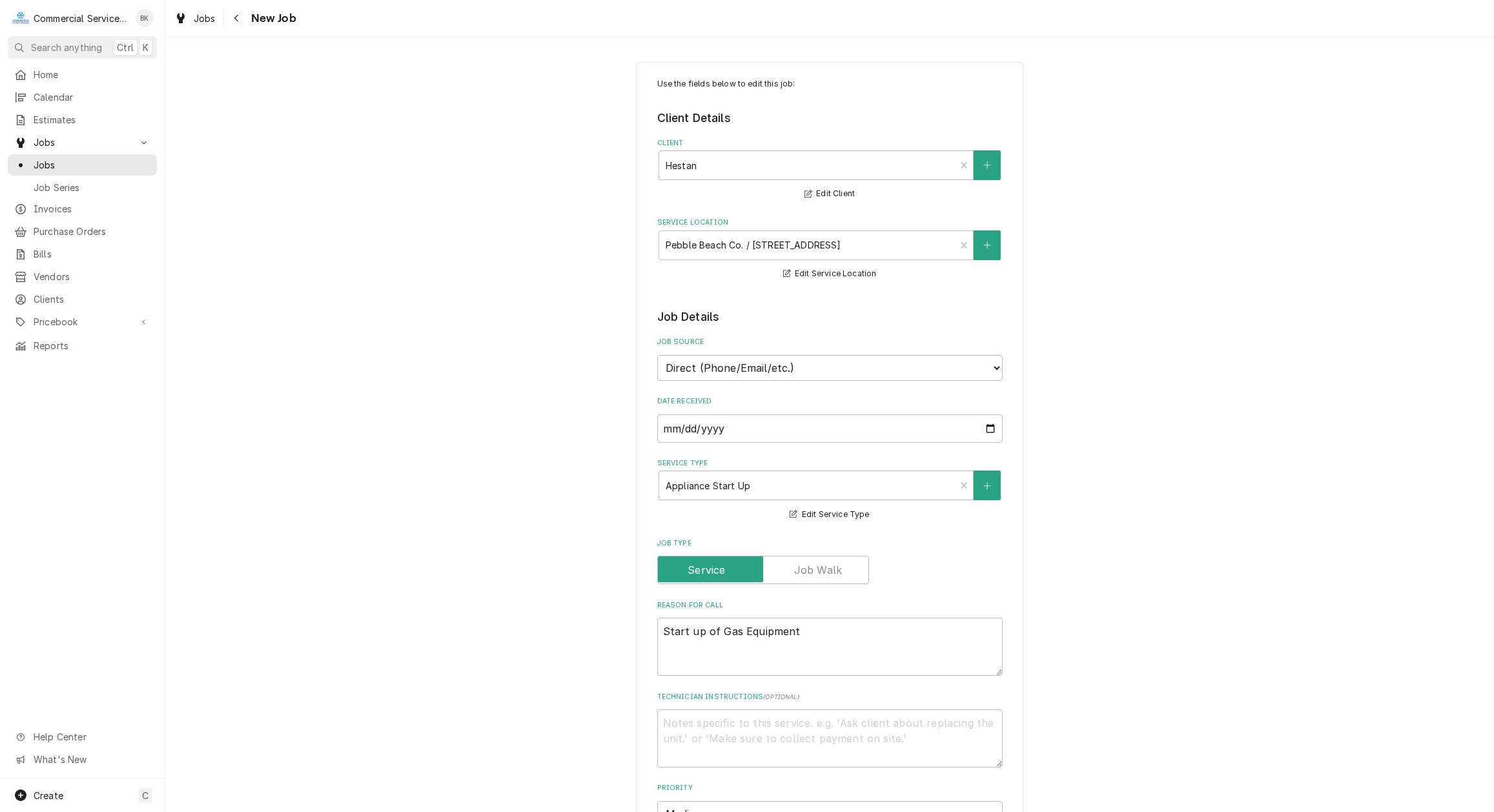
type textarea "x"
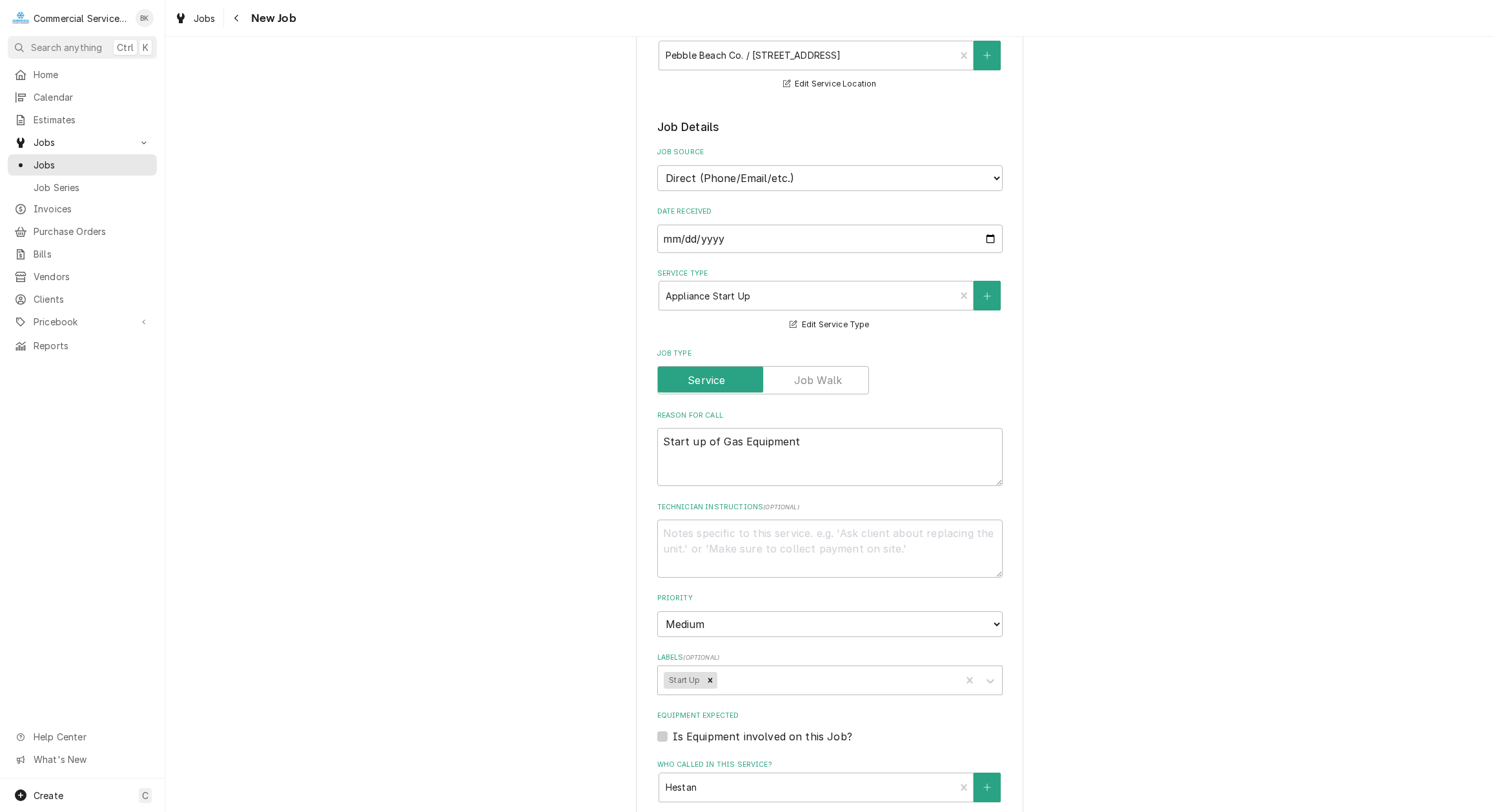
scroll to position [197, 0]
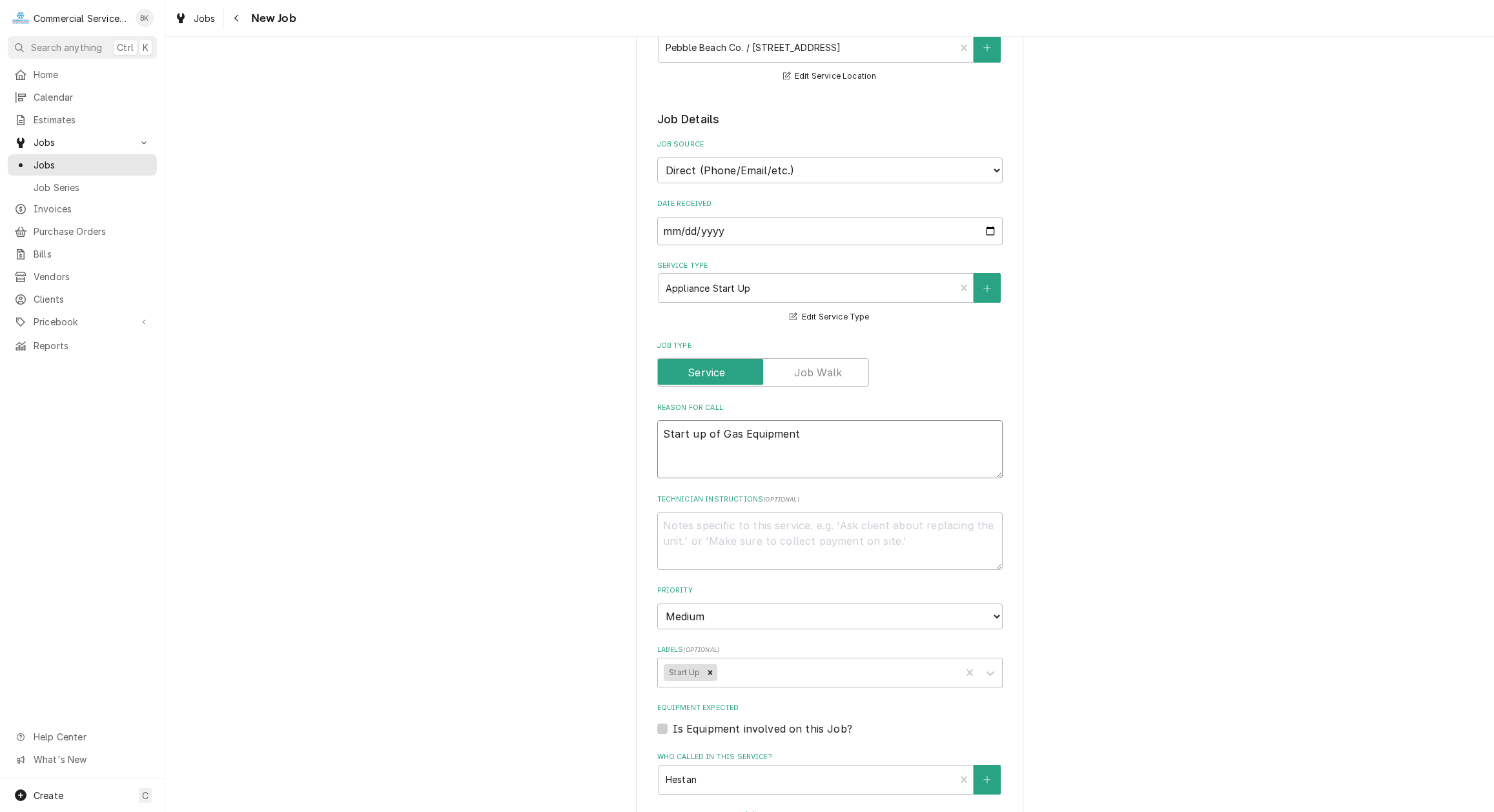
click at [824, 434] on textarea "Start up of Gas Equipment" at bounding box center [830, 449] width 345 height 58
type textarea "Start up of Gas Equipment"
type textarea "x"
type textarea "Start up of Gas Equipment -"
type textarea "x"
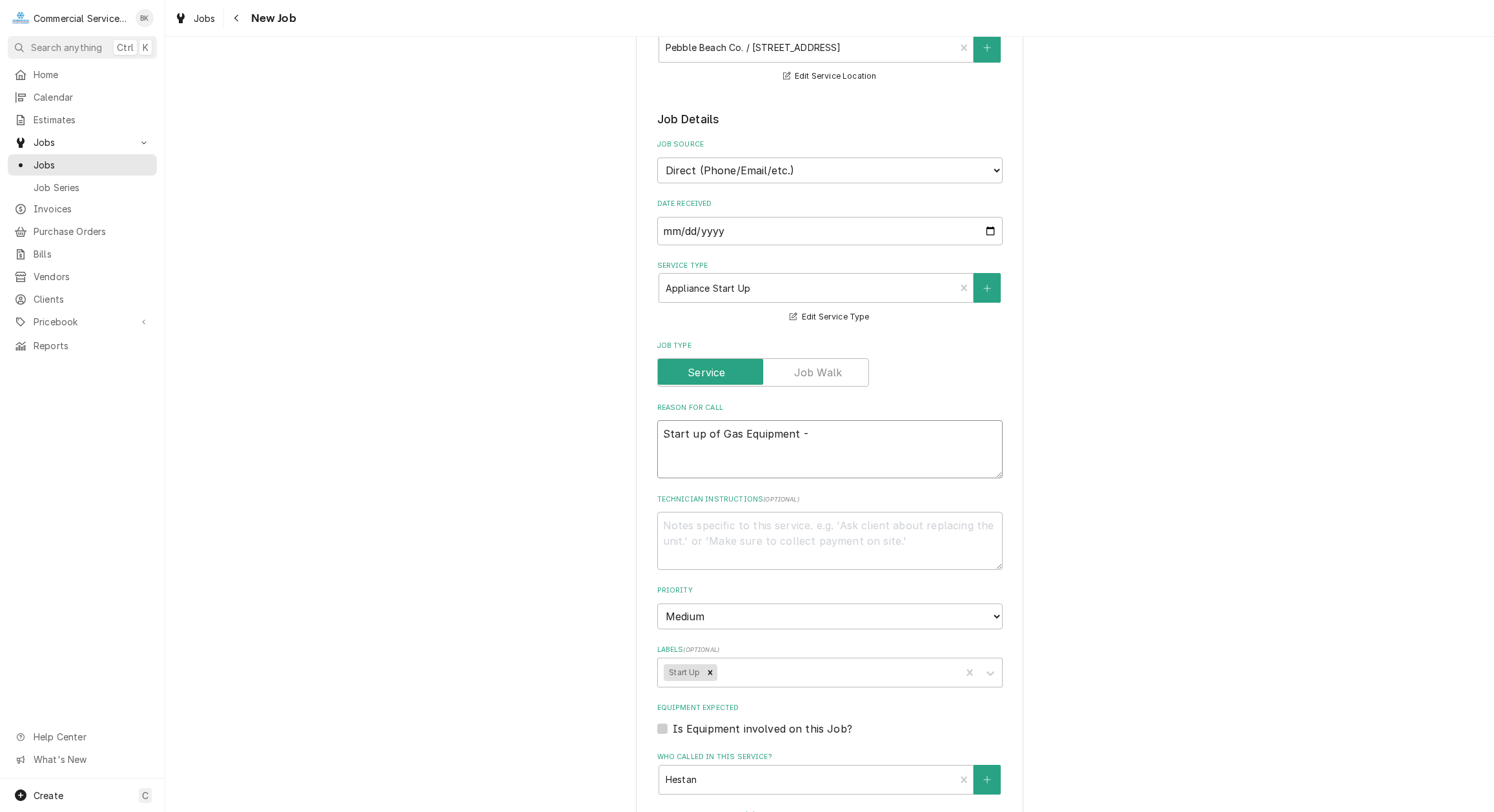
type textarea "Start up of Gas Equipment -"
type textarea "x"
type textarea "Start up of Gas Equipment - S"
type textarea "x"
type textarea "Start up of Gas Equipment - Sp"
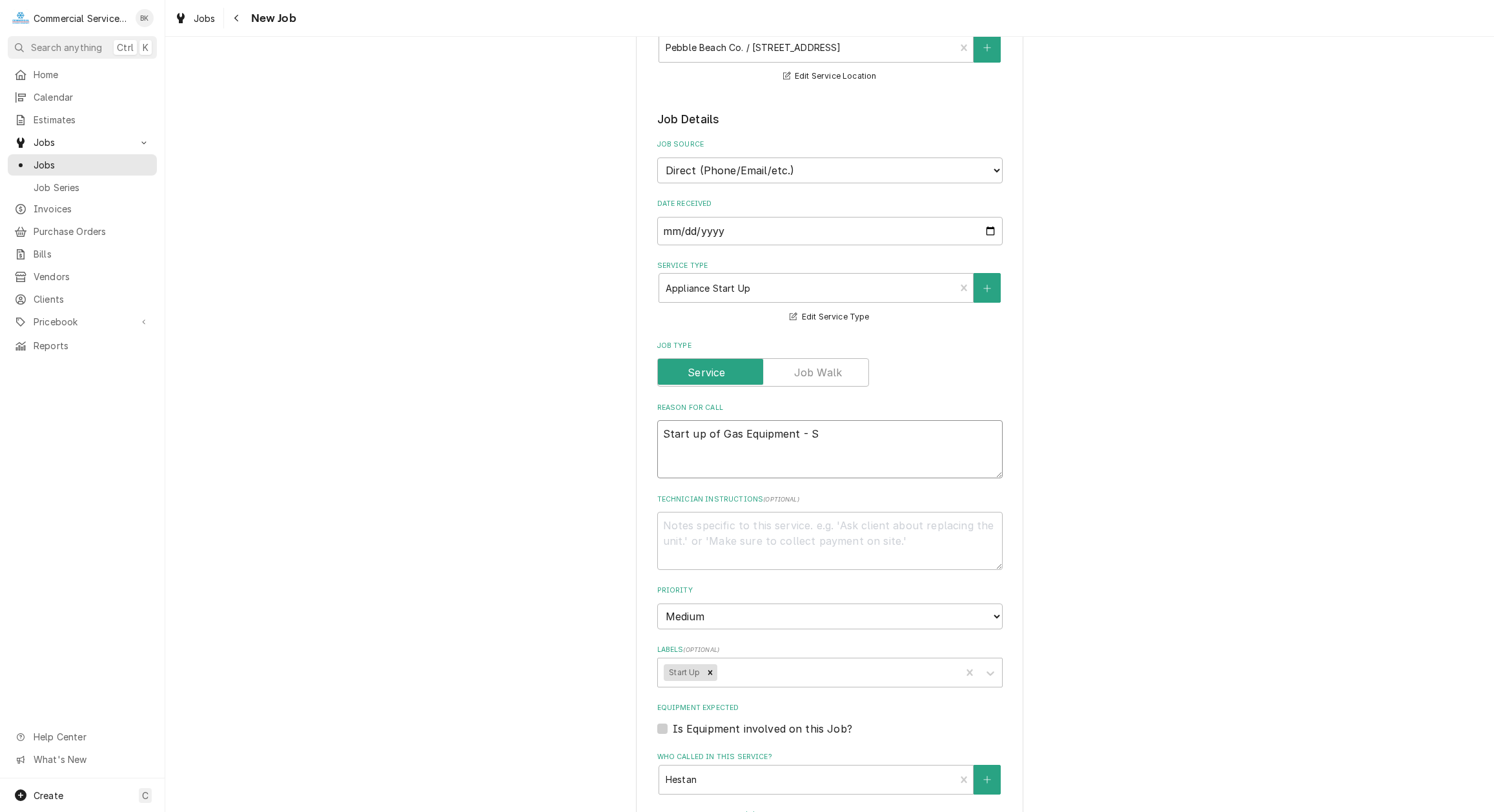
type textarea "x"
type textarea "Start up of Gas Equipment - Spe"
type textarea "x"
type textarea "Start up of Gas Equipment - Spec"
type textarea "x"
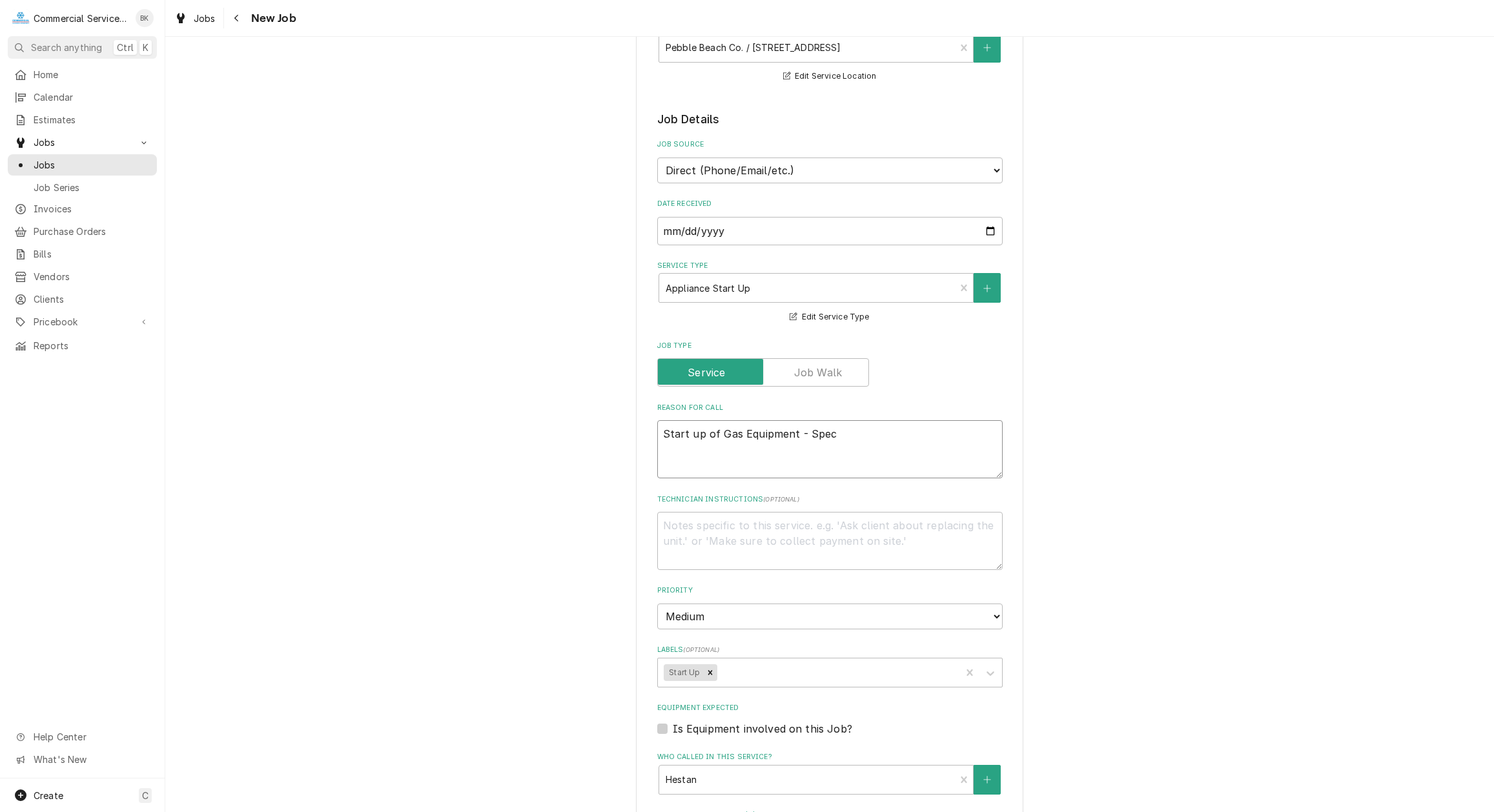
type textarea "Start up of Gas Equipment - Spec"
type textarea "x"
type textarea "Start up of Gas Equipment - Spec s"
type textarea "x"
type textarea "Start up of Gas Equipment - Spec sh"
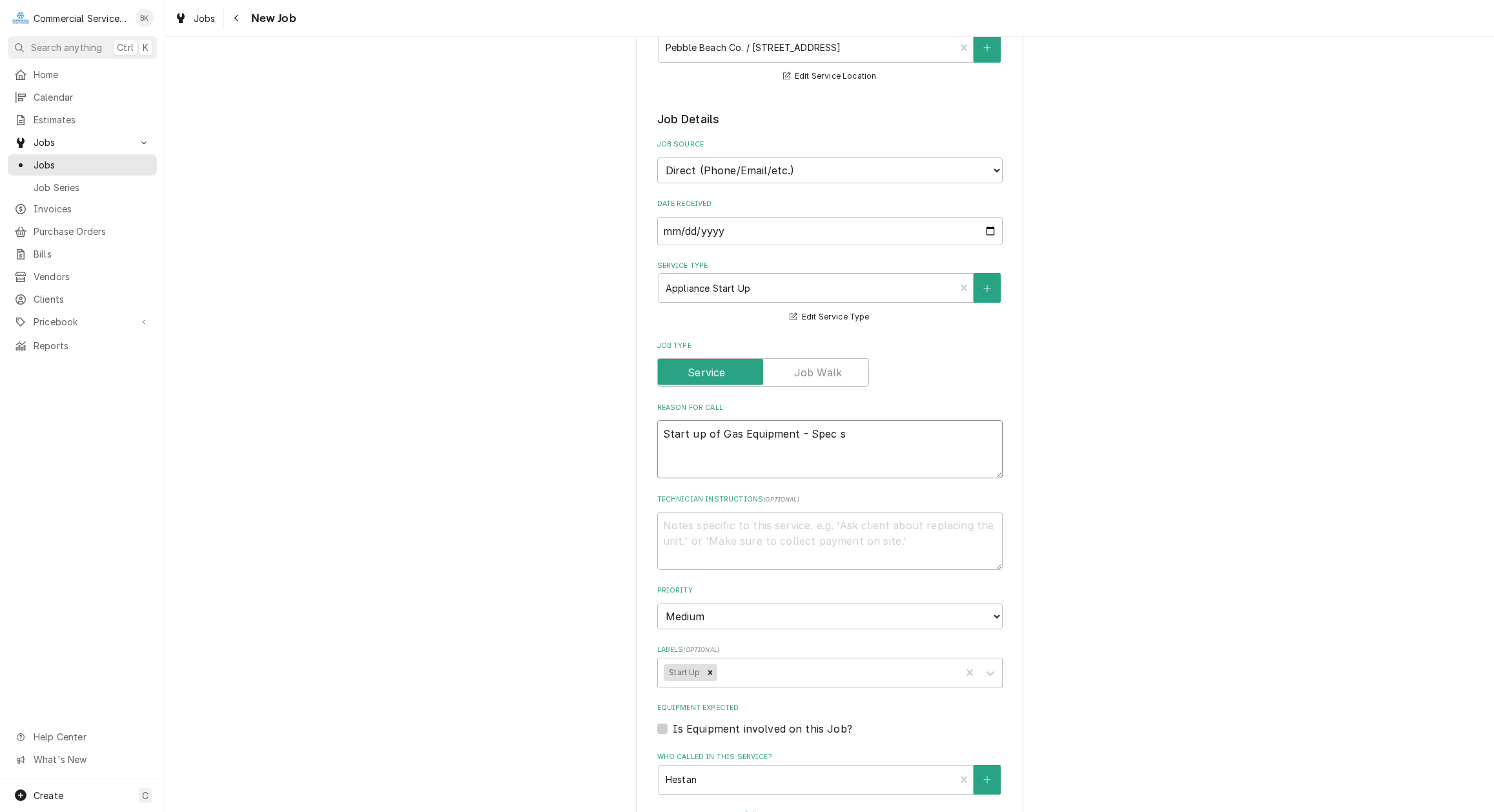
type textarea "x"
type textarea "Start up of Gas Equipment - Spec she"
type textarea "x"
type textarea "Start up of Gas Equipment - Spec shee"
type textarea "x"
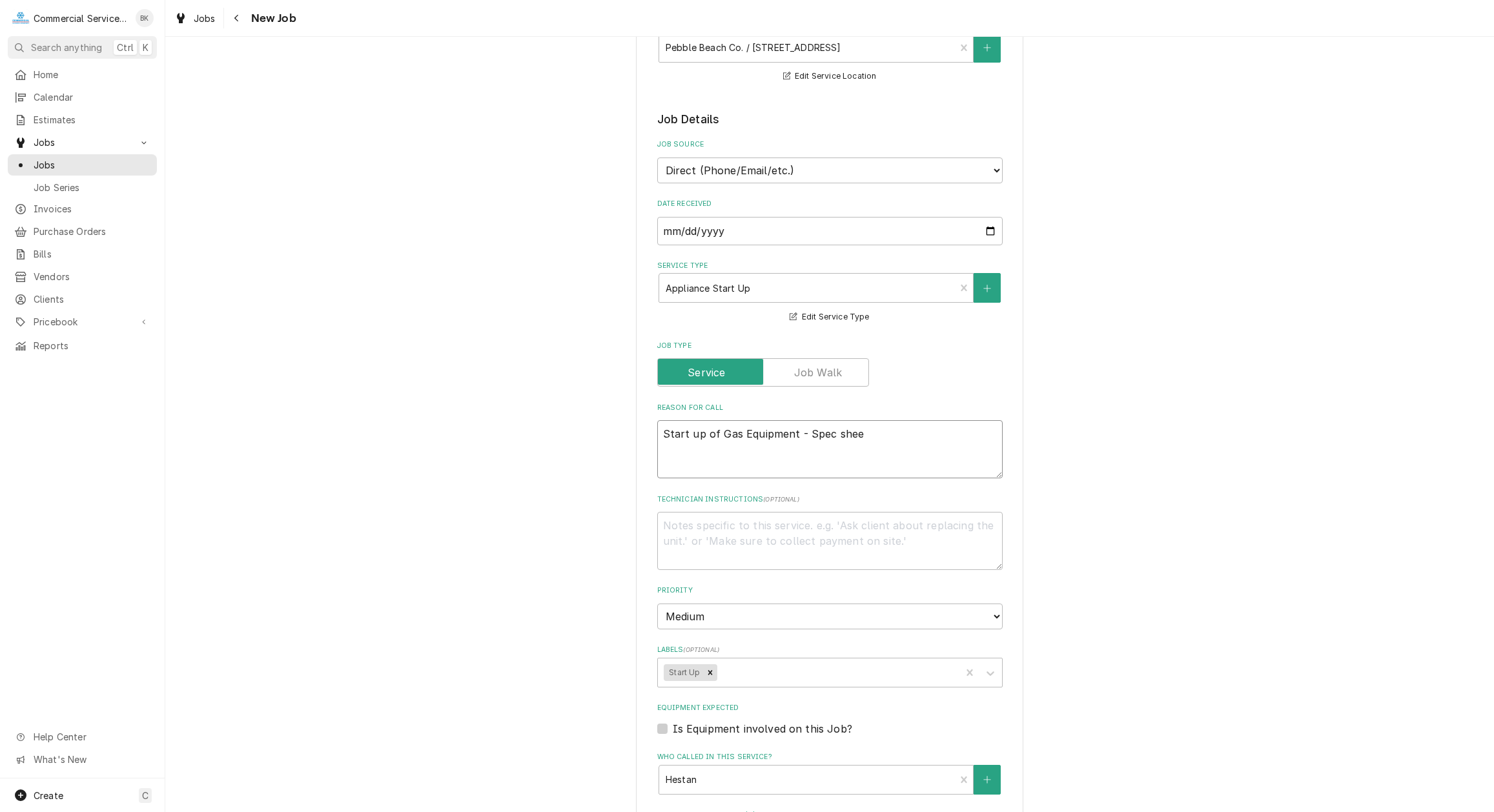
type textarea "Start up of Gas Equipment - Spec sheet"
type textarea "x"
type textarea "Start up of Gas Equipment - Spec sheets"
type textarea "x"
type textarea "Start up of Gas Equipment - Spec sheets"
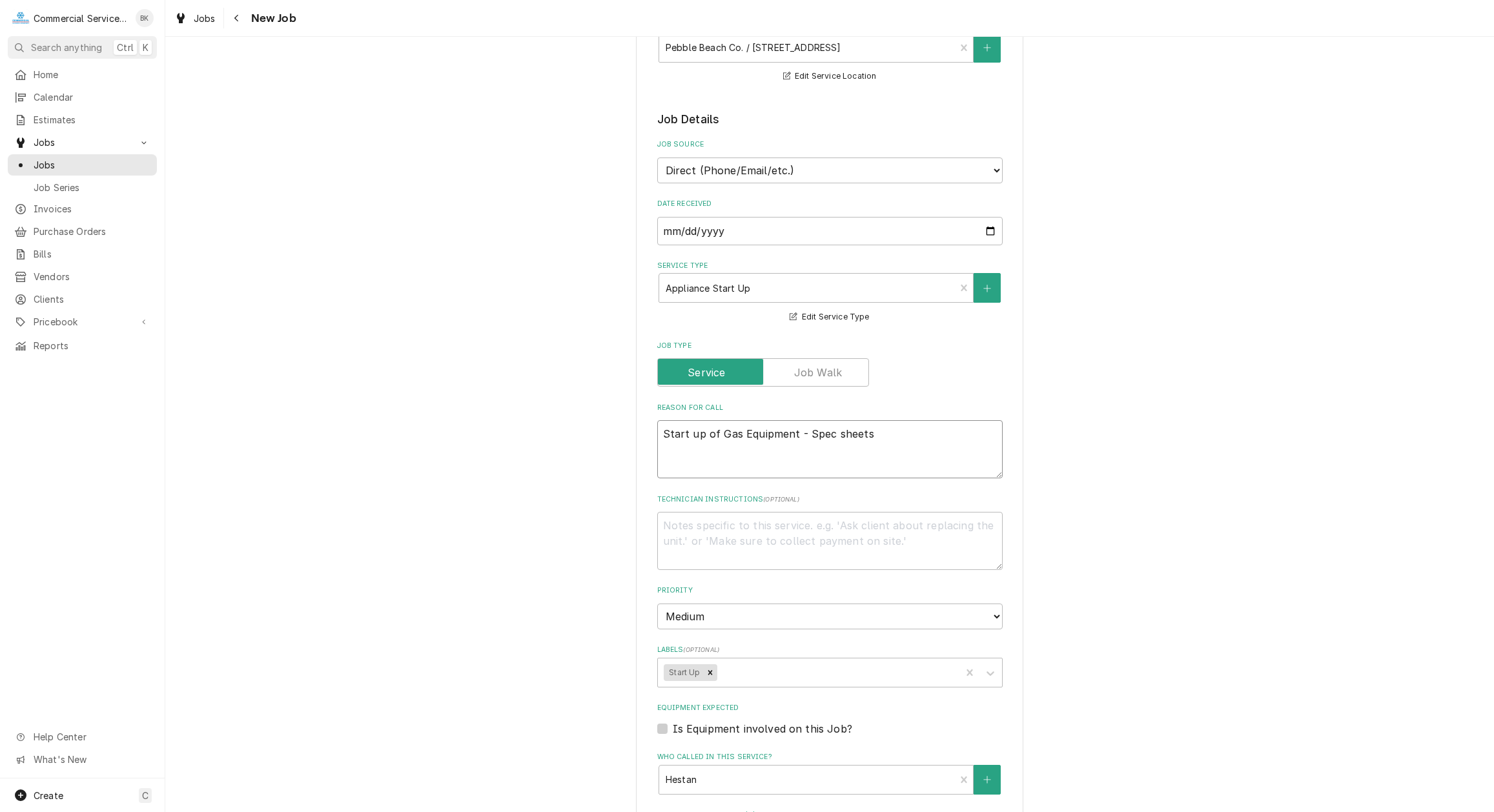
type textarea "x"
type textarea "Start up of Gas Equipment - Spec sheets w"
type textarea "x"
type textarea "Start up of Gas Equipment - Spec sheets wi"
type textarea "x"
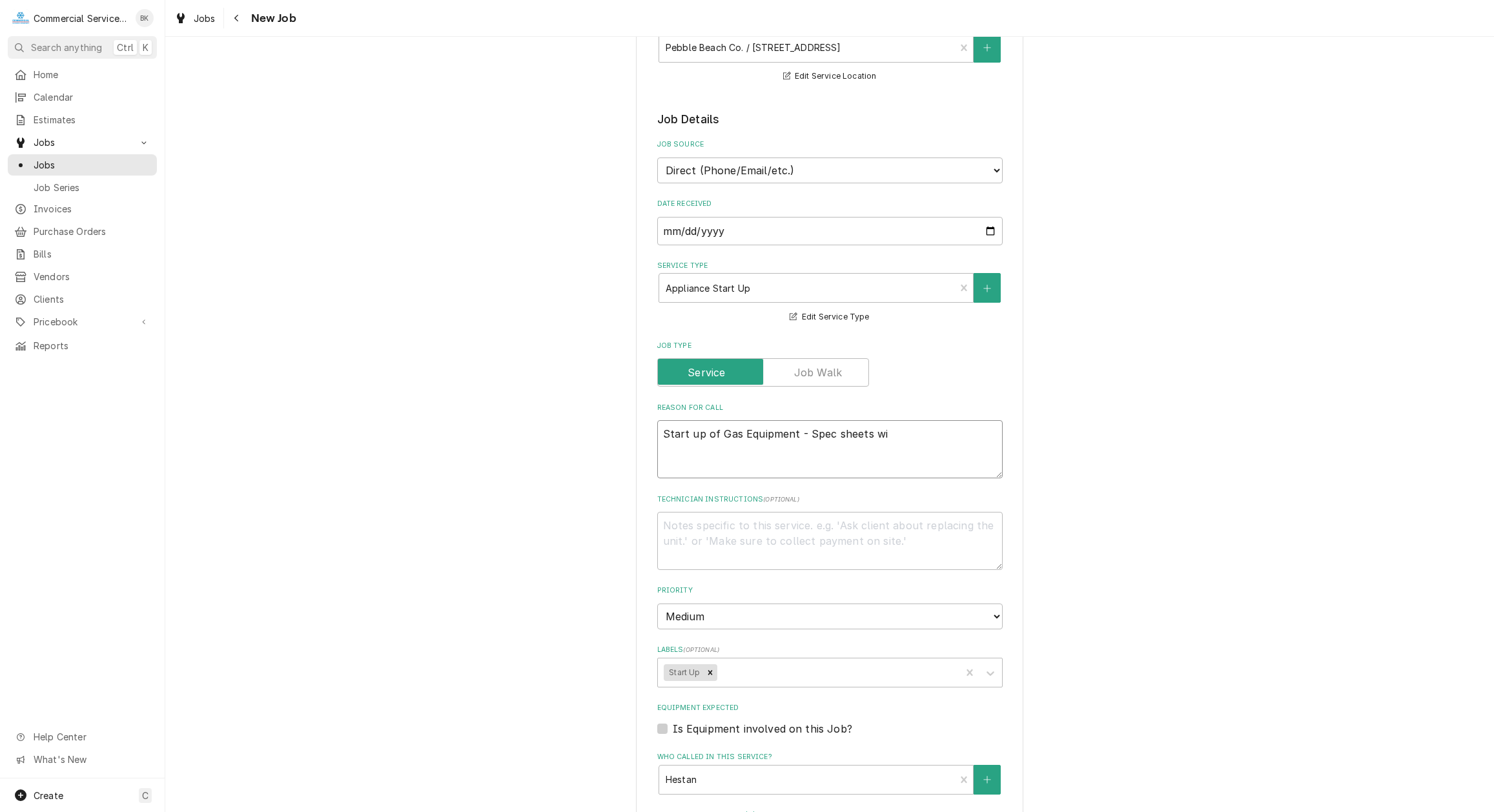
type textarea "Start up of Gas Equipment - Spec sheets wil"
type textarea "x"
type textarea "Start up of Gas Equipment - Spec sheets will"
type textarea "x"
type textarea "Start up of Gas Equipment - Spec sheets will"
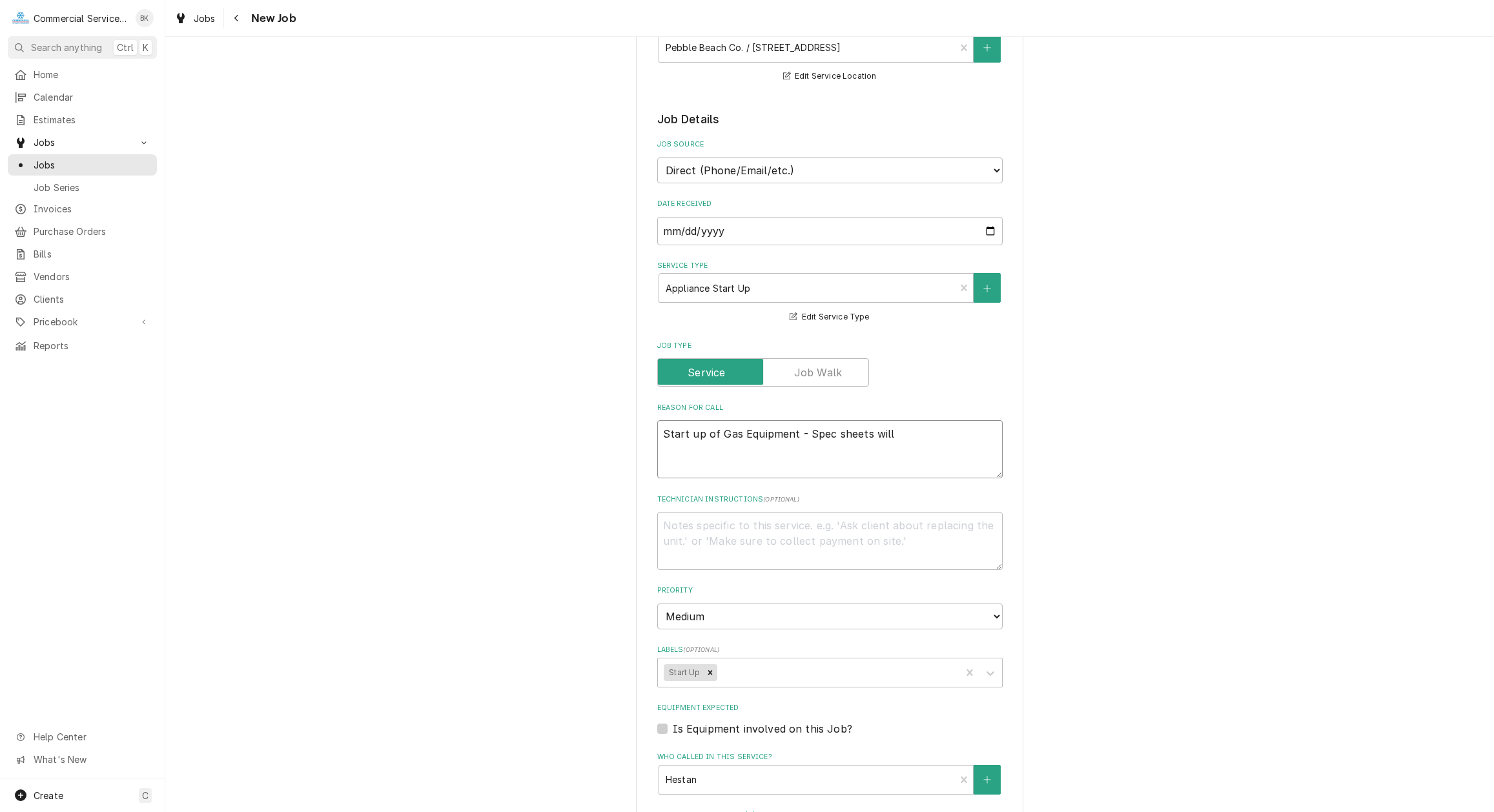
type textarea "x"
type textarea "Start up of Gas Equipment - Spec sheets will b"
type textarea "x"
type textarea "Start up of Gas Equipment - Spec sheets will be"
type textarea "x"
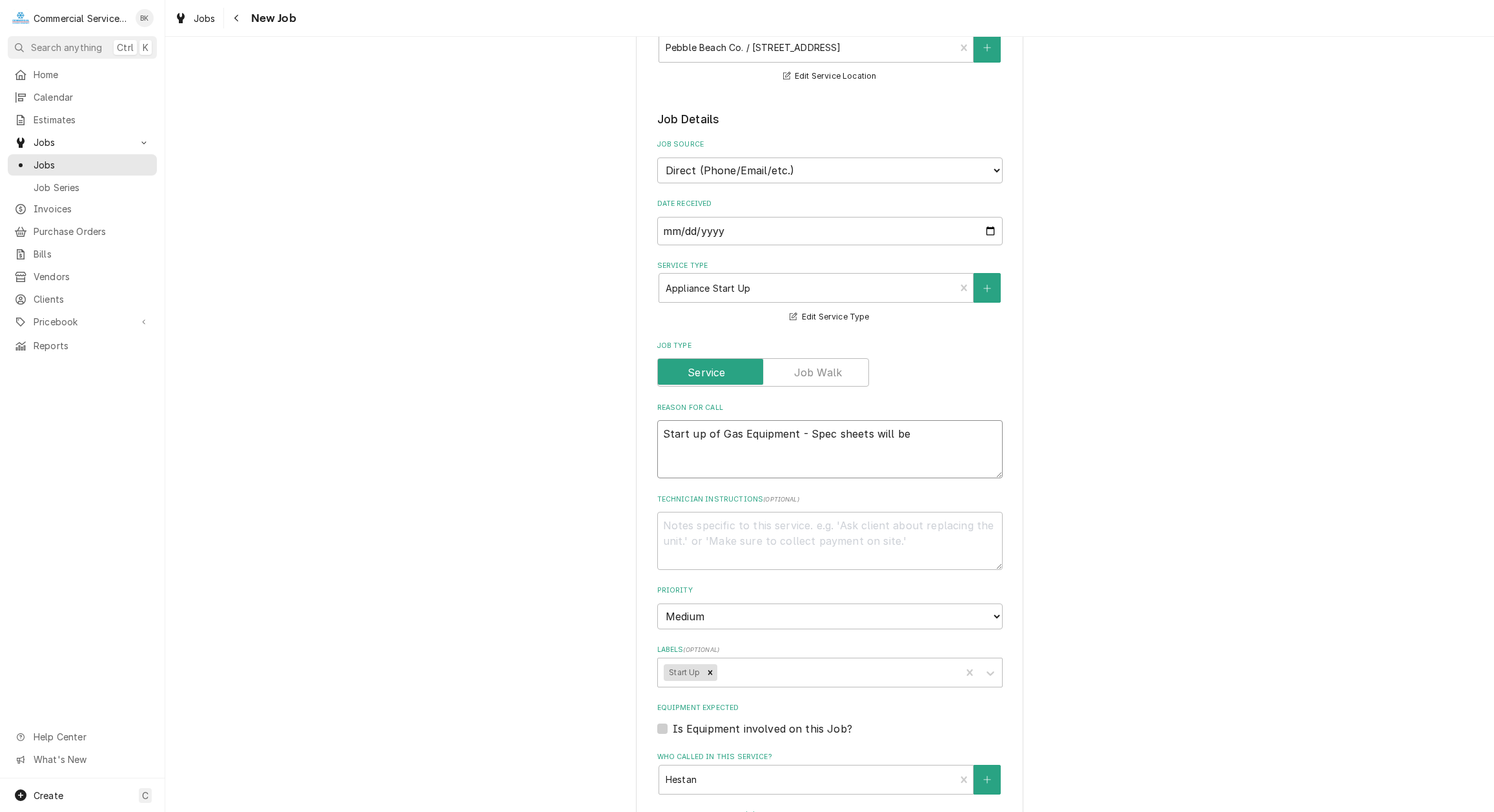
type textarea "Start up of Gas Equipment - Spec sheets will be"
type textarea "x"
type textarea "Start up of Gas Equipment - Spec sheets will be o"
type textarea "x"
type textarea "Start up of Gas Equipment - Spec sheets will be on"
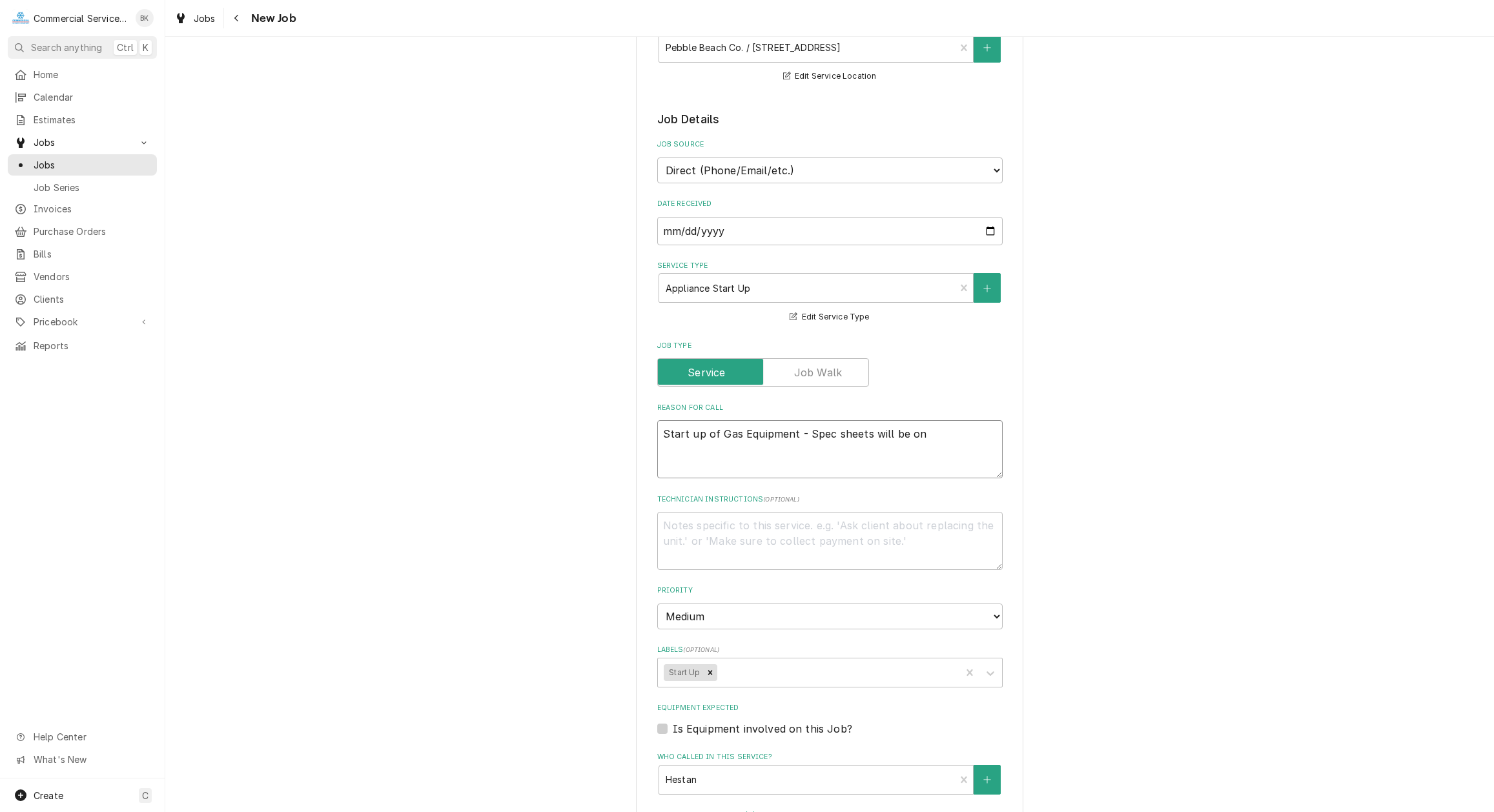
type textarea "x"
type textarea "Start up of Gas Equipment - Spec sheets will be on-"
type textarea "x"
type textarea "Start up of Gas Equipment - Spec sheets will be on-s"
type textarea "x"
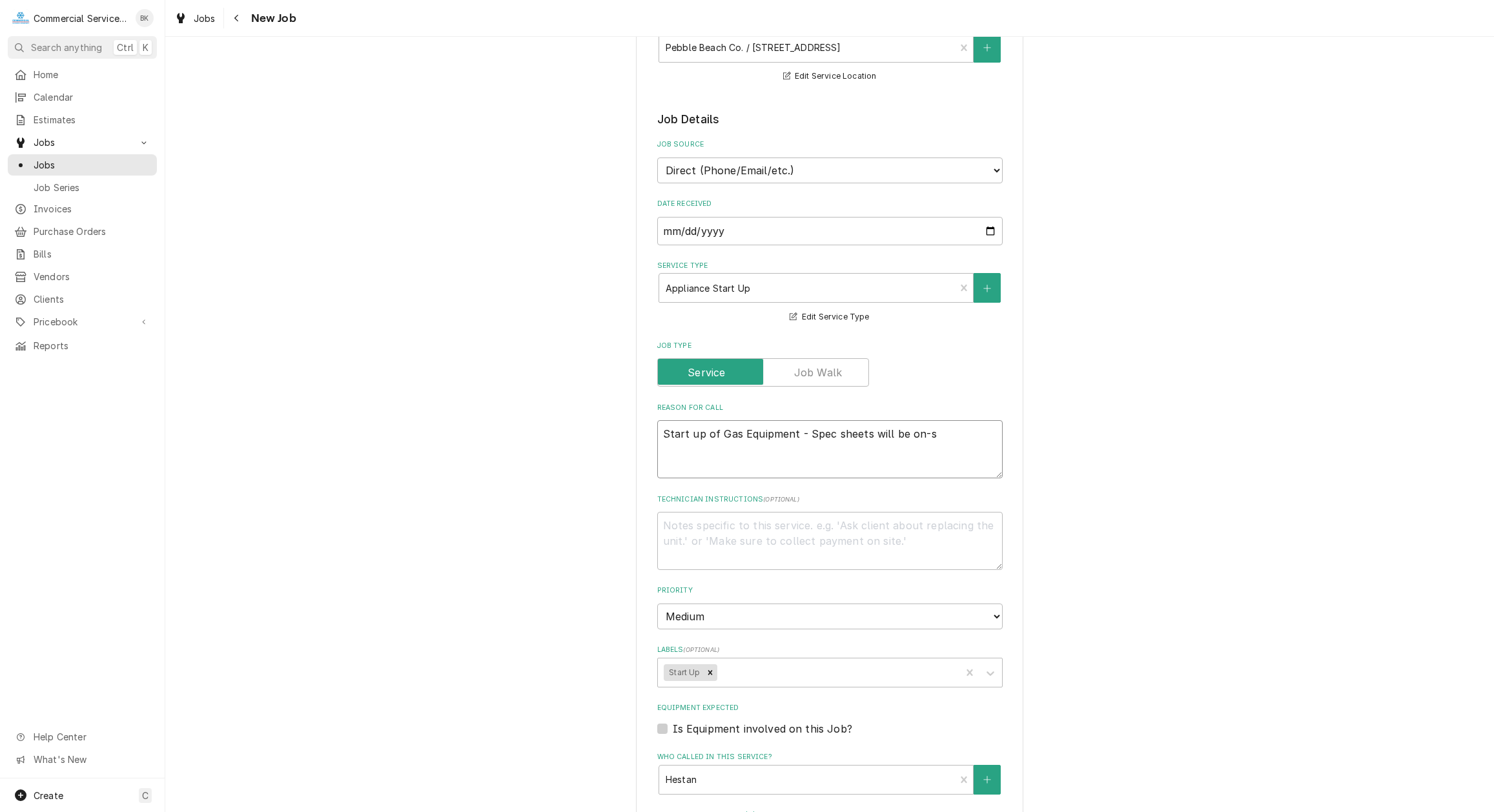
type textarea "Start up of Gas Equipment - Spec sheets will be on-si"
type textarea "x"
type textarea "Start up of Gas Equipment - Spec sheets will be on-sit"
type textarea "x"
type textarea "Start up of Gas Equipment - Spec sheets will be on-site"
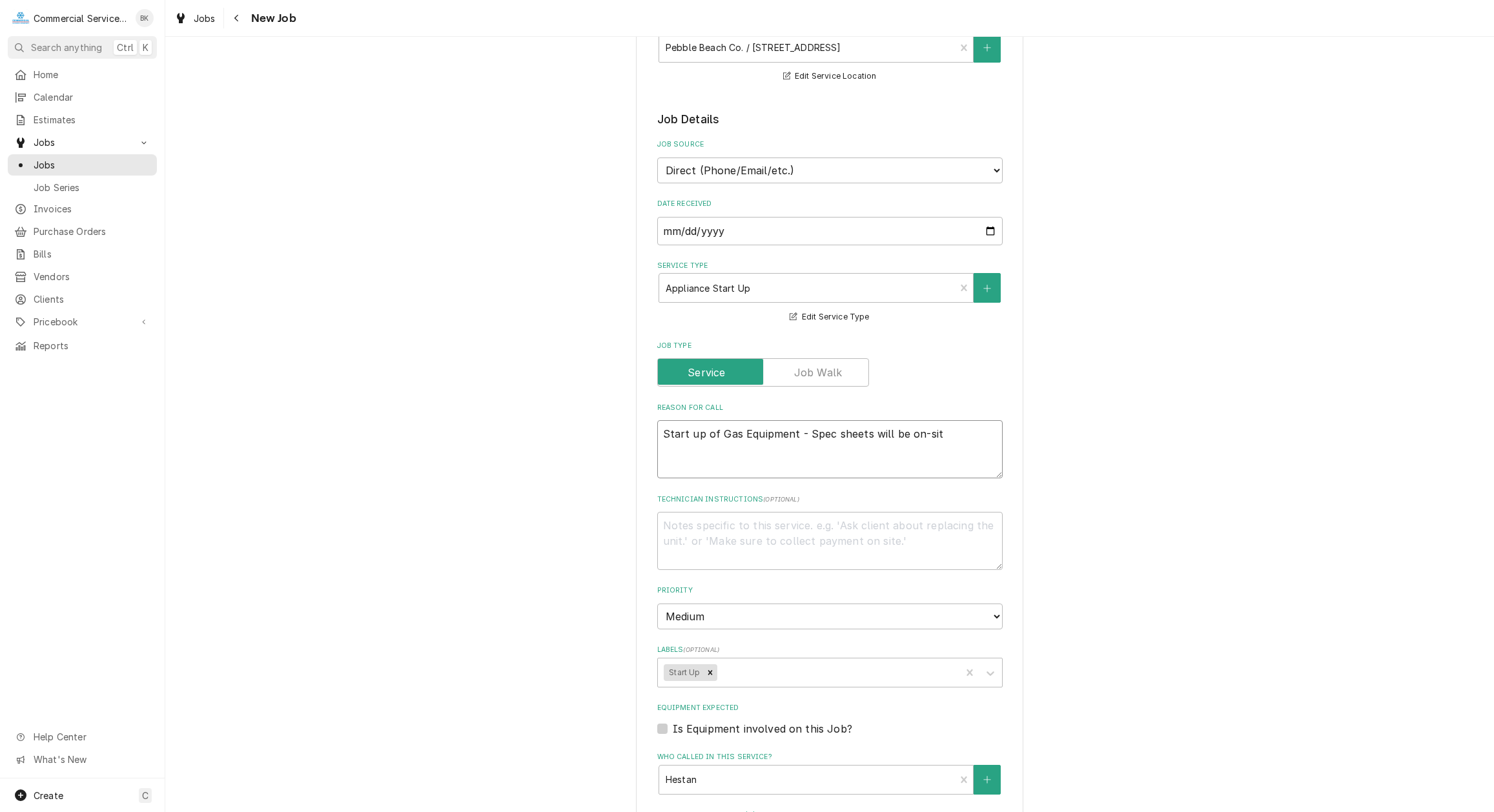
type textarea "x"
type textarea "Start up of Gas Equipment - Spec sheets will be on-site"
type textarea "x"
type textarea "Start up of Gas Equipment - Spec sheets will be on-site w"
type textarea "x"
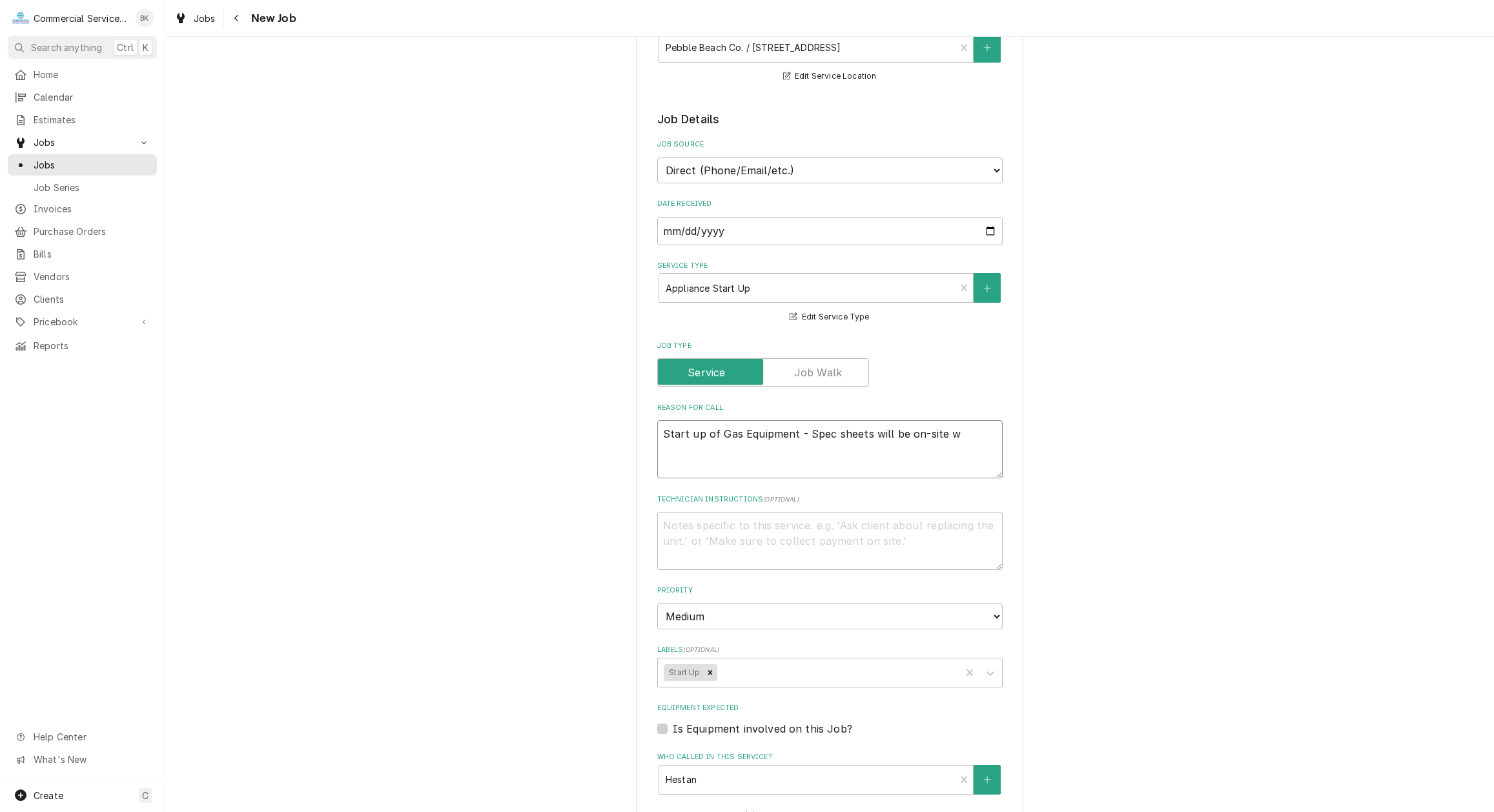
type textarea "Start up of Gas Equipment - Spec sheets will be on-site wi"
type textarea "x"
type textarea "Start up of Gas Equipment - Spec sheets will be on-site wit"
type textarea "x"
type textarea "Start up of Gas Equipment - Spec sheets will be on-site with"
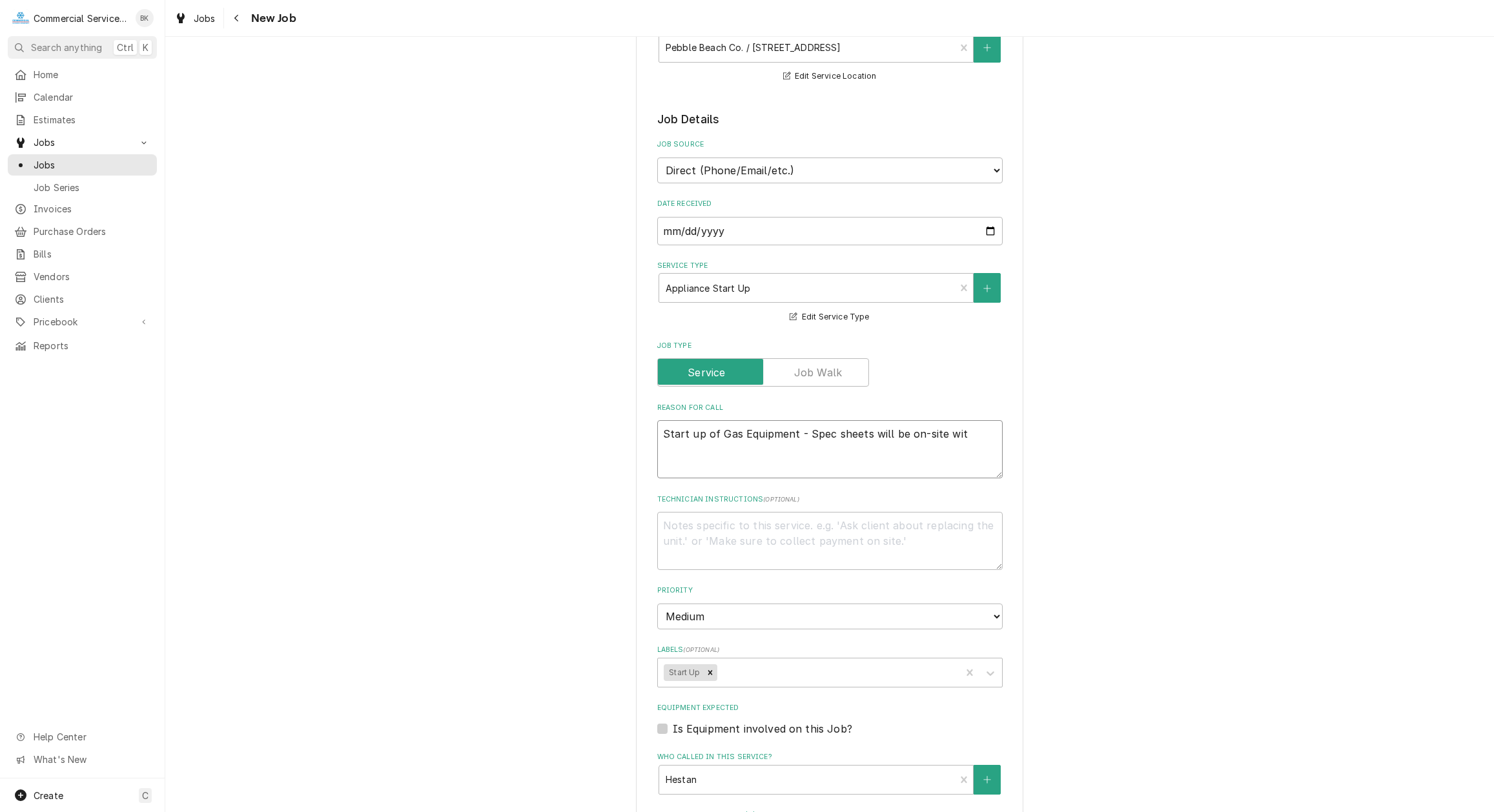
type textarea "x"
type textarea "Start up of Gas Equipment - Spec sheets will be on-site with"
type textarea "x"
type textarea "Start up of Gas Equipment - Spec sheets will be on-site with B"
type textarea "x"
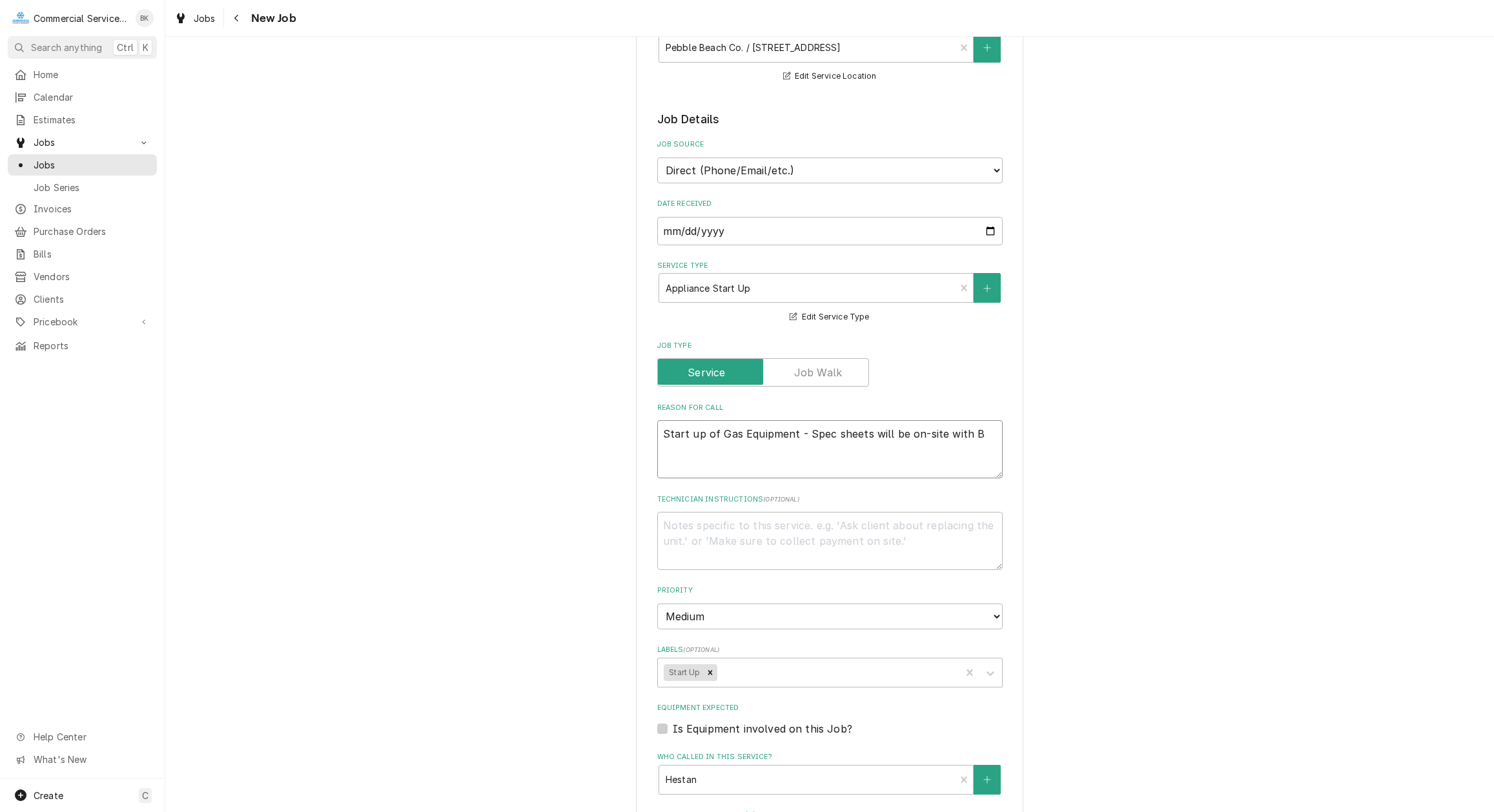
type textarea "Start up of Gas Equipment - Spec sheets will be on-site with Br"
type textarea "x"
type textarea "Start up of Gas Equipment - Spec sheets will be on-site with Bri"
type textarea "x"
type textarea "Start up of Gas Equipment - Spec sheets will be on-site with Bria"
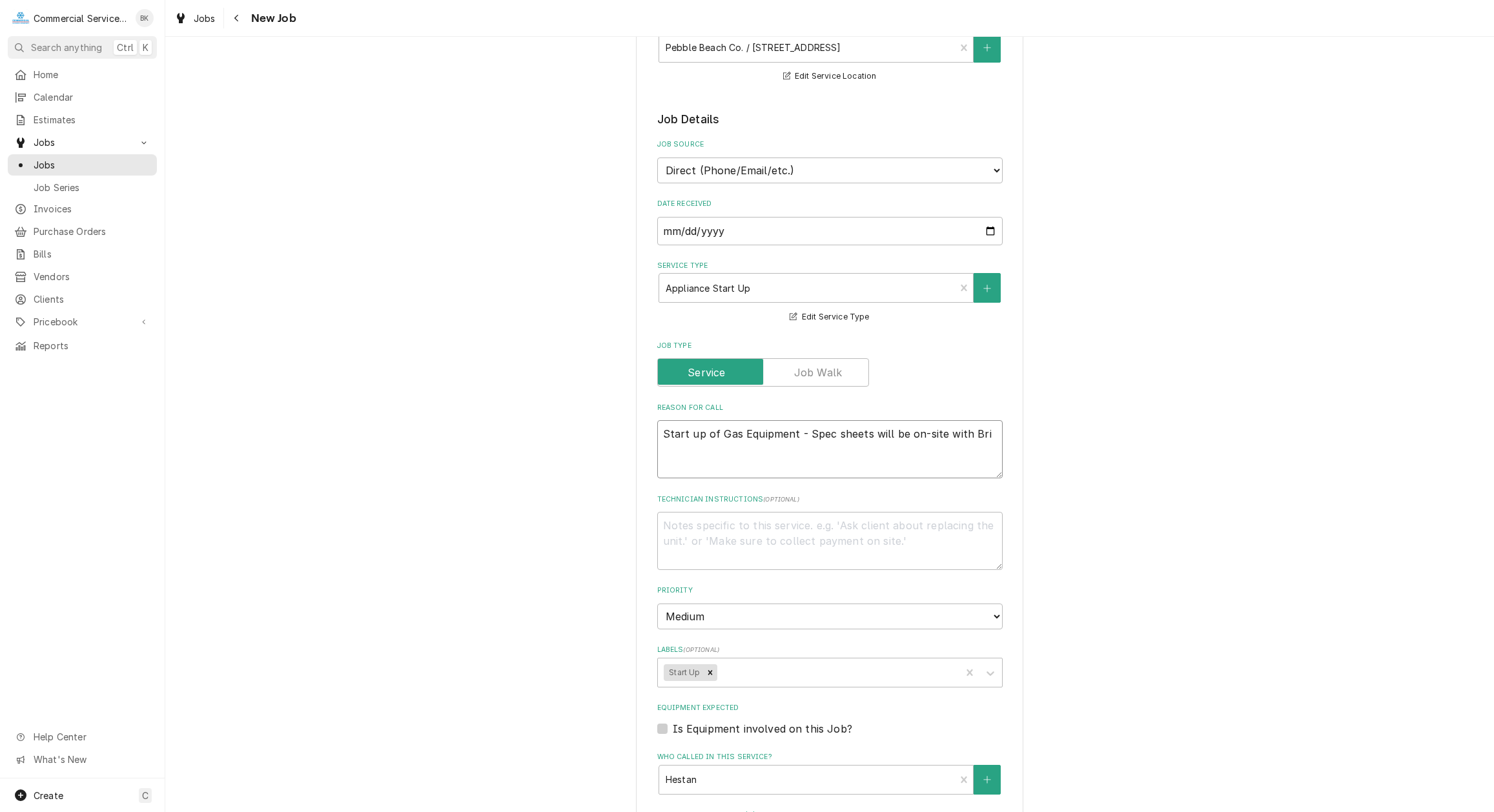
type textarea "x"
type textarea "Start up of Gas Equipment - Spec sheets will be on-site with Brian"
type textarea "x"
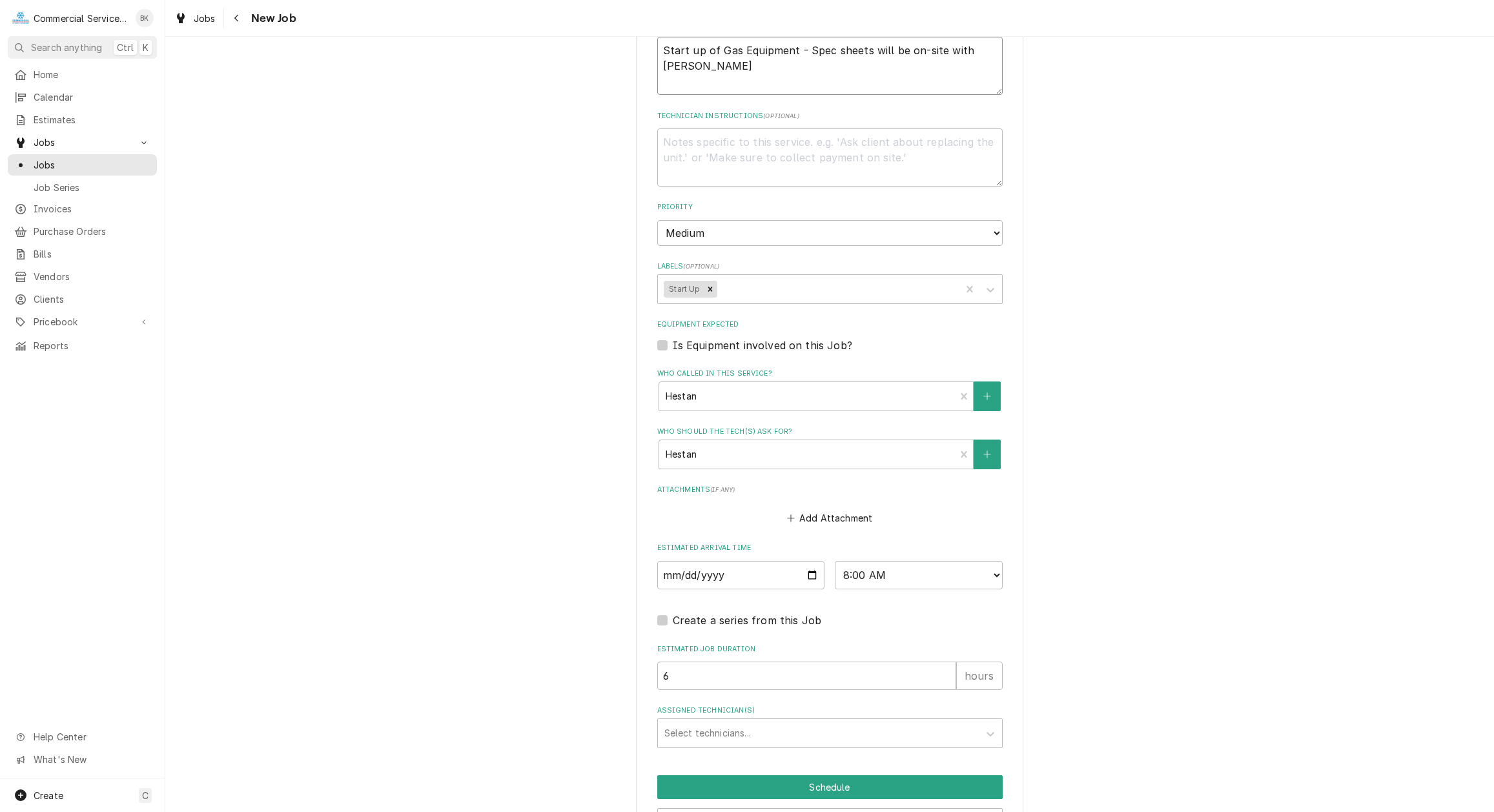
scroll to position [593, 0]
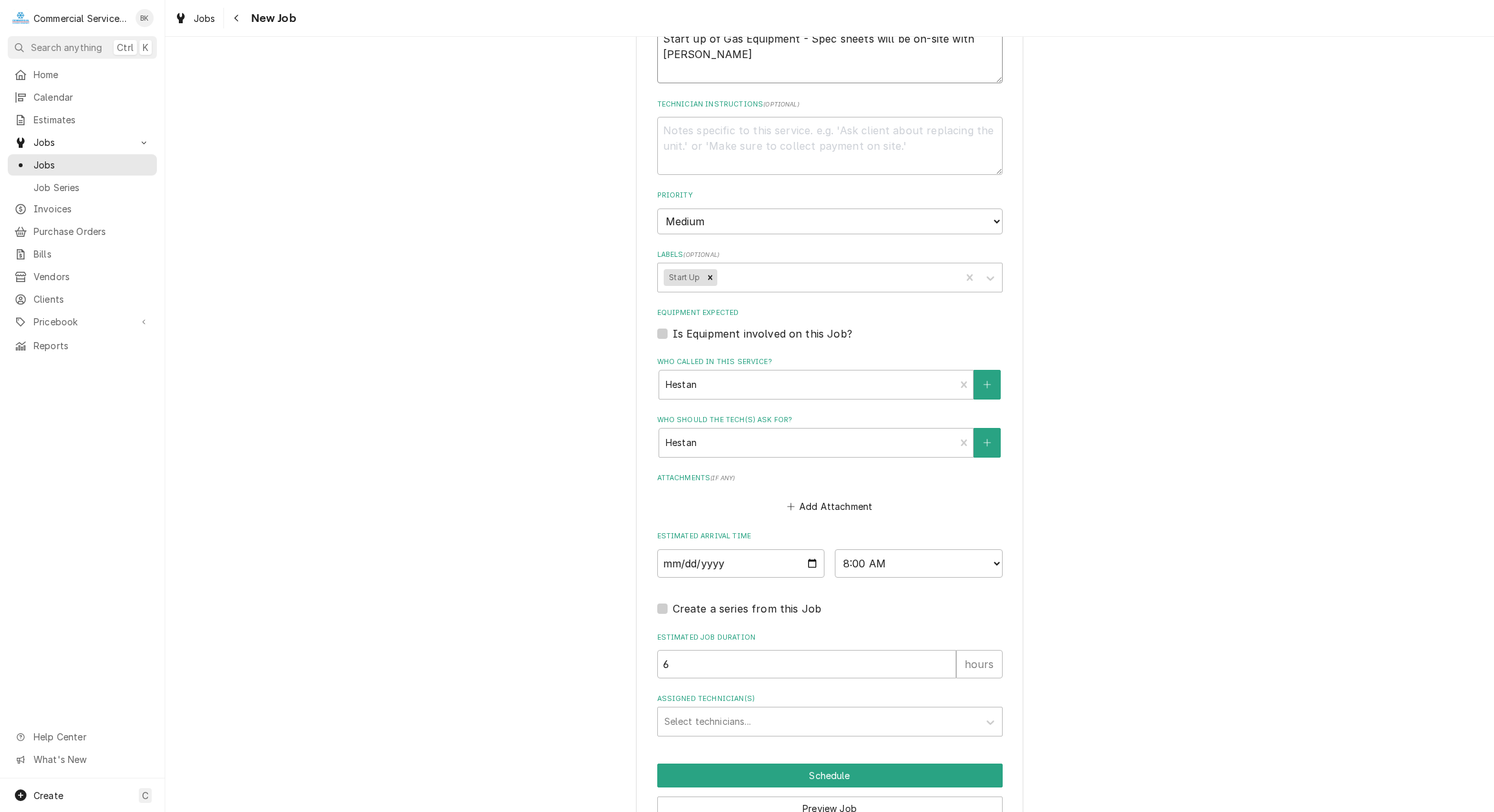
type textarea "Start up of Gas Equipment - Spec sheets will be on-site with Brian"
click at [835, 549] on select "AM / PM 6:00 AM 6:15 AM 6:30 AM 6:45 AM 7:00 AM 7:15 AM 7:30 AM 7:45 AM 8:00 AM…" at bounding box center [919, 563] width 168 height 28
select select "09:30:00"
click option "9:30 AM" at bounding box center [0, 0] width 0 height 0
type textarea "x"
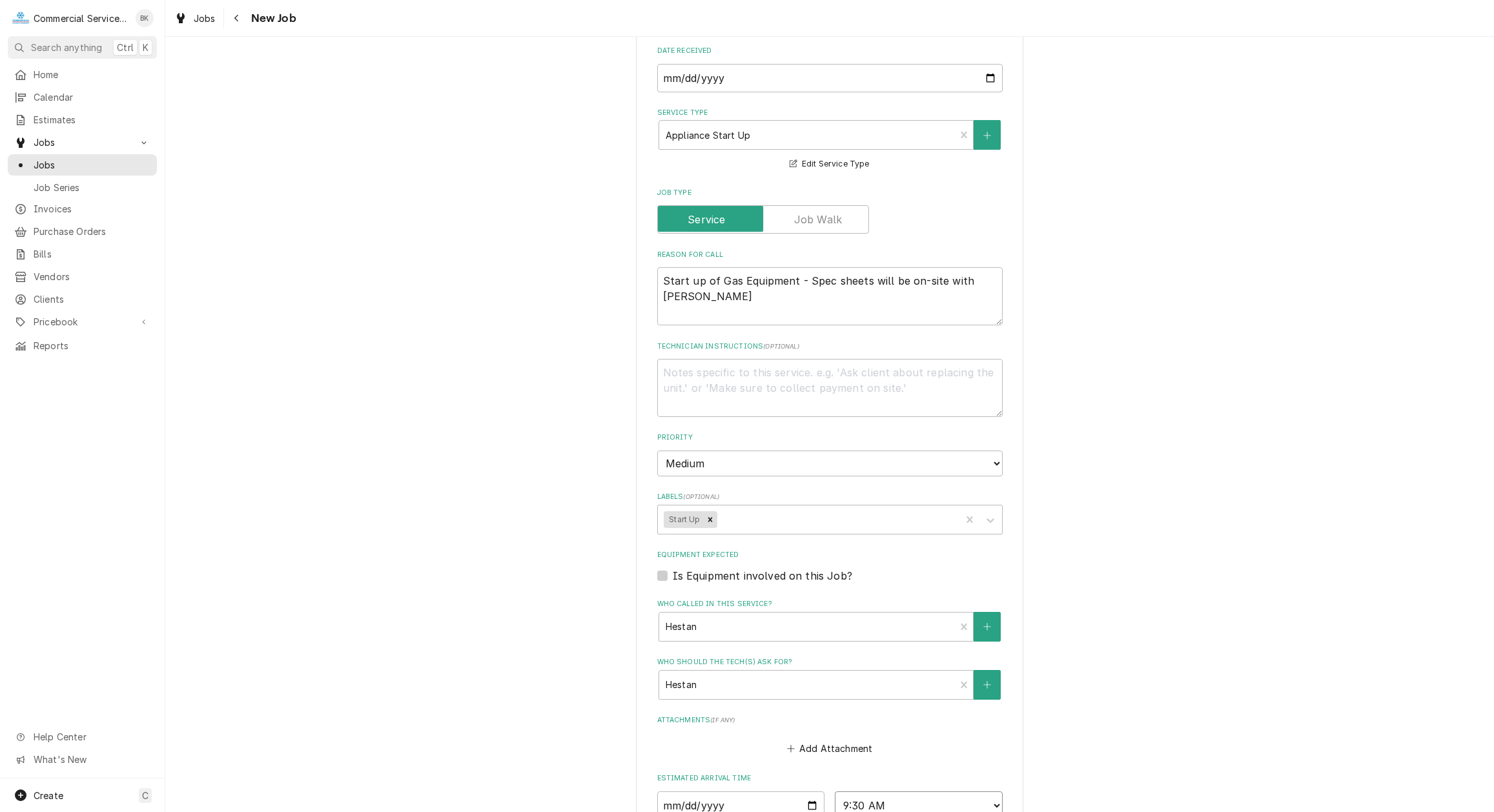
scroll to position [330, 0]
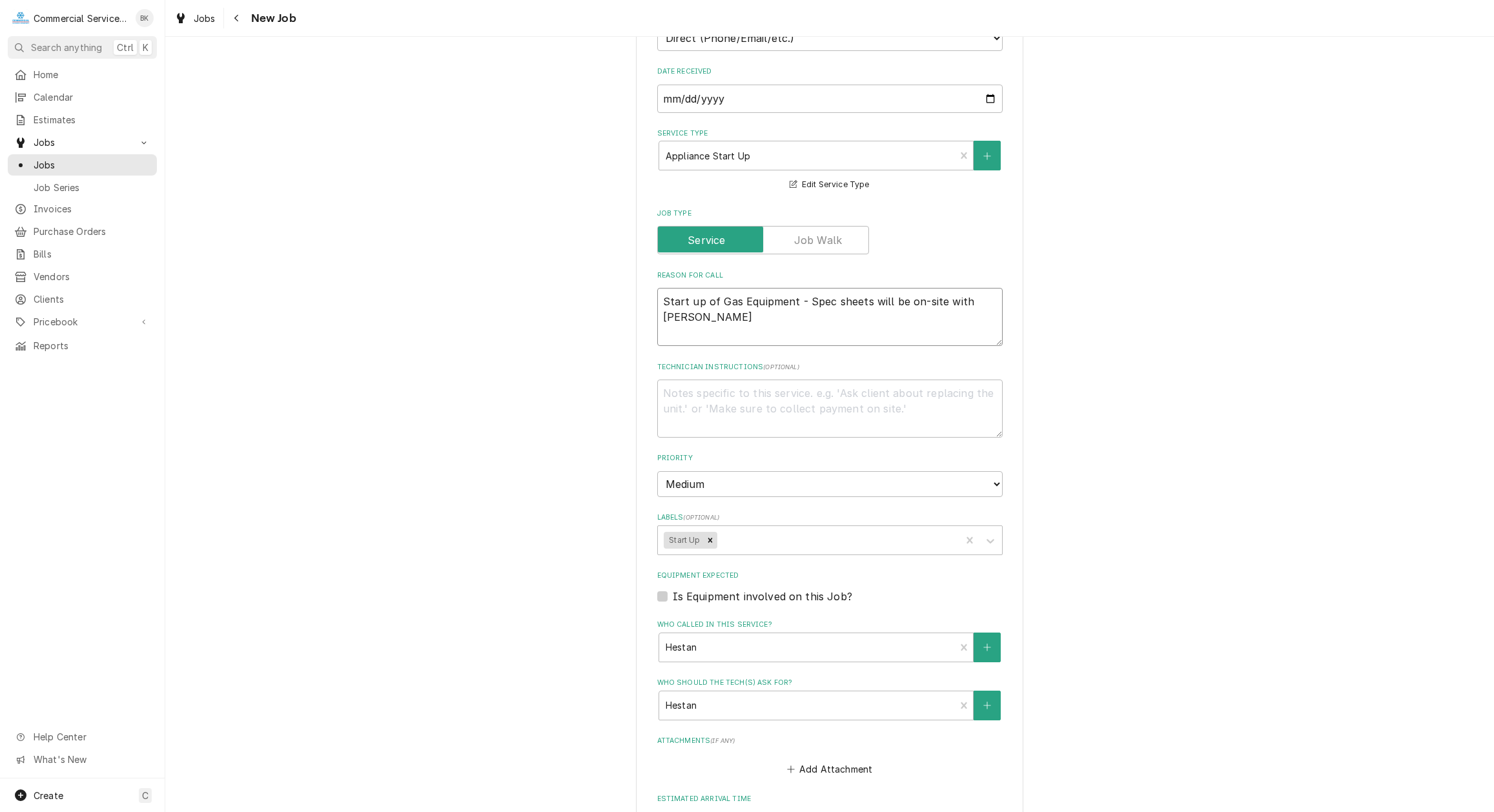
drag, startPoint x: 993, startPoint y: 301, endPoint x: 961, endPoint y: 305, distance: 32.2
click at [945, 301] on textarea "Start up of Gas Equipment - Spec sheets will be on-site with Brian" at bounding box center [830, 317] width 345 height 58
type textarea "Start up of Gas Equipment - Spec sheets will be on-site"
type textarea "x"
type textarea "Start up of Gas Equipment - Spec sheets will be on-site"
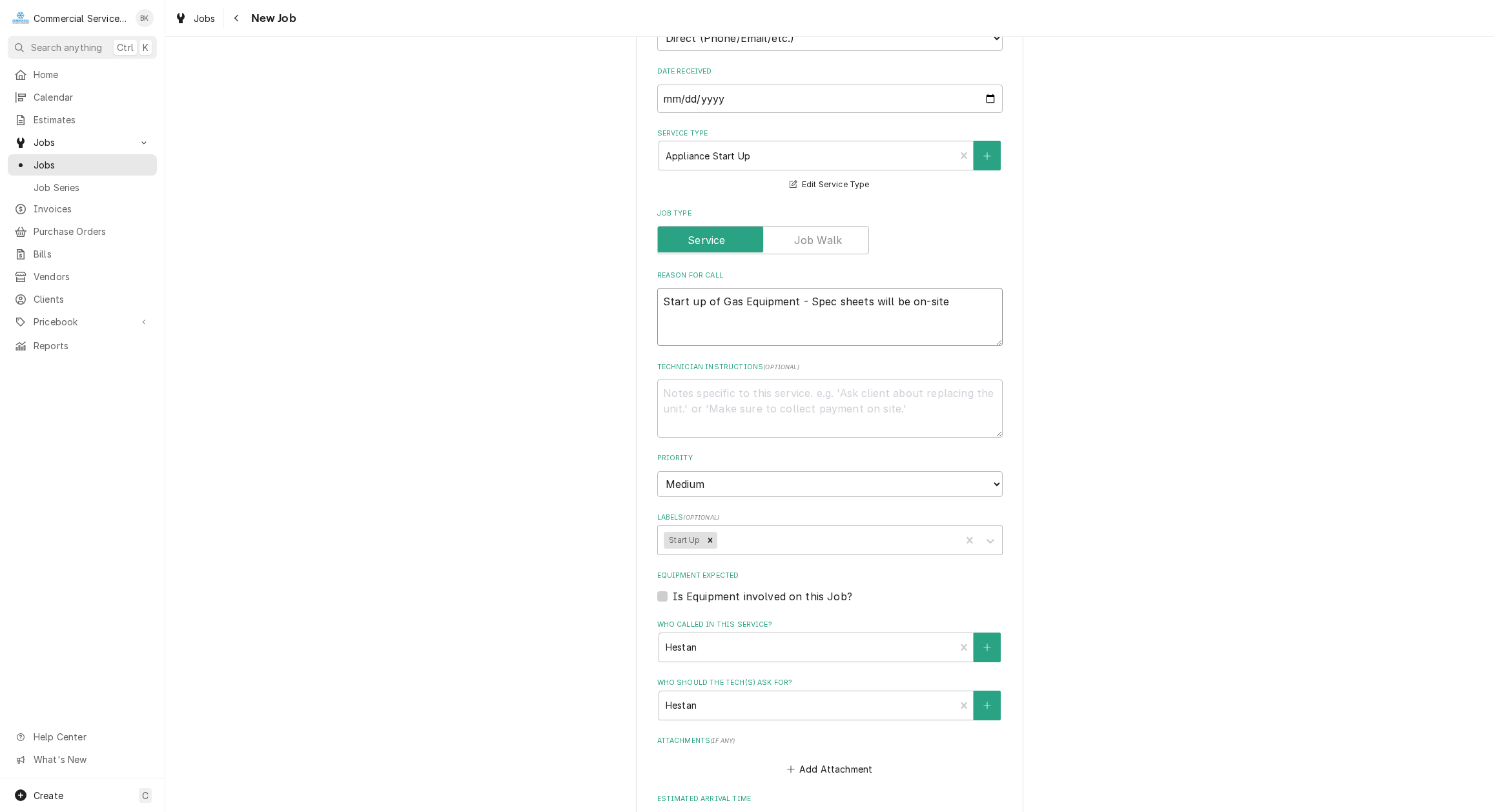
type textarea "x"
type textarea "Start up of Gas Equipment - Spec sheets will be on-site."
type textarea "x"
type textarea "Start up of Gas Equipment - Spec sheets will be on-site."
type textarea "x"
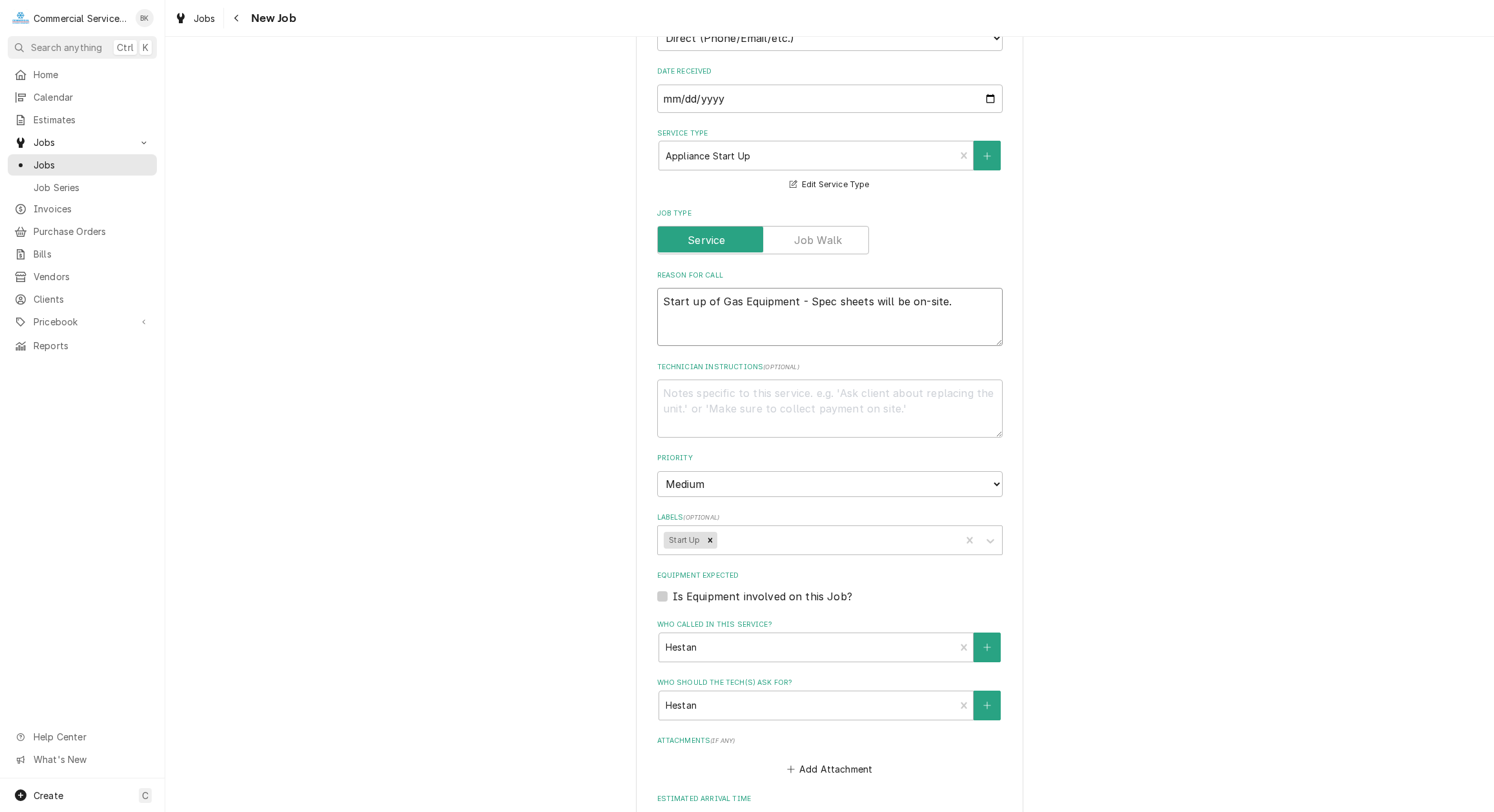
type textarea "Start up of Gas Equipment - Spec sheets will be on-site."
type textarea "x"
type textarea "Start up of Gas Equipment - Spec sheets will be on-site."
type textarea "x"
type textarea "Start up of Gas Equipment - Spec sheets will be on-site. A"
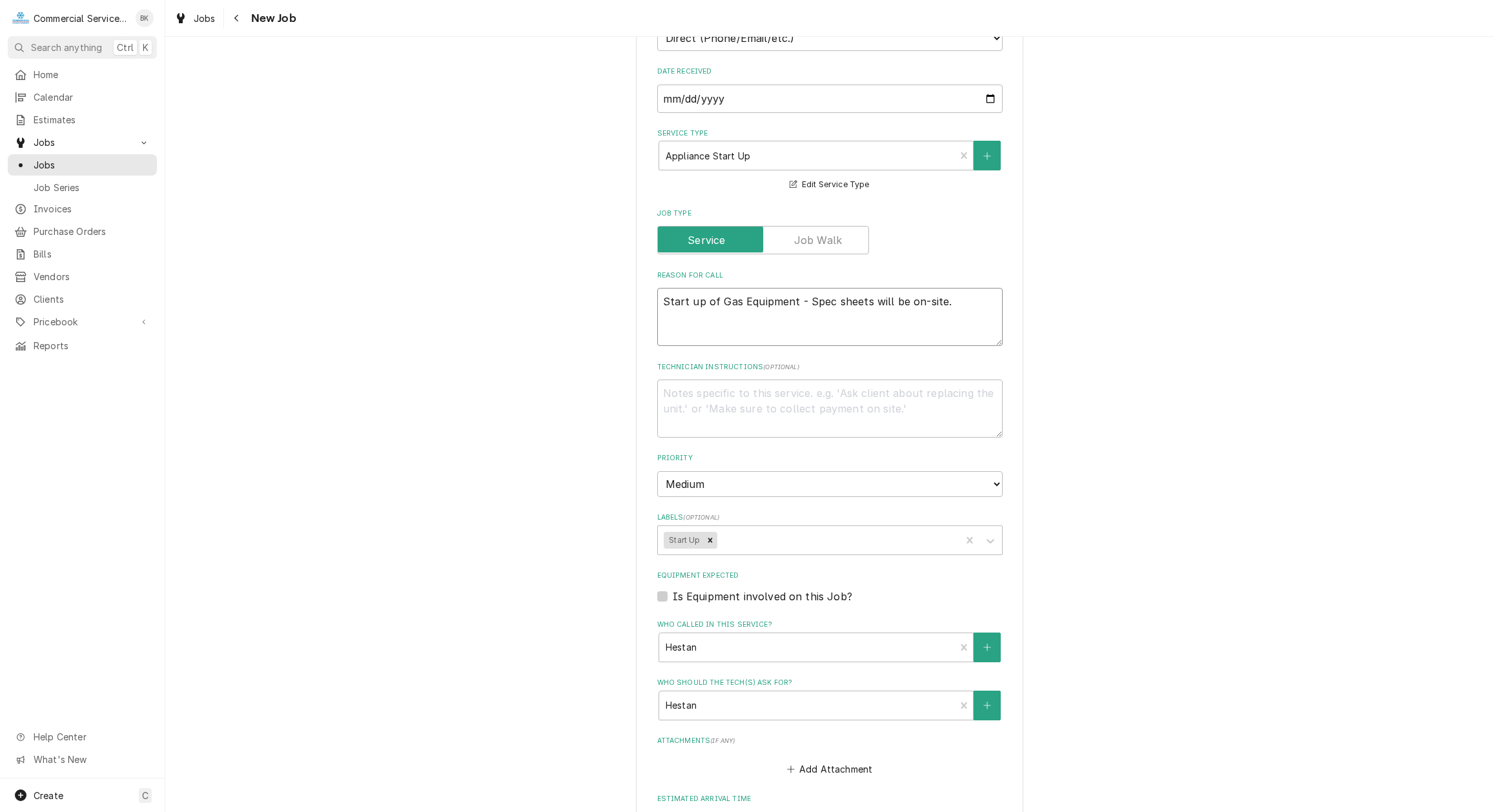
type textarea "x"
type textarea "Start up of Gas Equipment - Spec sheets will be on-site. Al"
type textarea "x"
type textarea "Start up of Gas Equipment - Spec sheets will be on-site. All"
type textarea "x"
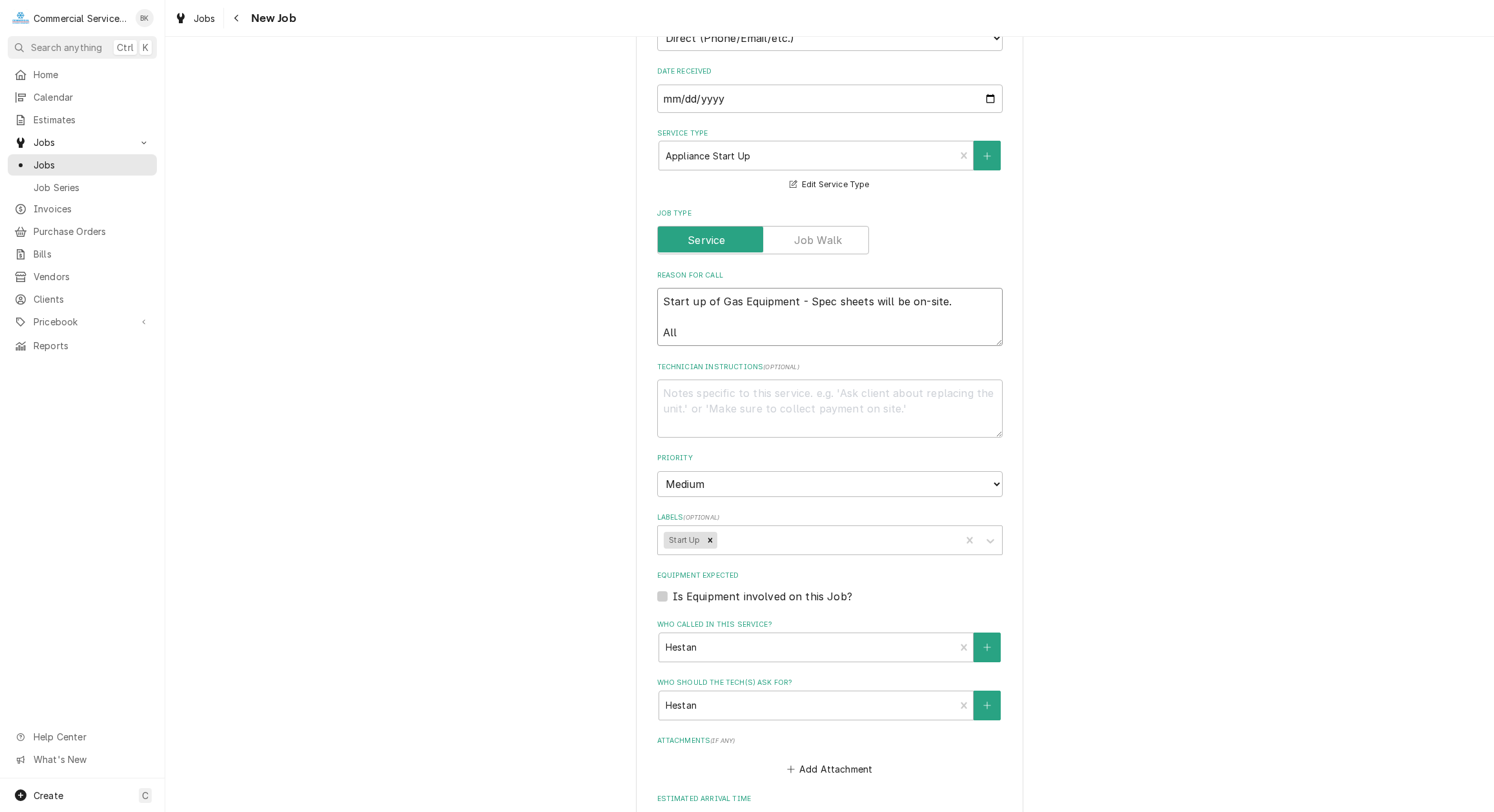
type textarea "Start up of Gas Equipment - Spec sheets will be on-site. All"
type textarea "x"
type textarea "Start up of Gas Equipment - Spec sheets will be on-site. All t"
type textarea "x"
type textarea "Start up of Gas Equipment - Spec sheets will be on-site. All te"
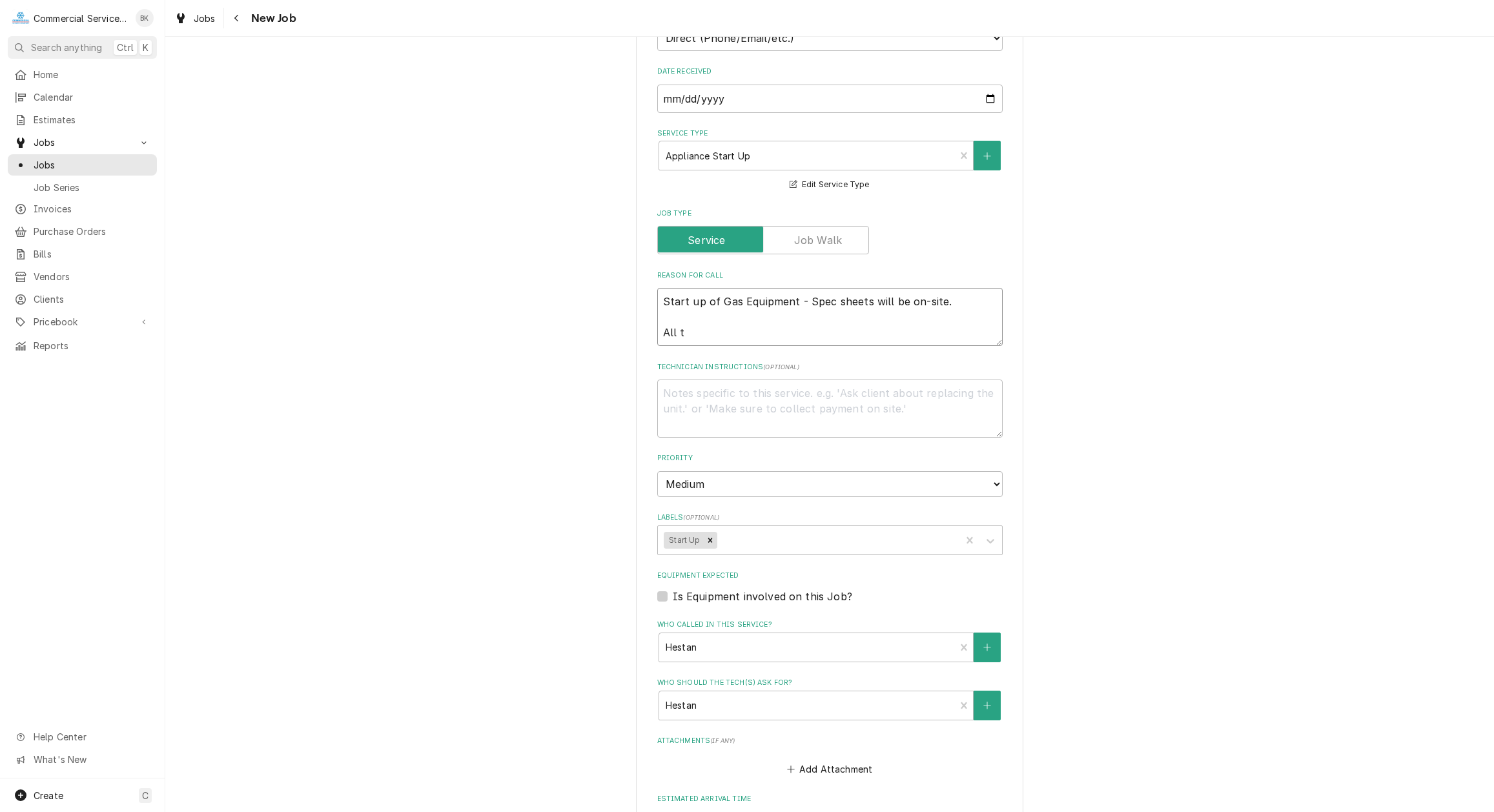
type textarea "x"
type textarea "Start up of Gas Equipment - Spec sheets will be on-site. All tec"
type textarea "x"
type textarea "Start up of Gas Equipment - Spec sheets will be on-site. All tech"
type textarea "x"
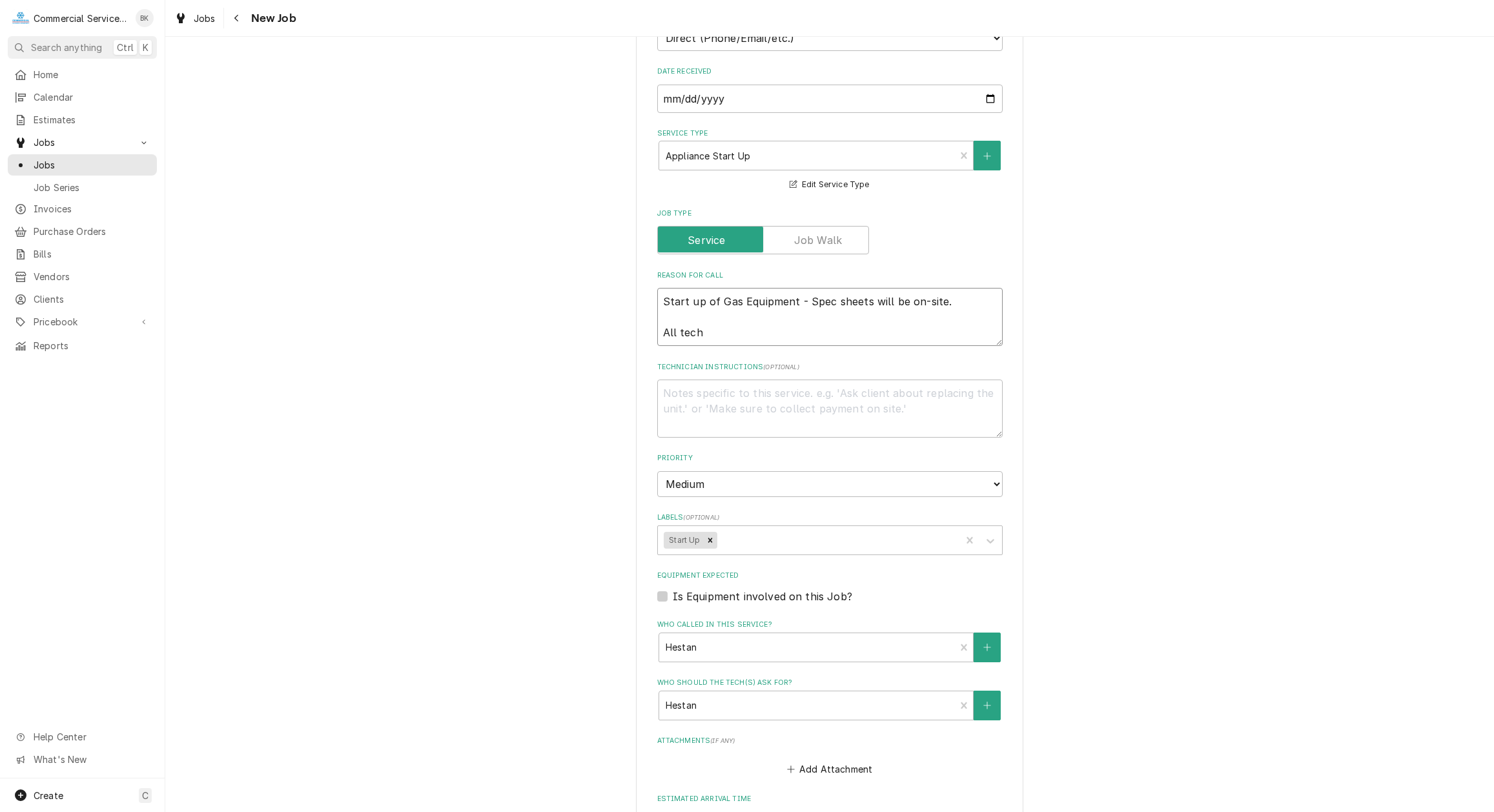
type textarea "Start up of Gas Equipment - Spec sheets will be on-site. All tech/"
type textarea "x"
type textarea "Start up of Gas Equipment - Spec sheets will be on-site. All tech/s"
type textarea "x"
type textarea "Start up of Gas Equipment - Spec sheets will be on-site. All tech/"
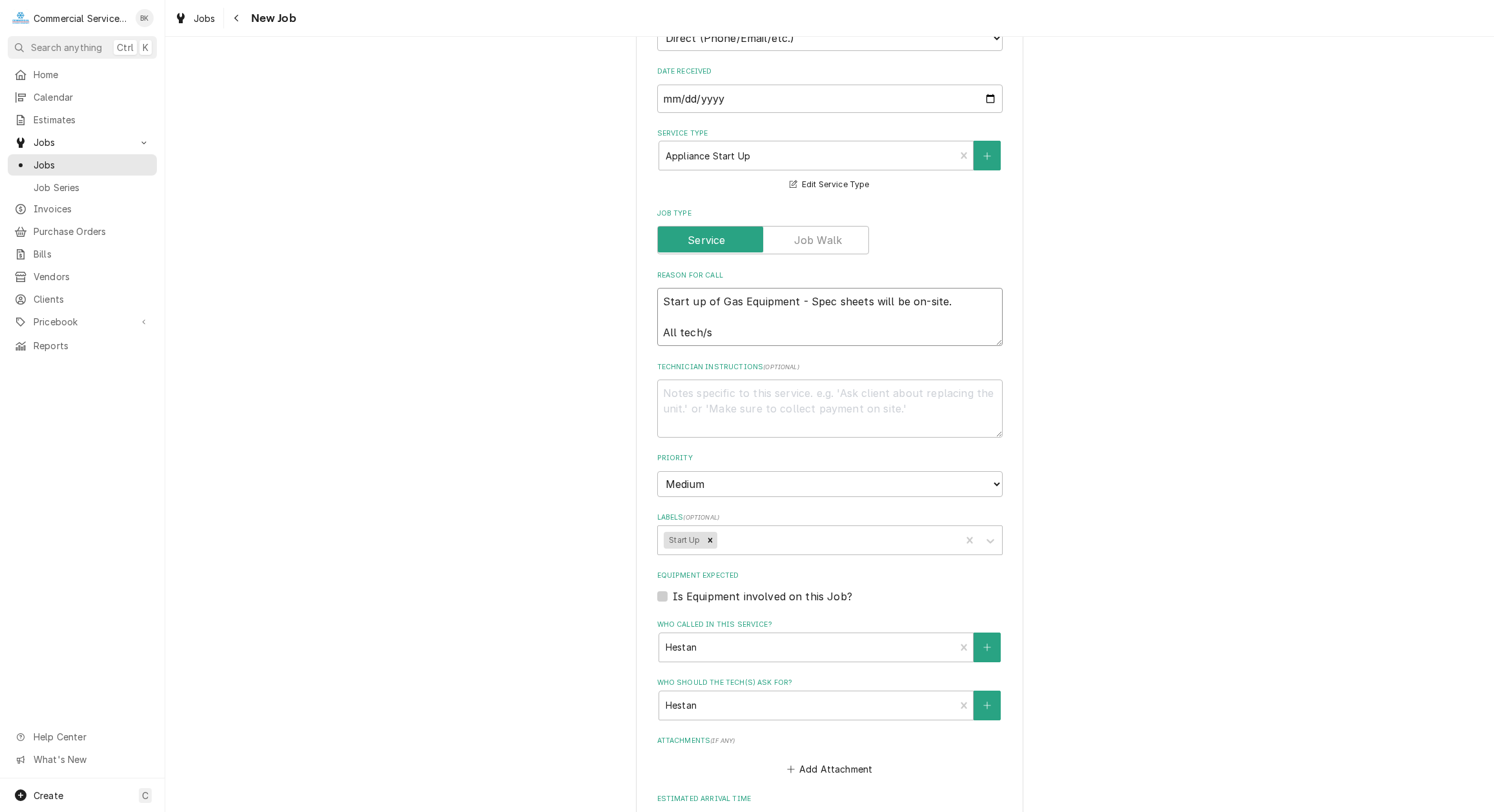
type textarea "x"
type textarea "Start up of Gas Equipment - Spec sheets will be on-site. All tech"
type textarea "x"
type textarea "Start up of Gas Equipment - Spec sheets will be on-site. All tech'"
type textarea "x"
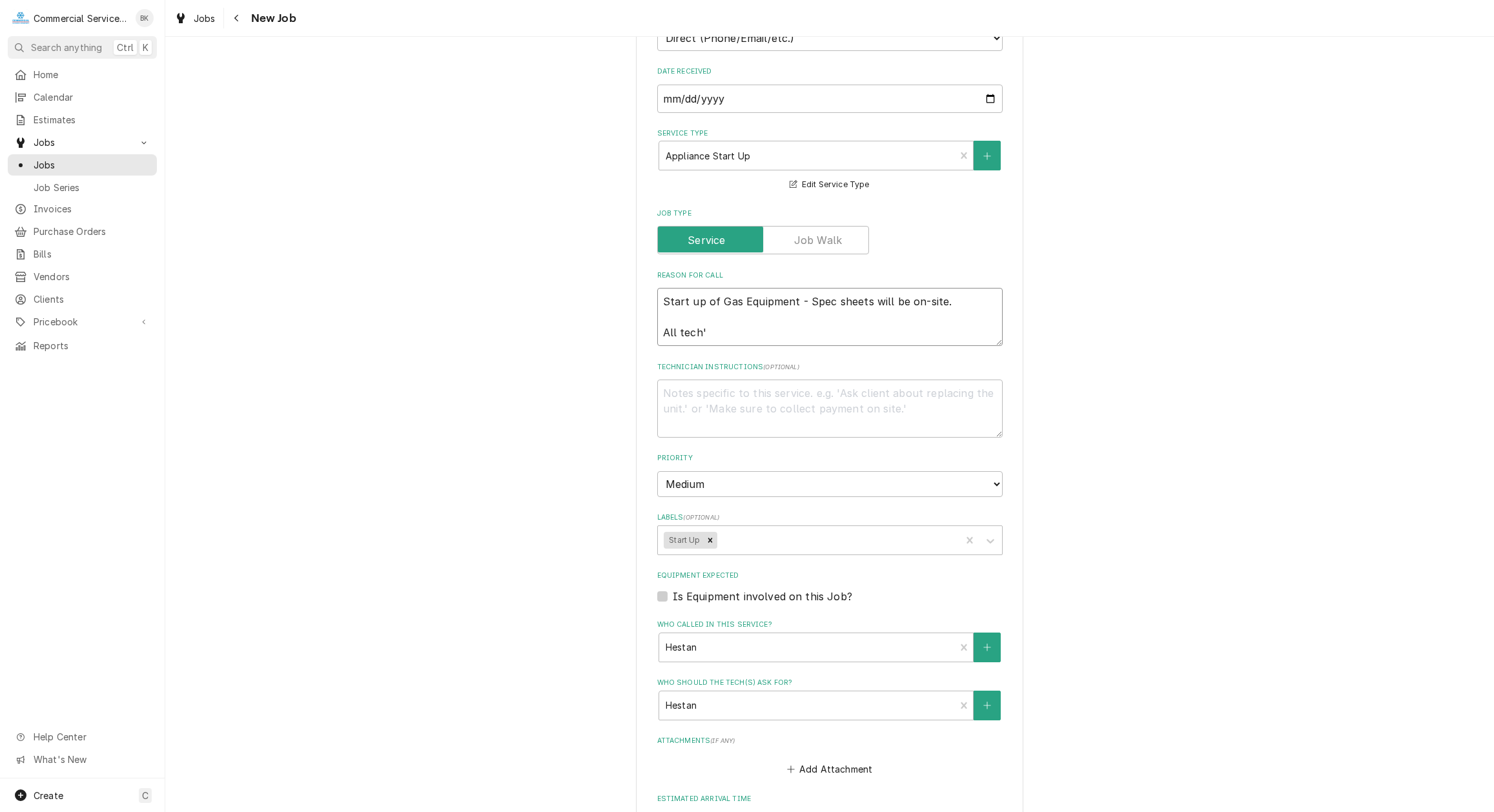
type textarea "Start up of Gas Equipment - Spec sheets will be on-site. All tech's"
type textarea "x"
type textarea "Start up of Gas Equipment - Spec sheets will be on-site. All tech's"
type textarea "x"
type textarea "Start up of Gas Equipment - Spec sheets will be on-site. All tech's a"
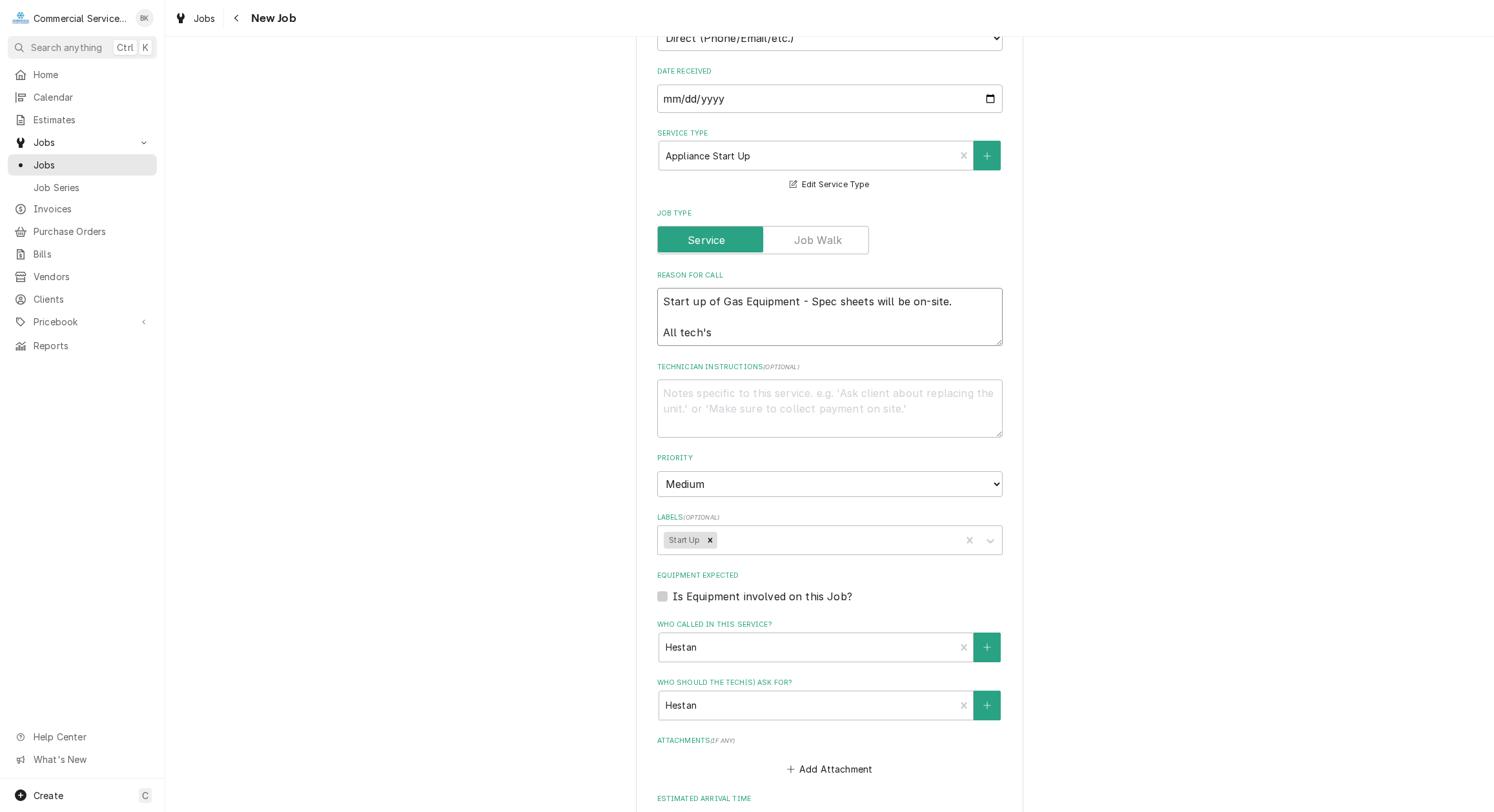
type textarea "x"
type textarea "Start up of Gas Equipment - Spec sheets will be on-site. All tech's ar"
type textarea "x"
type textarea "Start up of Gas Equipment - Spec sheets will be on-site. All tech's are"
type textarea "x"
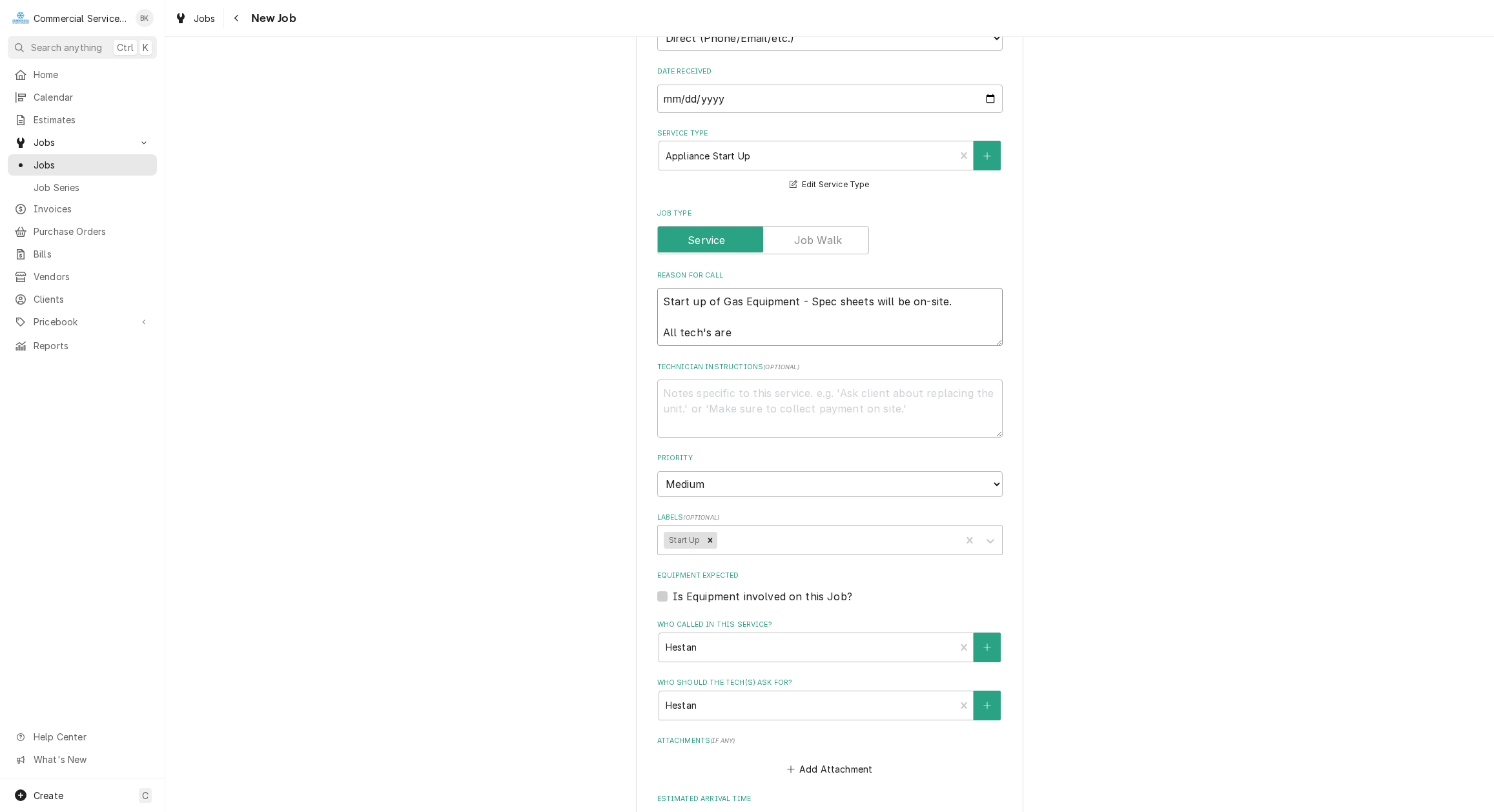
type textarea "Start up of Gas Equipment - Spec sheets will be on-site. All tech's are"
type textarea "x"
type textarea "Start up of Gas Equipment - Spec sheets will be on-site. All tech's are e"
type textarea "x"
type textarea "Start up of Gas Equipment - Spec sheets will be on-site. All tech's are en"
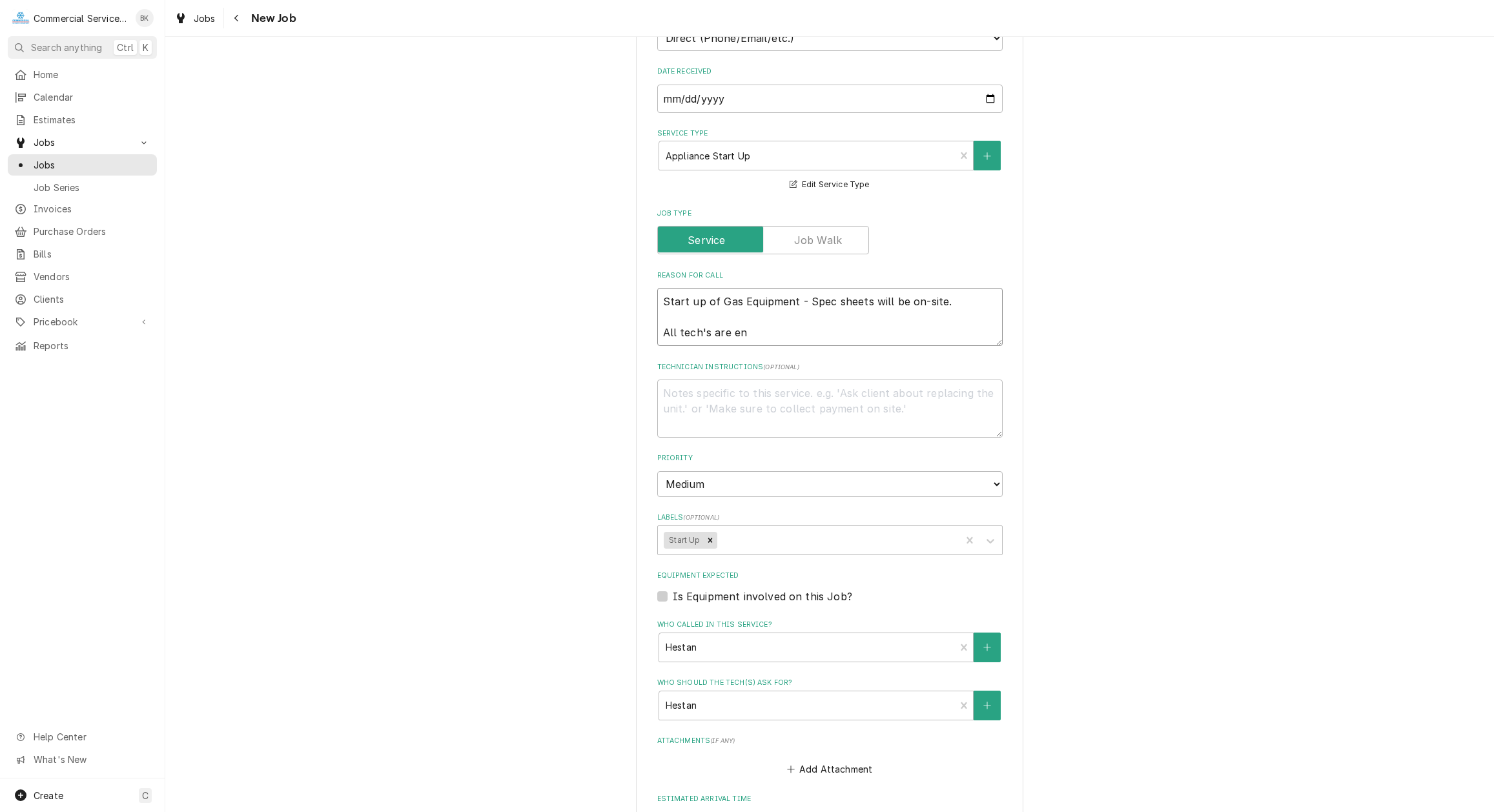
type textarea "x"
type textarea "Start up of Gas Equipment - Spec sheets will be on-site. All tech's are enc"
type textarea "x"
type textarea "Start up of Gas Equipment - Spec sheets will be on-site. All tech's are enco"
type textarea "x"
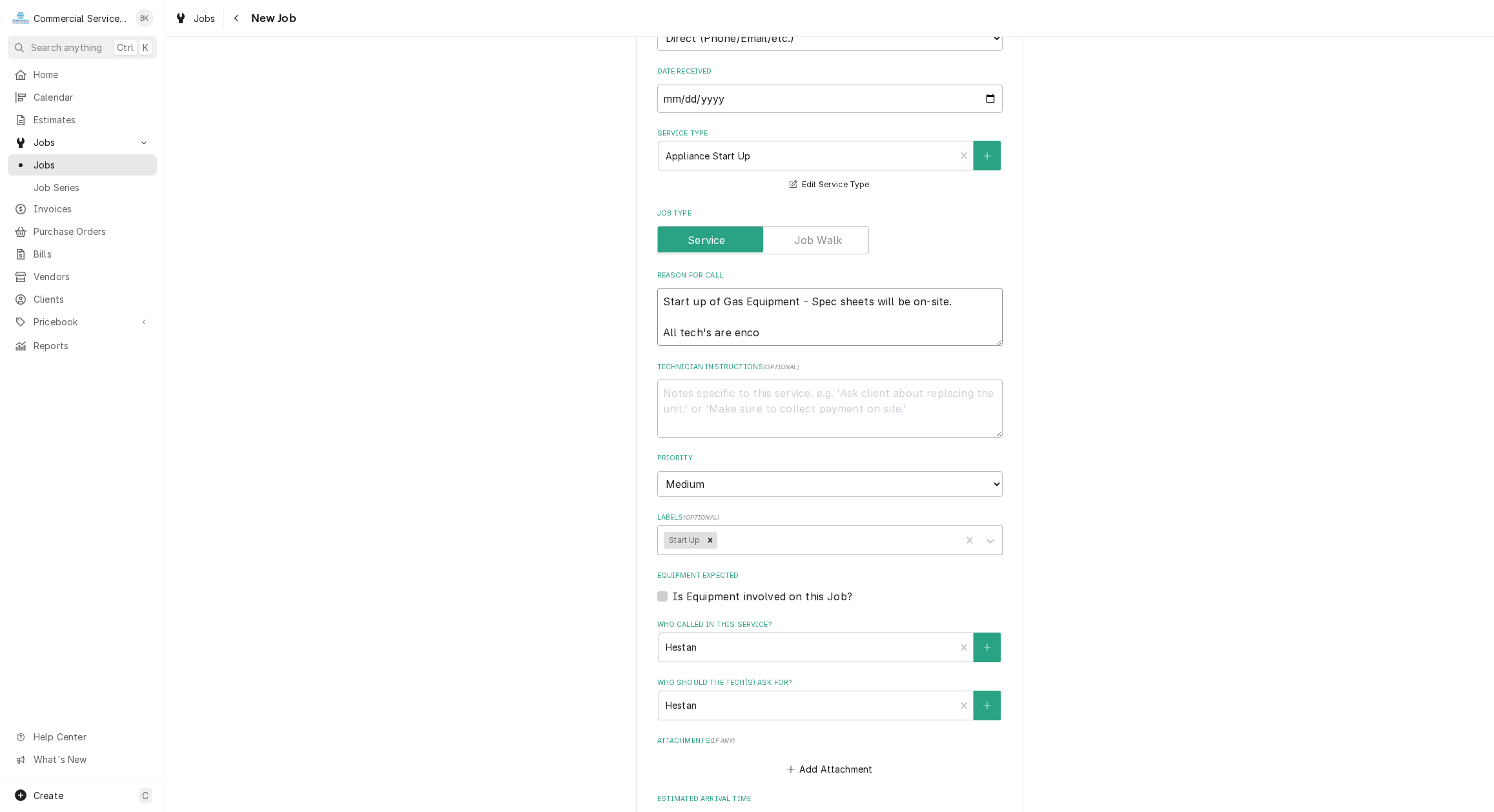
type textarea "Start up of Gas Equipment - Spec sheets will be on-site. All tech's are encou"
type textarea "x"
type textarea "Start up of Gas Equipment - Spec sheets will be on-site. All tech's are encour"
type textarea "x"
type textarea "Start up of Gas Equipment - Spec sheets will be on-site. All tech's are encoura"
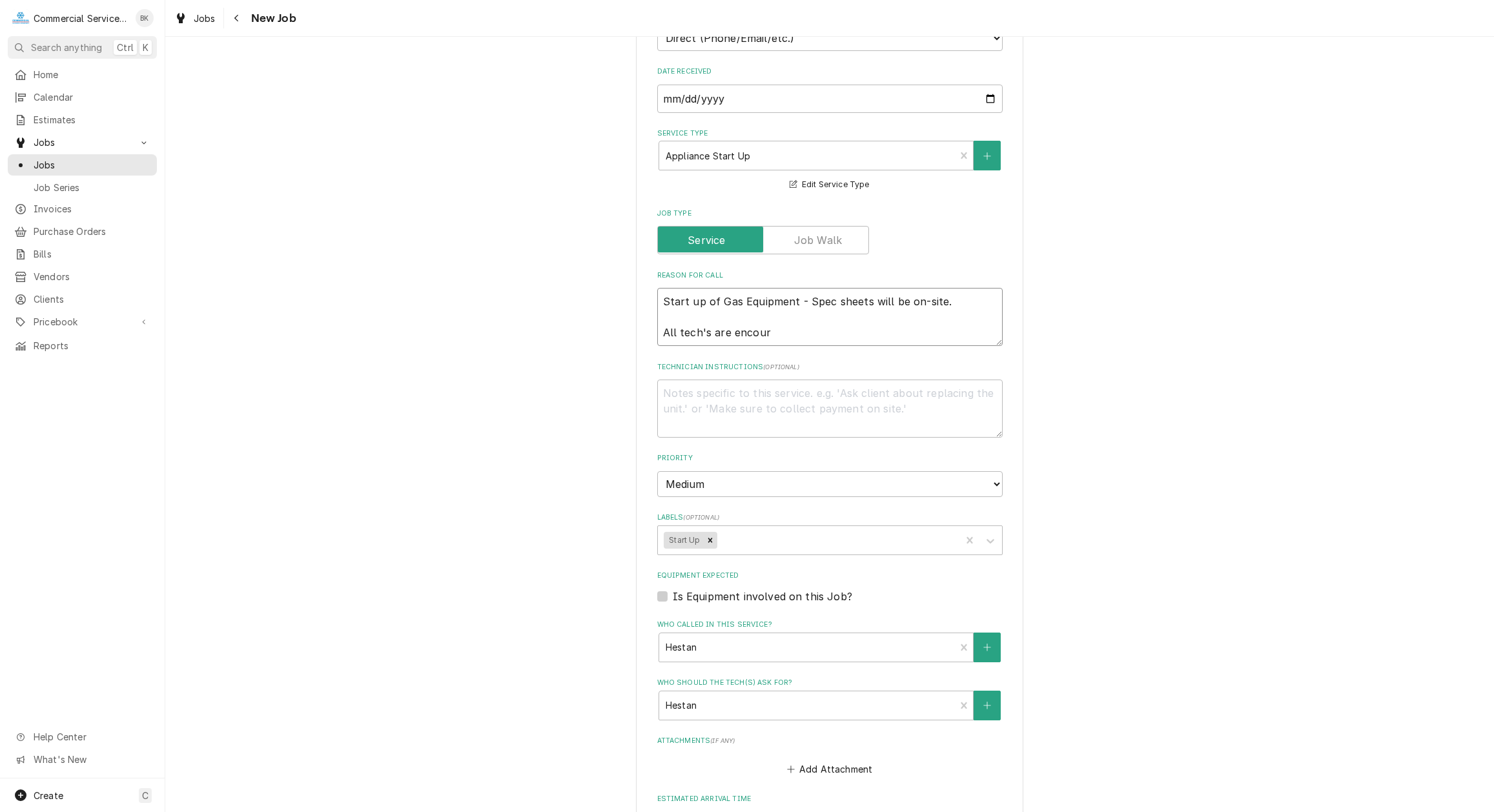
type textarea "x"
type textarea "Start up of Gas Equipment - Spec sheets will be on-site. All tech's are encourag"
type textarea "x"
type textarea "Start up of Gas Equipment - Spec sheets will be on-site. All tech's are encoura…"
type textarea "x"
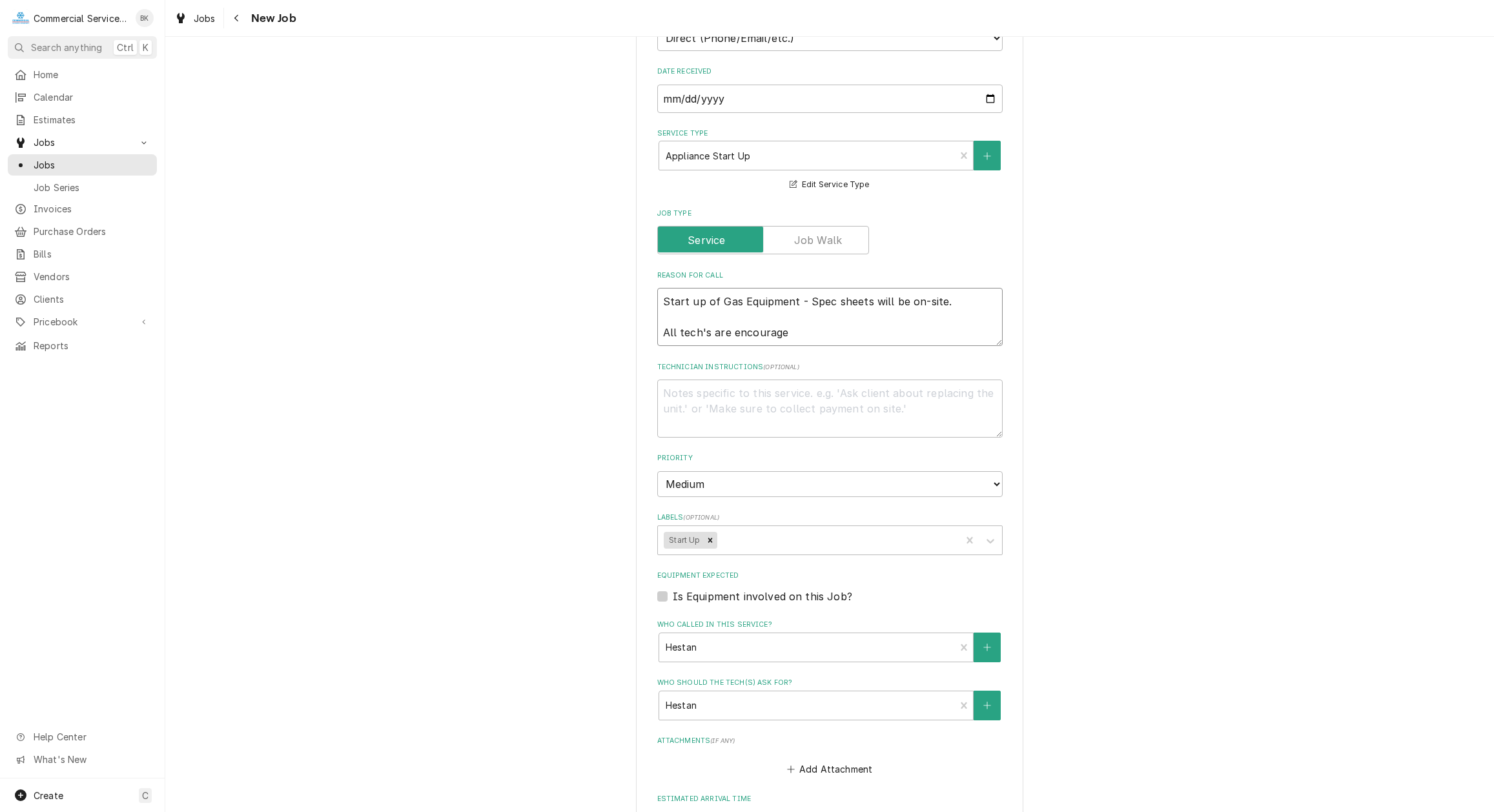
type textarea "Start up of Gas Equipment - Spec sheets will be on-site. All tech's are encoura…"
type textarea "x"
type textarea "Start up of Gas Equipment - Spec sheets will be on-site. All tech's are encoura…"
type textarea "x"
type textarea "Start up of Gas Equipment - Spec sheets will be on-site. All tech's are encoura…"
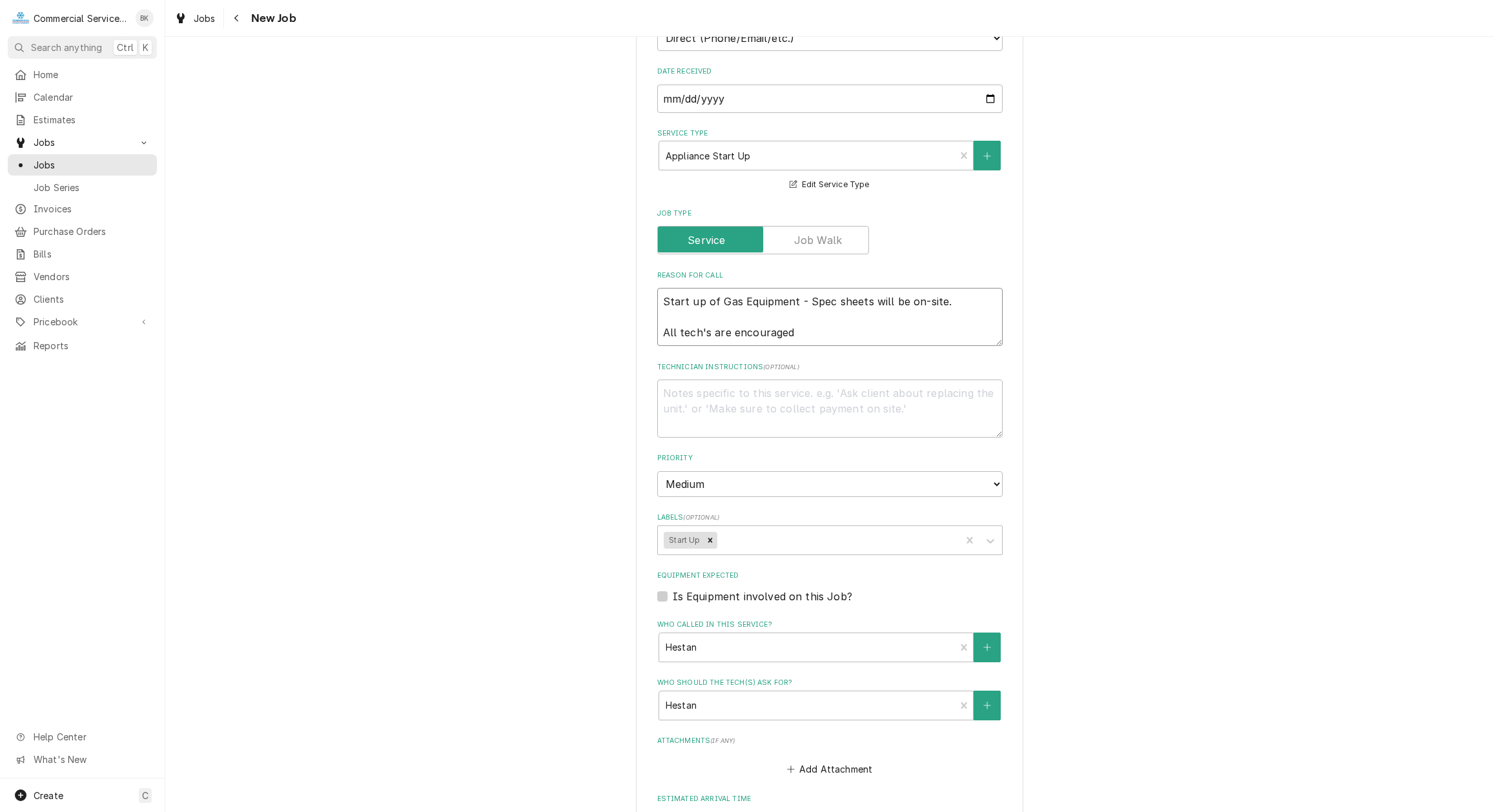
type textarea "x"
type textarea "Start up of Gas Equipment - Spec sheets will be on-site. All tech's are encoura…"
type textarea "x"
type textarea "Start up of Gas Equipment - Spec sheets will be on-site. All tech's are encoura…"
type textarea "x"
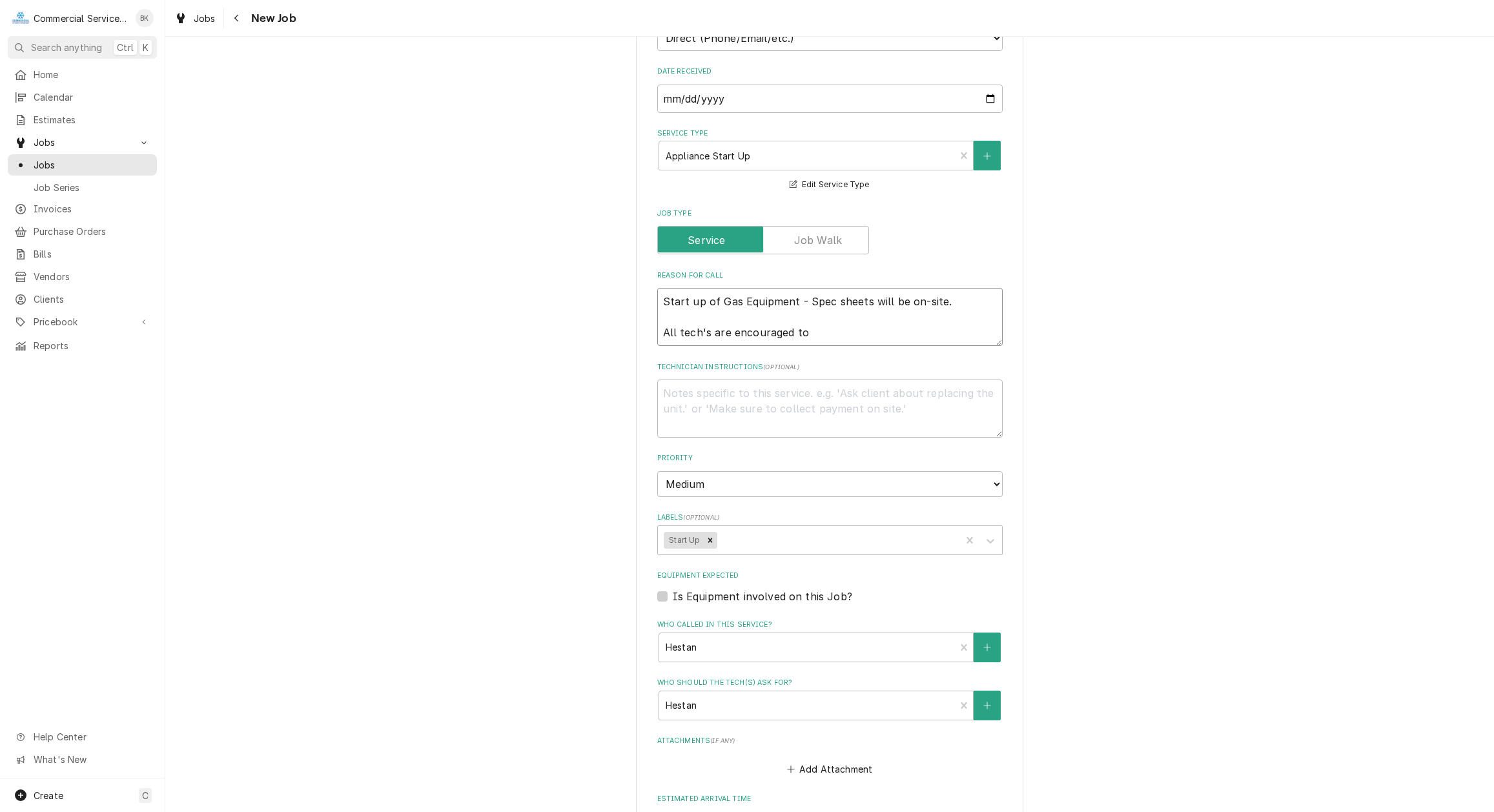
type textarea "Start up of Gas Equipment - Spec sheets will be on-site. All tech's are encoura…"
type textarea "x"
type textarea "Start up of Gas Equipment - Spec sheets will be on-site. All tech's are encoura…"
type textarea "x"
type textarea "Start up of Gas Equipment - Spec sheets will be on-site. All tech's are encoura…"
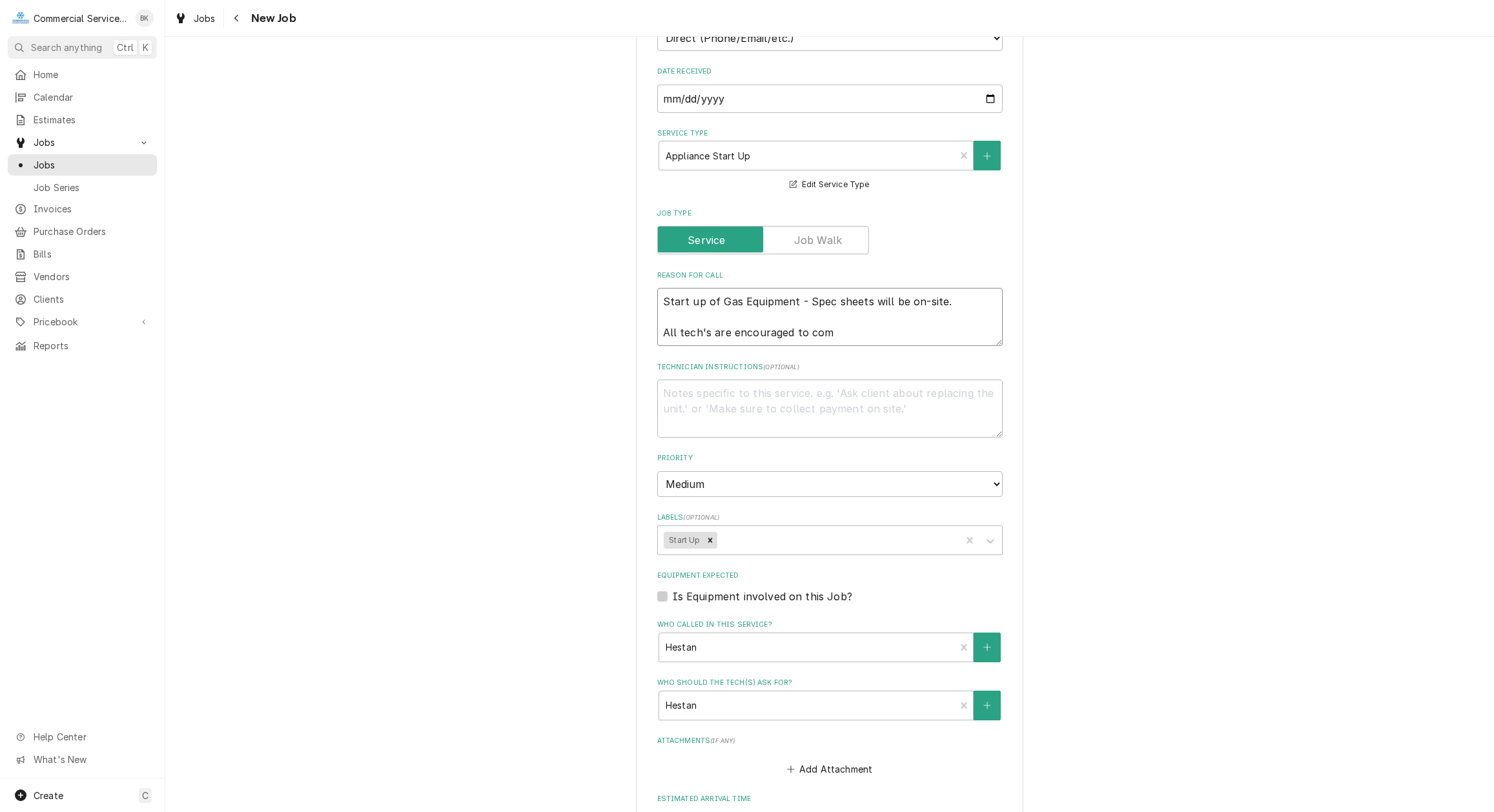
type textarea "x"
type textarea "Start up of Gas Equipment - Spec sheets will be on-site. All tech's are encoura…"
type textarea "x"
type textarea "Start up of Gas Equipment - Spec sheets will be on-site. All tech's are encoura…"
type textarea "x"
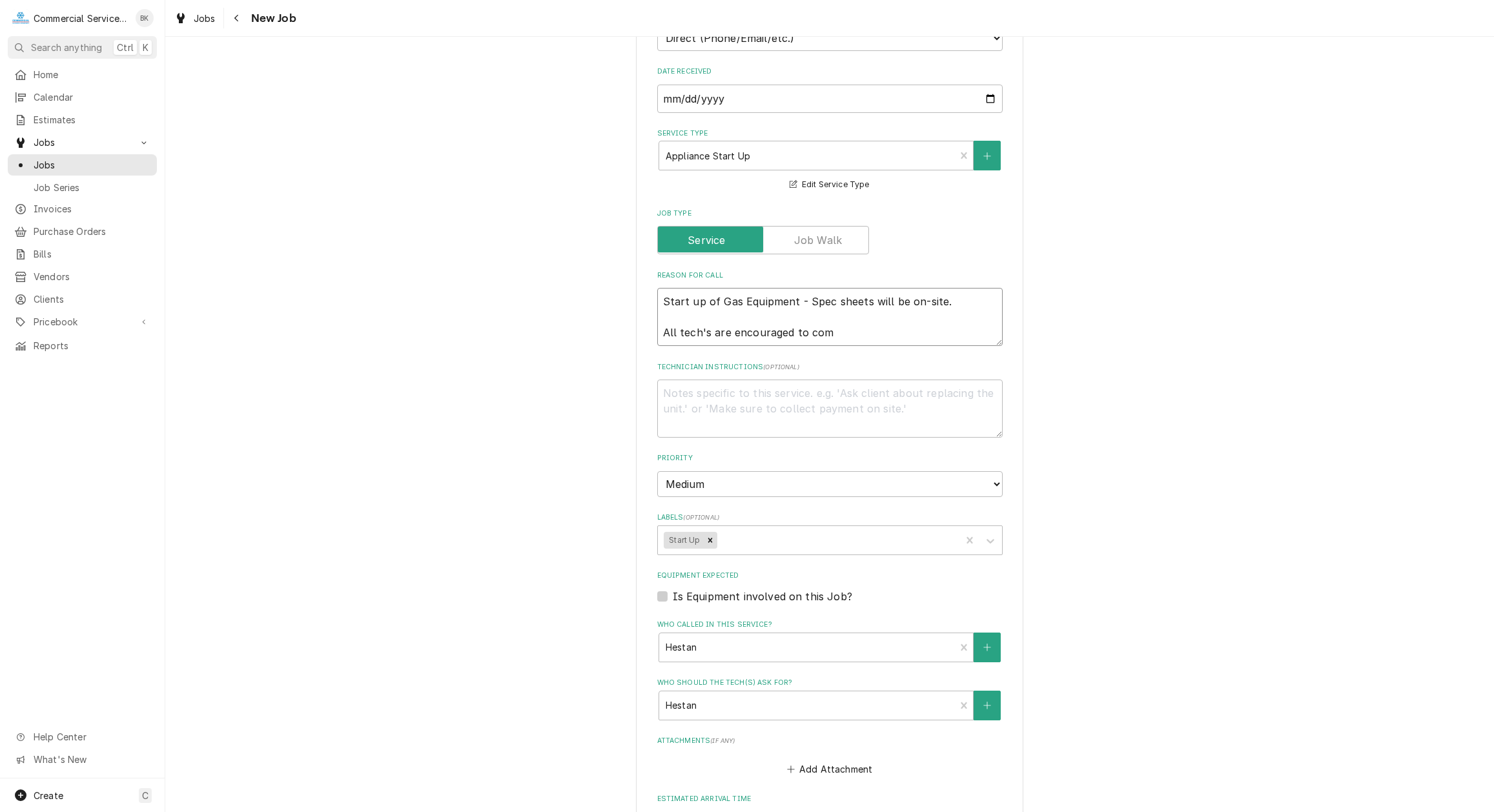
type textarea "Start up of Gas Equipment - Spec sheets will be on-site. All tech's are encoura…"
type textarea "x"
type textarea "Start up of Gas Equipment - Spec sheets will be on-site. All tech's are encoura…"
type textarea "x"
type textarea "Start up of Gas Equipment - Spec sheets will be on-site. All tech's are encoura…"
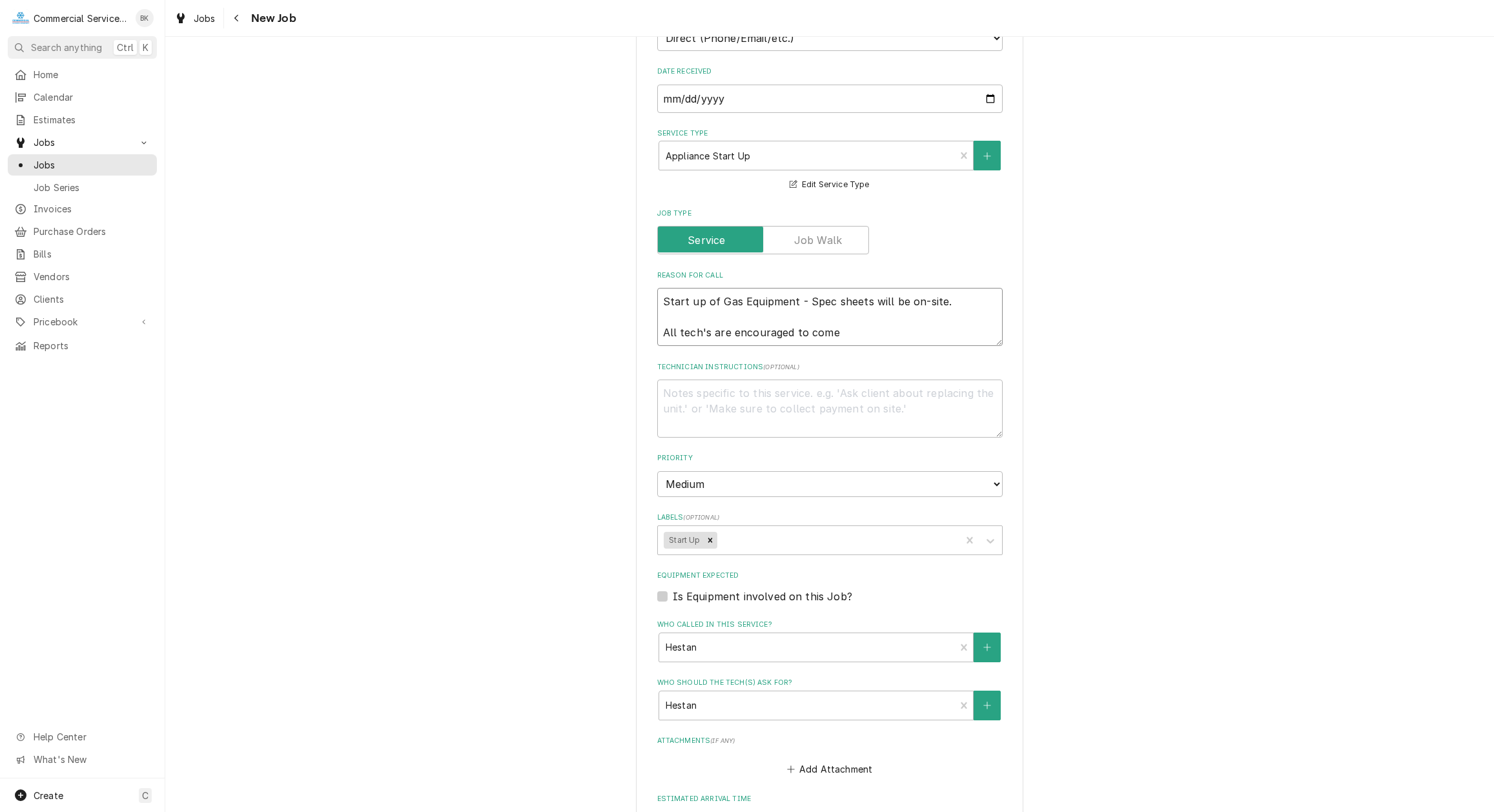
type textarea "x"
type textarea "Start up of Gas Equipment - Spec sheets will be on-site. All tech's are encoura…"
type textarea "x"
type textarea "Start up of Gas Equipment - Spec sheets will be on-site. All tech's are encoura…"
type textarea "x"
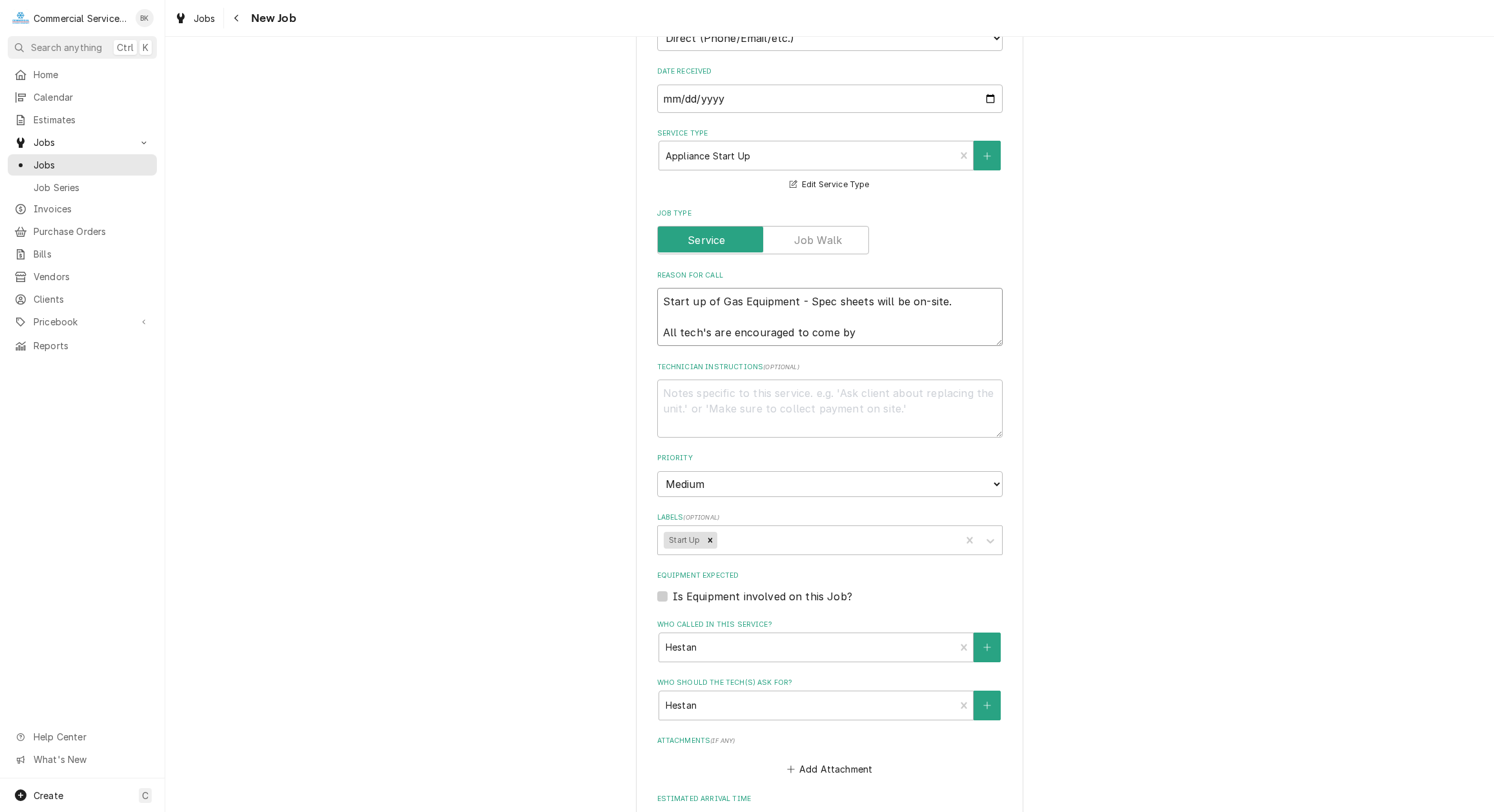
type textarea "Start up of Gas Equipment - Spec sheets will be on-site. All tech's are encoura…"
type textarea "x"
type textarea "Start up of Gas Equipment - Spec sheets will be on-site. All tech's are encoura…"
type textarea "x"
type textarea "Start up of Gas Equipment - Spec sheets will be on-site. All tech's are encoura…"
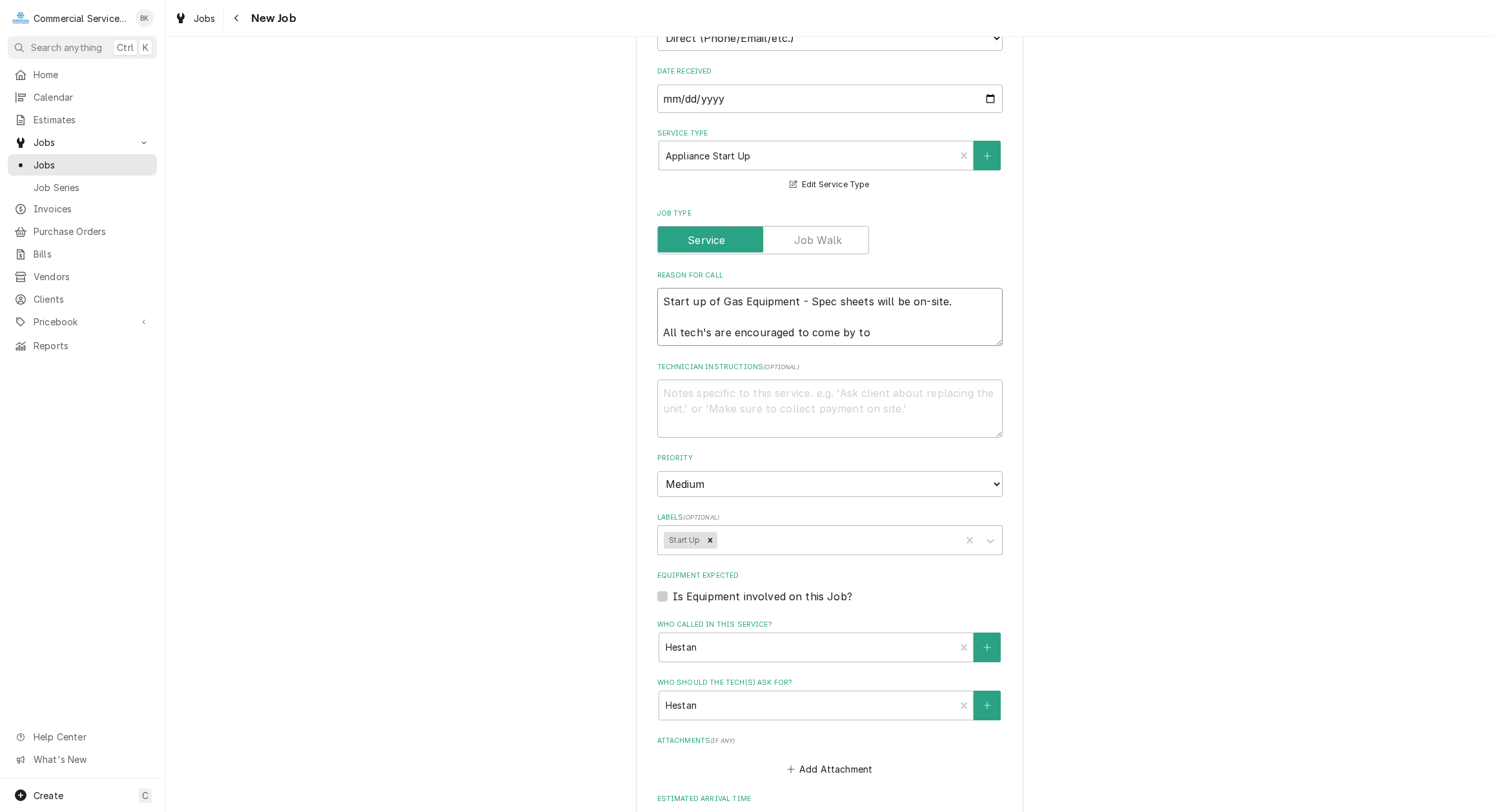
type textarea "x"
type textarea "Start up of Gas Equipment - Spec sheets will be on-site. All tech's are encoura…"
type textarea "x"
type textarea "Start up of Gas Equipment - Spec sheets will be on-site. All tech's are encoura…"
type textarea "x"
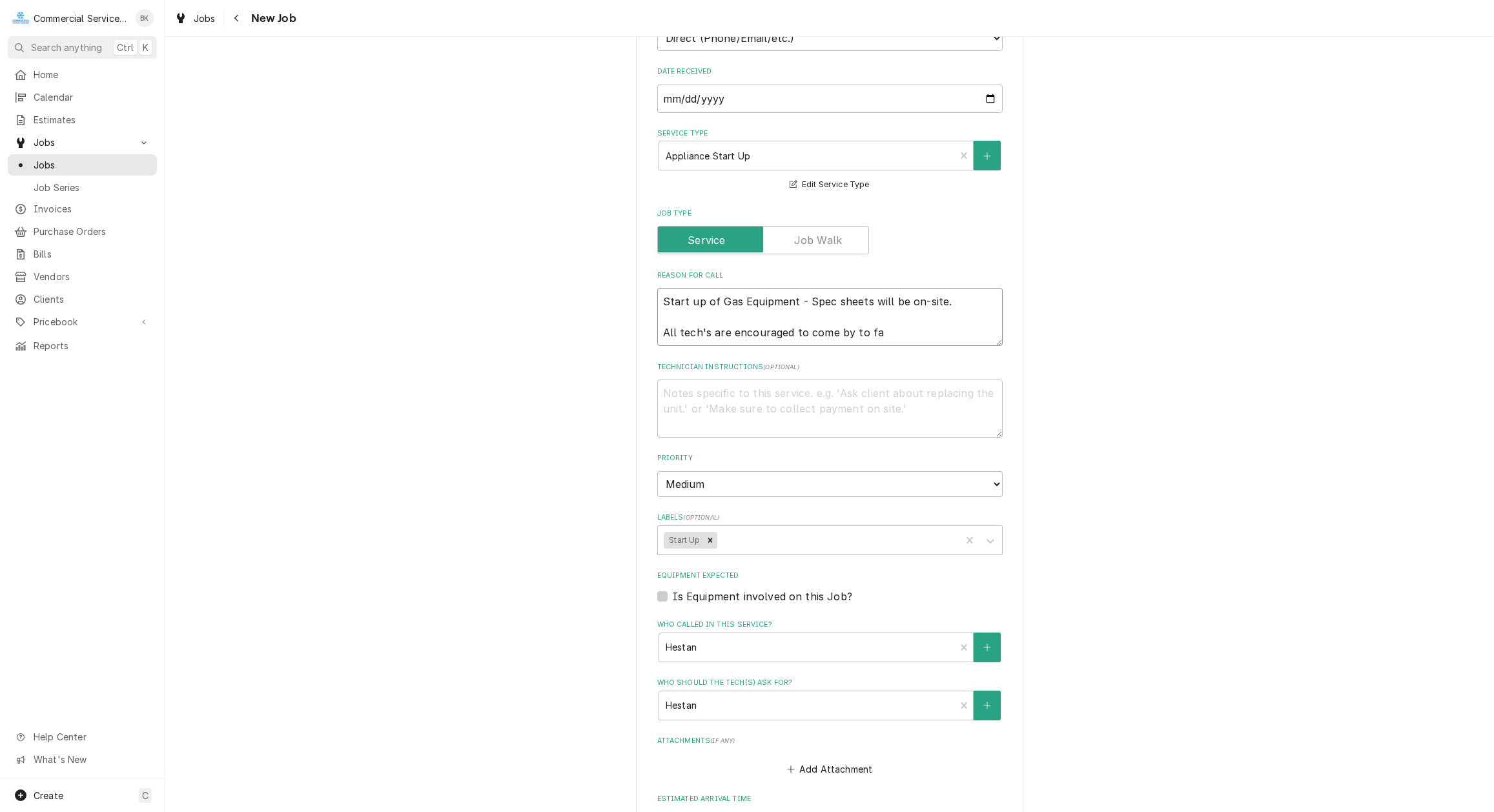
type textarea "Start up of Gas Equipment - Spec sheets will be on-site. All tech's are encoura…"
type textarea "x"
type textarea "Start up of Gas Equipment - Spec sheets will be on-site. All tech's are encoura…"
type textarea "x"
type textarea "Start up of Gas Equipment - Spec sheets will be on-site. All tech's are encoura…"
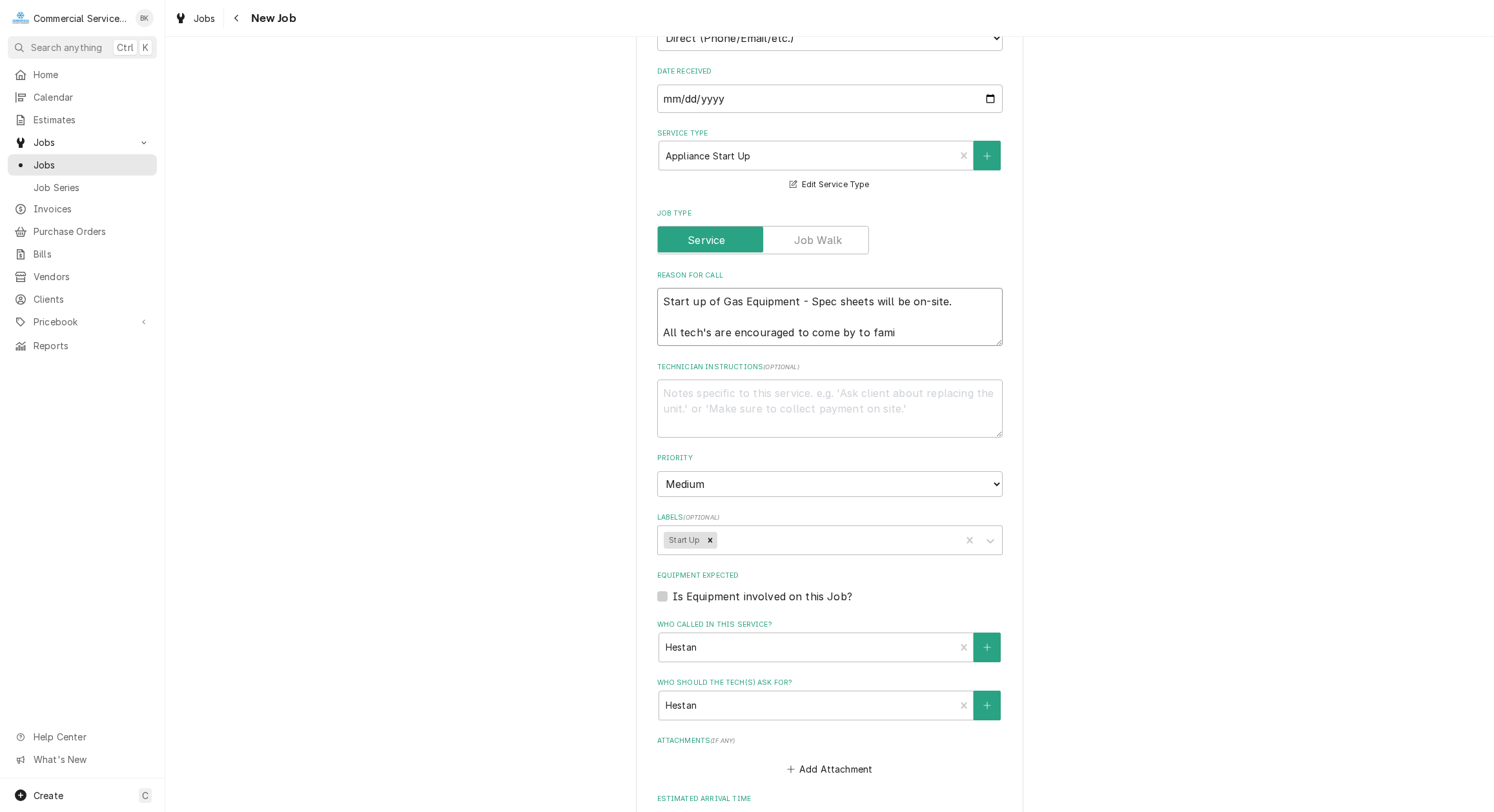
type textarea "x"
click at [887, 332] on textarea "Start up of Gas Equipment - Spec sheets will be on-site. All tech's are encoura…" at bounding box center [830, 317] width 345 height 58
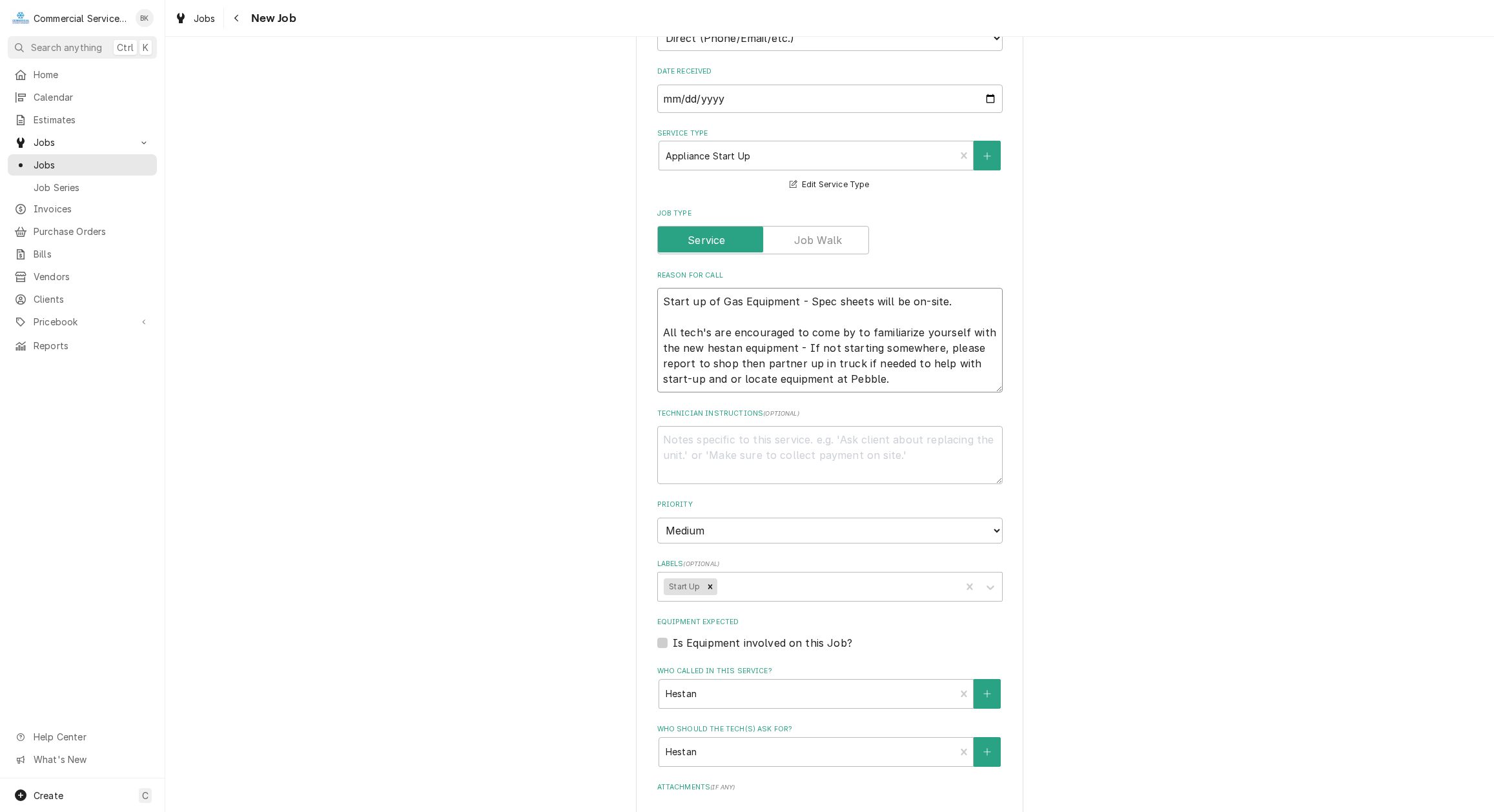
drag, startPoint x: 868, startPoint y: 378, endPoint x: 664, endPoint y: 332, distance: 209.1
click at [664, 332] on textarea "Start up of Gas Equipment - Spec sheets will be on-site. All tech's are encoura…" at bounding box center [830, 340] width 345 height 105
click at [690, 445] on textarea "Technician Instructions ( optional )" at bounding box center [830, 455] width 345 height 58
paste textarea "All tech's are encouraged to come by to familiarize yourself with the new hesta…"
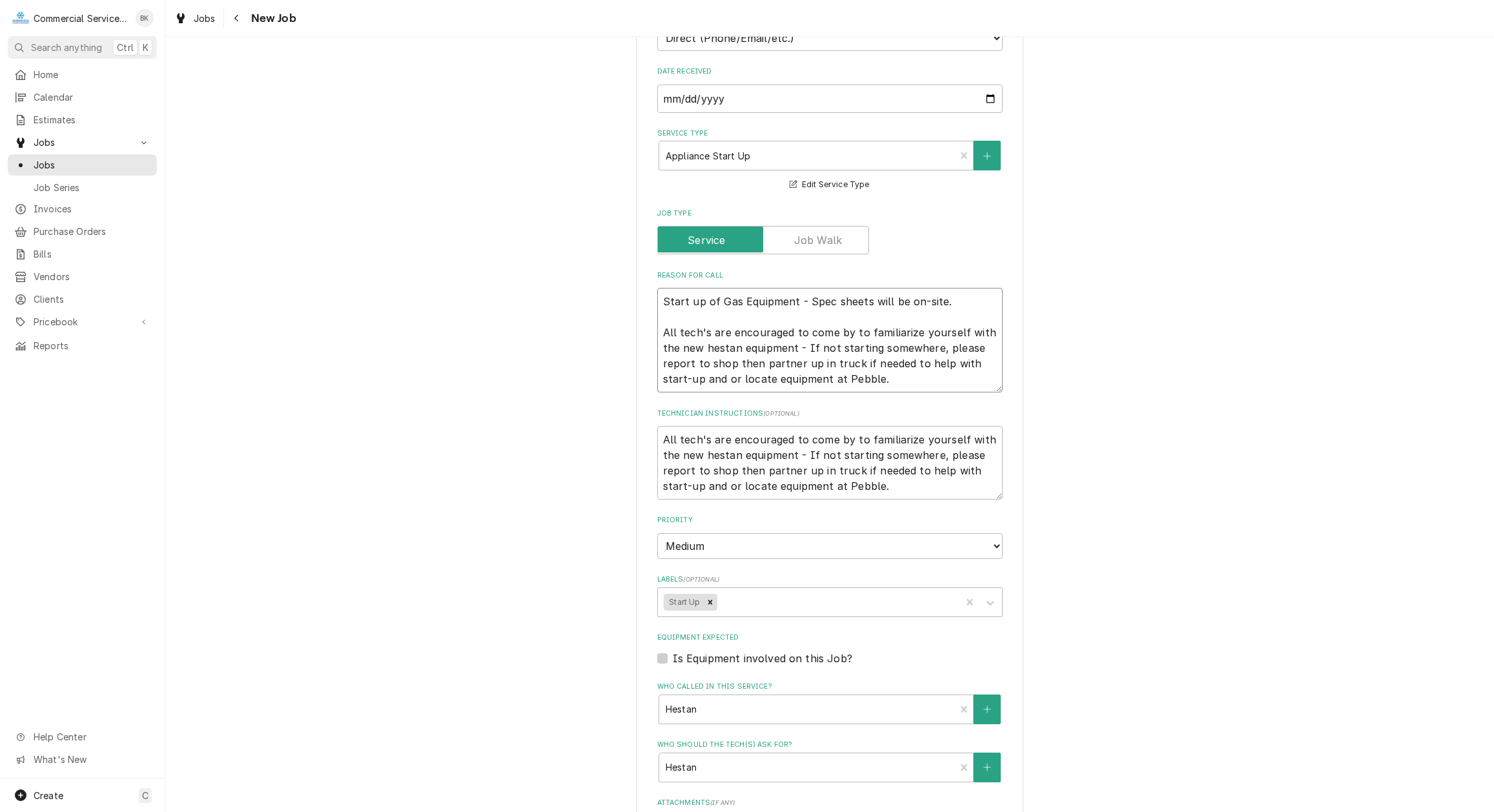
drag, startPoint x: 832, startPoint y: 376, endPoint x: 663, endPoint y: 323, distance: 177.1
click at [663, 323] on textarea "Start up of Gas Equipment - Spec sheets will be on-site. All tech's are encoura…" at bounding box center [830, 340] width 345 height 105
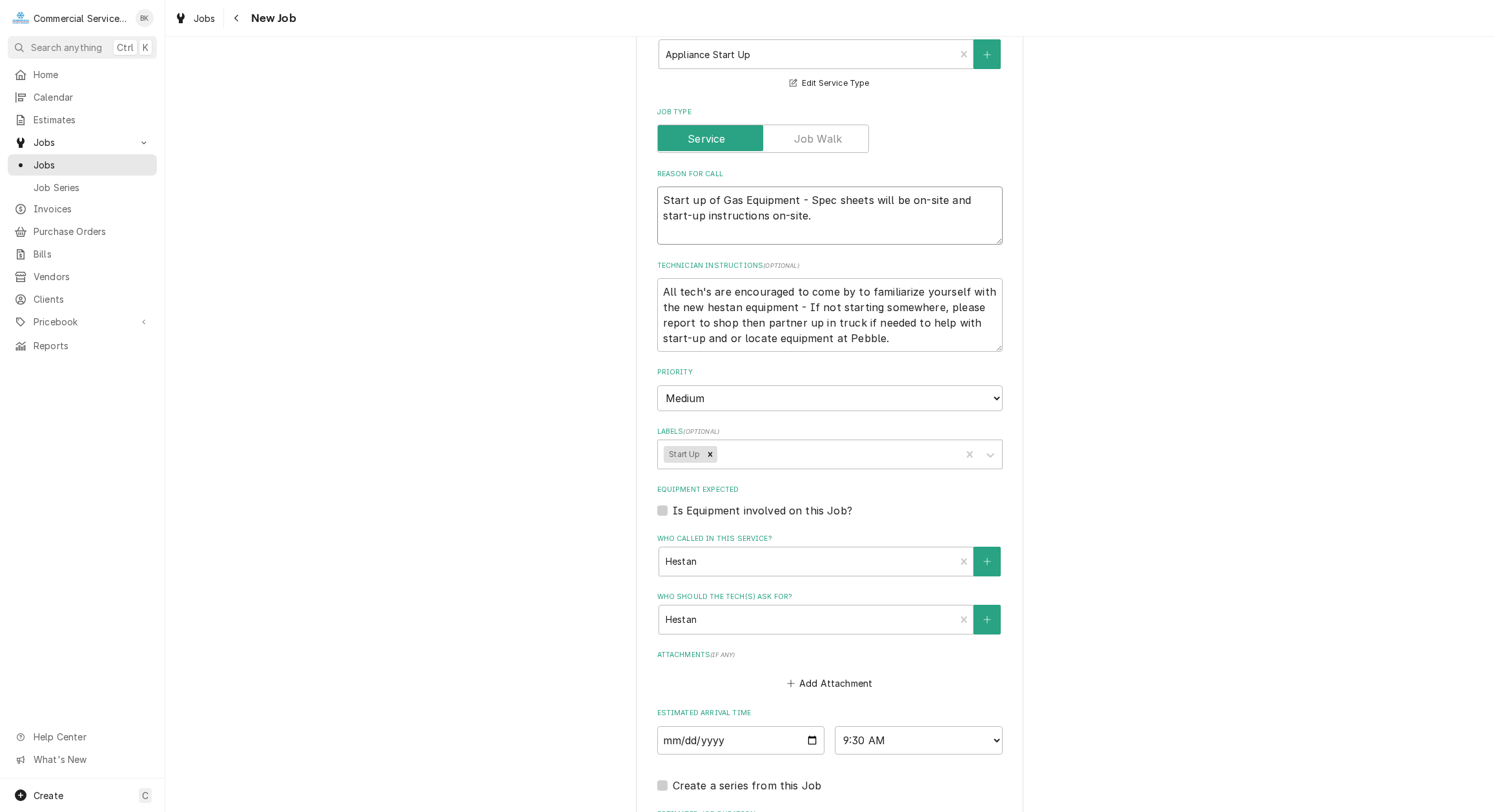
scroll to position [593, 0]
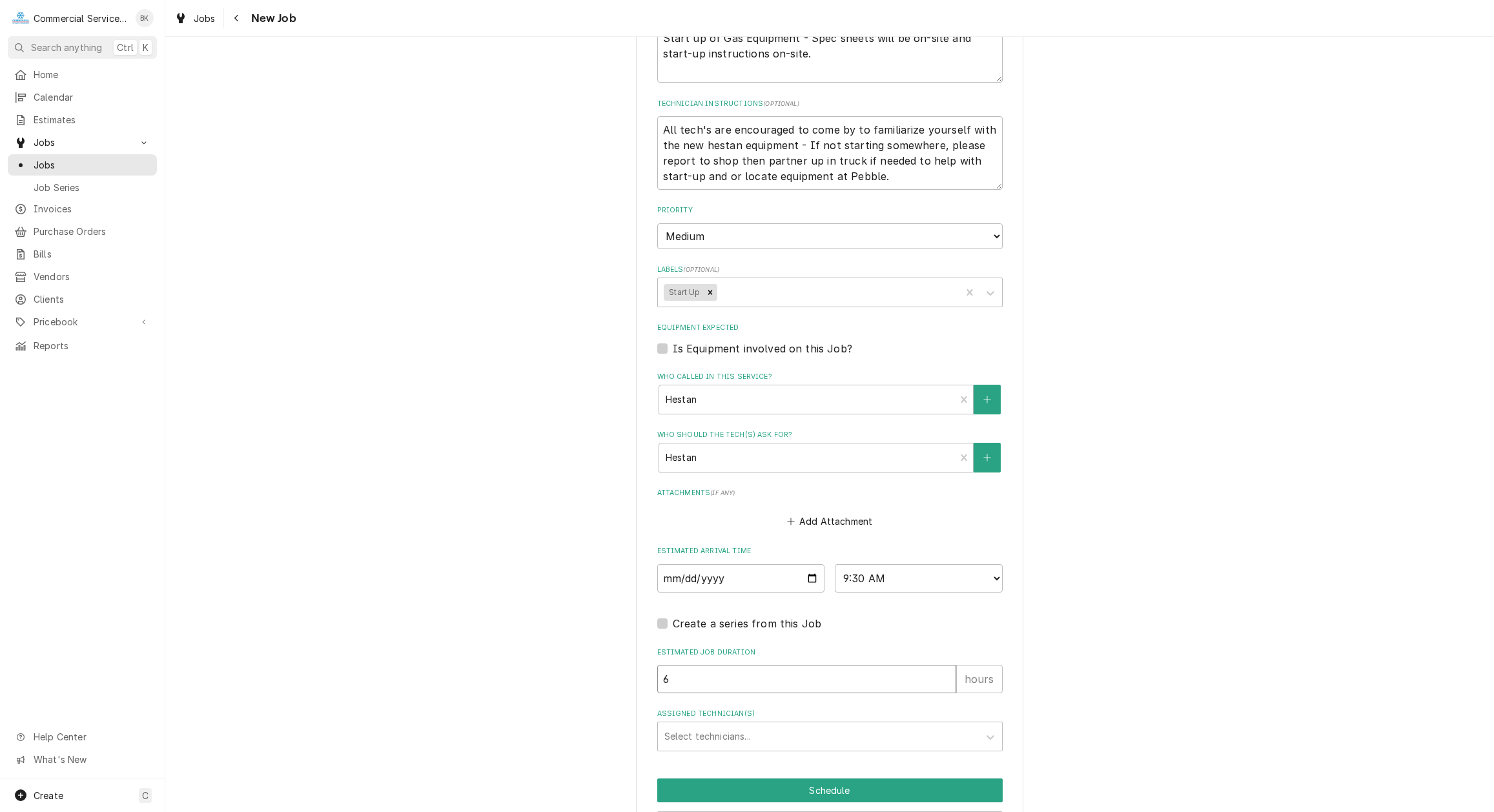
drag, startPoint x: 745, startPoint y: 680, endPoint x: 643, endPoint y: 681, distance: 102.0
click at [657, 681] on input "6" at bounding box center [807, 679] width 299 height 28
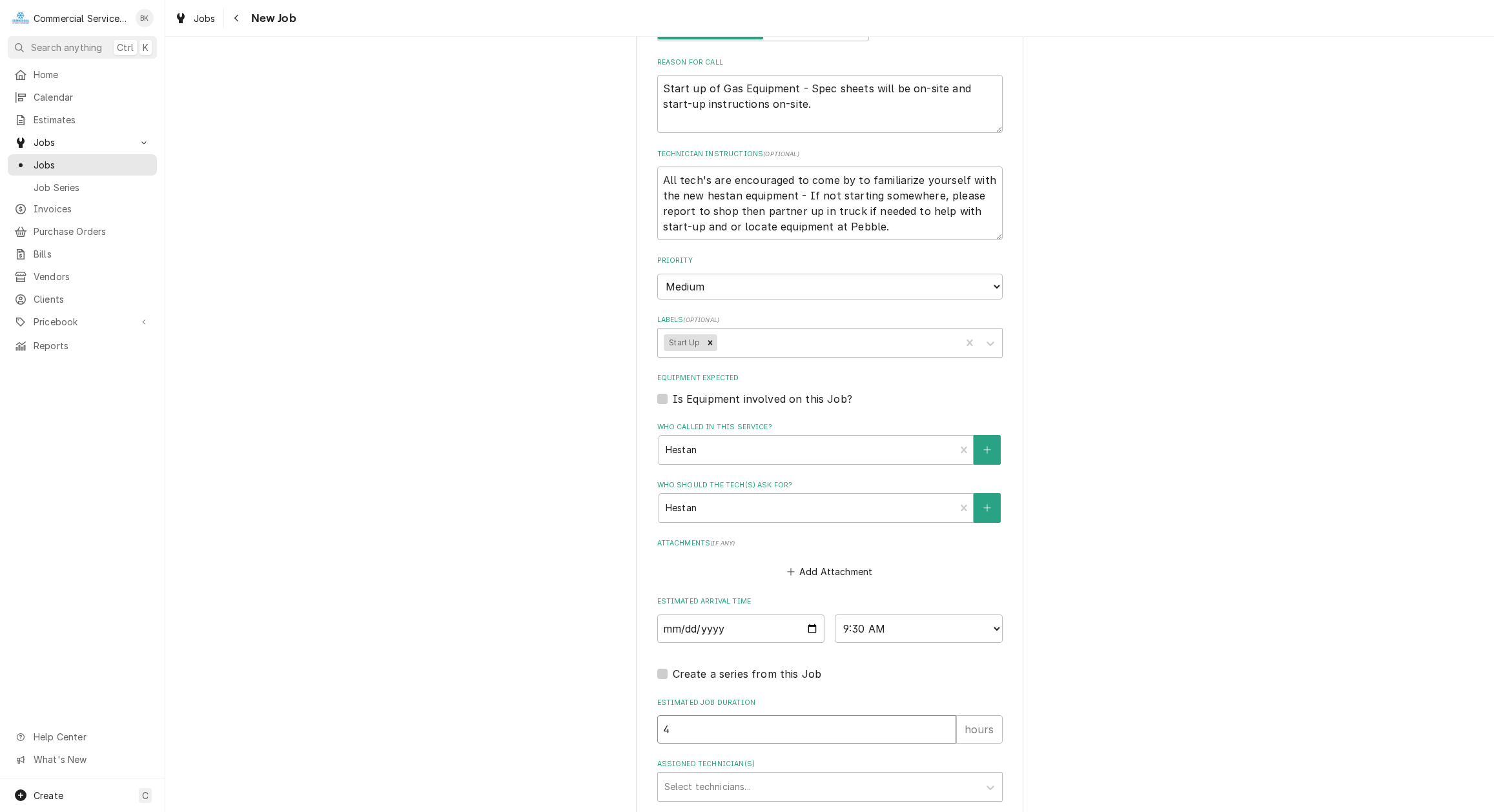
click at [726, 722] on input "4" at bounding box center [807, 729] width 299 height 28
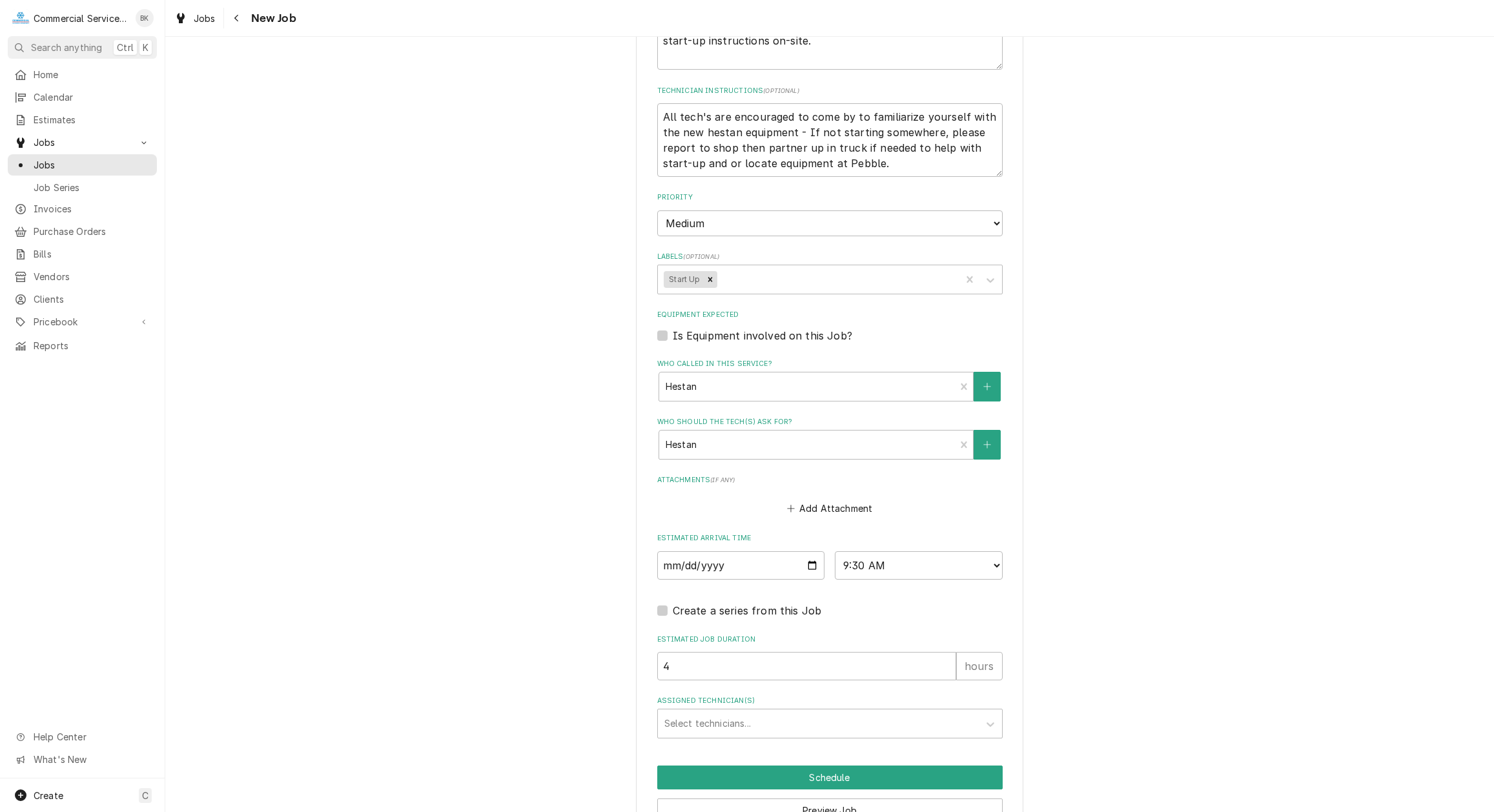
scroll to position [674, 0]
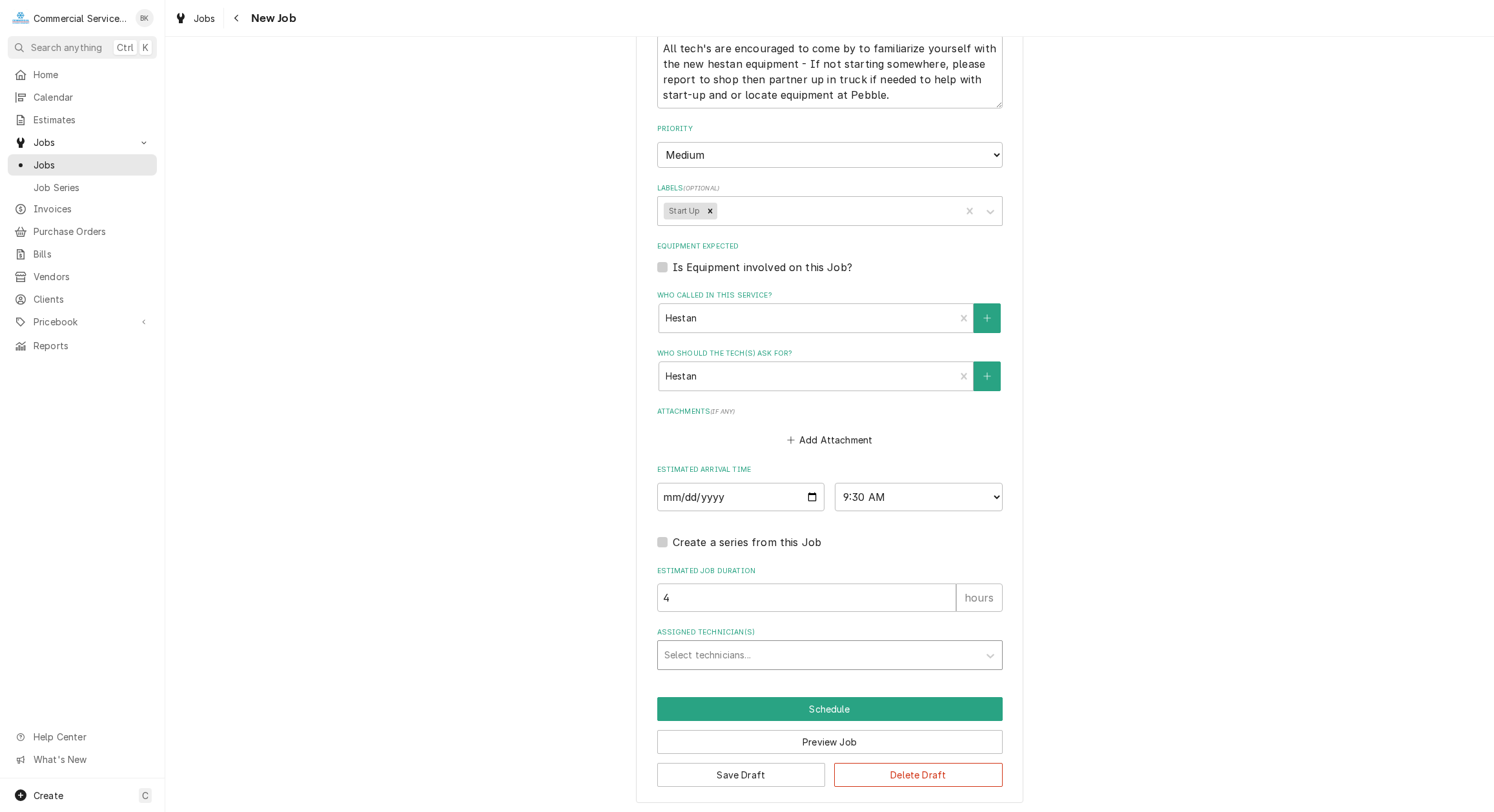
click at [821, 663] on div "Assigned Technician(s)" at bounding box center [818, 655] width 308 height 23
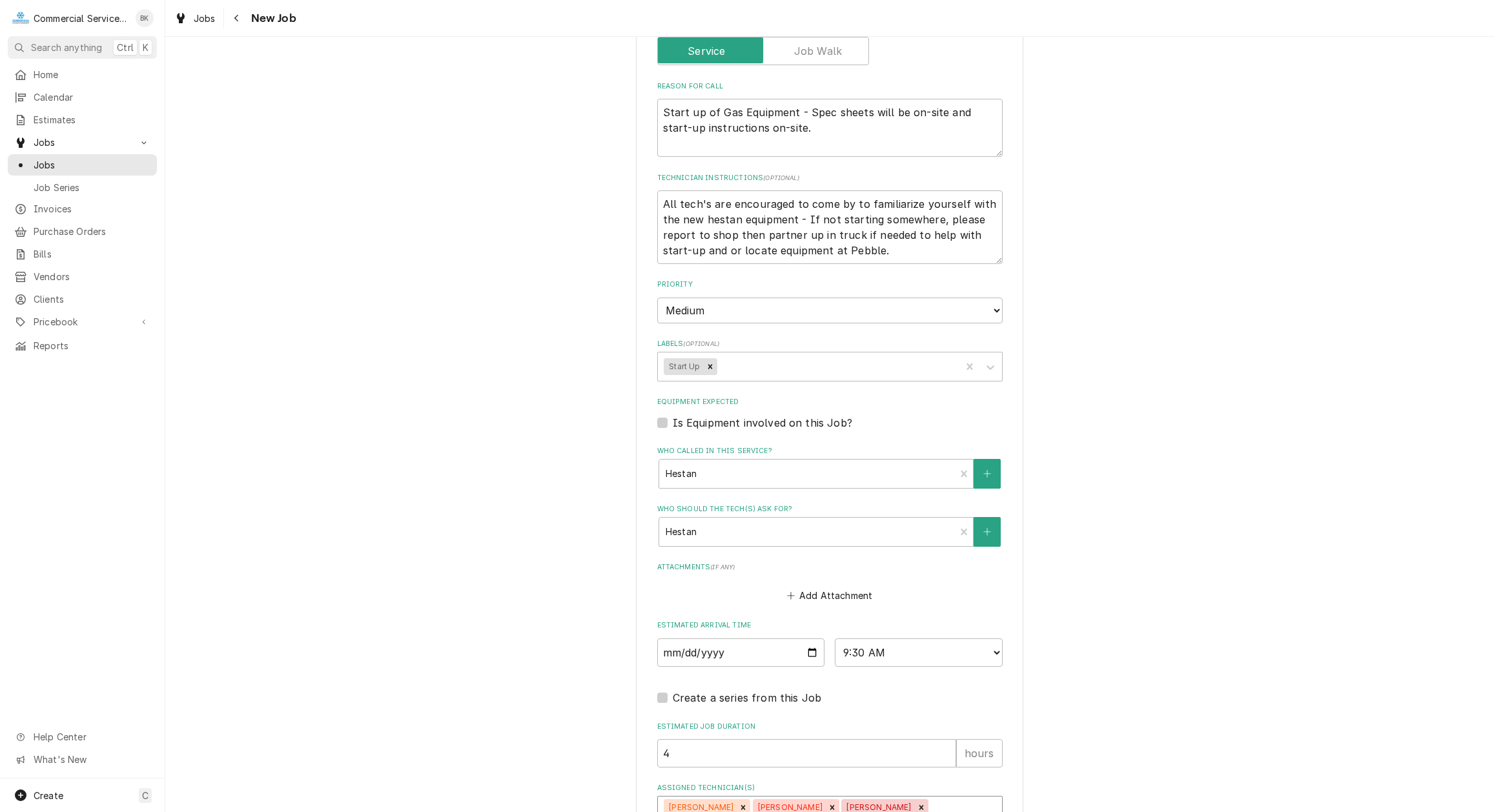
scroll to position [411, 0]
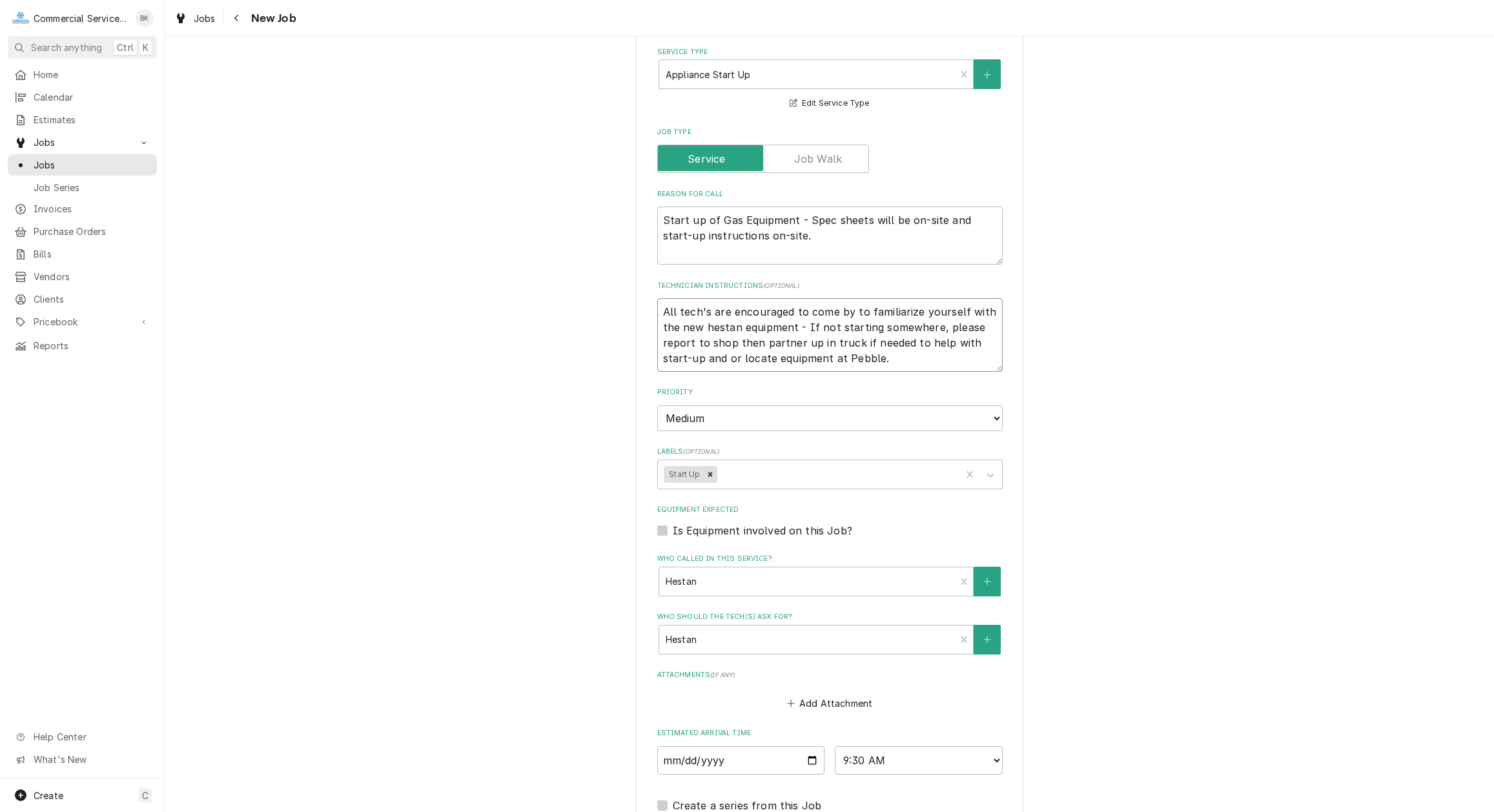
click at [709, 327] on textarea "All tech's are encouraged to come by to familiarize yourself with the new hesta…" at bounding box center [830, 335] width 345 height 74
click at [663, 313] on textarea "All tech's are encouraged to come by to familiarize yourself with the new Hesta…" at bounding box center [830, 335] width 345 height 74
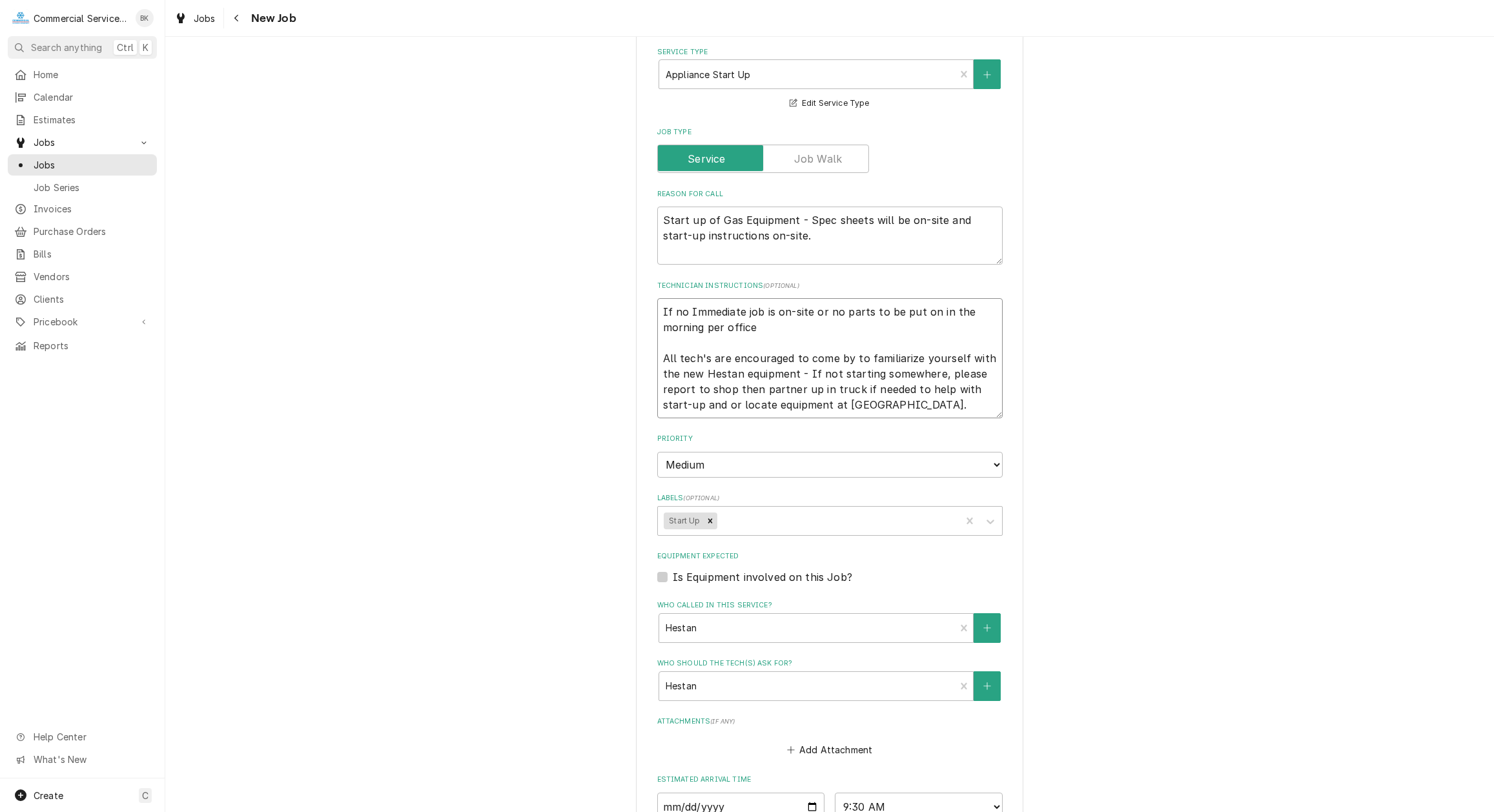
click at [786, 311] on textarea "If no Immediate job is on-site or no parts to be put on in the morning per offi…" at bounding box center [830, 358] width 345 height 120
drag, startPoint x: 764, startPoint y: 329, endPoint x: 815, endPoint y: 305, distance: 56.4
click at [815, 305] on textarea "If no Immediate job is on Roo. -site or no parts to be put on in the morning pe…" at bounding box center [830, 358] width 345 height 120
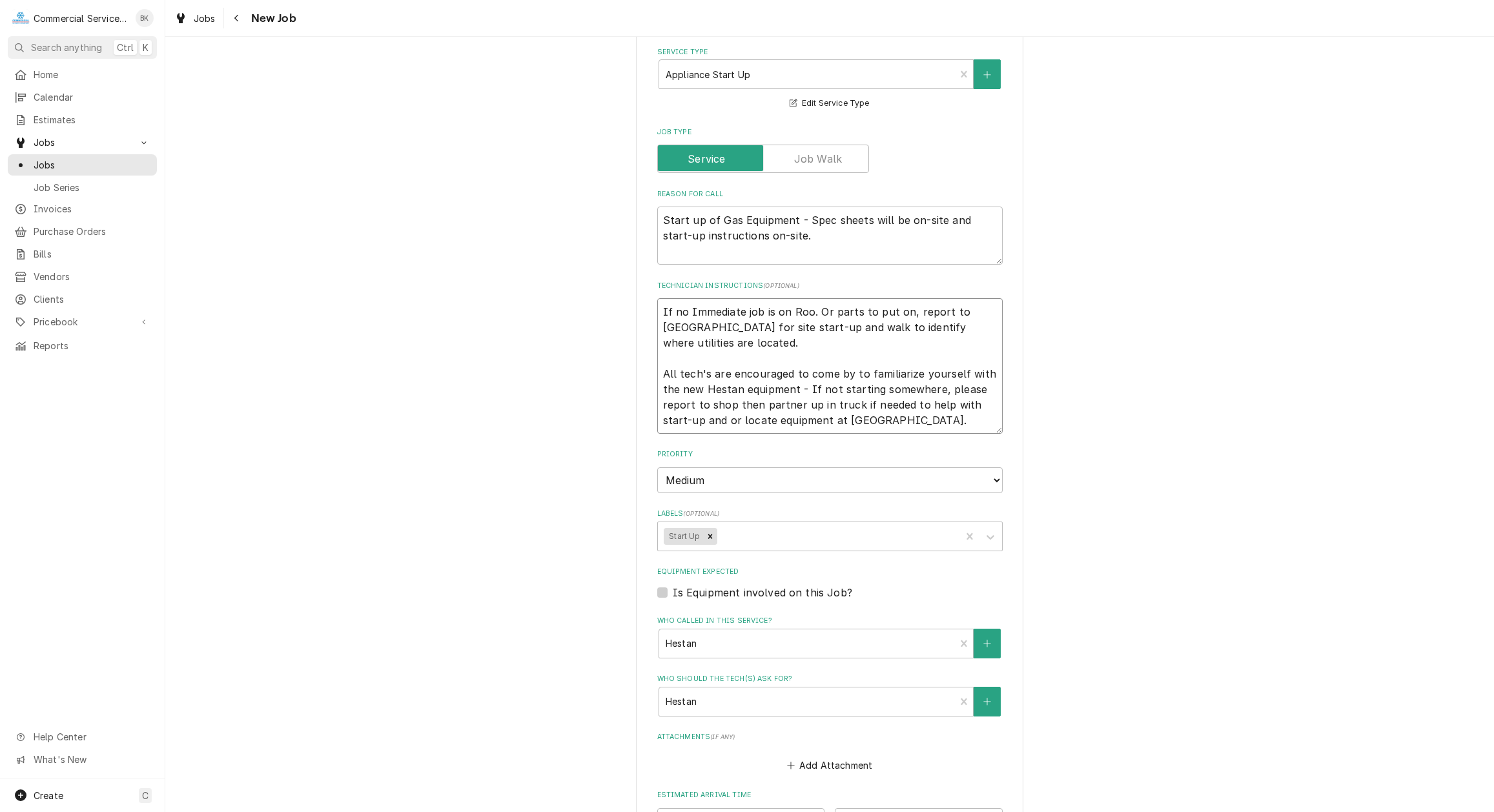
drag, startPoint x: 870, startPoint y: 421, endPoint x: 733, endPoint y: 402, distance: 138.3
click at [733, 402] on textarea "If no Immediate job is on Roo. Or parts to put on, report to Pebble Beach for s…" at bounding box center [830, 366] width 345 height 136
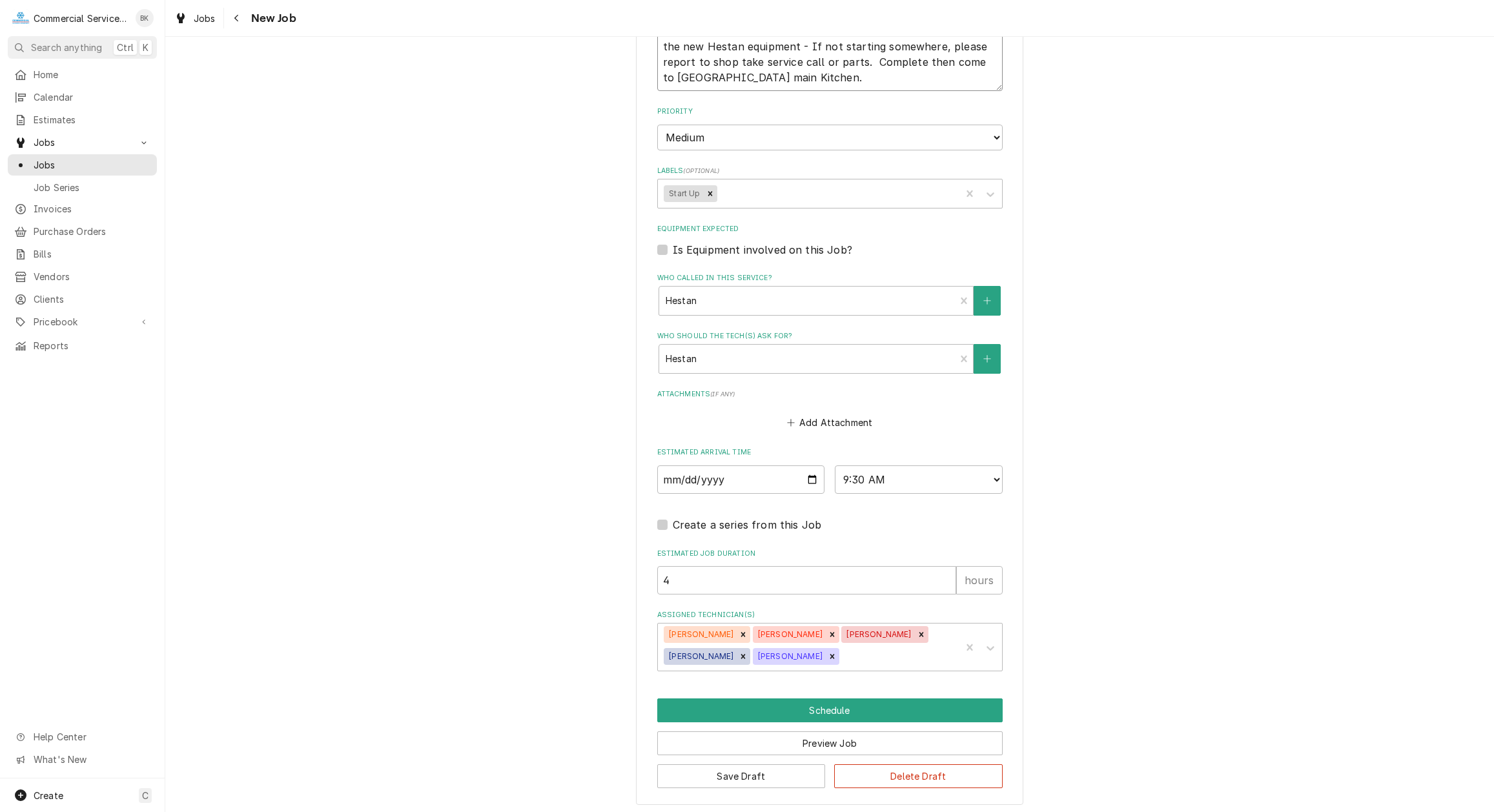
scroll to position [755, 0]
click at [842, 648] on div "Assigned Technician(s)" at bounding box center [899, 654] width 113 height 23
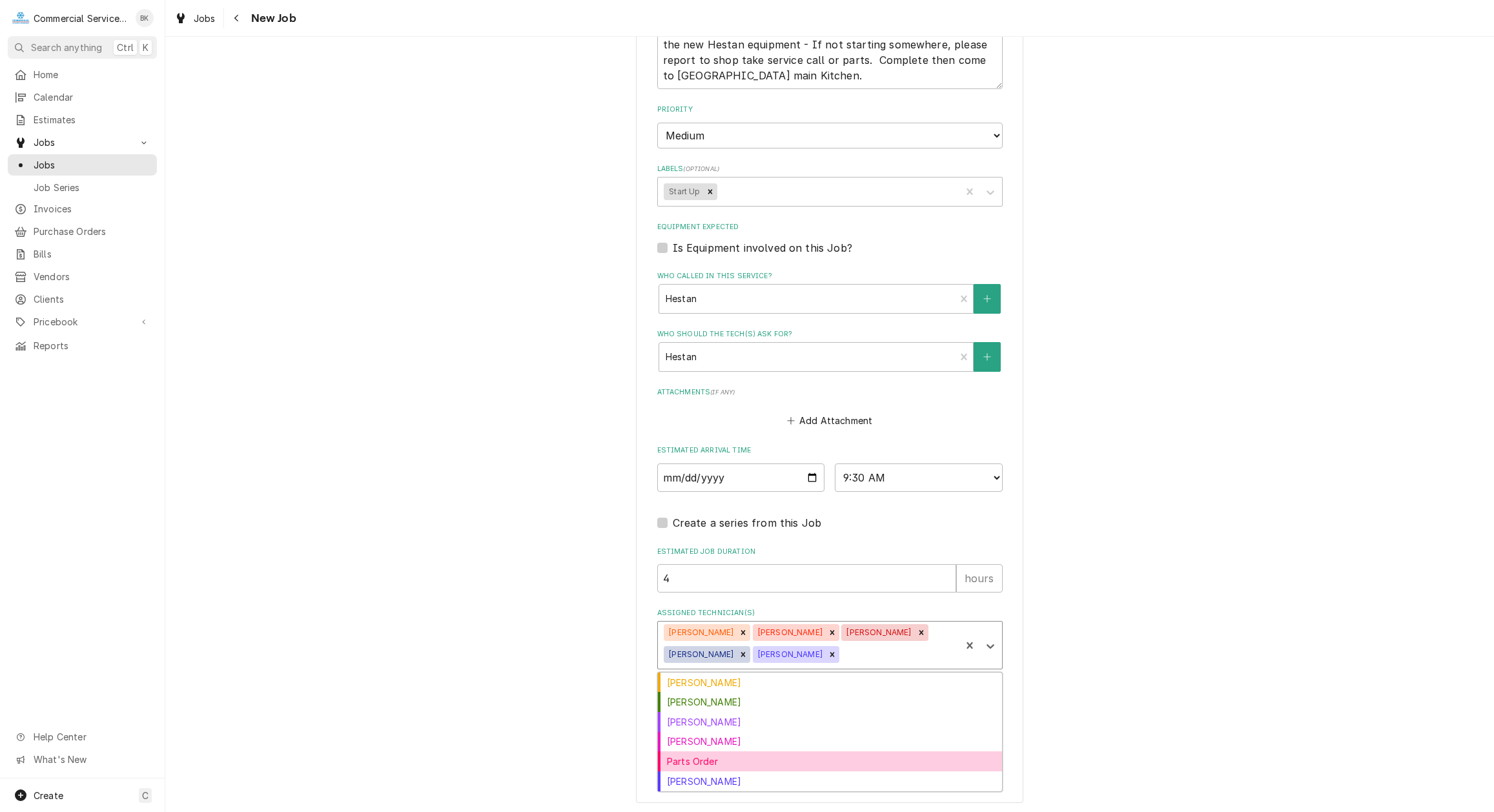
click at [745, 762] on div "Parts Order" at bounding box center [830, 761] width 344 height 20
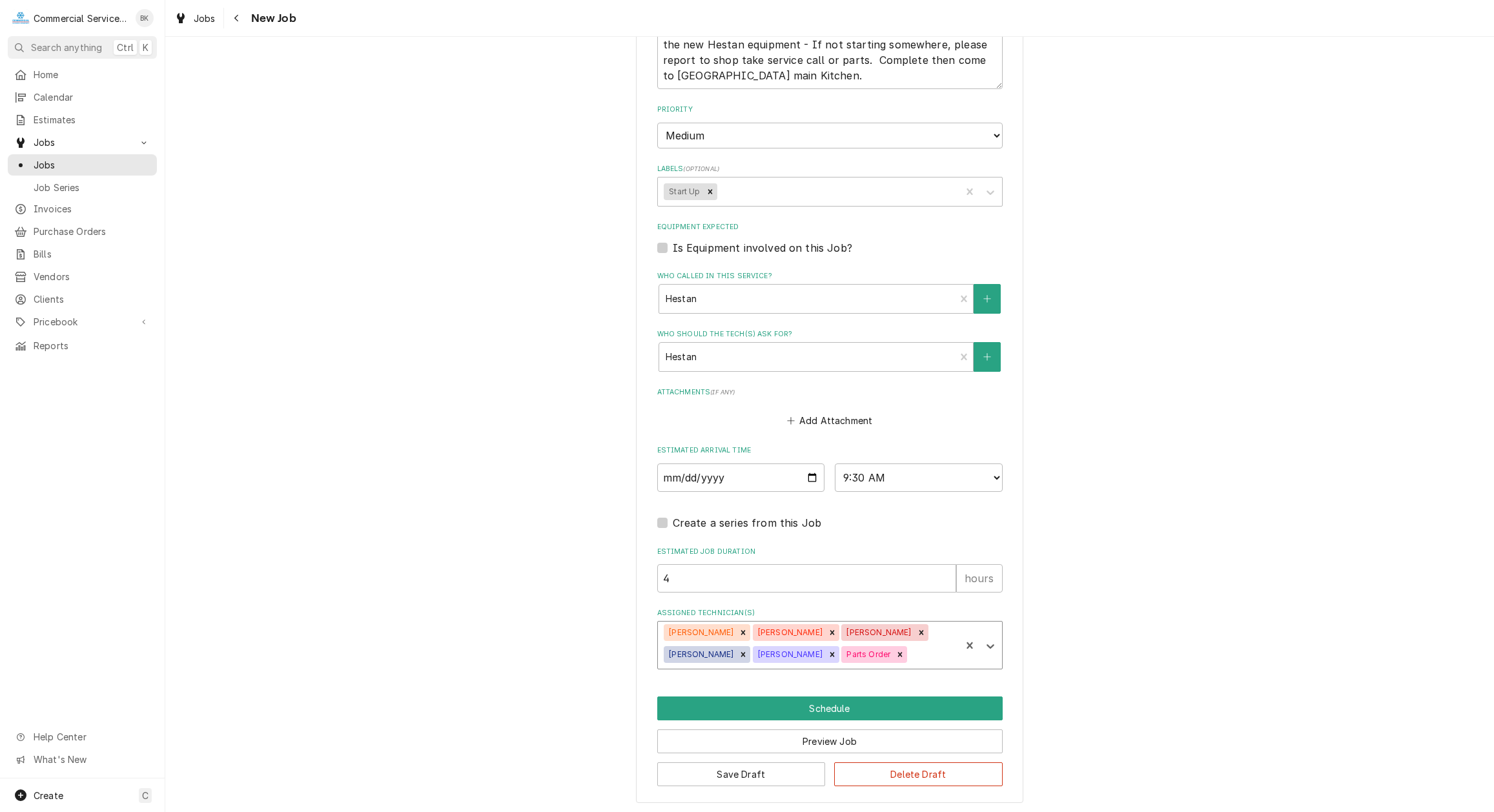
click at [909, 655] on div "Assigned Technician(s)" at bounding box center [932, 654] width 45 height 23
click at [784, 684] on div "[PERSON_NAME]" at bounding box center [830, 683] width 344 height 20
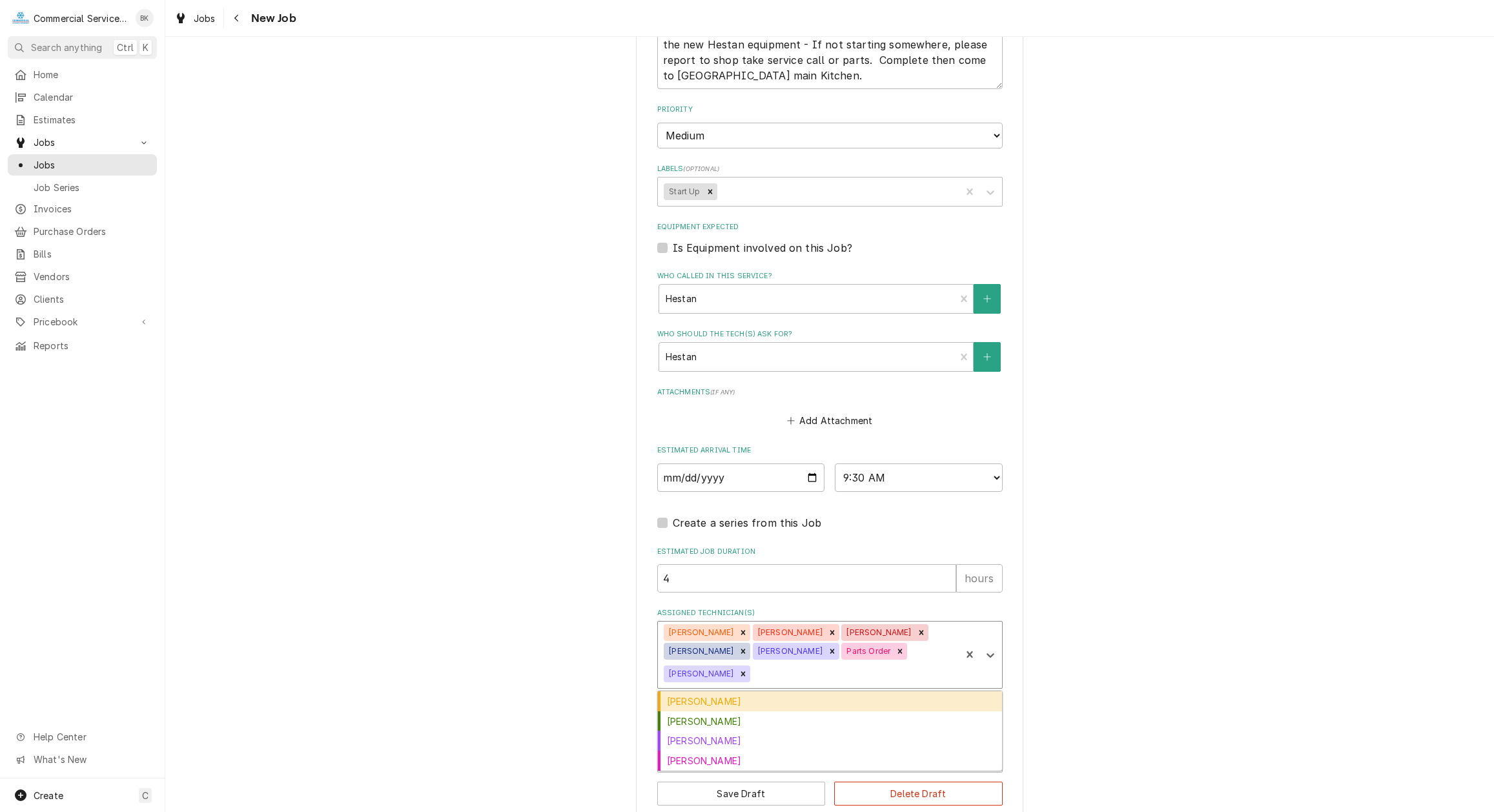
click at [907, 662] on div "Assigned Technician(s)" at bounding box center [854, 673] width 202 height 23
click at [778, 711] on div "[PERSON_NAME]" at bounding box center [830, 721] width 344 height 20
click at [849, 669] on div "Assigned Technician(s)" at bounding box center [899, 673] width 113 height 23
click at [819, 697] on div "[PERSON_NAME]" at bounding box center [830, 701] width 344 height 20
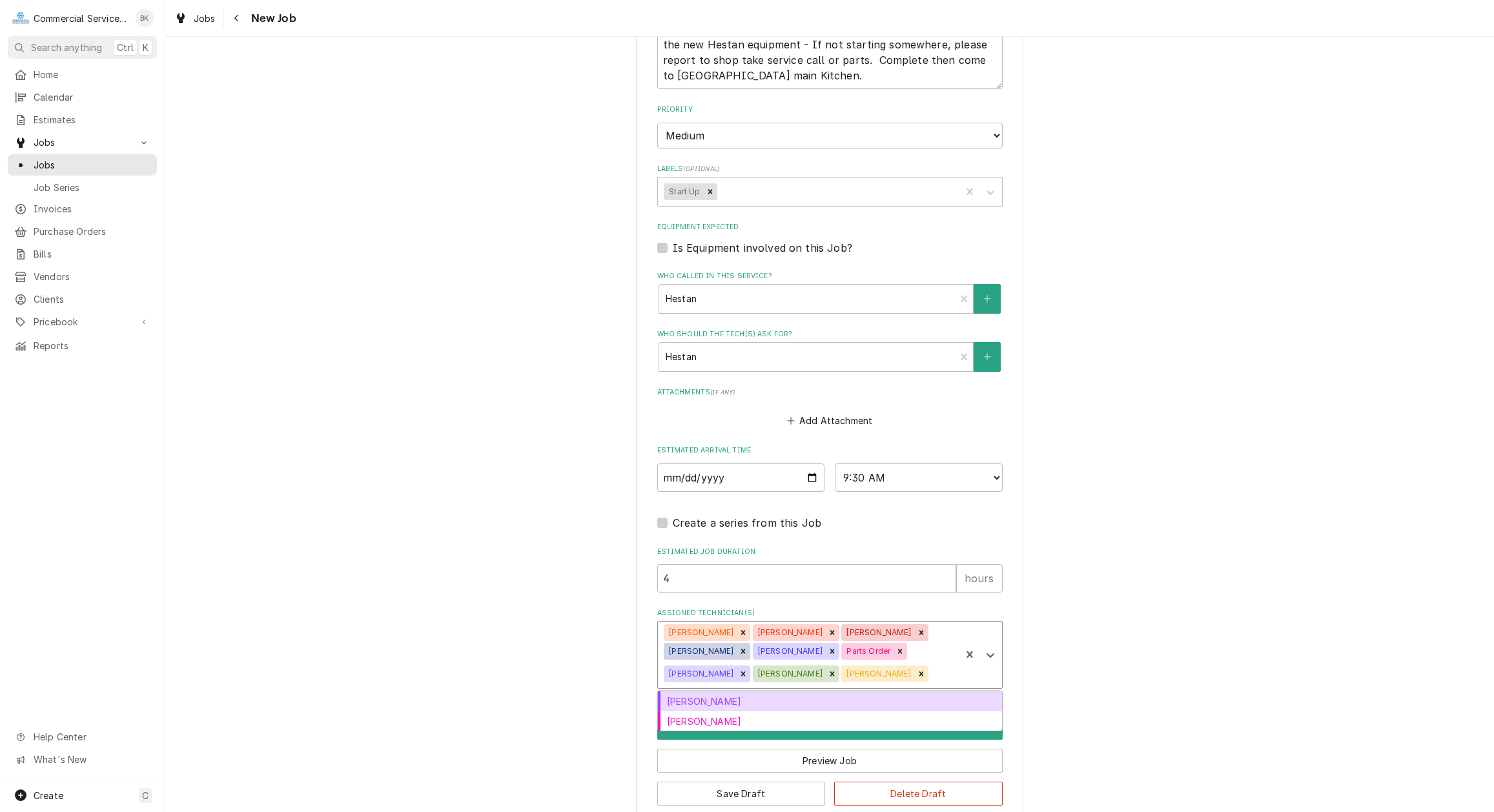
click at [931, 668] on div "Assigned Technician(s)" at bounding box center [943, 673] width 24 height 23
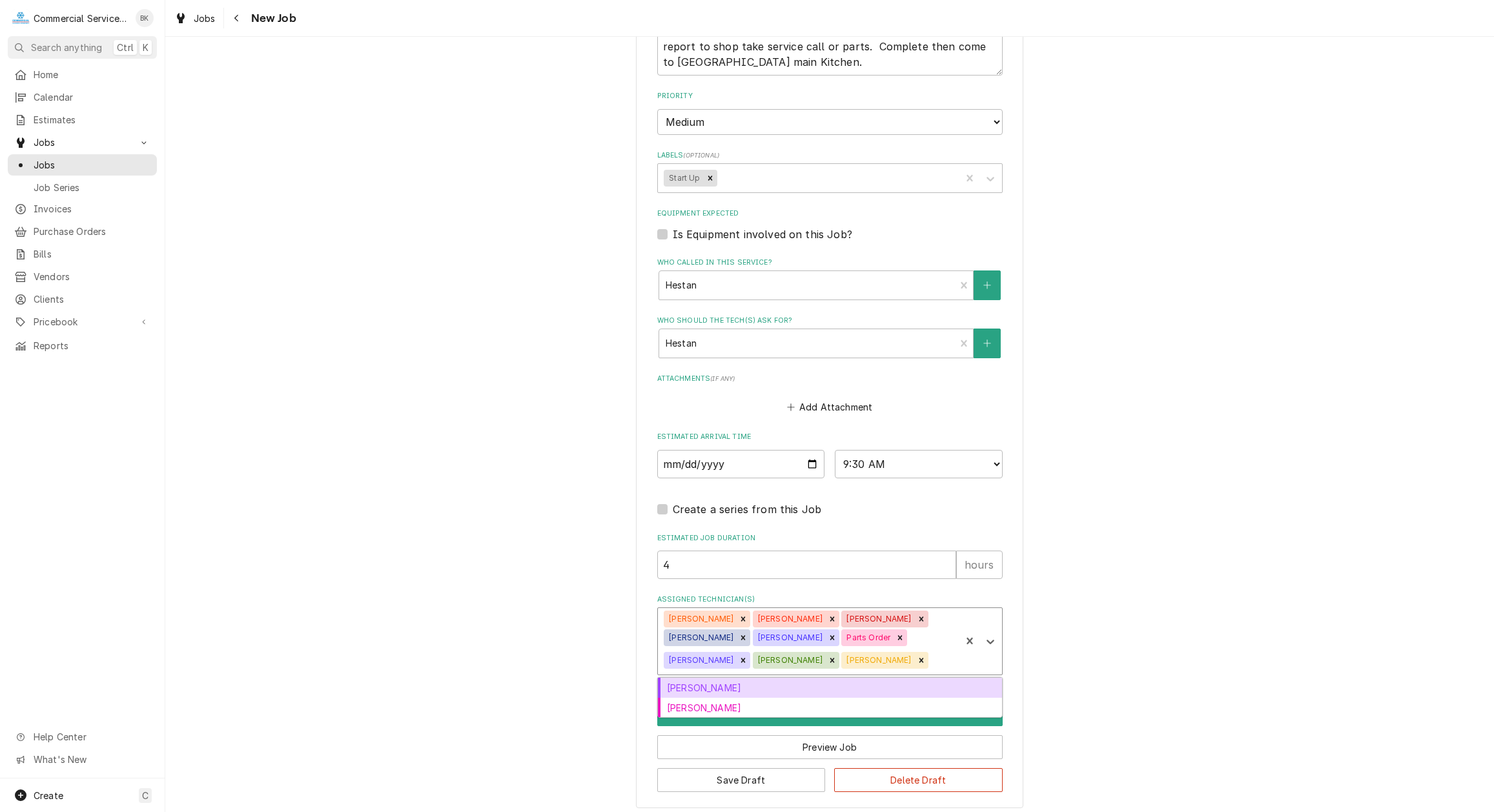
scroll to position [775, 0]
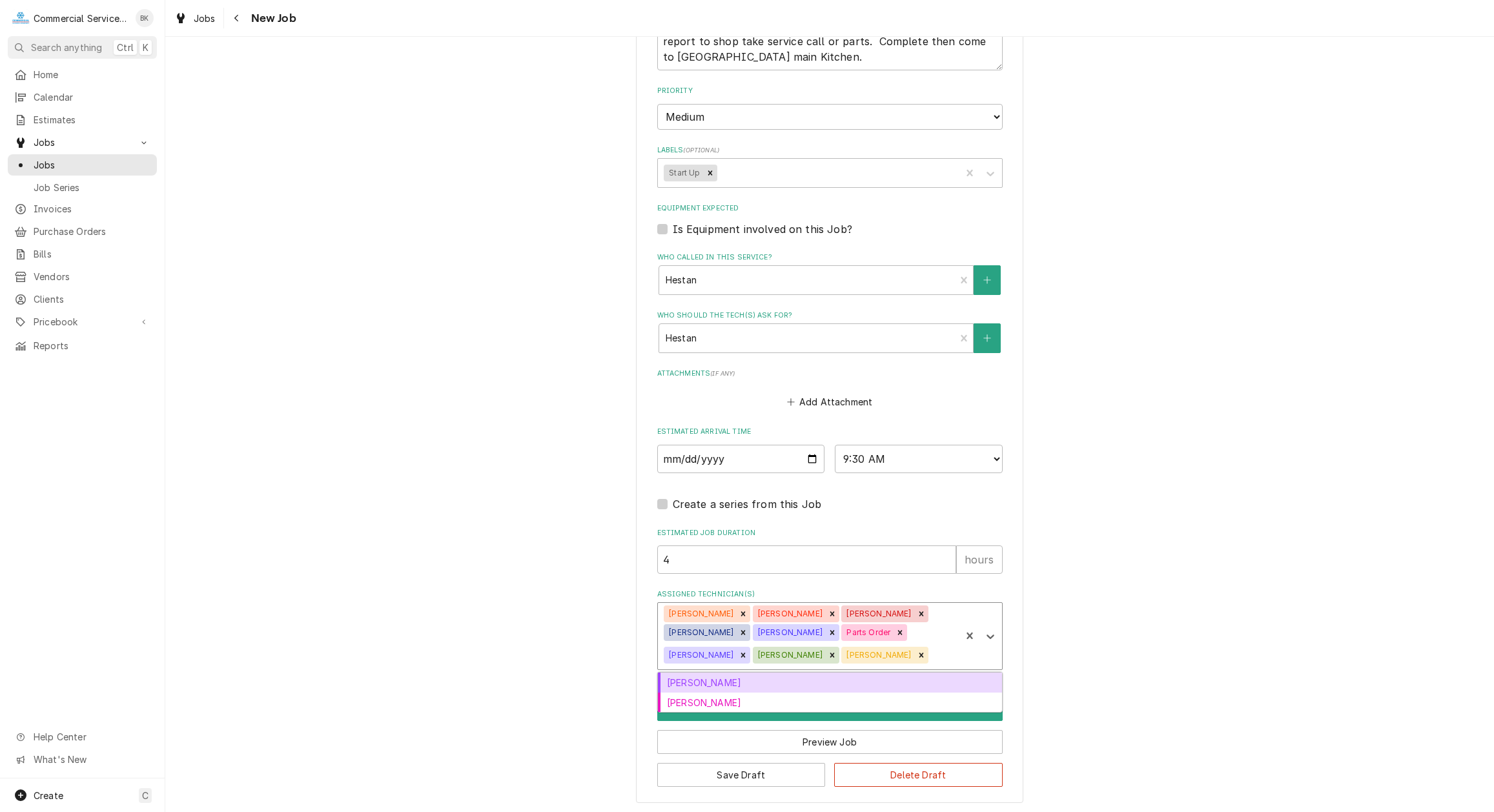
click at [1122, 620] on div "Use the fields below to edit this job: Client Details Client Hestan Edit Client…" at bounding box center [830, 45] width 1329 height 1538
click at [917, 697] on button "Schedule" at bounding box center [830, 709] width 345 height 24
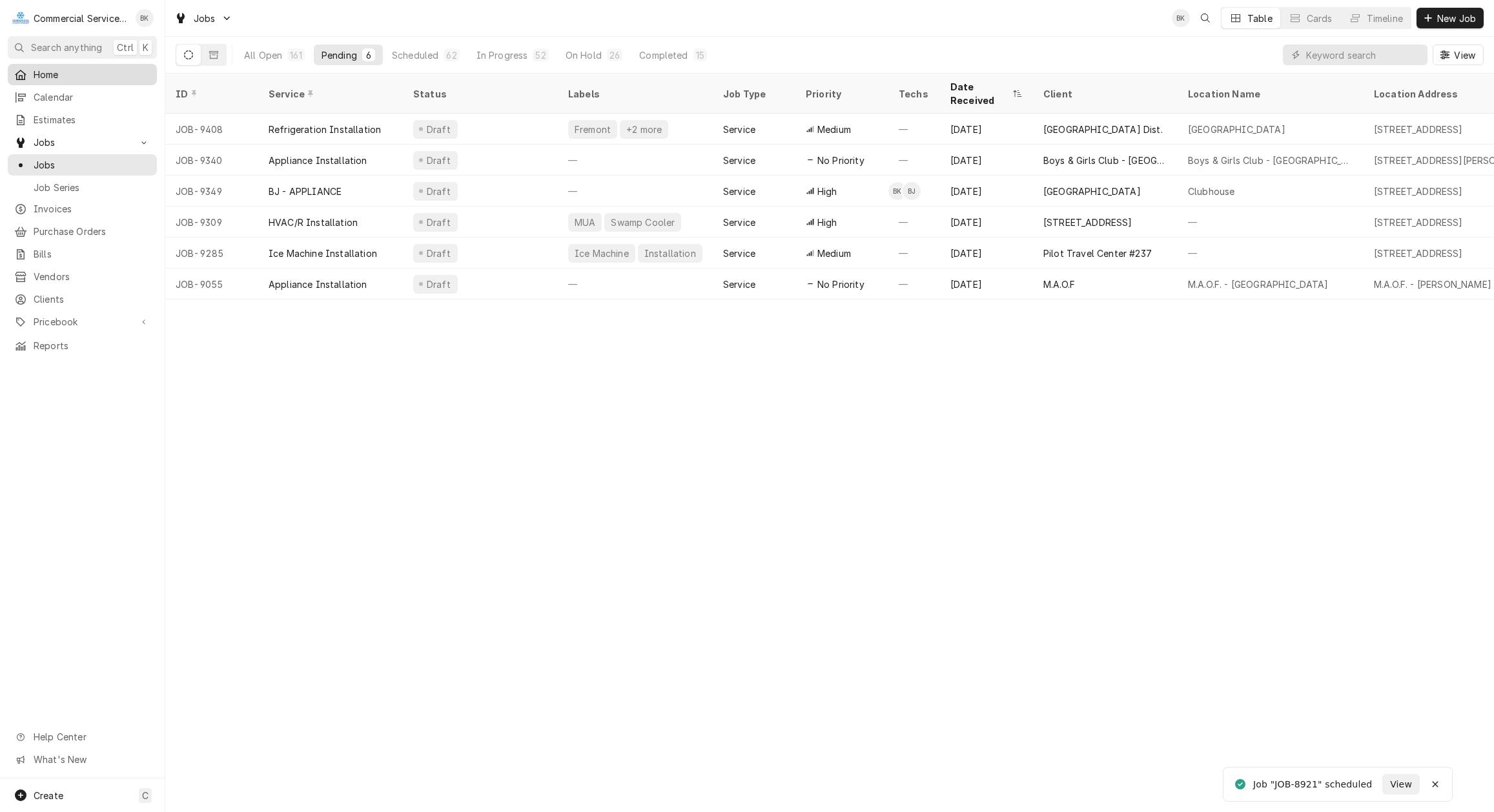
click at [50, 77] on span "Home" at bounding box center [91, 74] width 117 height 13
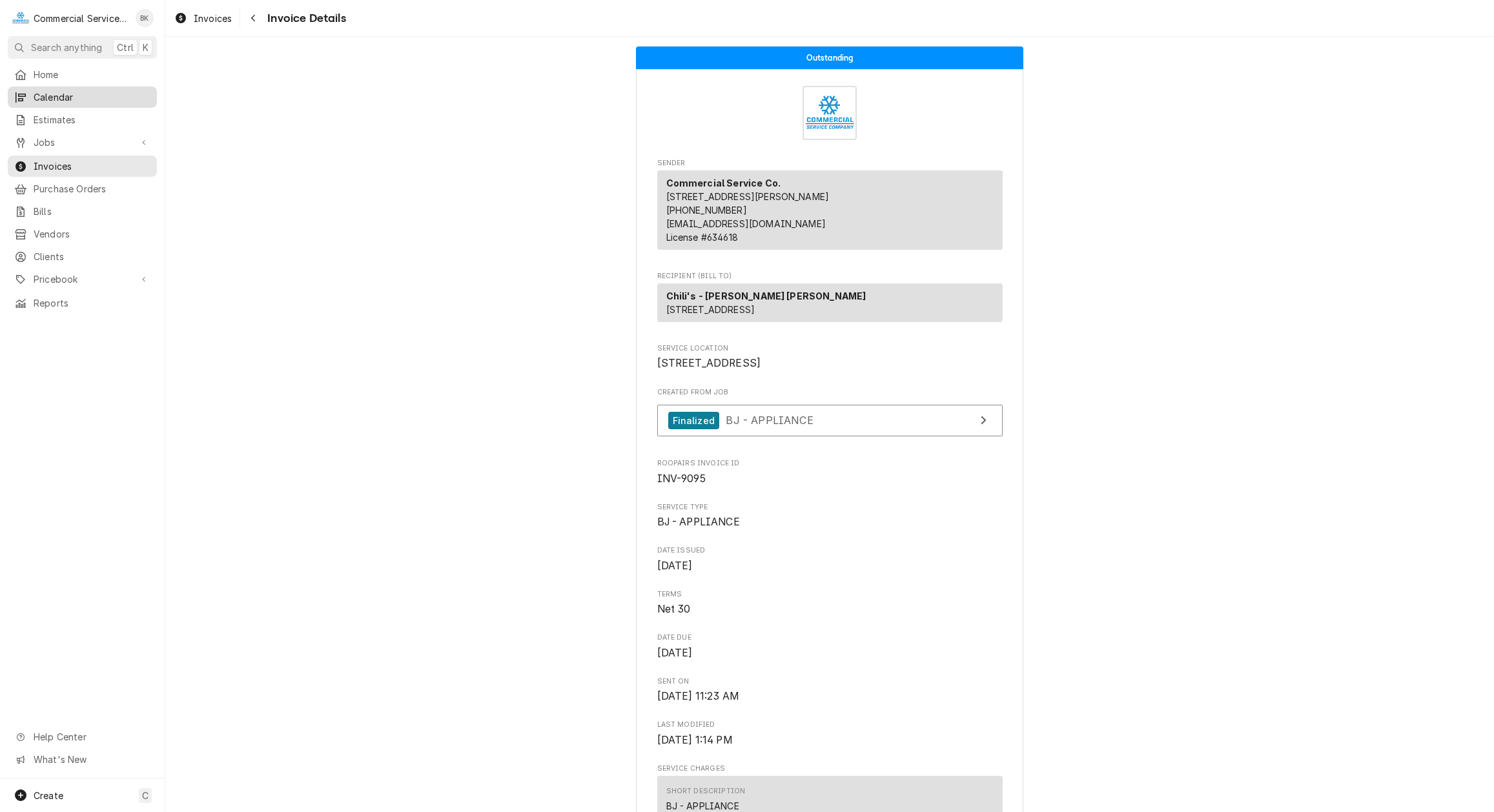
click at [38, 89] on div "Calendar" at bounding box center [82, 97] width 144 height 16
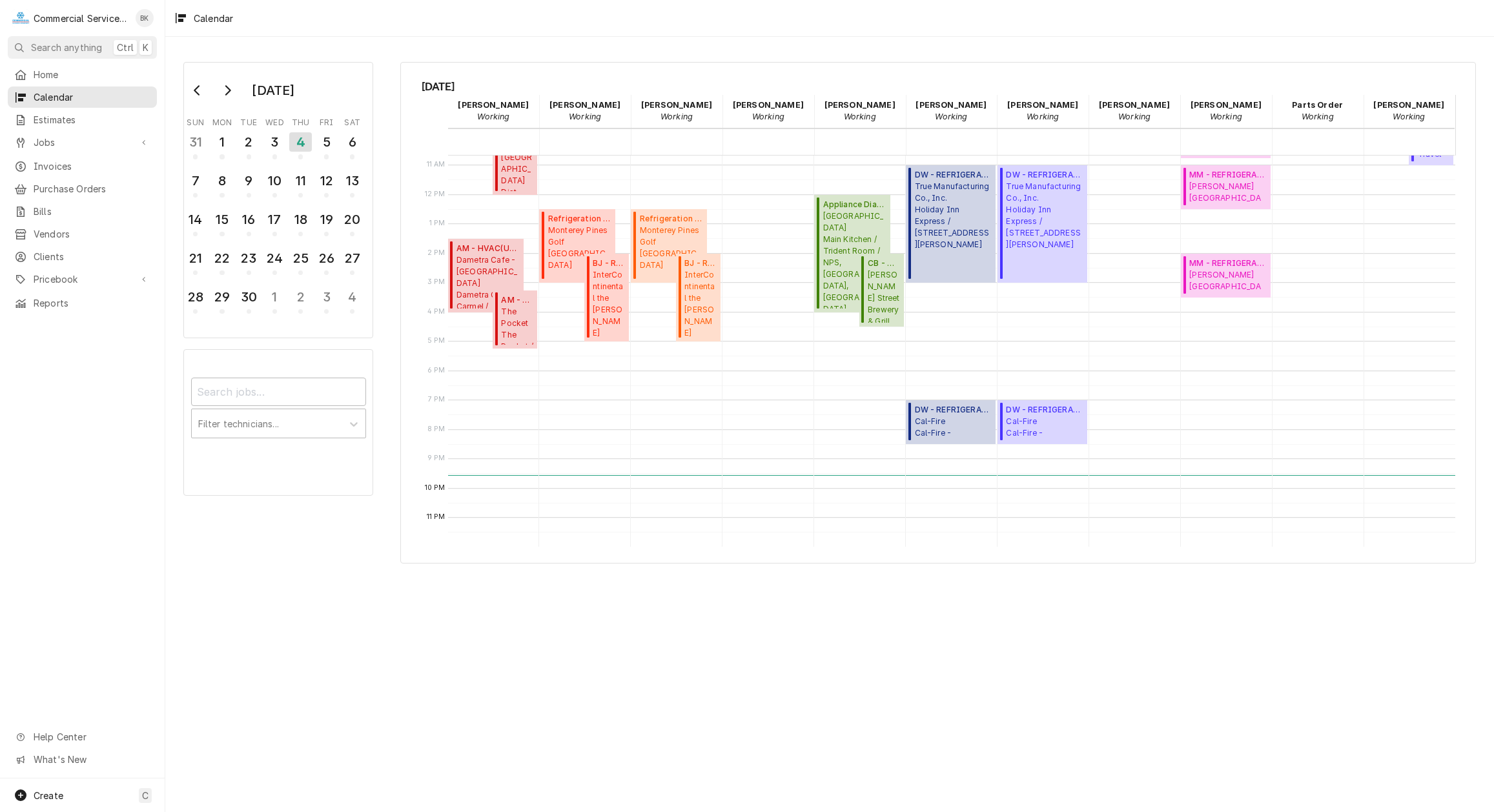
scroll to position [249, 0]
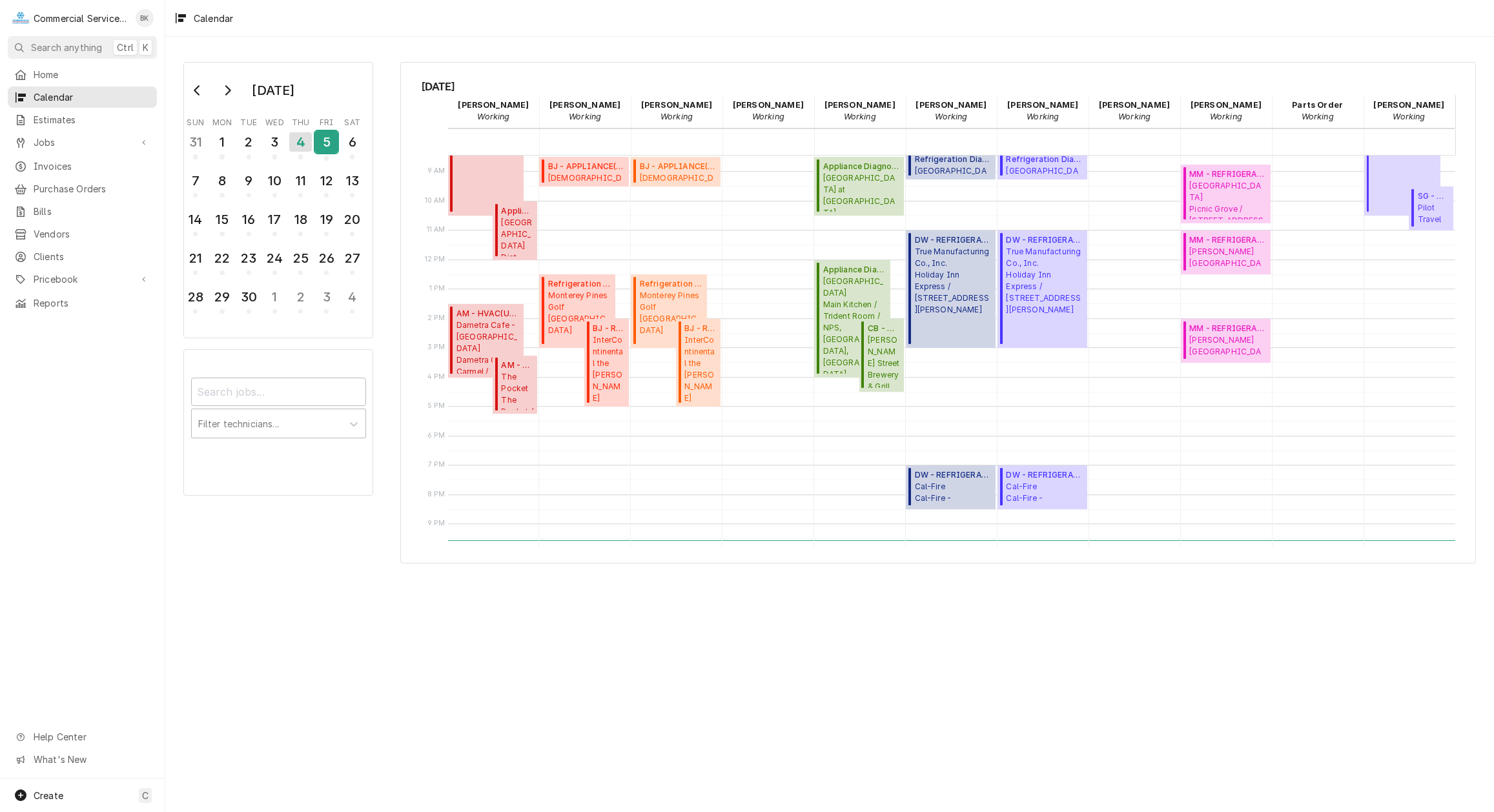
click at [330, 139] on div "5" at bounding box center [326, 141] width 23 height 22
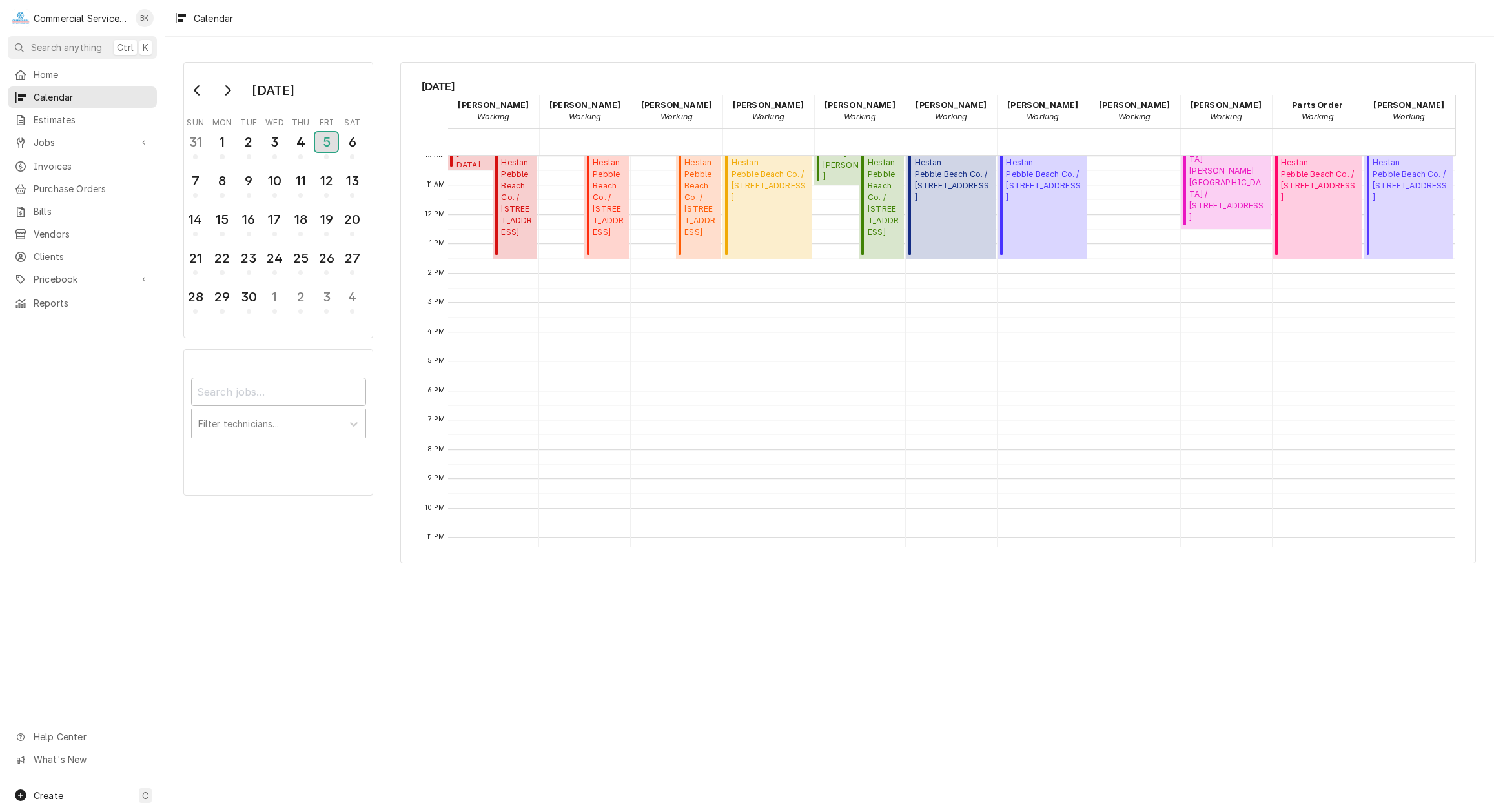
scroll to position [315, 0]
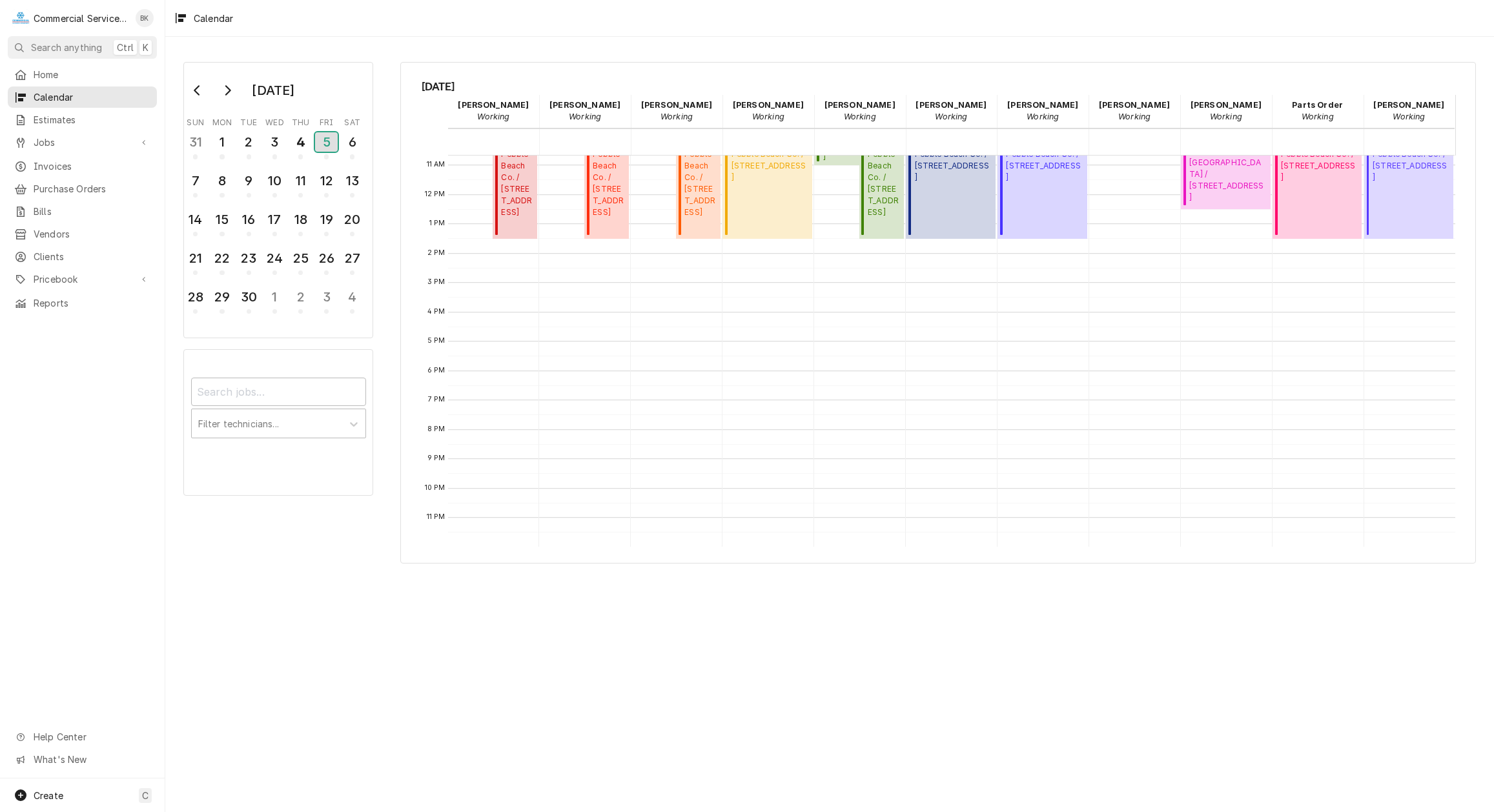
click at [328, 137] on div "5" at bounding box center [326, 141] width 23 height 19
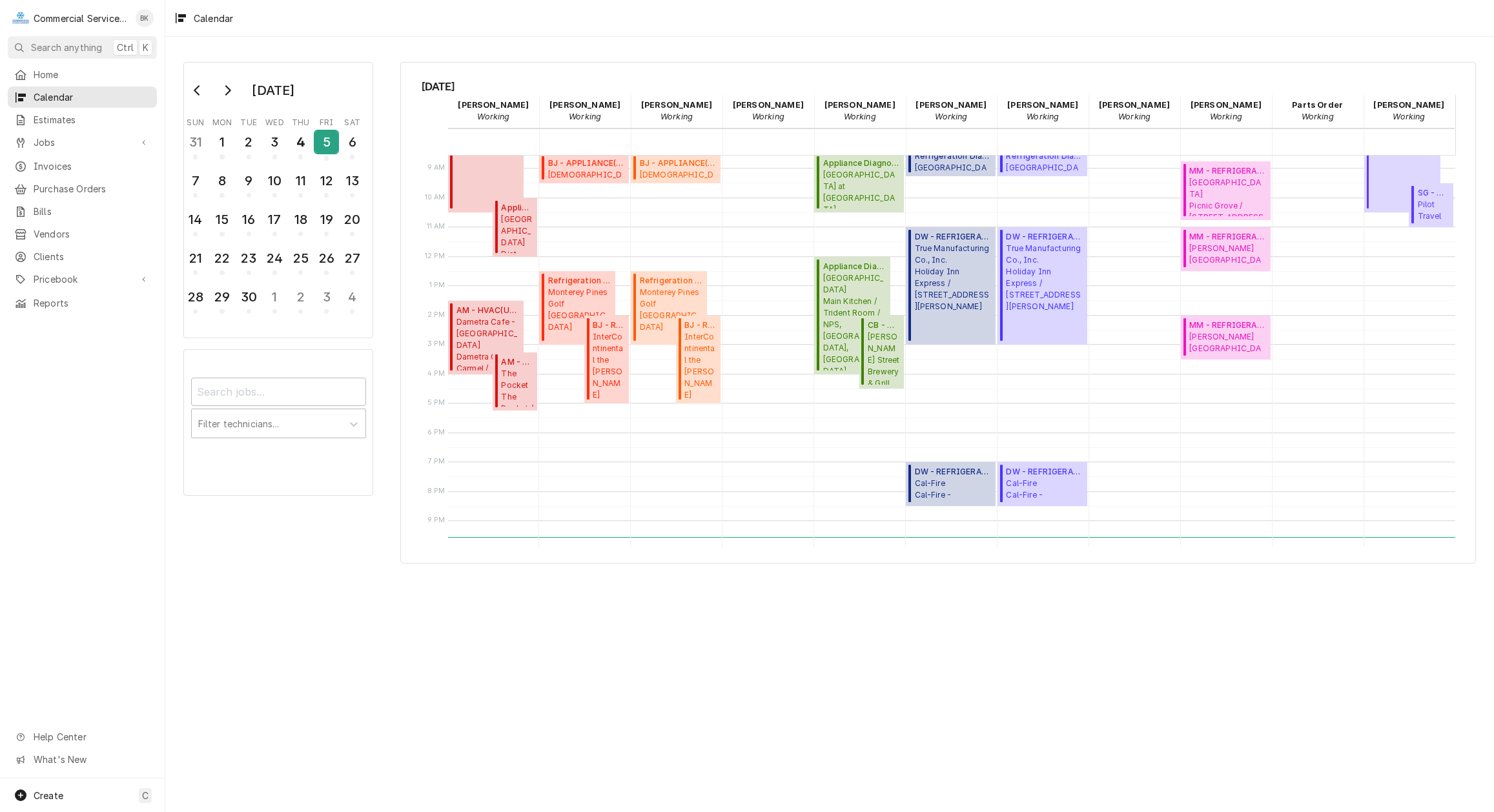
scroll to position [263, 0]
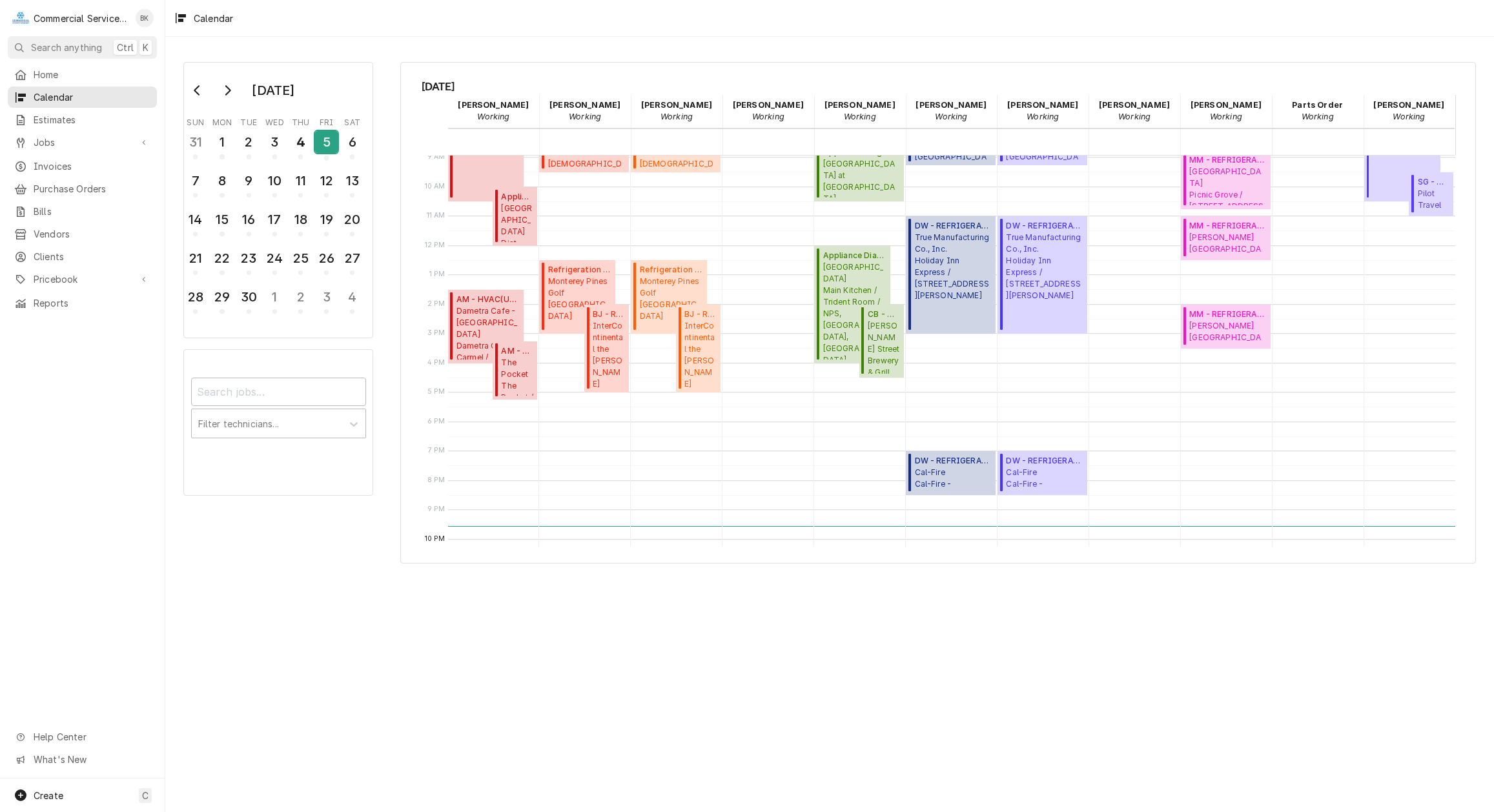
click at [330, 146] on div "5" at bounding box center [326, 141] width 23 height 22
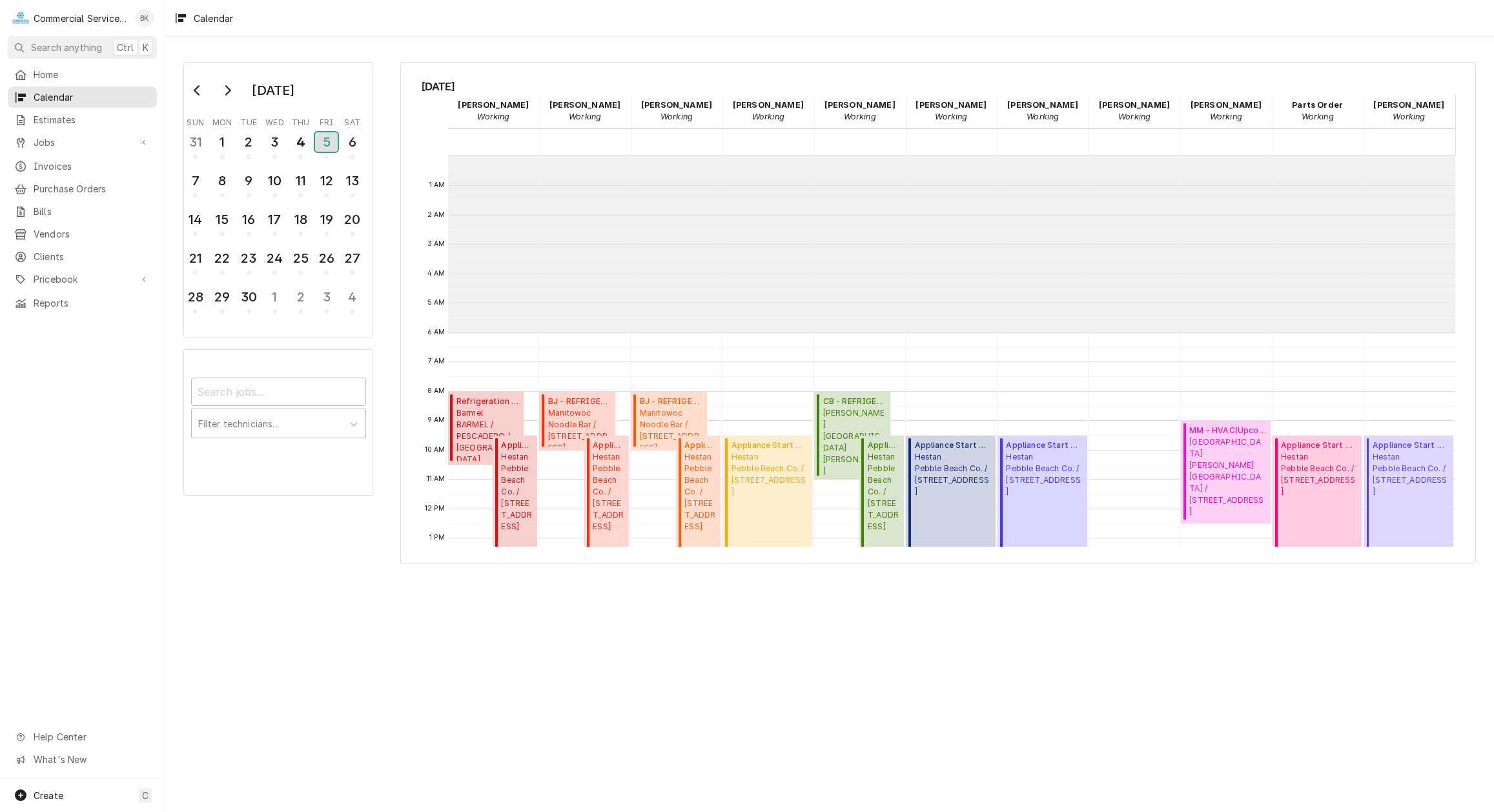
scroll to position [177, 0]
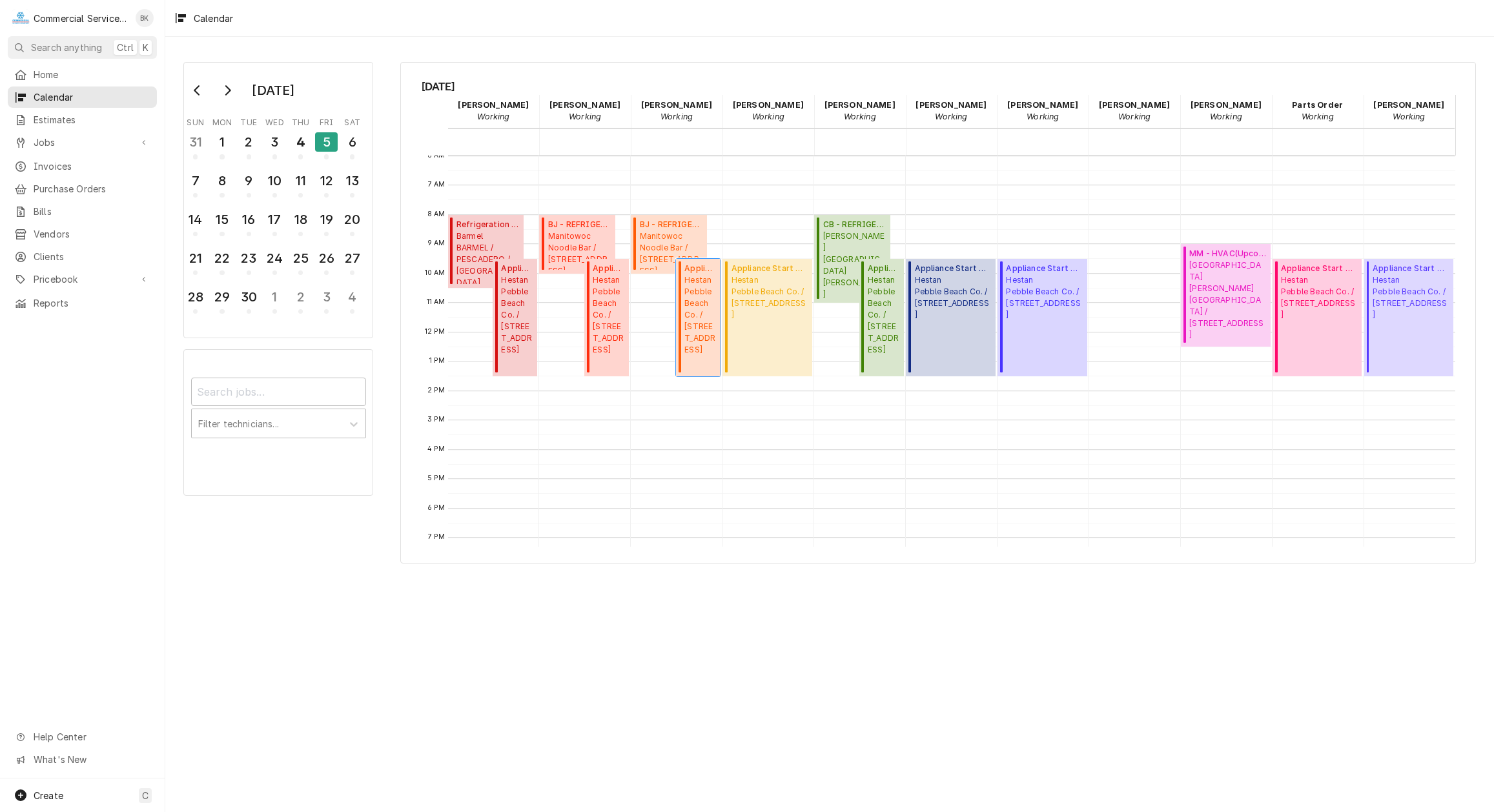
click at [698, 316] on span "Hestan Pebble Beach Co. / 1700 17 Mile Dr, Del Monte Forest, CA 93953" at bounding box center [701, 315] width 33 height 81
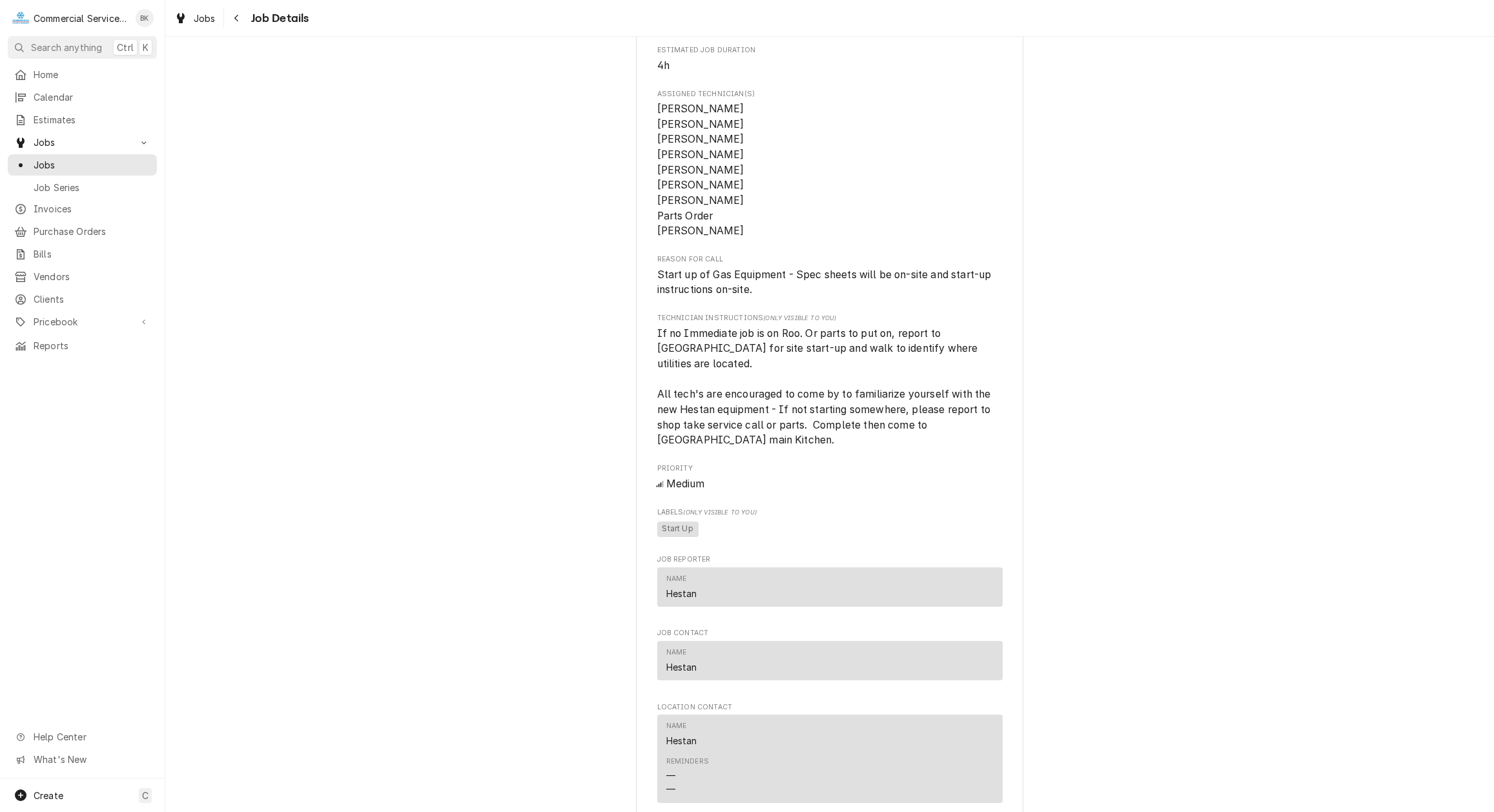
scroll to position [755, 0]
